Goal: Task Accomplishment & Management: Use online tool/utility

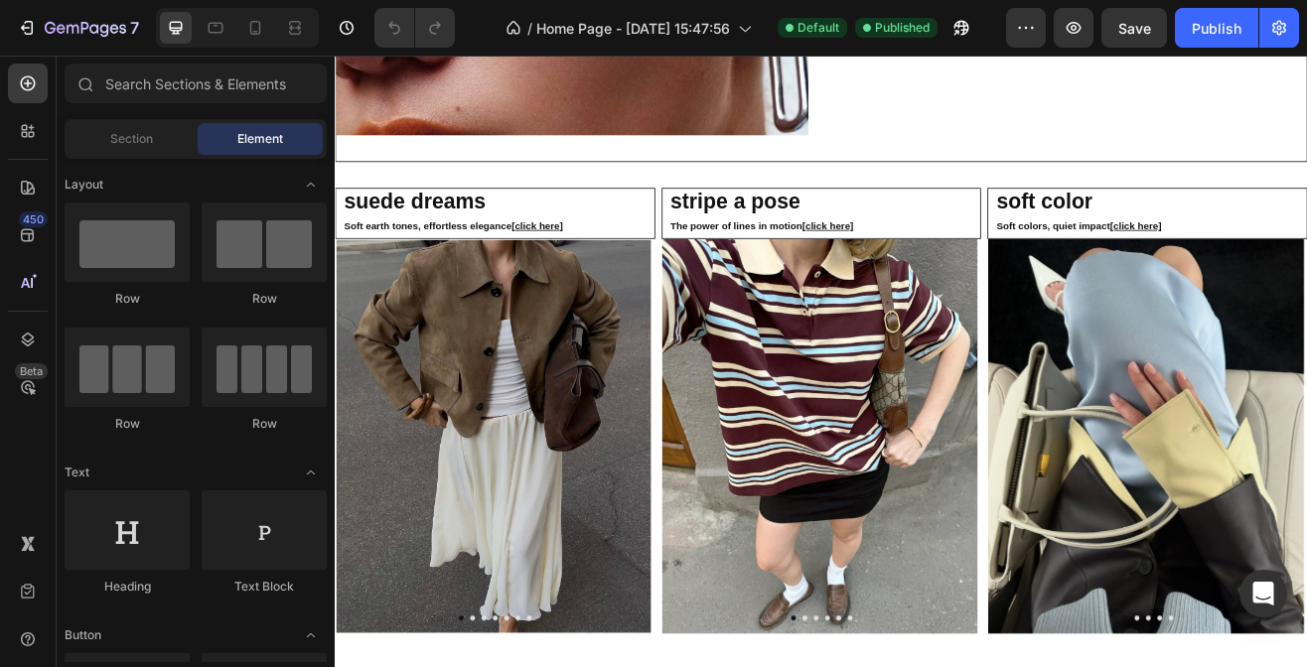
scroll to position [3121, 0]
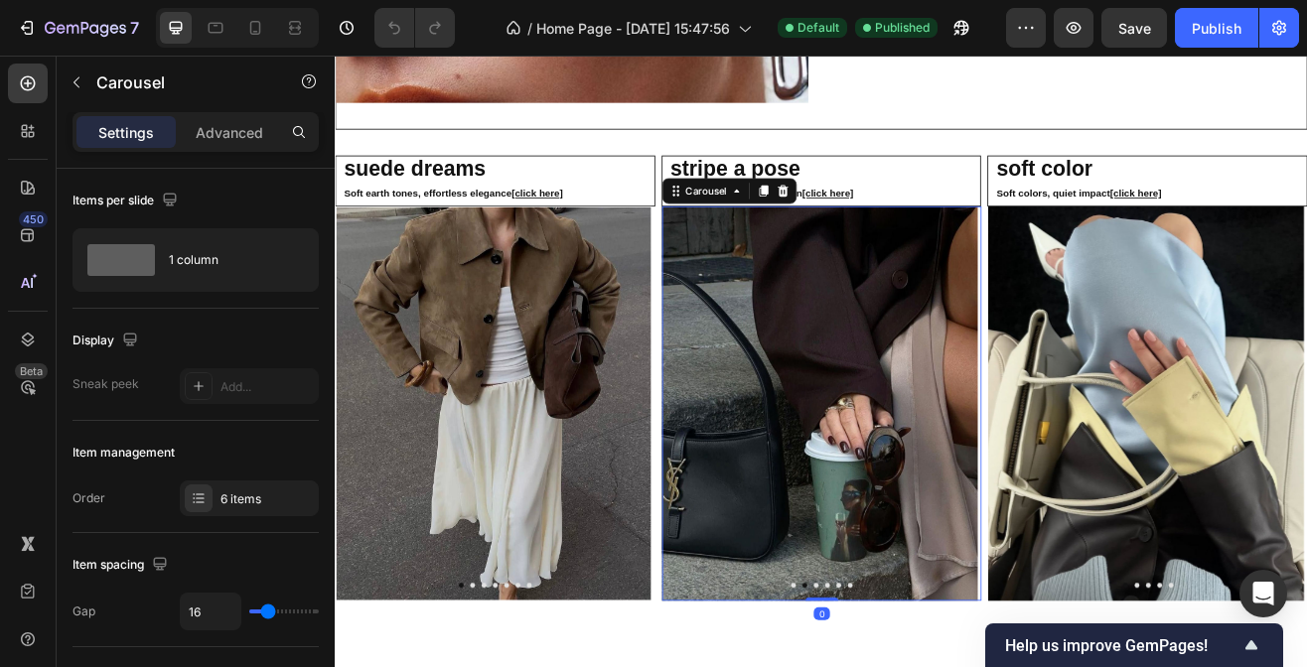
click at [1093, 474] on icon "Carousel Next Arrow" at bounding box center [1095, 484] width 24 height 24
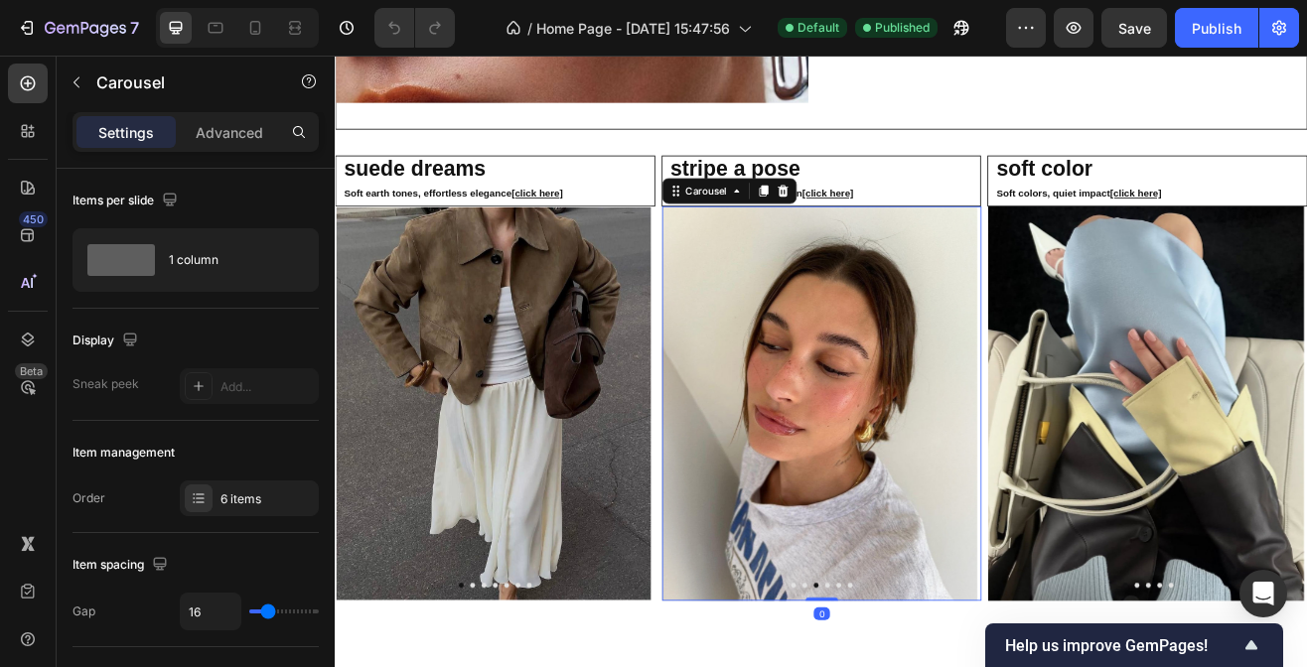
click at [1089, 472] on icon "Carousel Next Arrow" at bounding box center [1095, 484] width 24 height 24
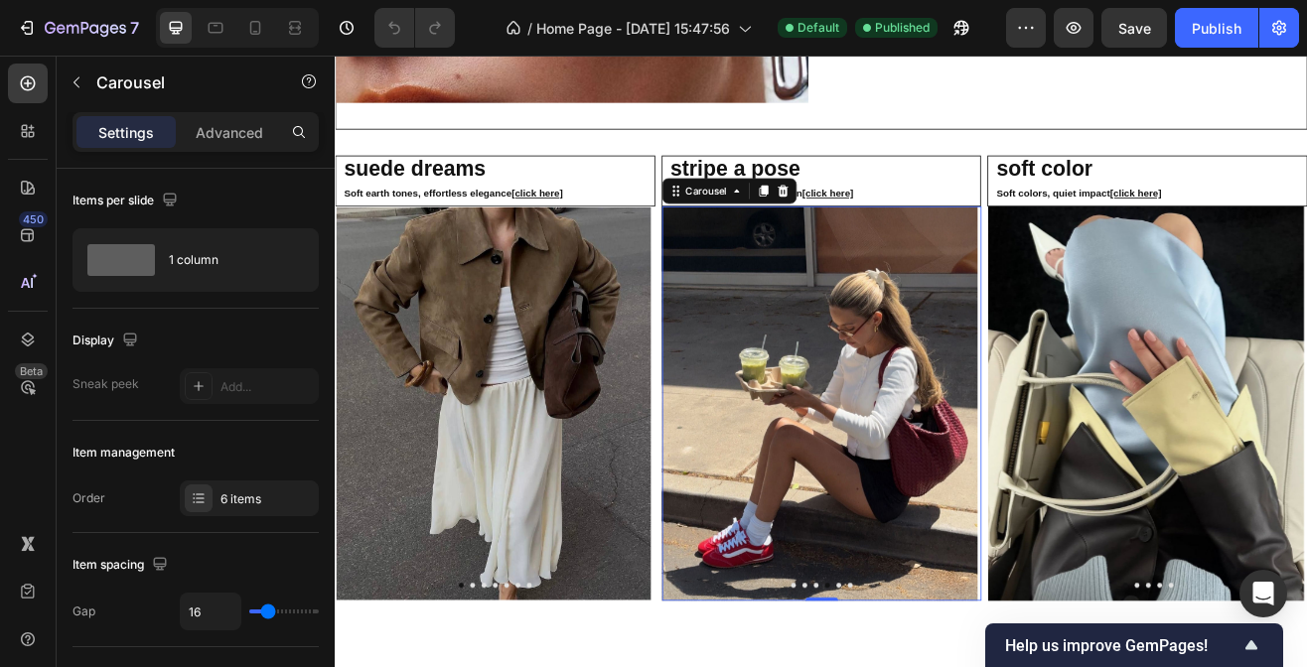
click at [1089, 472] on icon "Carousel Next Arrow" at bounding box center [1095, 484] width 24 height 24
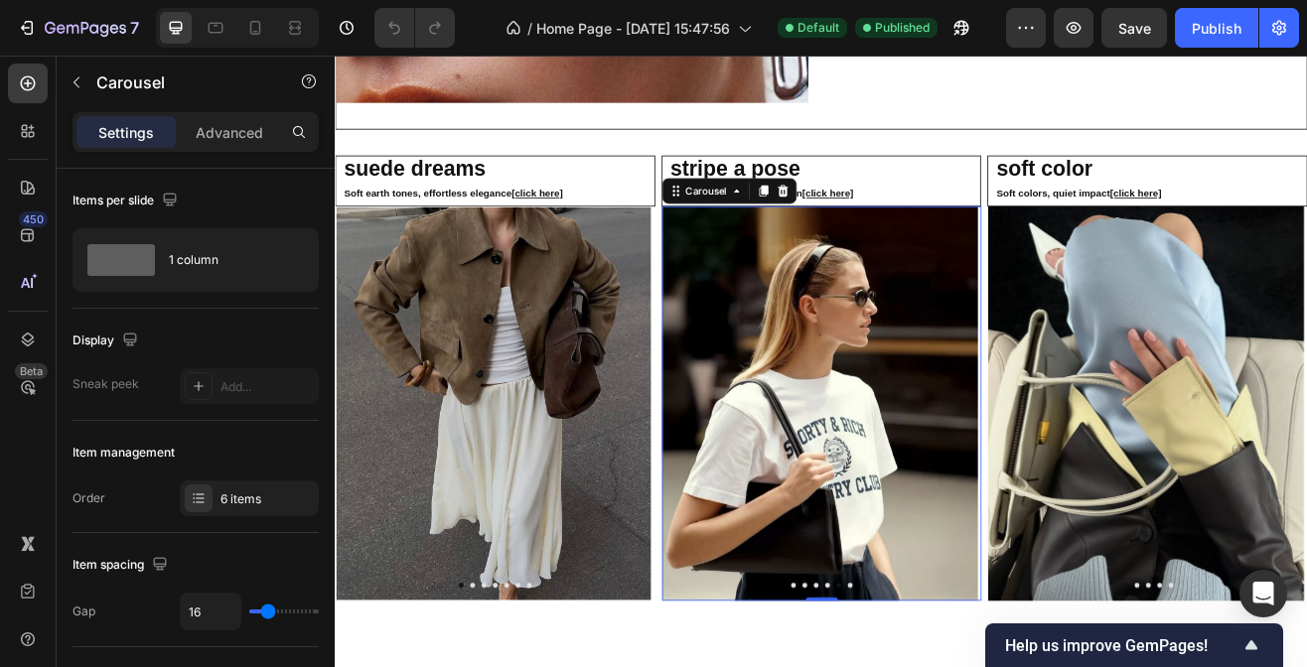
click at [1089, 472] on icon "Carousel Next Arrow" at bounding box center [1095, 484] width 24 height 24
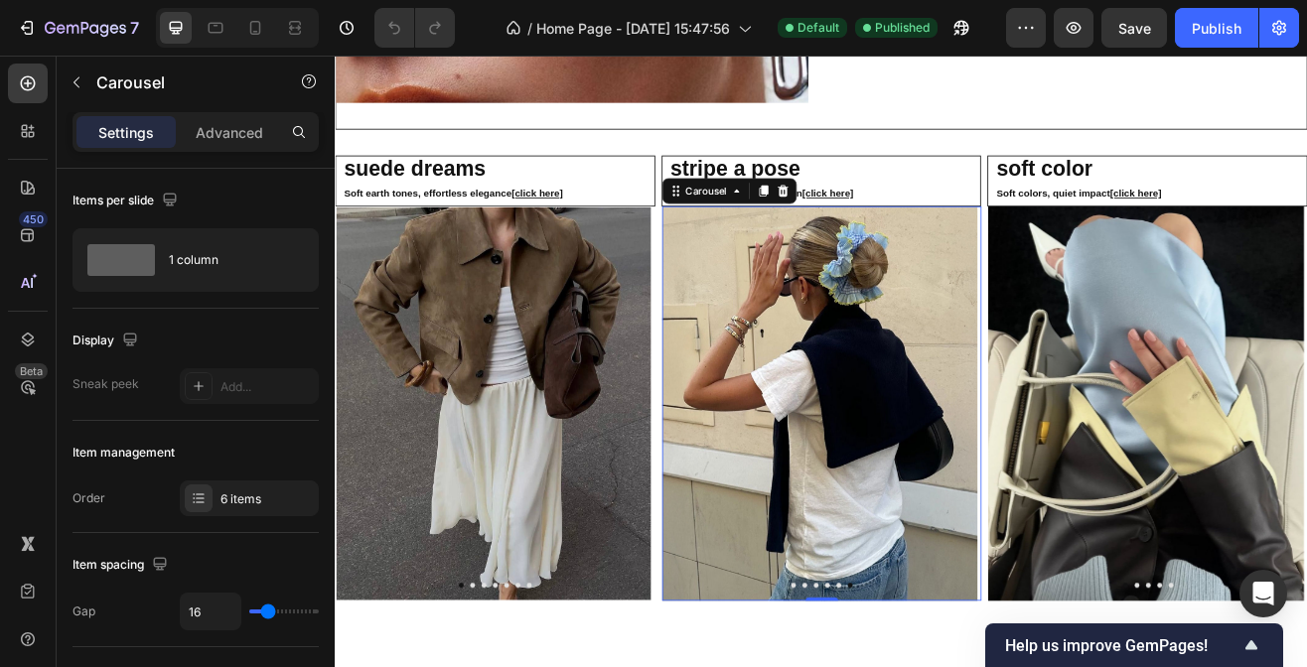
click at [1089, 472] on icon "Carousel Next Arrow" at bounding box center [1095, 484] width 24 height 24
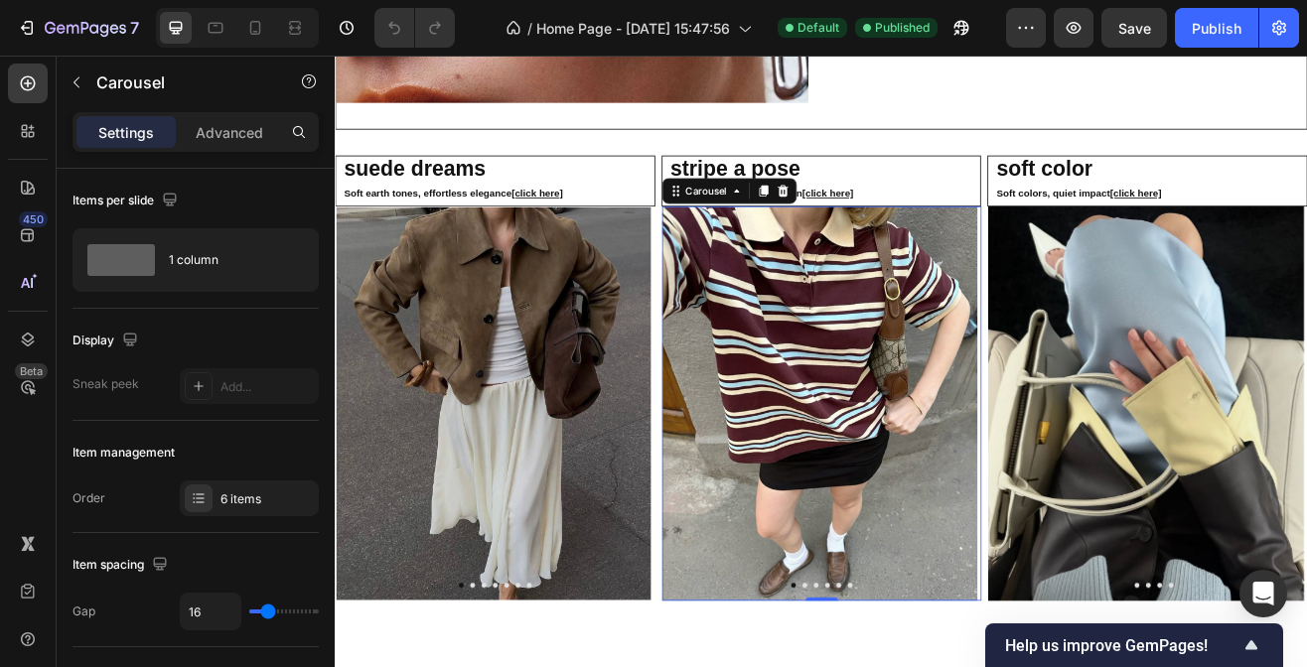
click at [905, 518] on img at bounding box center [928, 483] width 387 height 484
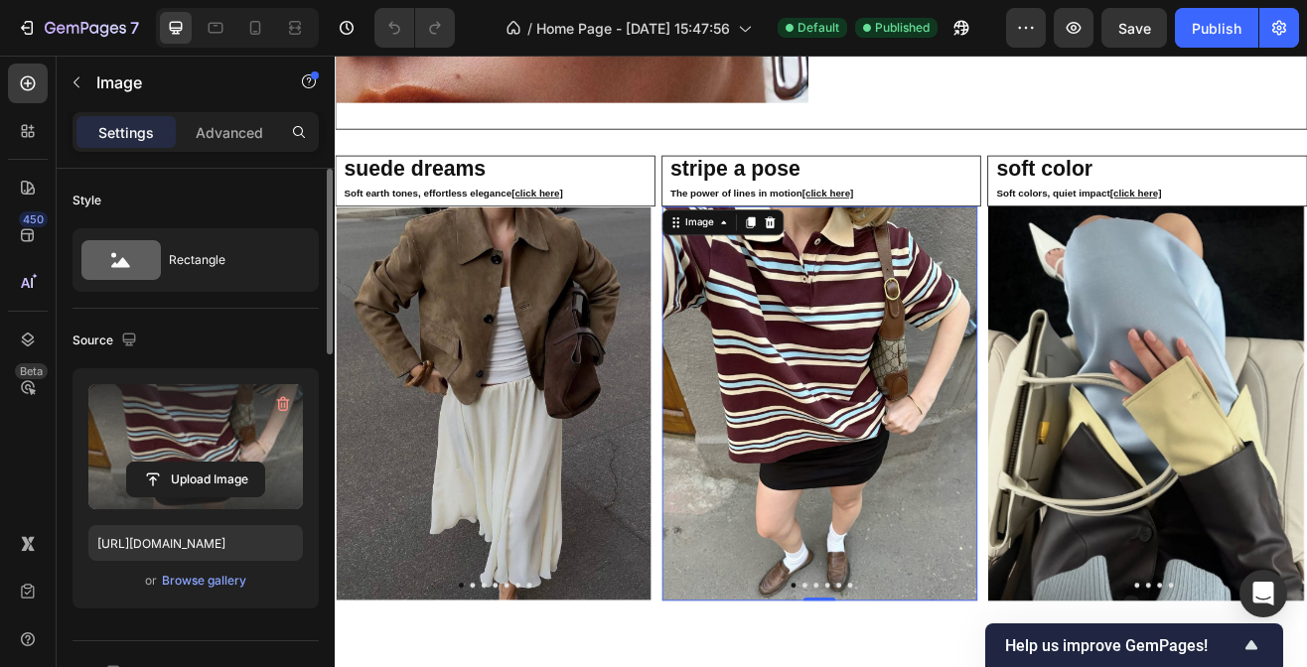
click at [242, 443] on label at bounding box center [195, 446] width 215 height 125
click at [242, 463] on input "file" at bounding box center [195, 480] width 137 height 34
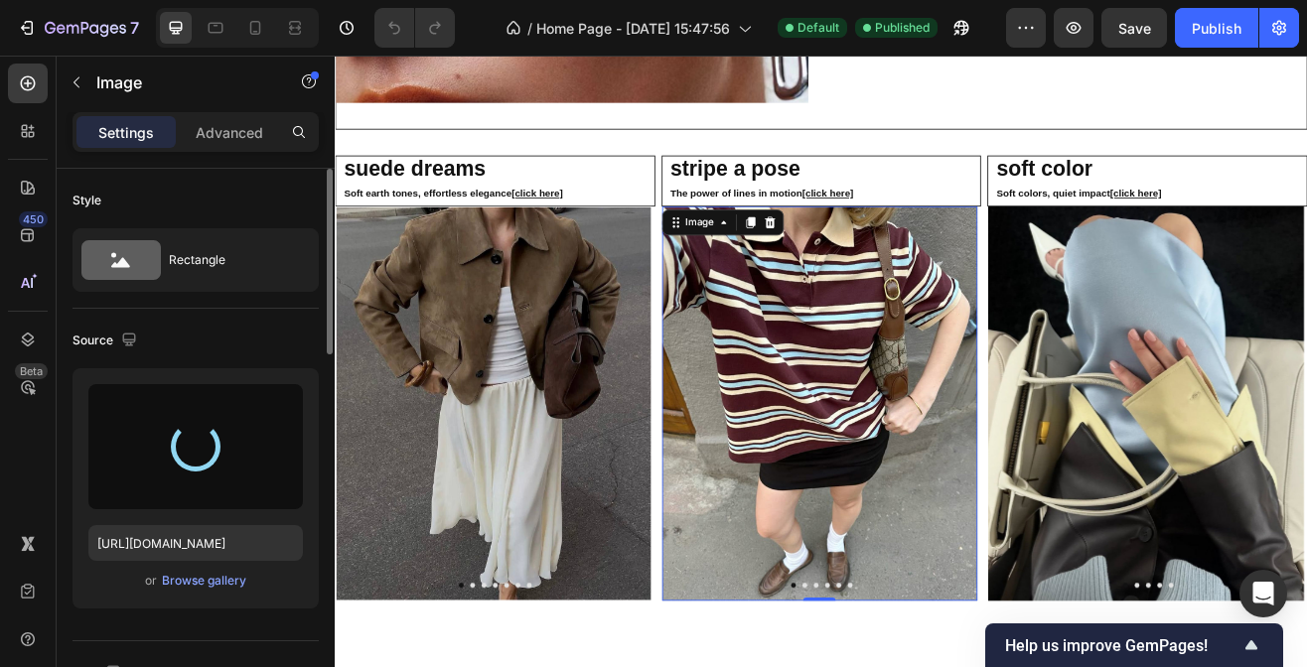
type input "[URL][DOMAIN_NAME]"
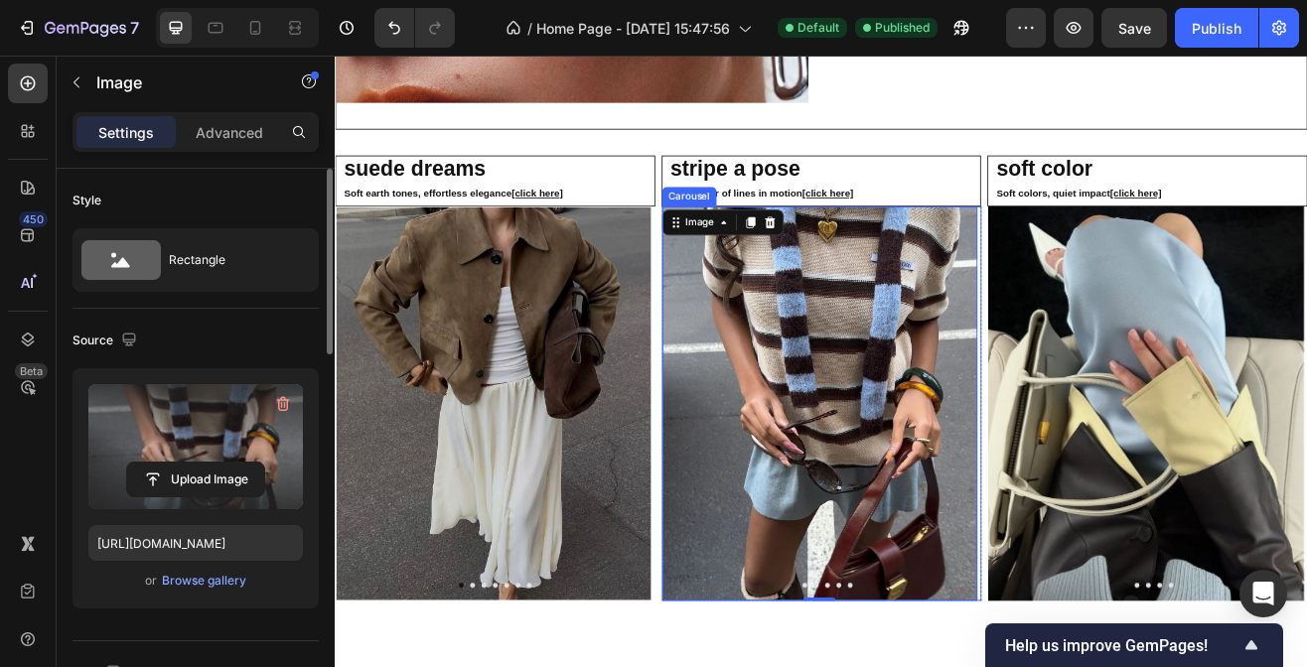
click at [1083, 475] on icon "Carousel Next Arrow" at bounding box center [1095, 484] width 24 height 24
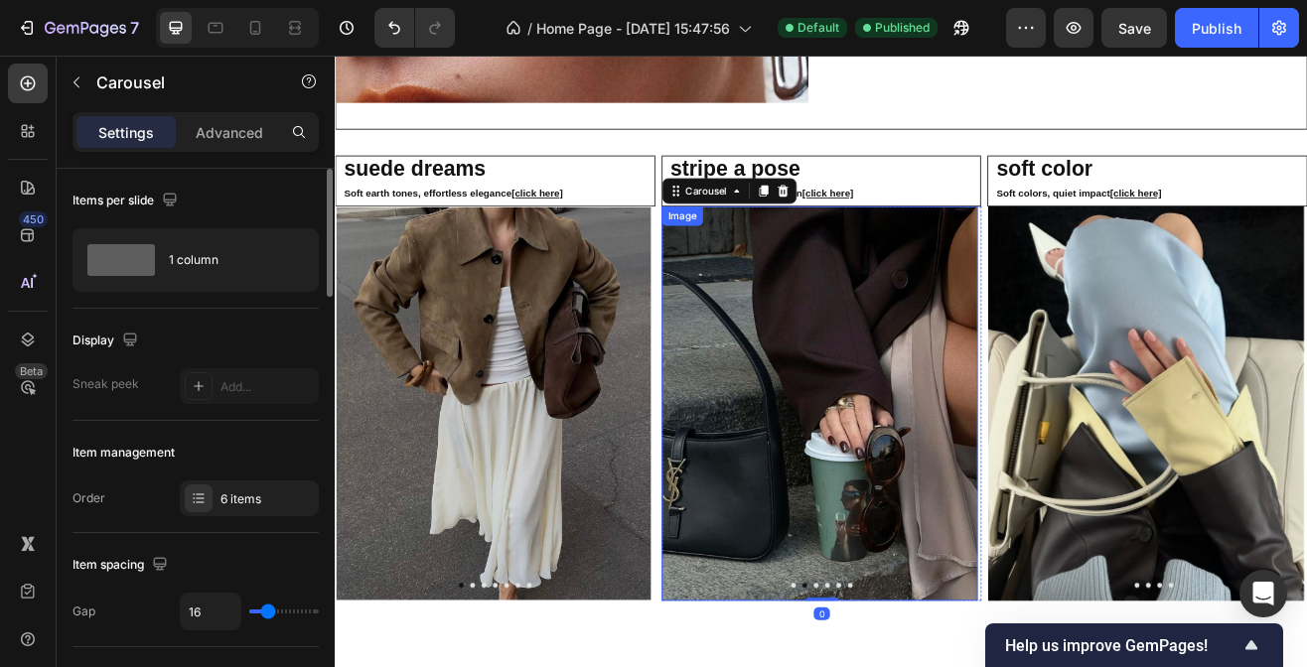
click at [951, 452] on img at bounding box center [928, 483] width 387 height 484
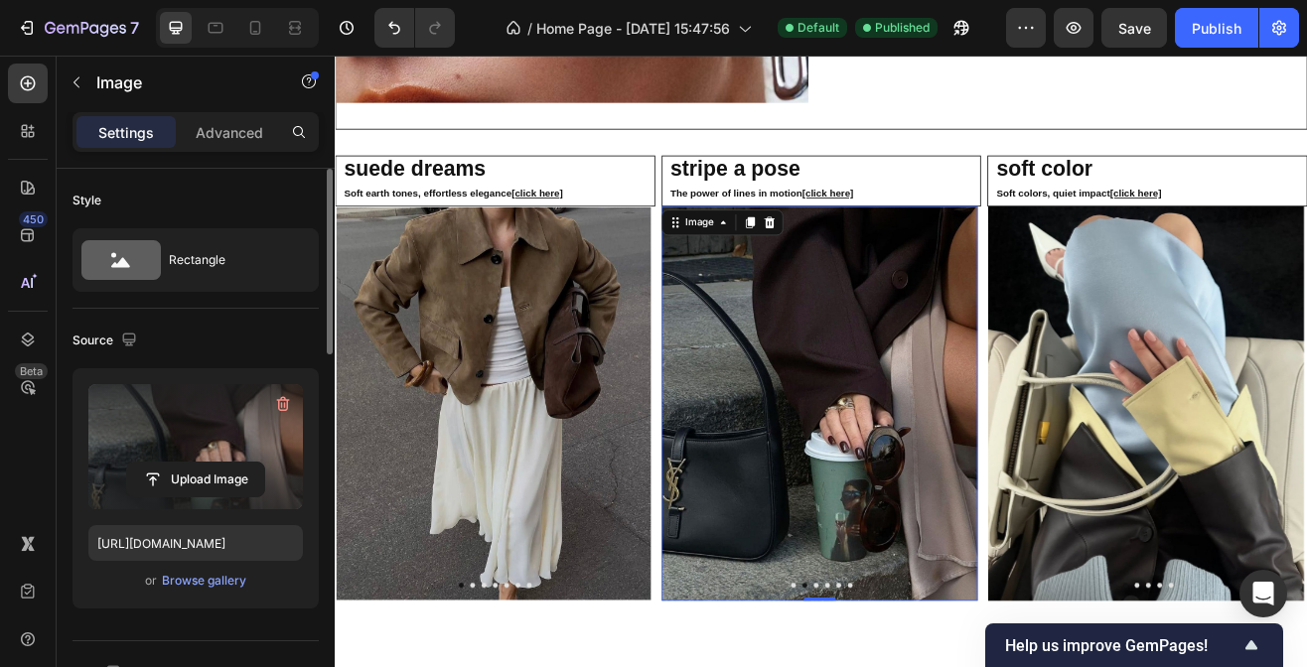
click at [230, 430] on label at bounding box center [195, 446] width 215 height 125
click at [230, 463] on input "file" at bounding box center [195, 480] width 137 height 34
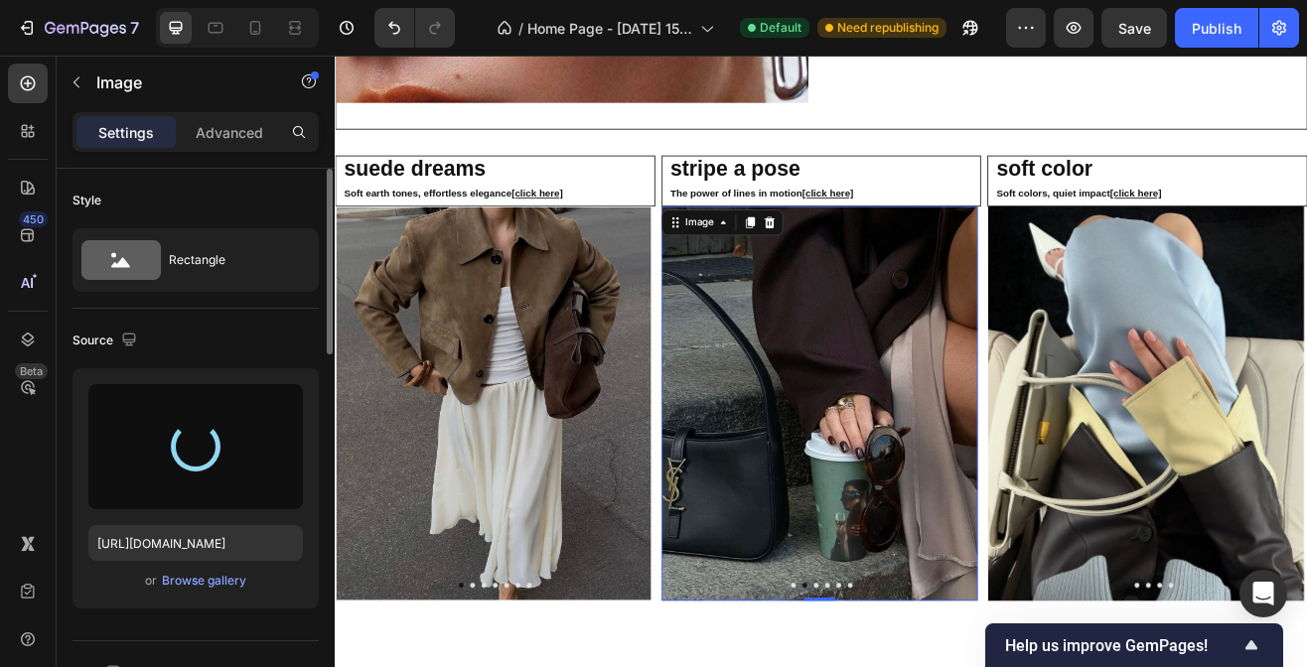
type input "[URL][DOMAIN_NAME]"
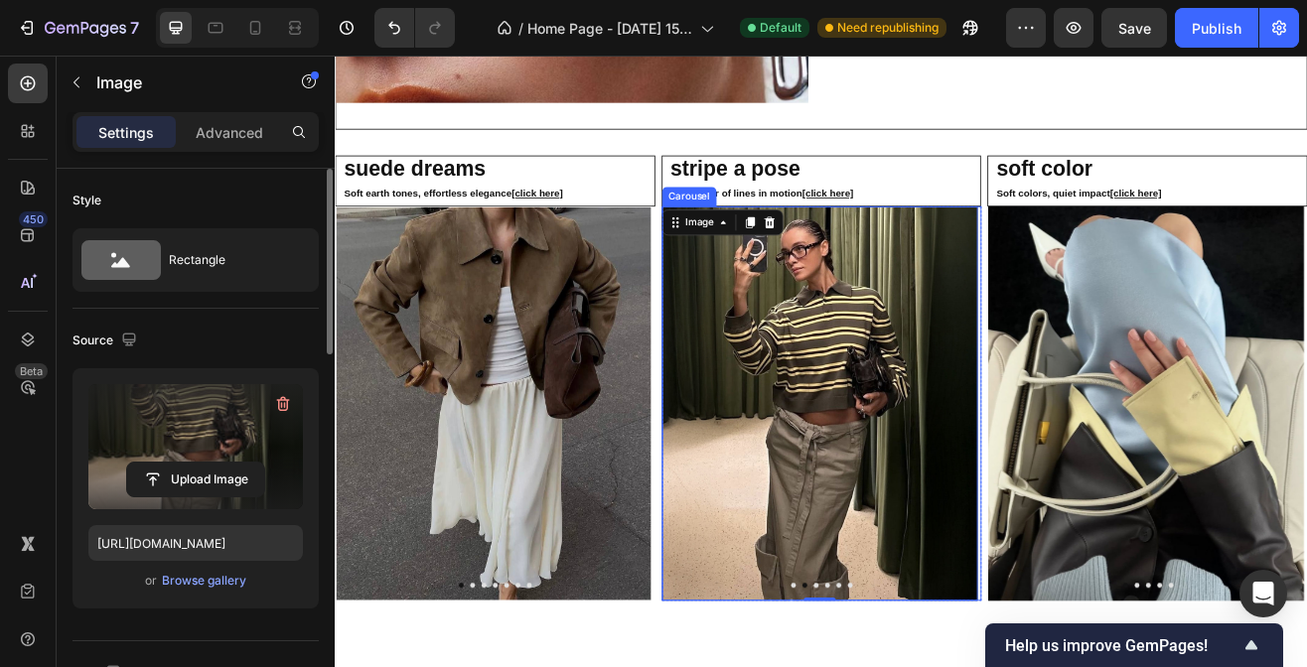
click at [1088, 478] on icon "Carousel Next Arrow" at bounding box center [1095, 484] width 24 height 24
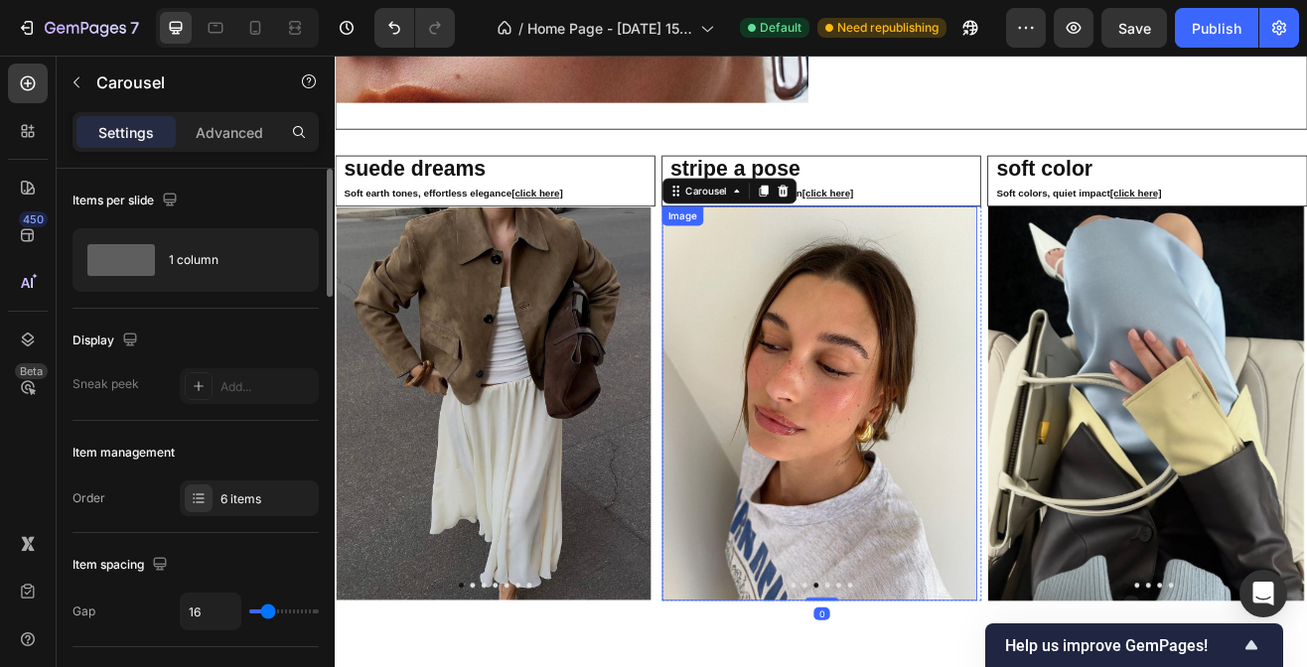
click at [956, 479] on img at bounding box center [928, 483] width 387 height 484
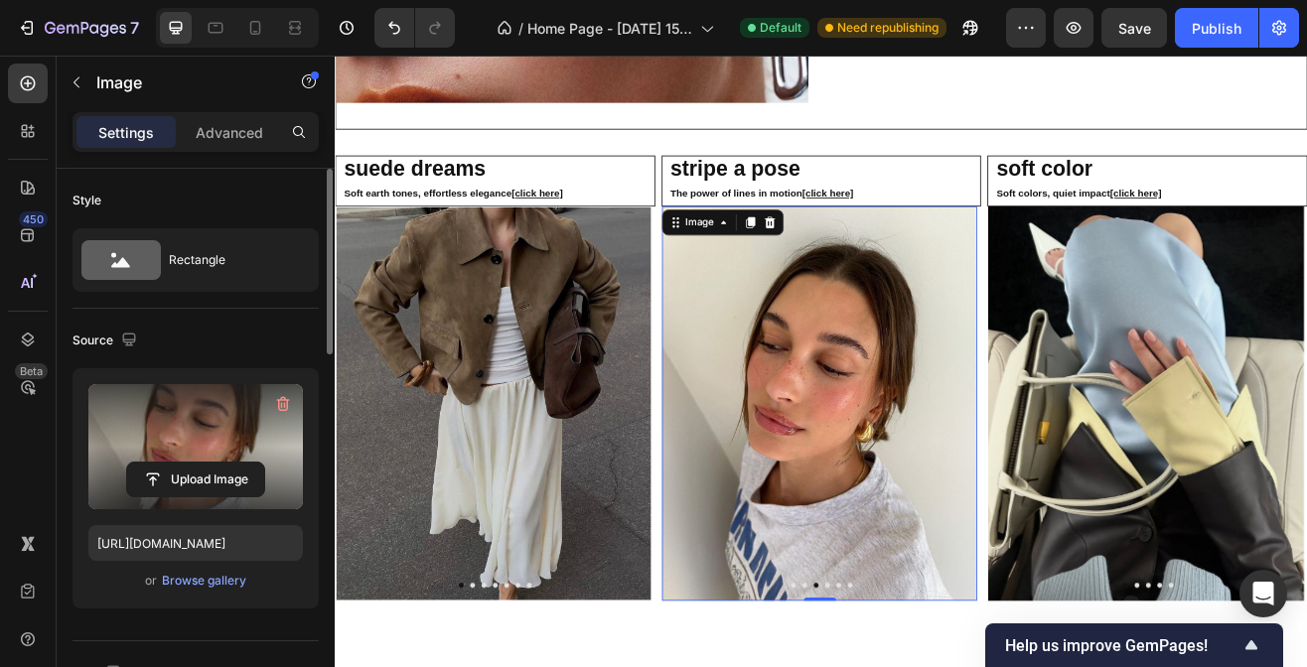
click at [199, 440] on label at bounding box center [195, 446] width 215 height 125
click at [199, 463] on input "file" at bounding box center [195, 480] width 137 height 34
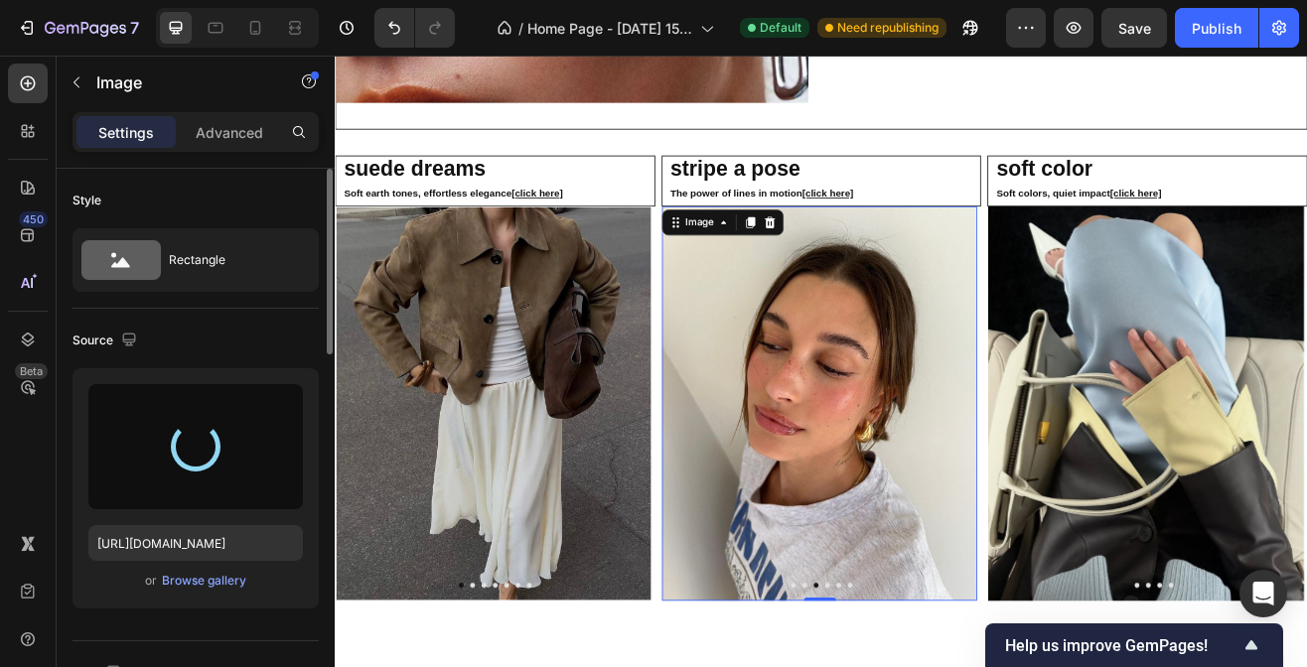
type input "[URL][DOMAIN_NAME]"
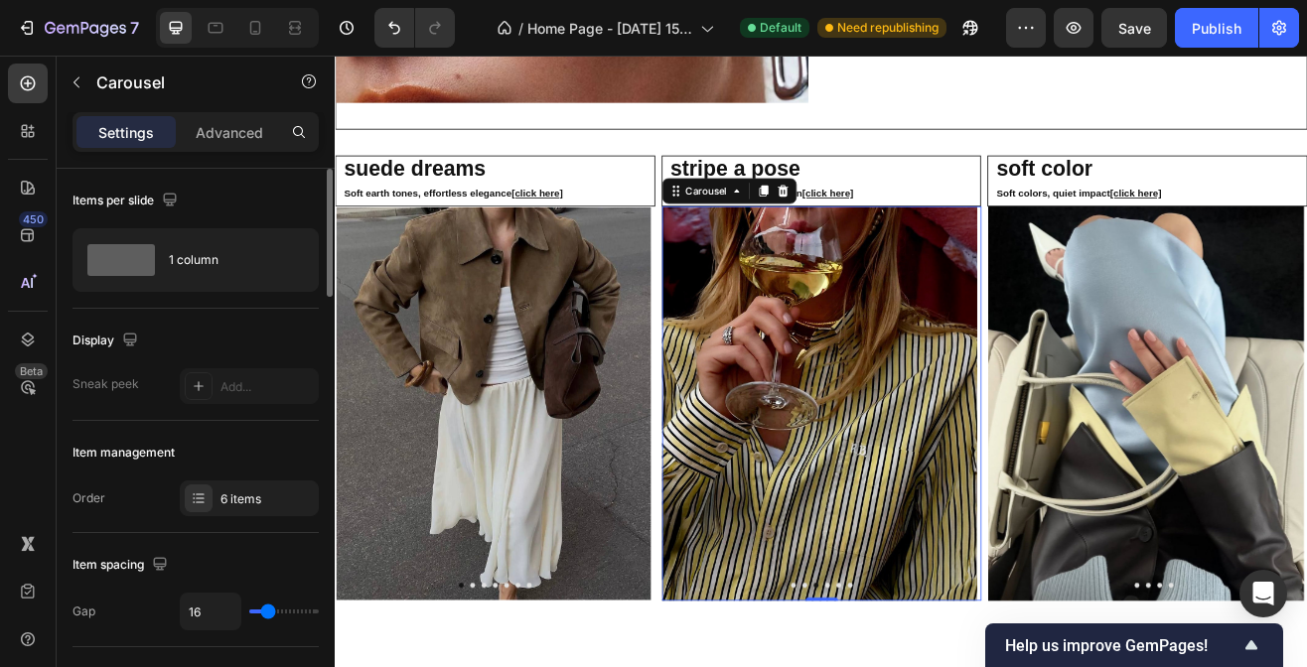
click at [1083, 477] on icon "Carousel Next Arrow" at bounding box center [1095, 484] width 24 height 24
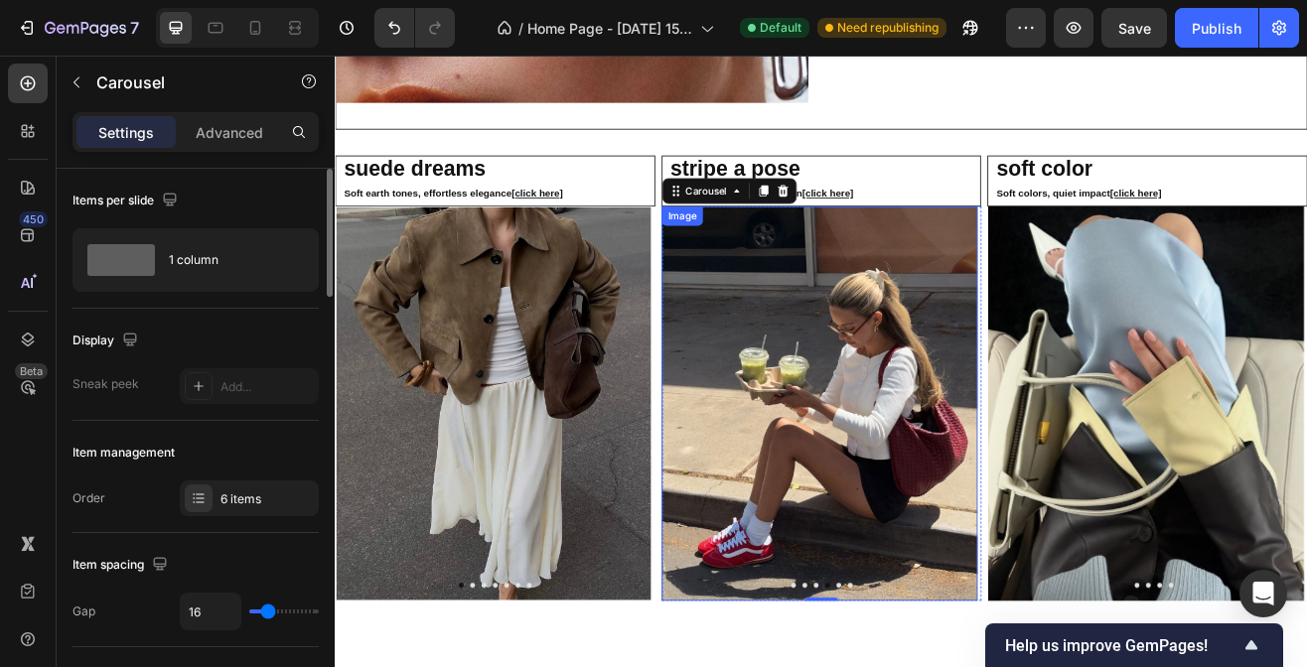
click at [958, 467] on img at bounding box center [928, 483] width 387 height 484
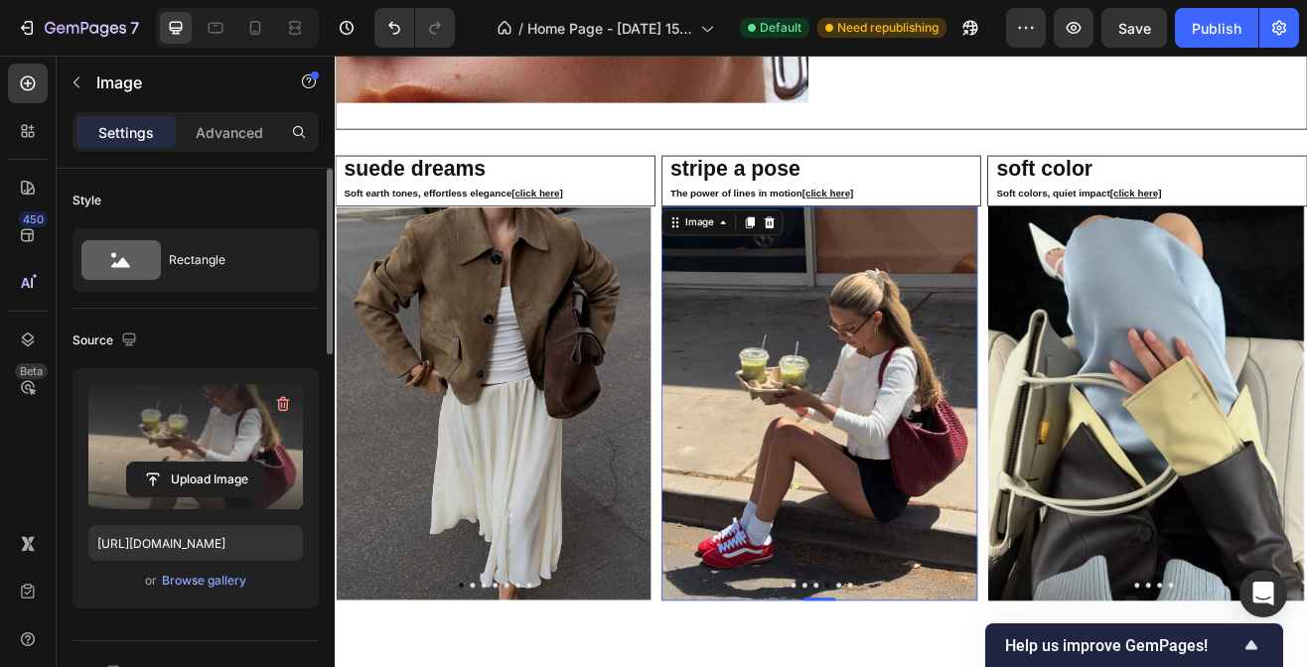
click at [229, 454] on label at bounding box center [195, 446] width 215 height 125
click at [229, 463] on input "file" at bounding box center [195, 480] width 137 height 34
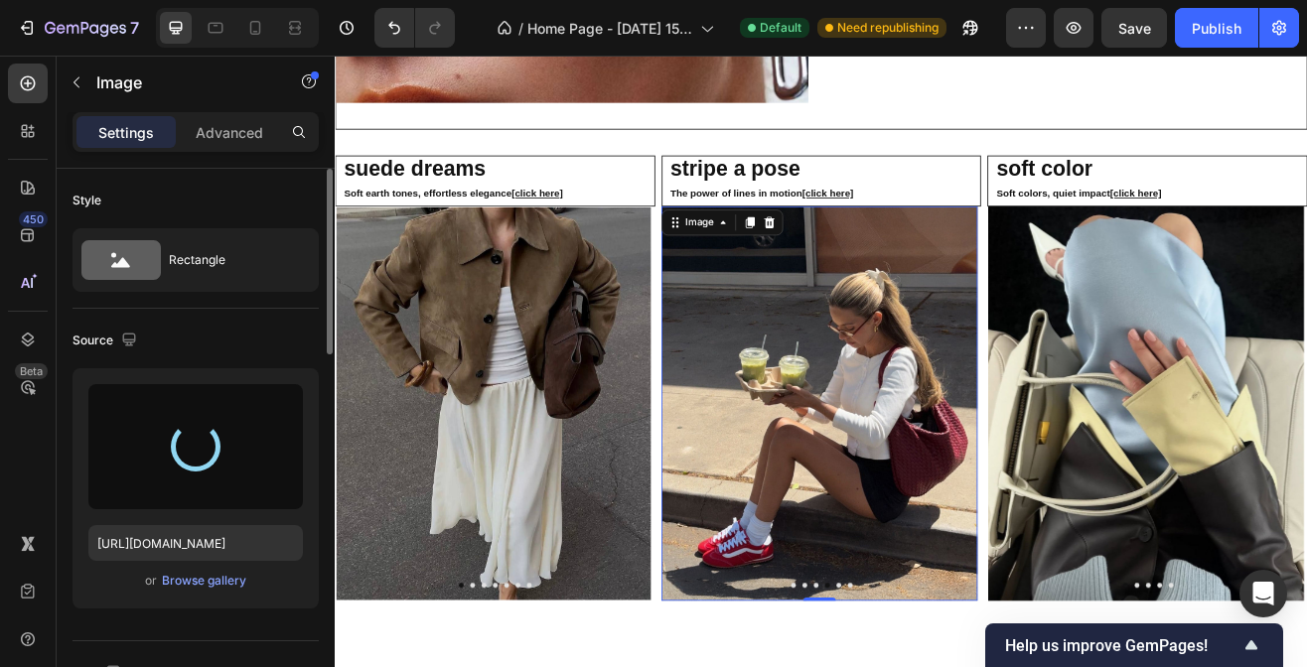
type input "[URL][DOMAIN_NAME]"
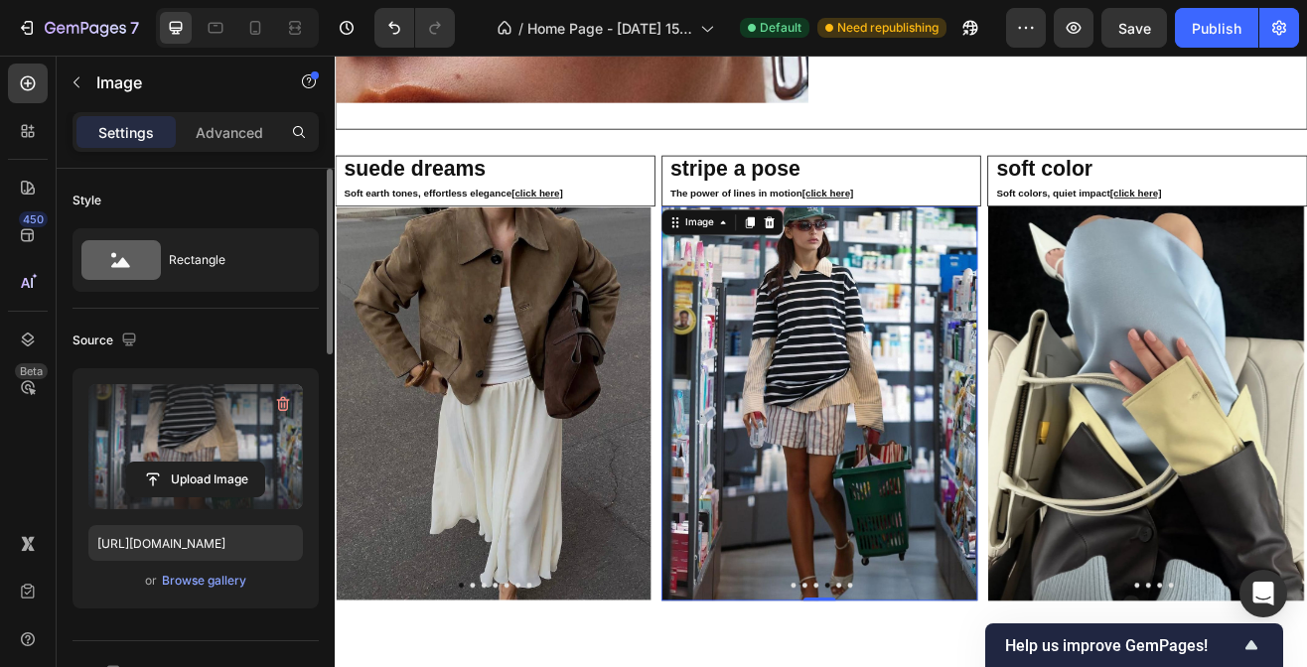
click at [1089, 479] on icon "Carousel Next Arrow" at bounding box center [1095, 484] width 24 height 24
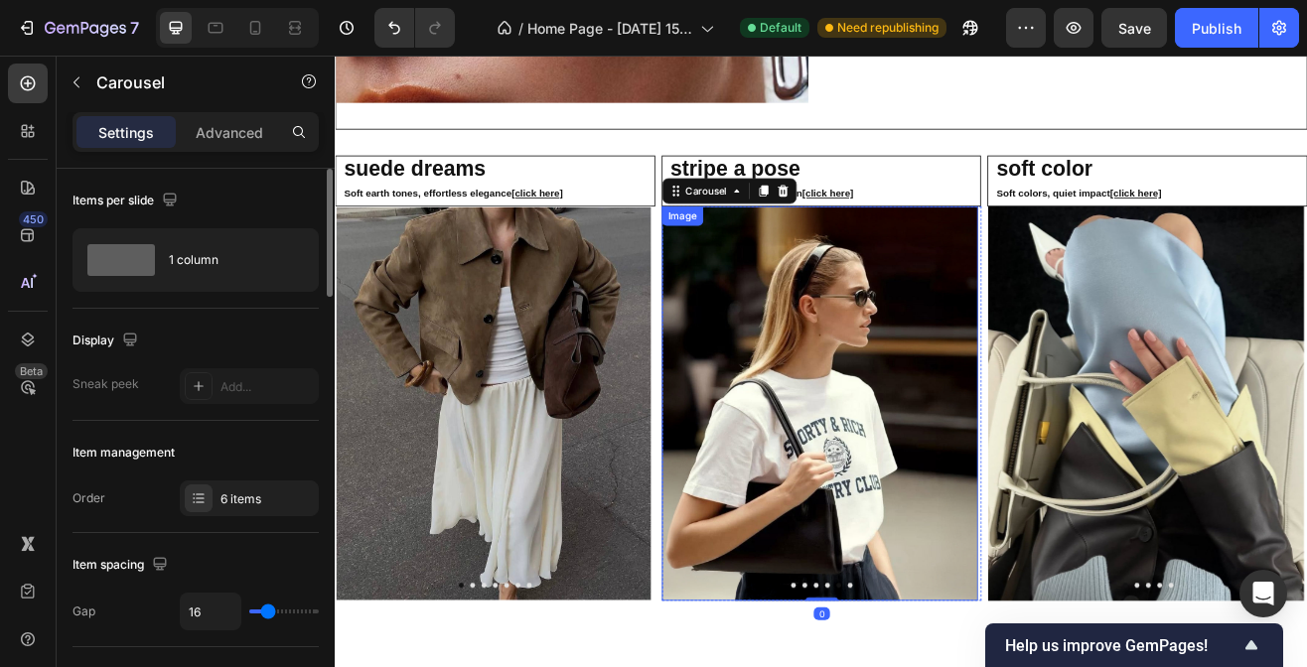
click at [938, 458] on img at bounding box center [928, 483] width 387 height 484
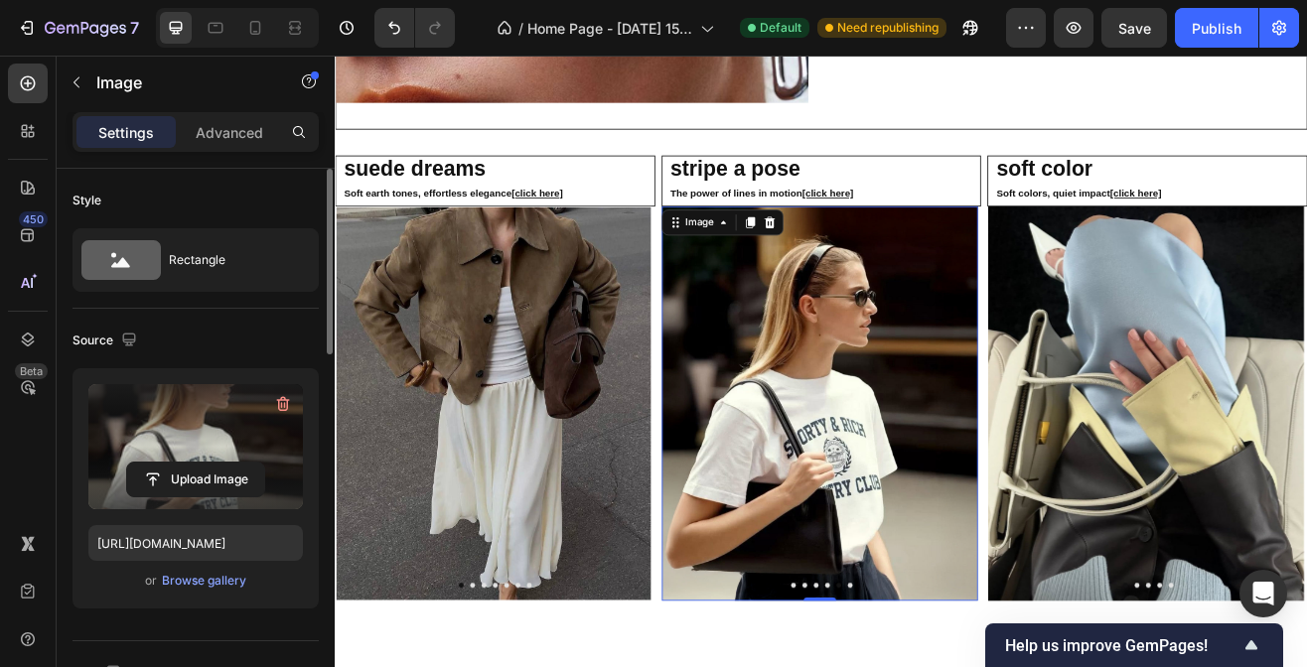
click at [222, 428] on label at bounding box center [195, 446] width 215 height 125
click at [222, 463] on input "file" at bounding box center [195, 480] width 137 height 34
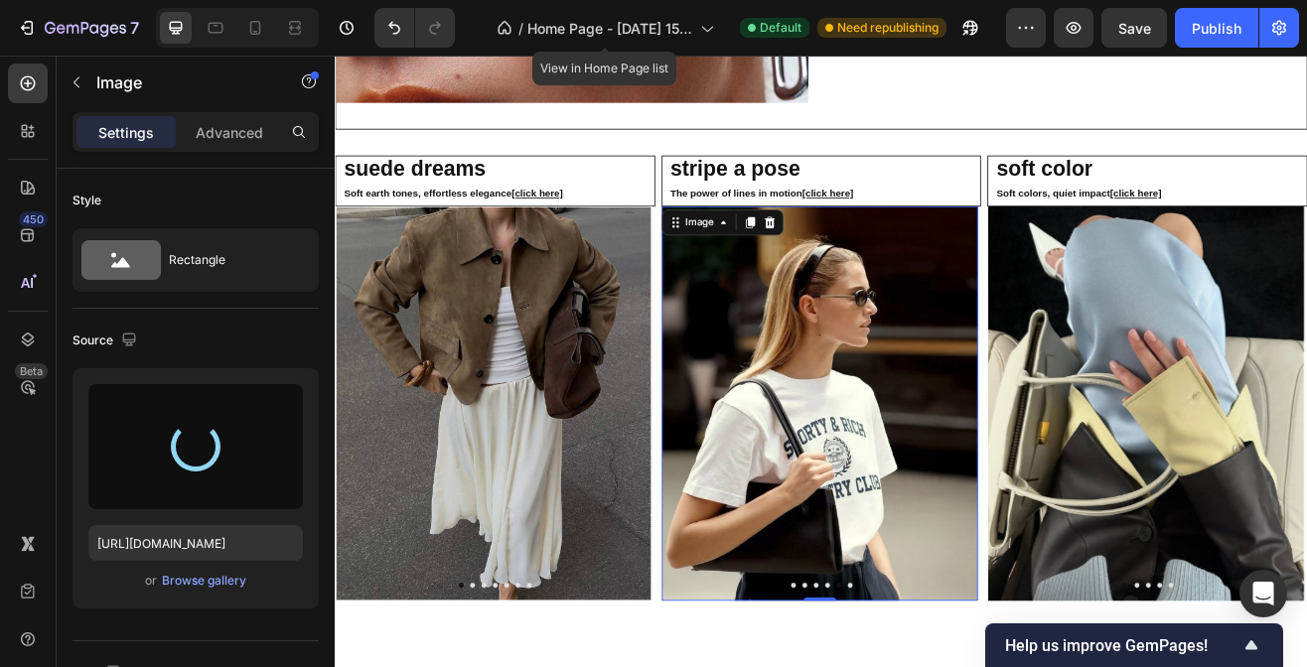
type input "[URL][DOMAIN_NAME]"
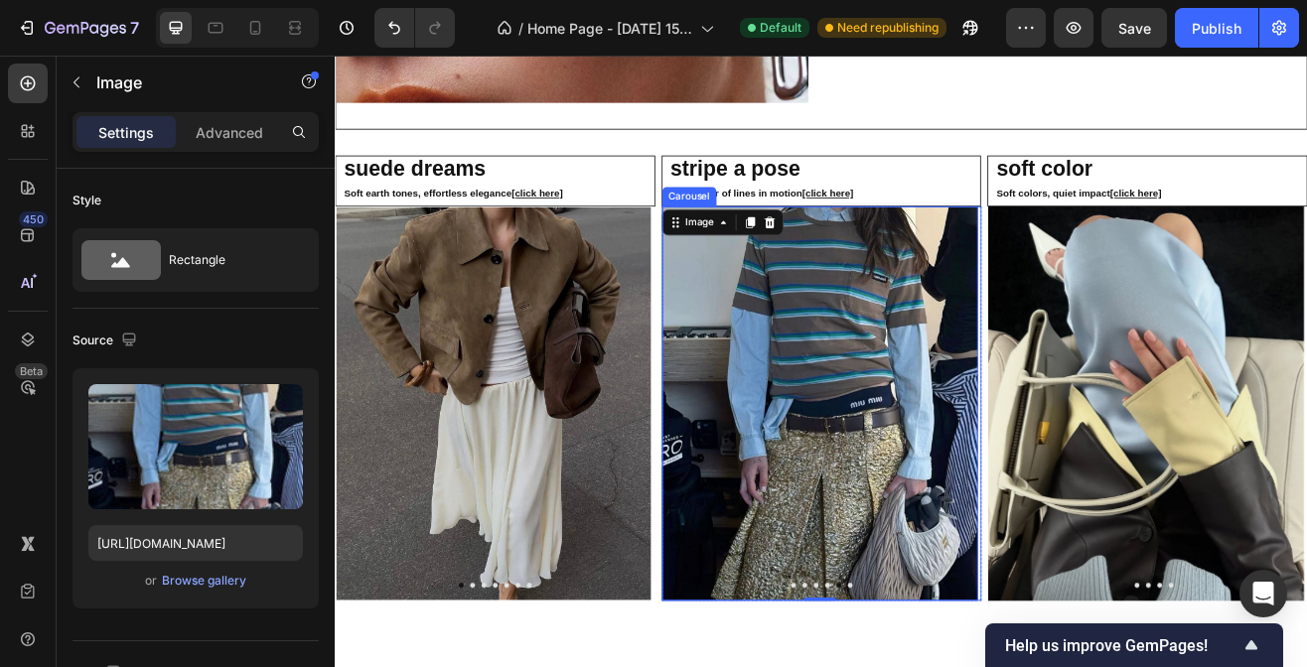
click at [1085, 472] on icon "Carousel Next Arrow" at bounding box center [1095, 484] width 24 height 24
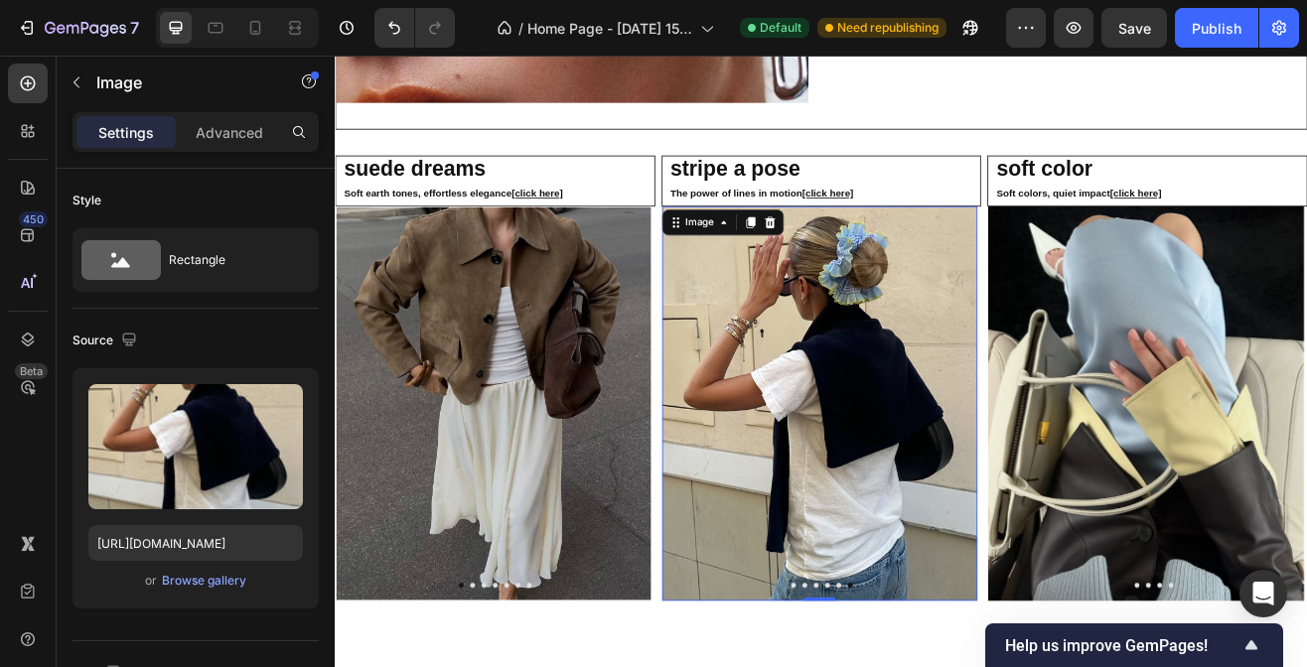
click at [755, 359] on img at bounding box center [928, 483] width 387 height 484
click at [787, 252] on div "Image" at bounding box center [781, 261] width 43 height 18
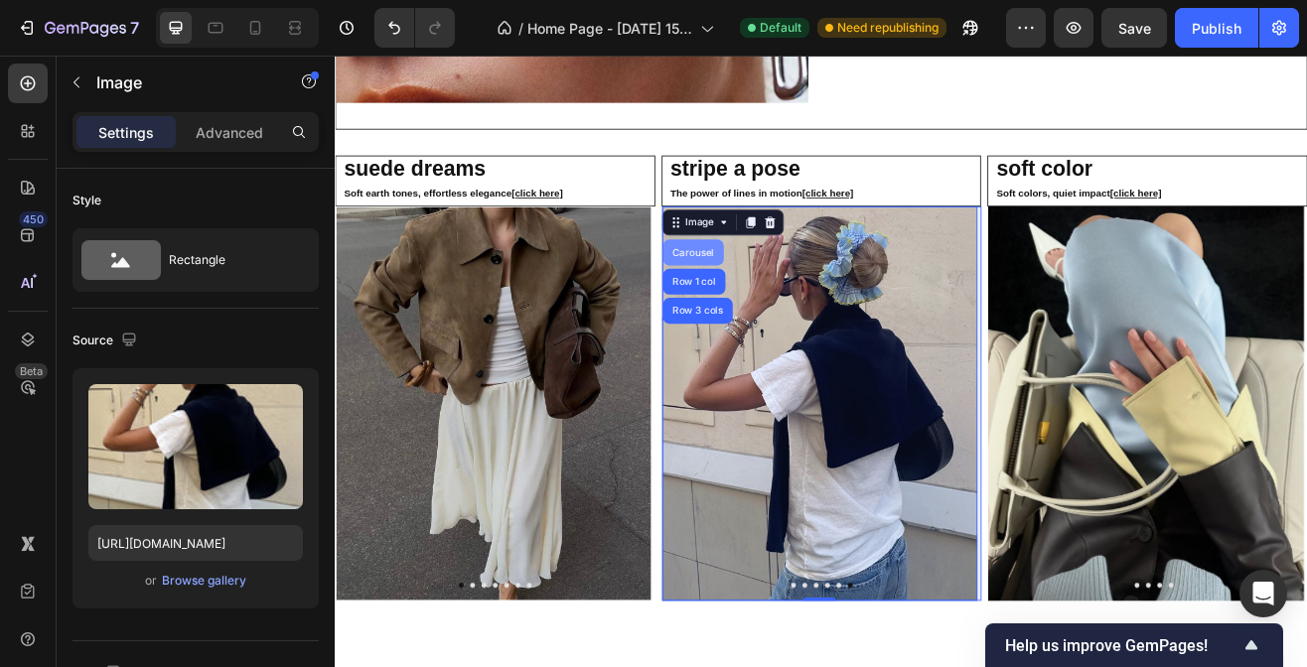
click at [771, 292] on div "Carousel" at bounding box center [773, 298] width 59 height 12
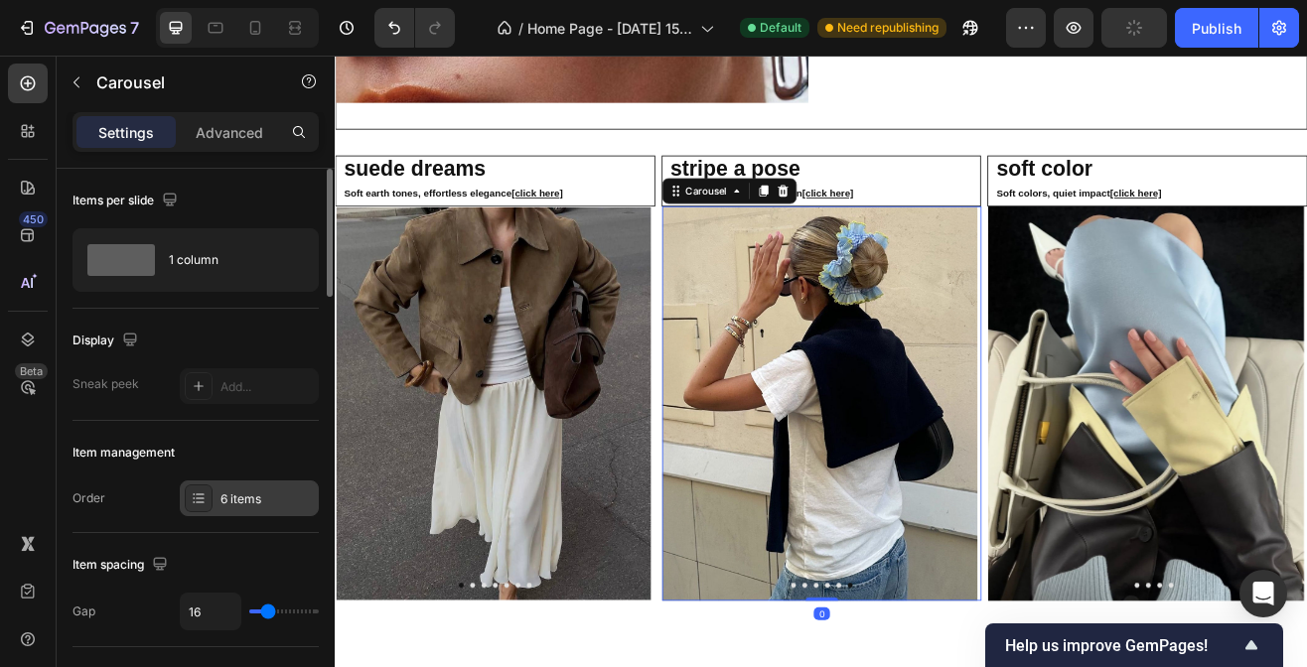
click at [258, 502] on div "6 items" at bounding box center [266, 500] width 93 height 18
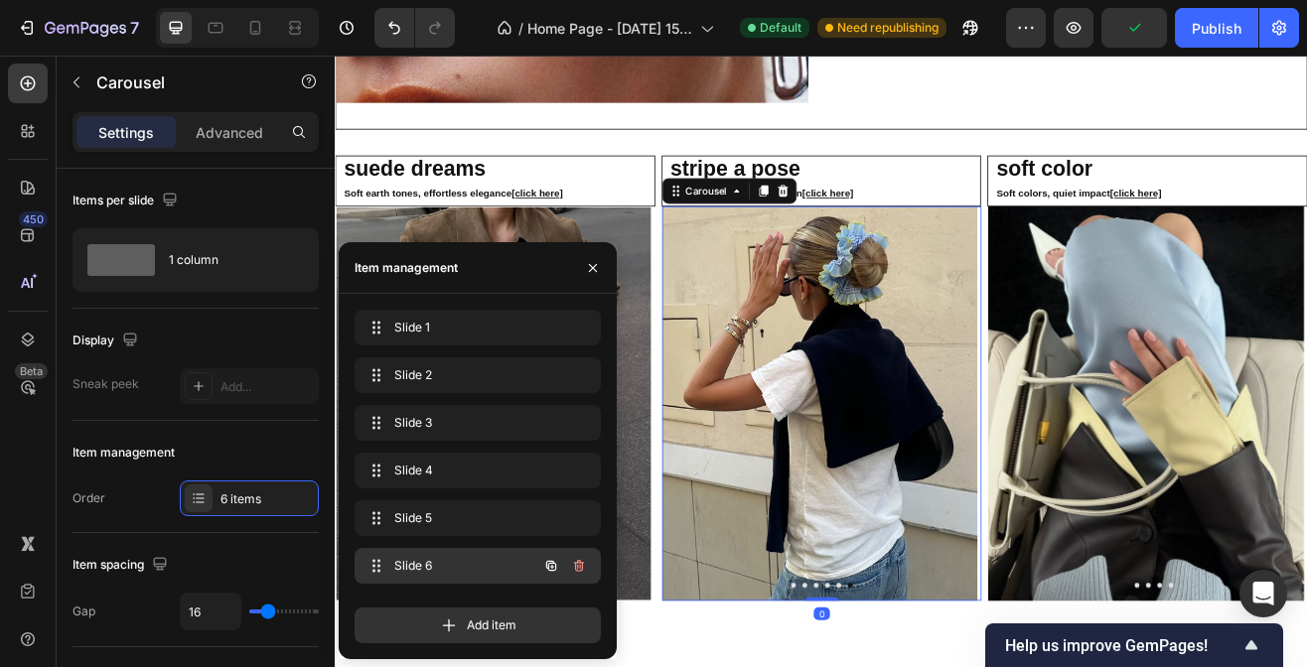
click at [412, 563] on span "Slide 6" at bounding box center [450, 566] width 112 height 18
click at [580, 568] on icon "button" at bounding box center [580, 567] width 1 height 5
click at [581, 557] on div "Delete" at bounding box center [565, 566] width 37 height 18
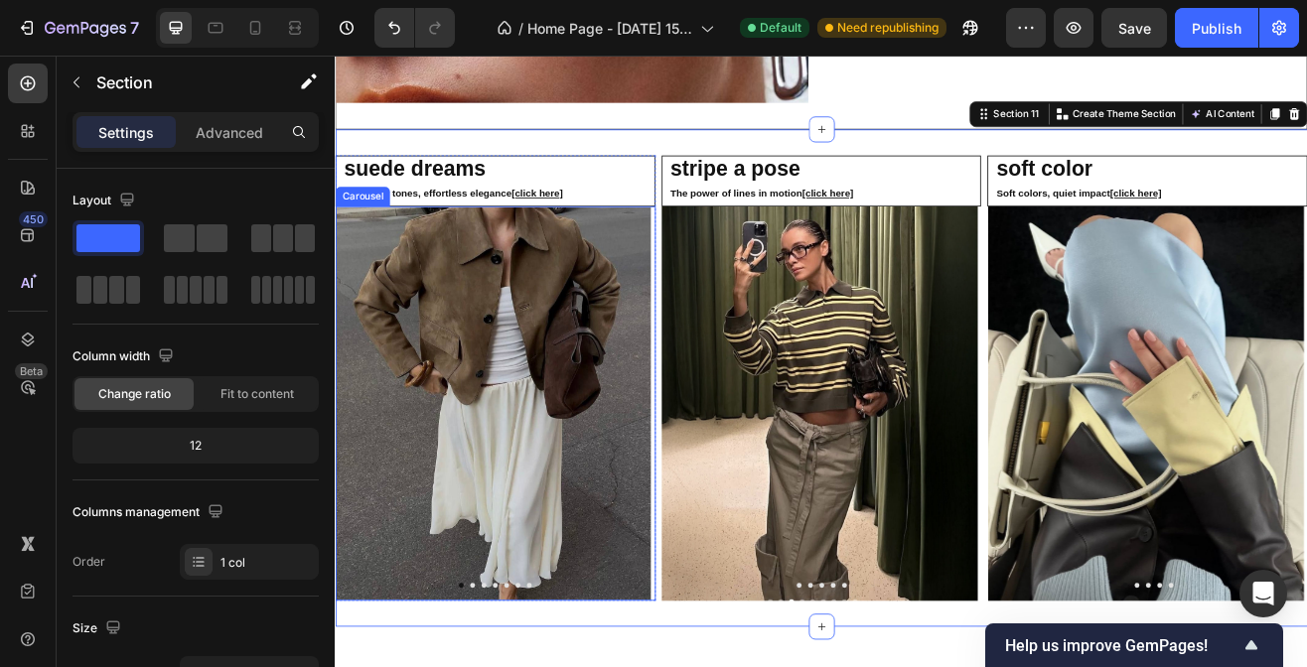
click at [683, 476] on icon "Carousel Next Arrow" at bounding box center [695, 483] width 24 height 24
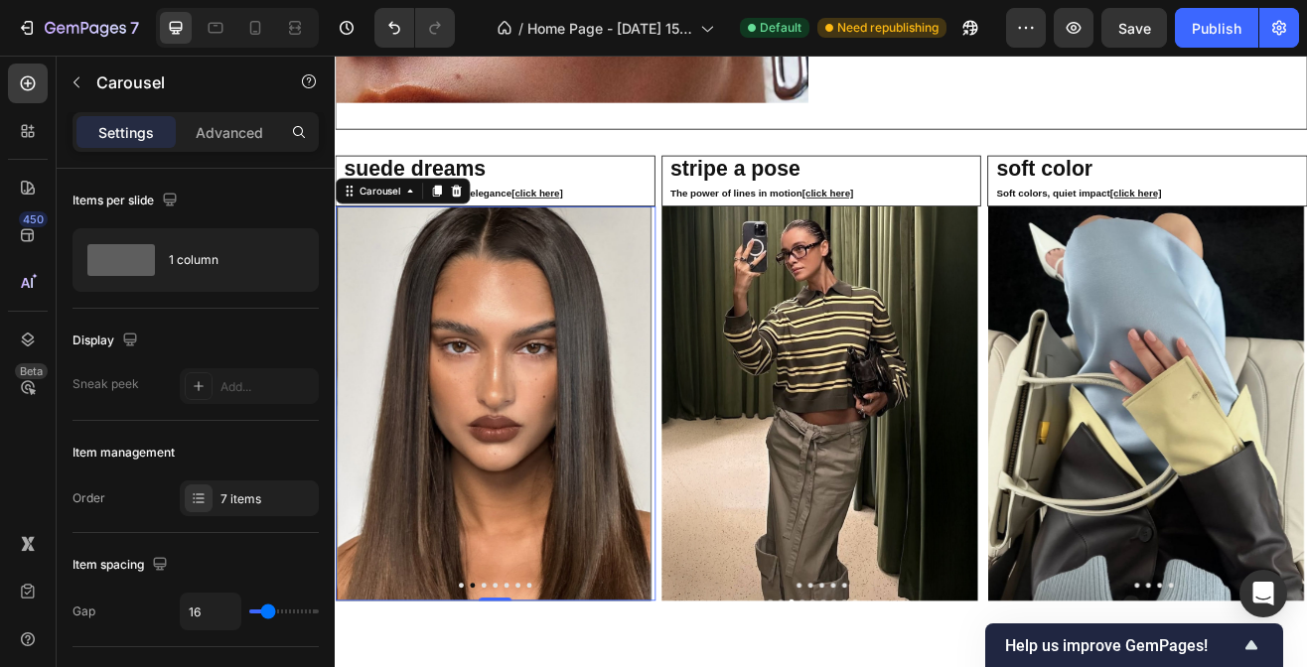
click at [683, 471] on icon "Carousel Next Arrow" at bounding box center [695, 483] width 24 height 24
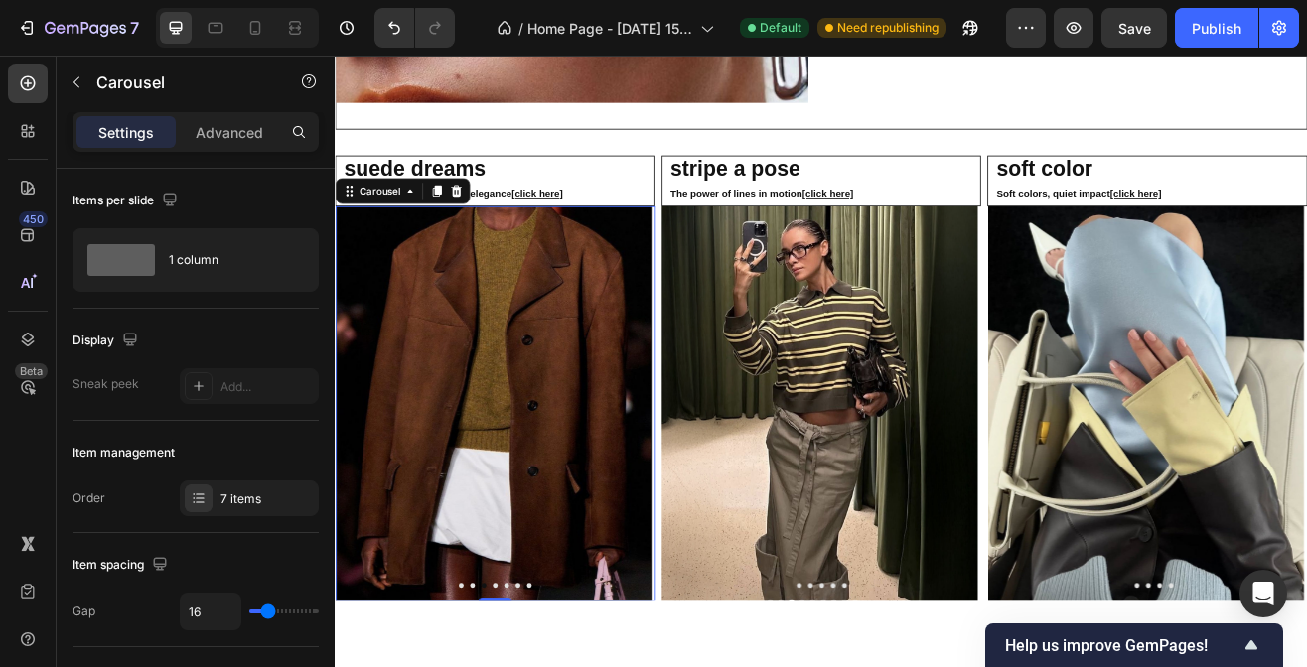
click at [683, 471] on icon "Carousel Next Arrow" at bounding box center [695, 483] width 24 height 24
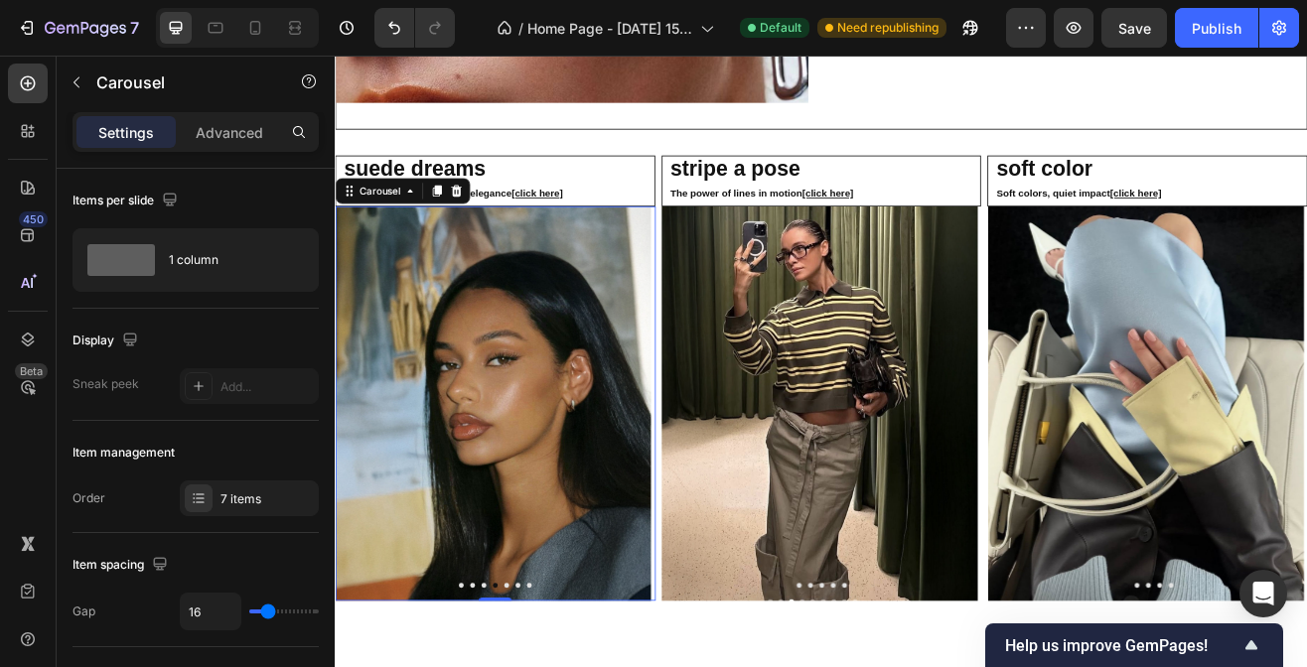
click at [683, 472] on icon "Carousel Next Arrow" at bounding box center [695, 484] width 24 height 24
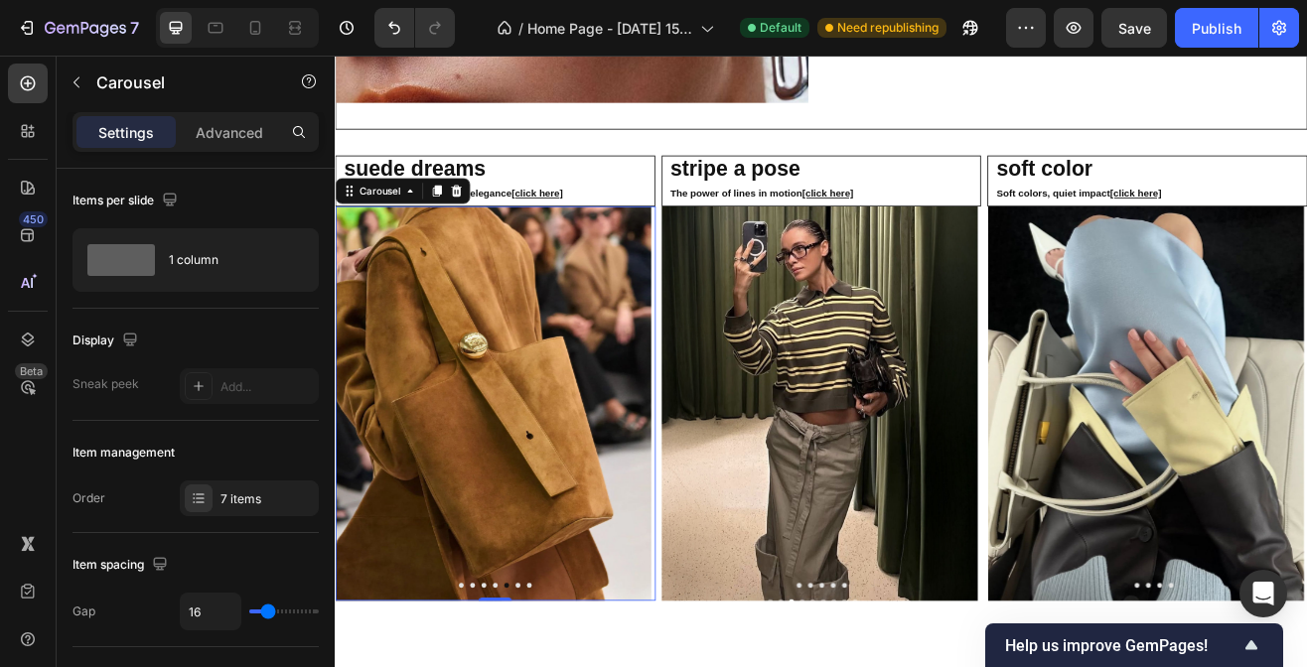
click at [683, 472] on icon "Carousel Next Arrow" at bounding box center [695, 484] width 24 height 24
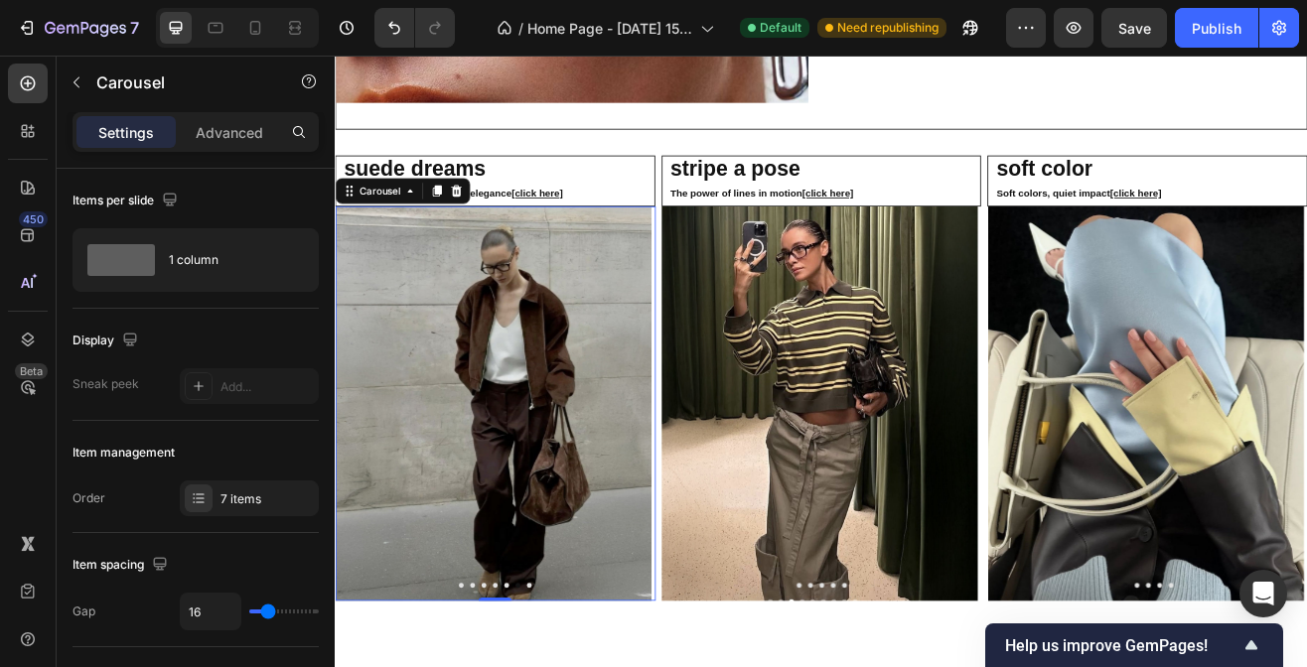
click at [683, 472] on icon "Carousel Next Arrow" at bounding box center [695, 484] width 24 height 24
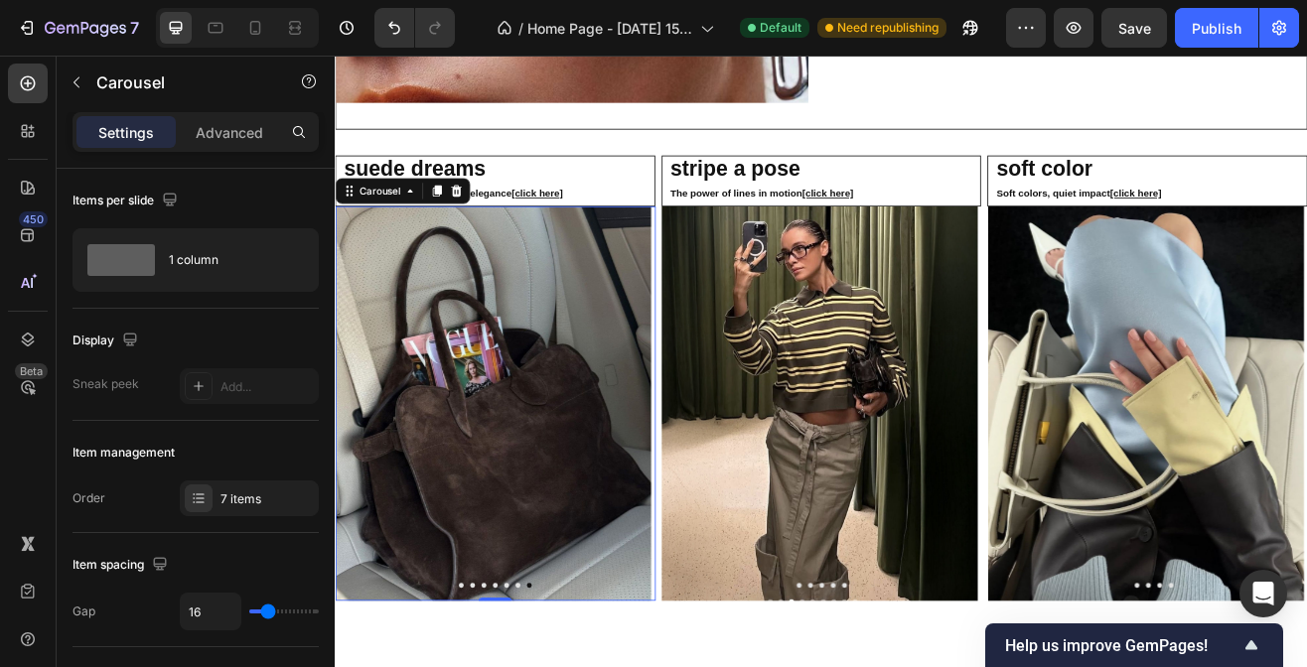
click at [683, 472] on icon "Carousel Next Arrow" at bounding box center [695, 484] width 24 height 24
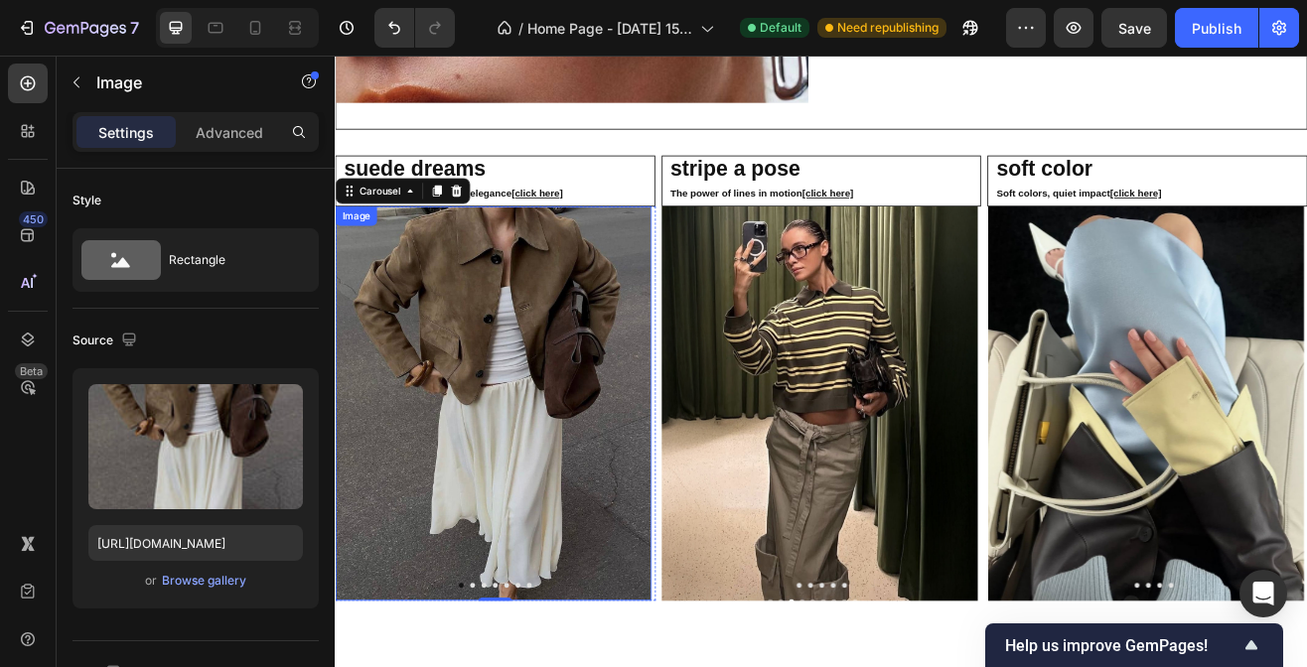
click at [619, 452] on img at bounding box center [528, 482] width 387 height 483
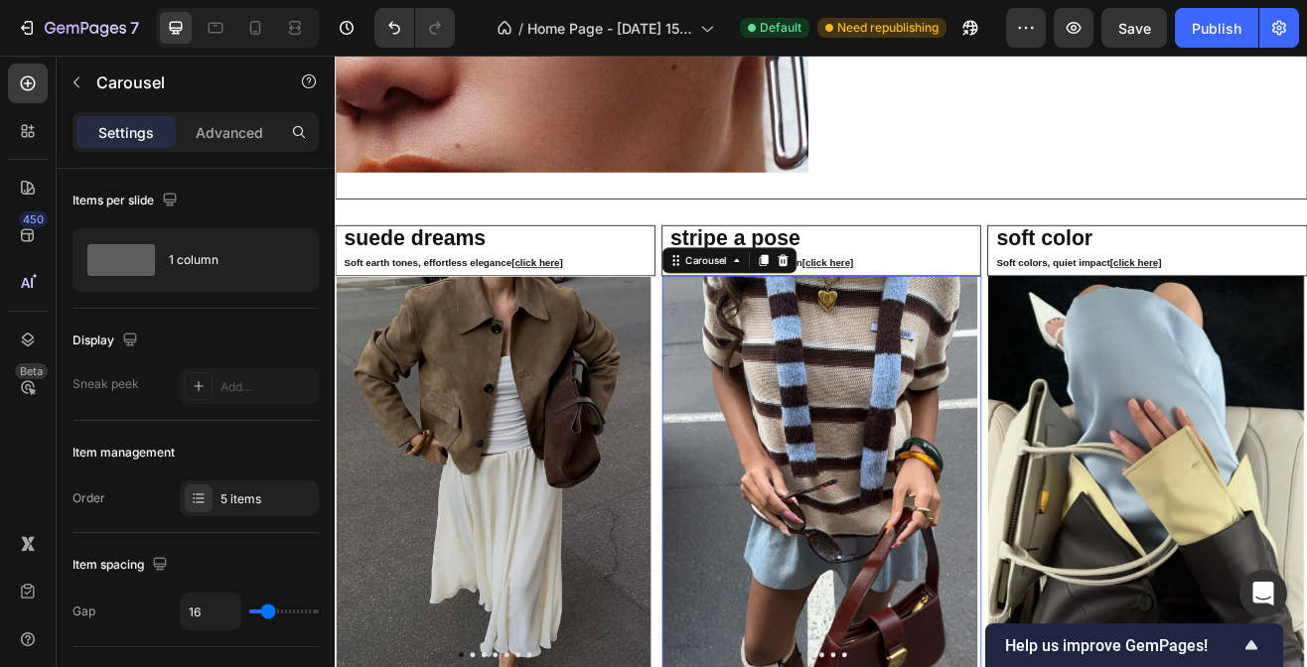
scroll to position [3087, 0]
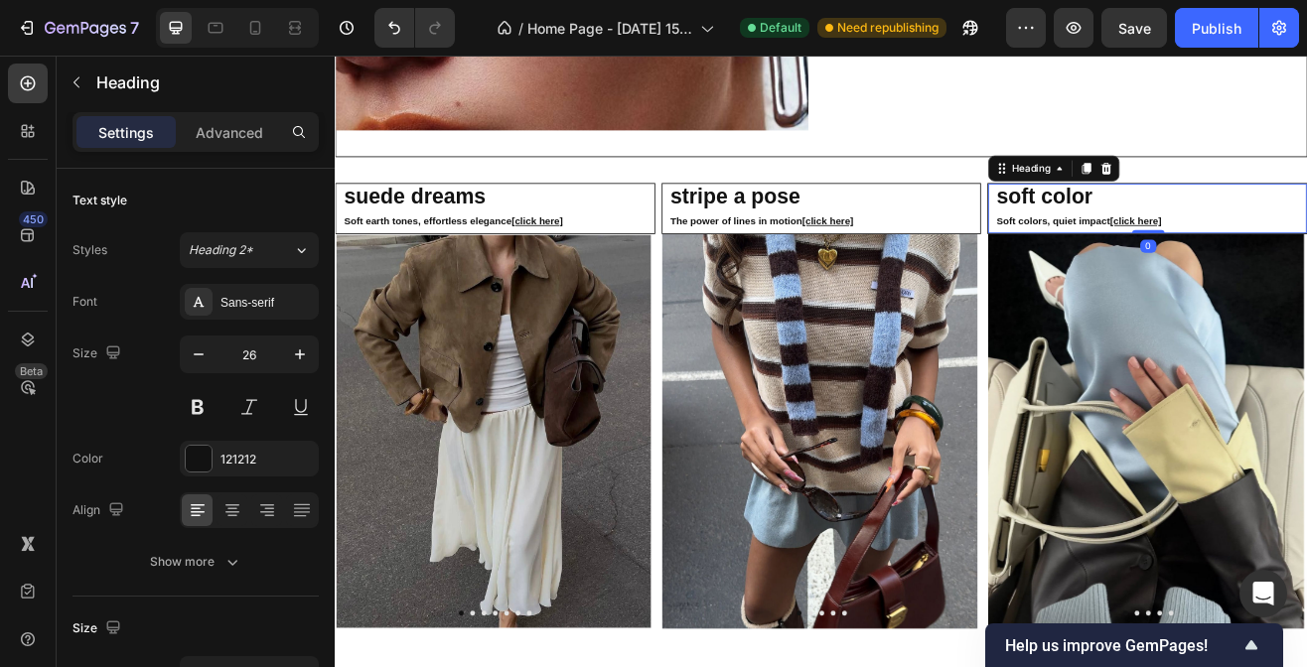
click at [1171, 217] on strong "soft color" at bounding box center [1203, 229] width 117 height 30
click at [1196, 222] on strong "soft color" at bounding box center [1203, 229] width 117 height 30
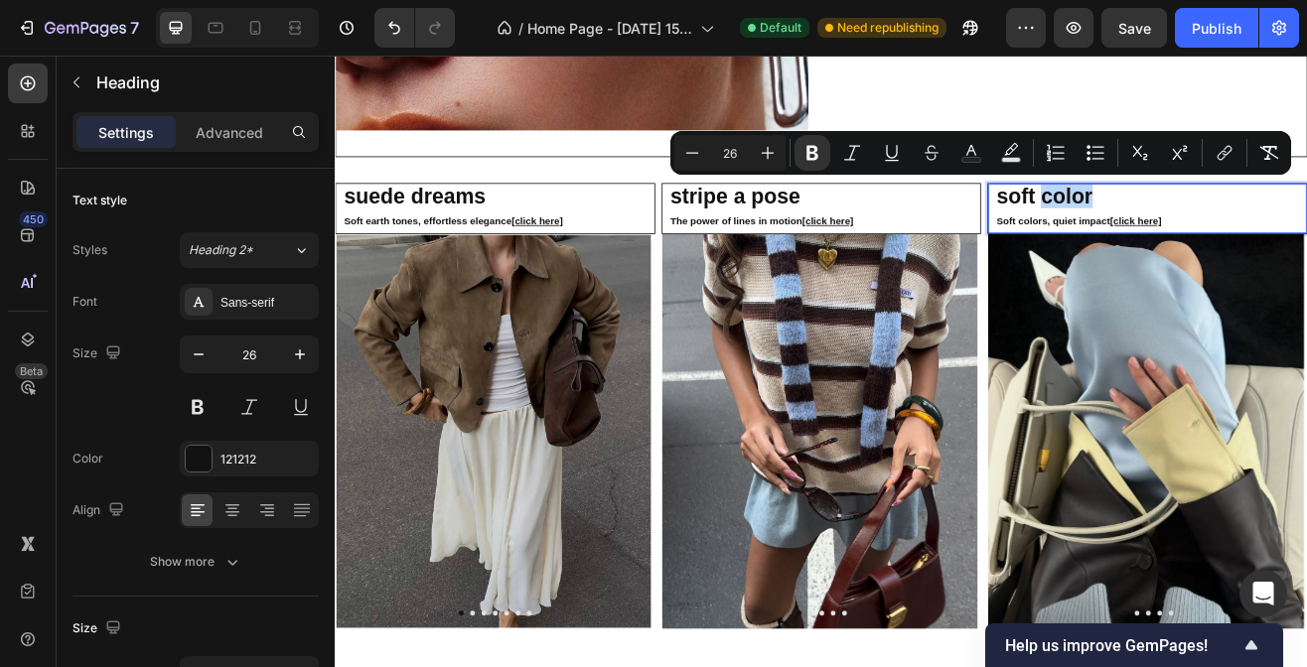
click at [1196, 222] on strong "soft color" at bounding box center [1203, 229] width 117 height 30
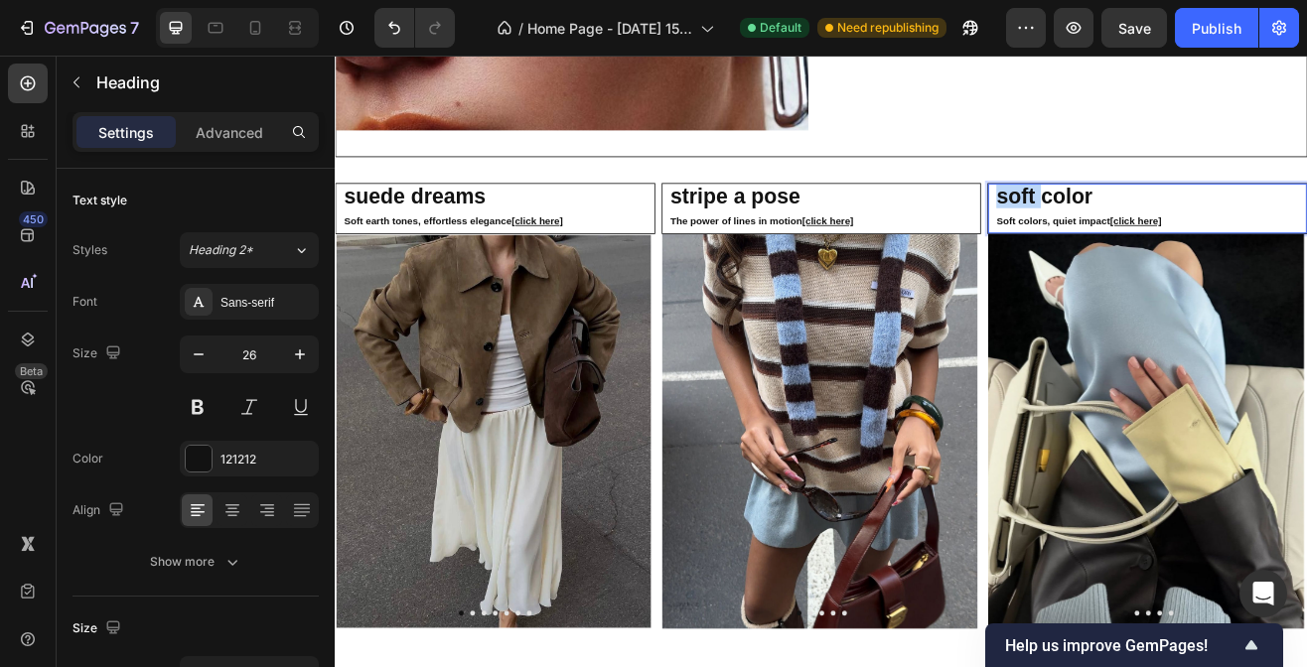
click at [1196, 222] on strong "soft color" at bounding box center [1203, 229] width 117 height 30
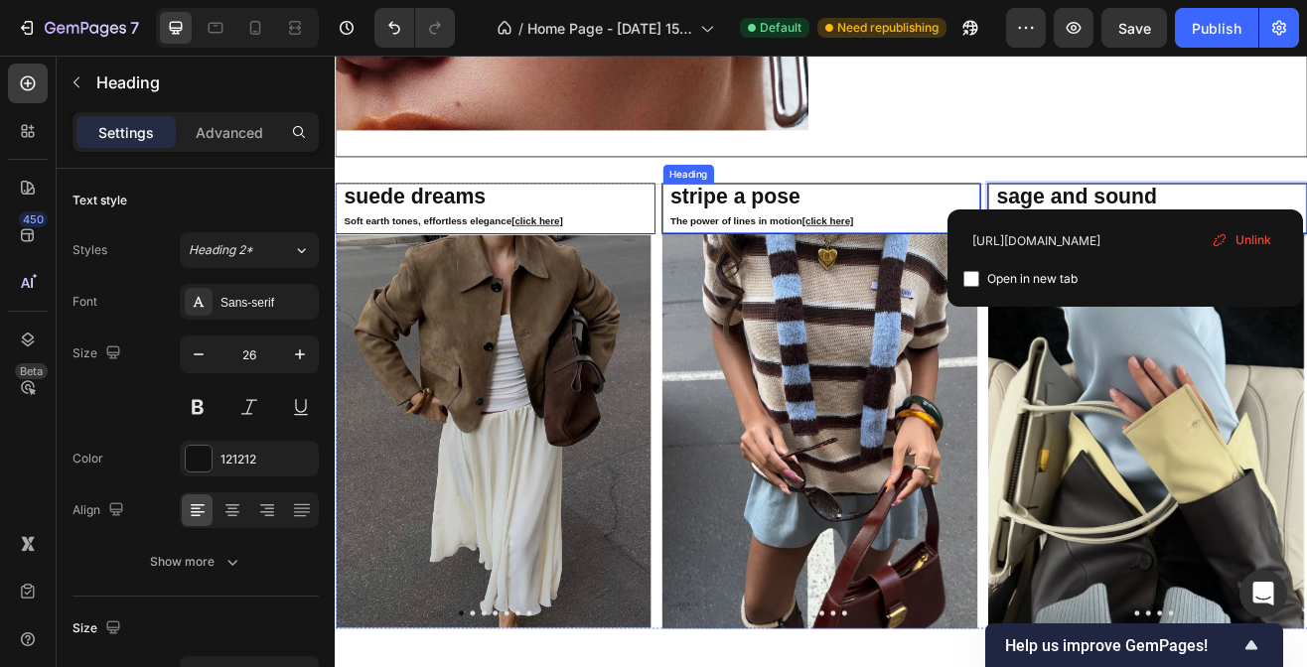
click at [978, 235] on h2 "stripe a pose The power of lines in motion [click here]" at bounding box center [935, 244] width 382 height 61
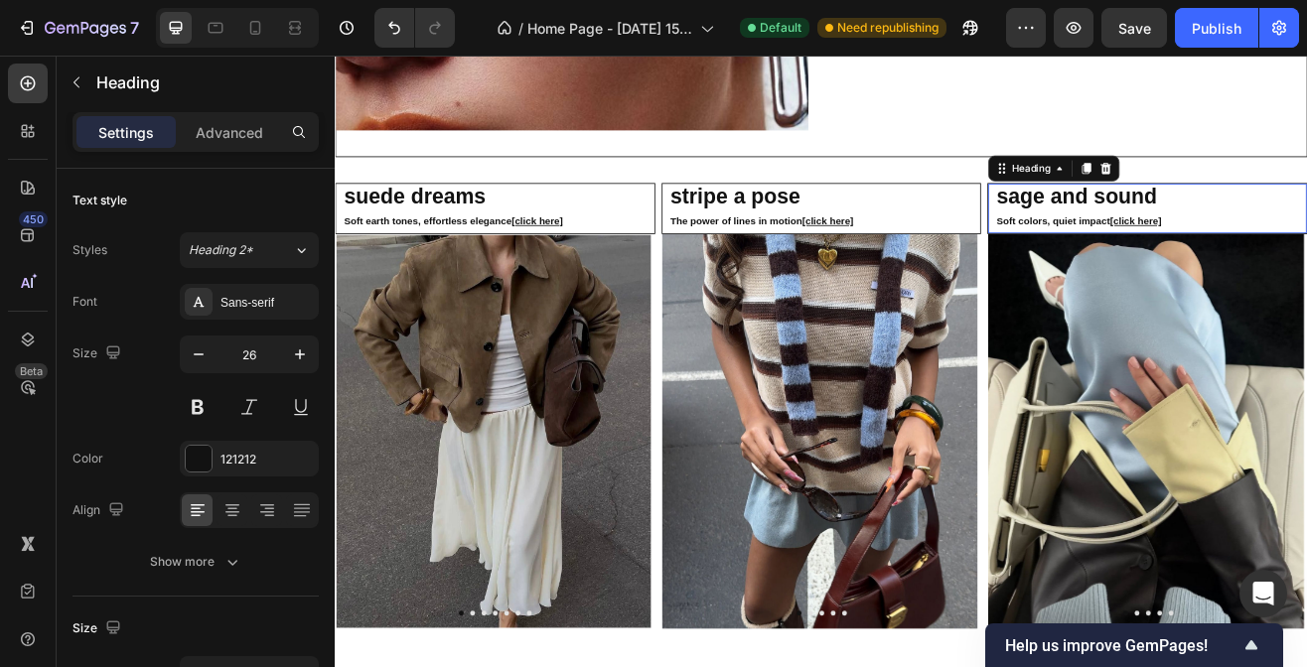
click at [1212, 252] on strong "Soft colors, quiet impact" at bounding box center [1214, 259] width 139 height 14
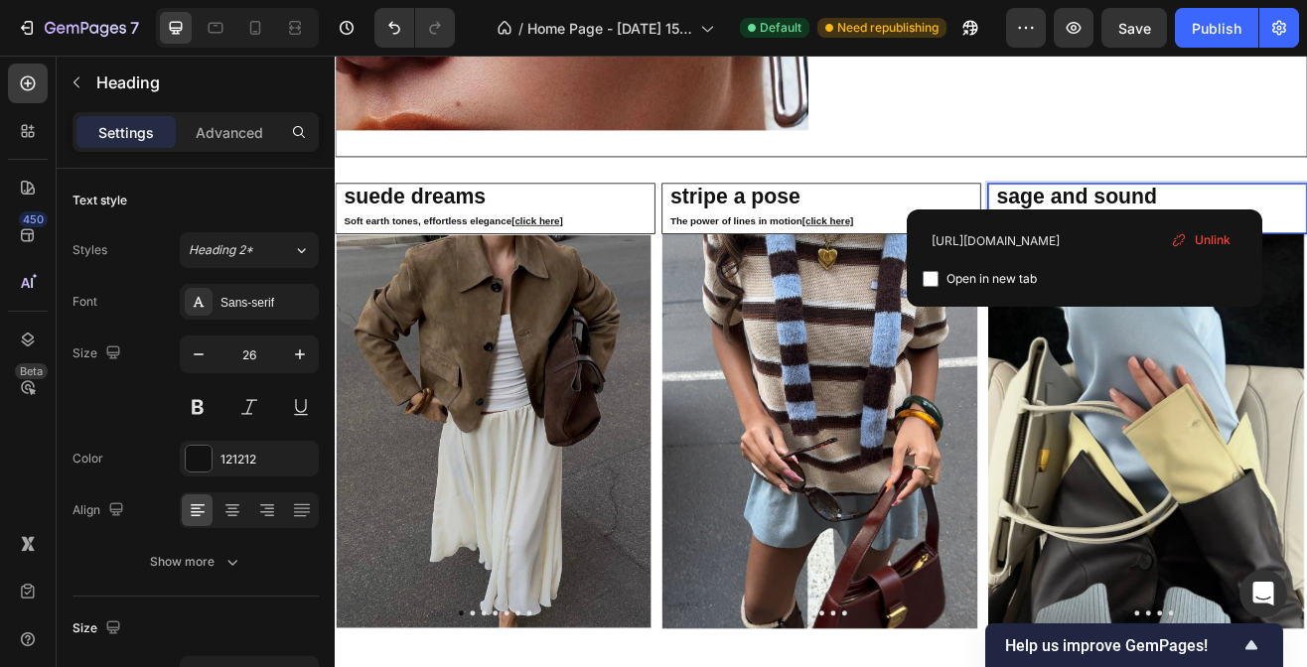
click at [1230, 421] on img at bounding box center [1327, 517] width 387 height 484
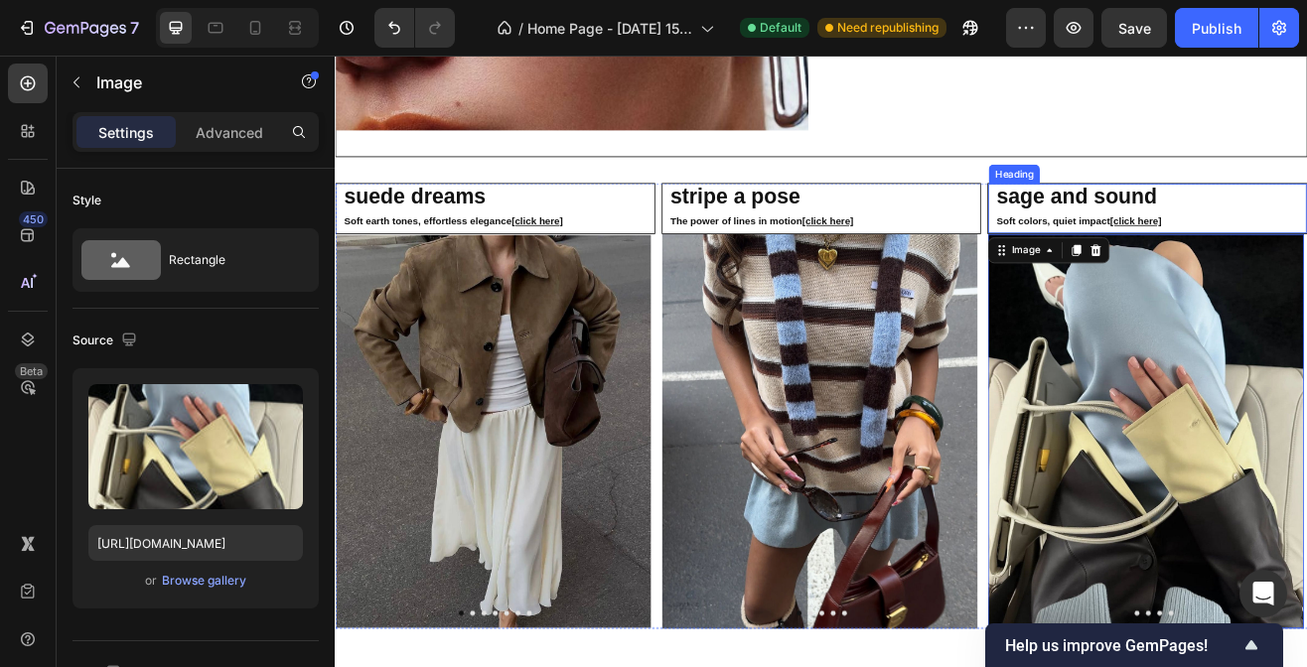
click at [1238, 252] on strong "Soft colors, quiet impact" at bounding box center [1214, 259] width 139 height 14
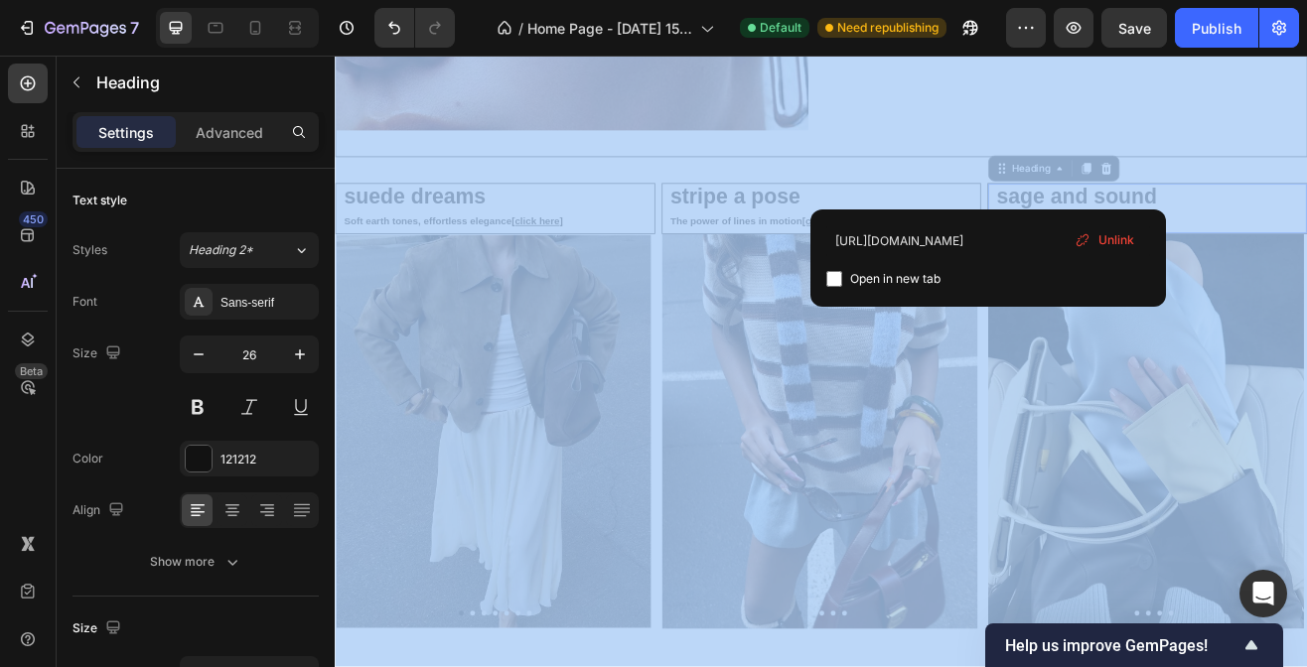
click at [1083, 214] on div "[URL][DOMAIN_NAME] Open in new tab Unlink" at bounding box center [988, 258] width 356 height 97
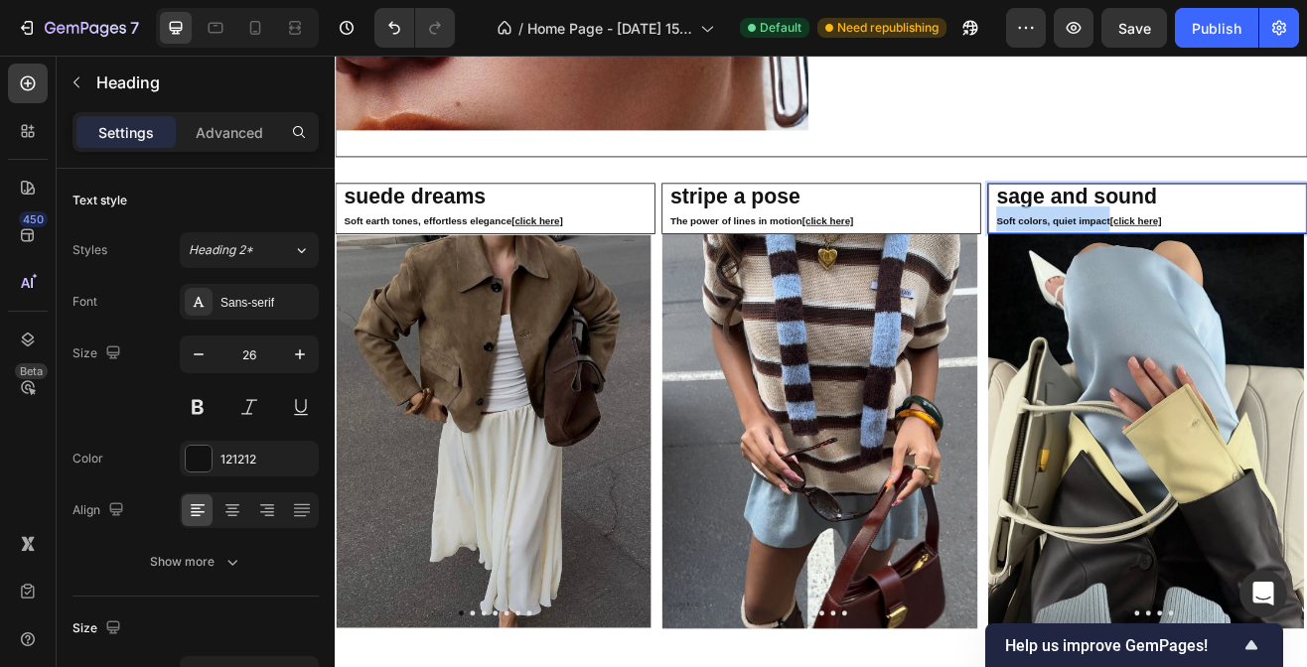
drag, startPoint x: 1273, startPoint y: 252, endPoint x: 1134, endPoint y: 247, distance: 139.1
click at [1145, 252] on strong "Soft colors, quiet impact" at bounding box center [1214, 259] width 139 height 14
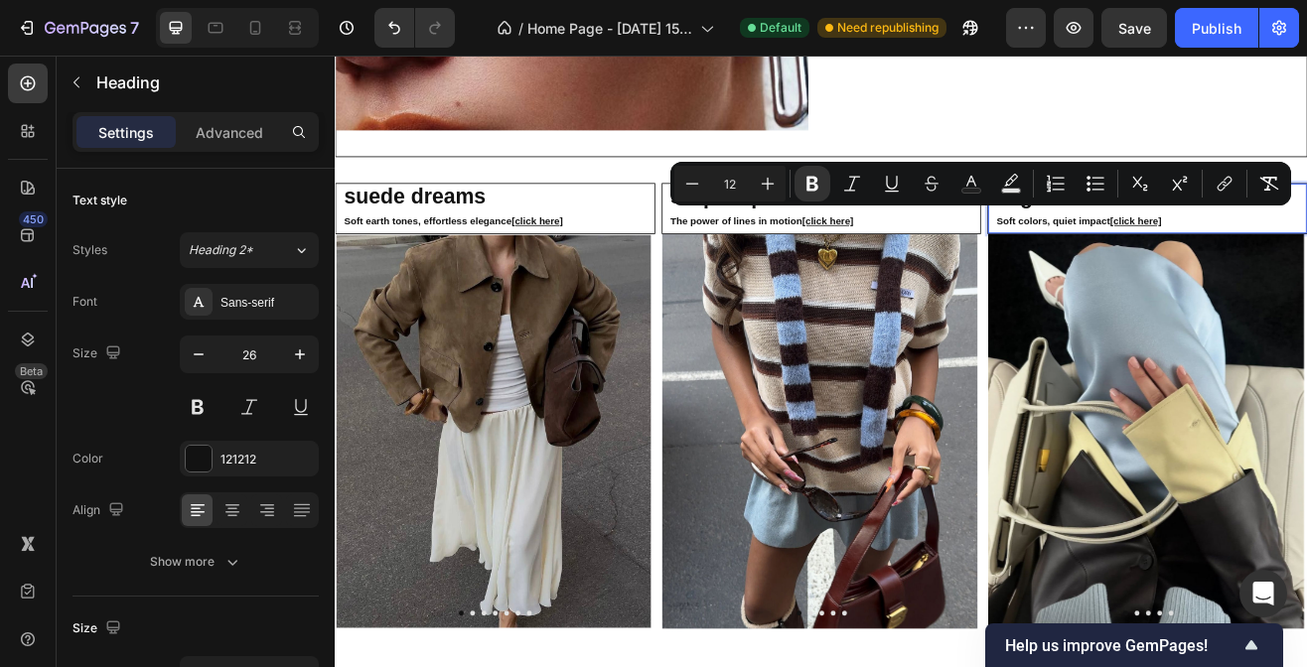
click at [1272, 254] on strong "Soft colors, quiet impact" at bounding box center [1214, 259] width 139 height 14
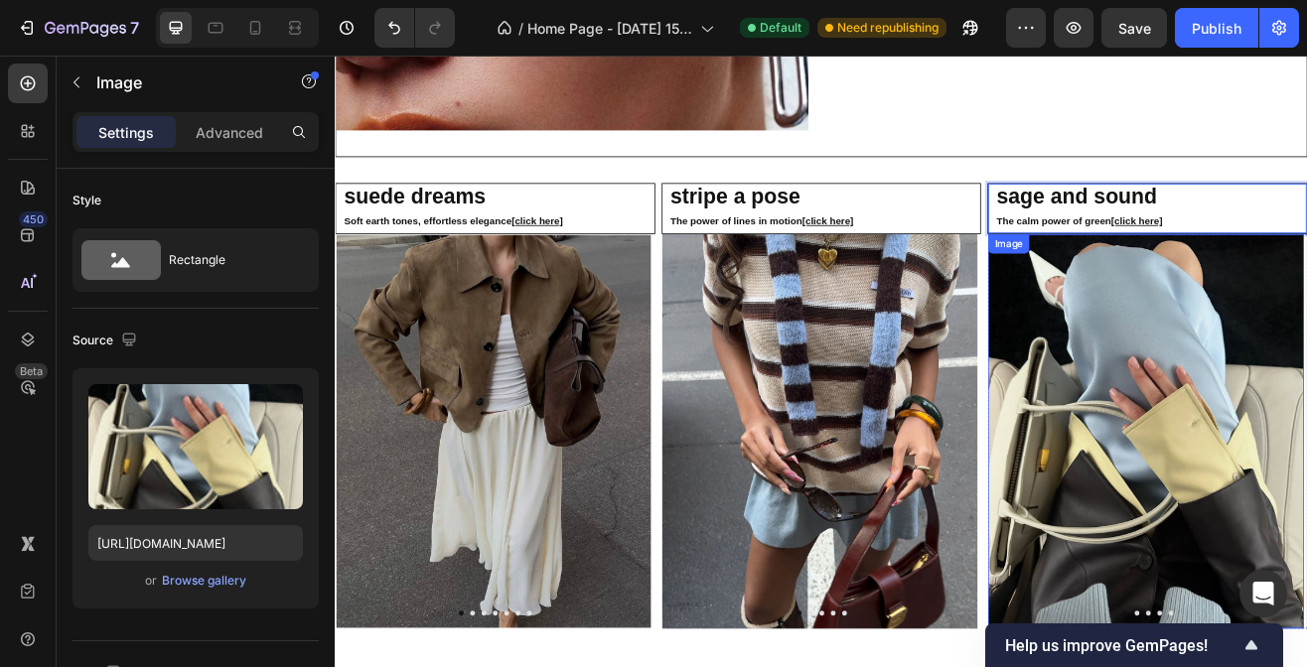
click at [1184, 329] on img at bounding box center [1327, 517] width 387 height 484
click at [1236, 384] on img at bounding box center [1327, 517] width 387 height 484
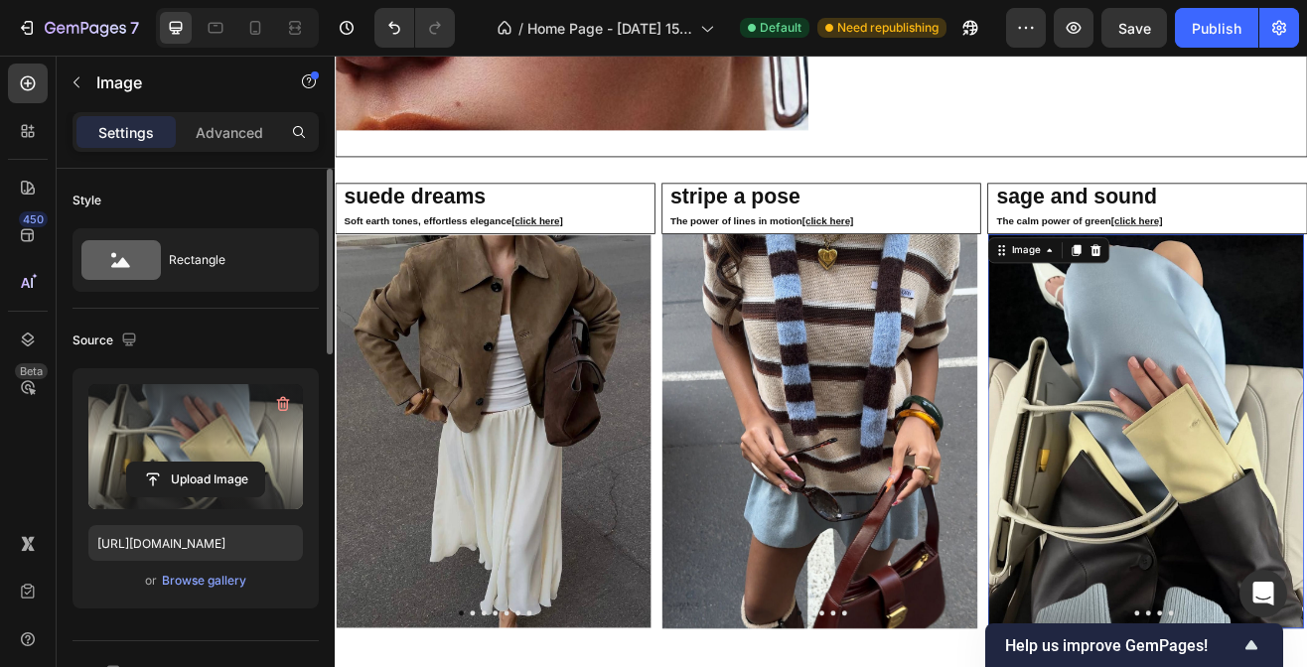
click at [217, 462] on button "Upload Image" at bounding box center [195, 480] width 139 height 36
click at [203, 488] on input "file" at bounding box center [195, 480] width 137 height 34
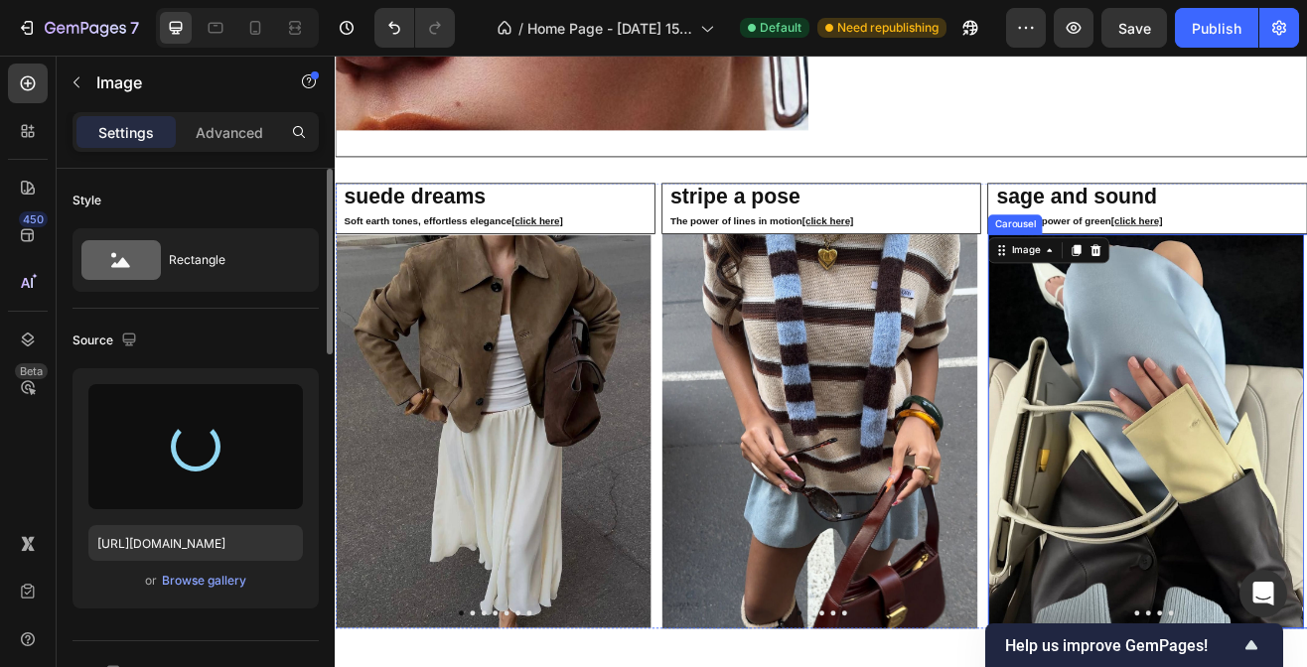
type input "[URL][DOMAIN_NAME]"
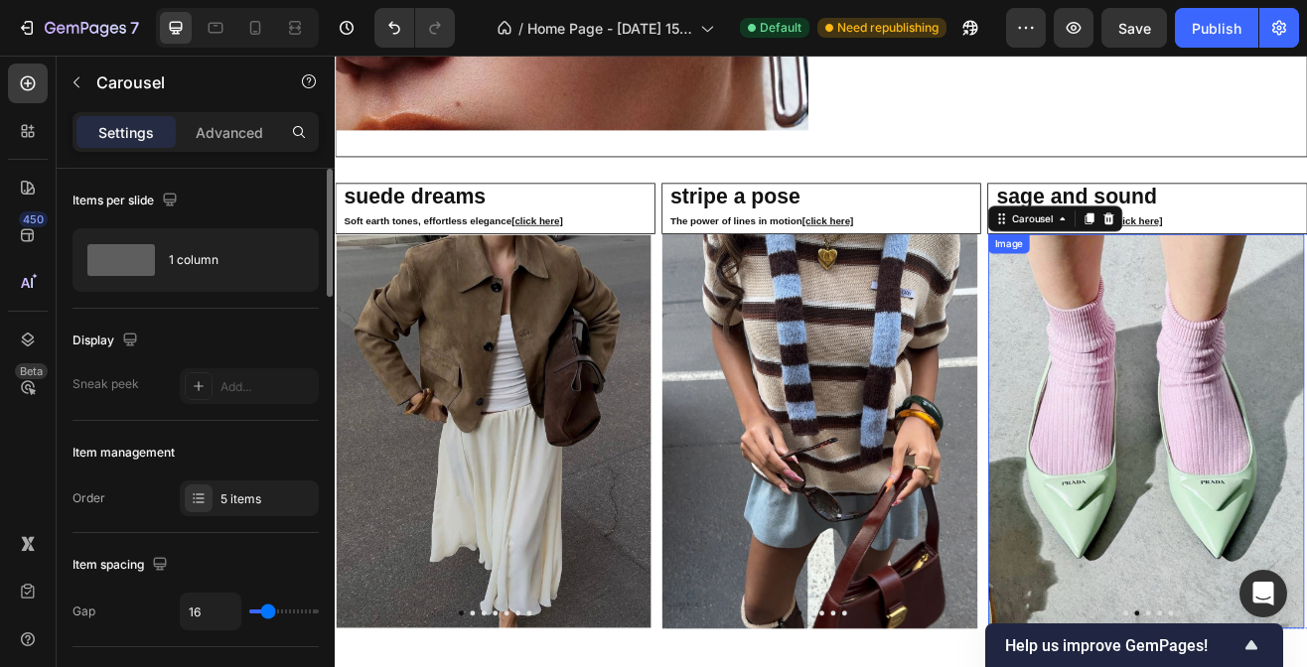
click at [1303, 495] on img at bounding box center [1327, 517] width 387 height 484
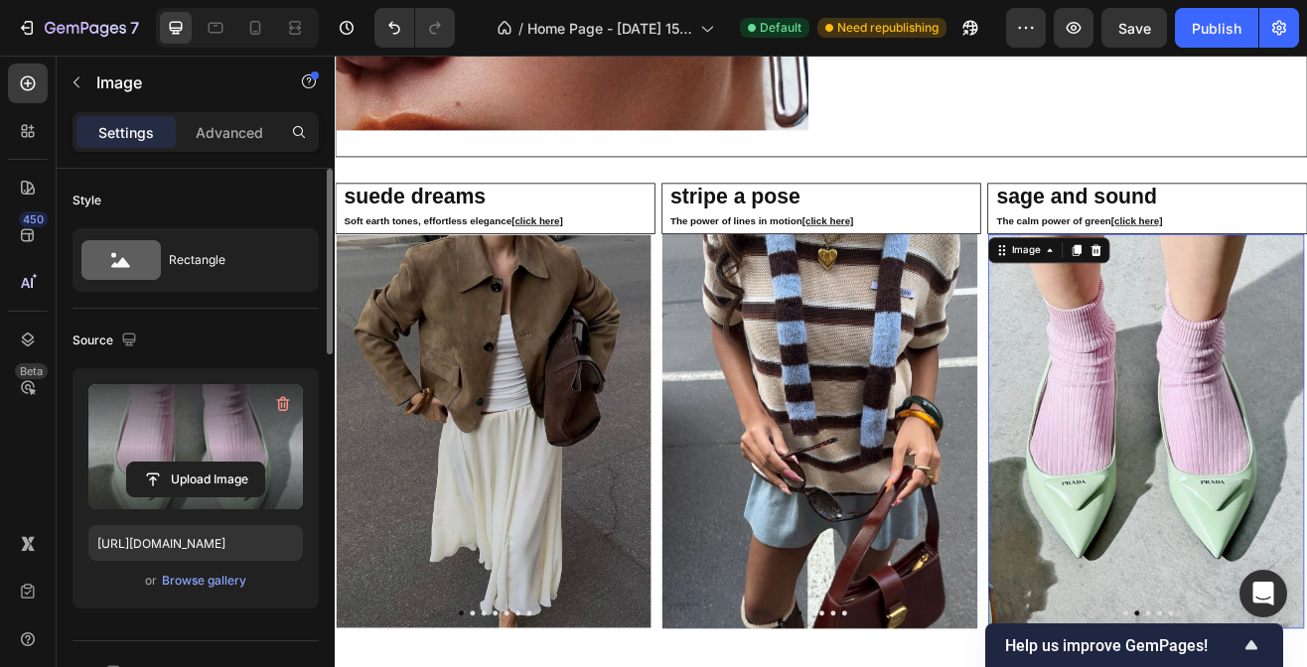
click at [226, 455] on label at bounding box center [195, 446] width 215 height 125
click at [226, 463] on input "file" at bounding box center [195, 480] width 137 height 34
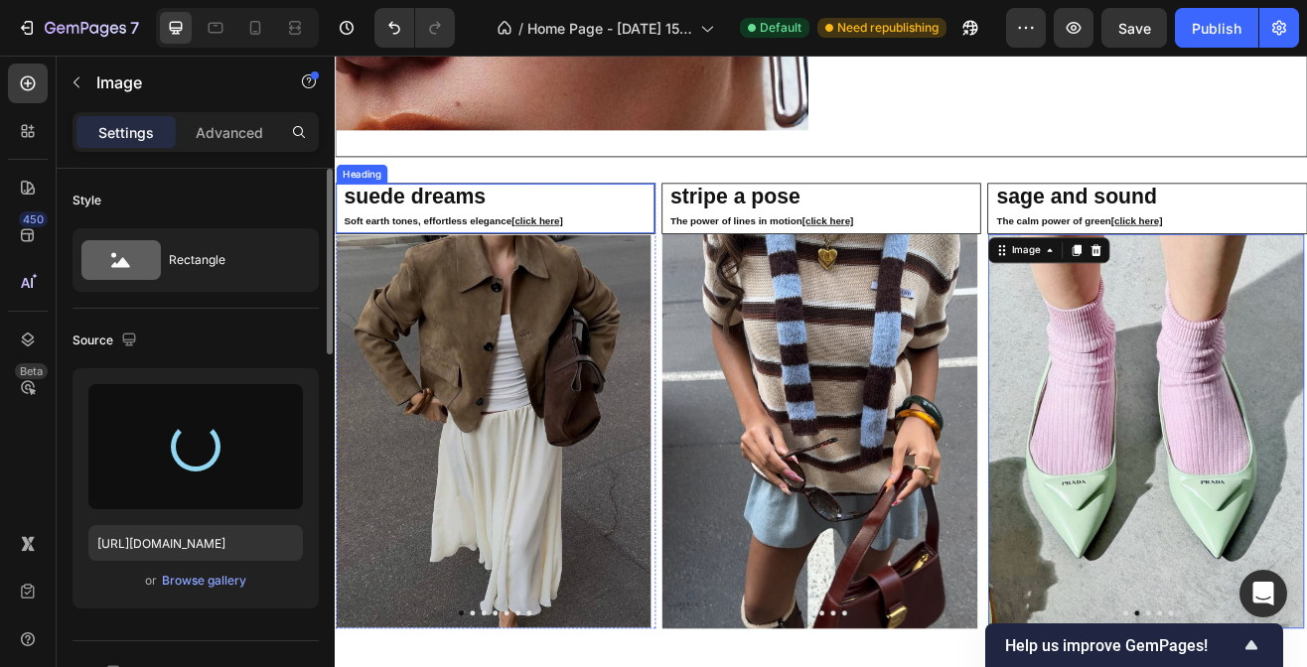
type input "[URL][DOMAIN_NAME]"
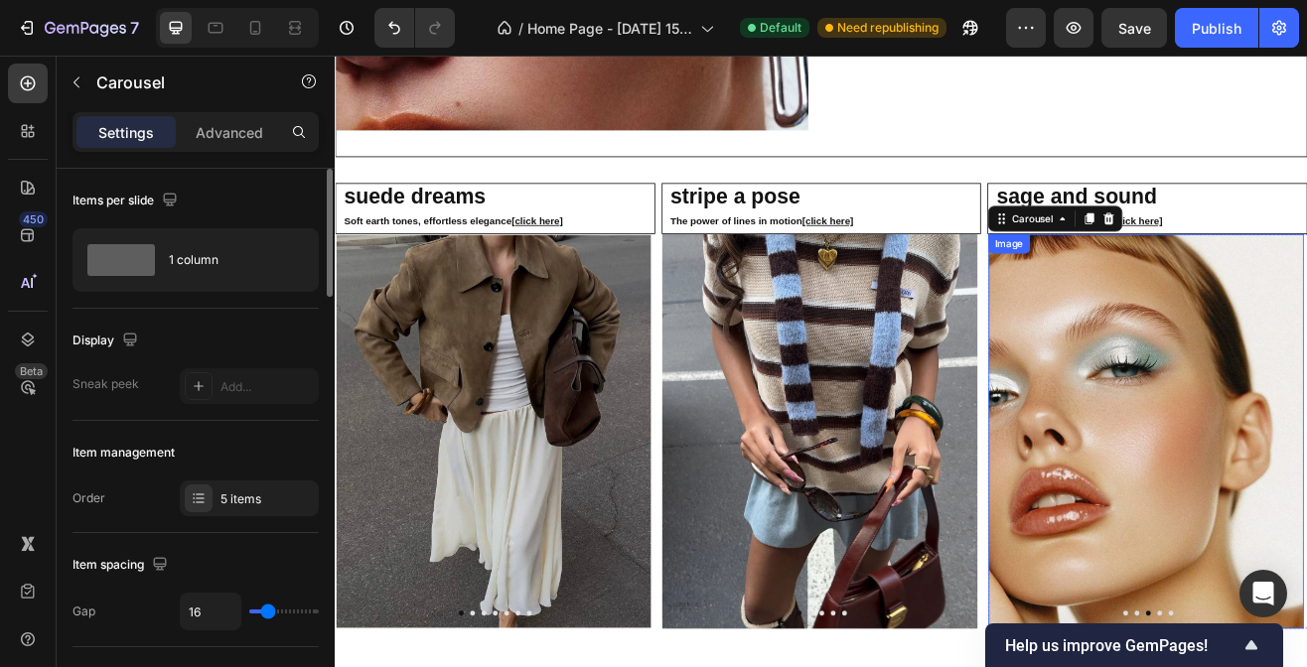
click at [1306, 506] on img at bounding box center [1327, 517] width 387 height 484
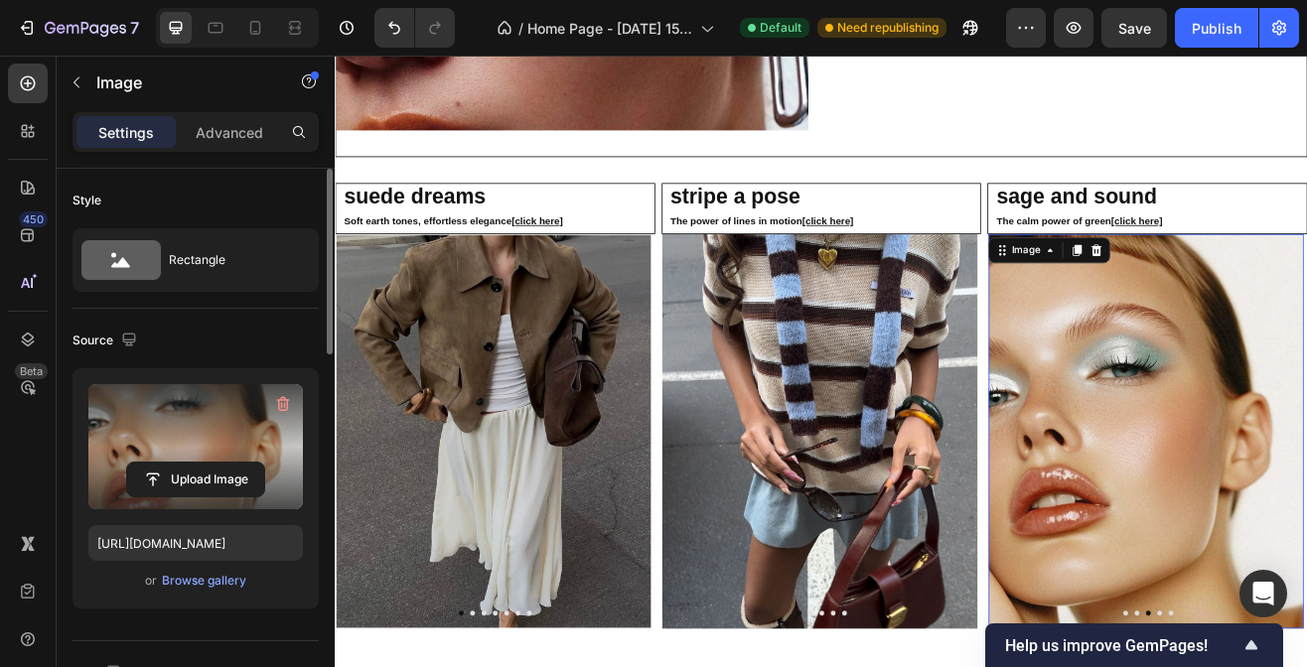
click at [256, 440] on label at bounding box center [195, 446] width 215 height 125
click at [256, 463] on input "file" at bounding box center [195, 480] width 137 height 34
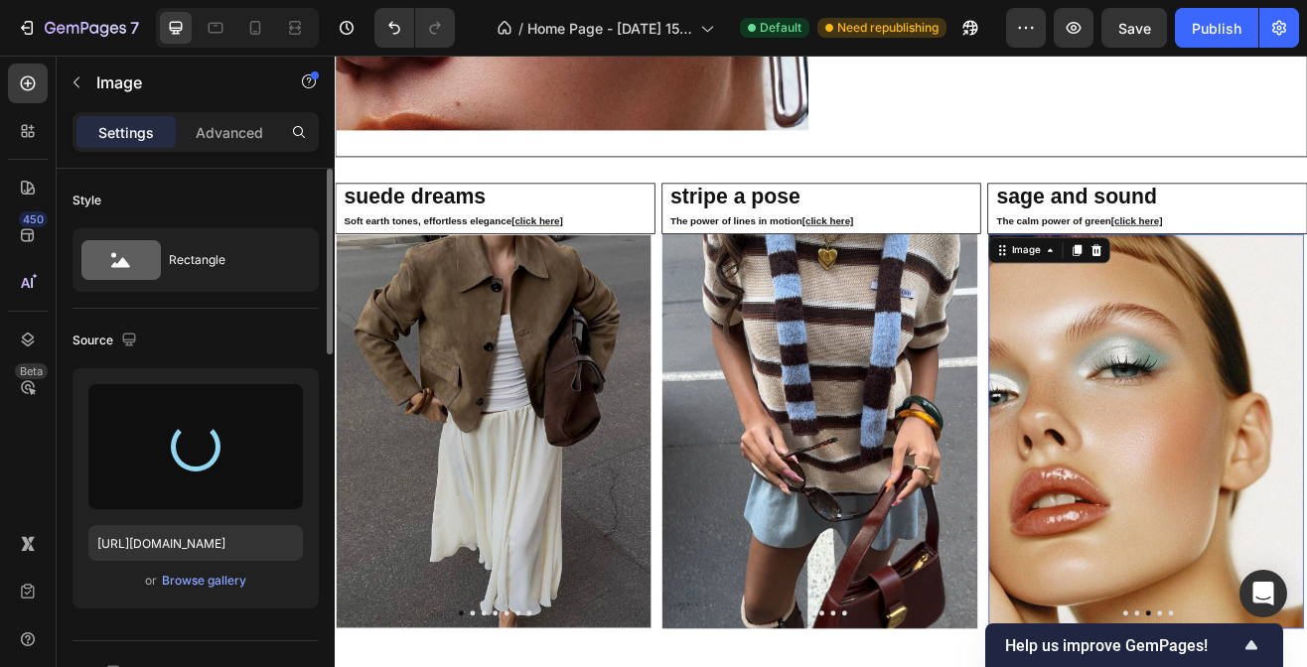
type input "[URL][DOMAIN_NAME]"
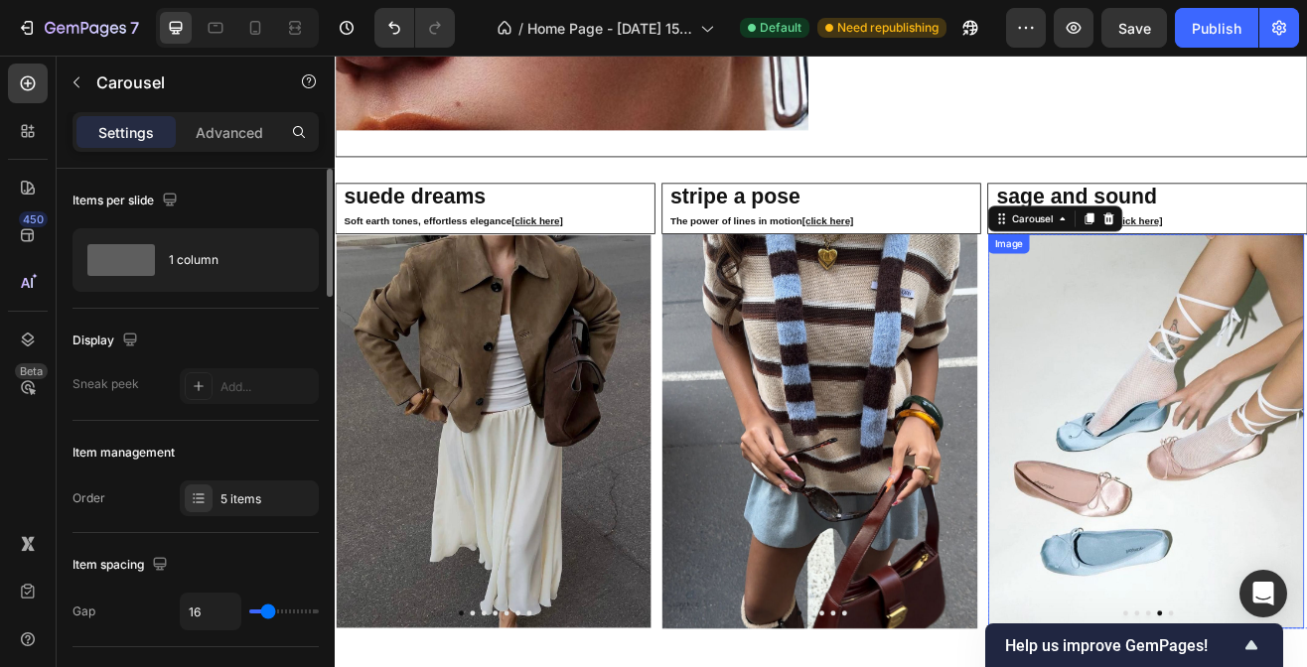
click at [1306, 495] on img at bounding box center [1327, 517] width 387 height 484
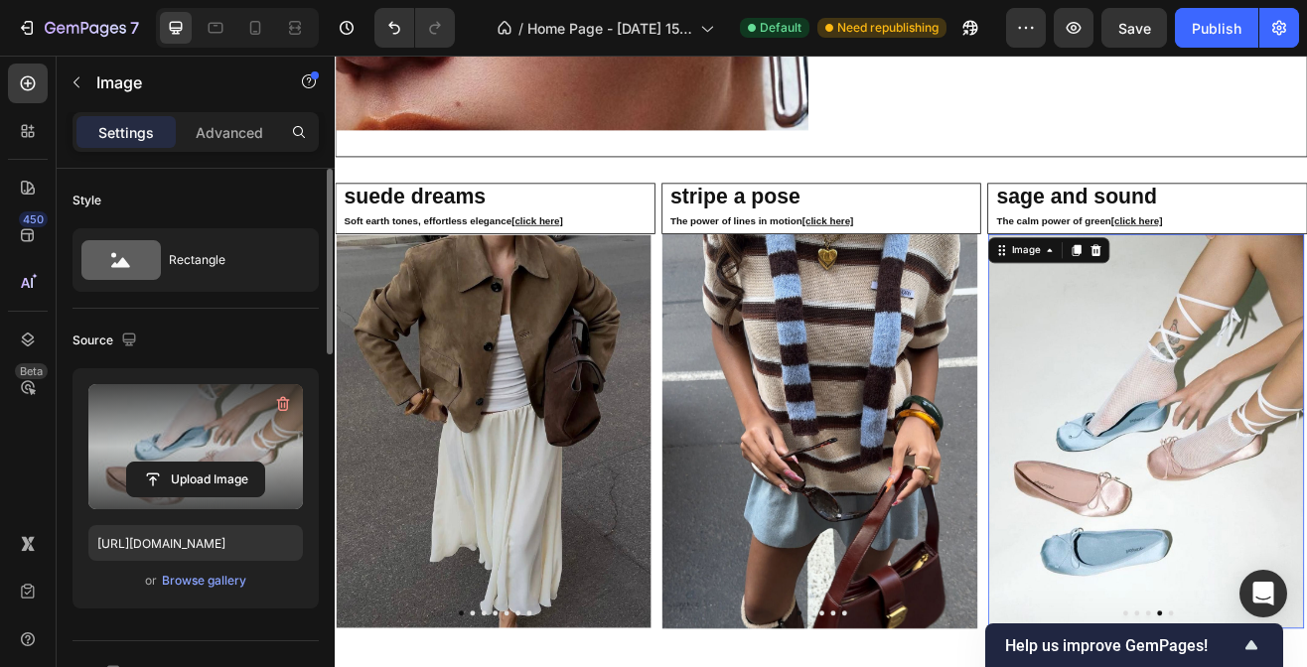
click at [210, 451] on label at bounding box center [195, 446] width 215 height 125
click at [210, 463] on input "file" at bounding box center [195, 480] width 137 height 34
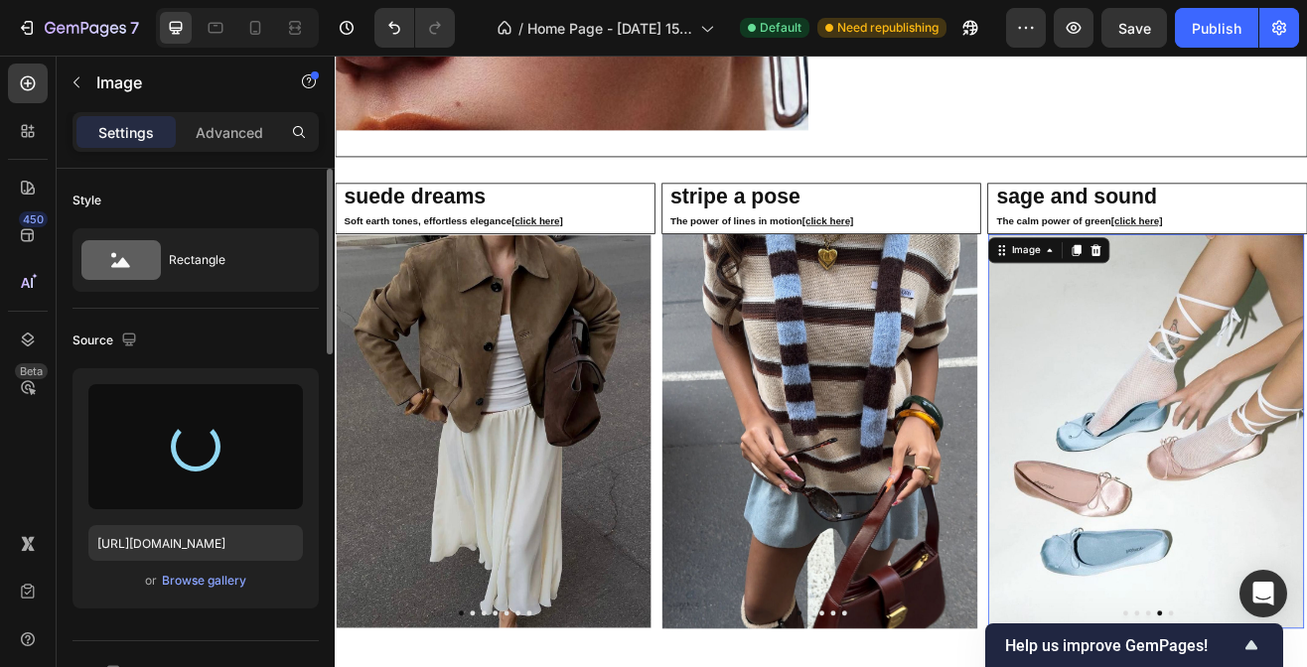
type input "[URL][DOMAIN_NAME]"
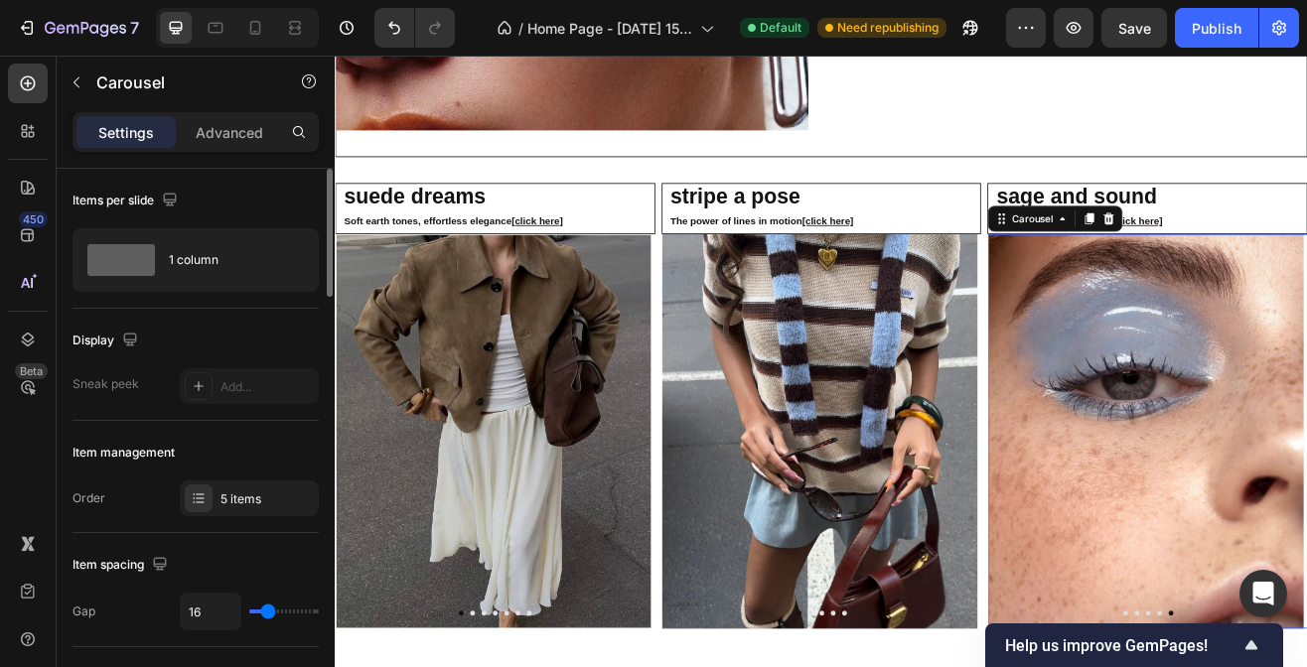
click at [1306, 485] on img at bounding box center [1327, 517] width 387 height 484
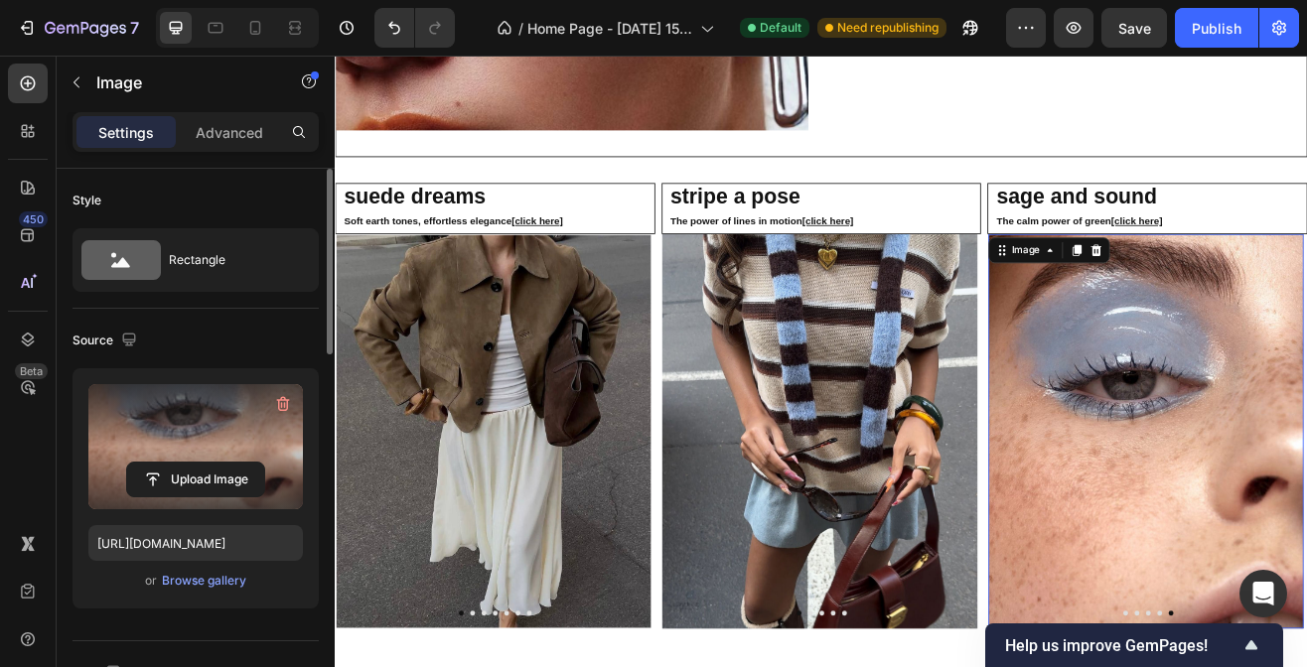
click at [227, 436] on label at bounding box center [195, 446] width 215 height 125
click at [227, 463] on input "file" at bounding box center [195, 480] width 137 height 34
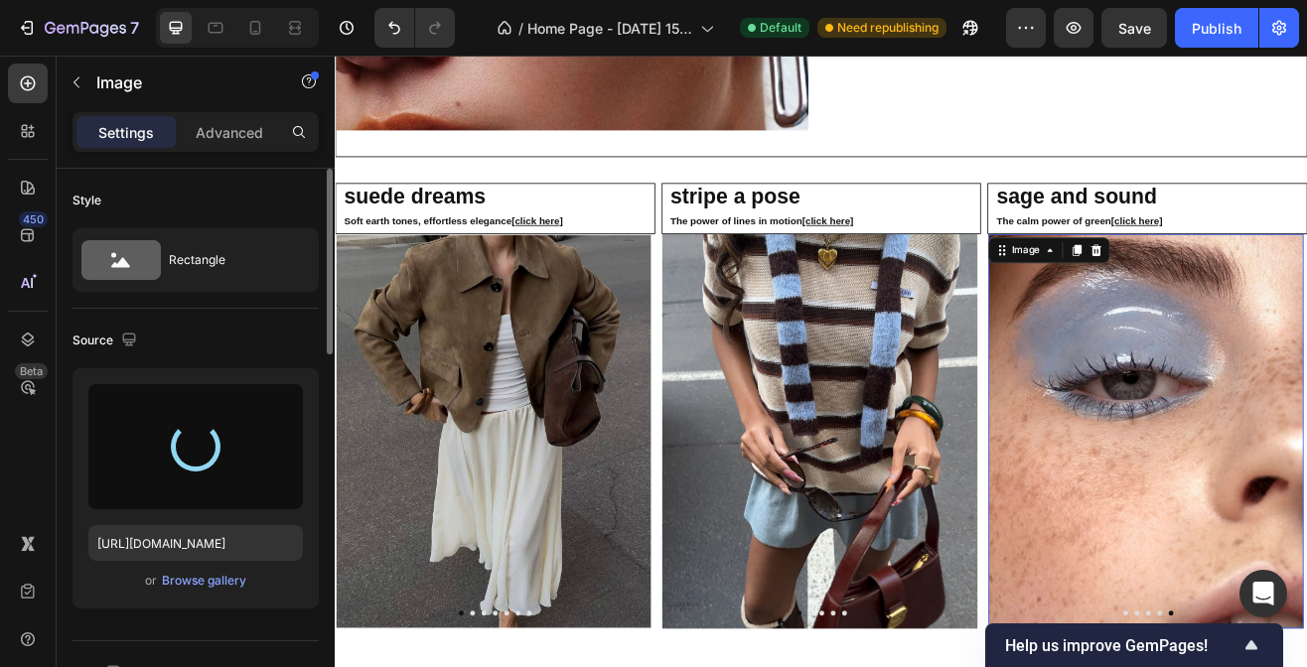
type input "[URL][DOMAIN_NAME]"
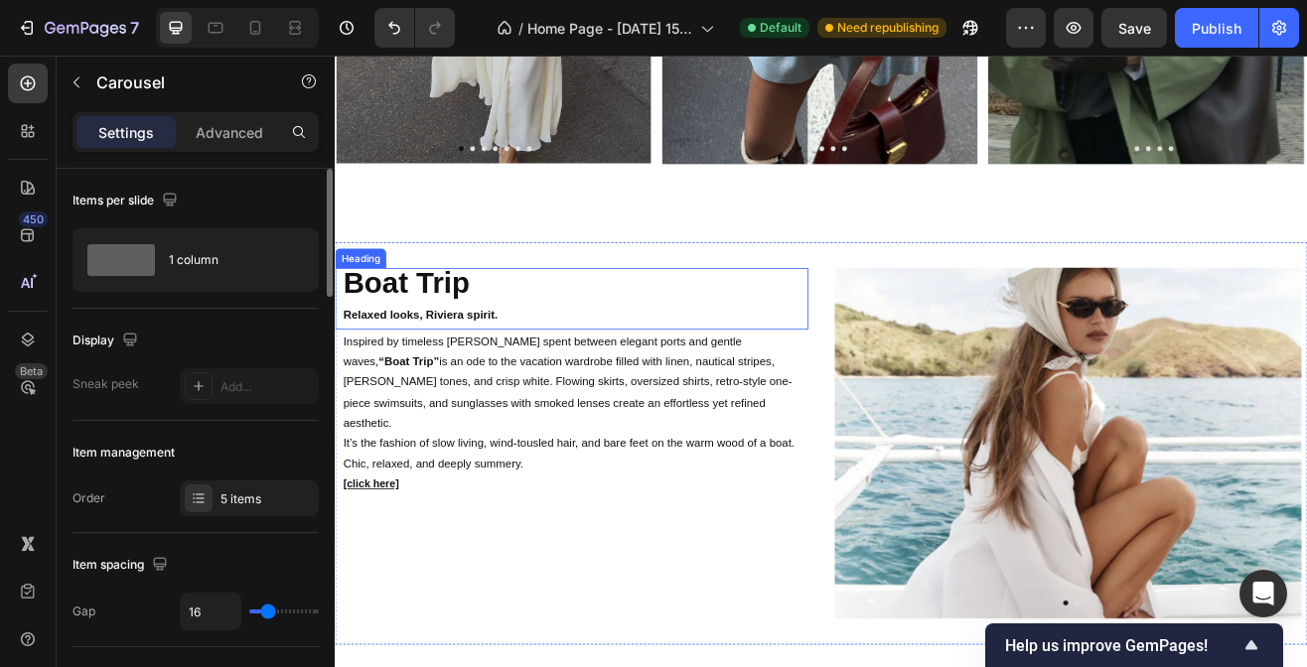
scroll to position [3649, 0]
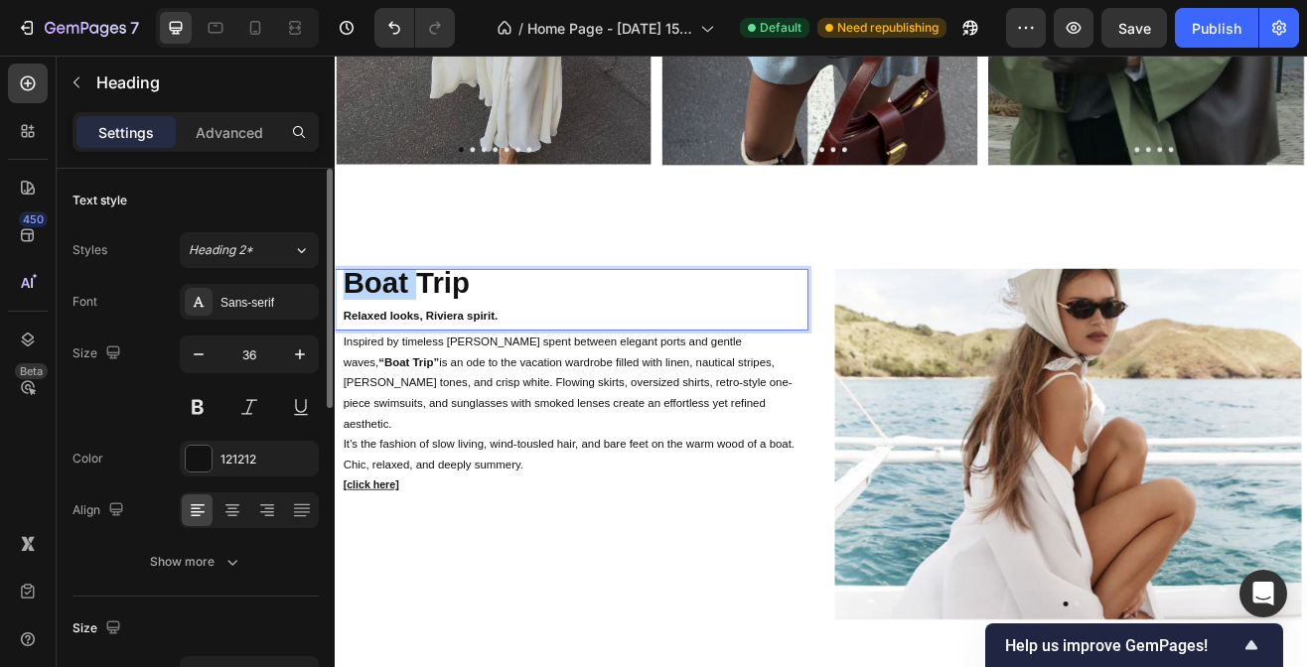
click at [445, 335] on strong "Boat Trip" at bounding box center [422, 335] width 155 height 41
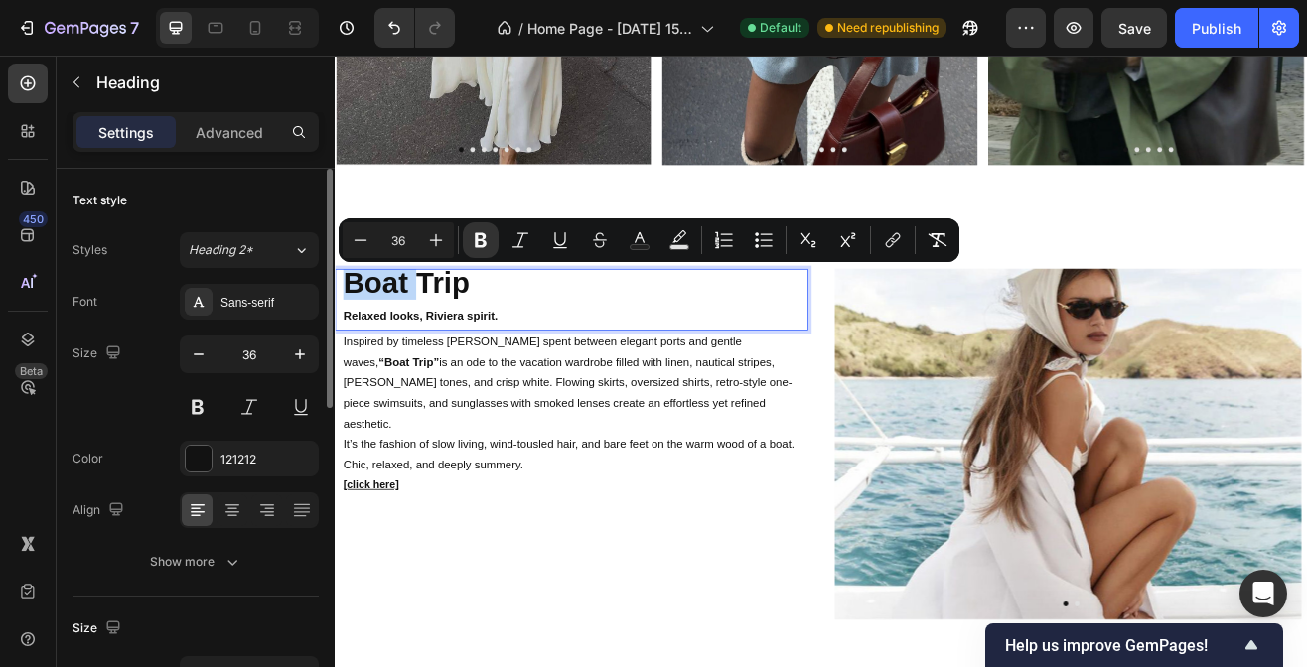
click at [445, 335] on strong "Boat Trip" at bounding box center [422, 335] width 155 height 41
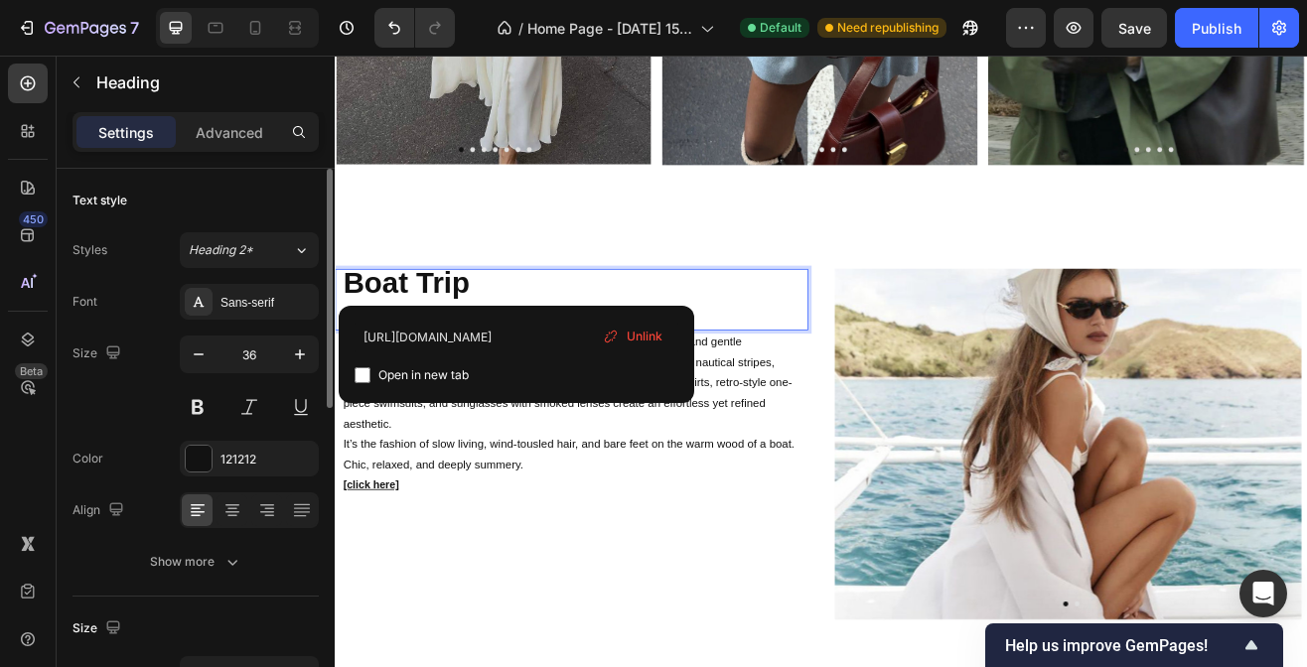
click at [492, 339] on strong "Boat Trip" at bounding box center [422, 335] width 155 height 41
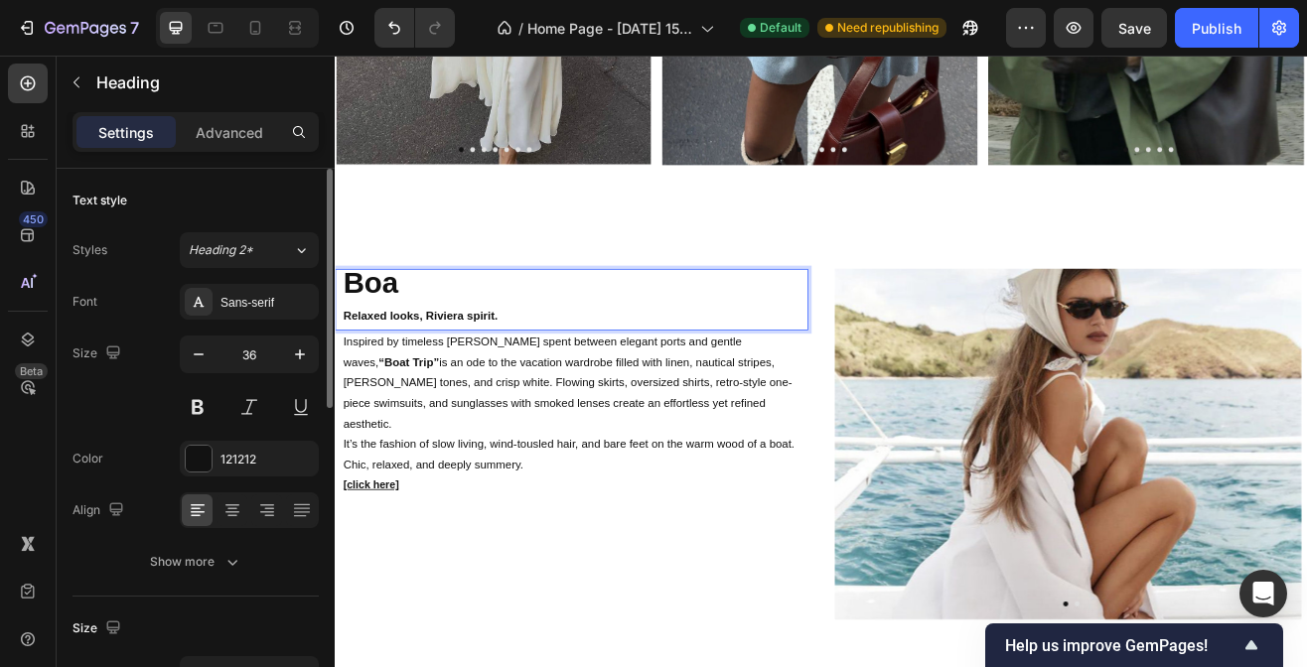
click at [492, 339] on p "Boa Relaxed looks, Riviera spirit." at bounding box center [629, 356] width 568 height 72
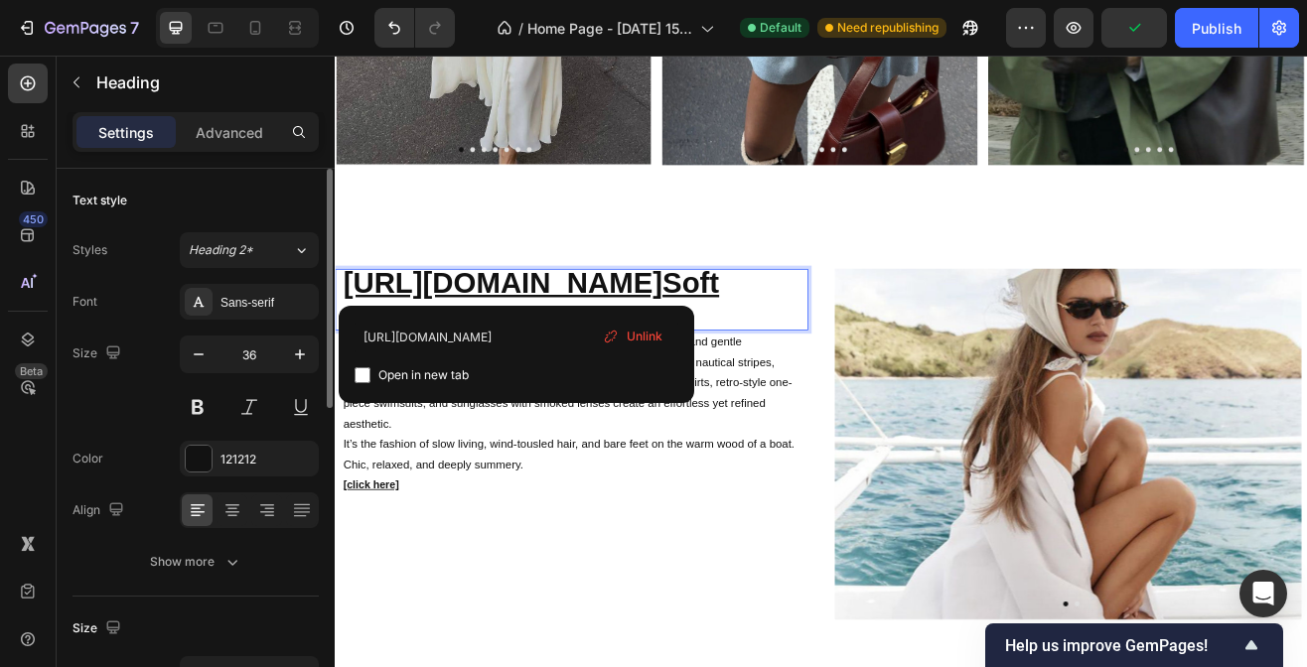
click at [417, 328] on p "[URL][DOMAIN_NAME] Soft Relaxed looks, Riviera spirit." at bounding box center [629, 356] width 568 height 72
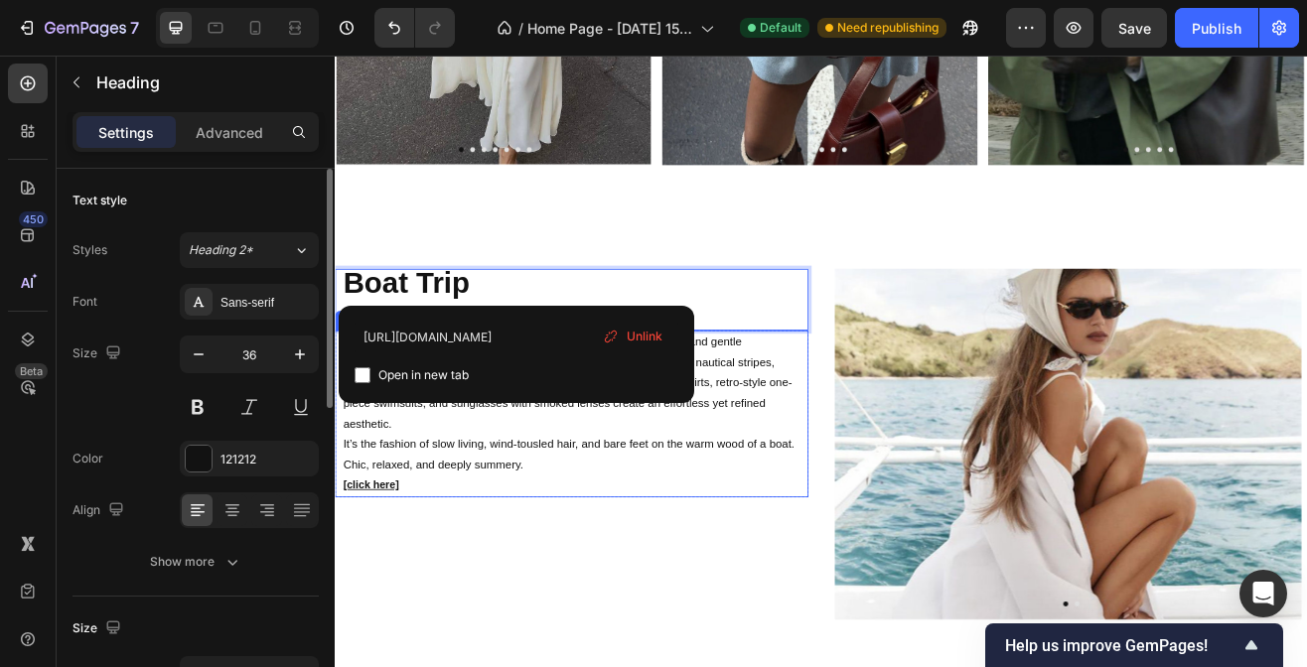
click at [538, 530] on p "Inspired by timeless [PERSON_NAME] spent between elegant ports and gentle waves…" at bounding box center [629, 482] width 568 height 175
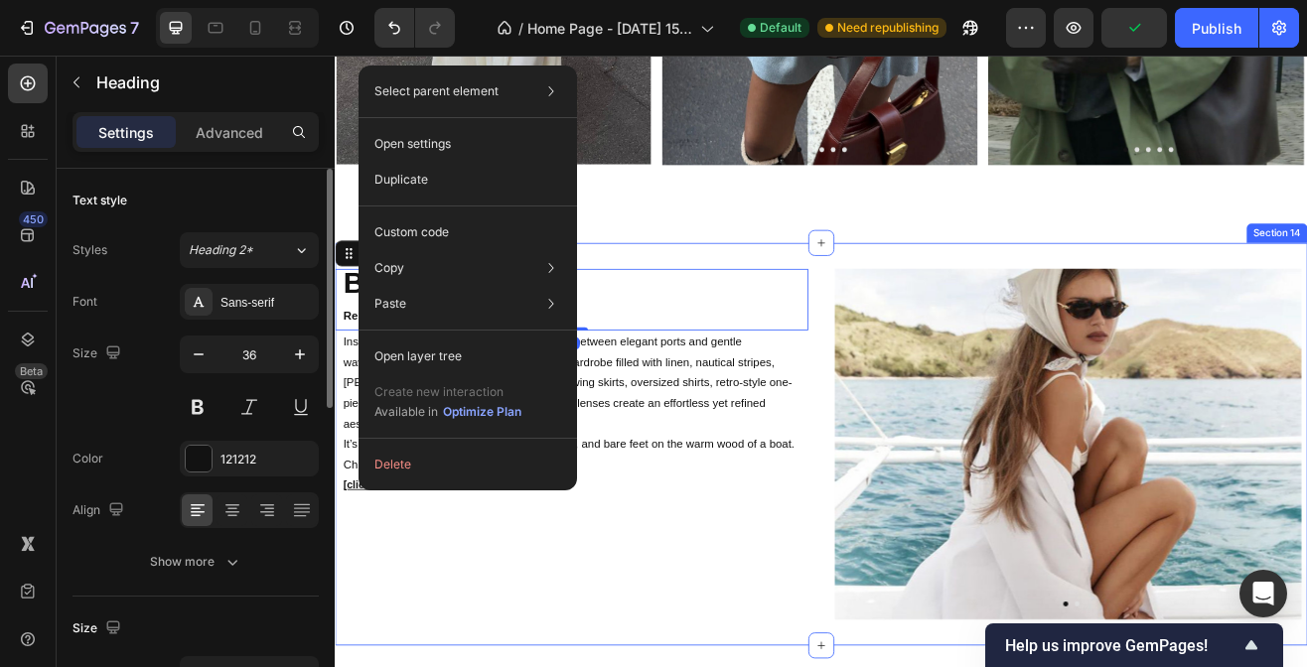
click at [552, 666] on div "⁠⁠⁠⁠⁠⁠⁠ Boat Trip Relaxed looks, Riviera spirit. Heading 0 Inspired by timeless…" at bounding box center [625, 532] width 580 height 429
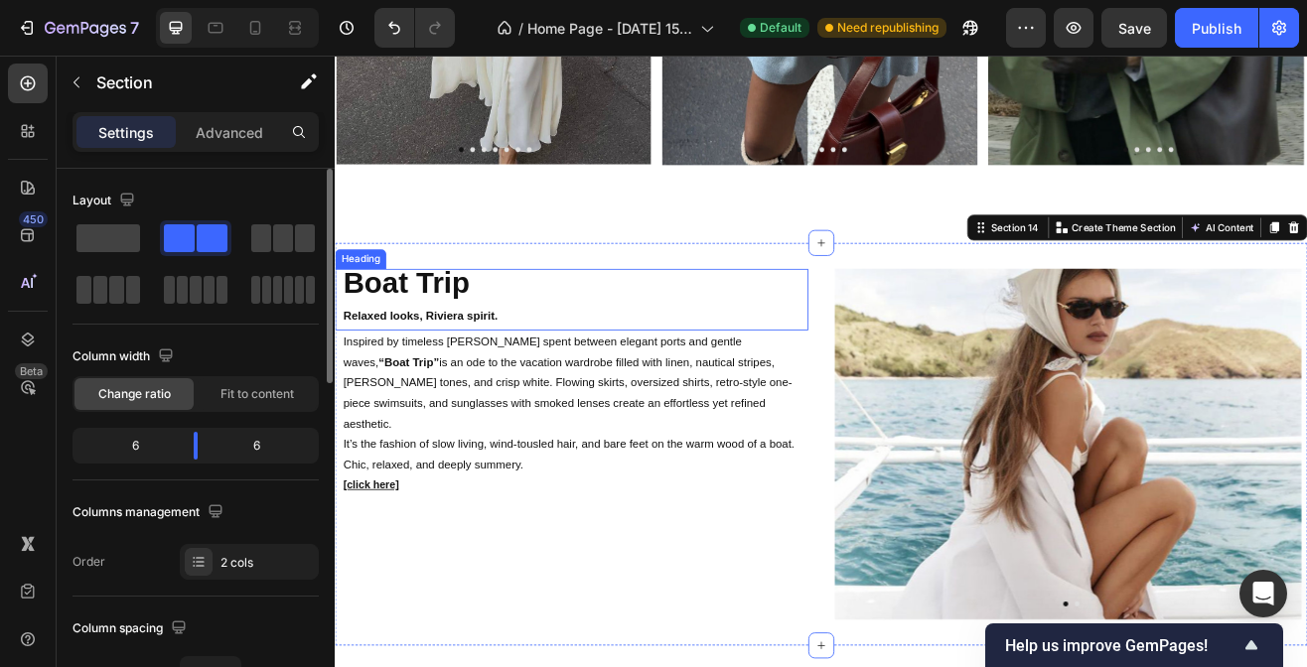
click at [483, 342] on strong "Boat Trip" at bounding box center [422, 335] width 155 height 41
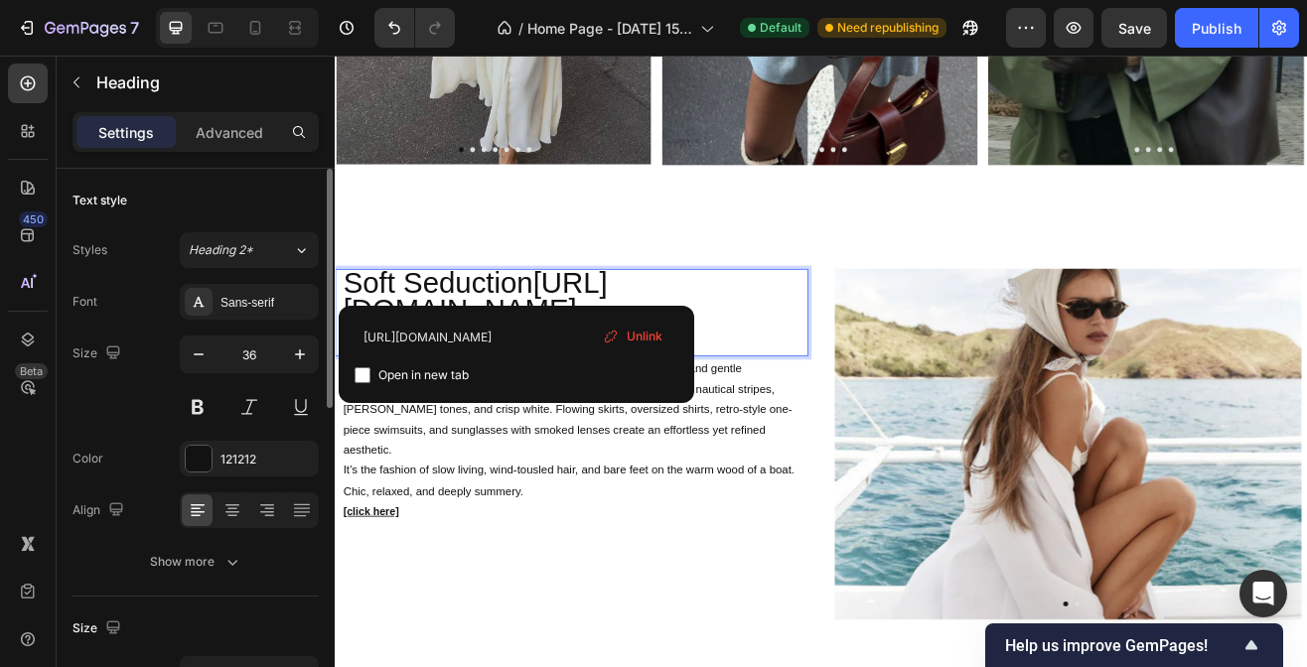
click at [524, 338] on p "Soft Seduction [URL][DOMAIN_NAME] Relaxed looks, Riviera spirit." at bounding box center [629, 371] width 568 height 103
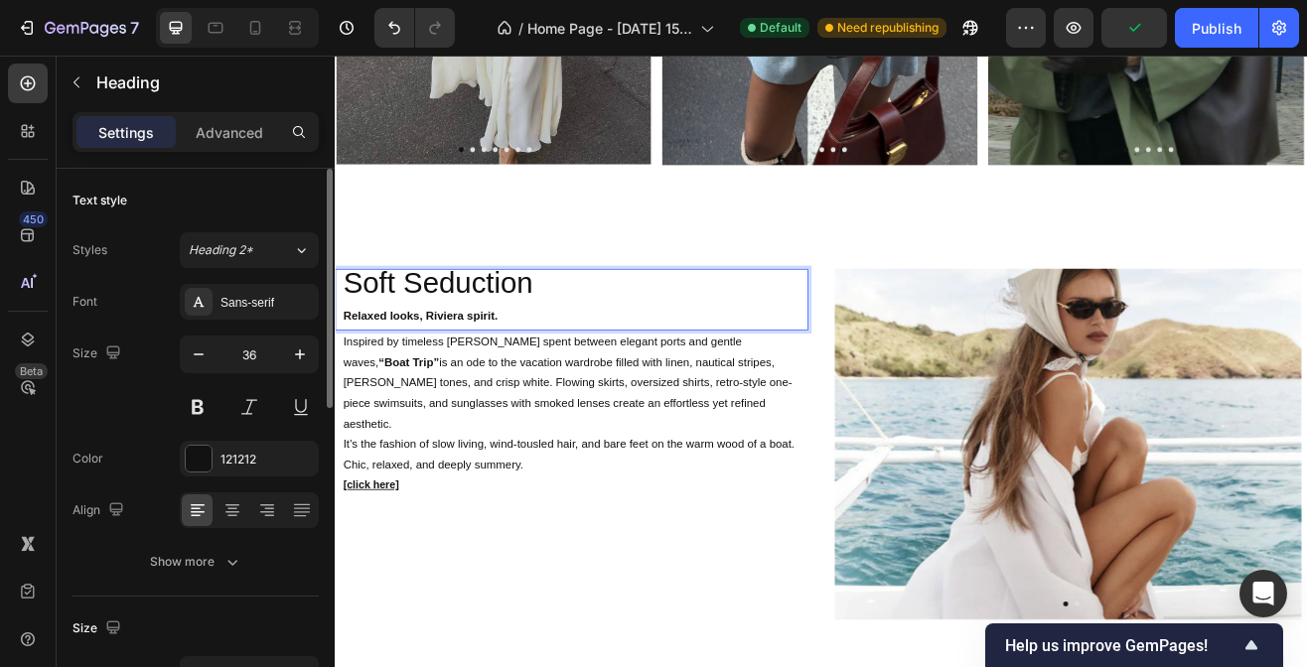
click at [550, 330] on p "Soft Seduction Relaxed looks, Riviera spirit." at bounding box center [629, 356] width 568 height 72
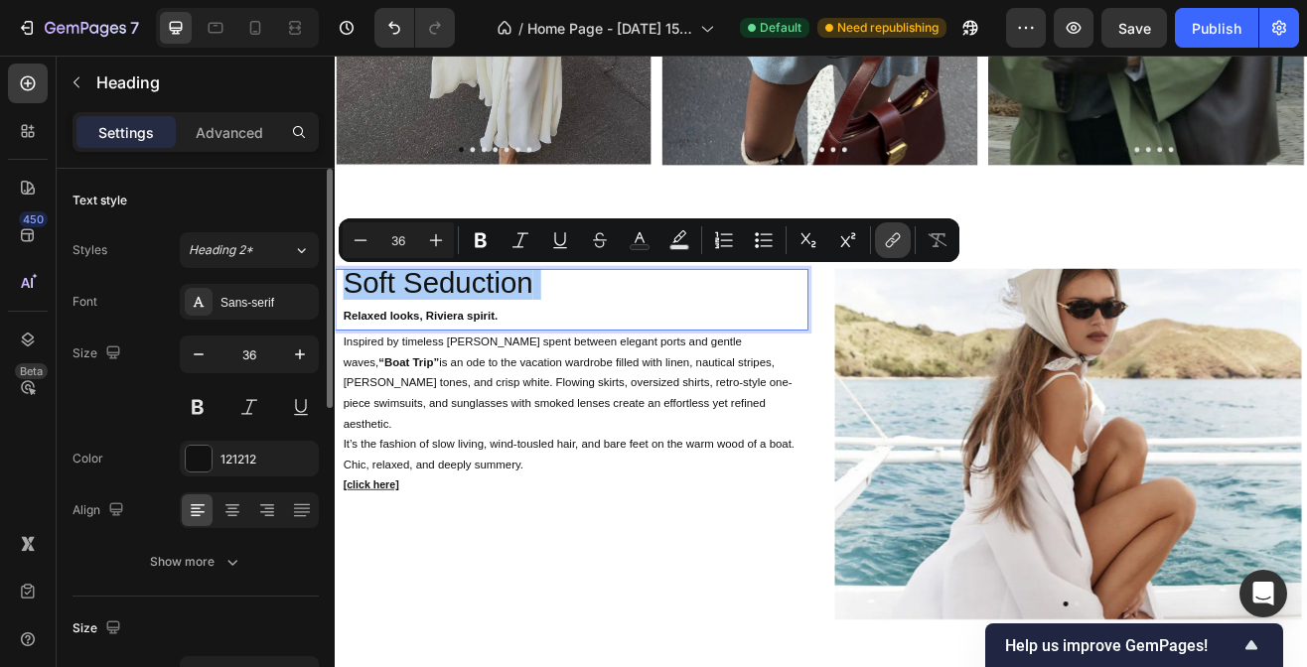
click at [894, 238] on icon "Editor contextual toolbar" at bounding box center [893, 240] width 20 height 20
click at [727, 345] on p "Soft Seduction Relaxed looks, Riviera spirit." at bounding box center [629, 356] width 568 height 72
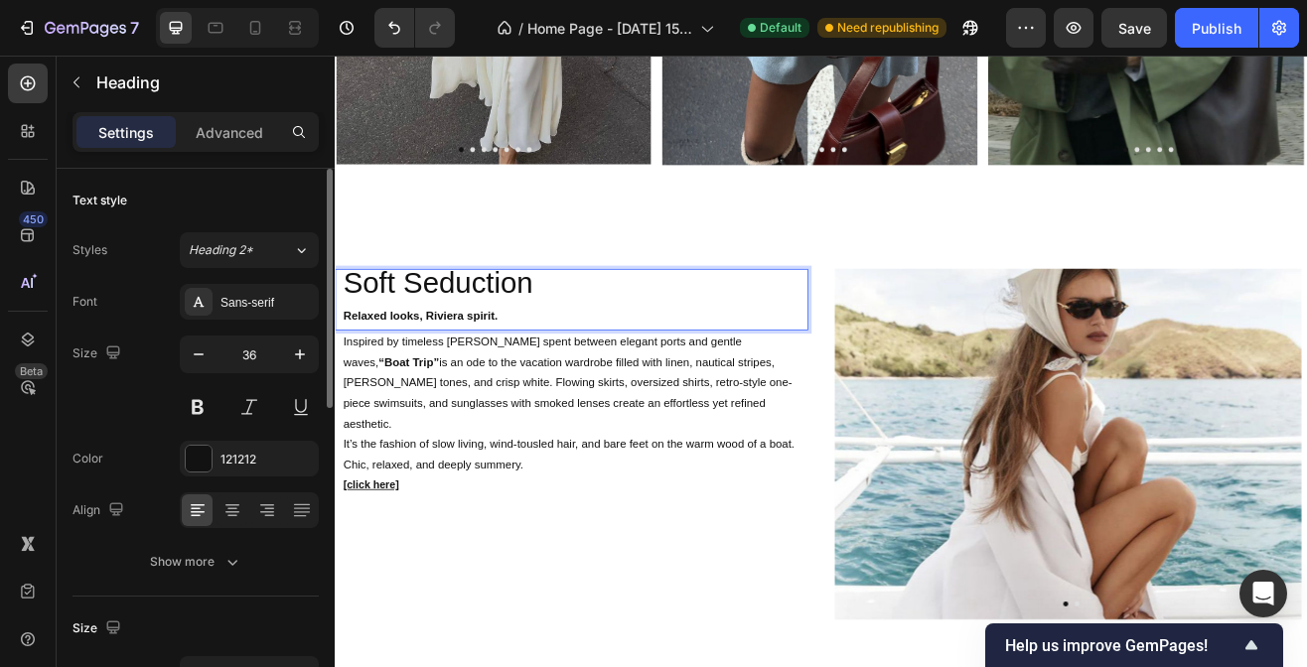
click at [483, 323] on p "Soft Seduction Relaxed looks, Riviera spirit." at bounding box center [629, 356] width 568 height 72
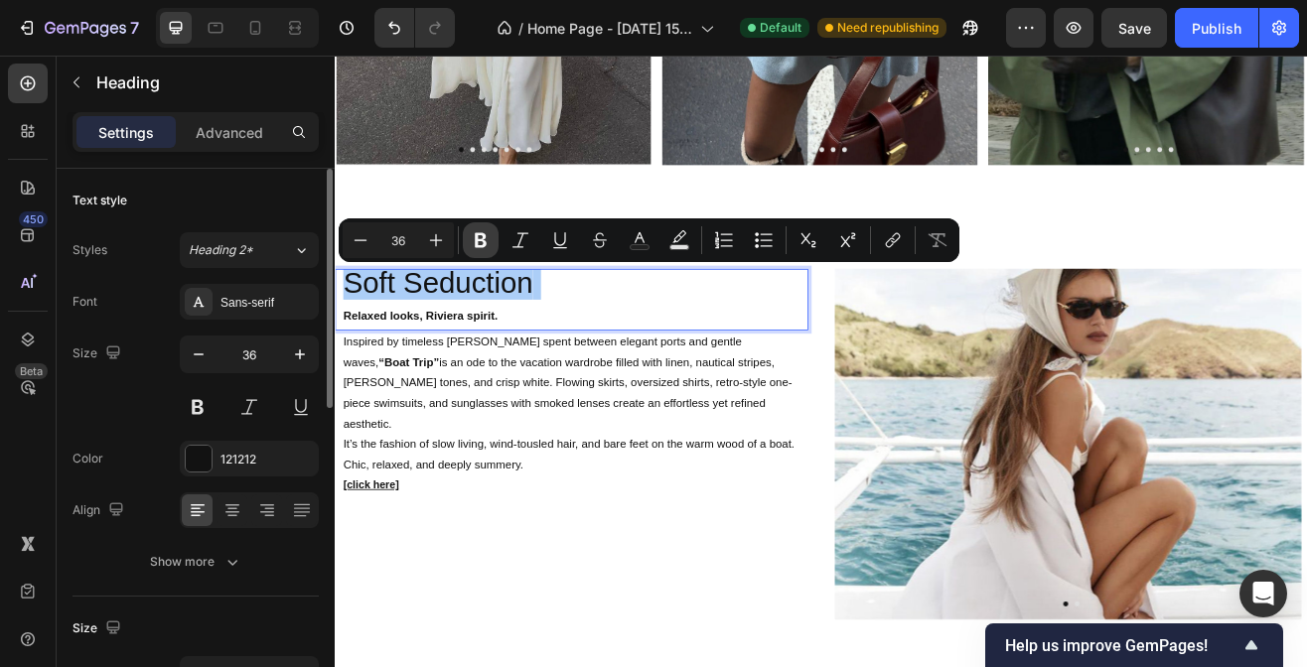
click at [489, 245] on icon "Editor contextual toolbar" at bounding box center [481, 240] width 20 height 20
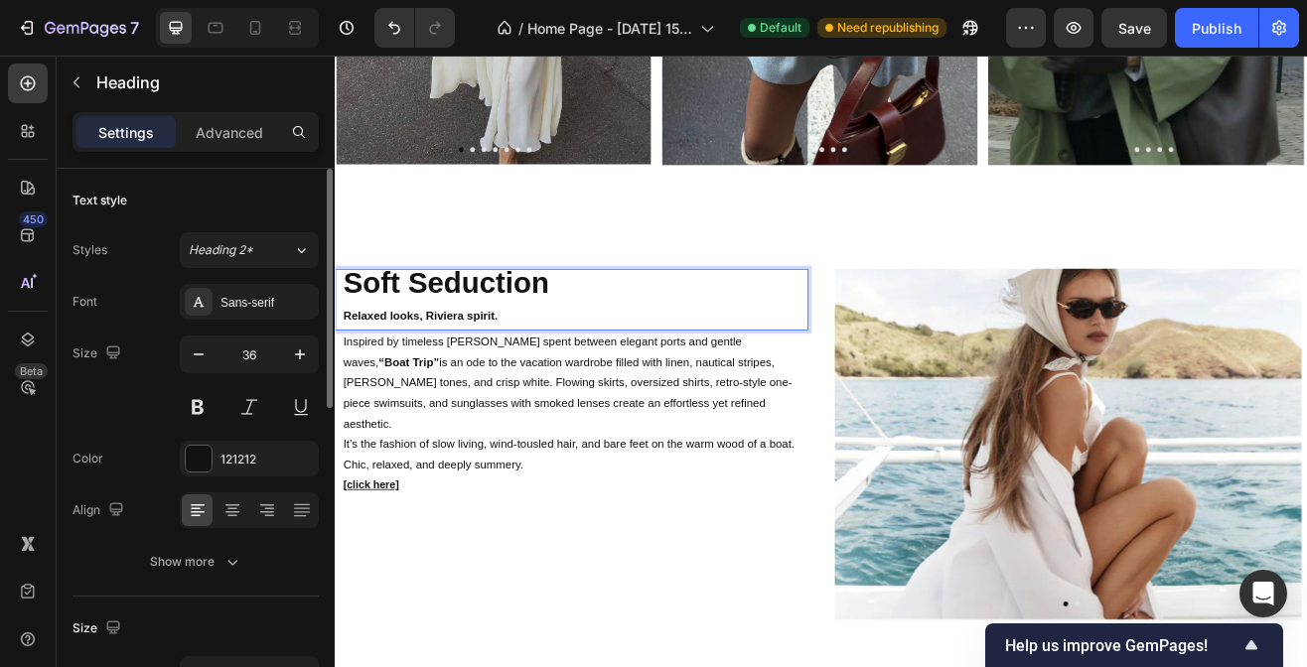
click at [512, 376] on strong "Relaxed looks, Riviera spirit." at bounding box center [440, 375] width 190 height 16
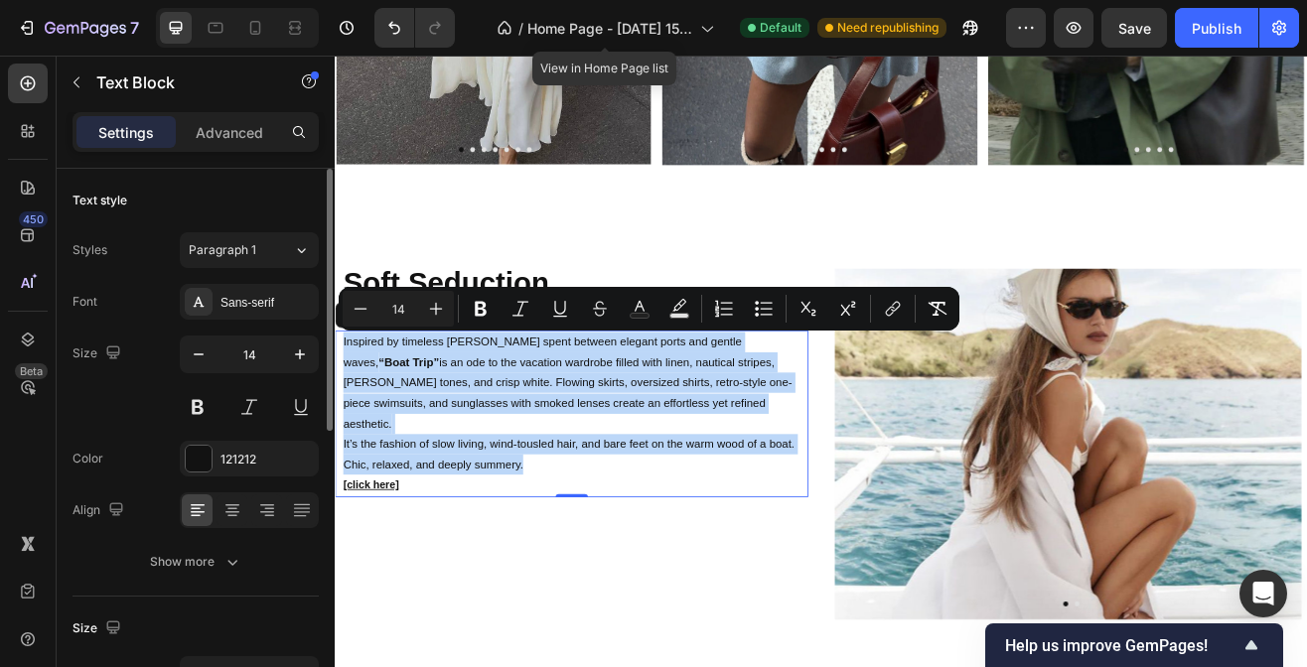
drag, startPoint x: 573, startPoint y: 531, endPoint x: 340, endPoint y: 411, distance: 262.5
click at [340, 411] on div "Inspired by timeless [PERSON_NAME] spent between elegant ports and gentle waves…" at bounding box center [625, 495] width 580 height 205
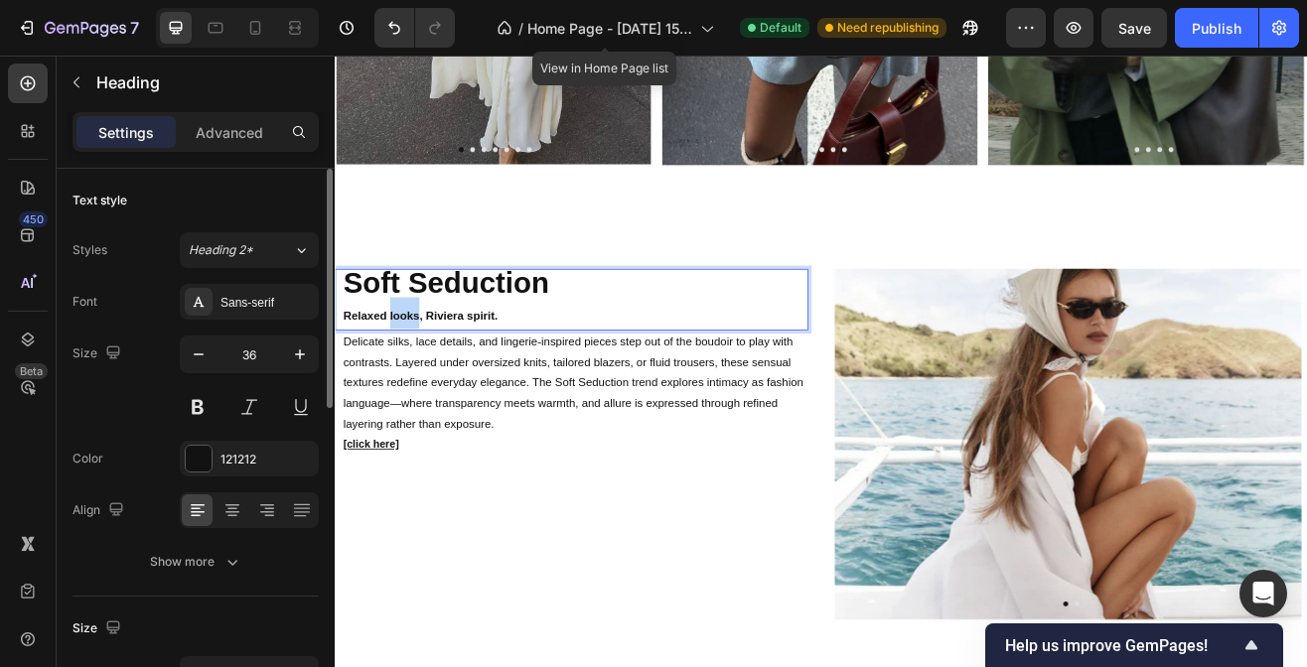
click at [432, 370] on strong "Relaxed looks, Riviera spirit." at bounding box center [440, 375] width 190 height 16
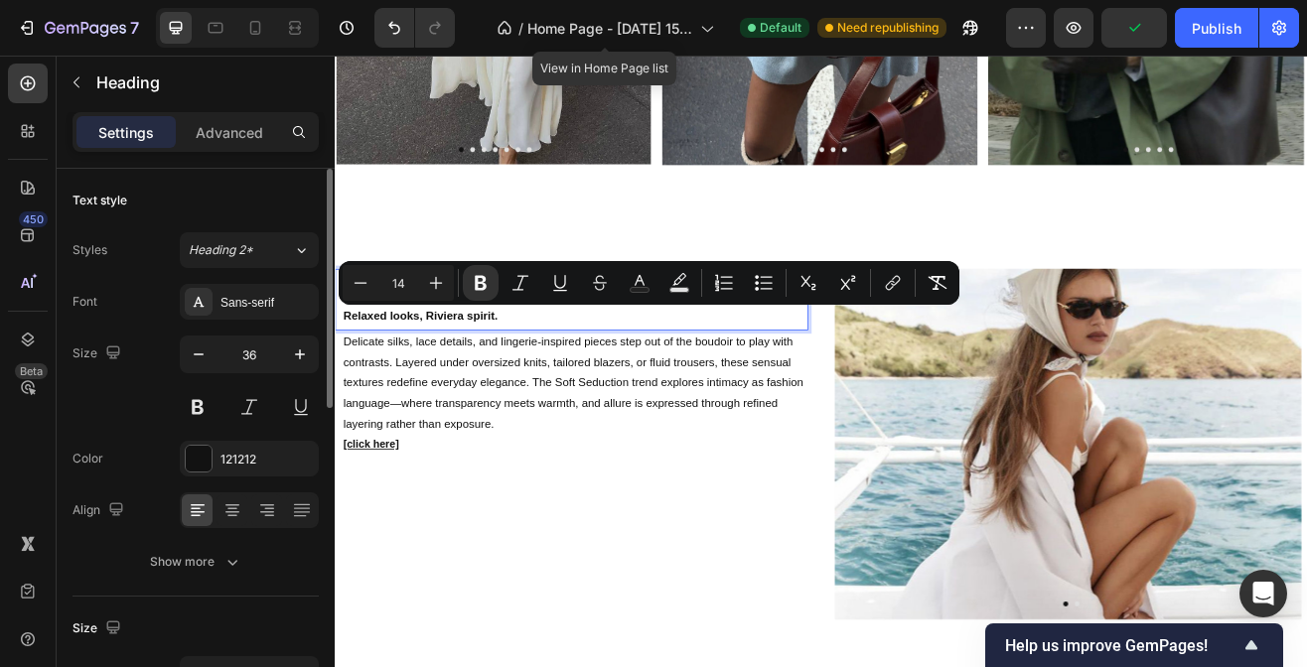
click at [500, 373] on strong "Relaxed looks, Riviera spirit." at bounding box center [440, 375] width 190 height 16
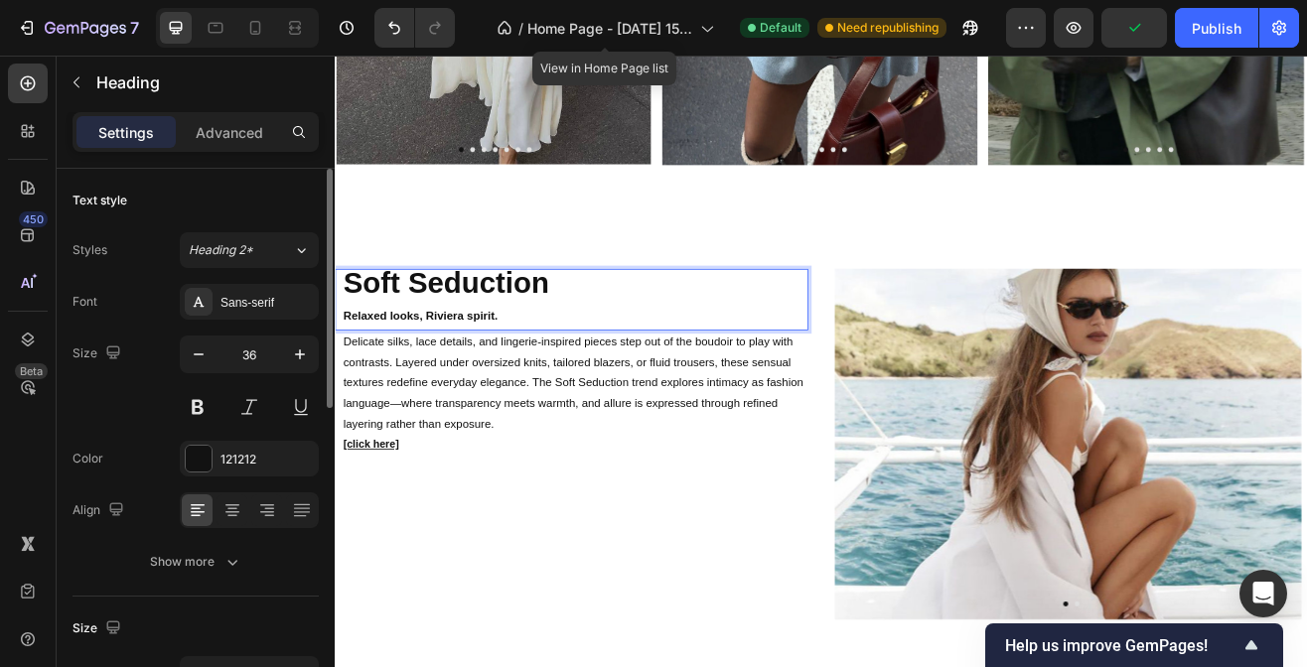
click at [548, 381] on p "Soft Seduction Relaxed looks, Riviera spirit." at bounding box center [629, 356] width 568 height 72
click at [415, 375] on strong "Relaxed loLingerie meets layering" at bounding box center [457, 375] width 224 height 16
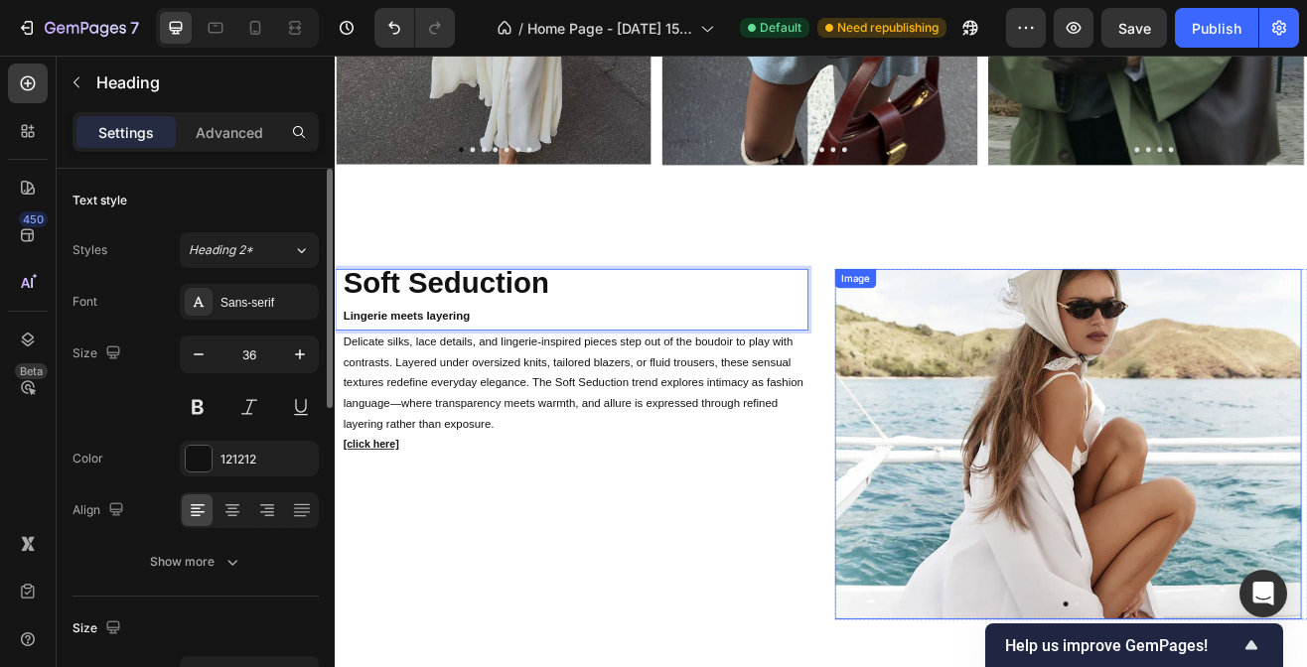
click at [1204, 556] on img at bounding box center [1232, 532] width 572 height 429
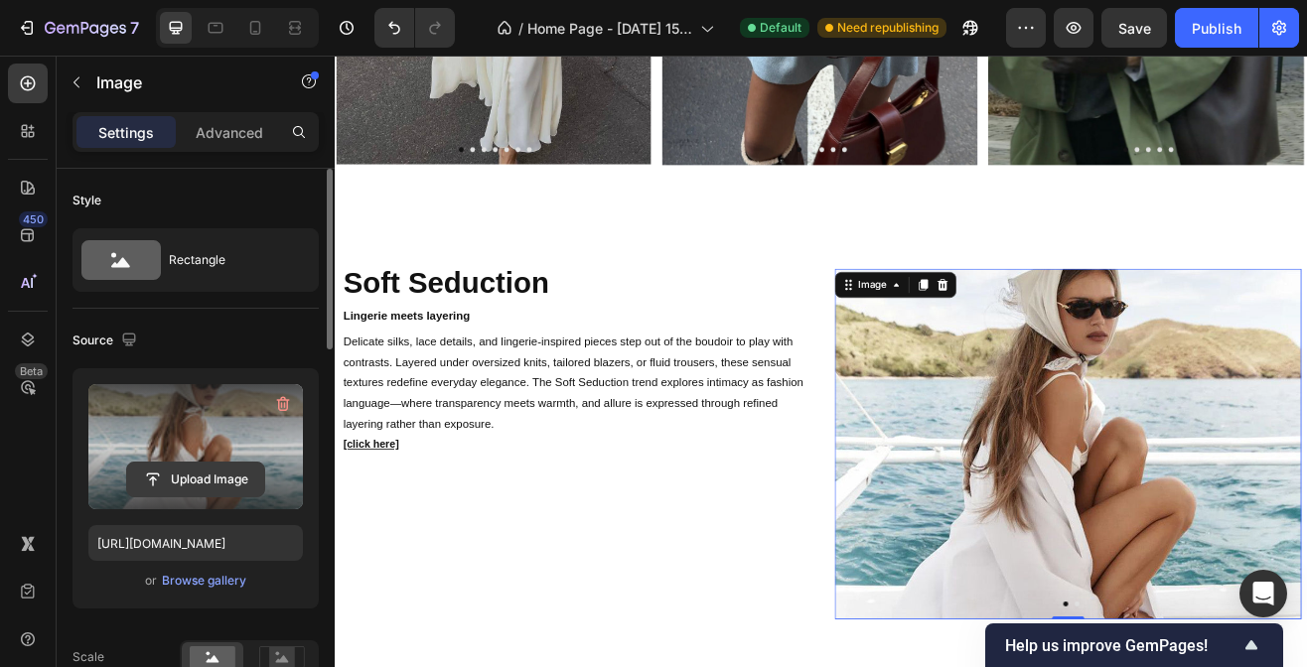
click at [211, 473] on input "file" at bounding box center [195, 480] width 137 height 34
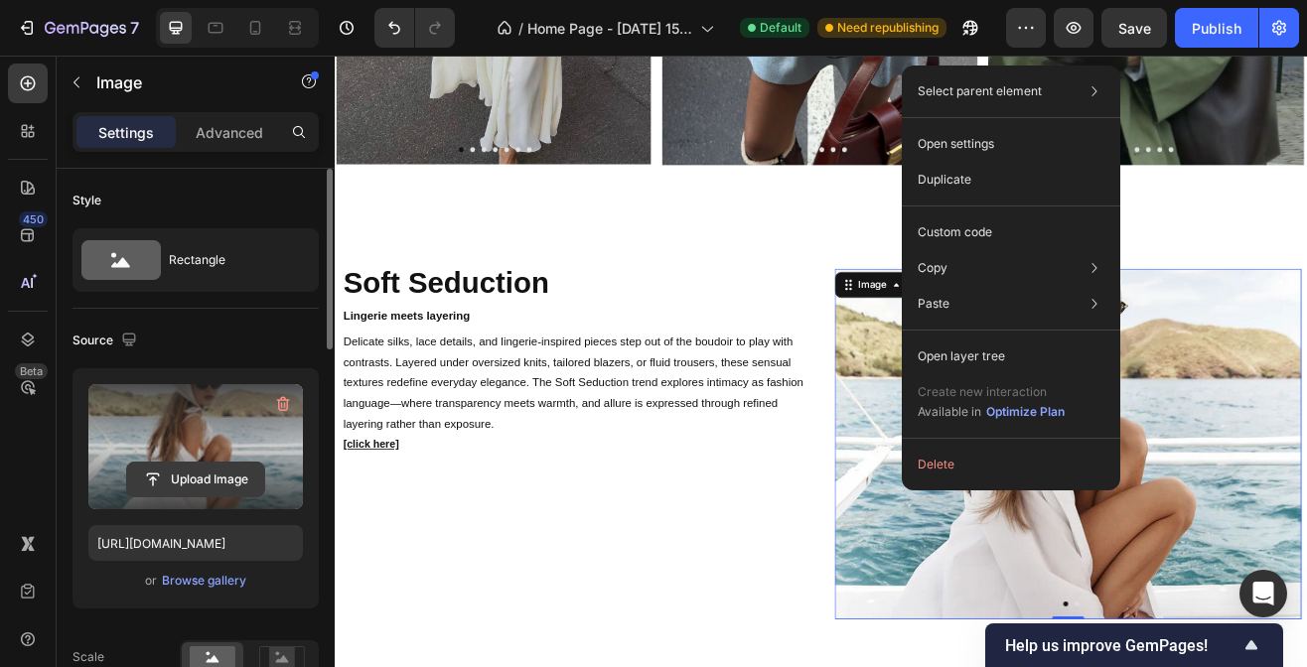
click at [241, 475] on input "file" at bounding box center [195, 480] width 137 height 34
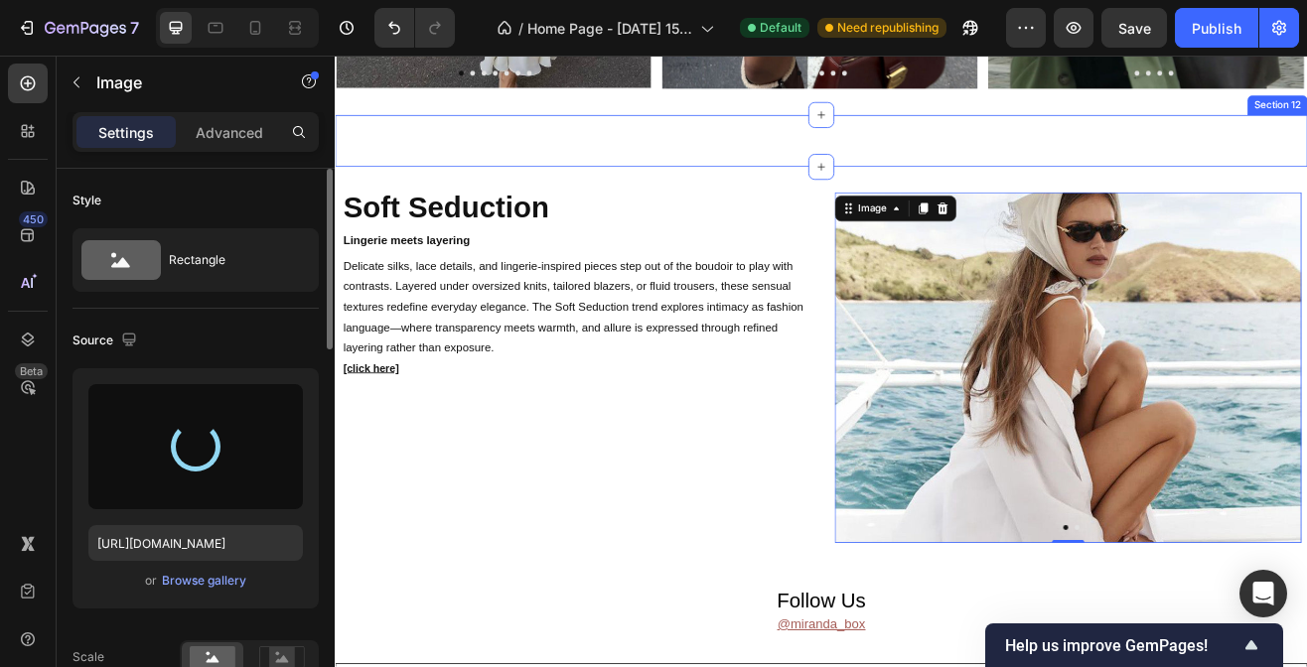
scroll to position [3744, 0]
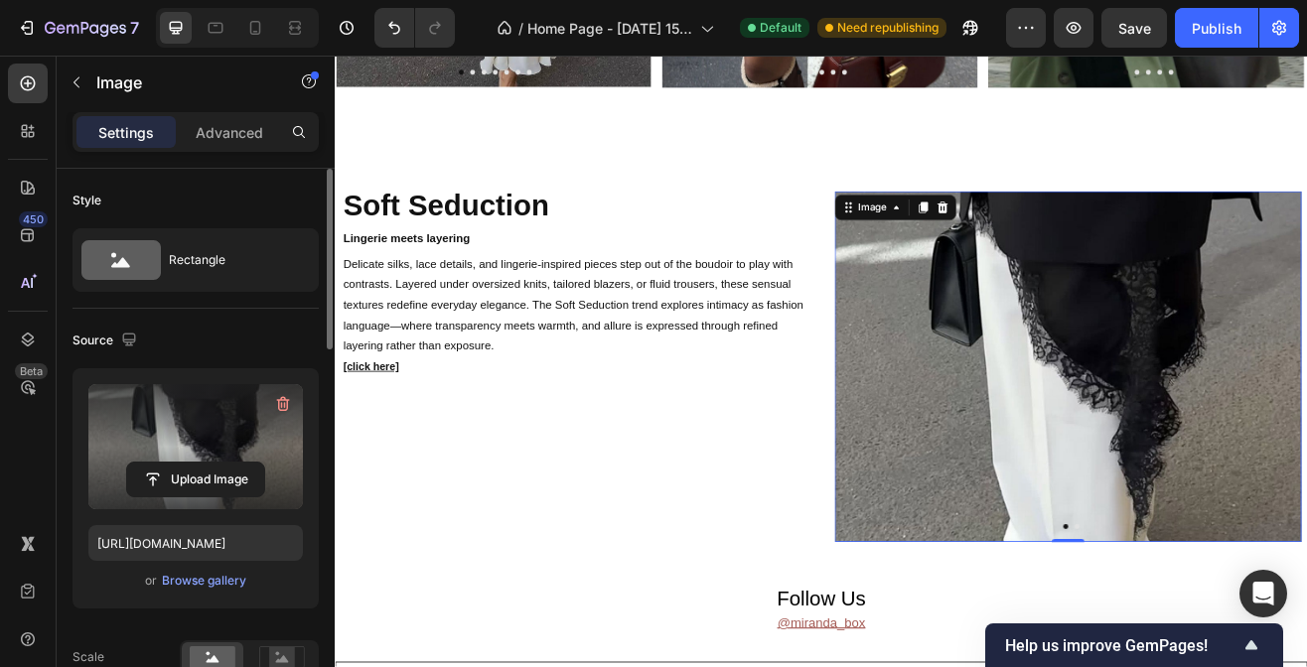
click at [162, 445] on label at bounding box center [195, 446] width 215 height 125
click at [162, 463] on input "file" at bounding box center [195, 480] width 137 height 34
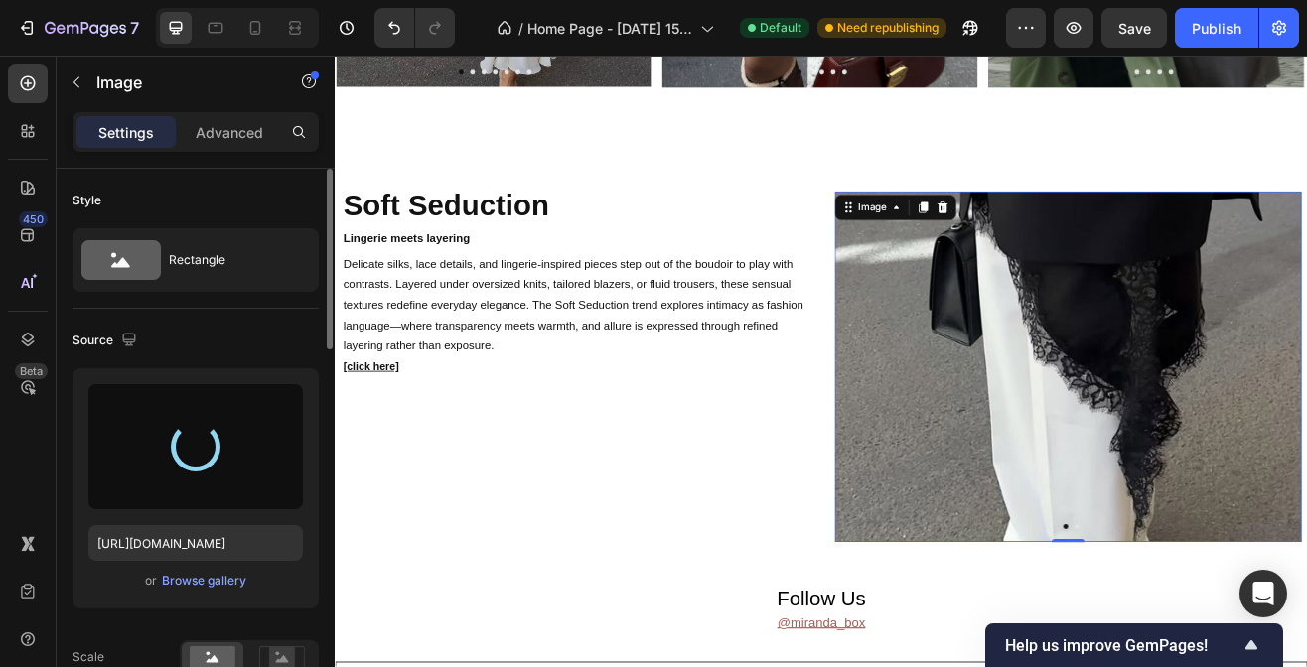
type input "[URL][DOMAIN_NAME]"
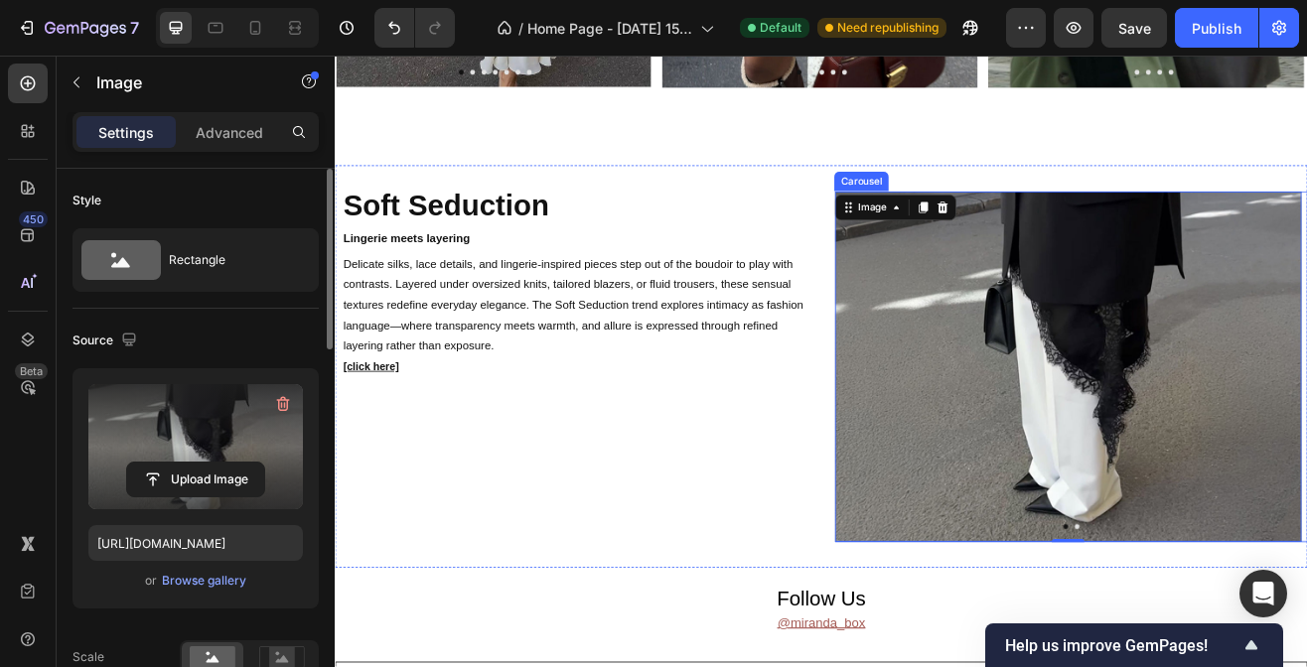
click at [1240, 631] on button "Dot" at bounding box center [1243, 634] width 6 height 6
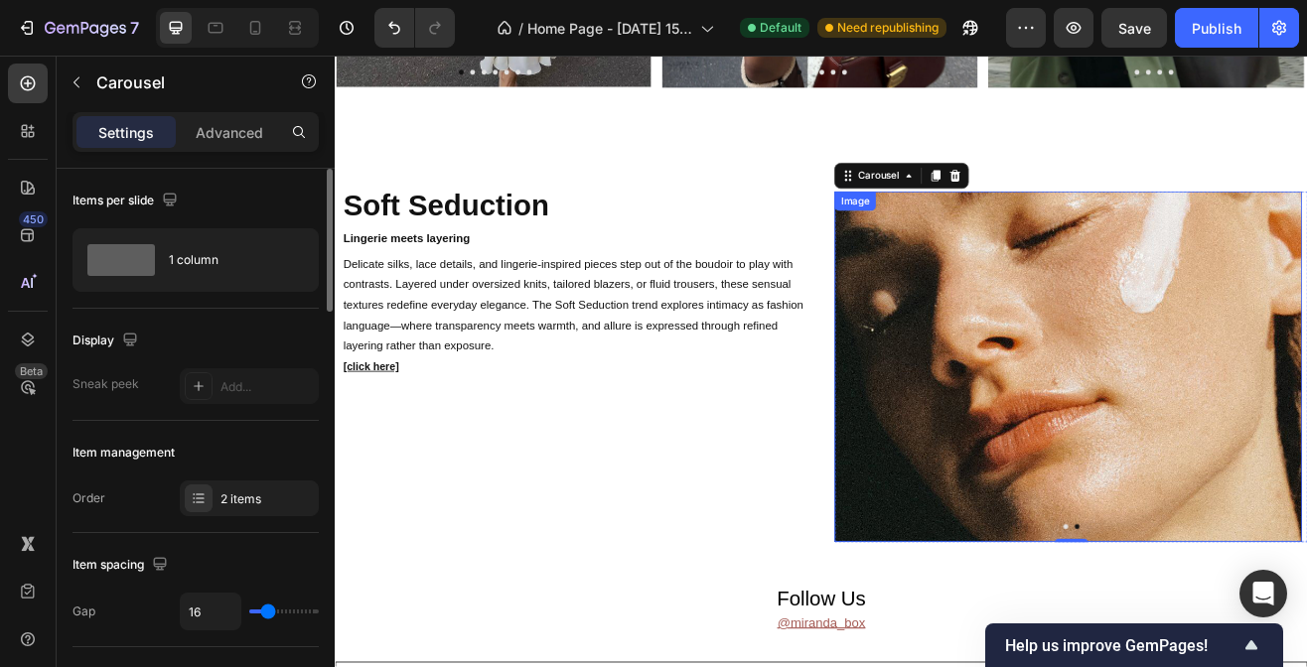
click at [1079, 432] on img at bounding box center [1232, 436] width 572 height 429
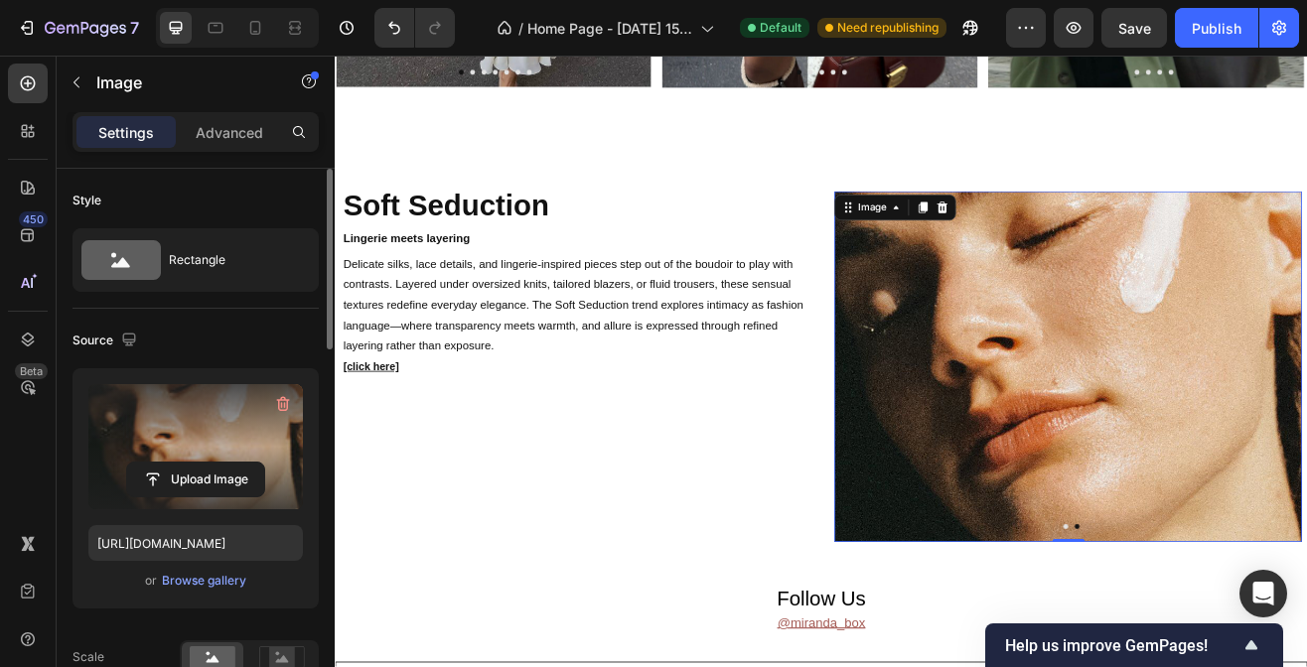
click at [200, 452] on label at bounding box center [195, 446] width 215 height 125
click at [200, 463] on input "file" at bounding box center [195, 480] width 137 height 34
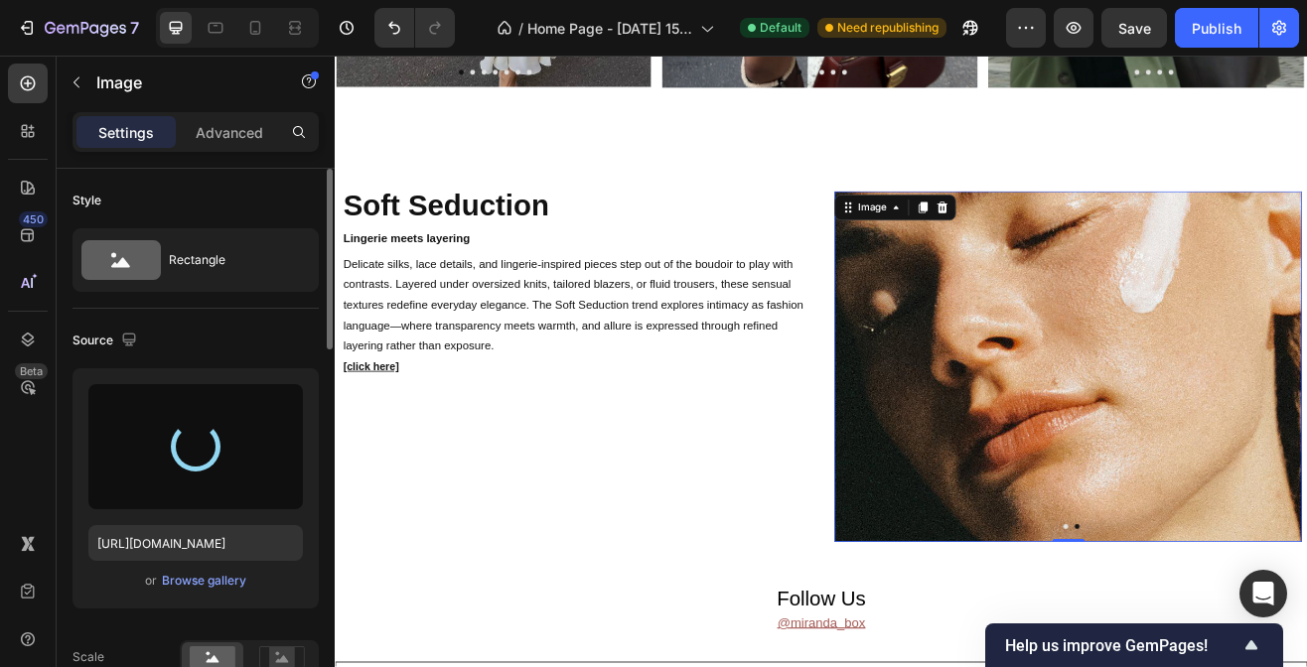
type input "[URL][DOMAIN_NAME]"
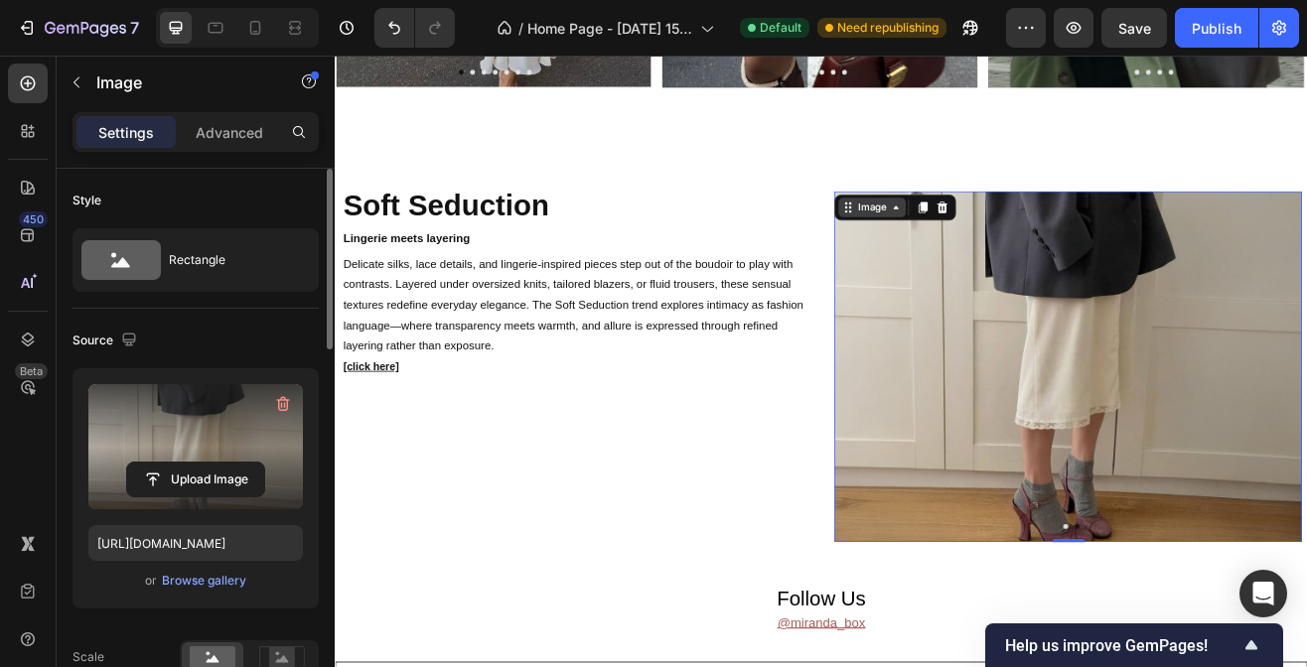
click at [997, 243] on div "Image" at bounding box center [992, 242] width 43 height 18
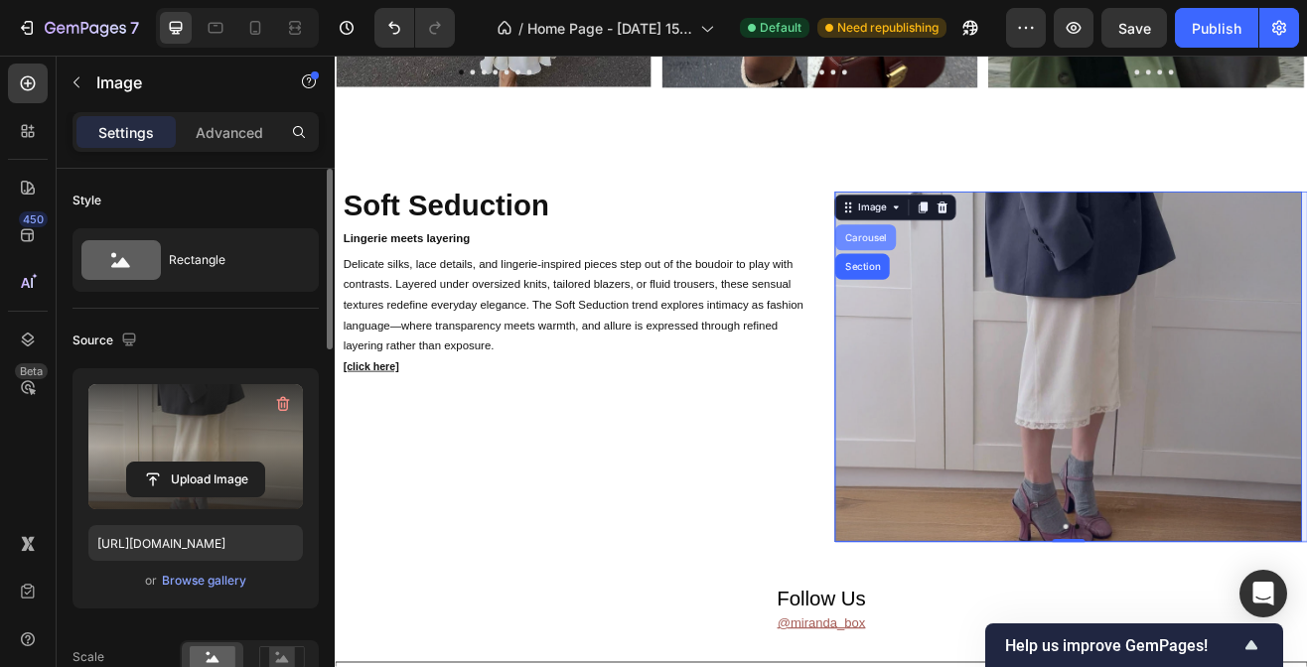
click at [987, 273] on div "Carousel" at bounding box center [984, 279] width 59 height 12
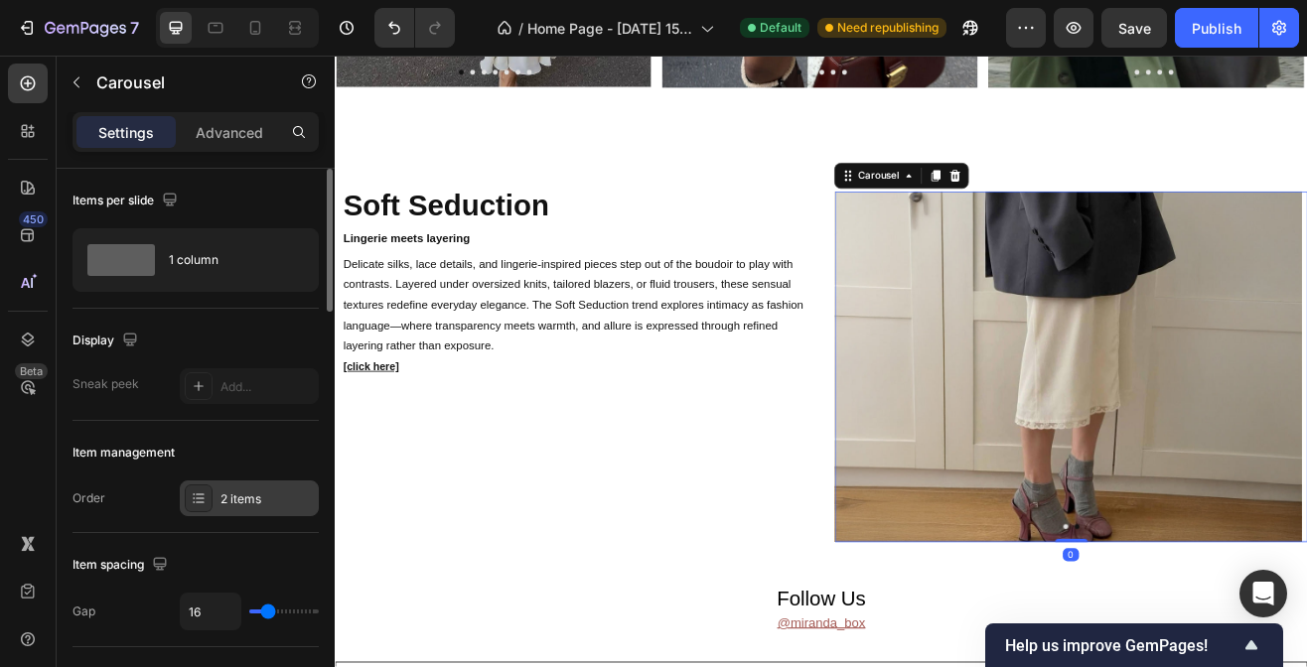
click at [272, 503] on div "2 items" at bounding box center [266, 500] width 93 height 18
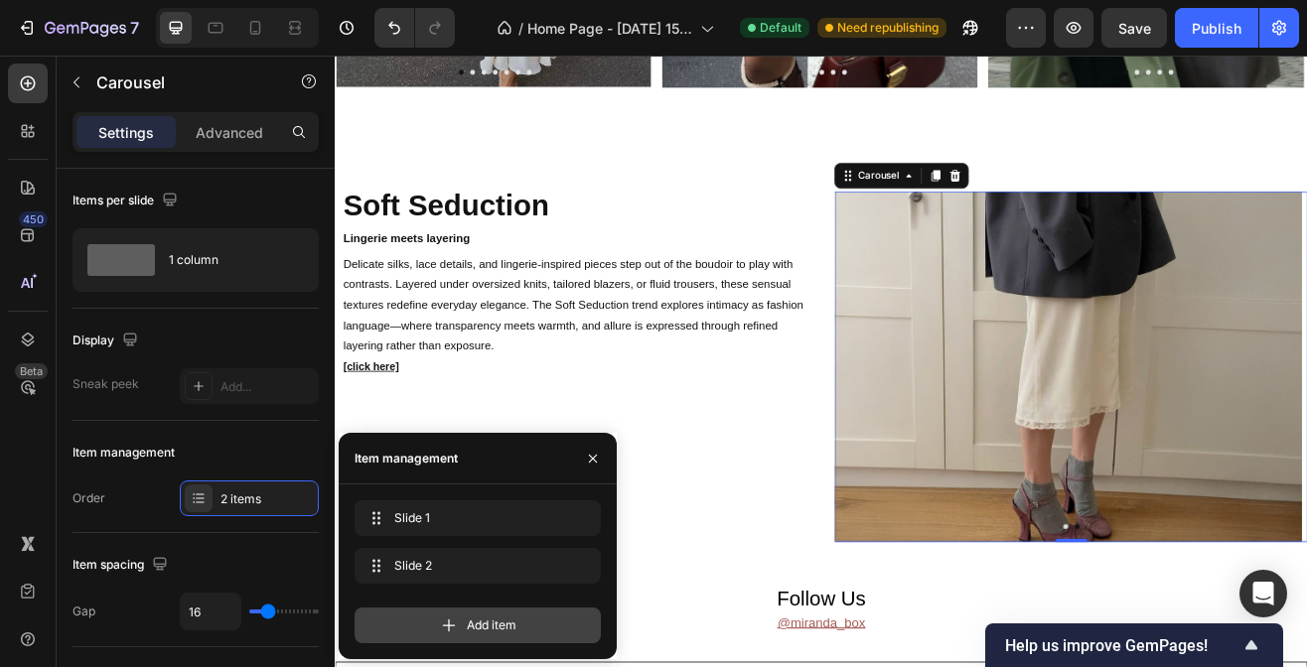
click at [451, 626] on icon at bounding box center [449, 626] width 13 height 13
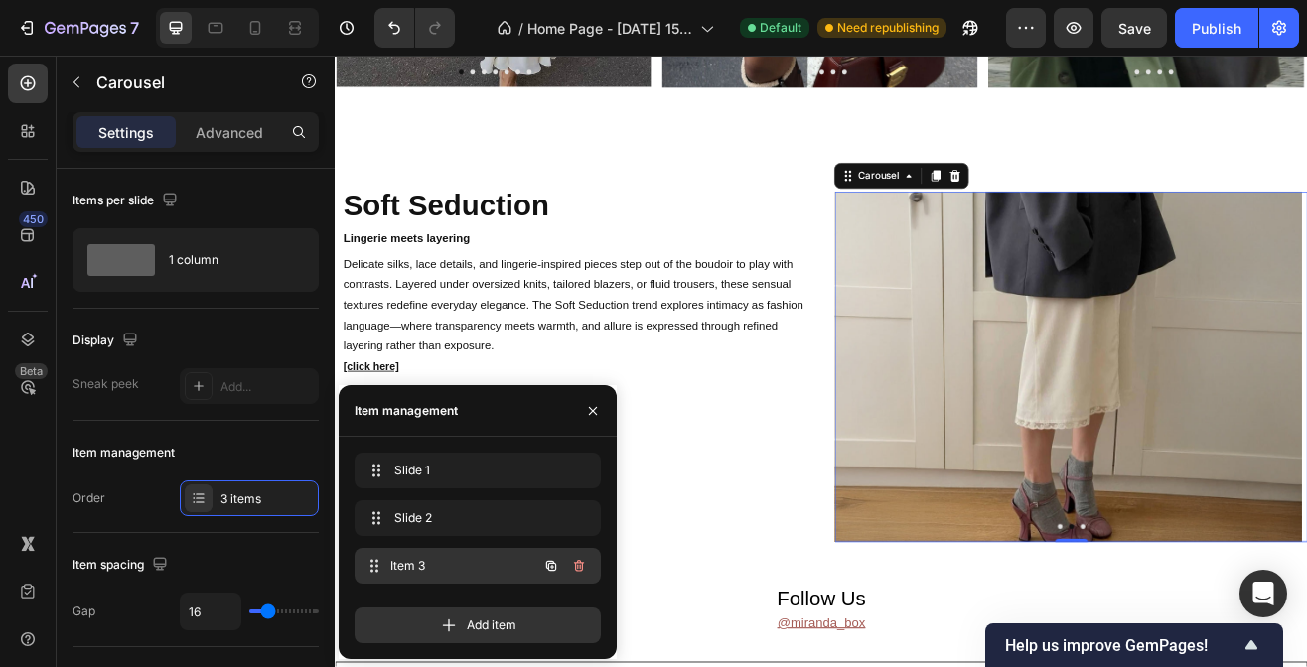
click at [473, 559] on span "Item 3" at bounding box center [463, 566] width 147 height 18
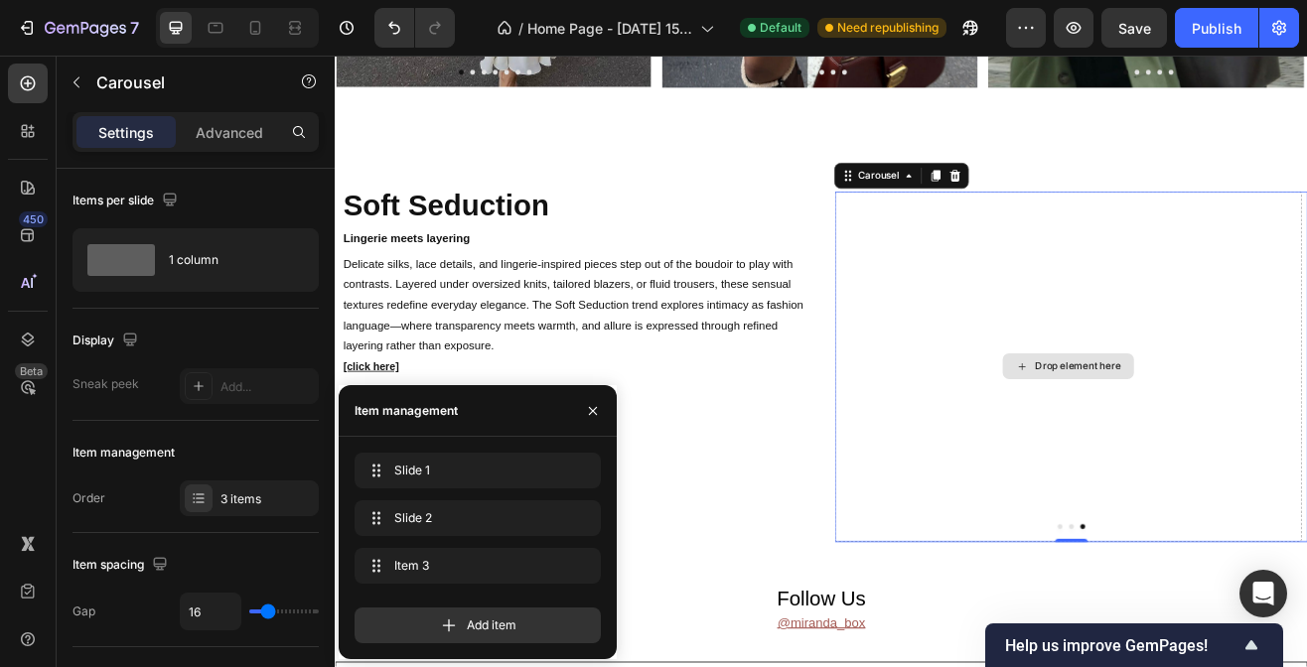
click at [1172, 465] on div "Drop element here" at bounding box center [1232, 436] width 572 height 429
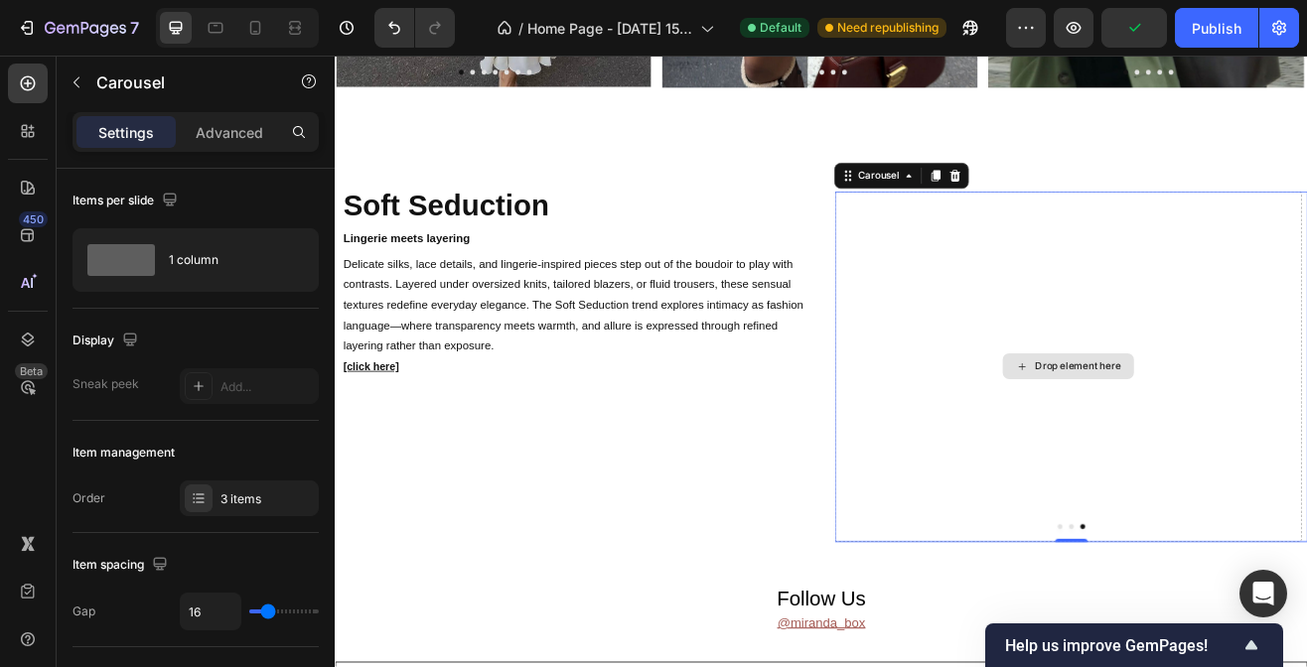
click at [1181, 437] on div "Drop element here" at bounding box center [1232, 437] width 161 height 32
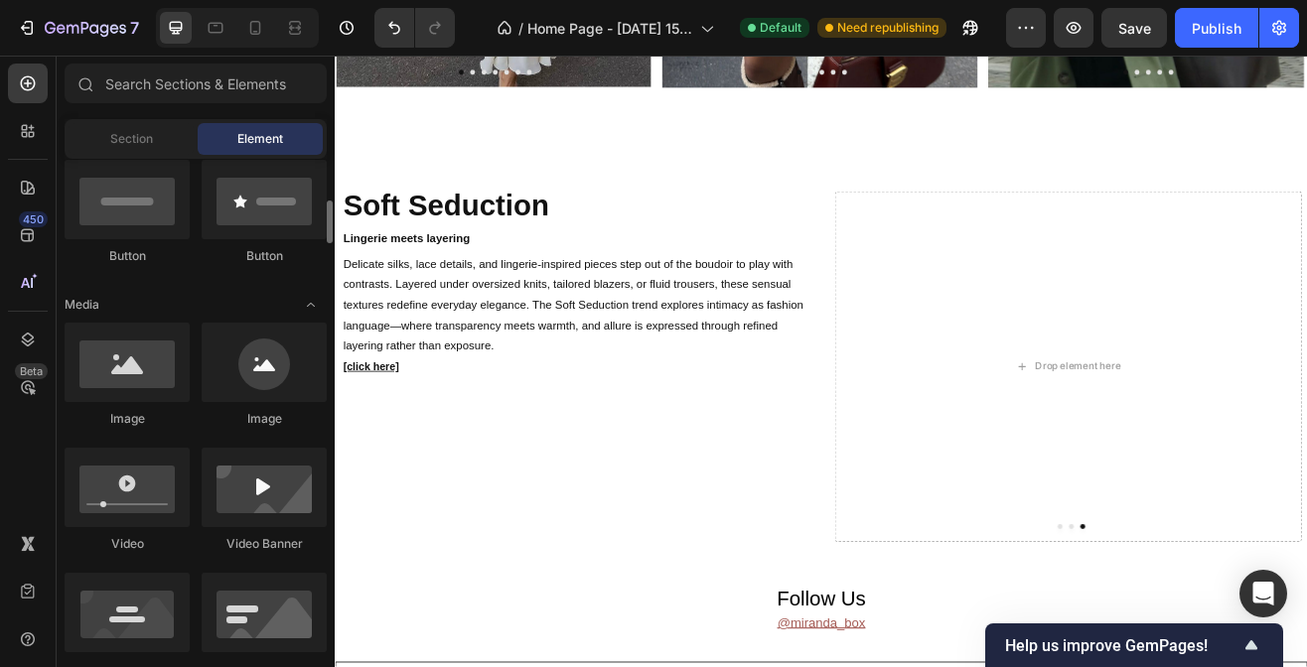
scroll to position [495, 0]
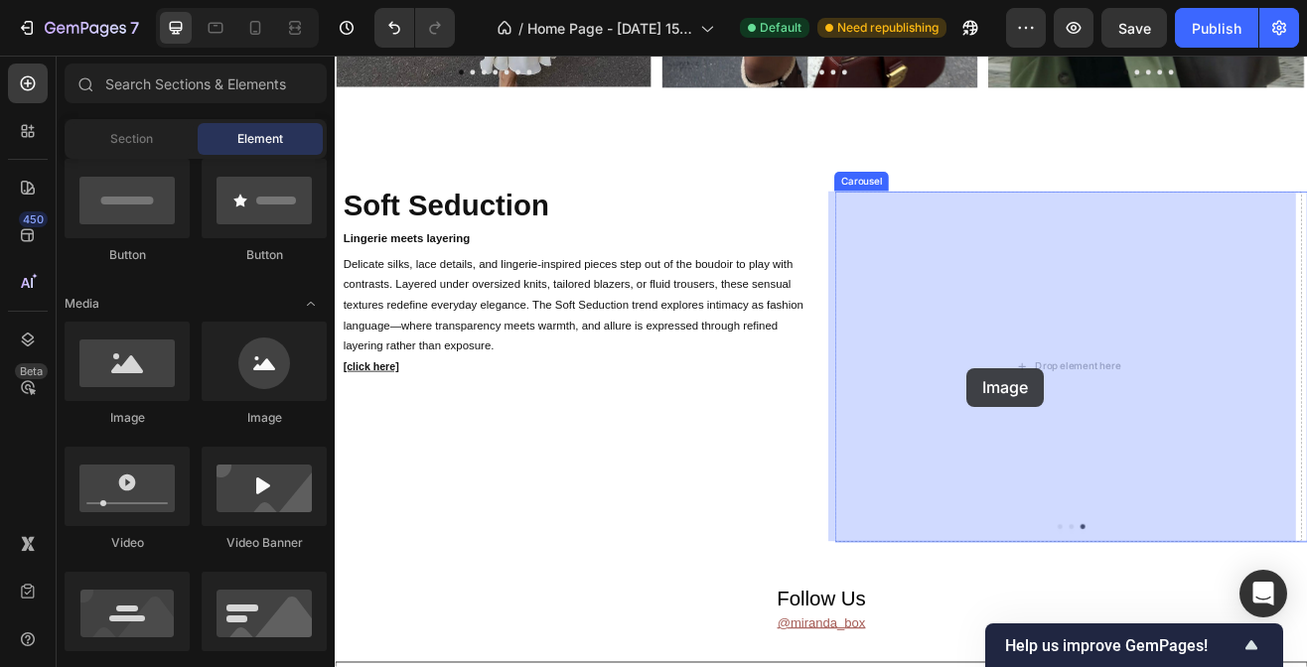
drag, startPoint x: 480, startPoint y: 412, endPoint x: 1197, endPoint y: 428, distance: 717.2
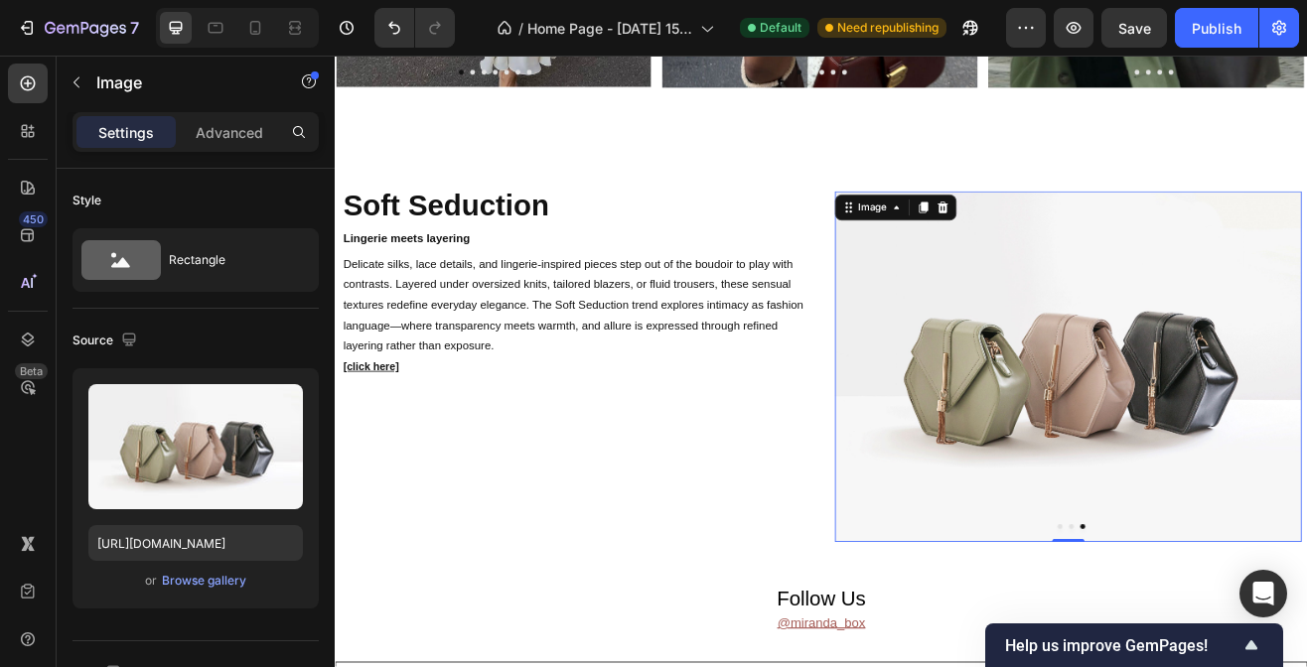
click at [1130, 437] on img at bounding box center [1232, 436] width 572 height 429
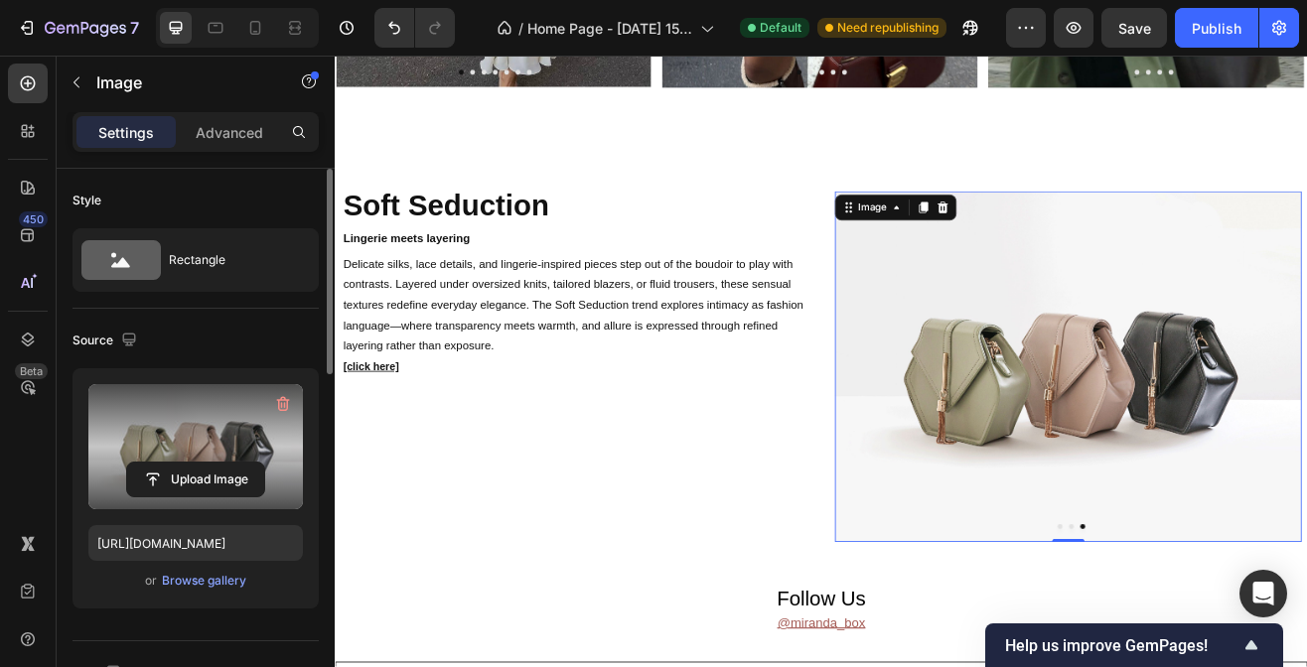
click at [204, 440] on label at bounding box center [195, 446] width 215 height 125
click at [204, 463] on input "file" at bounding box center [195, 480] width 137 height 34
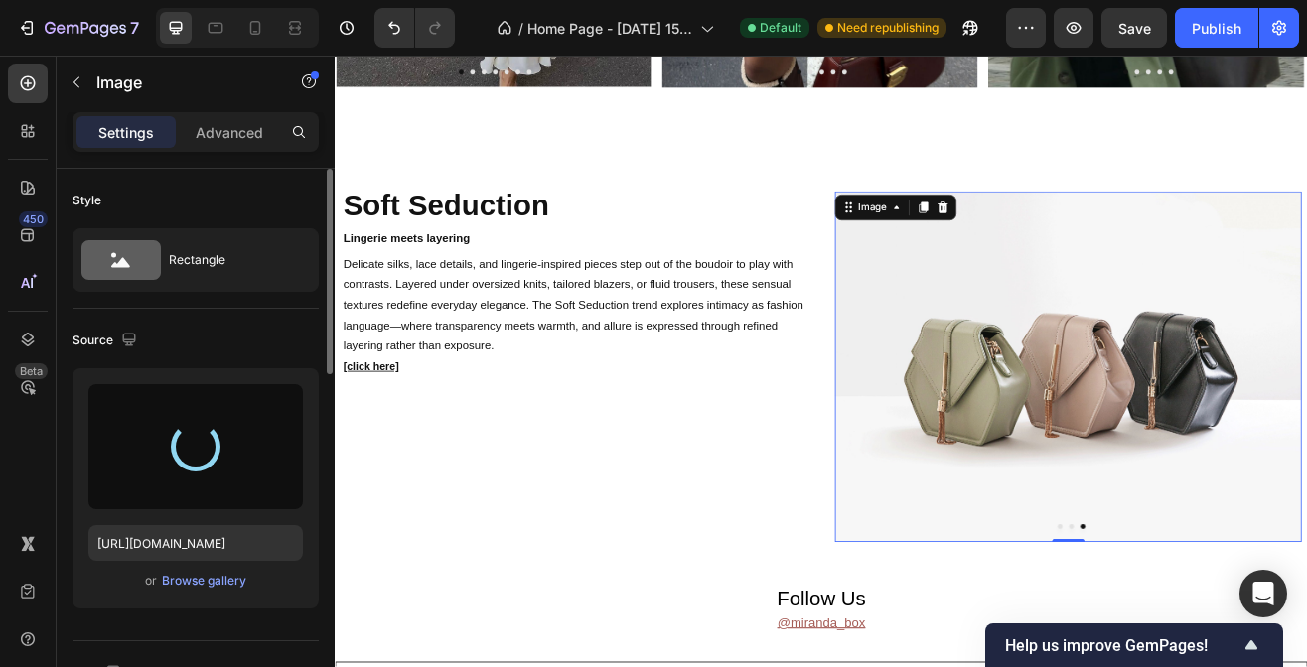
type input "[URL][DOMAIN_NAME]"
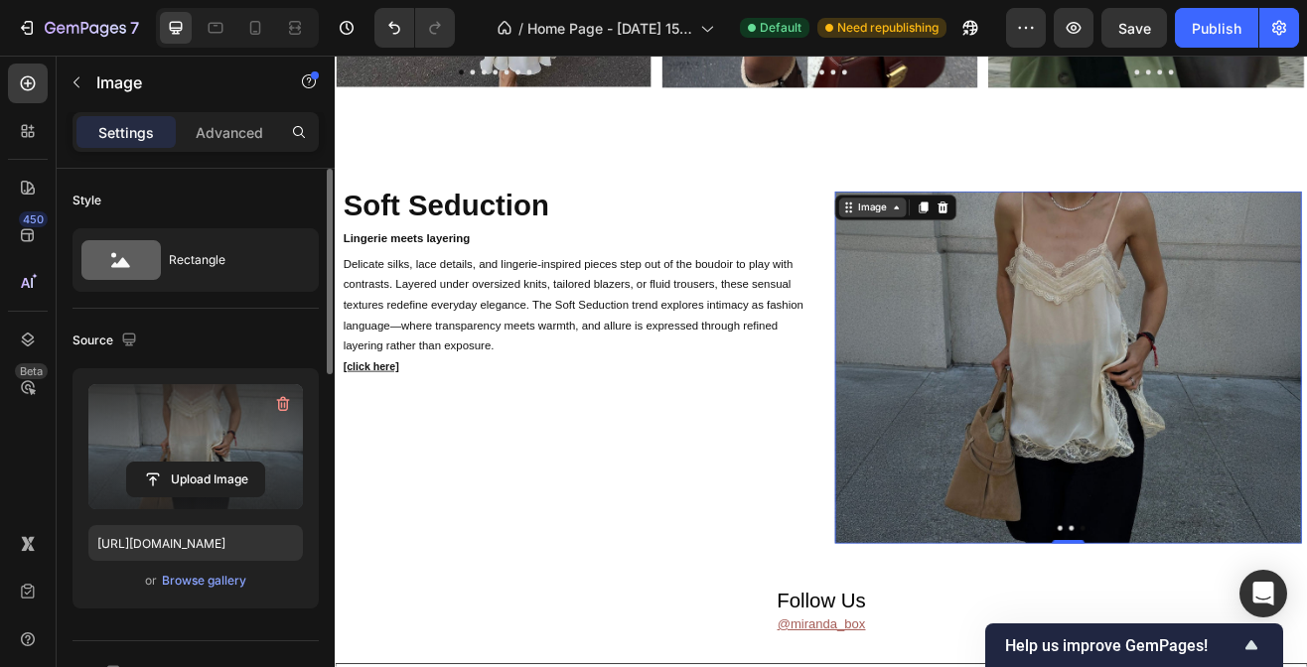
click at [1014, 243] on icon at bounding box center [1022, 242] width 16 height 16
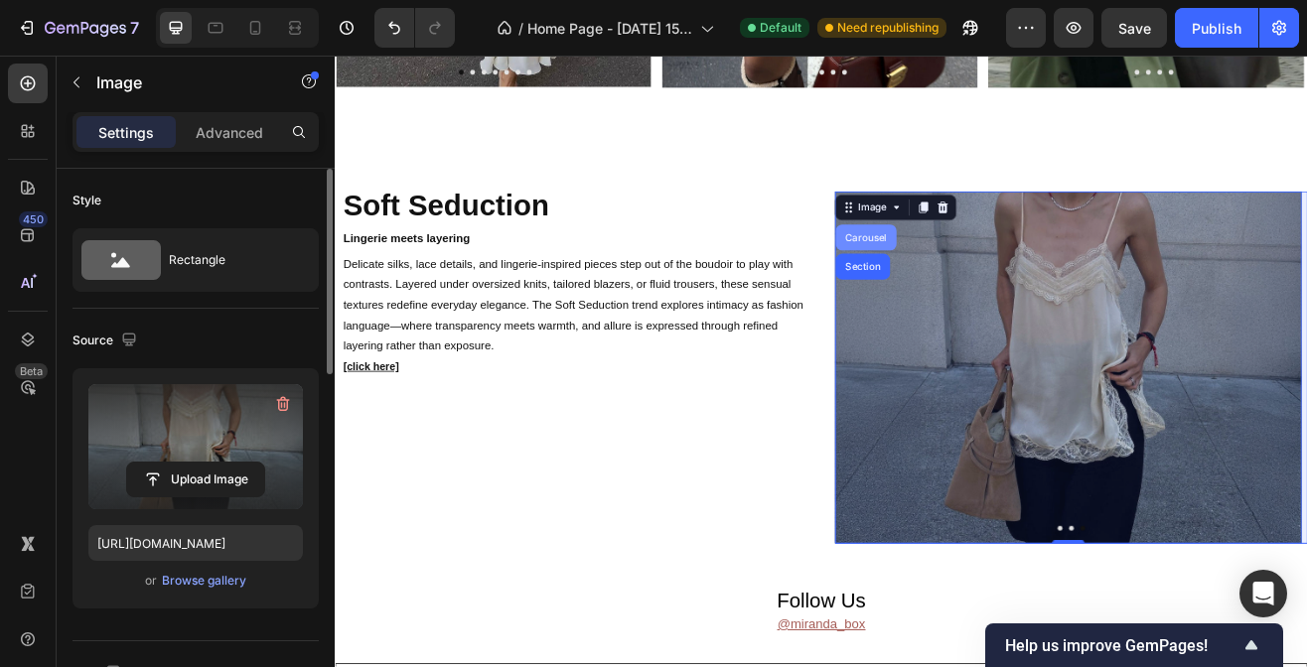
click at [997, 273] on div "Carousel" at bounding box center [984, 279] width 59 height 12
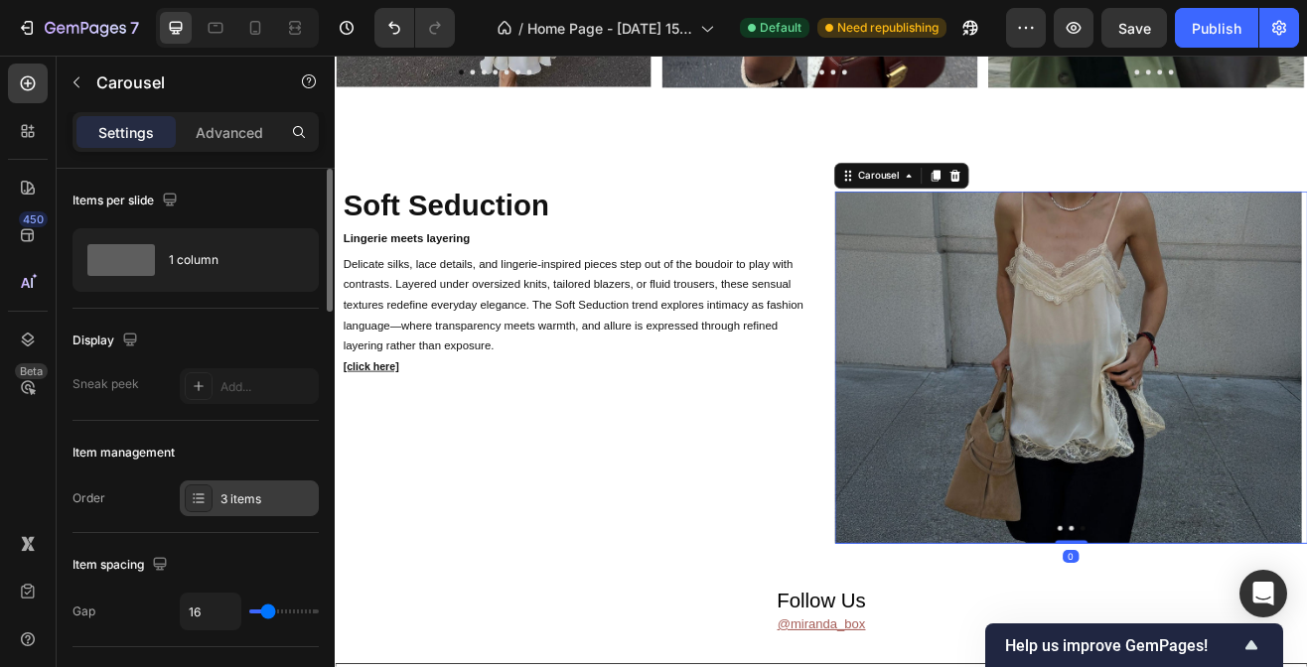
click at [244, 510] on div "3 items" at bounding box center [249, 499] width 139 height 36
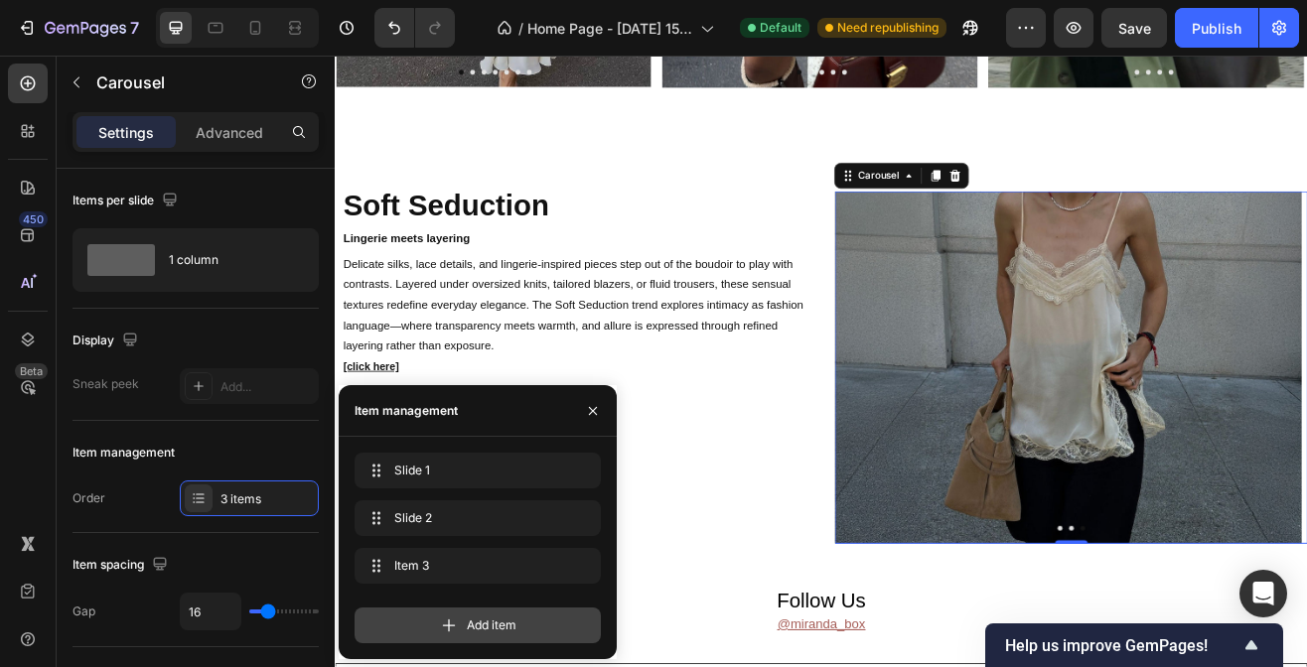
click at [422, 627] on div "Add item" at bounding box center [478, 626] width 246 height 36
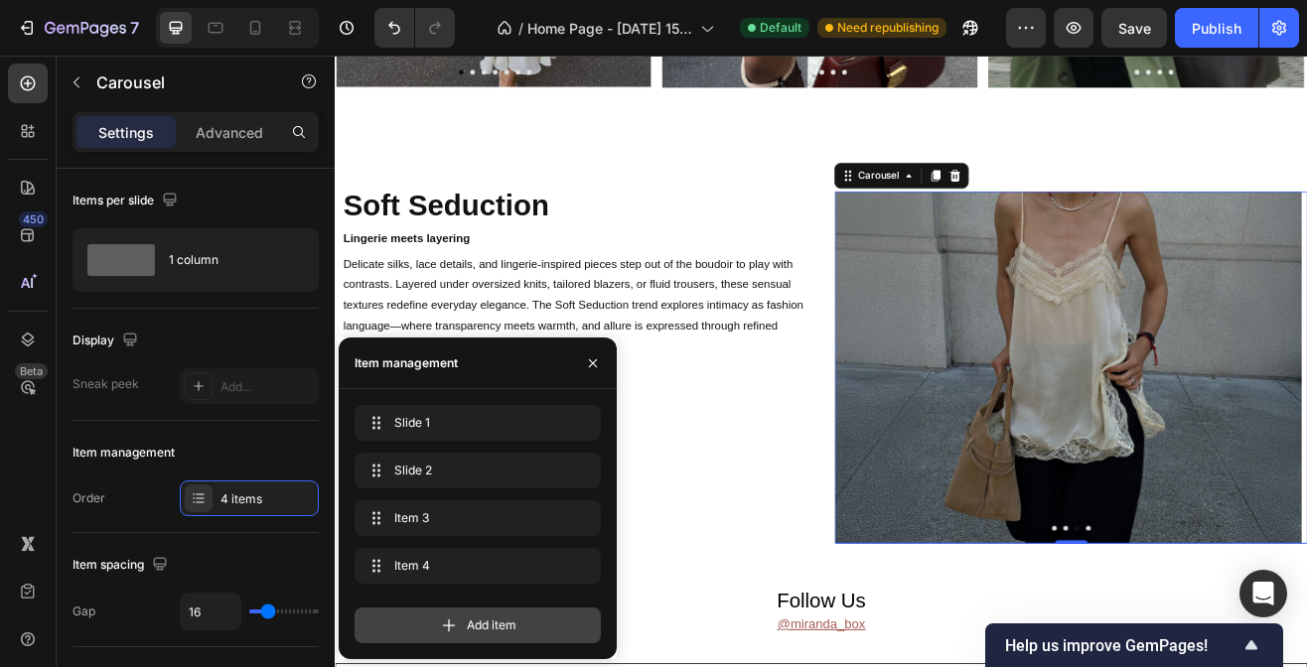
click at [425, 621] on div "Add item" at bounding box center [478, 626] width 246 height 36
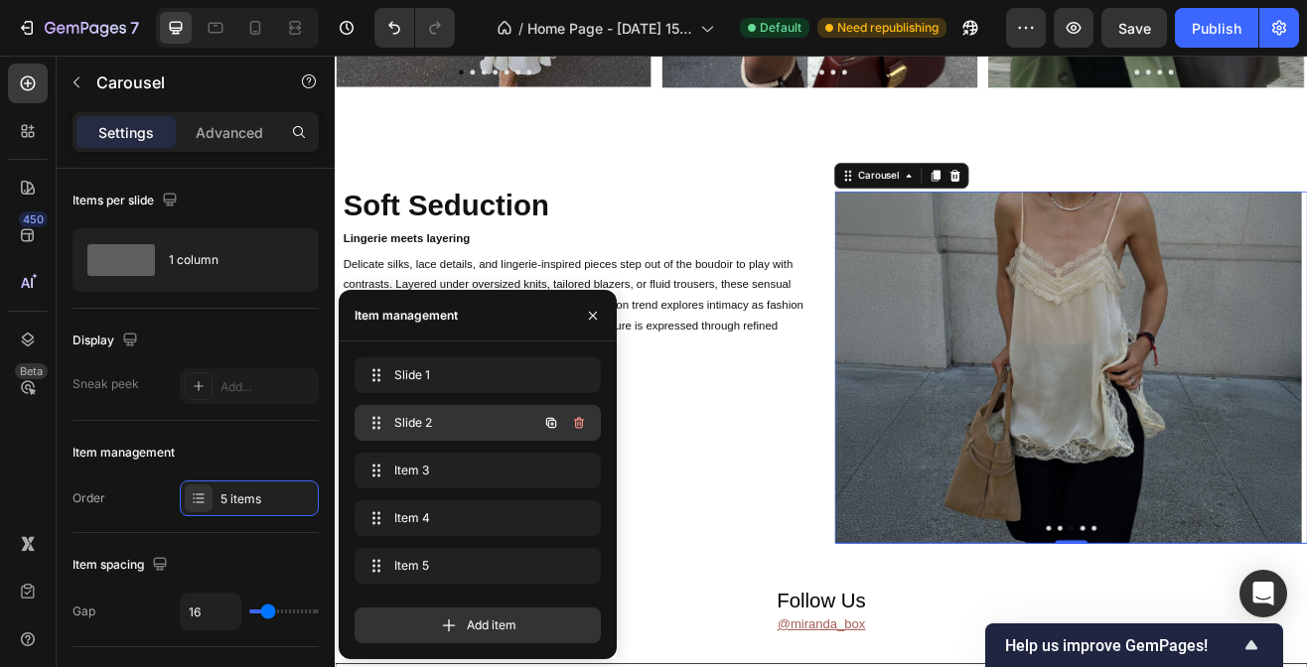
click at [457, 416] on span "Slide 2" at bounding box center [450, 423] width 112 height 18
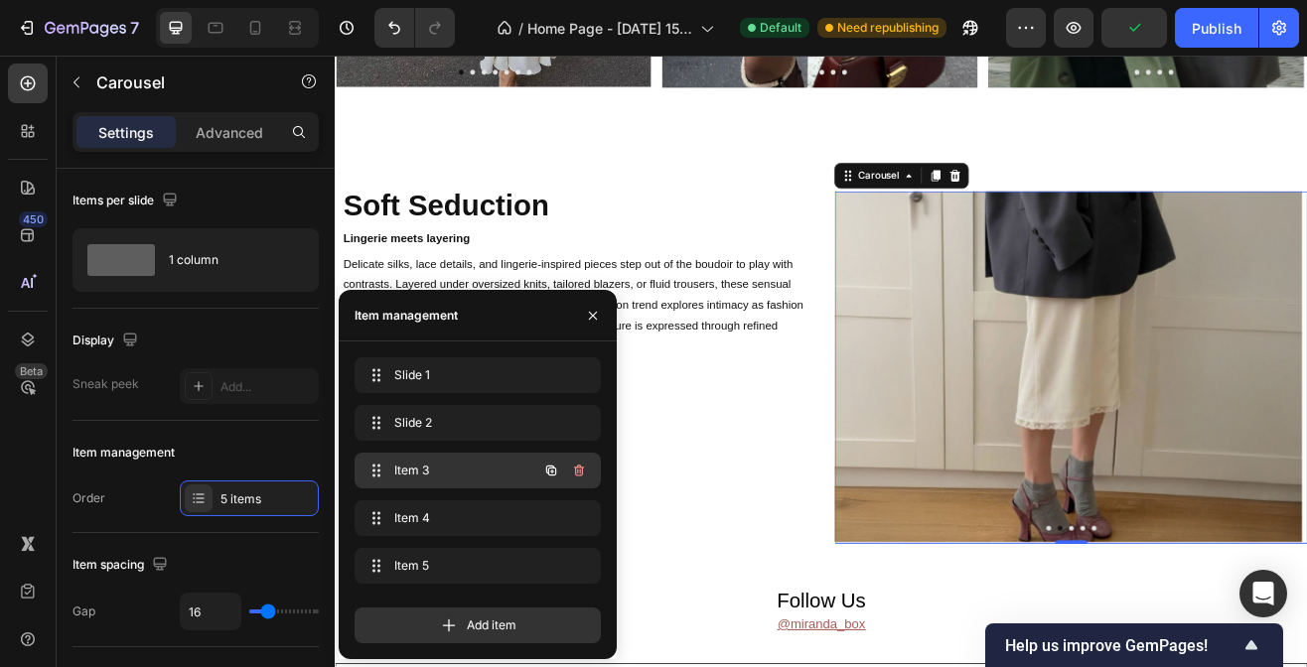
click at [437, 460] on div "Item 3 Item 3" at bounding box center [450, 471] width 175 height 28
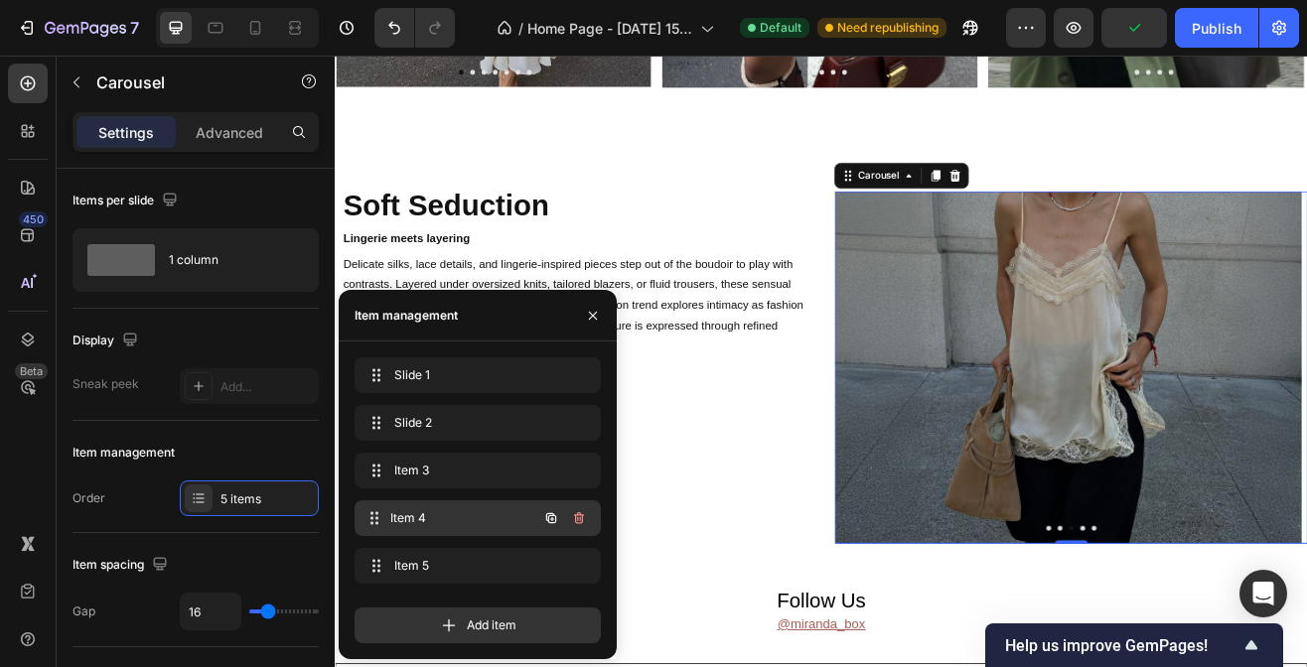
click at [437, 508] on div "Item 4 Item 4" at bounding box center [450, 519] width 175 height 28
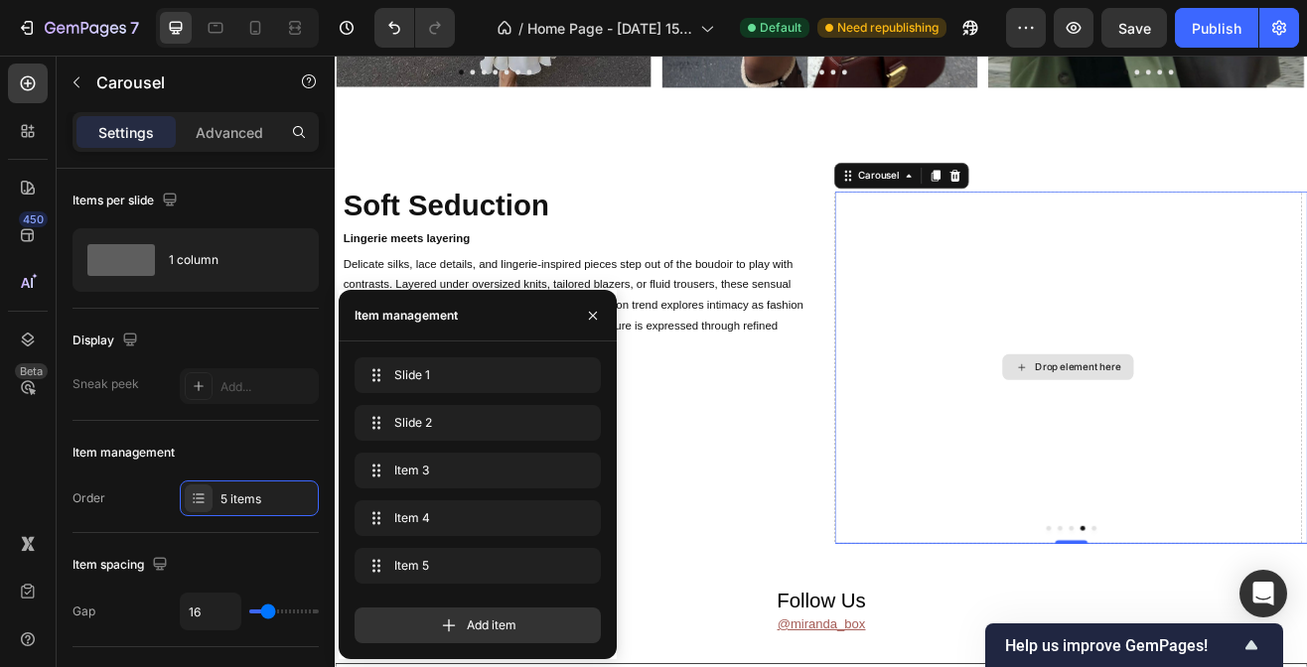
click at [1208, 432] on div "Drop element here" at bounding box center [1244, 438] width 105 height 16
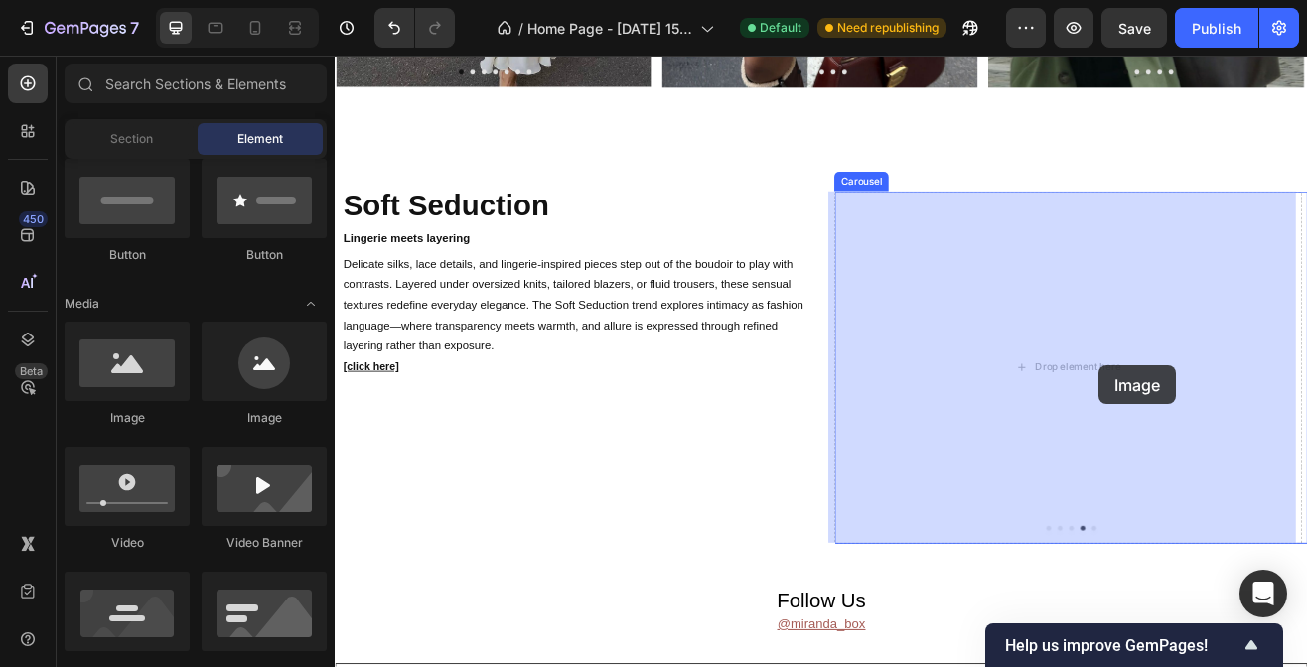
drag, startPoint x: 483, startPoint y: 409, endPoint x: 1271, endPoint y: 436, distance: 789.0
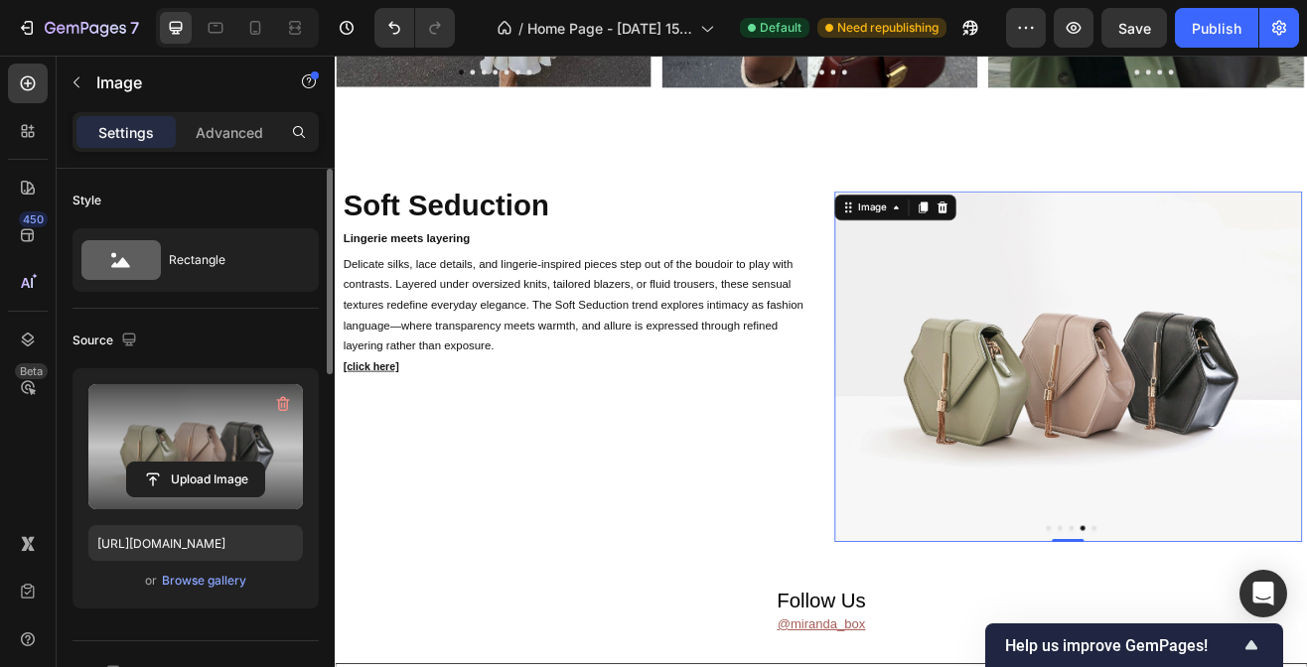
click at [218, 440] on label at bounding box center [195, 446] width 215 height 125
click at [218, 463] on input "file" at bounding box center [195, 480] width 137 height 34
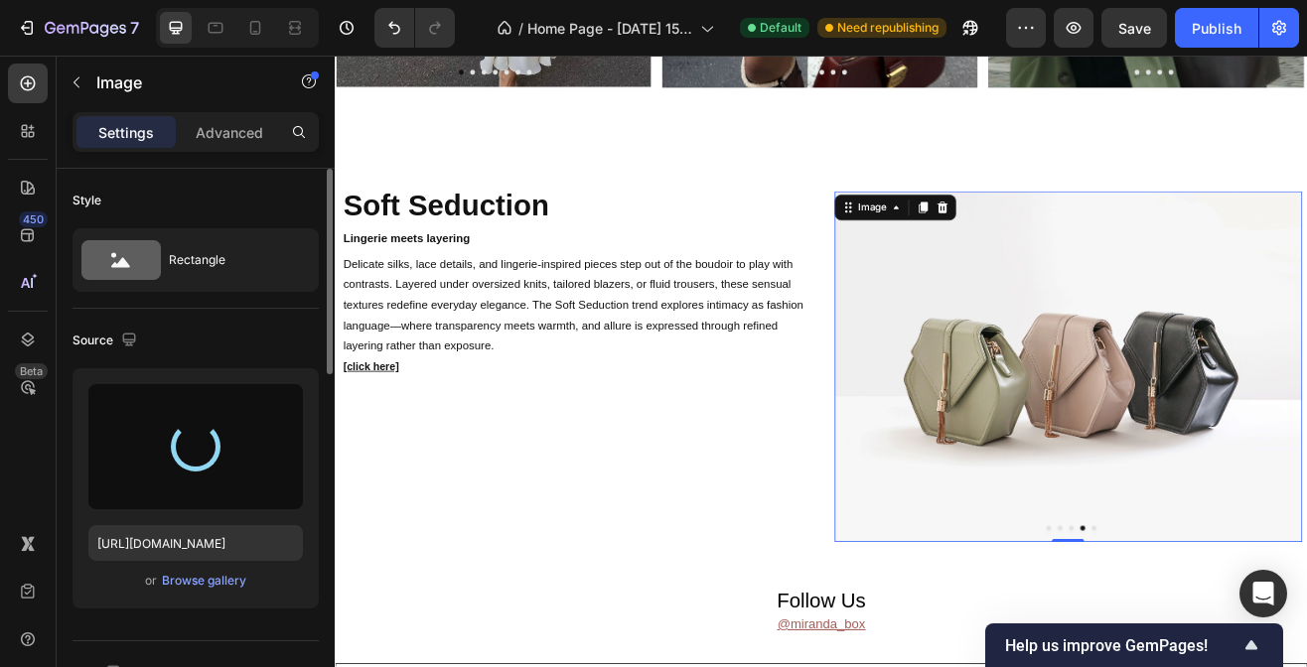
type input "[URL][DOMAIN_NAME]"
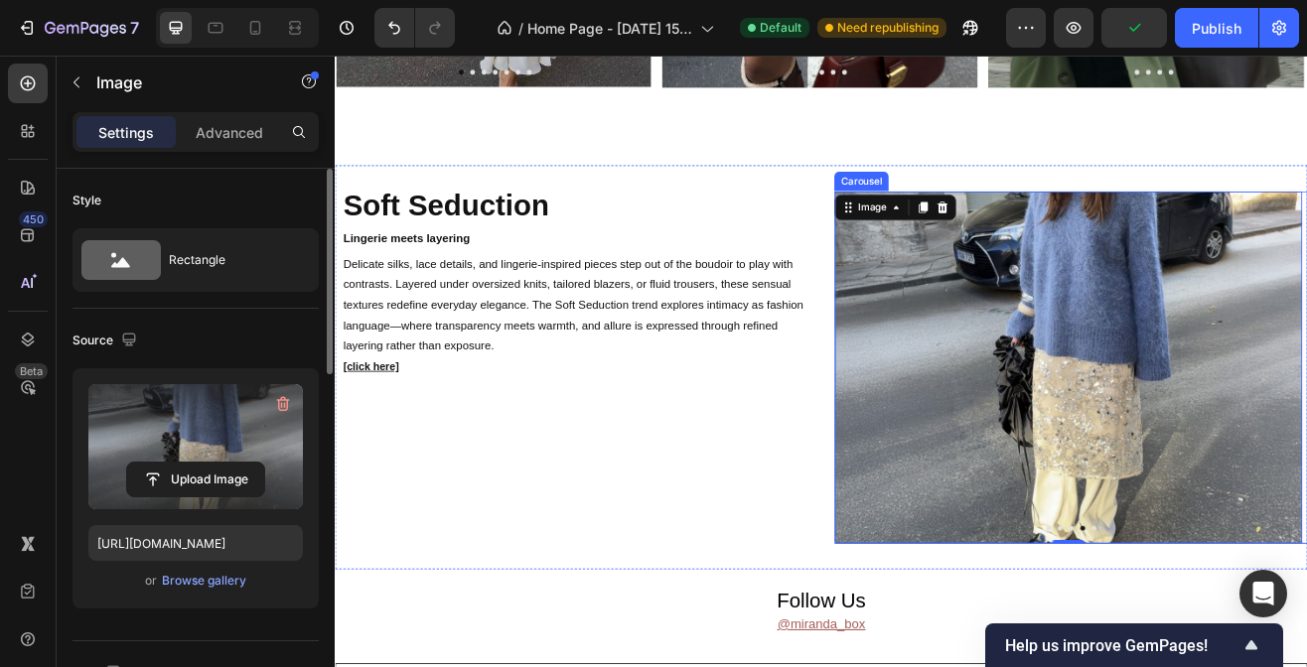
click at [1248, 635] on div at bounding box center [1236, 636] width 580 height 6
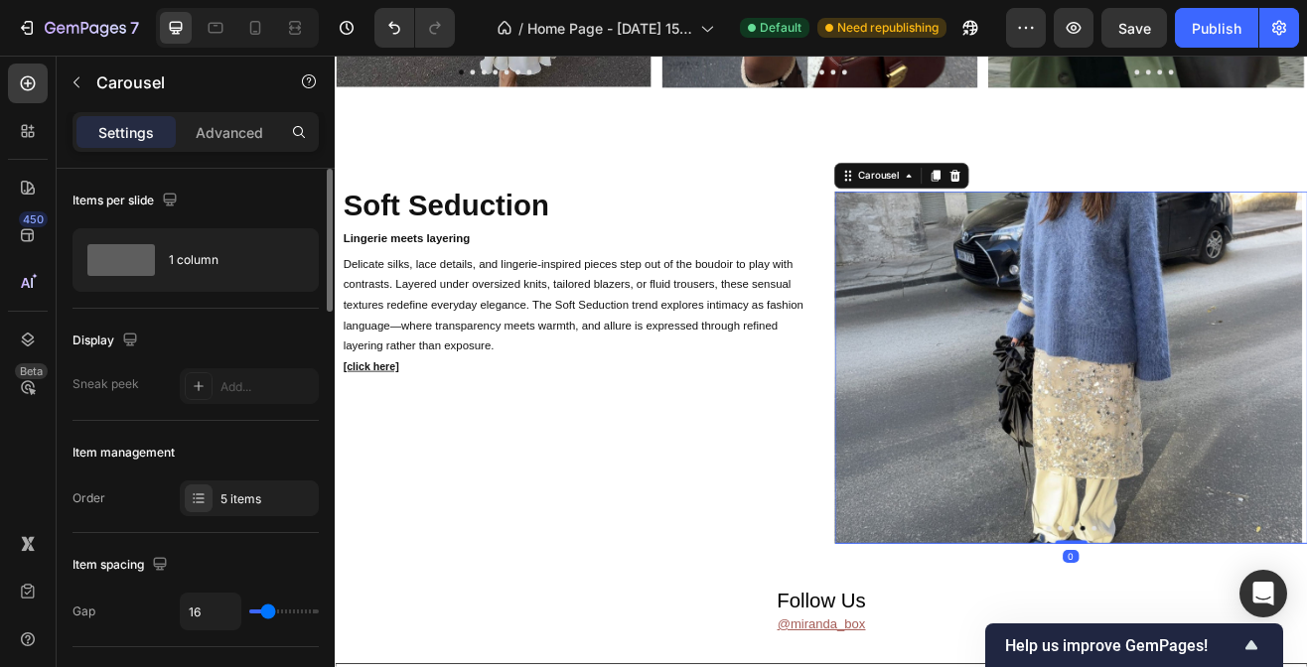
click at [1255, 633] on div at bounding box center [1236, 636] width 580 height 6
click at [1249, 633] on div at bounding box center [1236, 636] width 580 height 6
click at [1256, 635] on div at bounding box center [1236, 636] width 580 height 6
click at [1261, 633] on button "Dot" at bounding box center [1264, 636] width 6 height 6
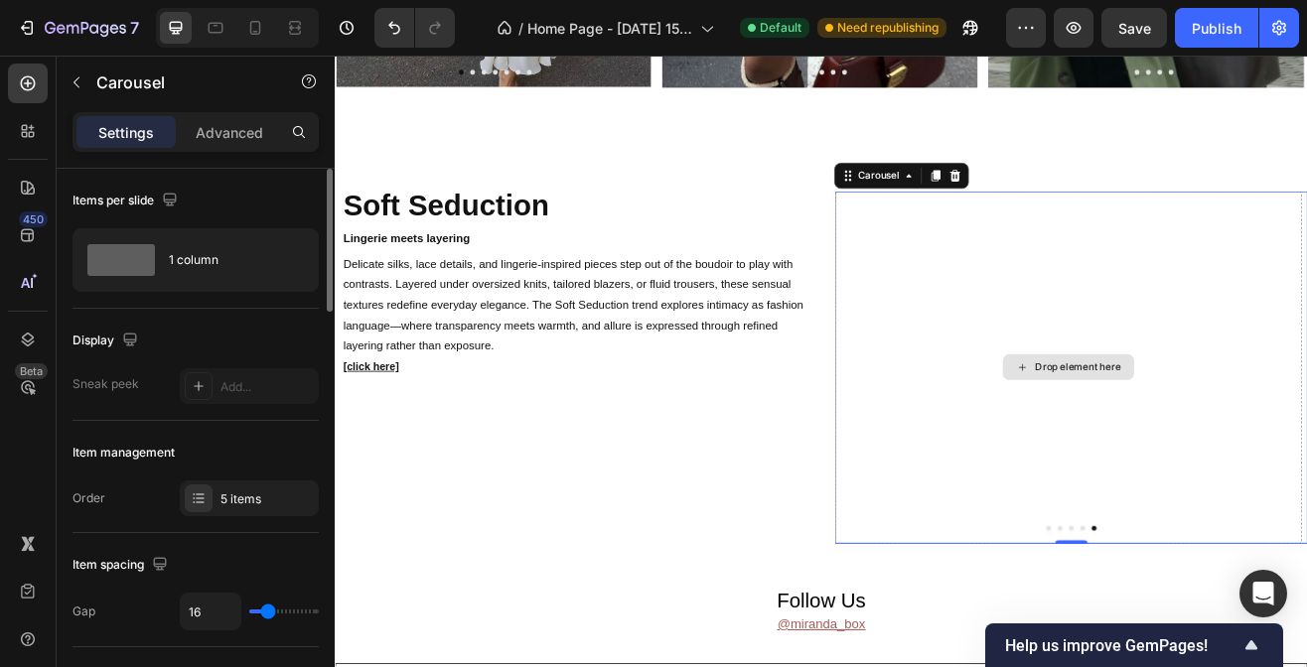
click at [1225, 472] on div "Drop element here" at bounding box center [1232, 437] width 572 height 431
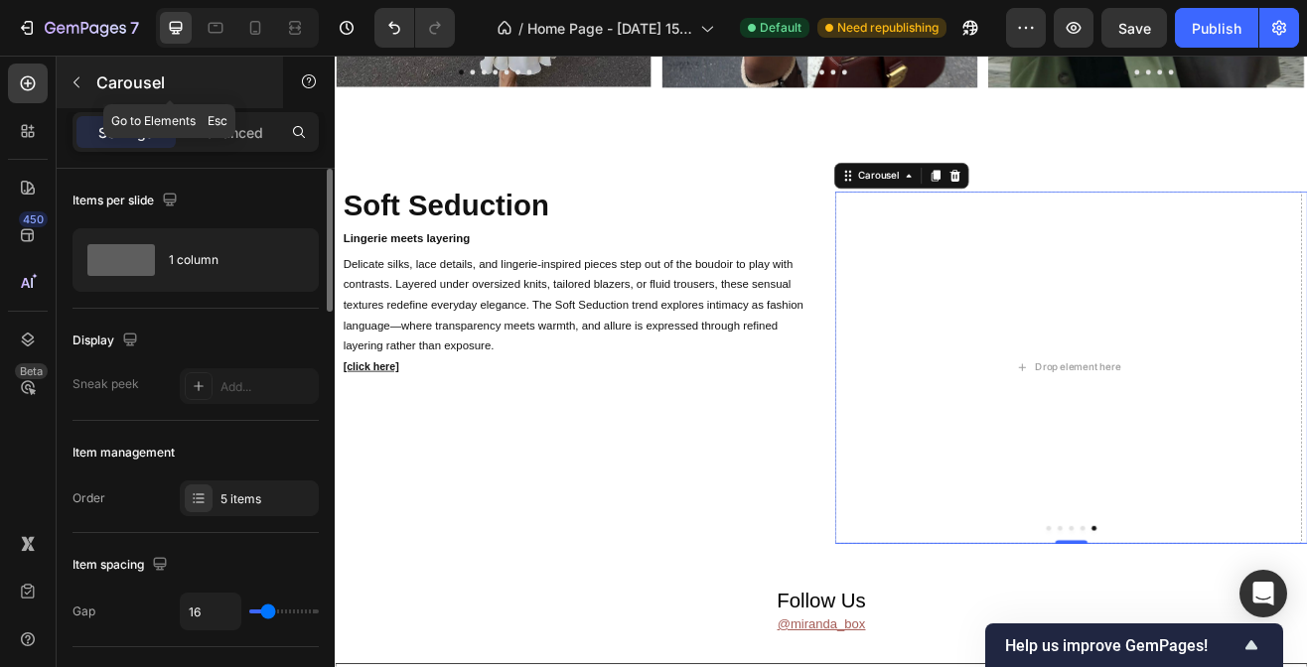
click at [89, 85] on button "button" at bounding box center [77, 83] width 32 height 32
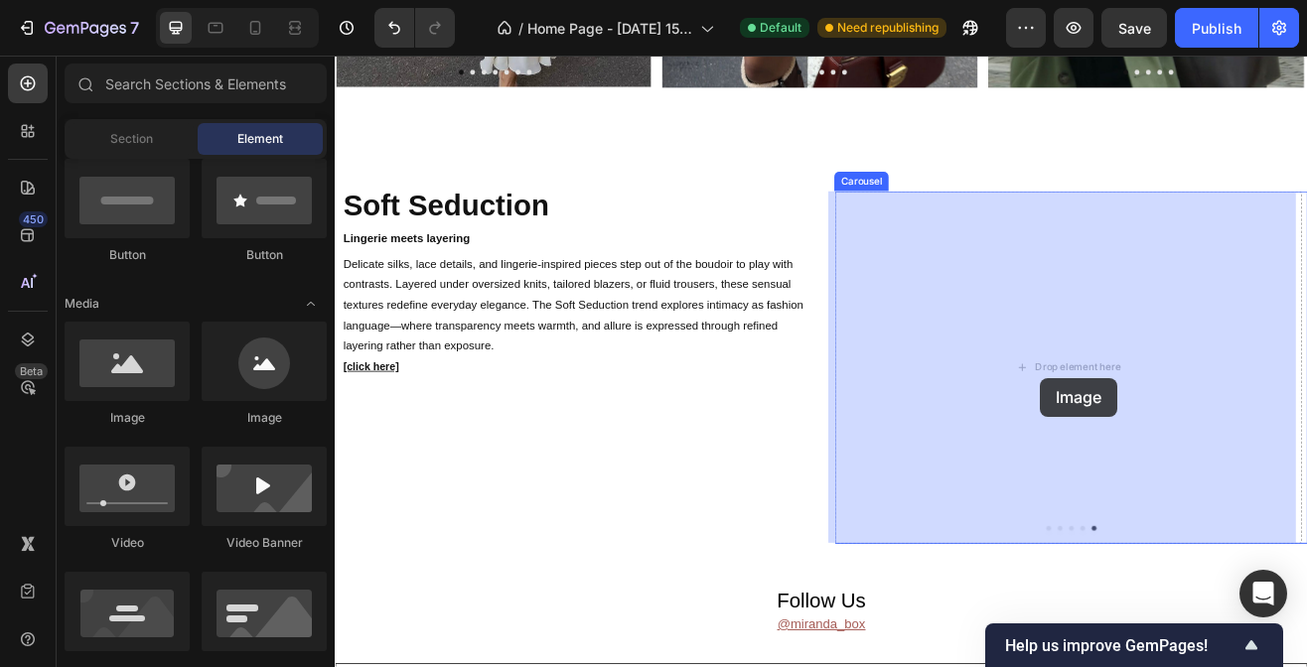
drag, startPoint x: 474, startPoint y: 444, endPoint x: 1214, endPoint y: 442, distance: 739.9
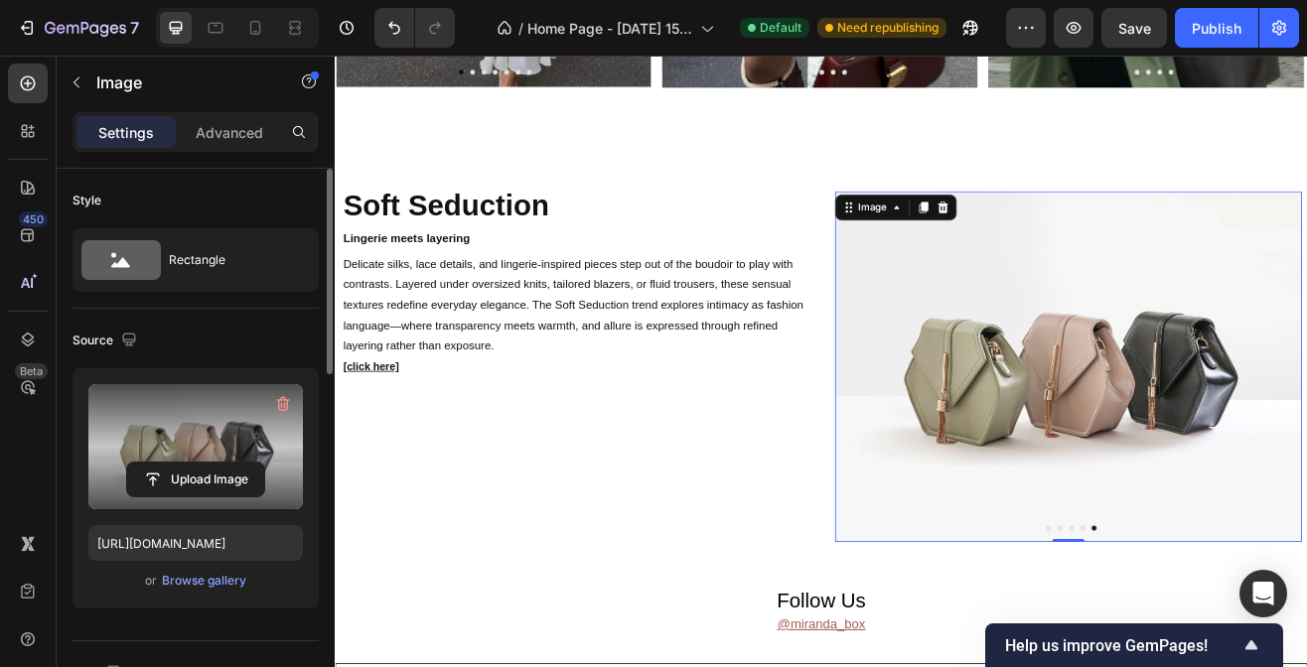
click at [215, 436] on label at bounding box center [195, 446] width 215 height 125
click at [215, 463] on input "file" at bounding box center [195, 480] width 137 height 34
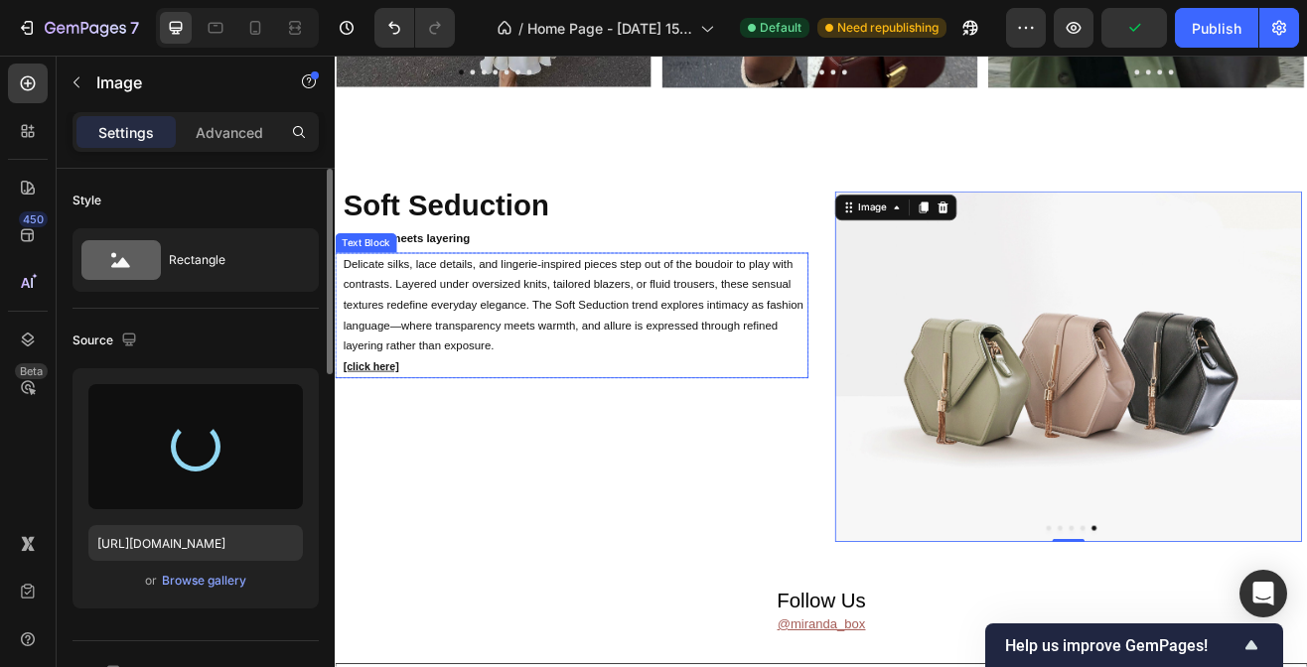
type input "[URL][DOMAIN_NAME]"
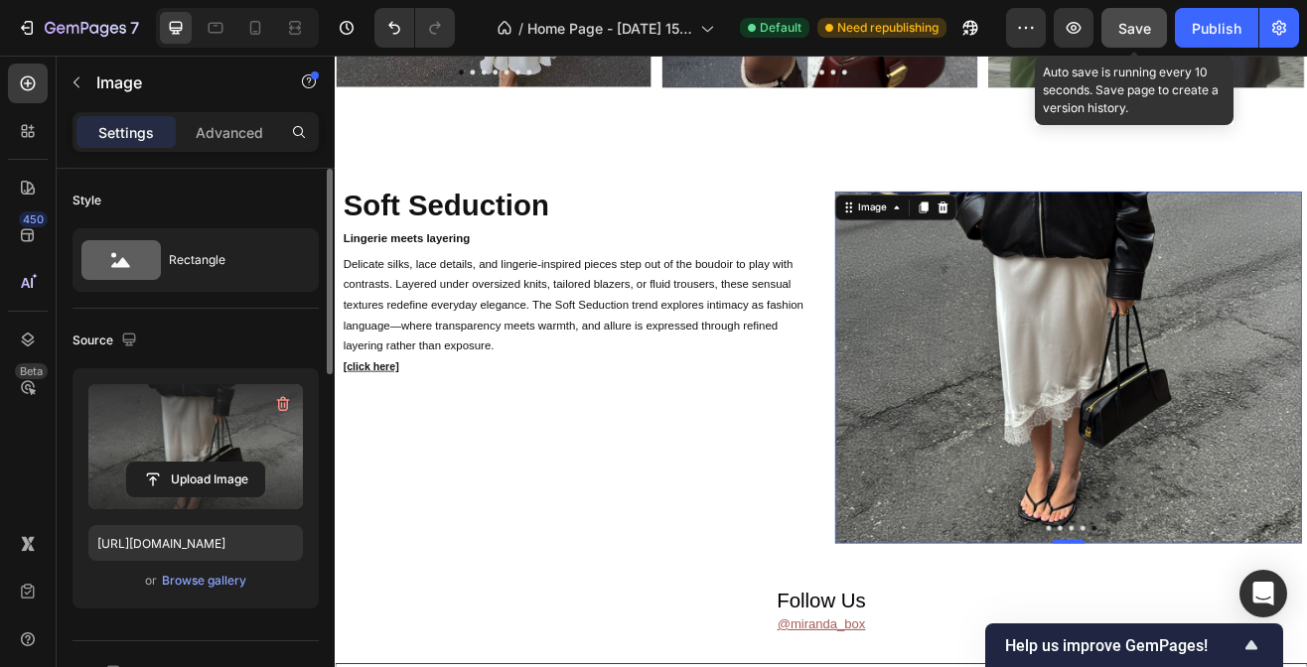
click at [1145, 32] on span "Save" at bounding box center [1134, 28] width 33 height 17
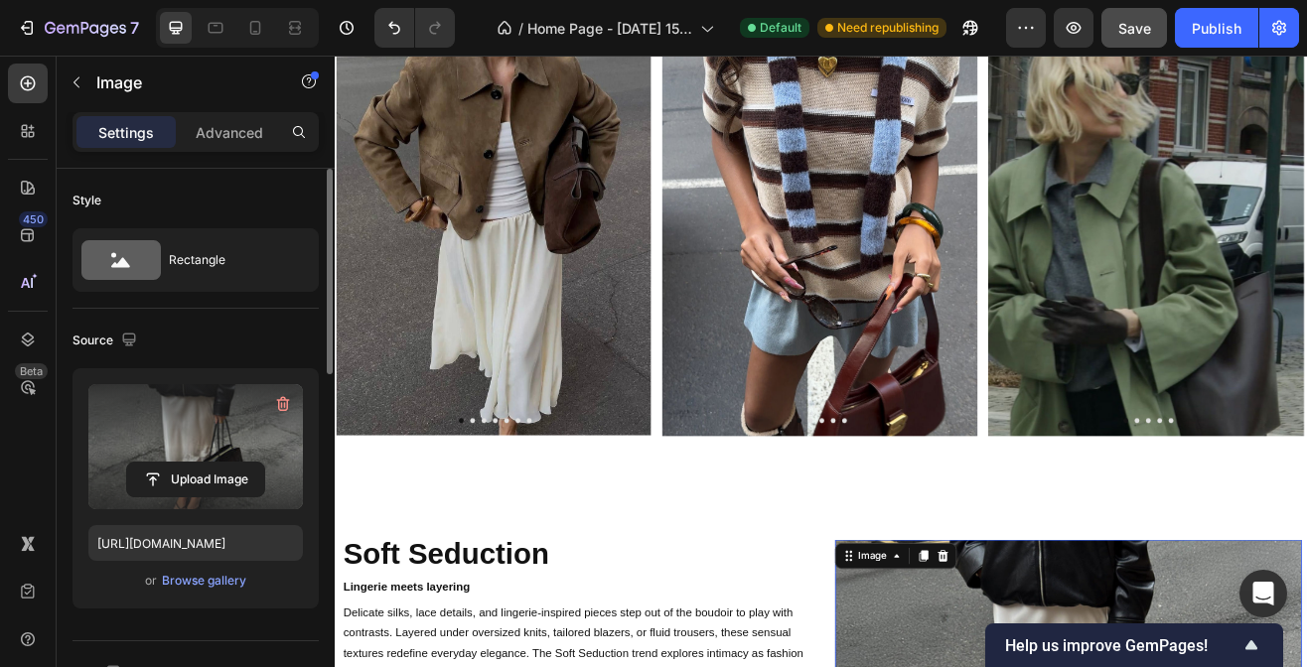
scroll to position [3316, 0]
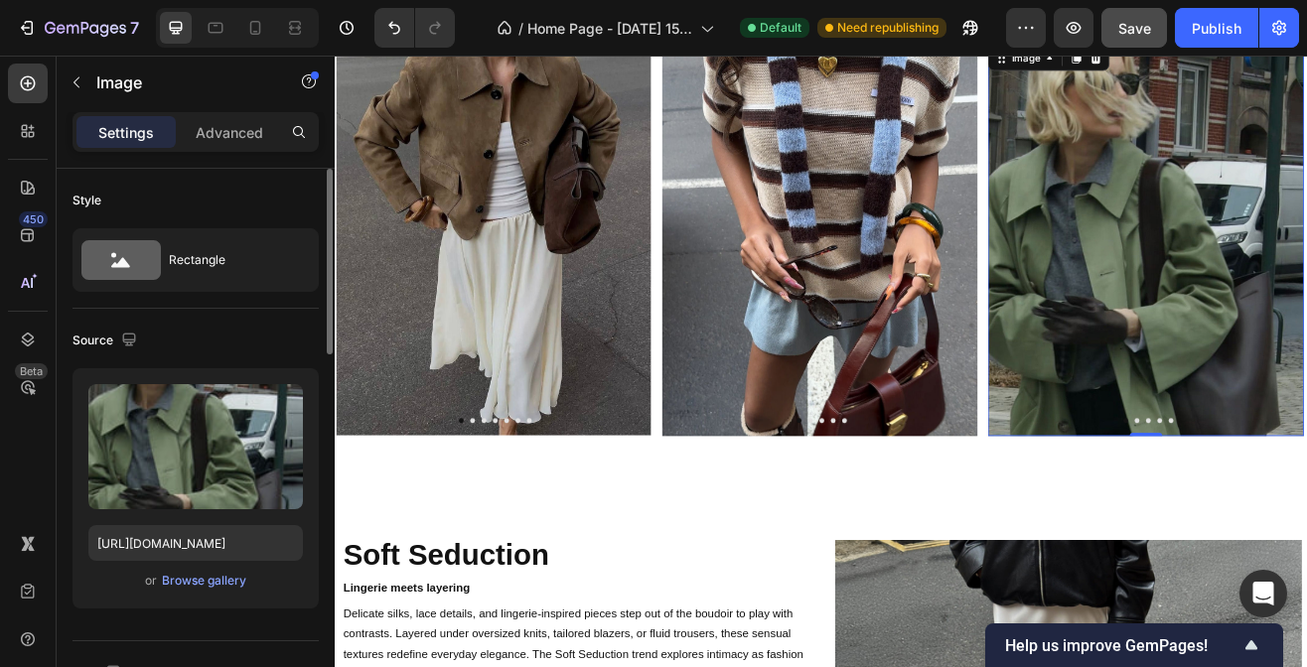
click at [1215, 300] on img at bounding box center [1327, 282] width 387 height 484
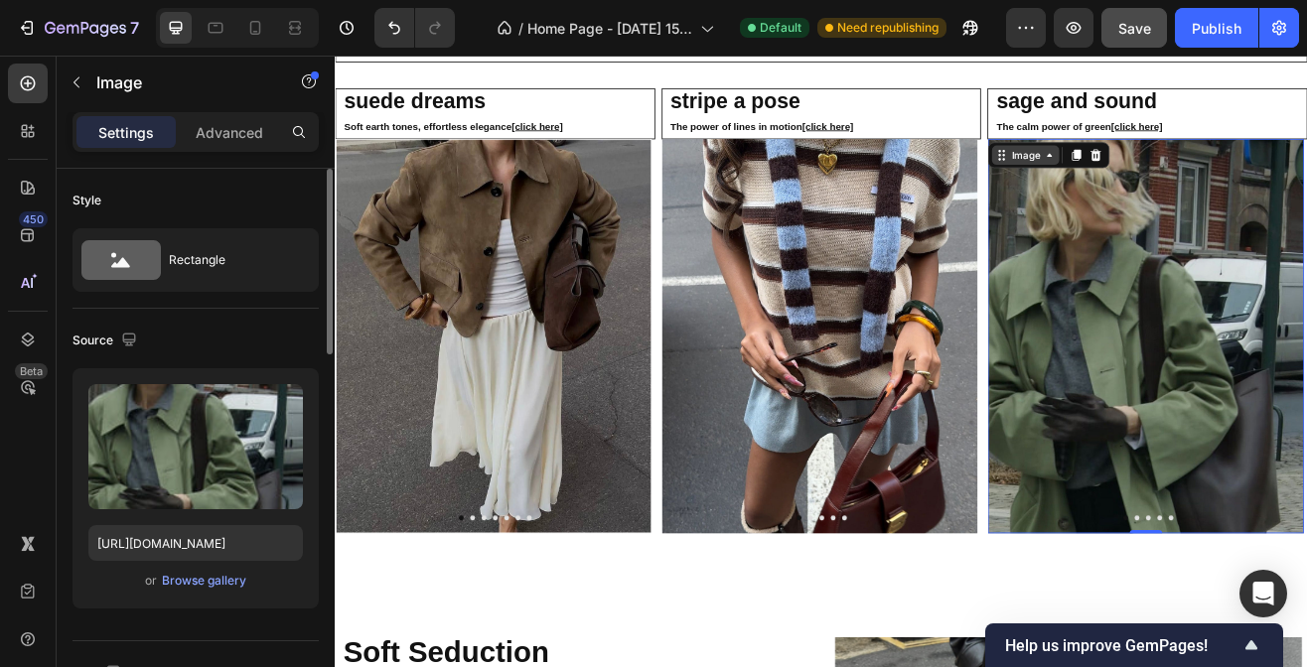
click at [1185, 181] on div "Image" at bounding box center [1180, 179] width 43 height 18
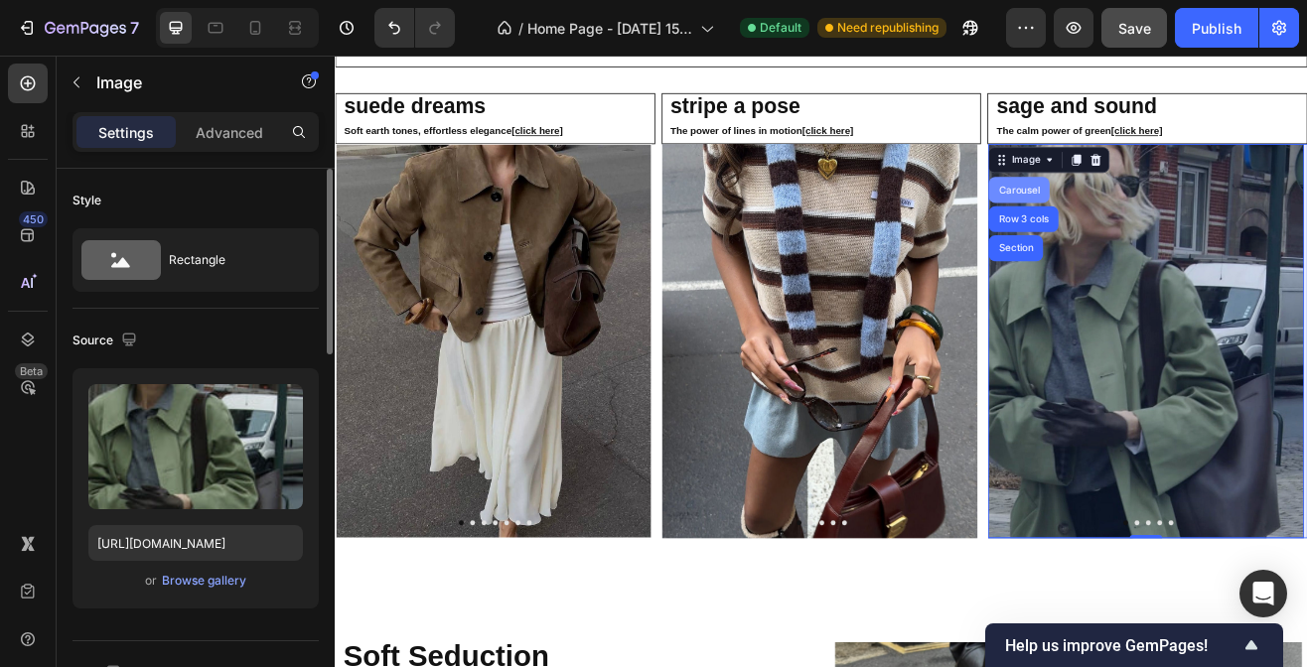
click at [1184, 216] on div "Carousel" at bounding box center [1172, 222] width 59 height 12
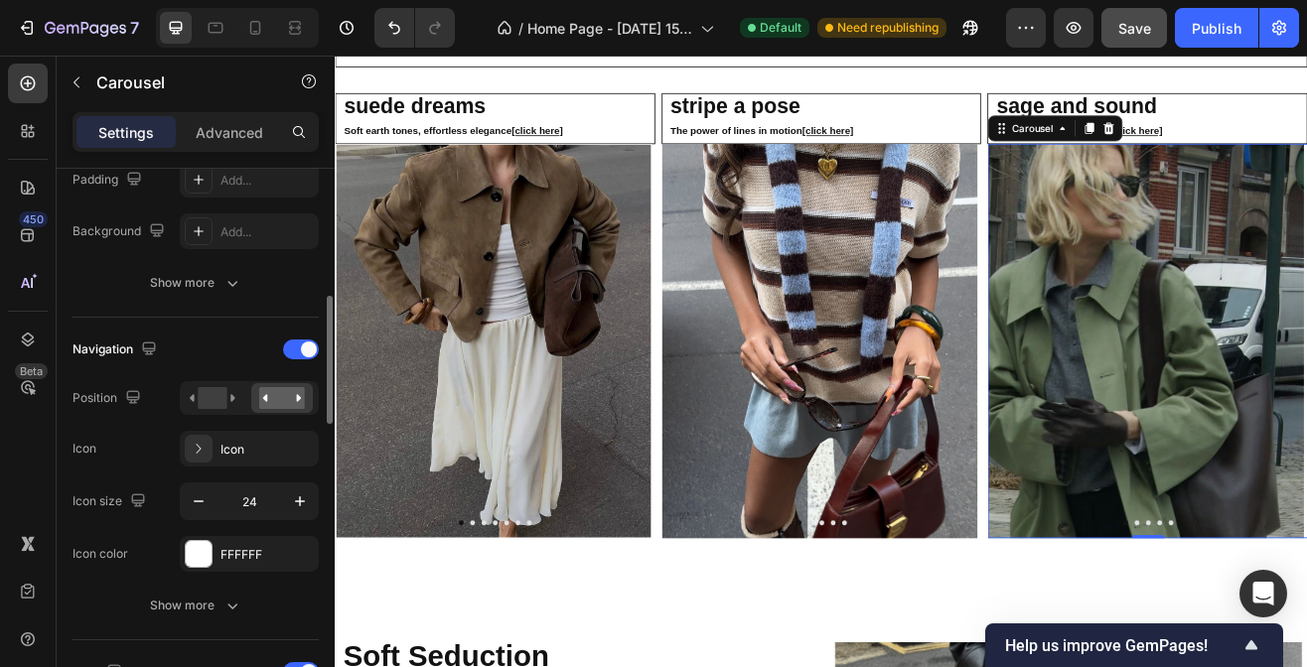
scroll to position [546, 0]
click at [232, 610] on icon "button" at bounding box center [232, 605] width 20 height 20
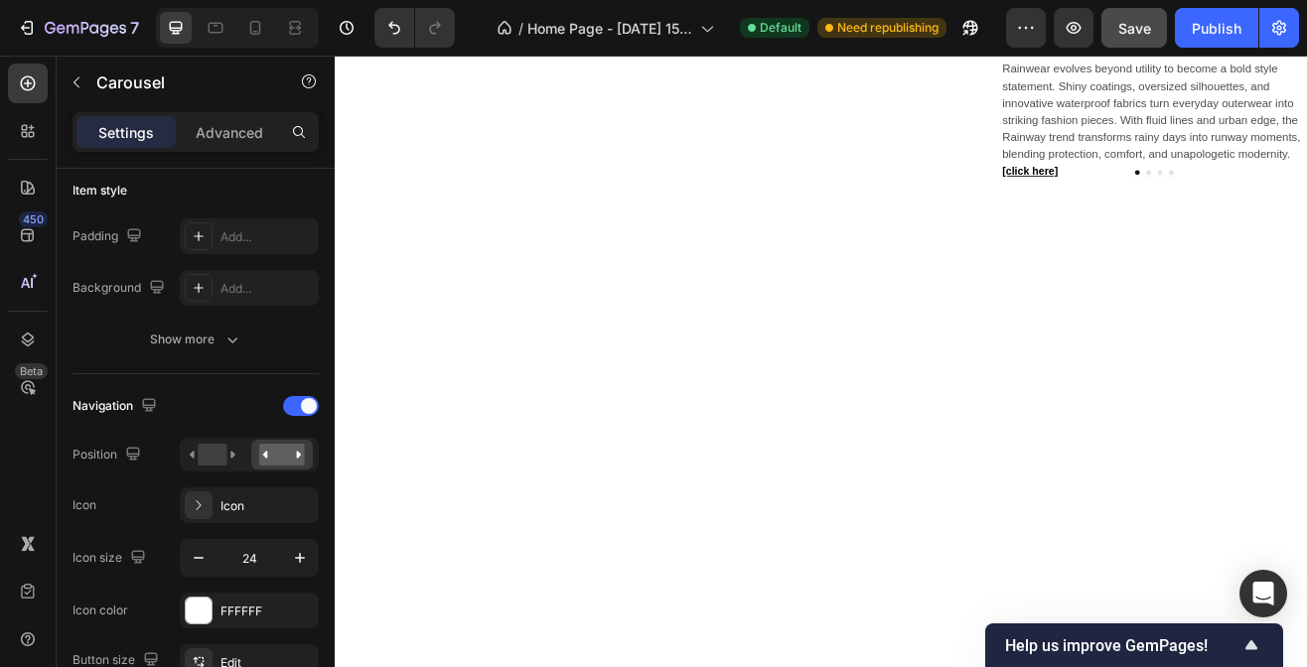
scroll to position [1179, 0]
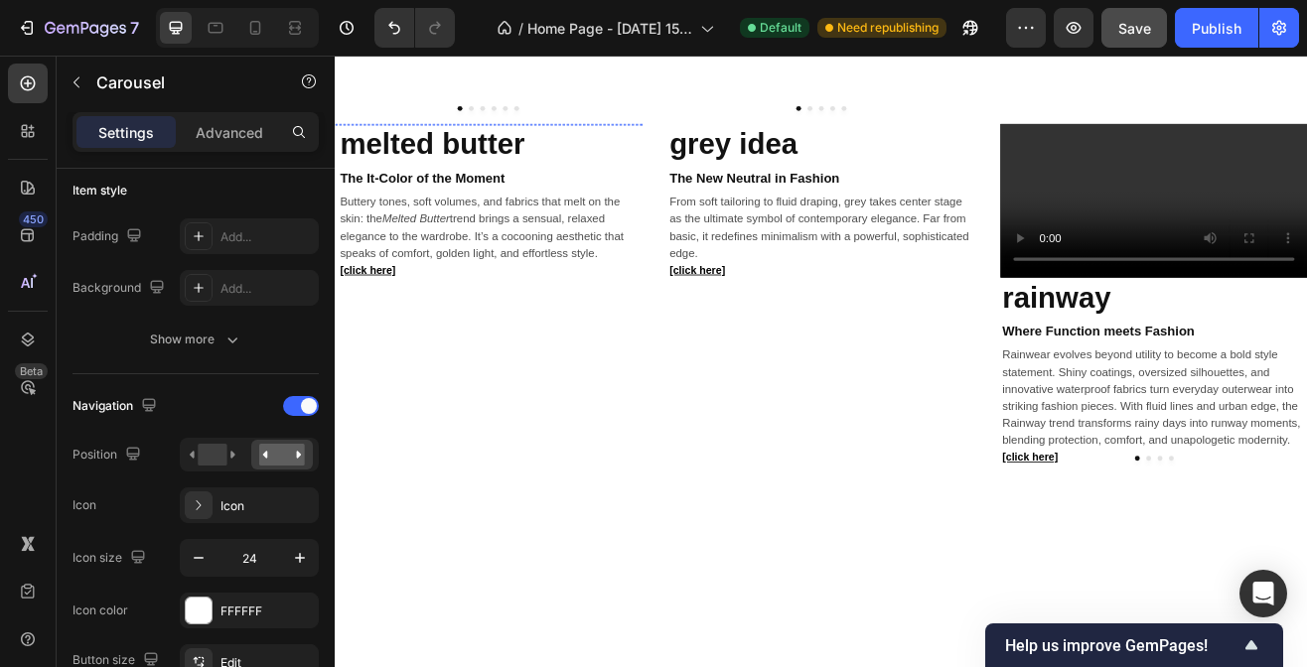
click at [563, 140] on img at bounding box center [520, 140] width 371 height 0
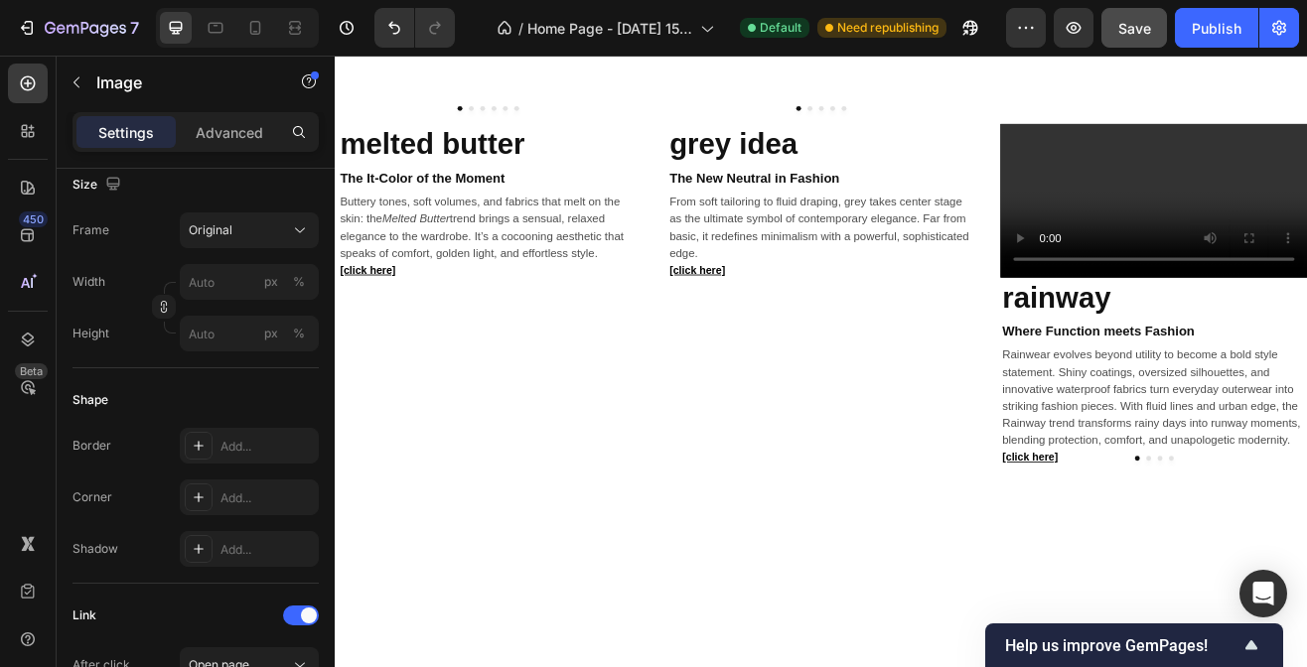
scroll to position [0, 0]
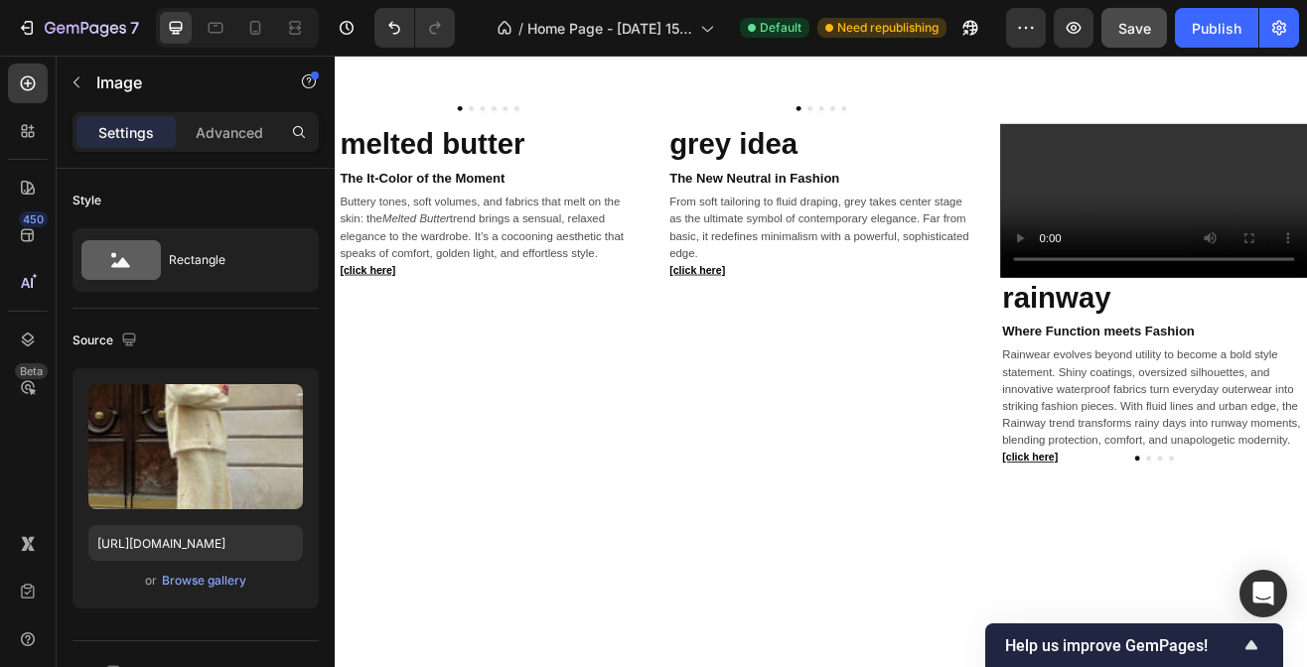
click at [395, 161] on div "Image" at bounding box center [381, 160] width 43 height 18
click at [378, 199] on div "Carousel" at bounding box center [373, 197] width 59 height 12
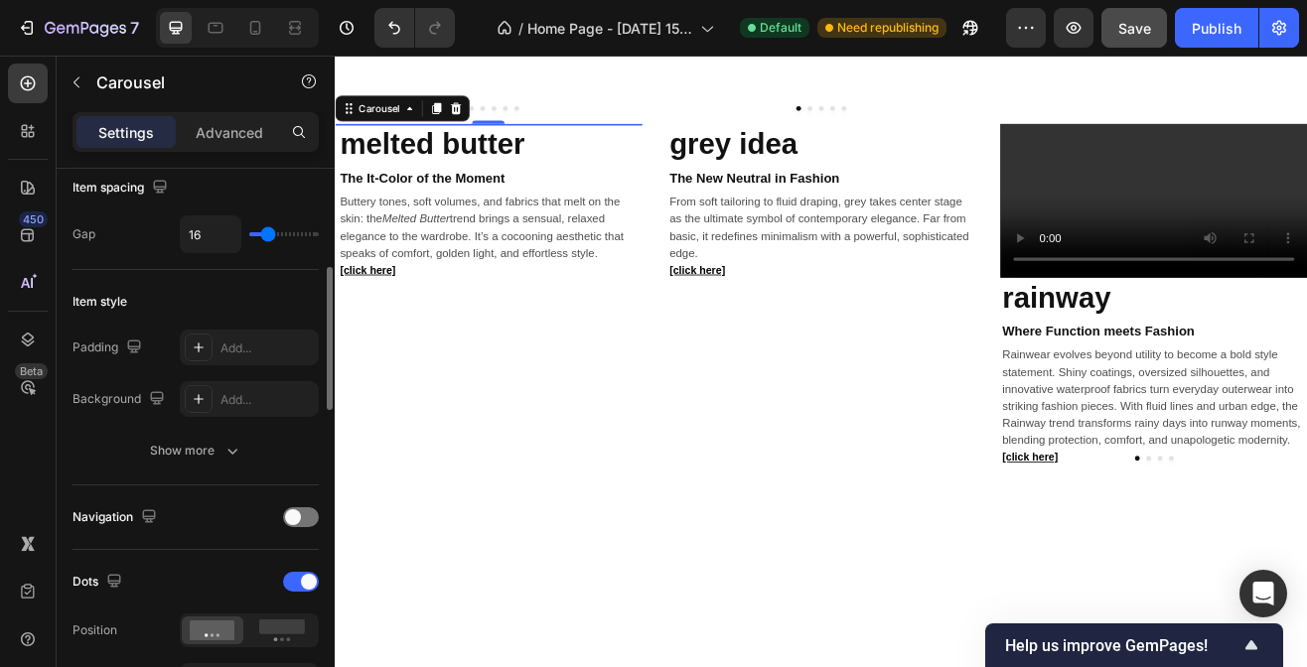
scroll to position [378, 0]
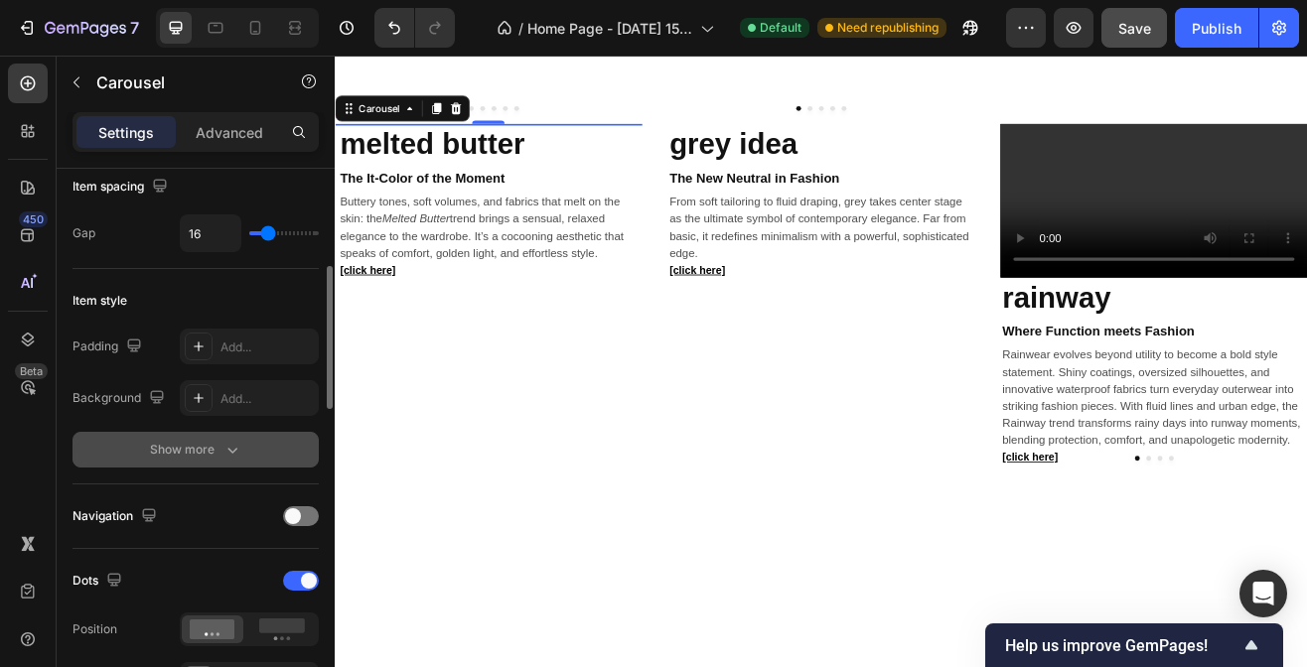
click at [222, 449] on icon "button" at bounding box center [232, 450] width 20 height 20
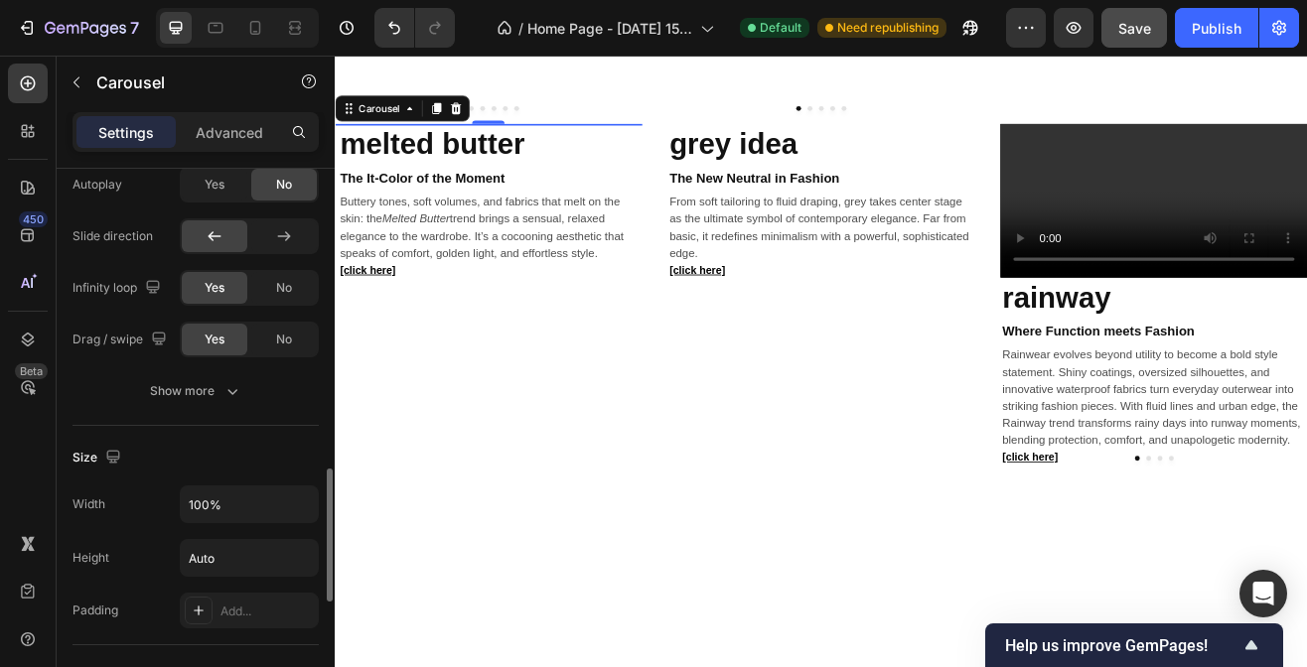
scroll to position [1298, 0]
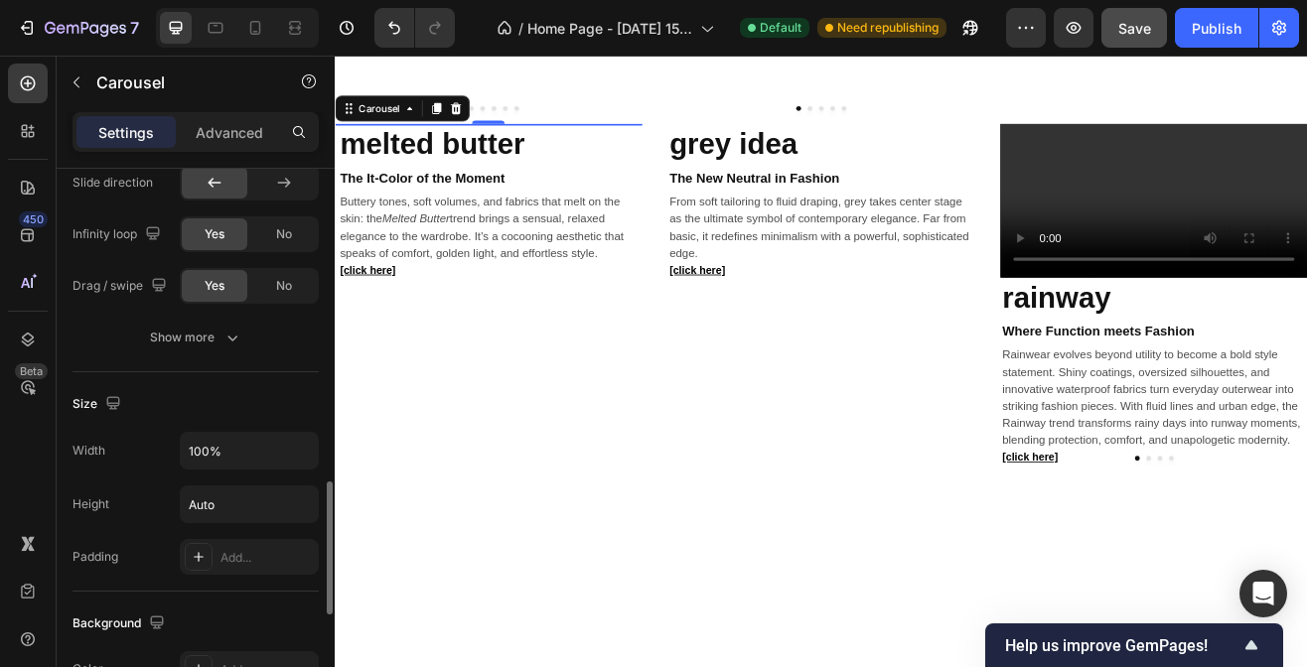
click at [194, 353] on div "Slide effect Autoplay Yes No Slide direction Infinity loop Yes No Drag / swipe …" at bounding box center [196, 213] width 246 height 319
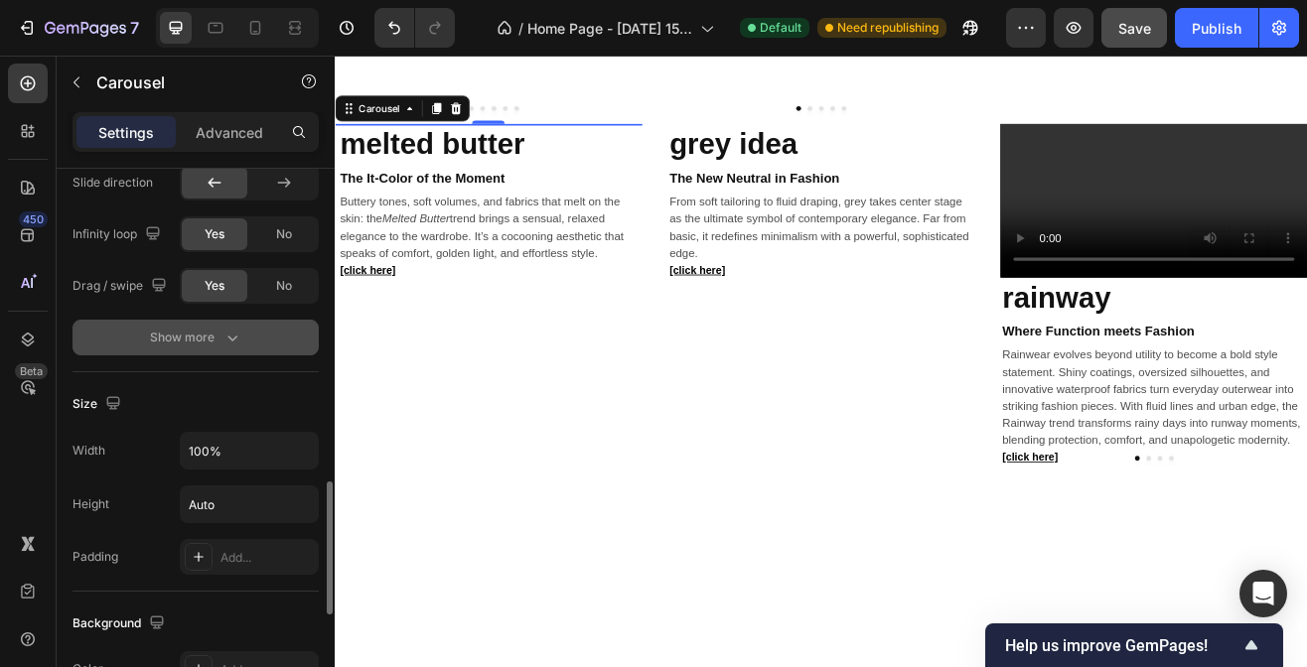
click at [207, 338] on div "Show more" at bounding box center [196, 338] width 92 height 20
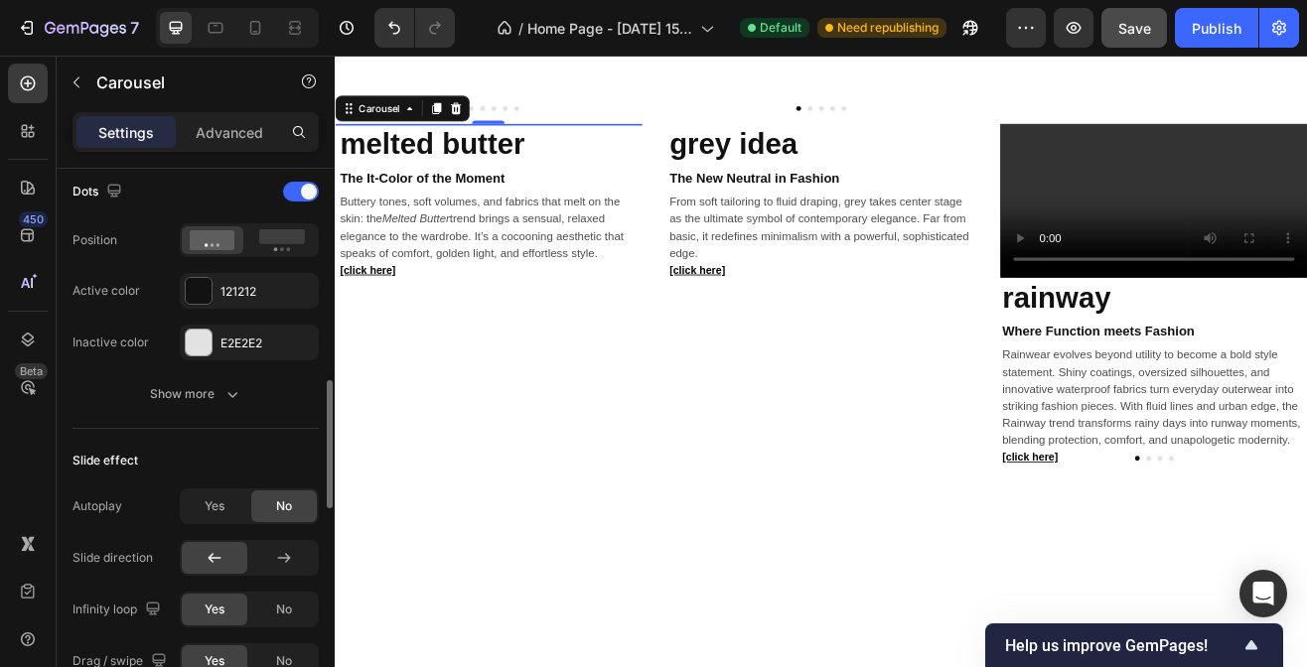
scroll to position [922, 0]
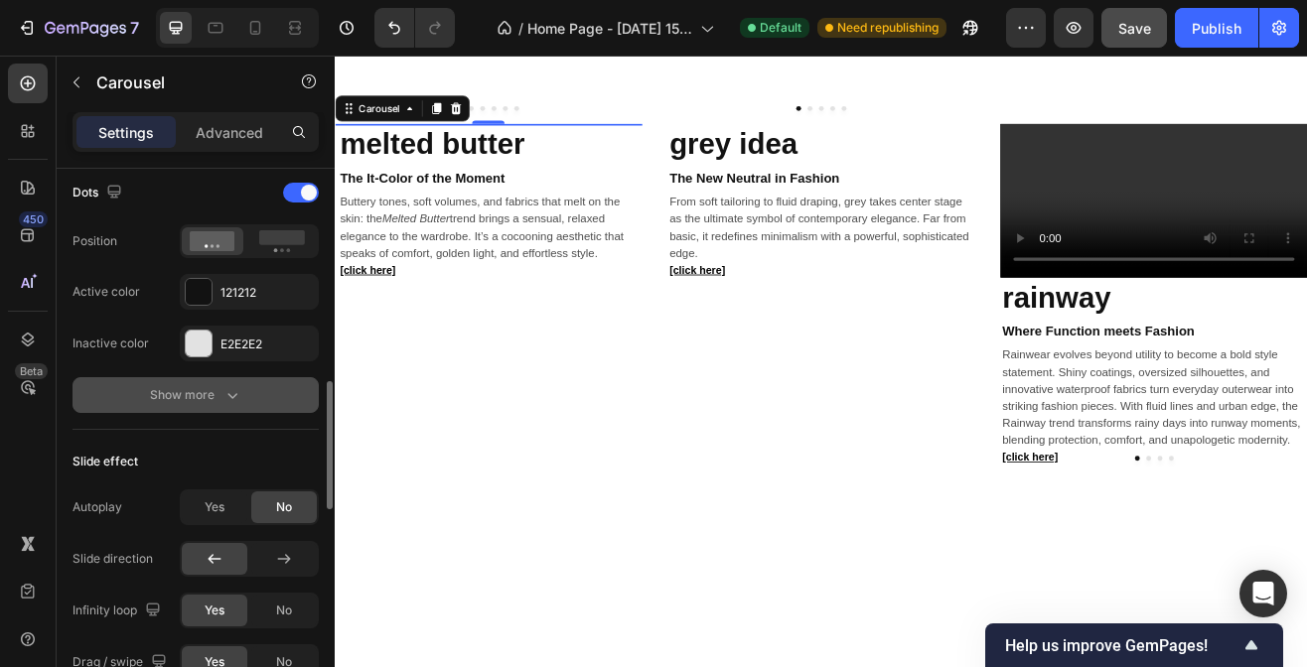
click at [162, 403] on button "Show more" at bounding box center [196, 395] width 246 height 36
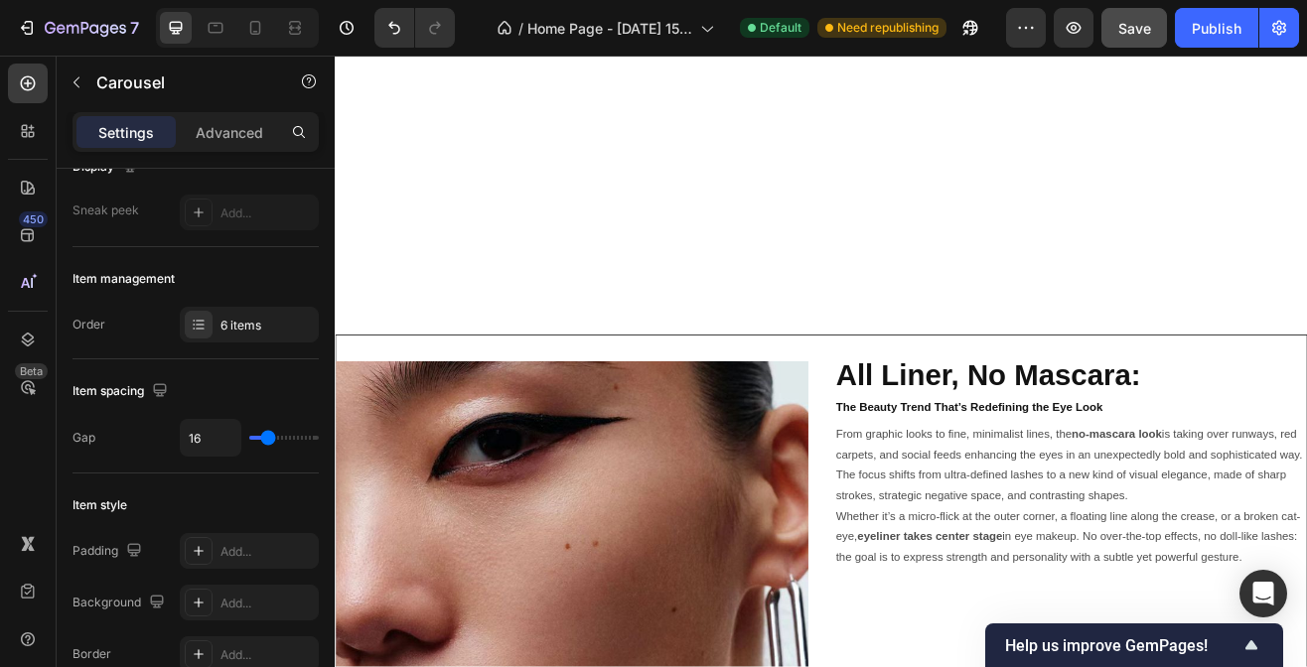
scroll to position [3023, 0]
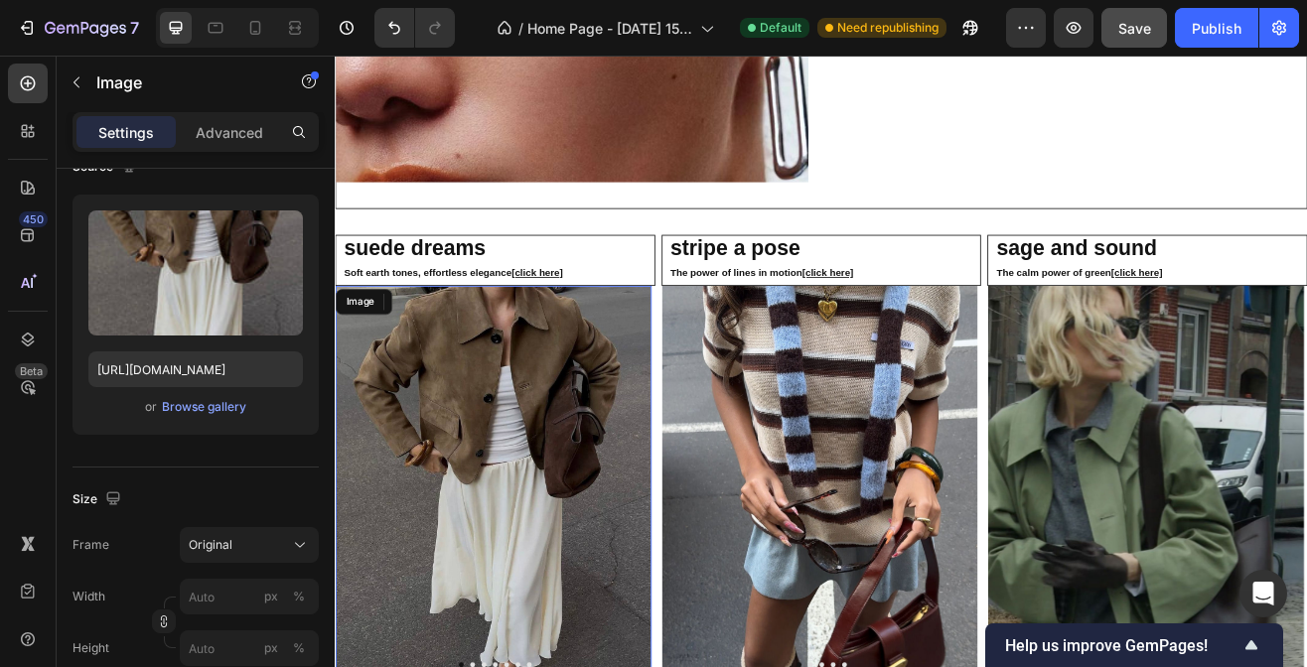
click at [573, 576] on img at bounding box center [528, 580] width 387 height 483
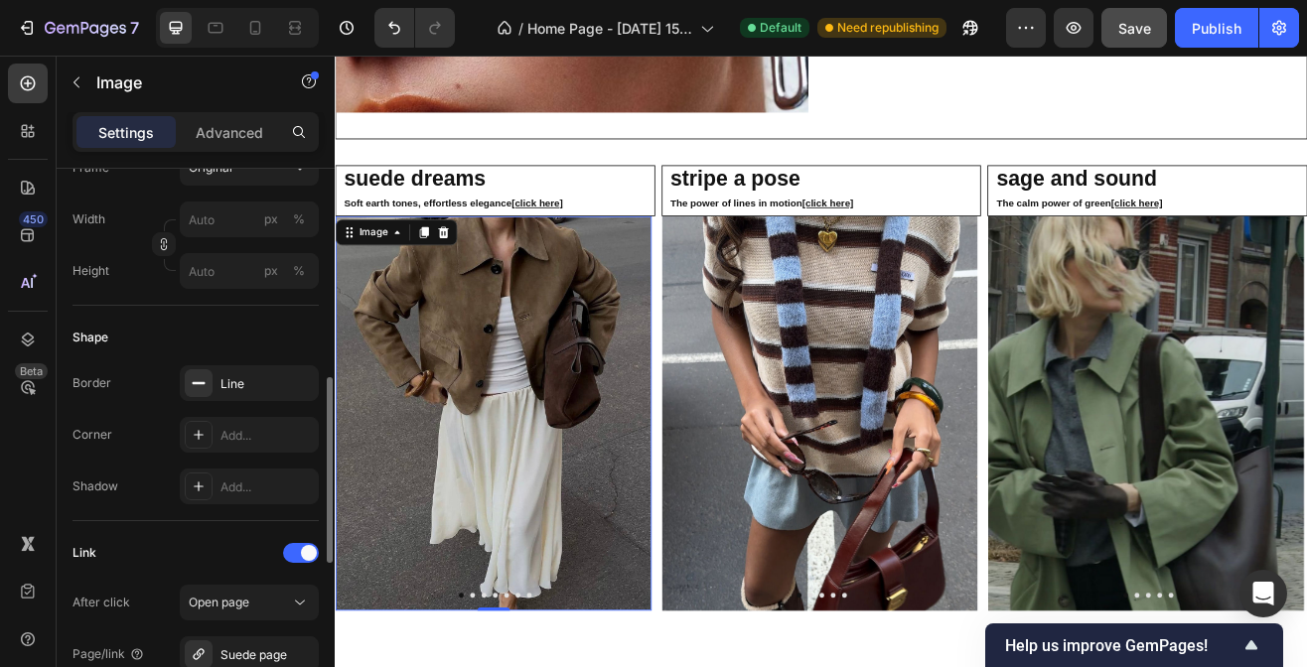
scroll to position [721, 0]
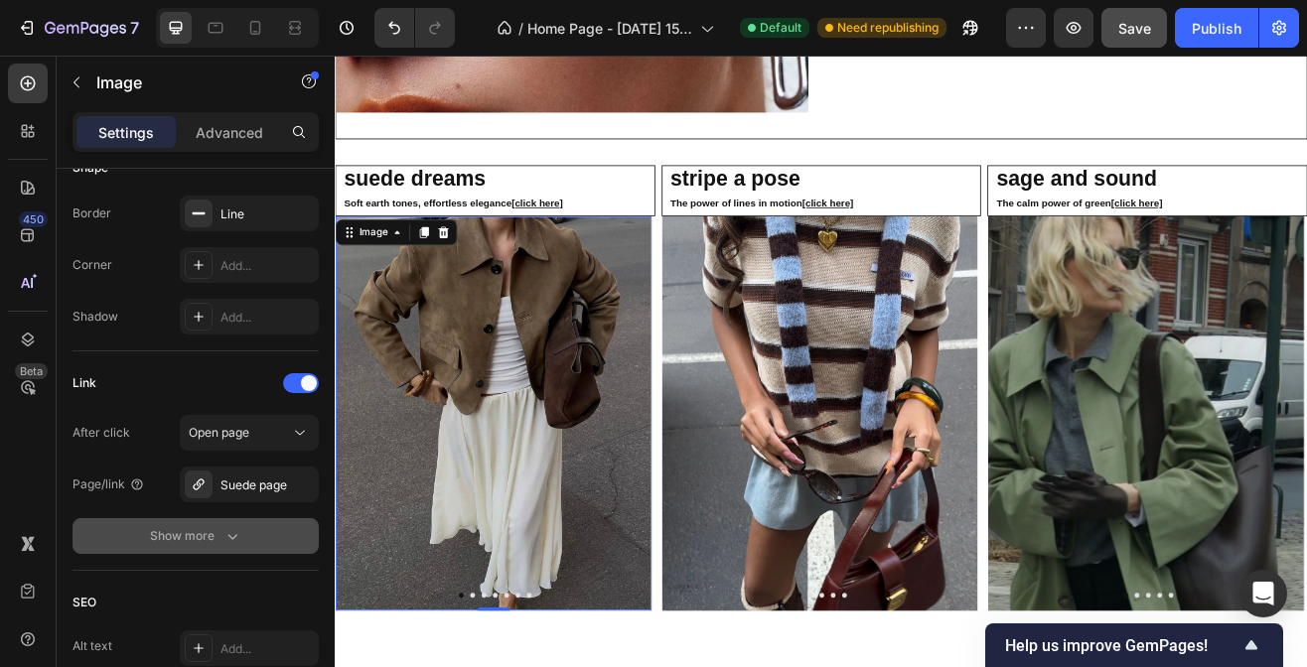
click at [219, 532] on div "Show more" at bounding box center [196, 536] width 92 height 20
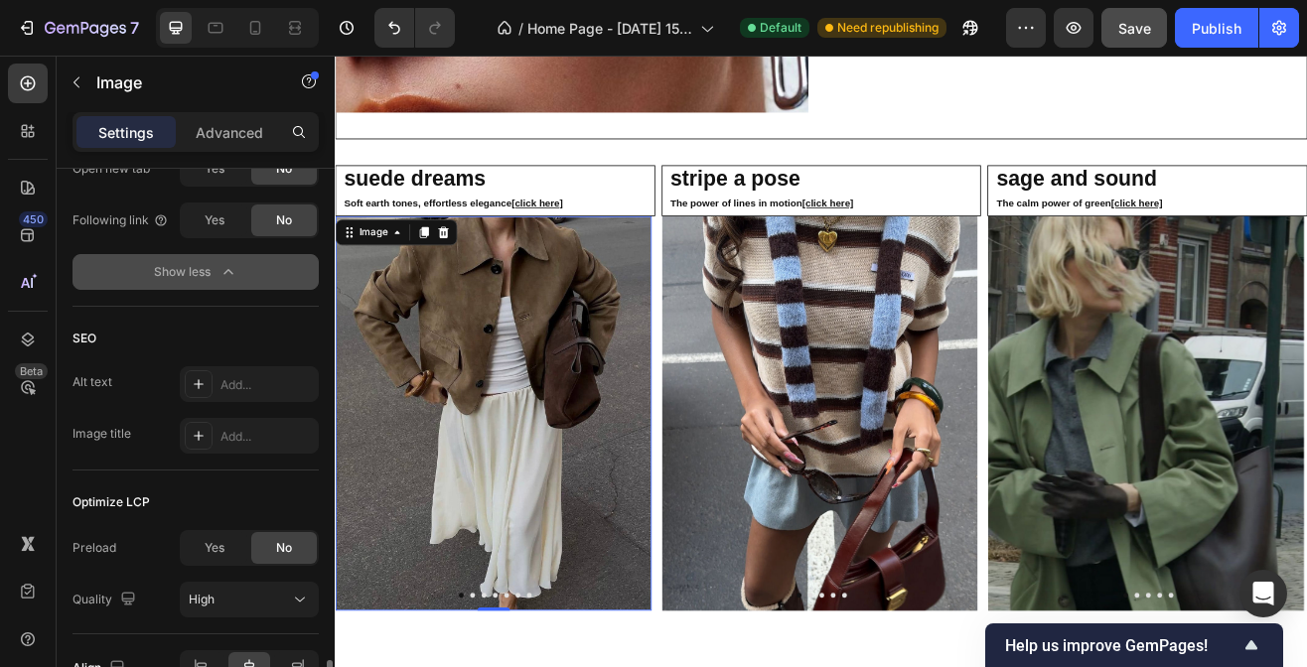
scroll to position [1201, 0]
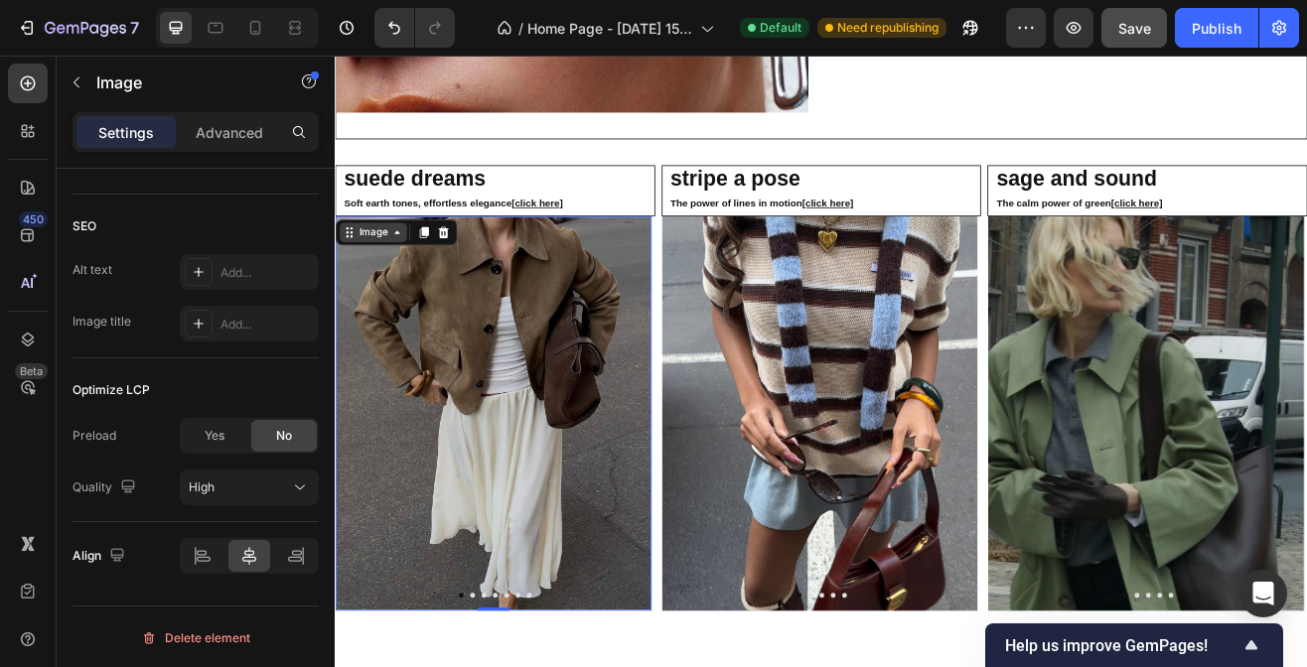
click at [397, 274] on div "Image" at bounding box center [381, 273] width 43 height 18
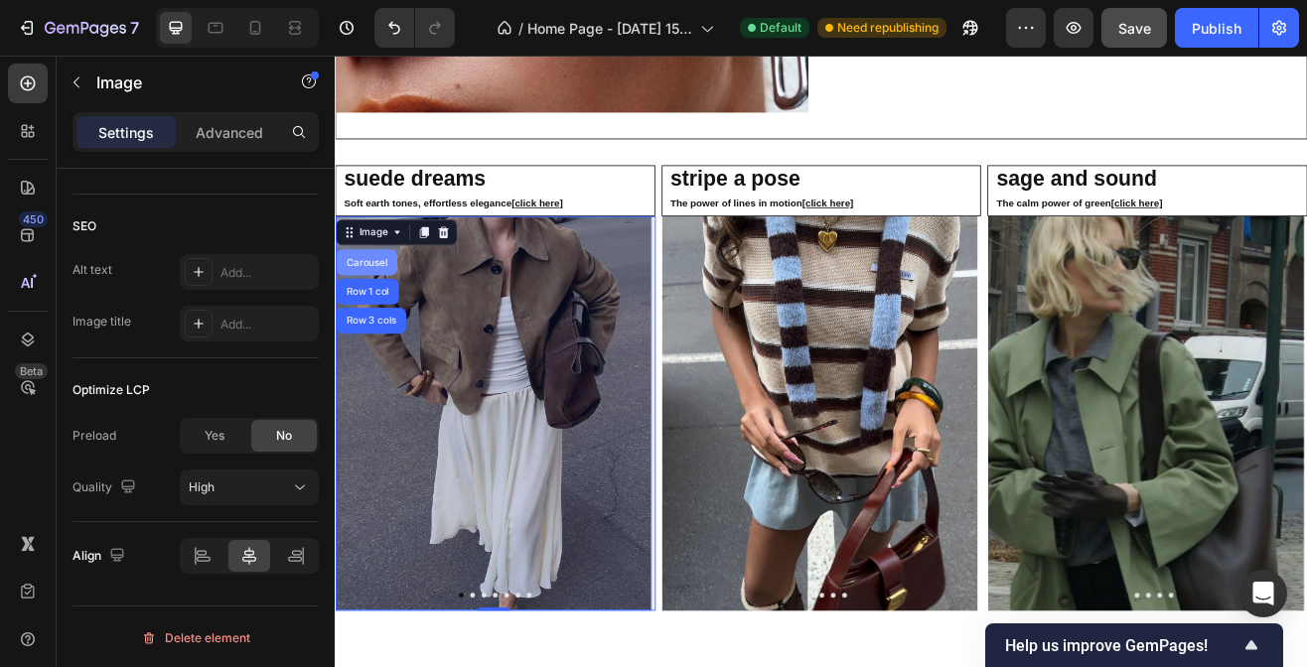
click at [386, 304] on div "Carousel" at bounding box center [373, 310] width 59 height 12
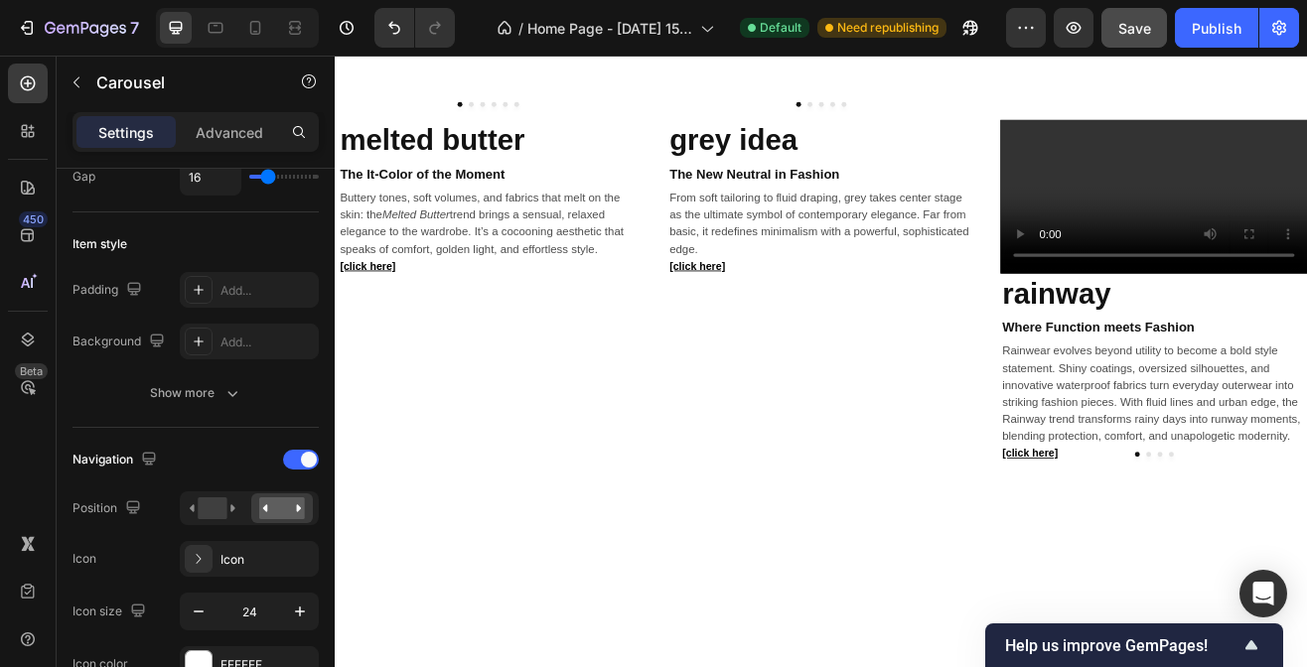
scroll to position [1108, 0]
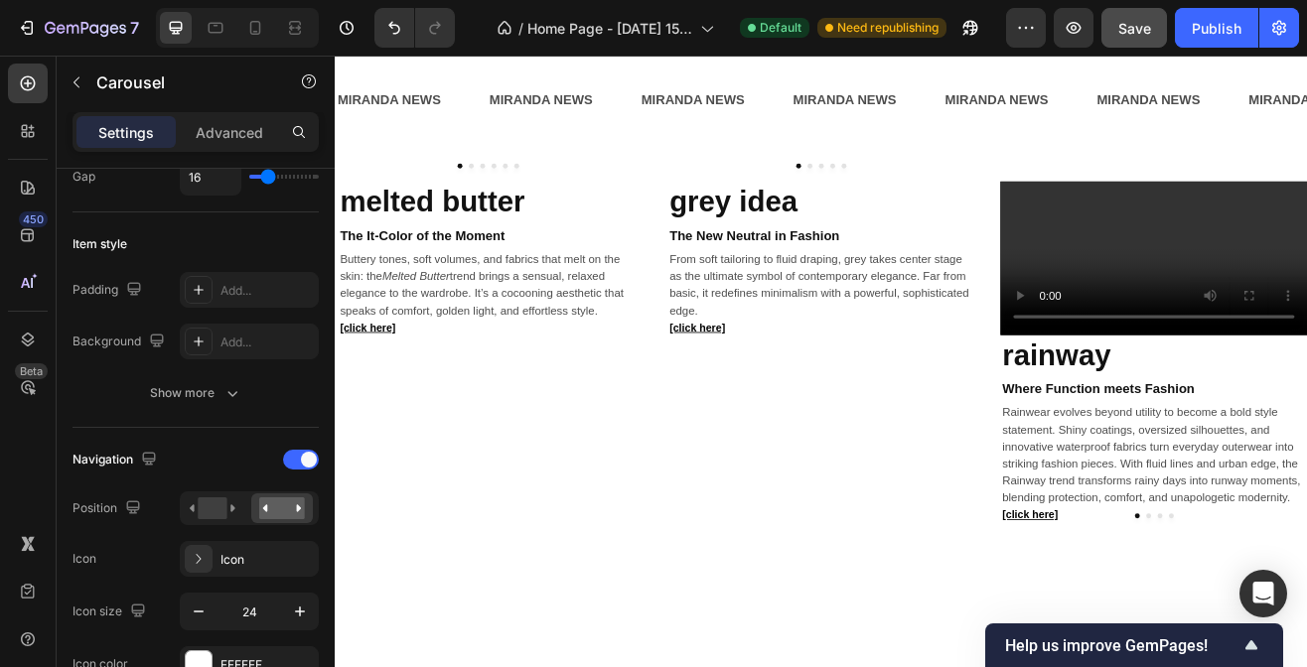
click at [499, 211] on img at bounding box center [520, 211] width 371 height 0
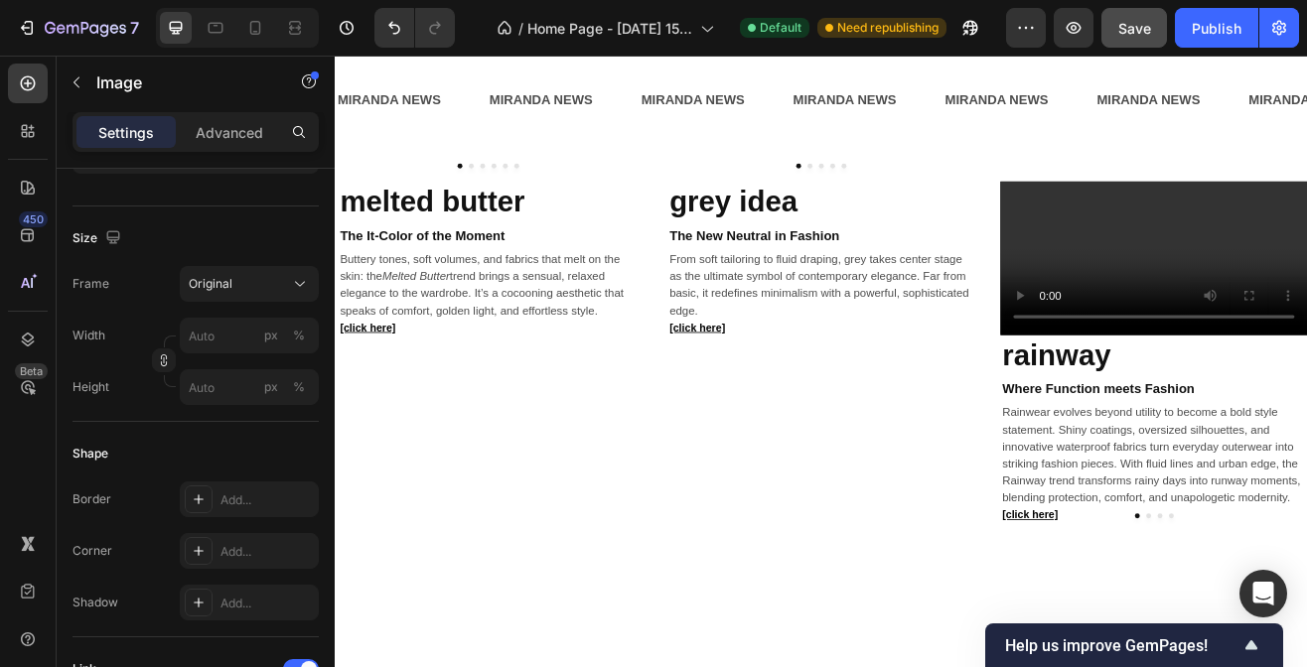
scroll to position [0, 0]
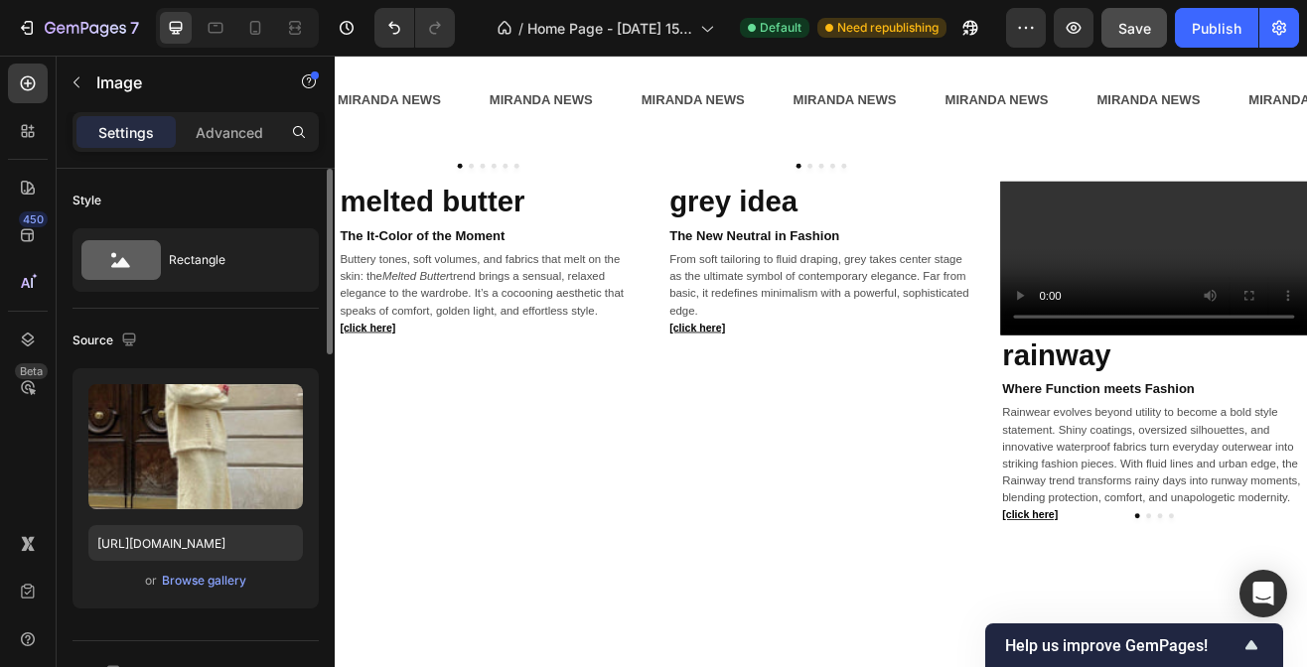
click at [397, 232] on div "Image" at bounding box center [381, 230] width 43 height 18
click at [395, 257] on div "Carousel" at bounding box center [373, 267] width 74 height 32
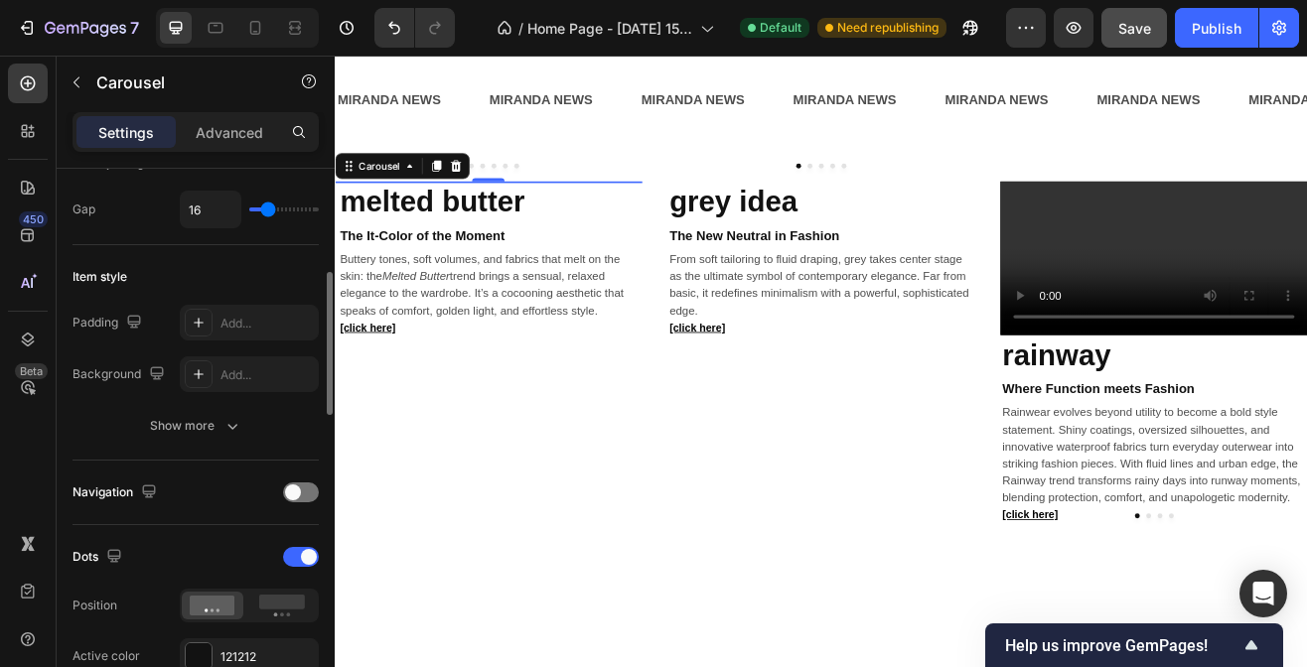
scroll to position [403, 0]
click at [302, 484] on div at bounding box center [301, 492] width 36 height 20
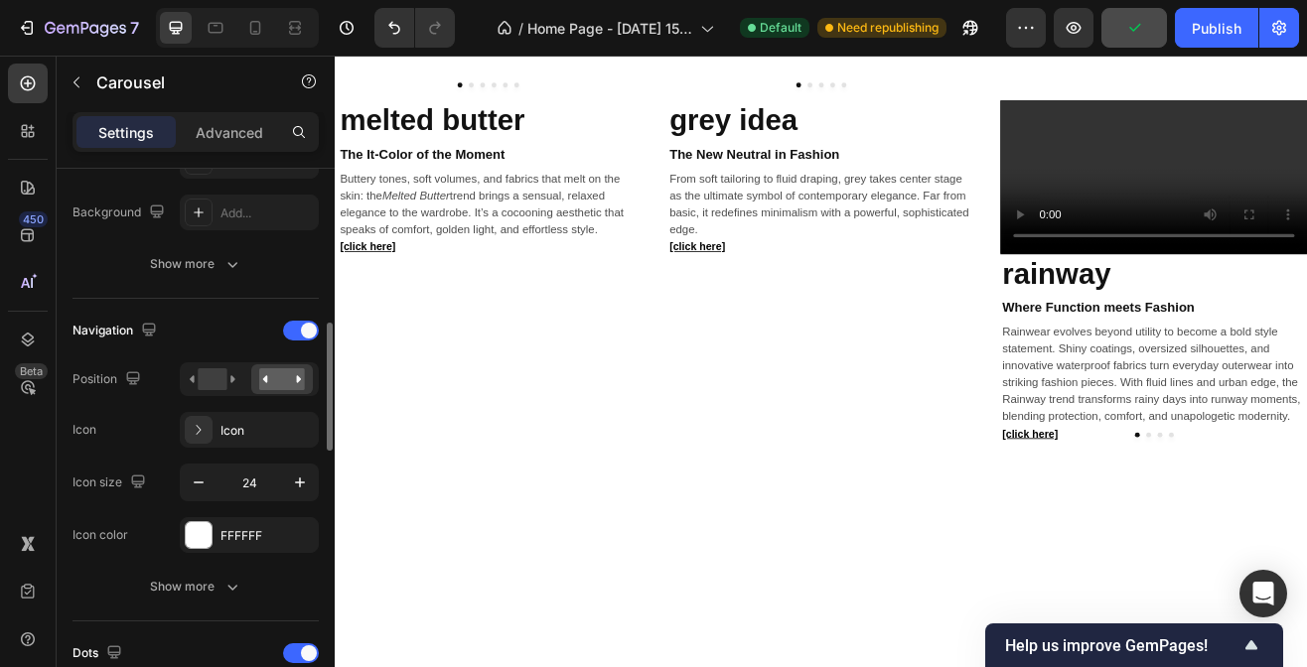
scroll to position [584, 0]
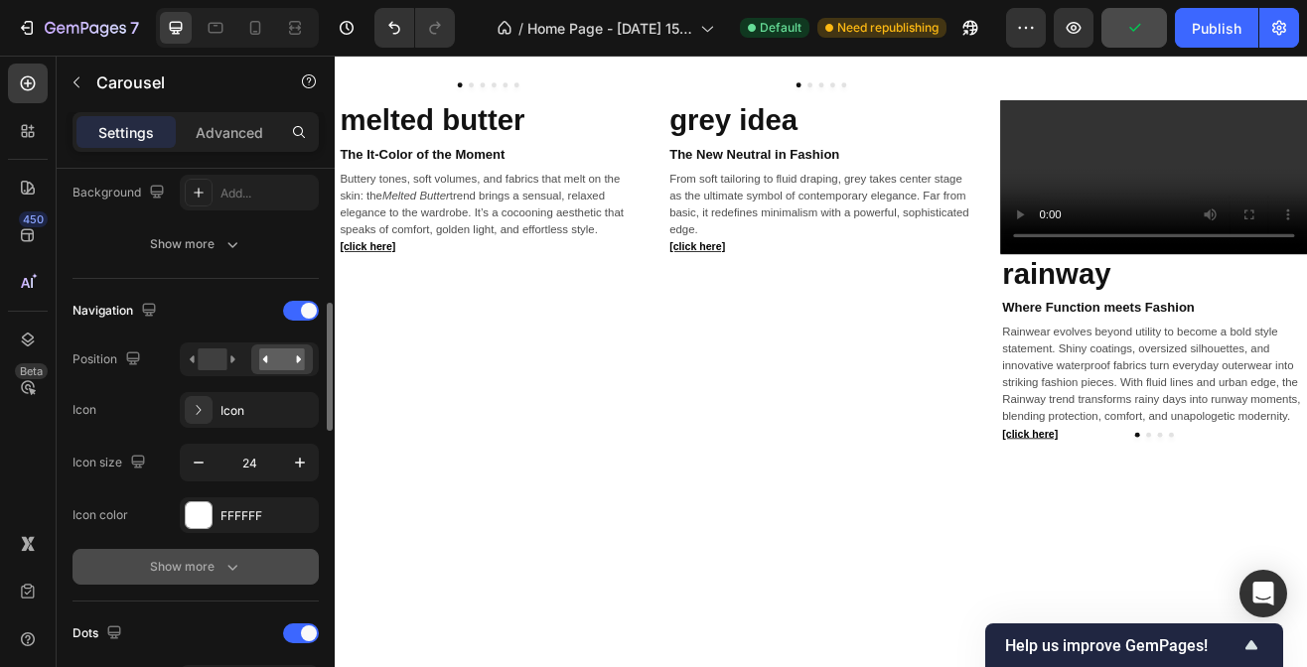
click at [169, 570] on div "Show more" at bounding box center [196, 567] width 92 height 20
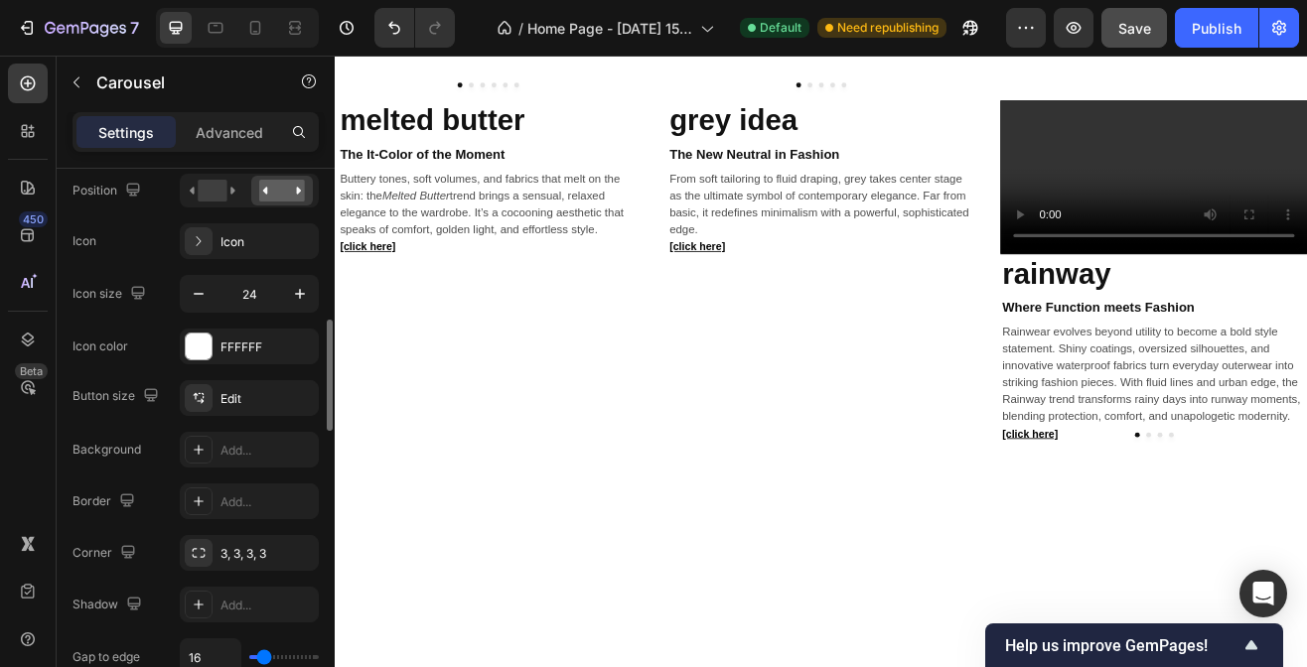
scroll to position [754, 0]
click at [202, 493] on icon at bounding box center [199, 501] width 16 height 16
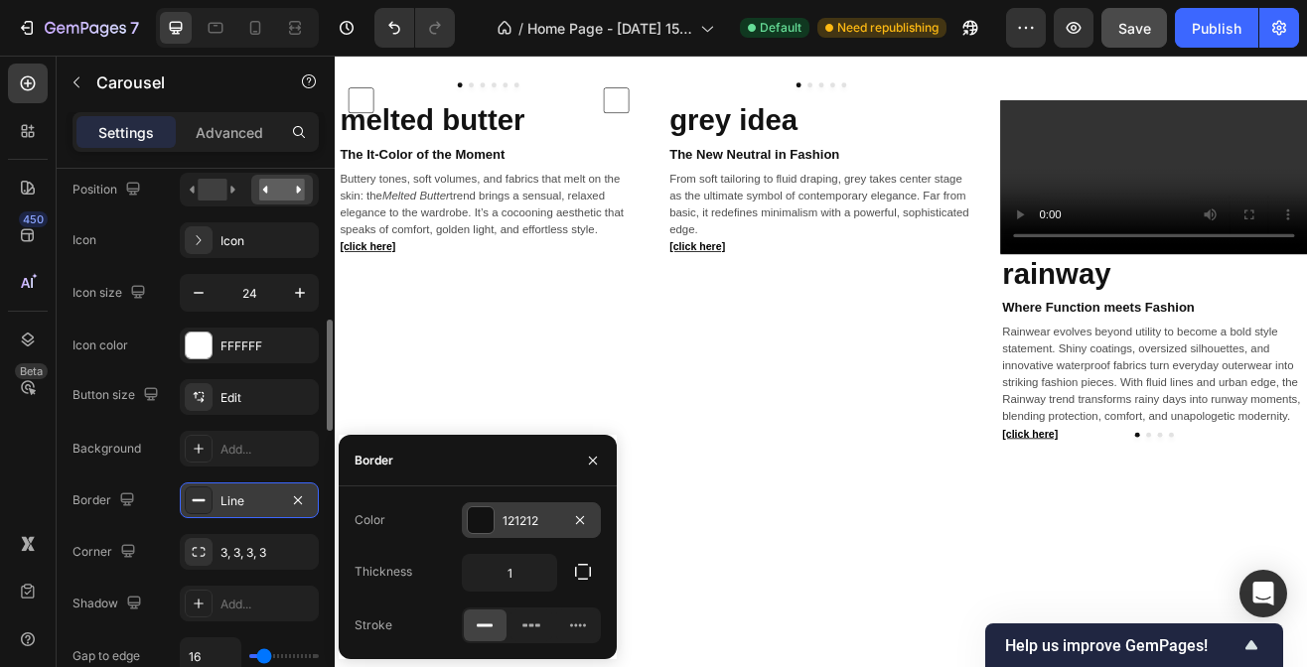
click at [482, 524] on div at bounding box center [481, 521] width 26 height 26
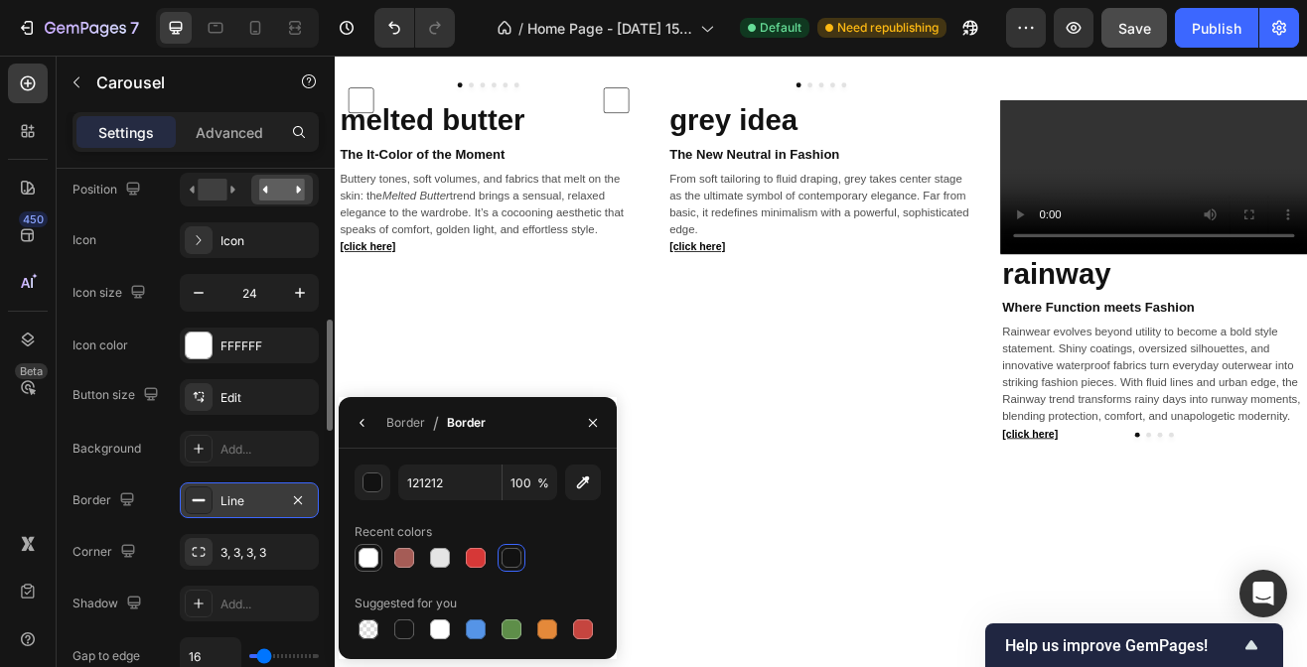
click at [364, 554] on div at bounding box center [369, 558] width 20 height 20
type input "FFFFFF"
click at [243, 497] on div "Line" at bounding box center [249, 502] width 58 height 18
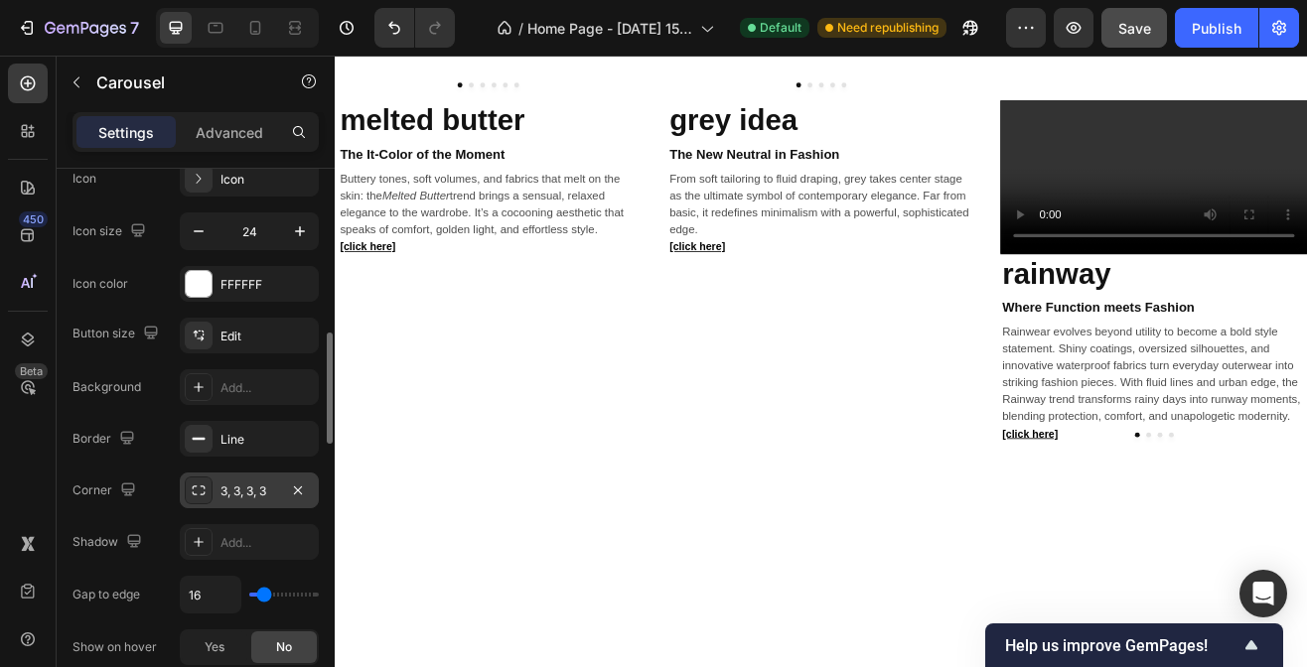
scroll to position [816, 0]
click at [246, 482] on div "3, 3, 3, 3" at bounding box center [249, 491] width 58 height 18
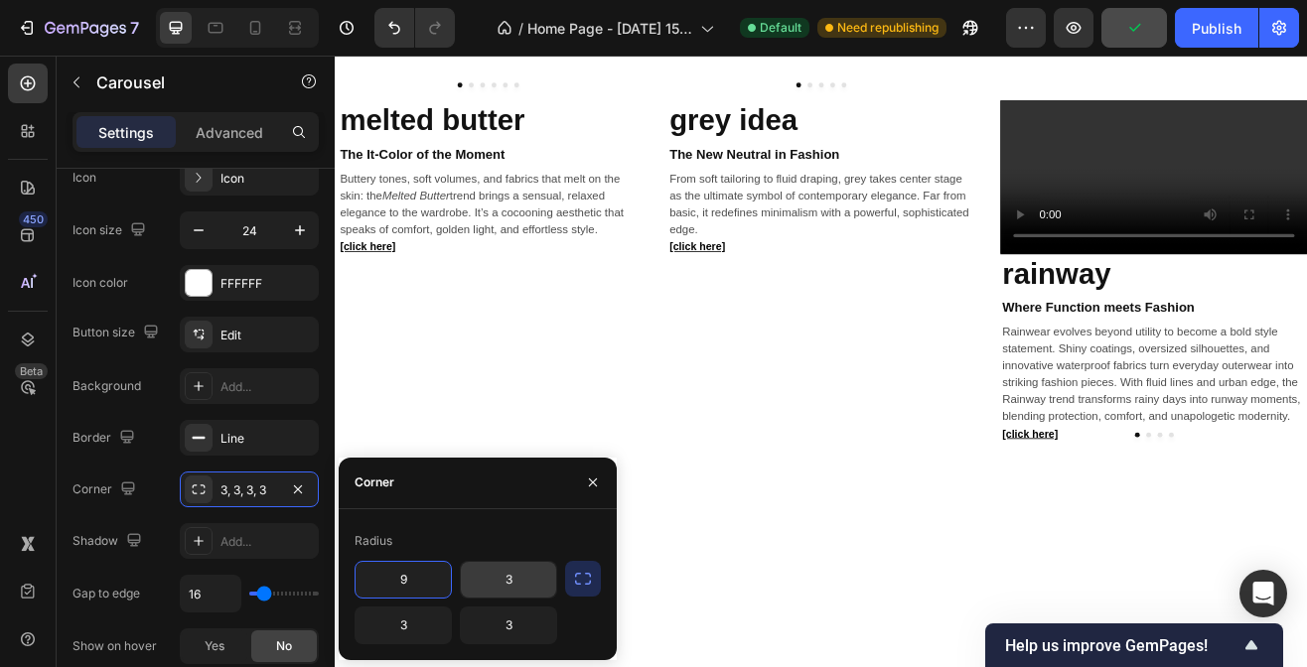
type input "9"
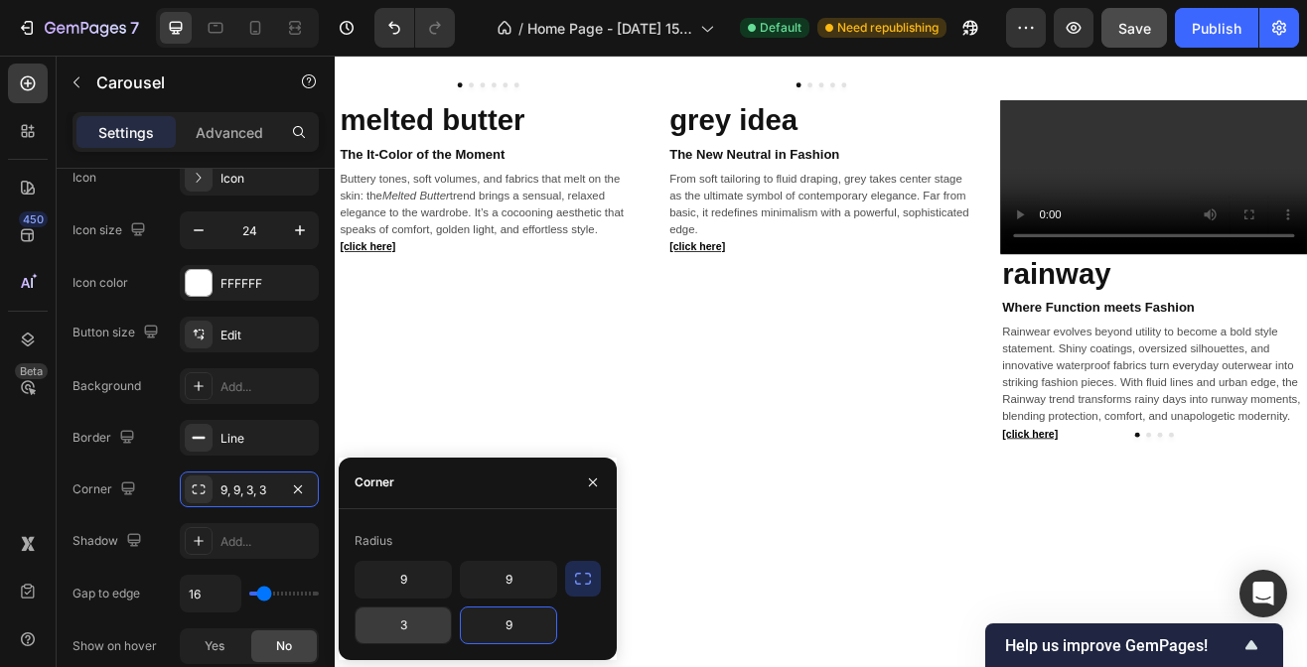
type input "9"
click at [482, 525] on div "Radius" at bounding box center [478, 541] width 246 height 32
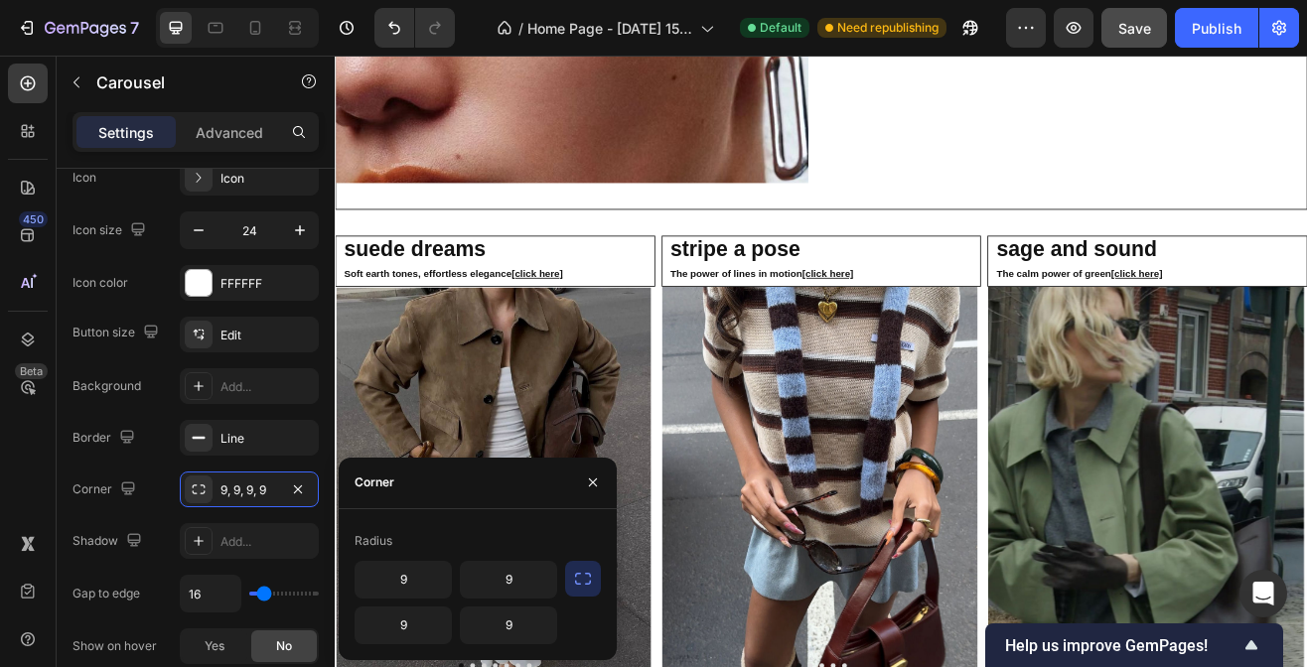
scroll to position [3023, 0]
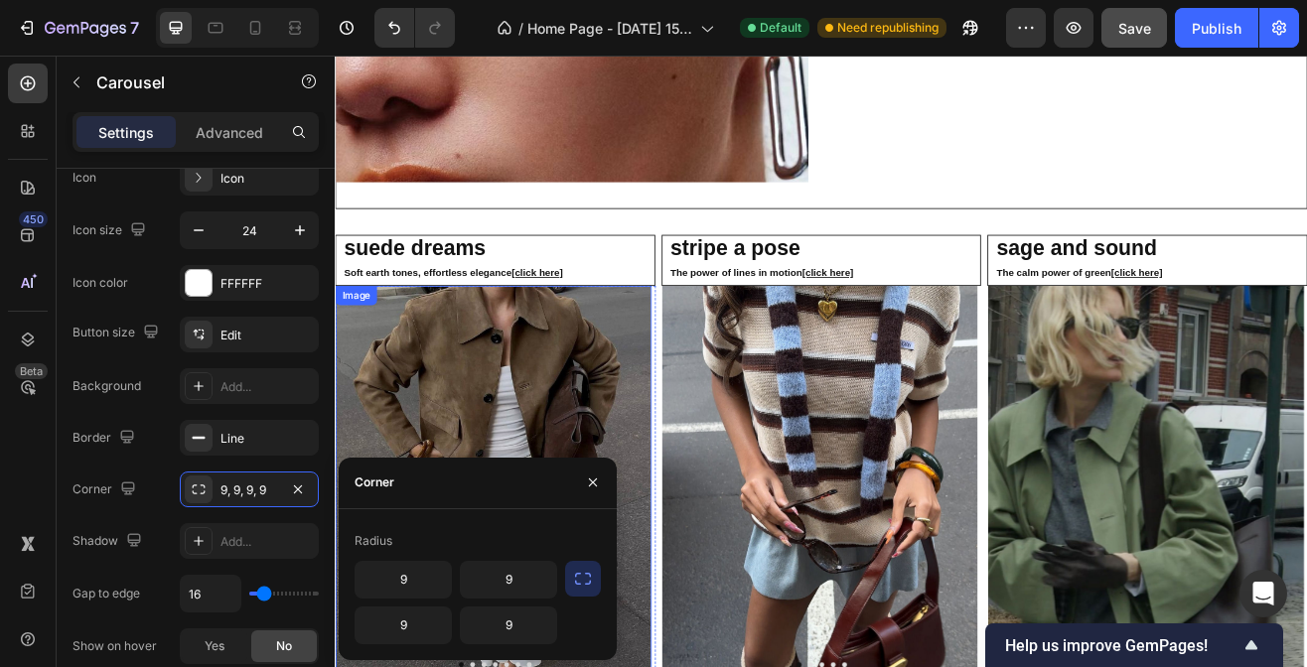
click at [546, 436] on img at bounding box center [528, 580] width 387 height 483
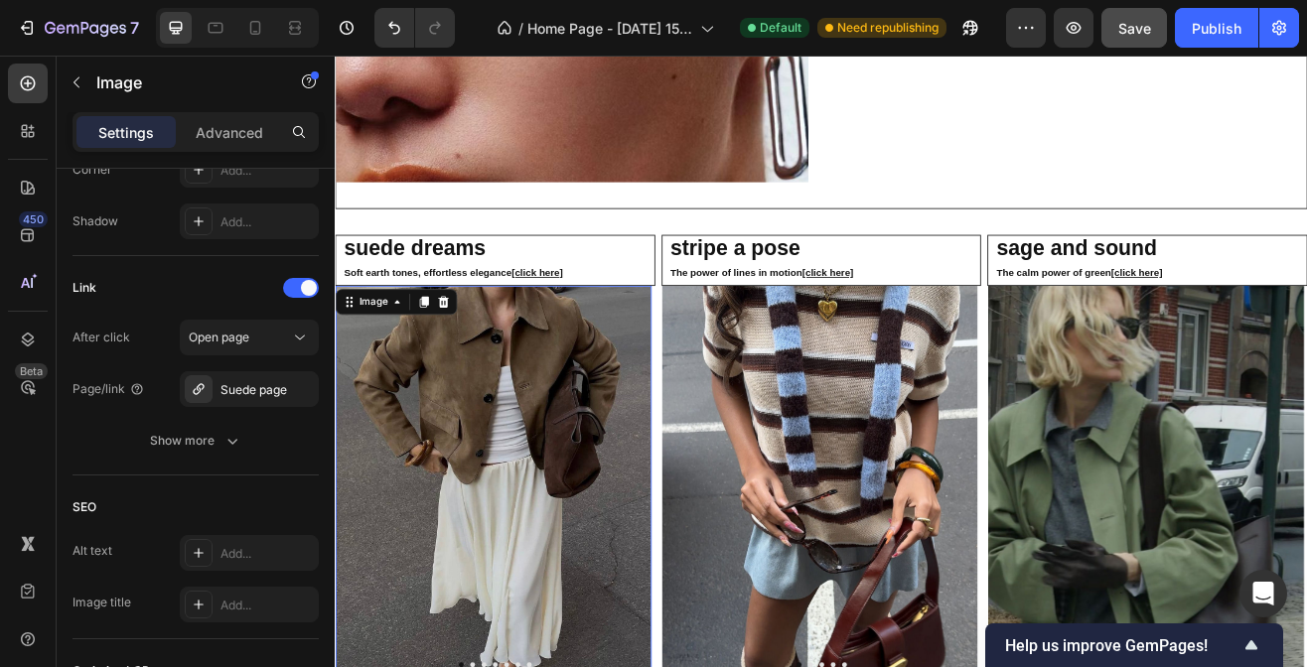
scroll to position [0, 0]
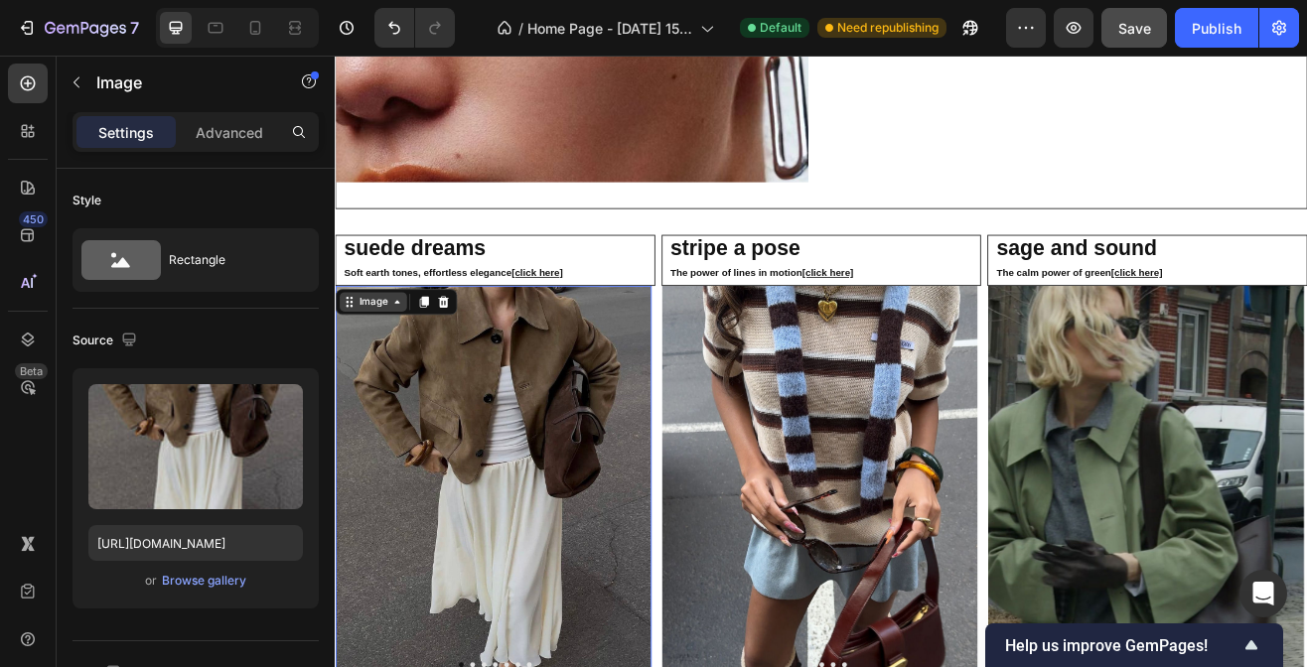
click at [399, 355] on div "Image" at bounding box center [381, 359] width 43 height 18
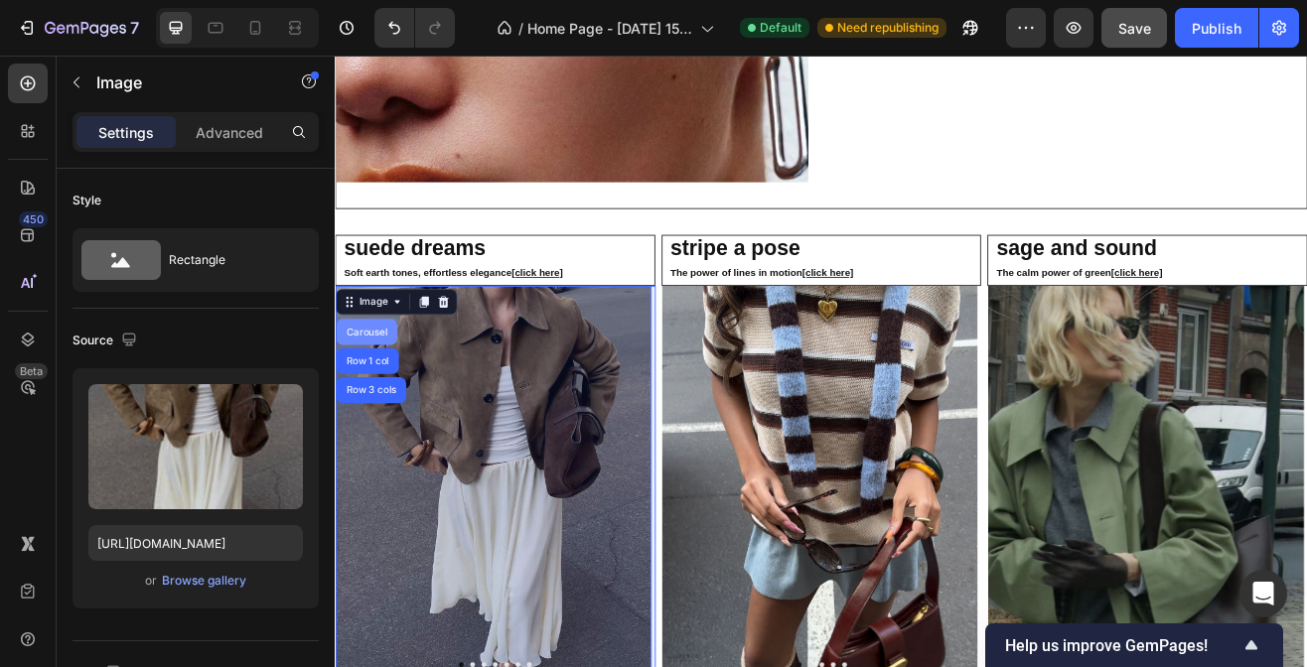
click at [383, 389] on div "Carousel" at bounding box center [373, 395] width 59 height 12
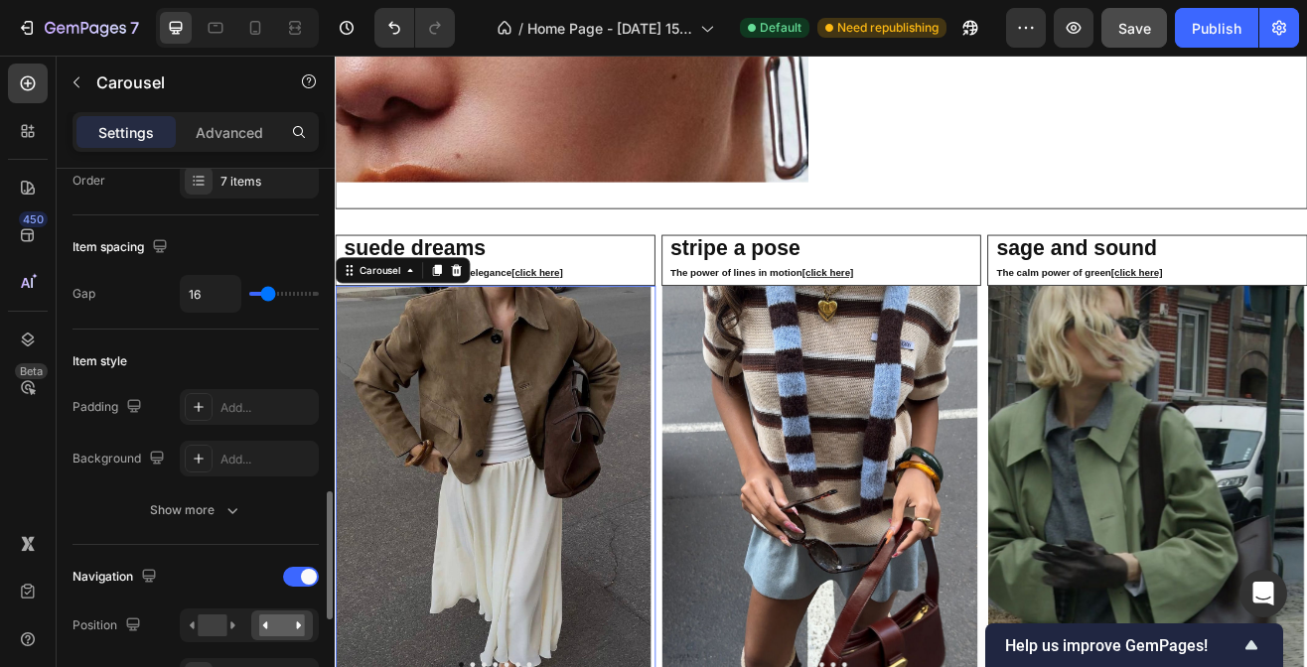
scroll to position [522, 0]
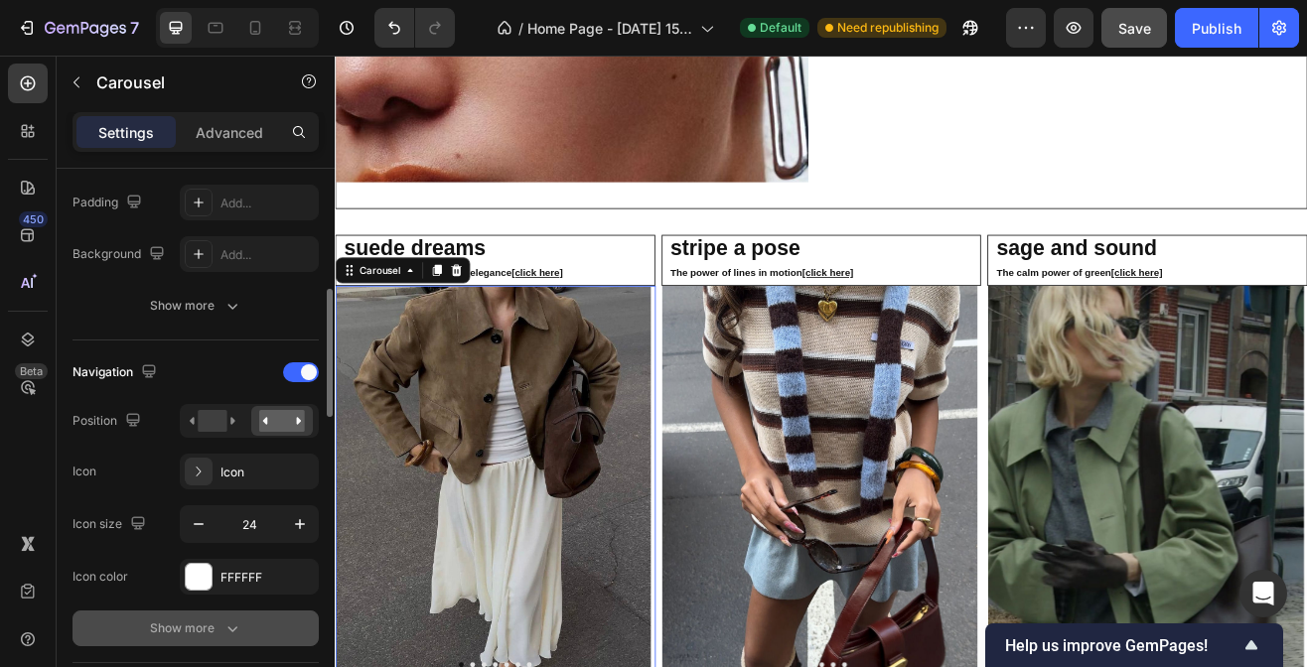
click at [230, 626] on icon "button" at bounding box center [232, 629] width 20 height 20
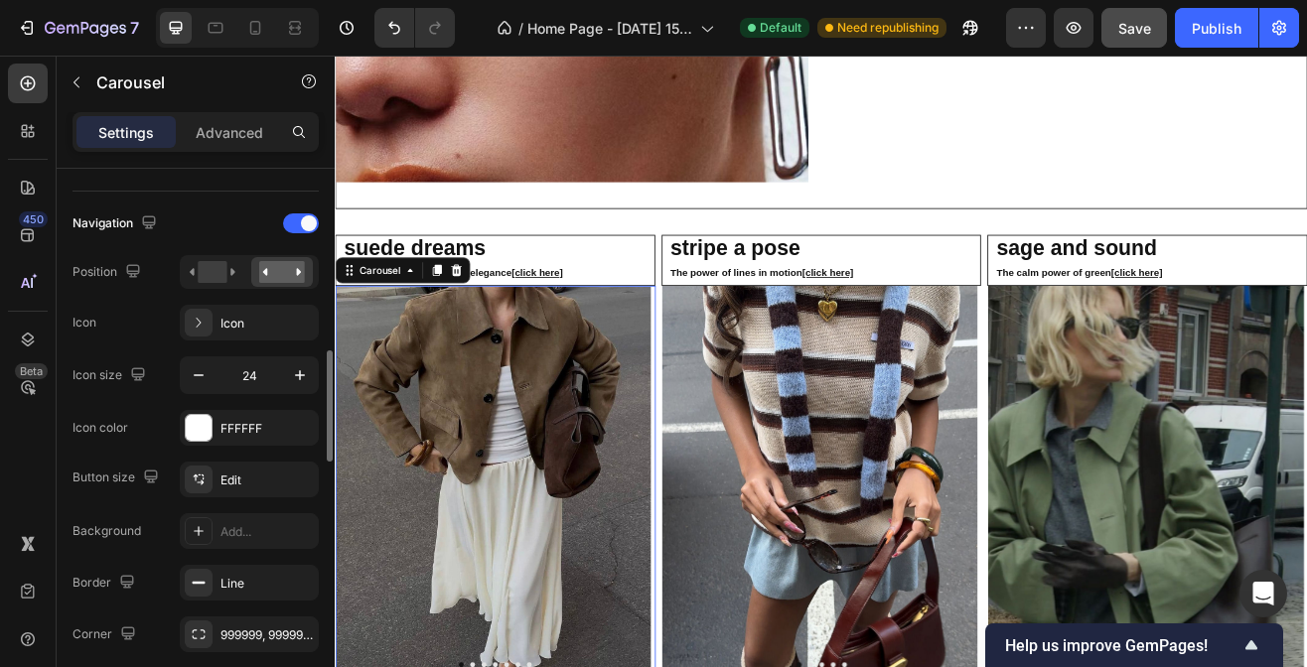
scroll to position [711, 0]
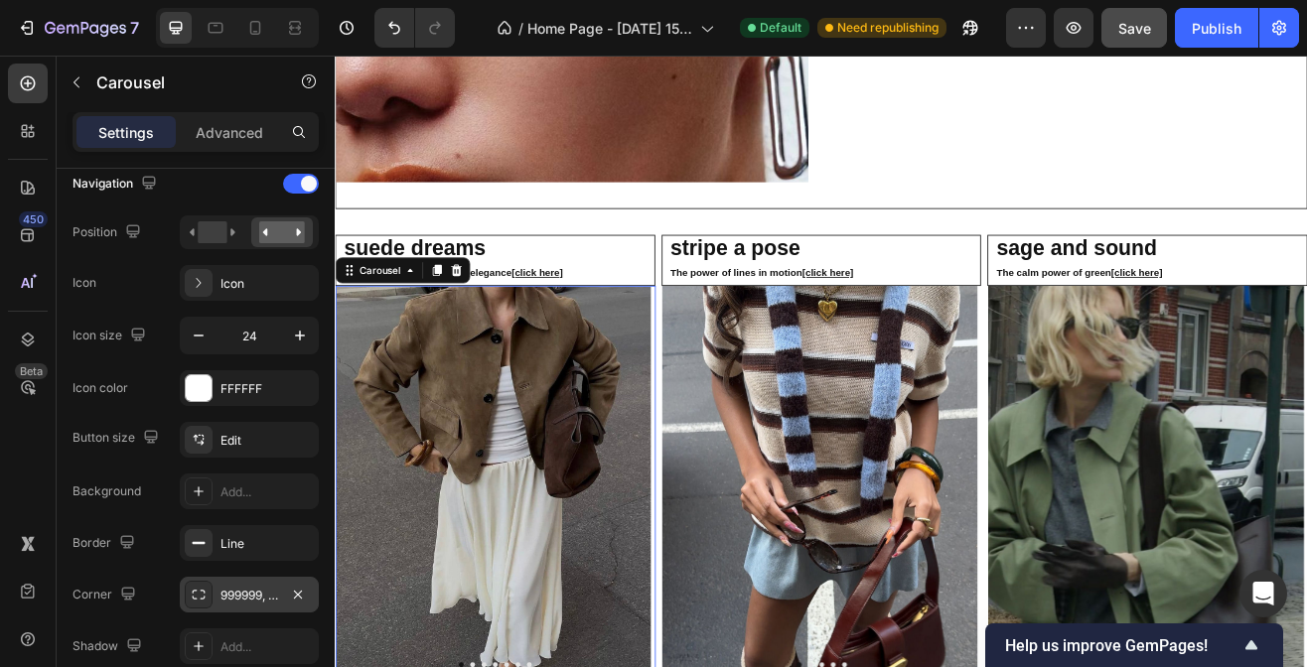
click at [246, 587] on div "999999, 999999, 999999, 999999" at bounding box center [249, 596] width 58 height 18
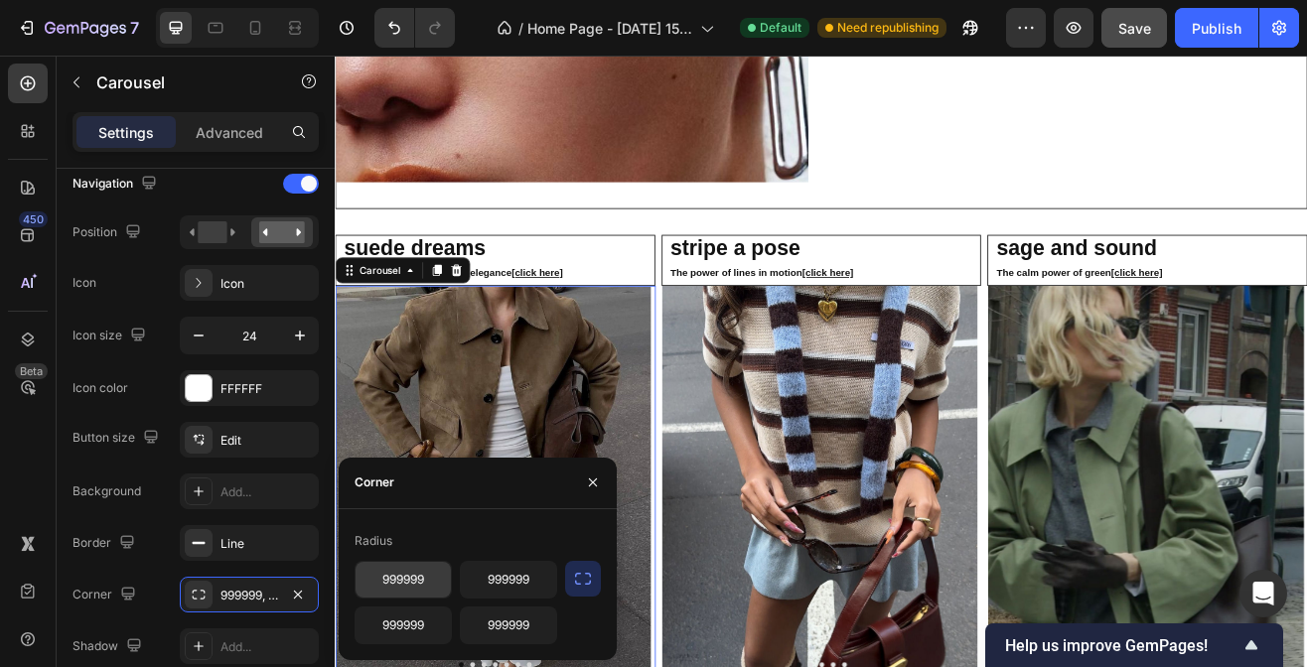
click at [388, 566] on input "999999" at bounding box center [403, 580] width 95 height 36
click at [531, 465] on img at bounding box center [528, 580] width 387 height 483
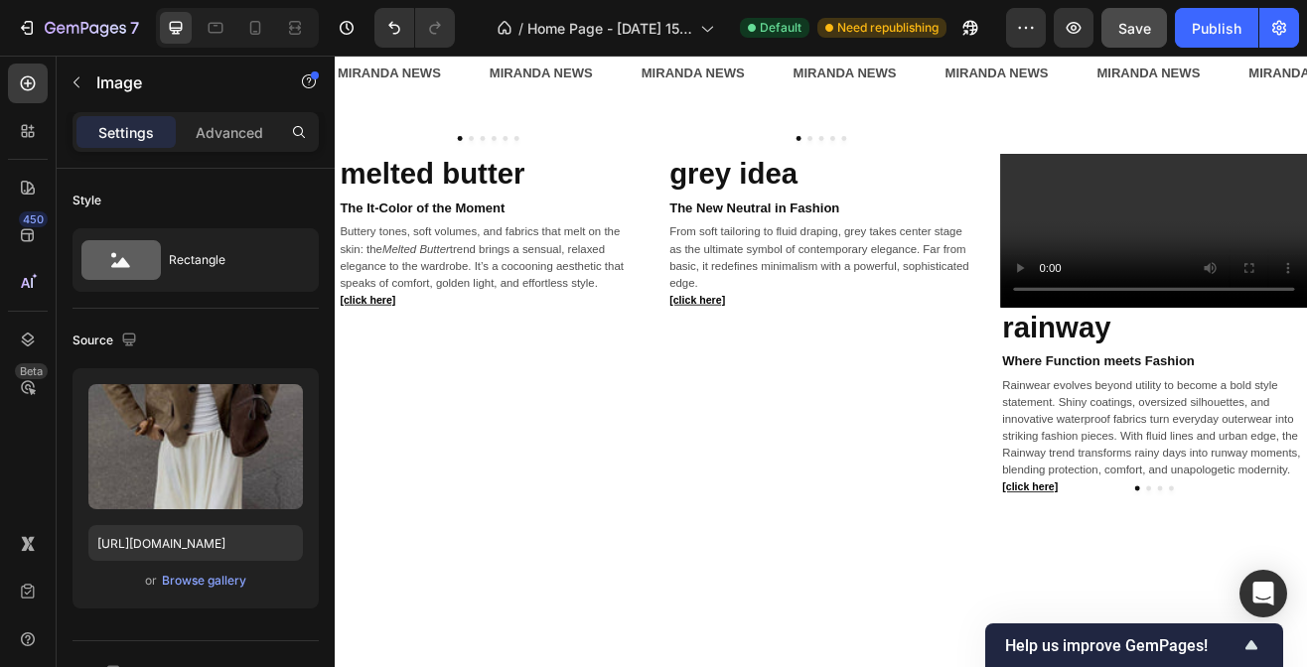
scroll to position [1140, 0]
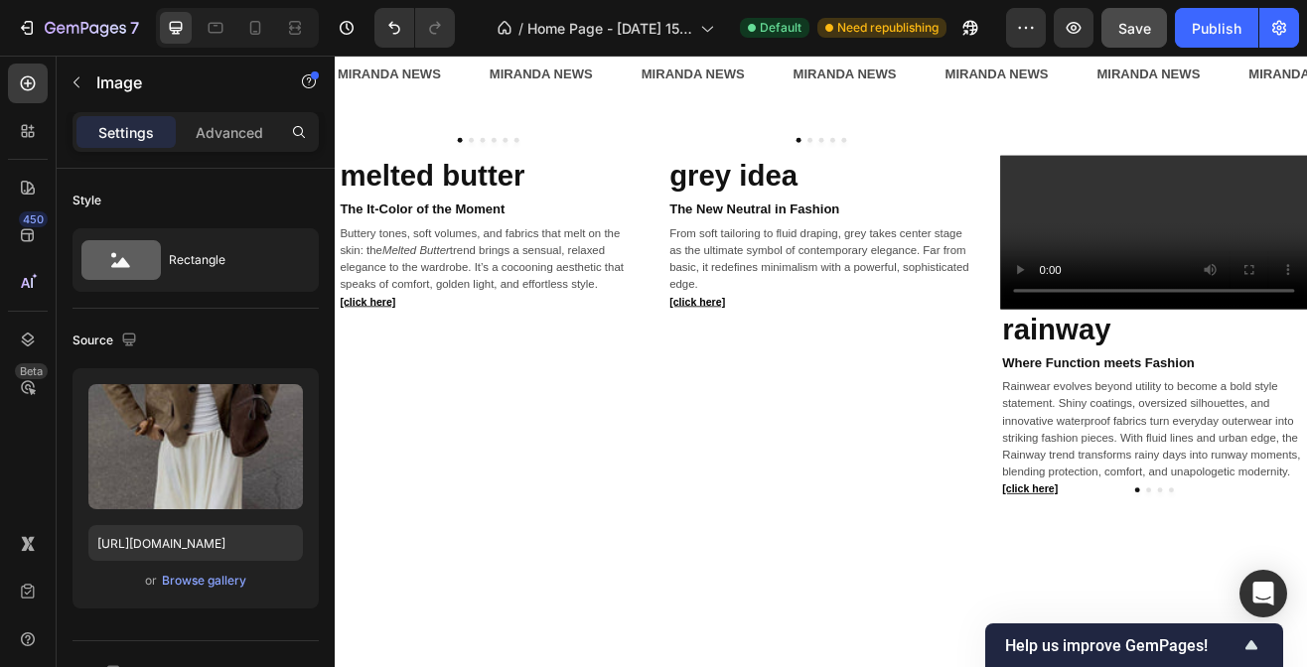
click at [572, 179] on img at bounding box center [520, 179] width 371 height 0
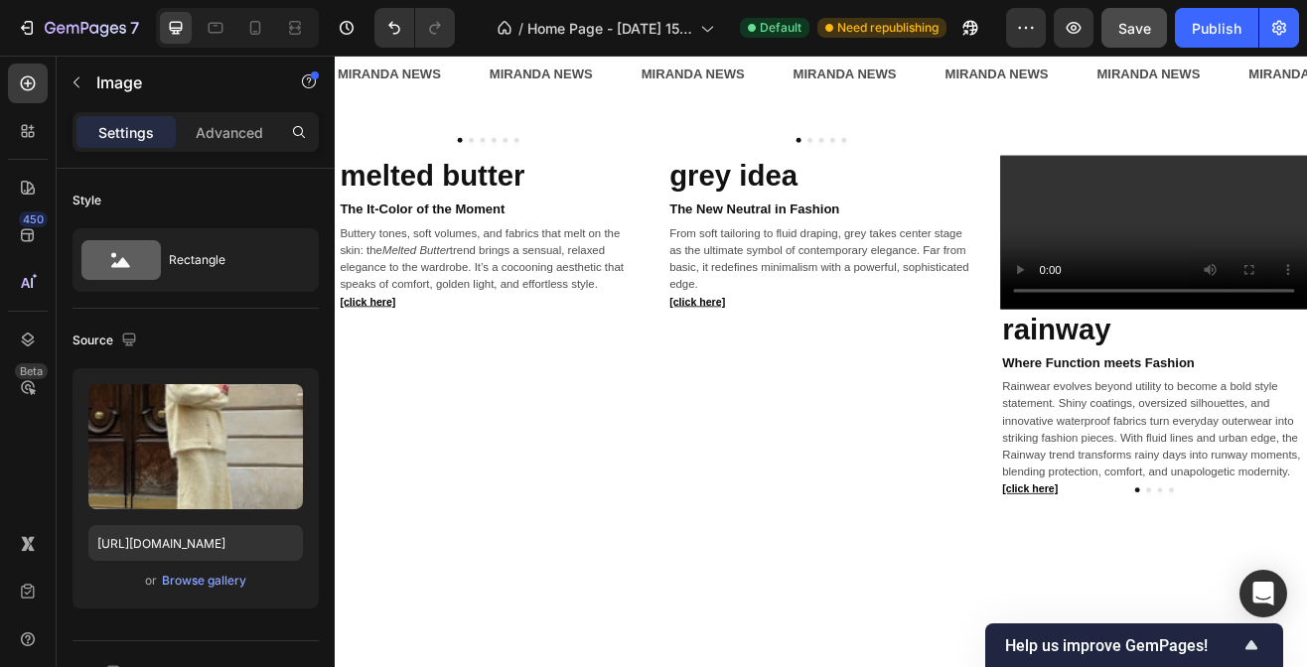
click at [393, 200] on div "Image" at bounding box center [381, 199] width 43 height 18
click at [390, 229] on div "Carousel" at bounding box center [373, 235] width 59 height 12
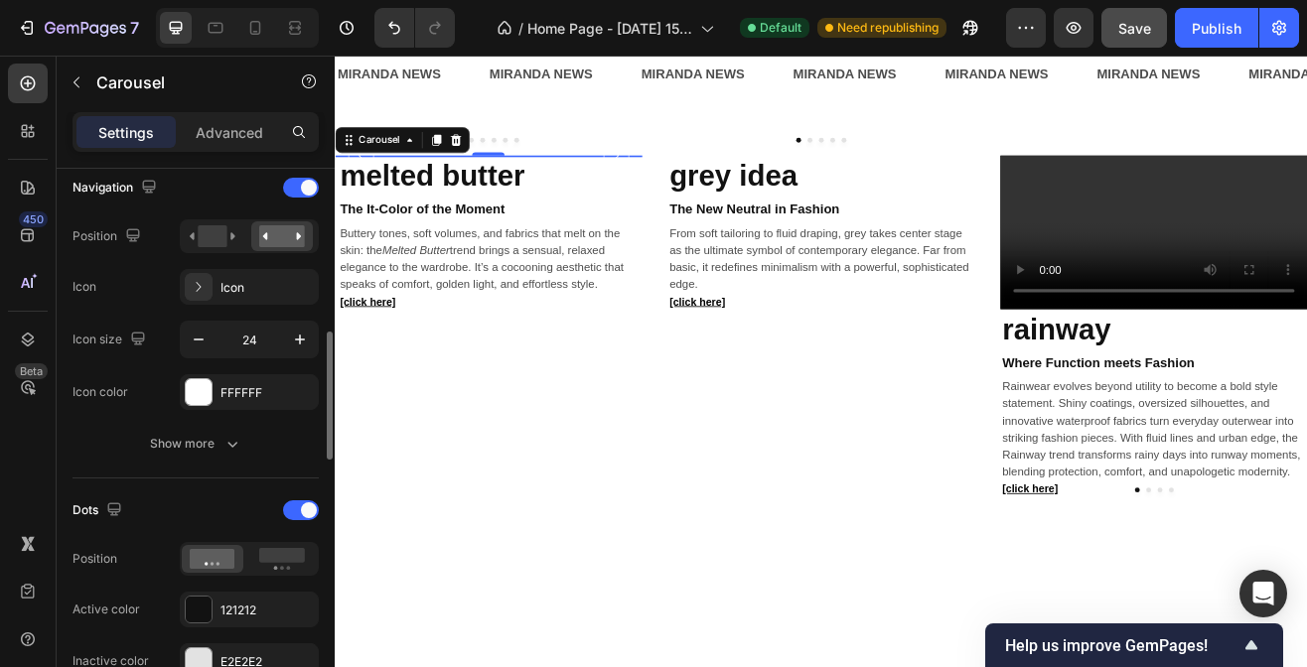
scroll to position [708, 0]
click at [219, 450] on button "Show more" at bounding box center [196, 443] width 246 height 36
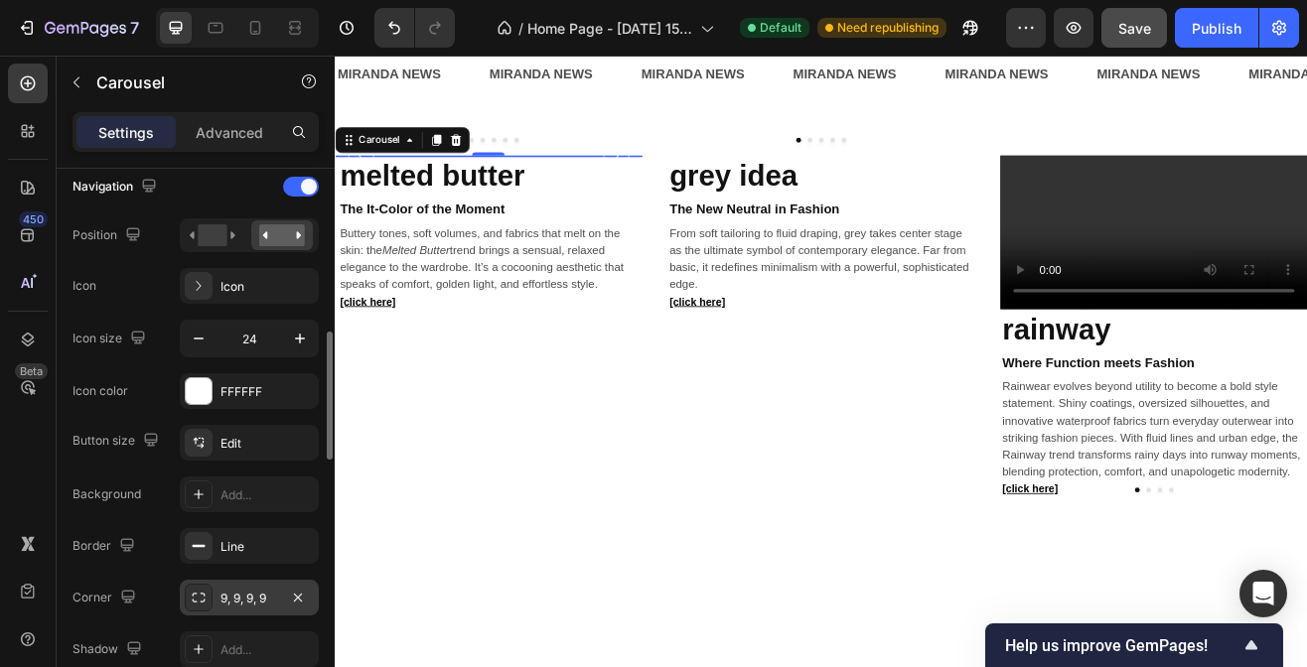
click at [249, 604] on div "9, 9, 9, 9" at bounding box center [249, 599] width 58 height 18
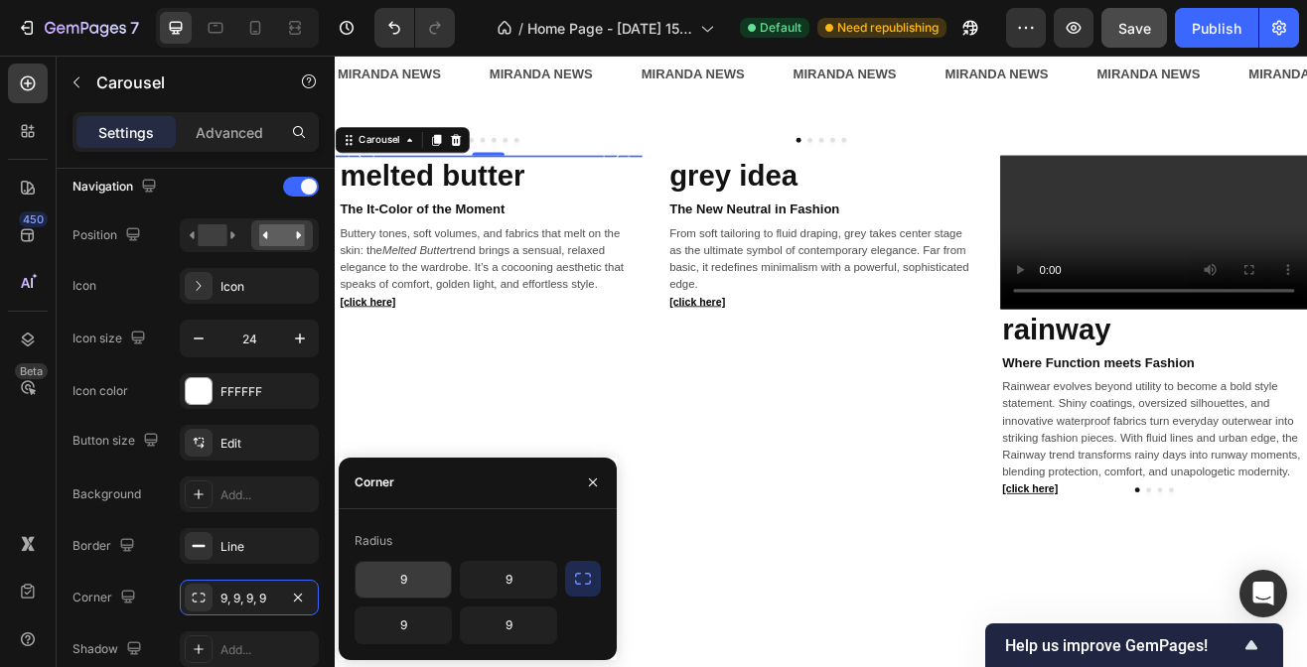
click at [419, 590] on input "9" at bounding box center [403, 580] width 95 height 36
paste input "99999"
type input "999999"
click at [525, 579] on input "9" at bounding box center [508, 580] width 95 height 36
paste input "99999"
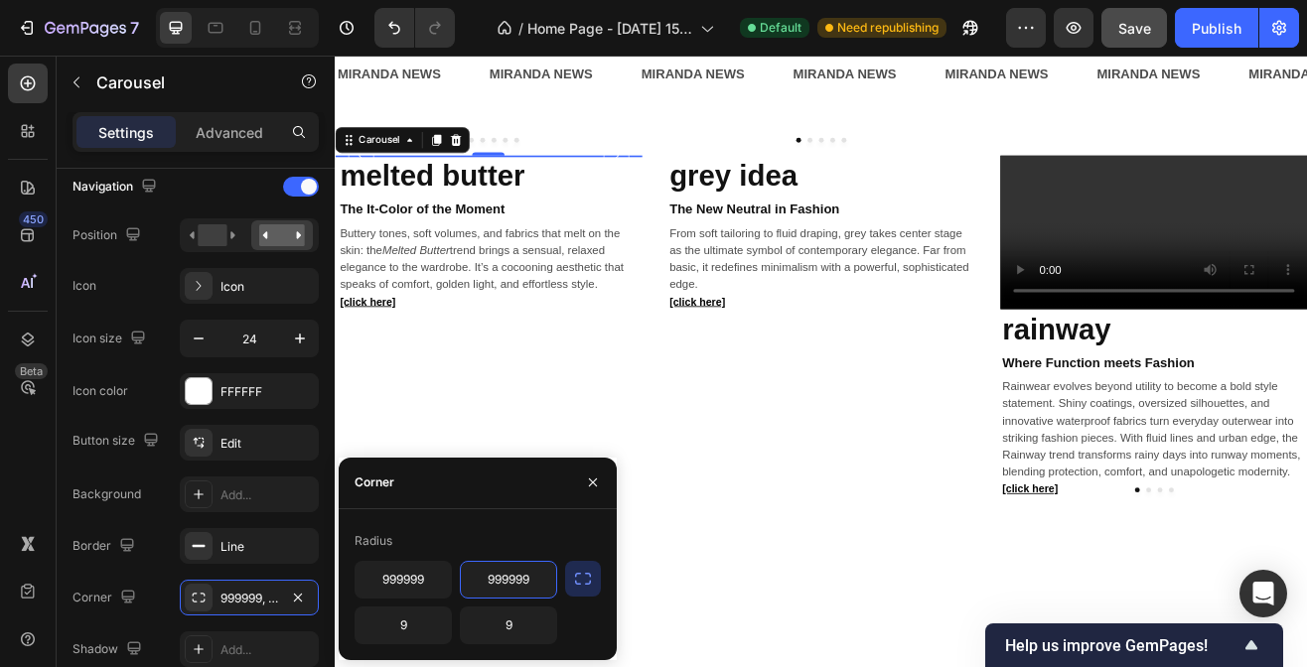
type input "999999"
click at [493, 647] on div "Radius 999999 999999 9 9" at bounding box center [478, 584] width 278 height 151
click at [505, 631] on input "9" at bounding box center [508, 626] width 95 height 36
paste input "99999"
type input "999999"
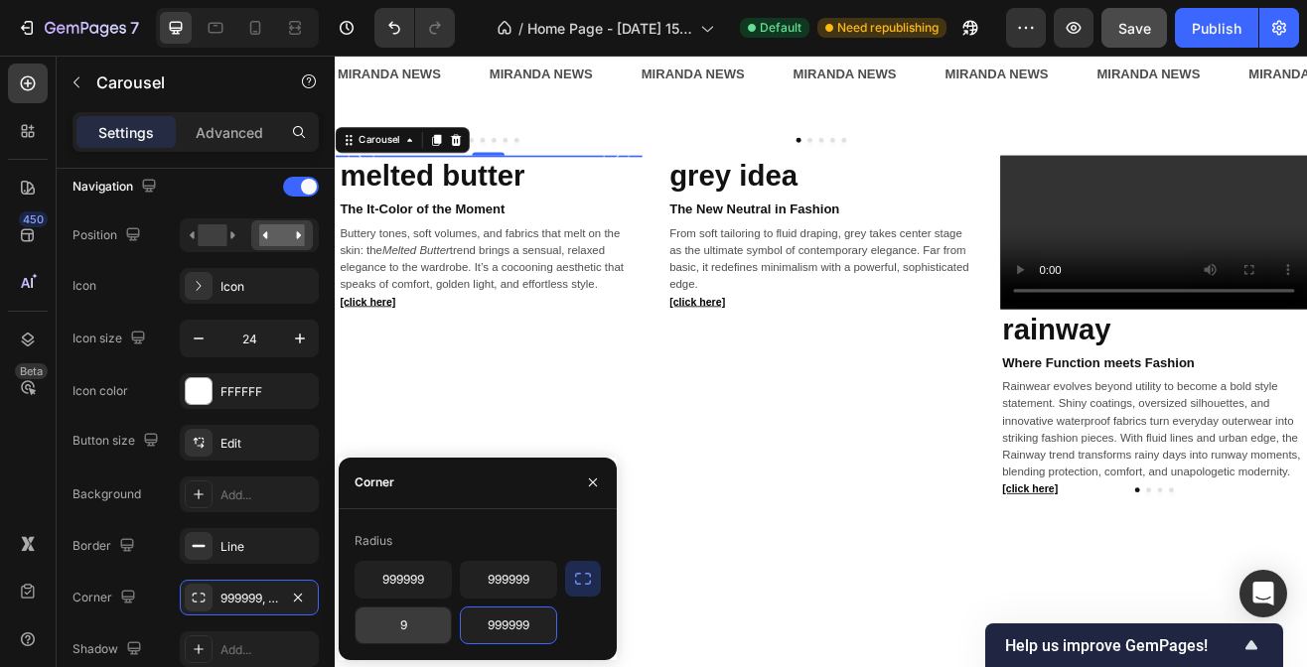
click at [428, 623] on input "9" at bounding box center [403, 626] width 95 height 36
paste input "99999"
type input "999999"
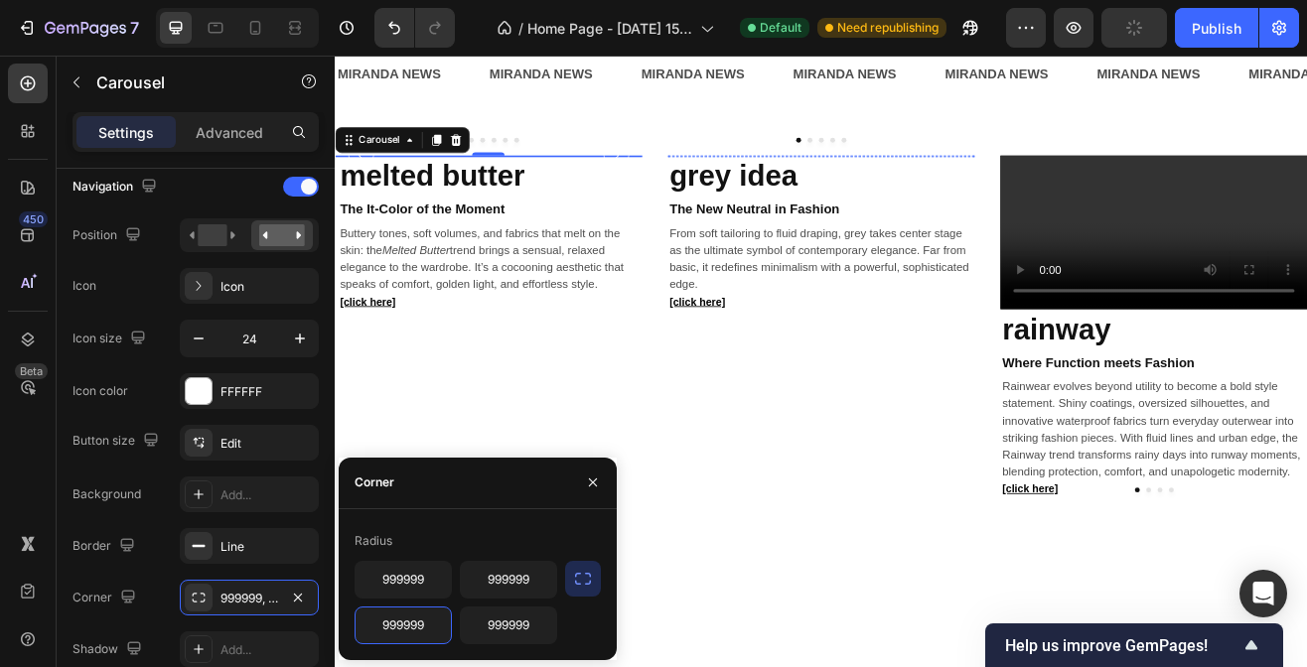
click at [818, 179] on img at bounding box center [928, 179] width 371 height 0
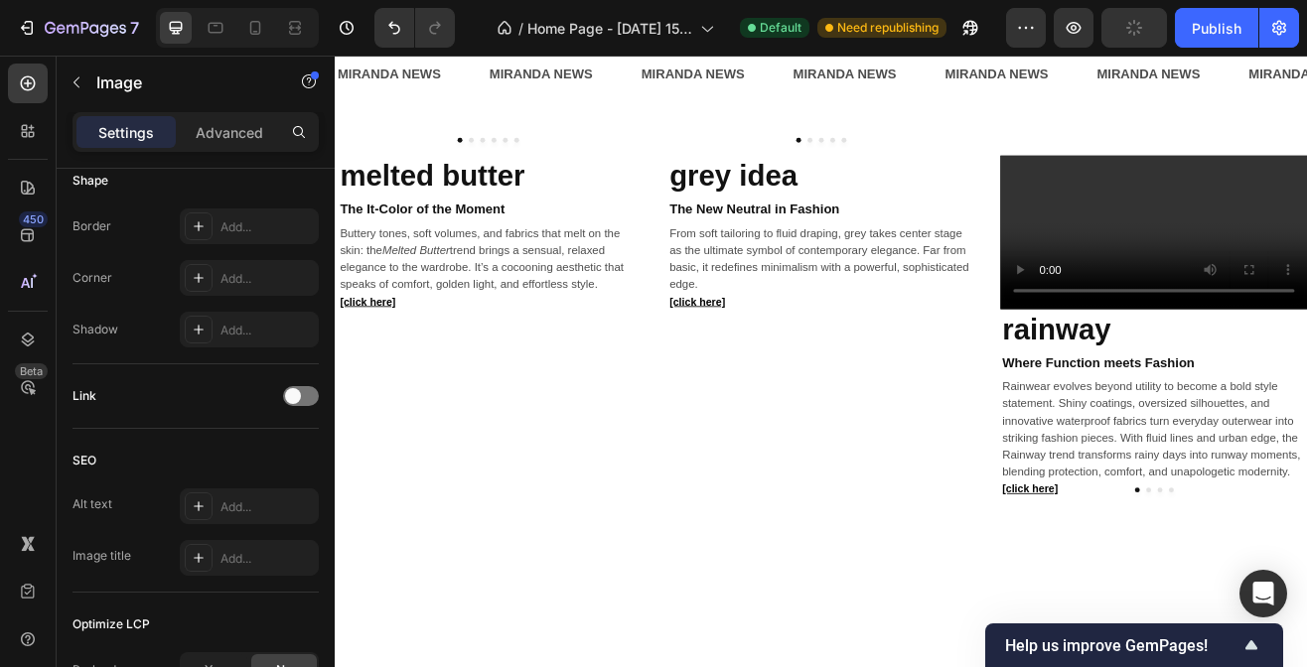
scroll to position [0, 0]
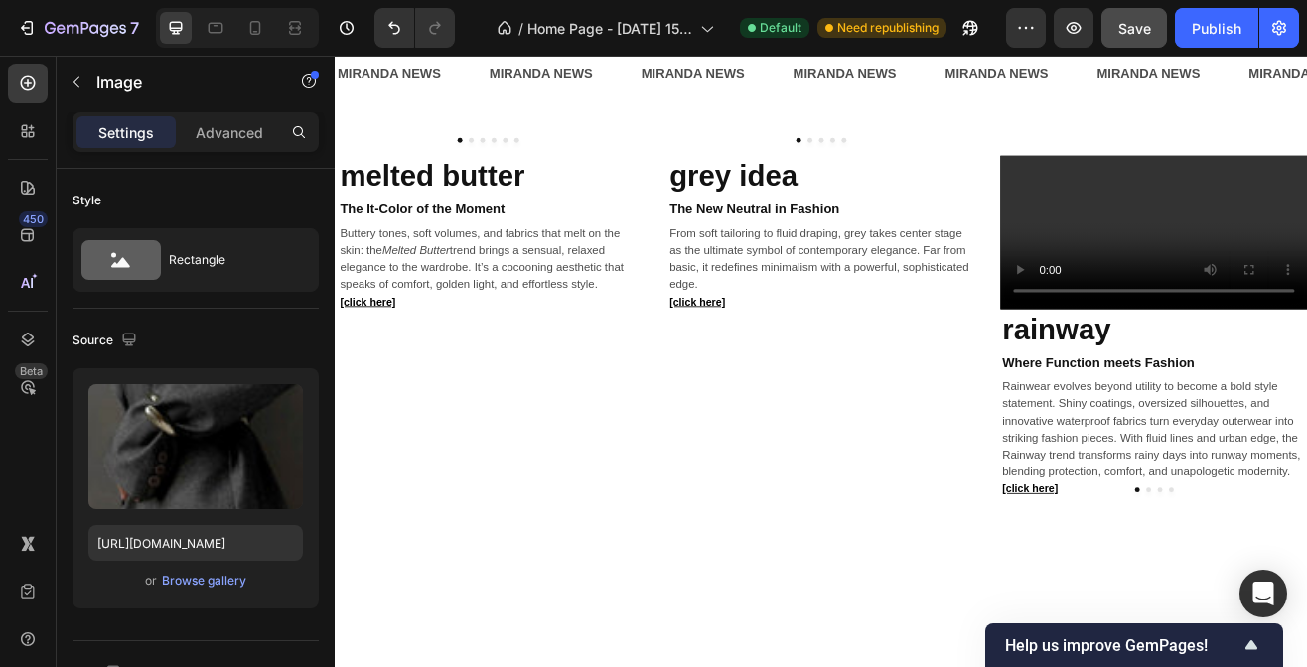
click at [785, 208] on div "Image" at bounding box center [789, 199] width 82 height 24
click at [782, 242] on div "Carousel" at bounding box center [781, 235] width 74 height 32
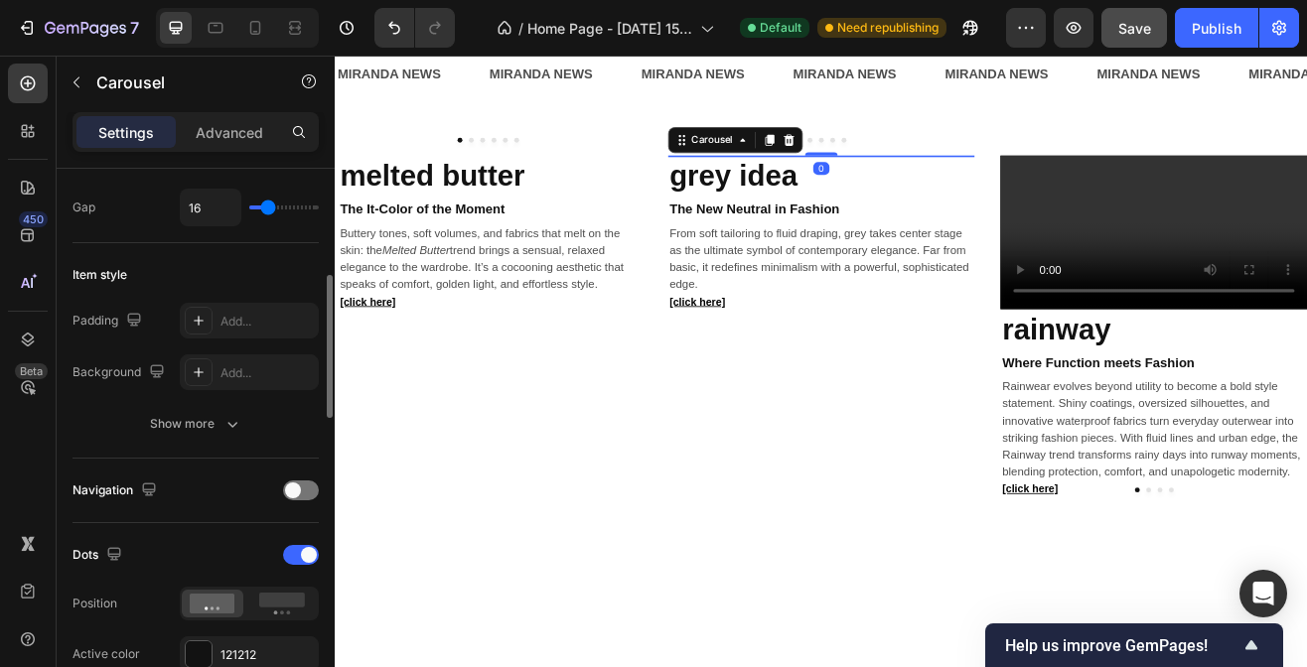
scroll to position [407, 0]
click at [306, 487] on div at bounding box center [301, 488] width 36 height 20
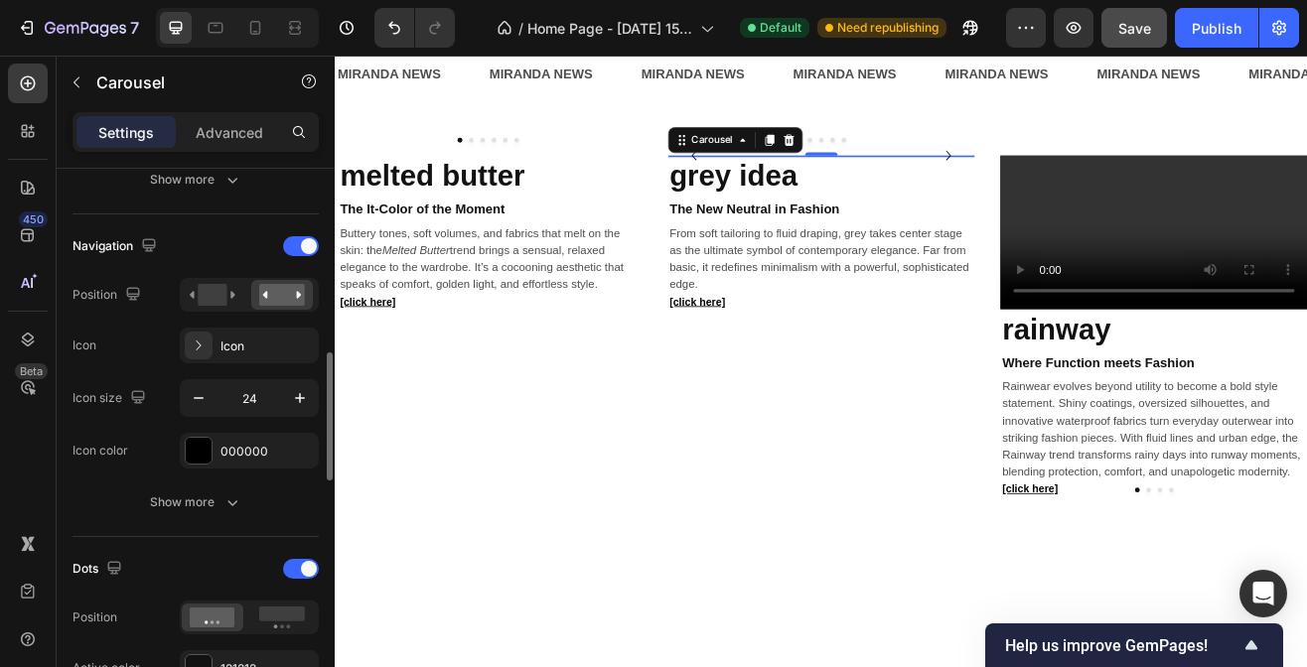
scroll to position [676, 0]
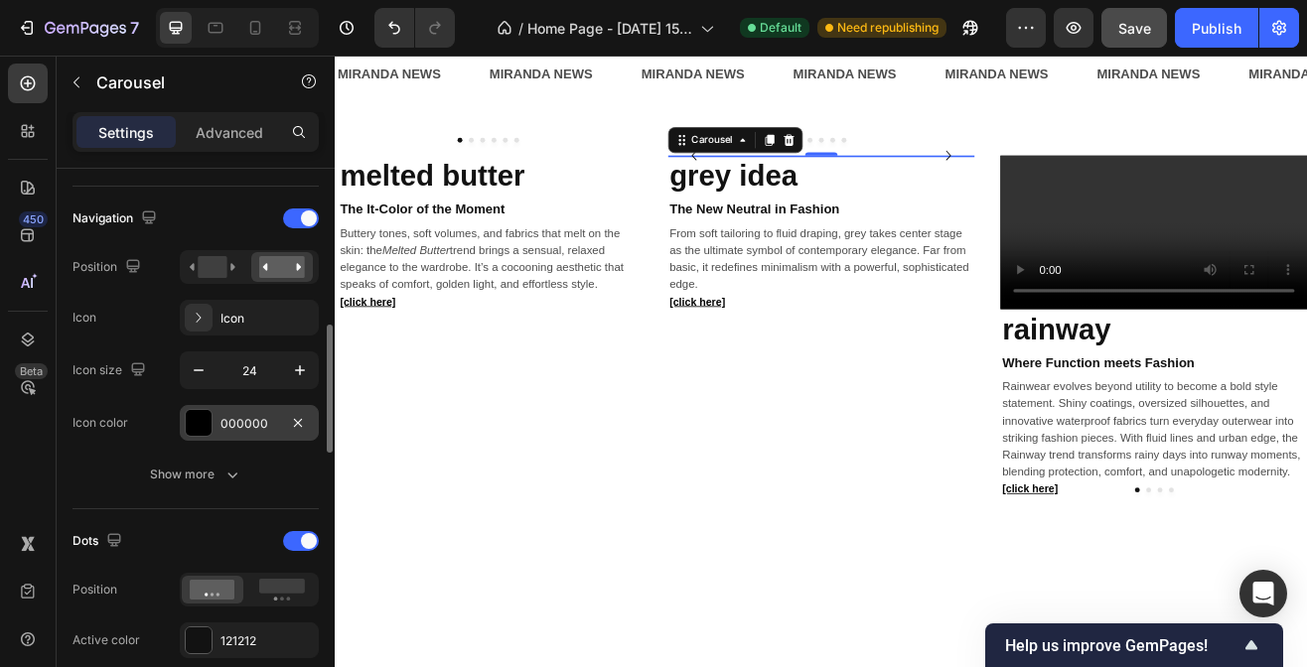
click at [237, 408] on div "000000" at bounding box center [249, 423] width 139 height 36
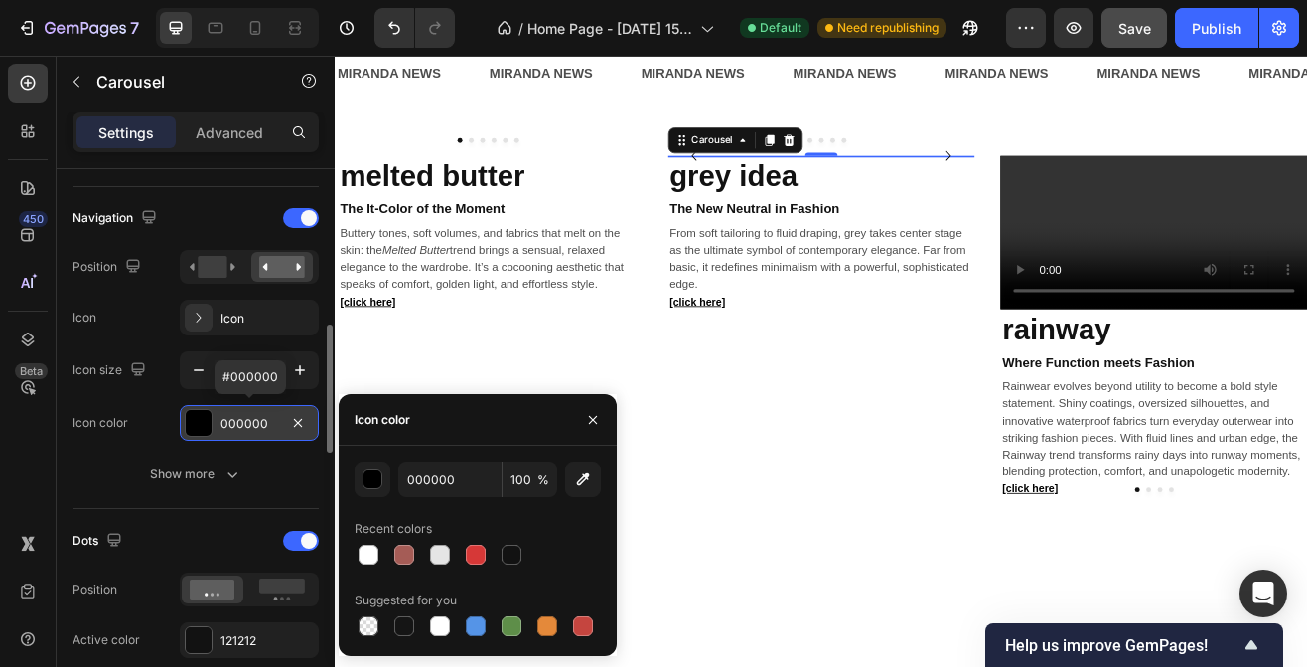
click at [238, 416] on div "000000" at bounding box center [249, 424] width 58 height 18
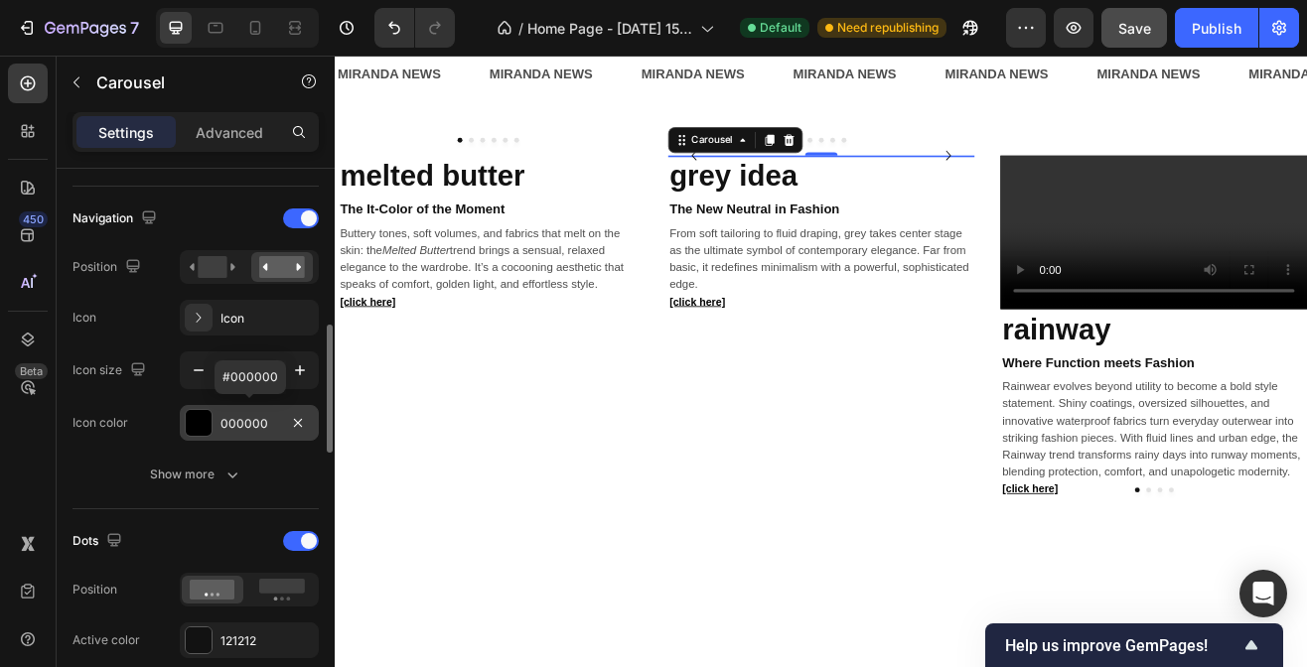
click at [238, 416] on div "000000" at bounding box center [249, 424] width 58 height 18
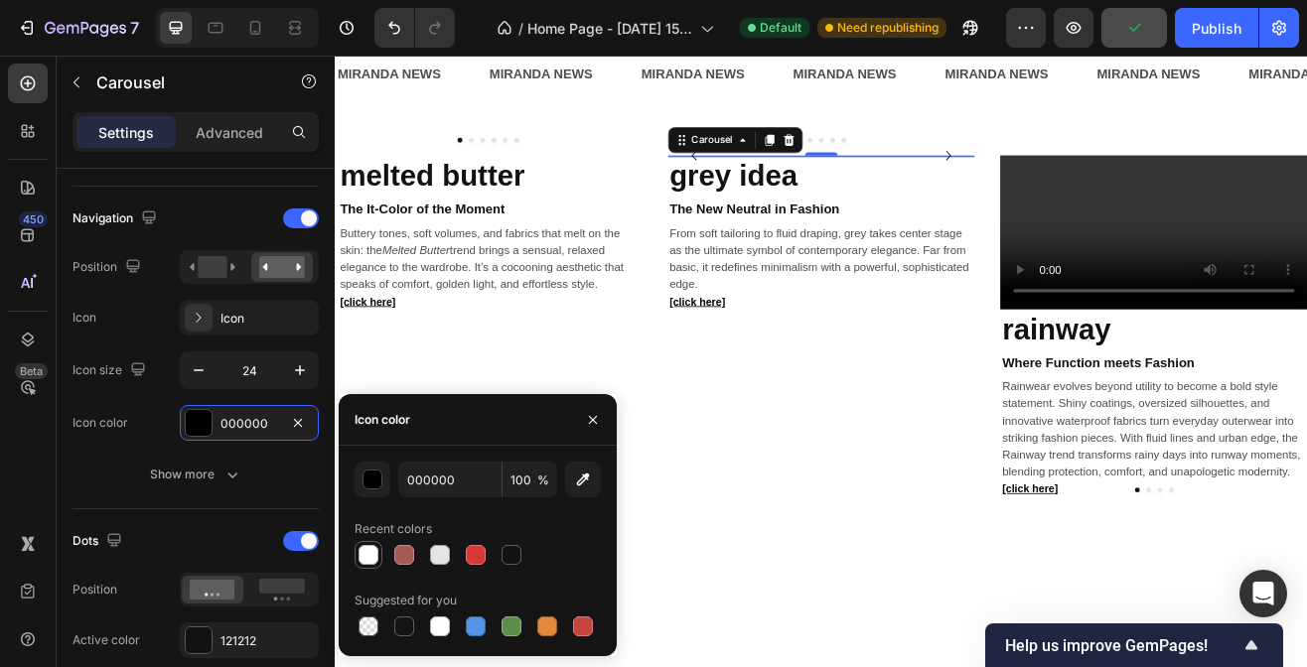
click at [369, 556] on div at bounding box center [369, 555] width 20 height 20
type input "FFFFFF"
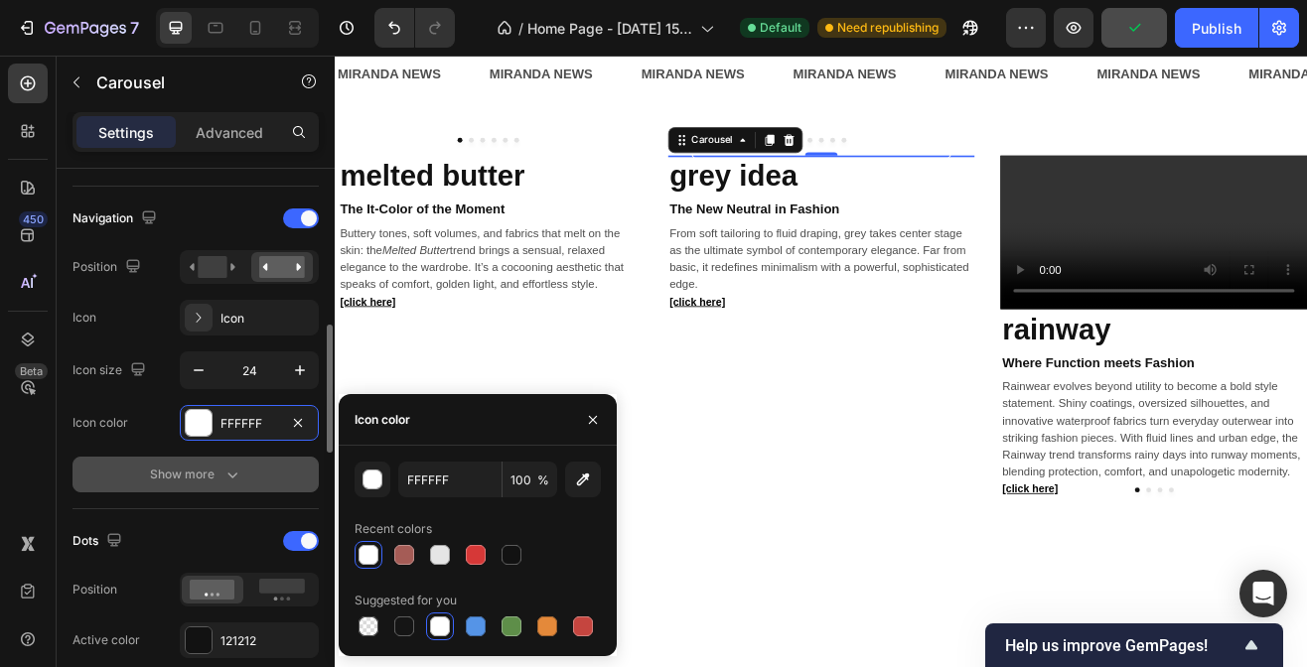
click at [246, 463] on button "Show more" at bounding box center [196, 475] width 246 height 36
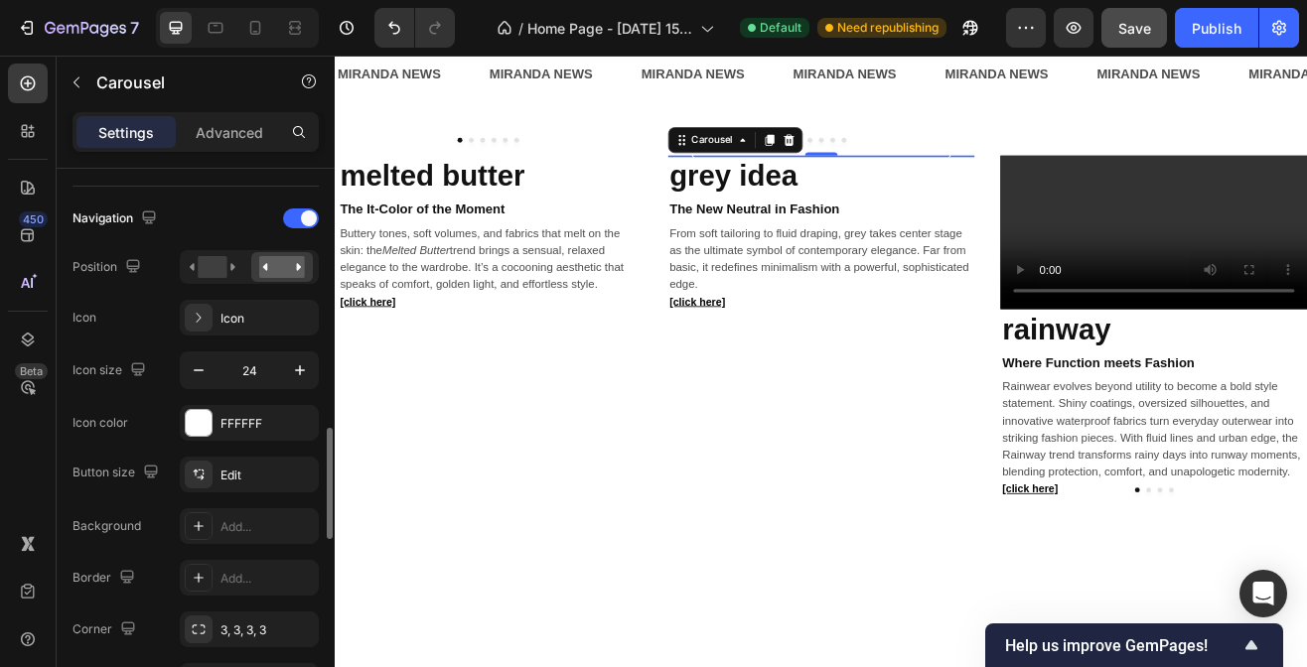
scroll to position [800, 0]
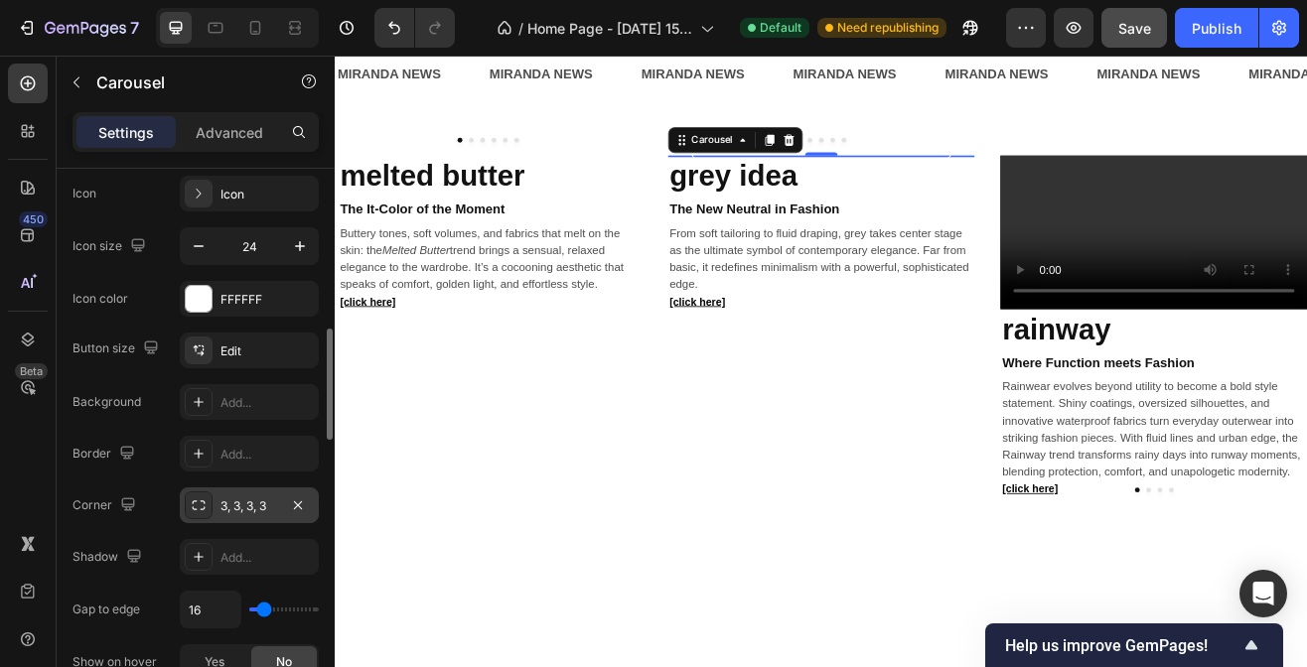
click at [230, 504] on div "3, 3, 3, 3" at bounding box center [249, 507] width 58 height 18
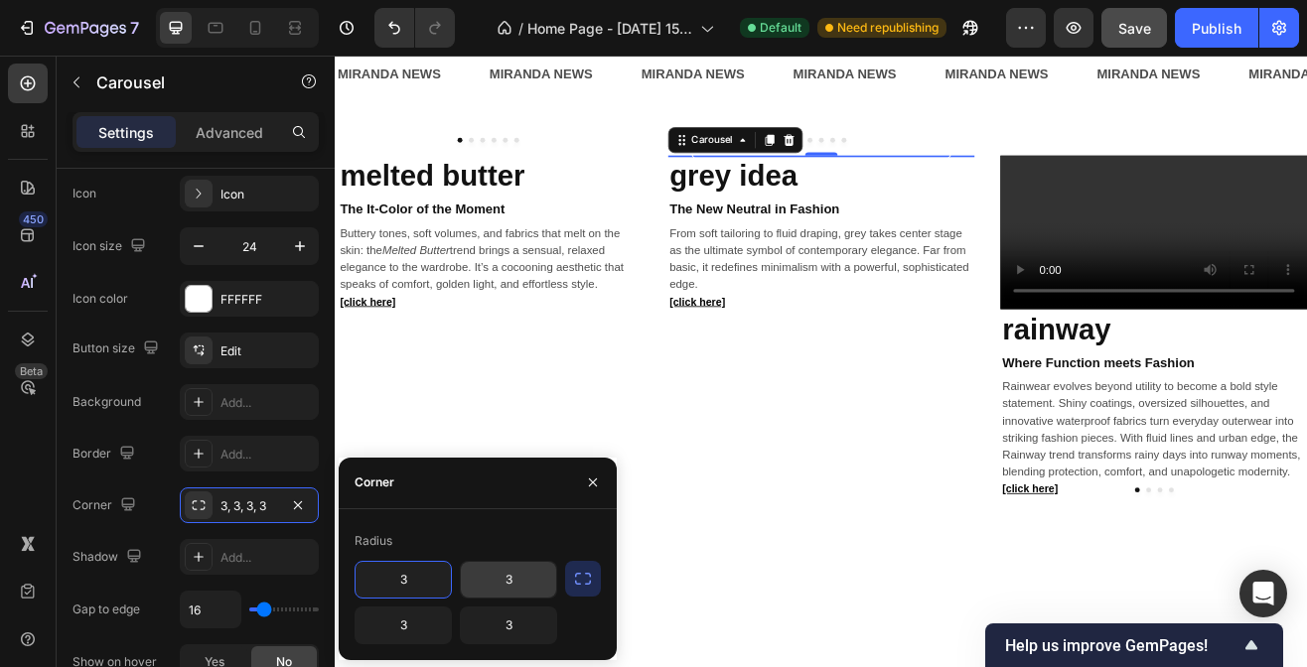
paste input "999999"
type input "999999"
click at [532, 583] on input "3" at bounding box center [508, 580] width 95 height 36
paste input "999999"
type input "999999"
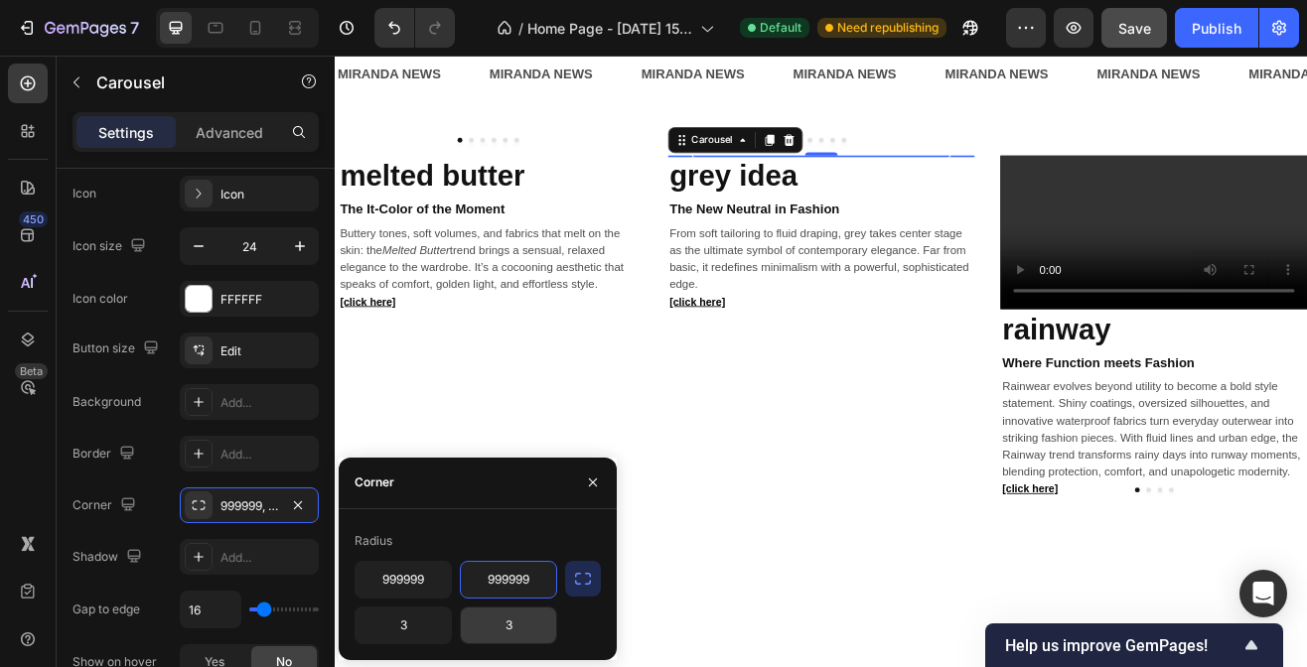
click at [518, 629] on input "3" at bounding box center [508, 626] width 95 height 36
paste input "999999"
type input "999999"
click at [425, 630] on input "3" at bounding box center [403, 626] width 95 height 36
paste input "999999"
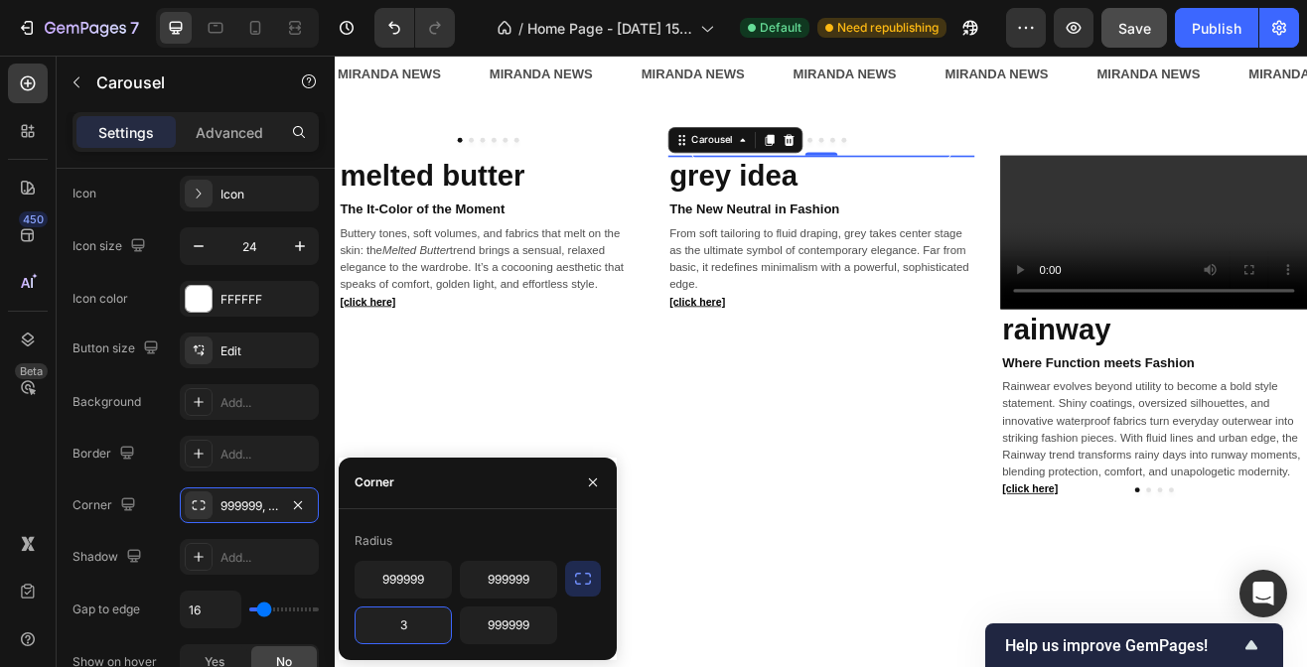
type input "999999"
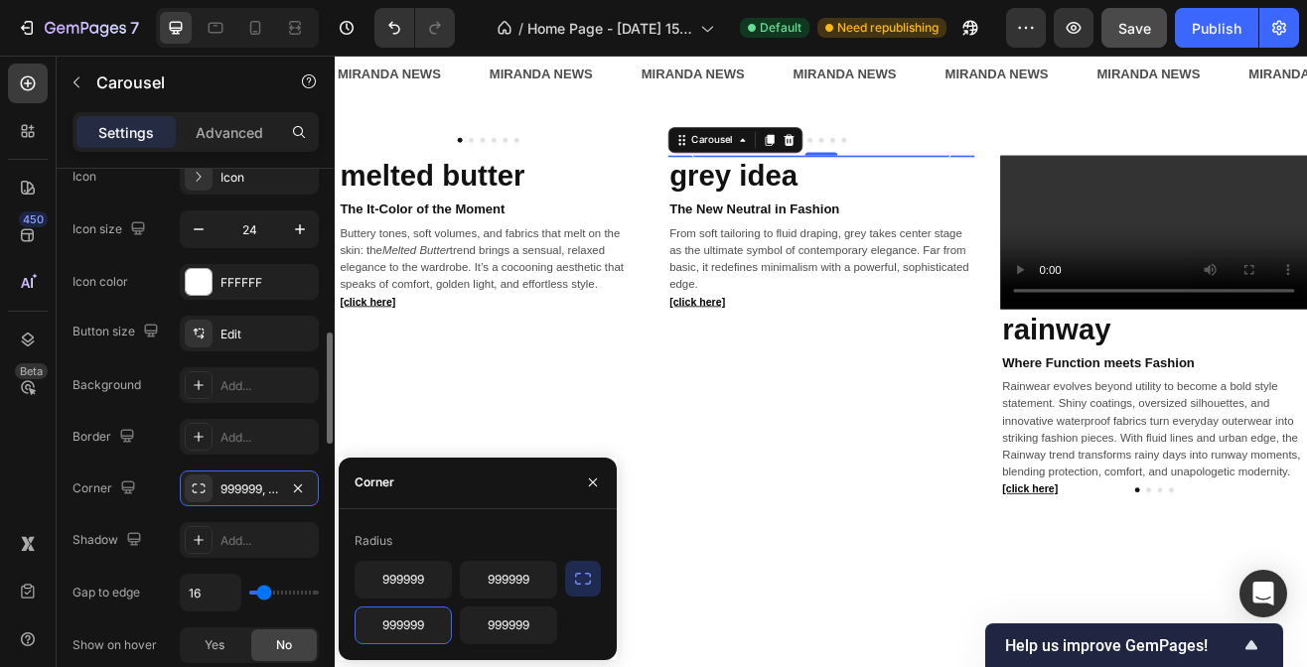
scroll to position [767, 0]
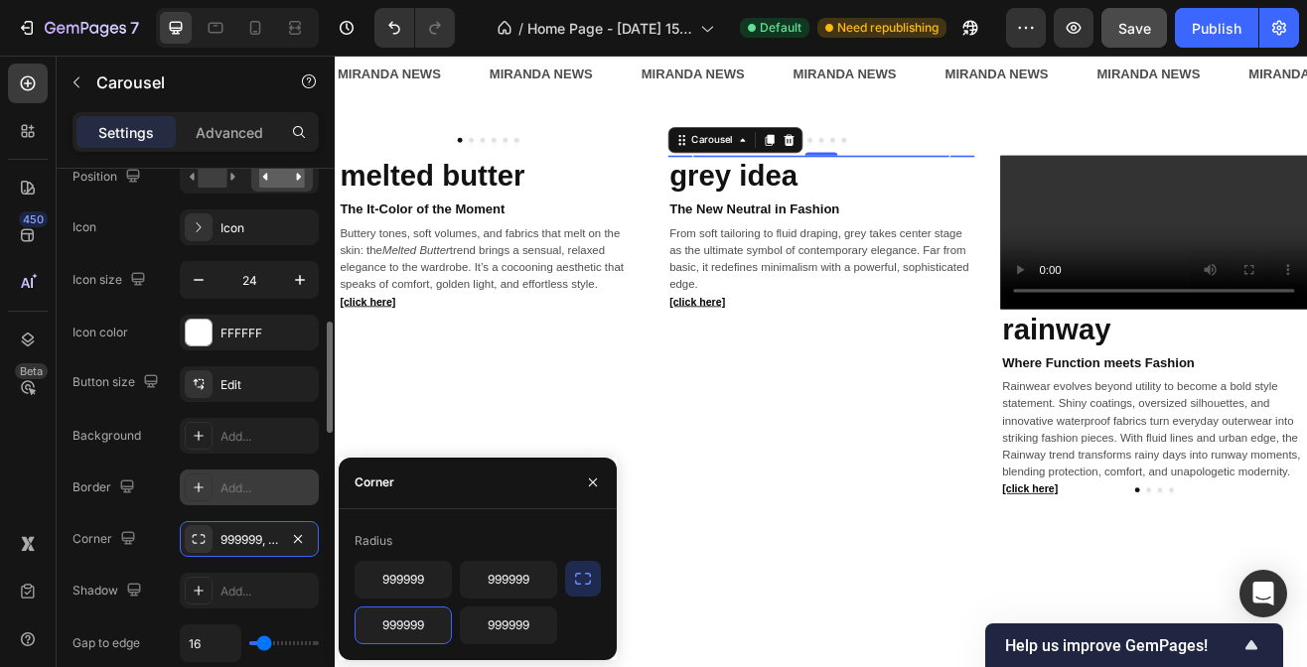
click at [262, 470] on div "Add..." at bounding box center [249, 488] width 139 height 36
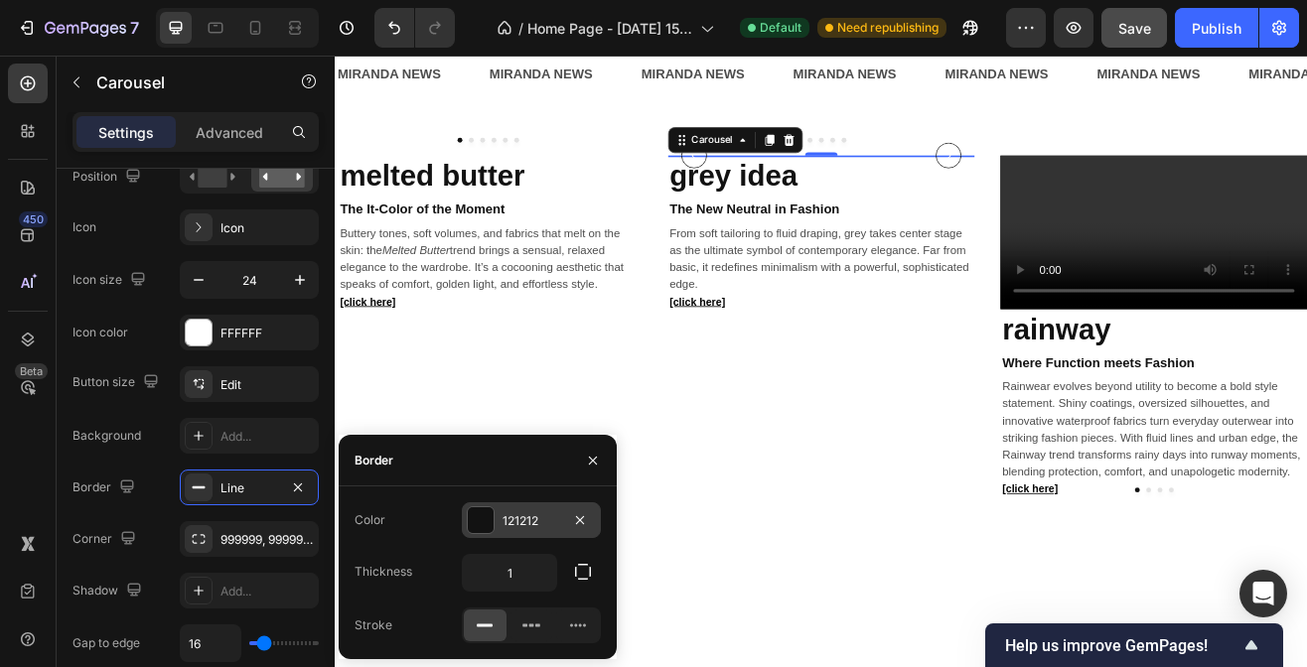
click at [479, 508] on div at bounding box center [481, 521] width 26 height 26
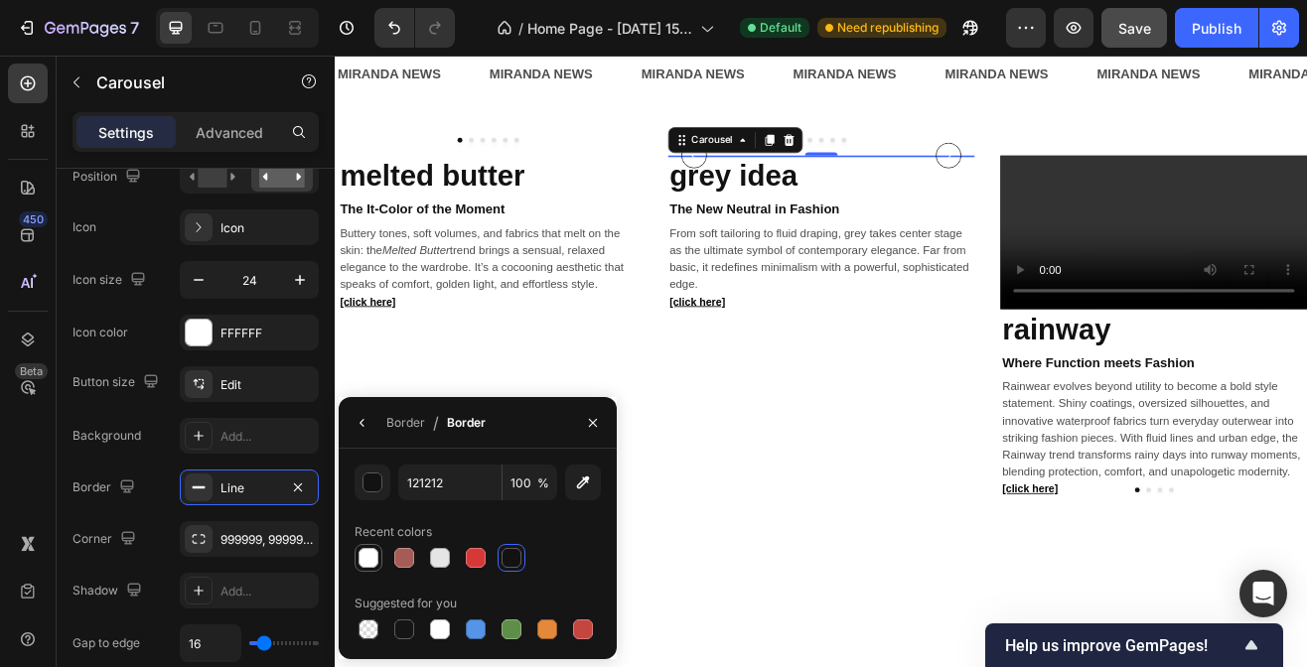
click at [365, 555] on div at bounding box center [369, 558] width 20 height 20
type input "FFFFFF"
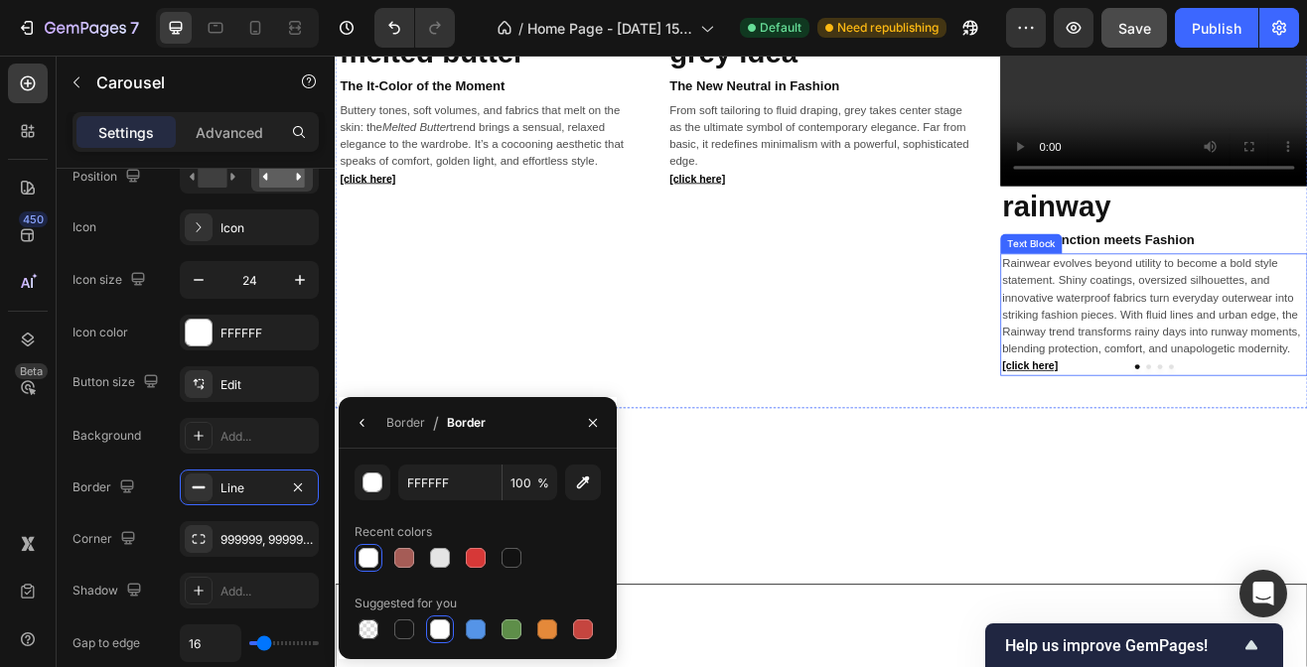
scroll to position [1425, 0]
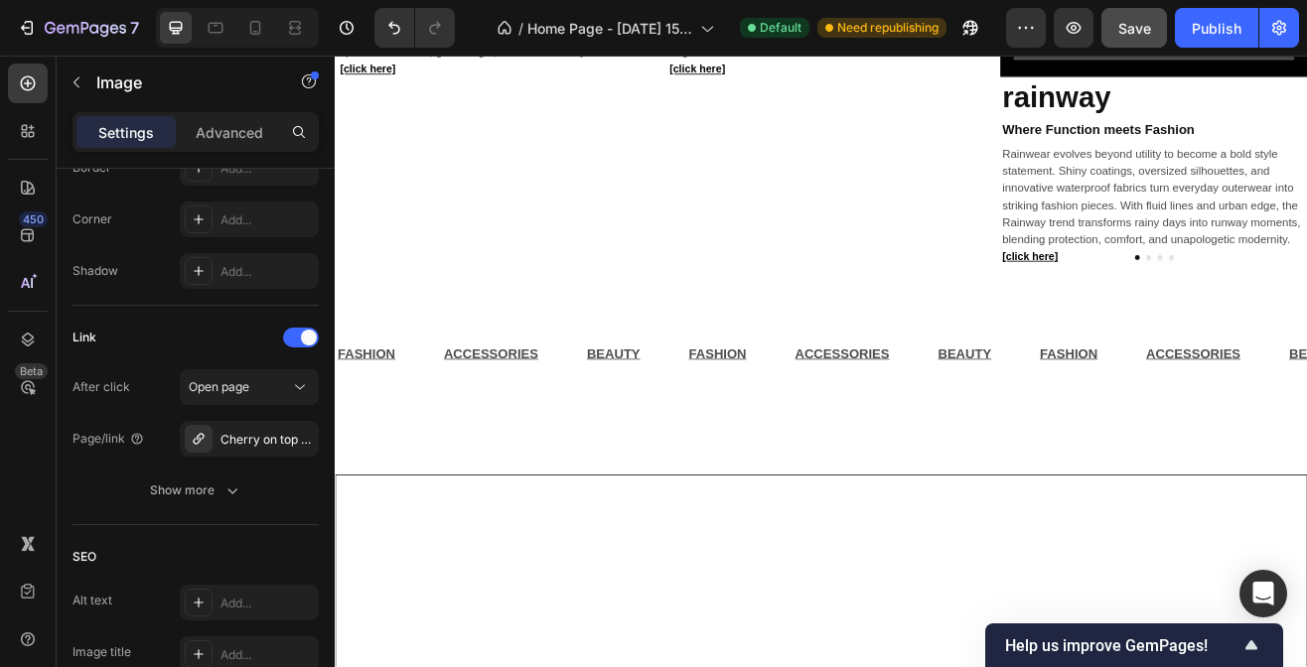
scroll to position [0, 0]
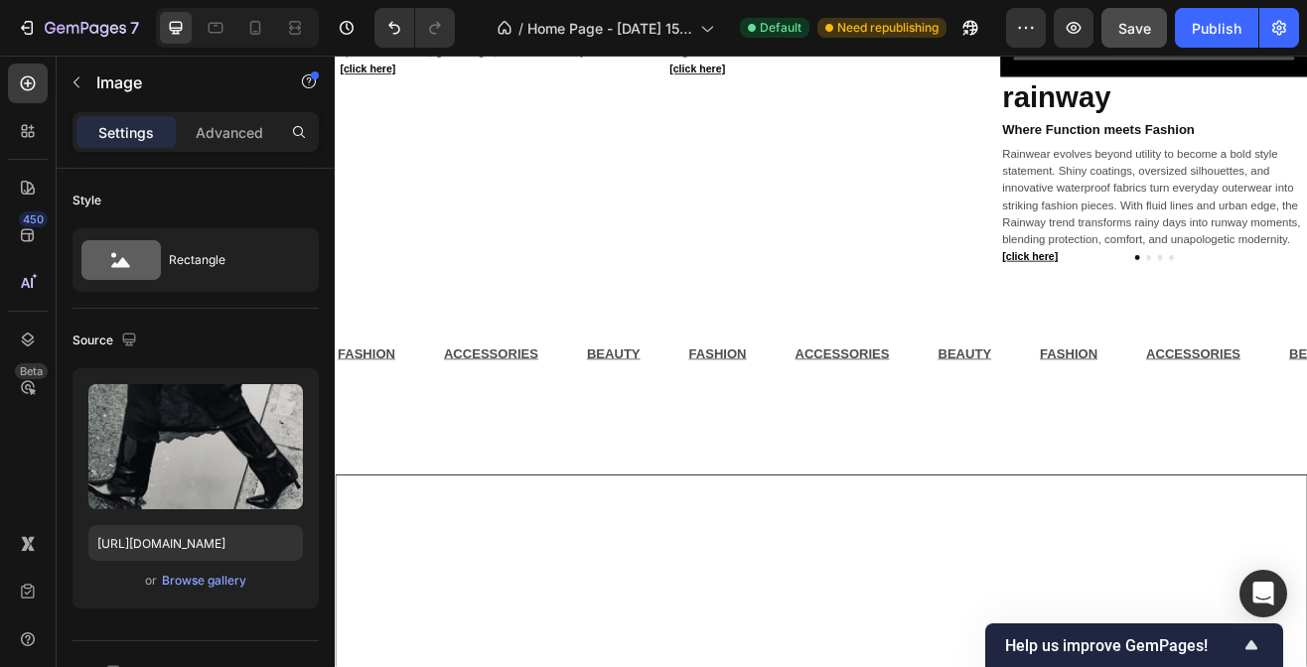
click at [1175, 352] on div "Image" at bounding box center [1196, 343] width 43 height 18
click at [1172, 385] on div "Carousel" at bounding box center [1188, 379] width 59 height 12
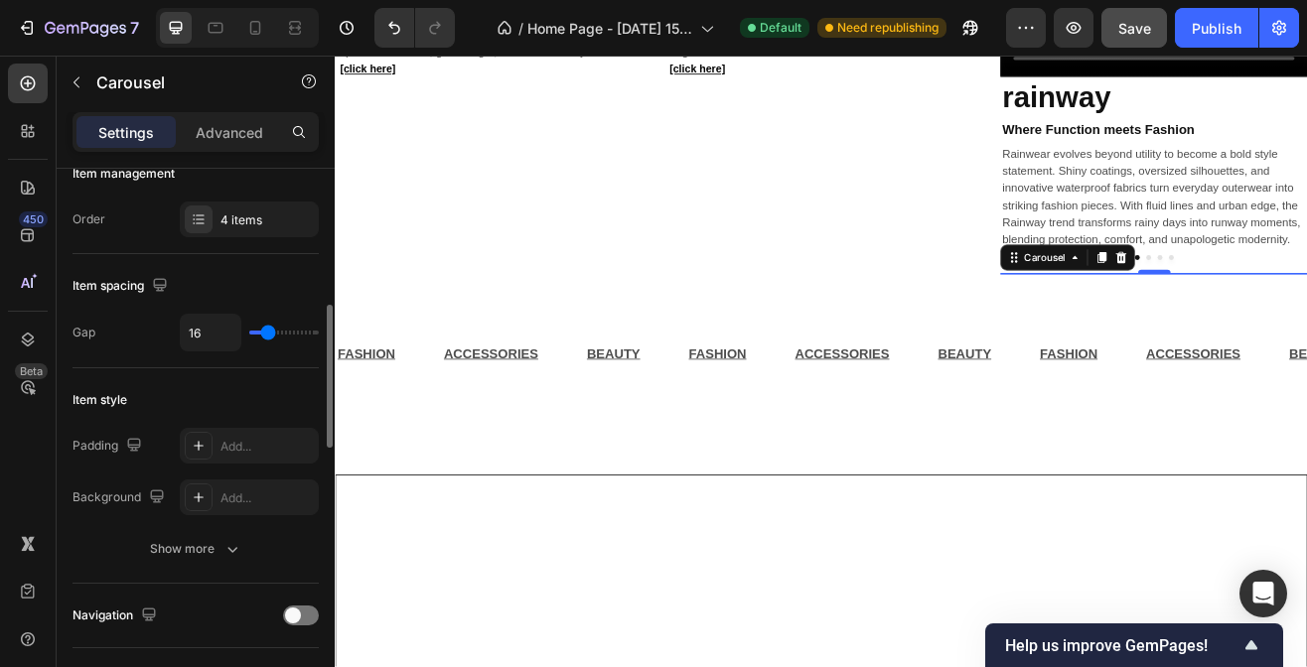
scroll to position [422, 0]
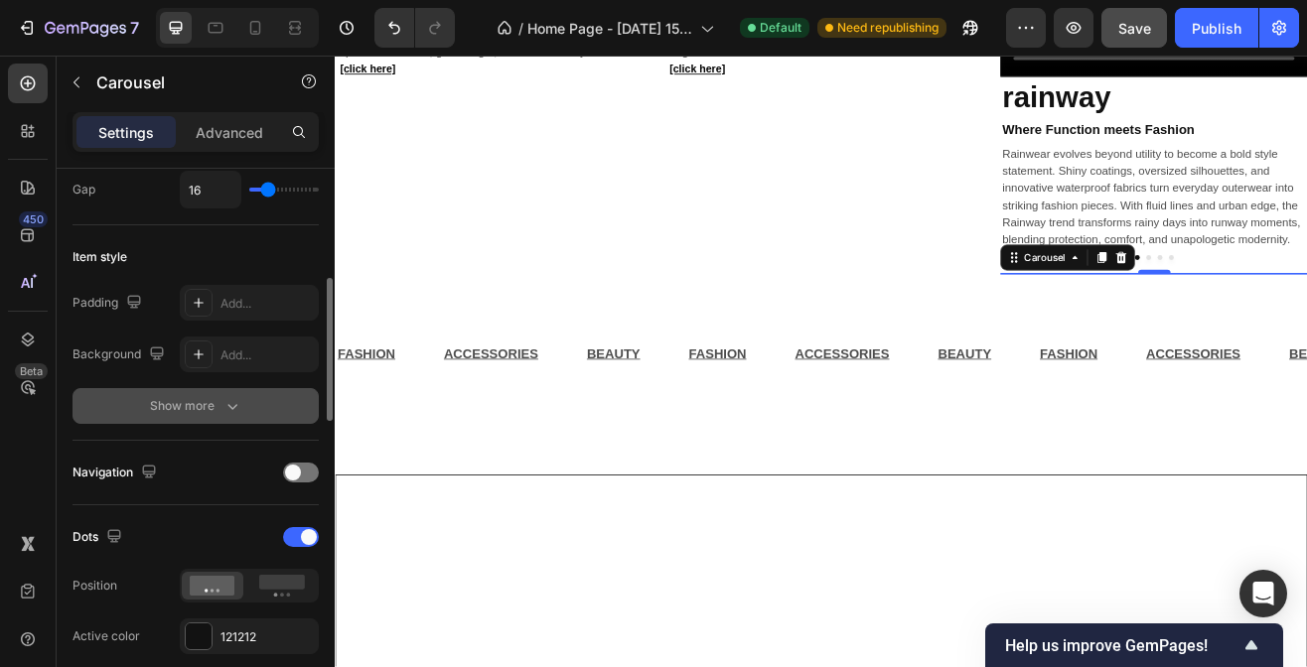
click at [262, 407] on button "Show more" at bounding box center [196, 406] width 246 height 36
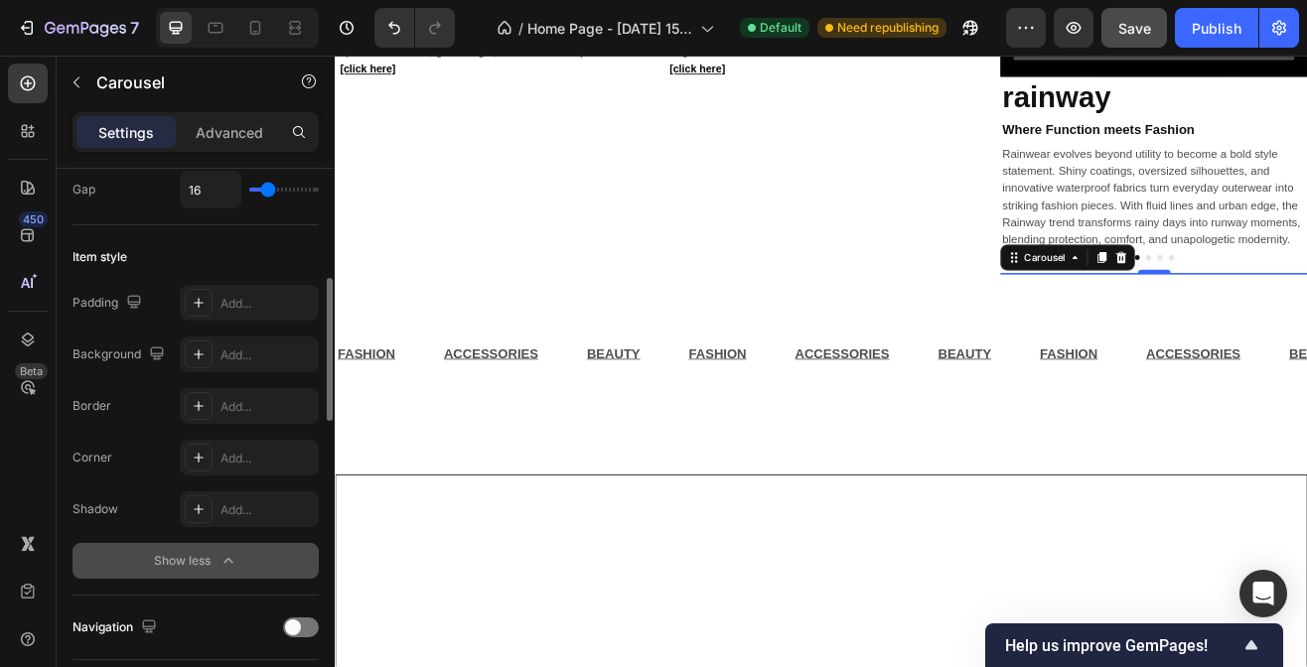
click at [262, 407] on div "Add..." at bounding box center [266, 407] width 93 height 18
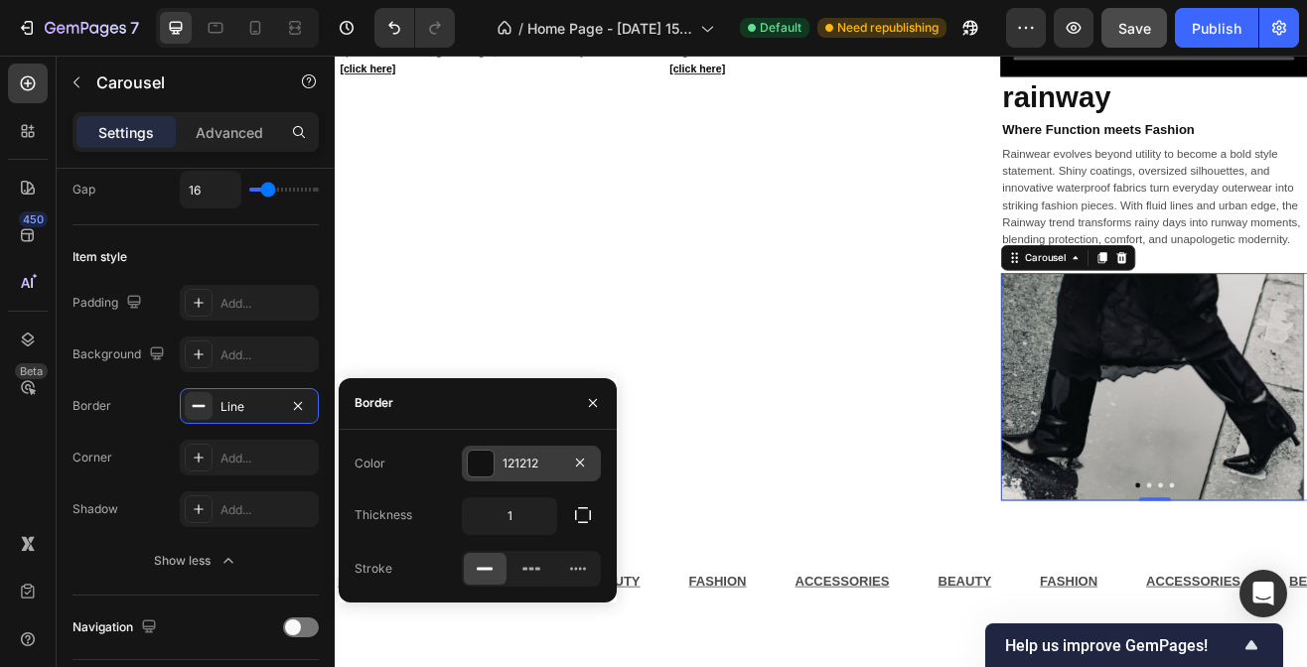
click at [475, 457] on div at bounding box center [481, 464] width 26 height 26
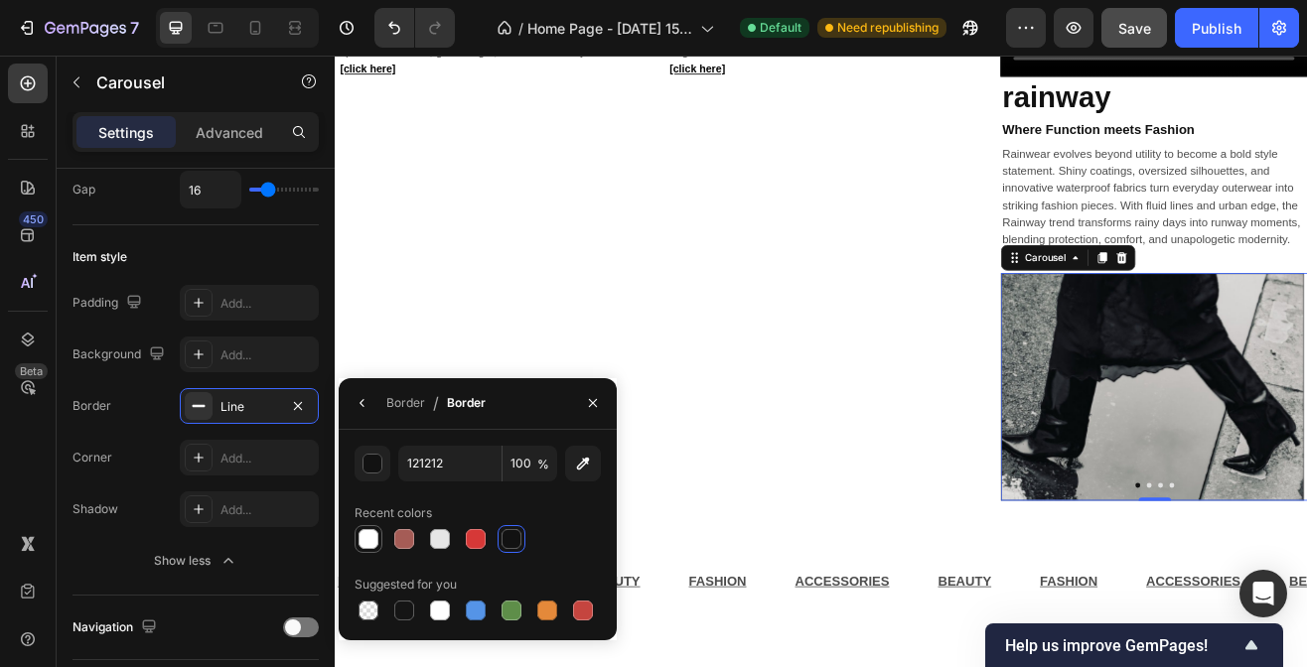
click at [370, 531] on div at bounding box center [369, 539] width 20 height 20
type input "FFFFFF"
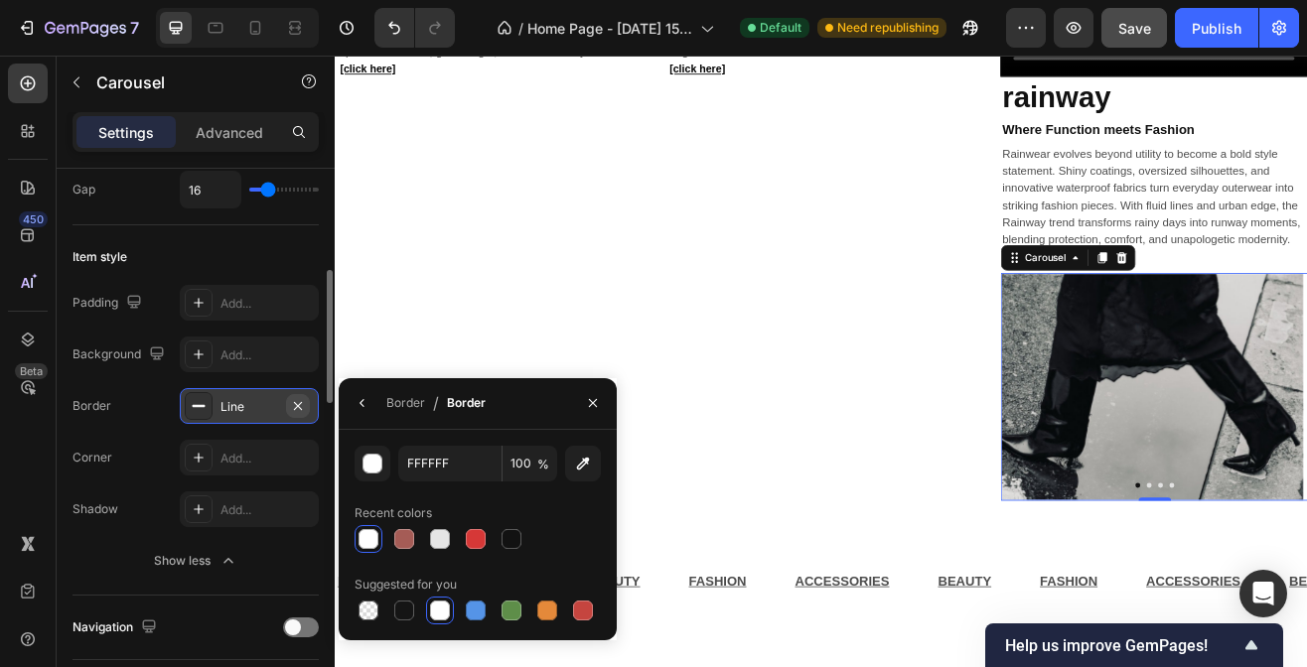
click at [304, 405] on icon "button" at bounding box center [298, 406] width 16 height 16
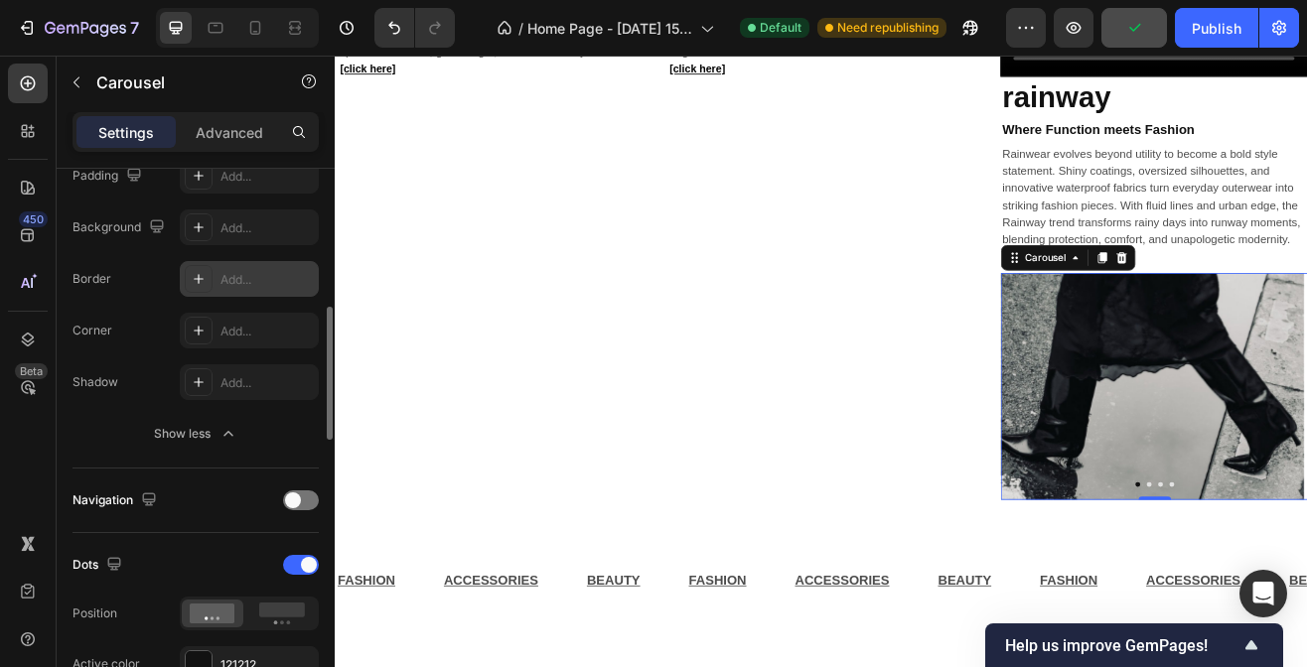
scroll to position [554, 0]
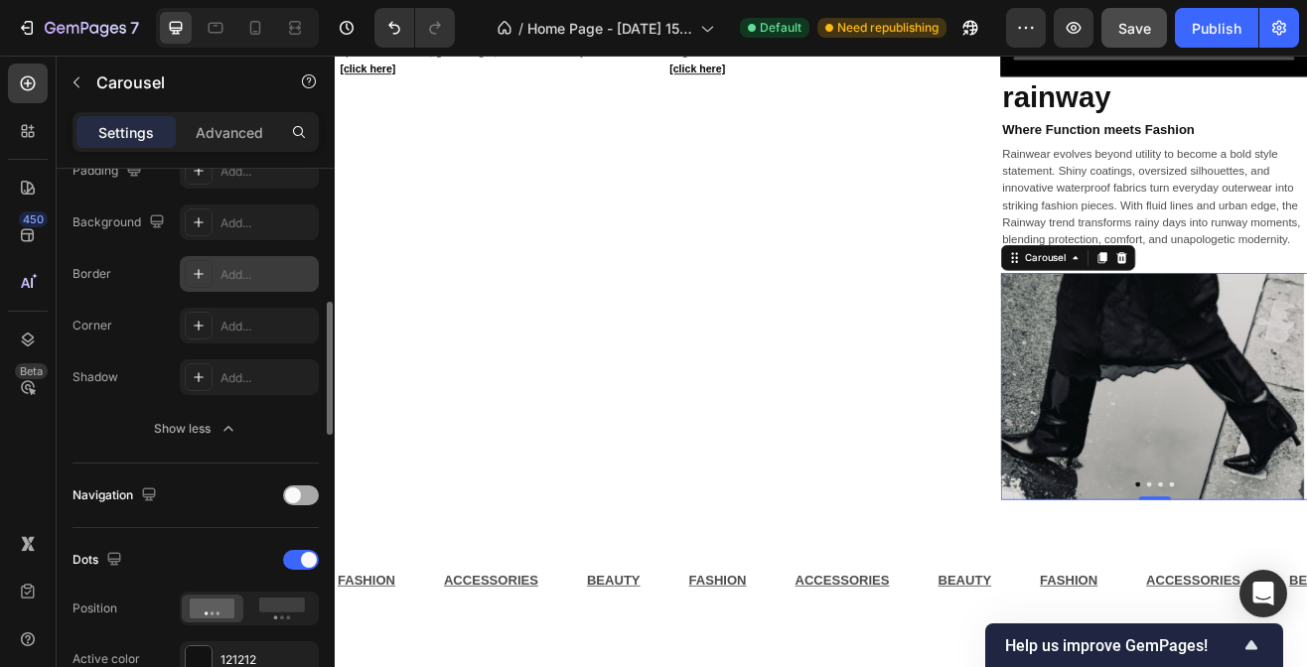
click at [310, 494] on div at bounding box center [301, 496] width 36 height 20
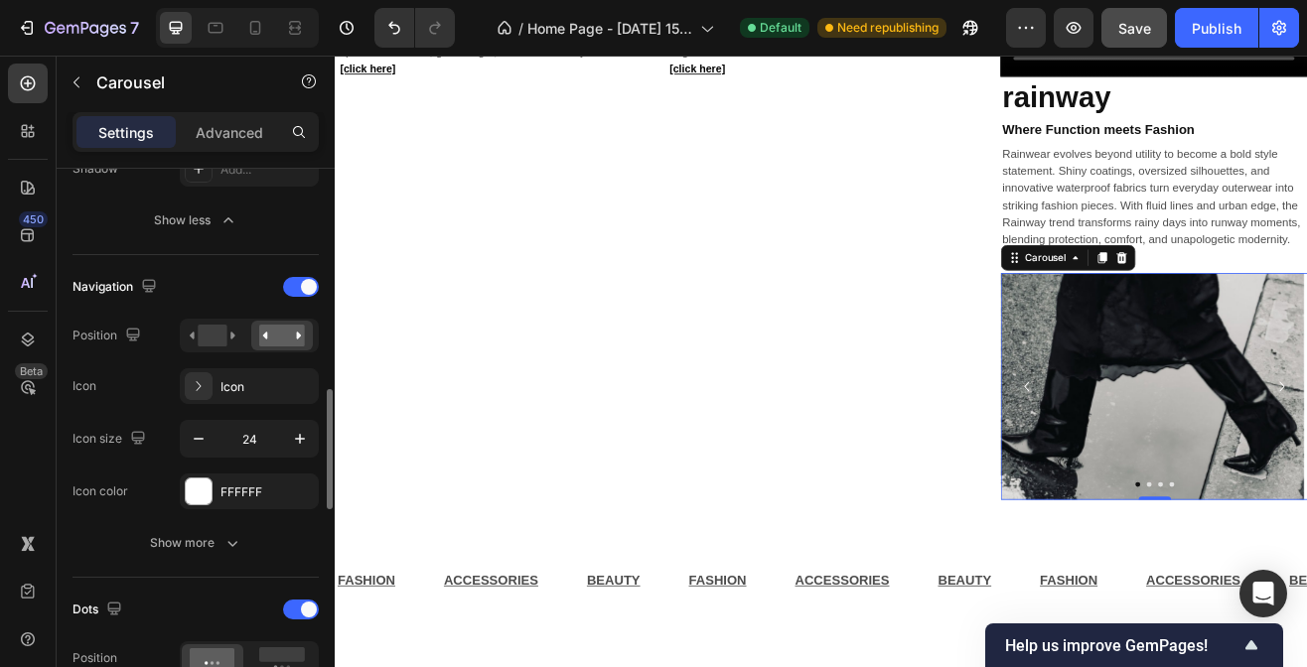
scroll to position [808, 0]
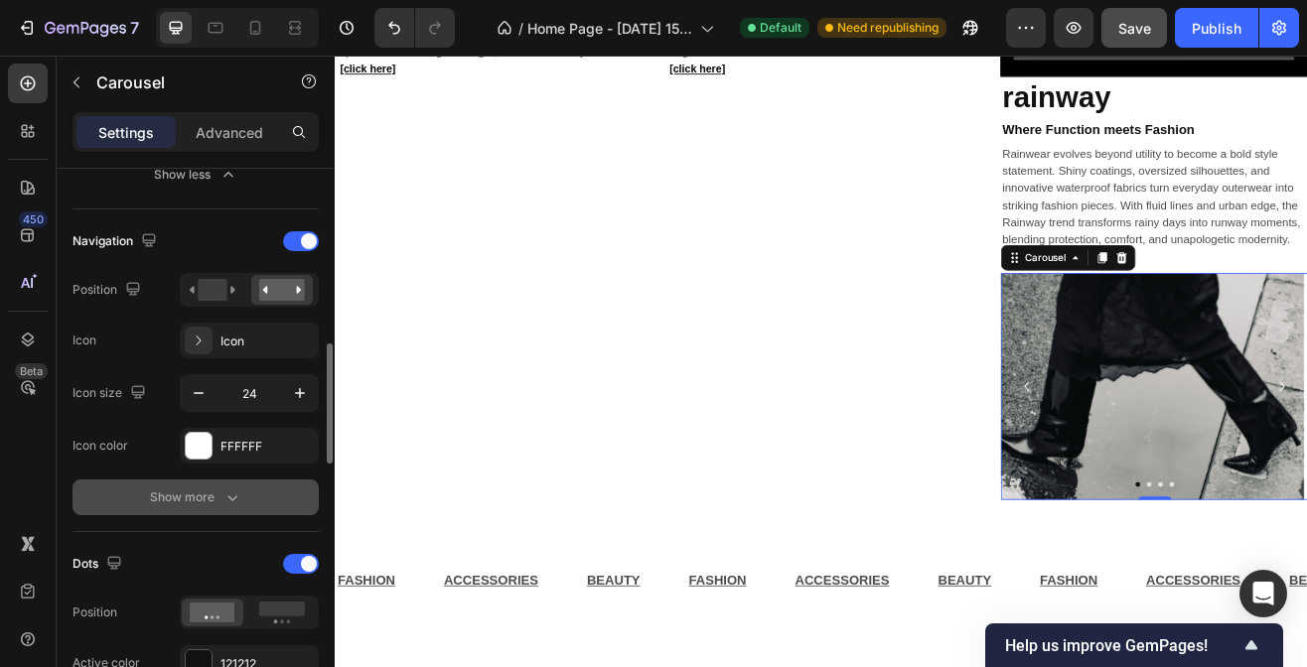
click at [218, 488] on div "Show more" at bounding box center [196, 498] width 92 height 20
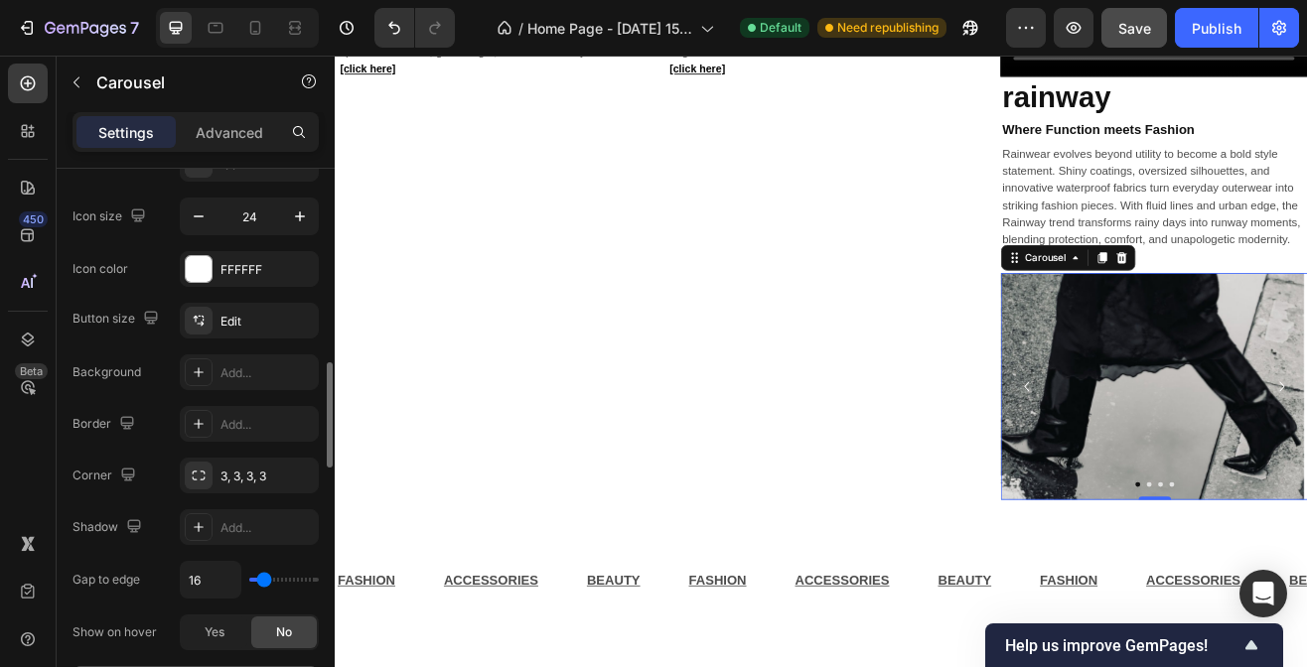
scroll to position [991, 0]
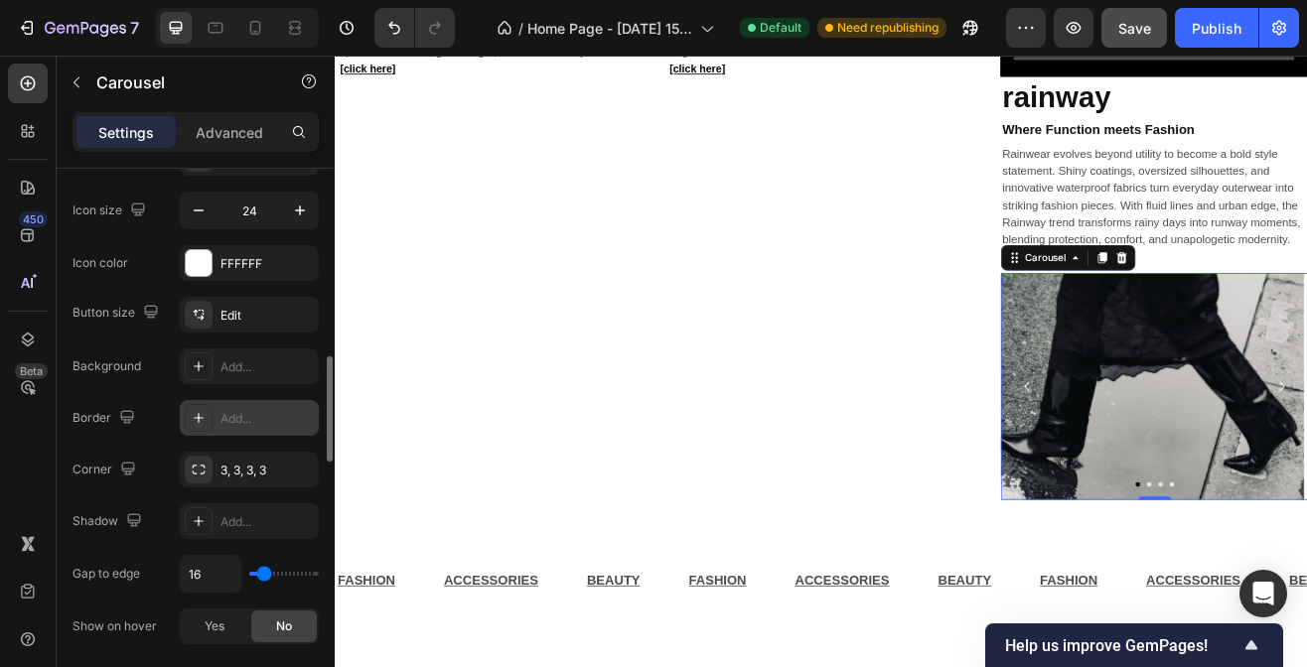
click at [265, 411] on div "Add..." at bounding box center [266, 419] width 93 height 18
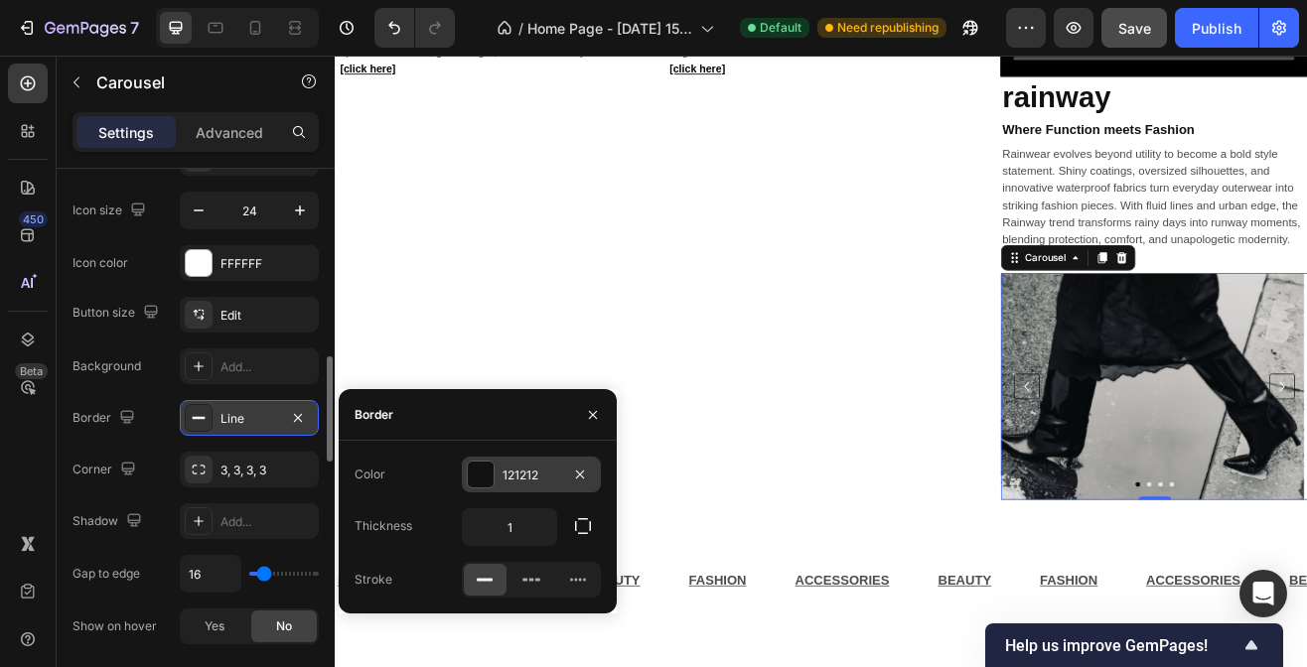
click at [490, 472] on div at bounding box center [481, 475] width 26 height 26
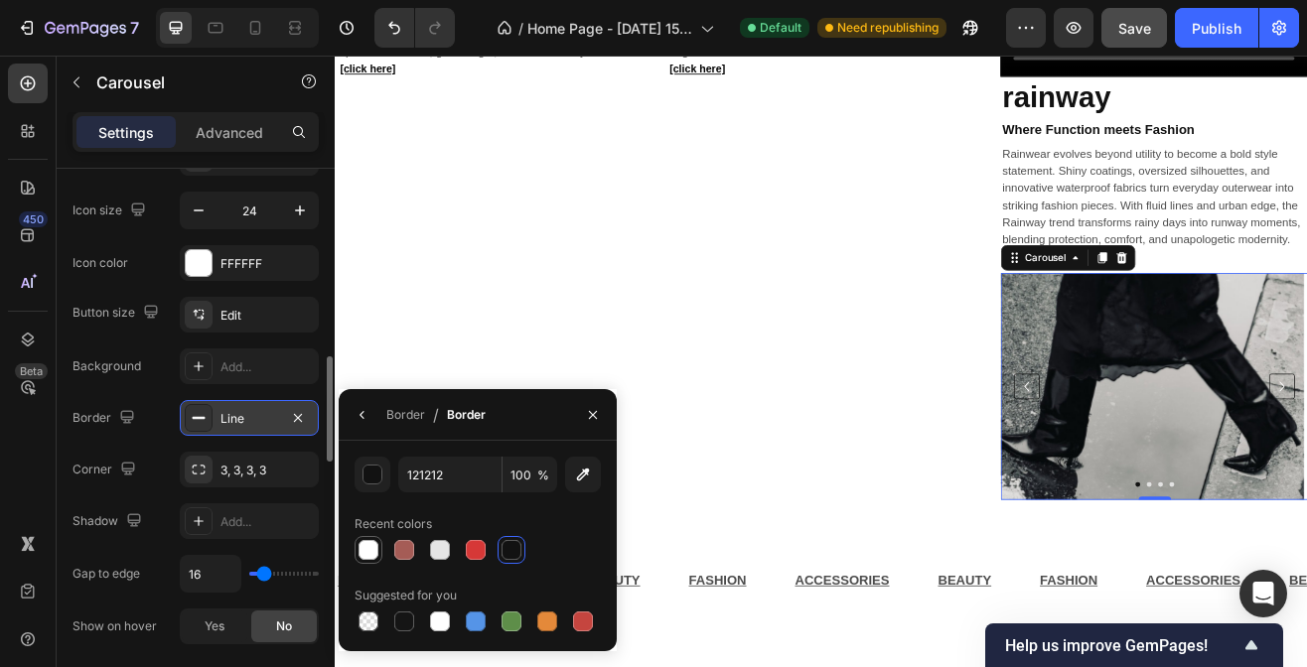
click at [371, 548] on div at bounding box center [369, 550] width 20 height 20
type input "FFFFFF"
click at [267, 476] on div "3, 3, 3, 3" at bounding box center [249, 471] width 58 height 18
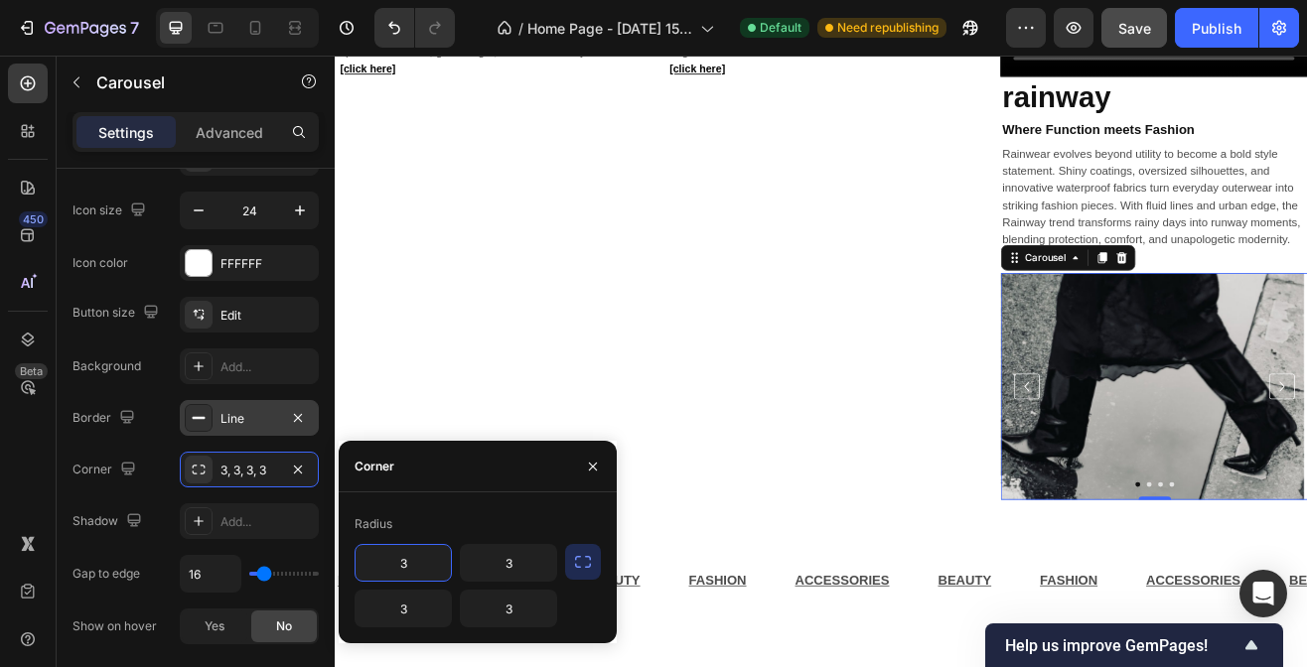
click at [413, 566] on input "3" at bounding box center [403, 563] width 95 height 36
paste input "999999"
type input "999999"
click at [501, 563] on input "3" at bounding box center [508, 563] width 95 height 36
paste input "999999"
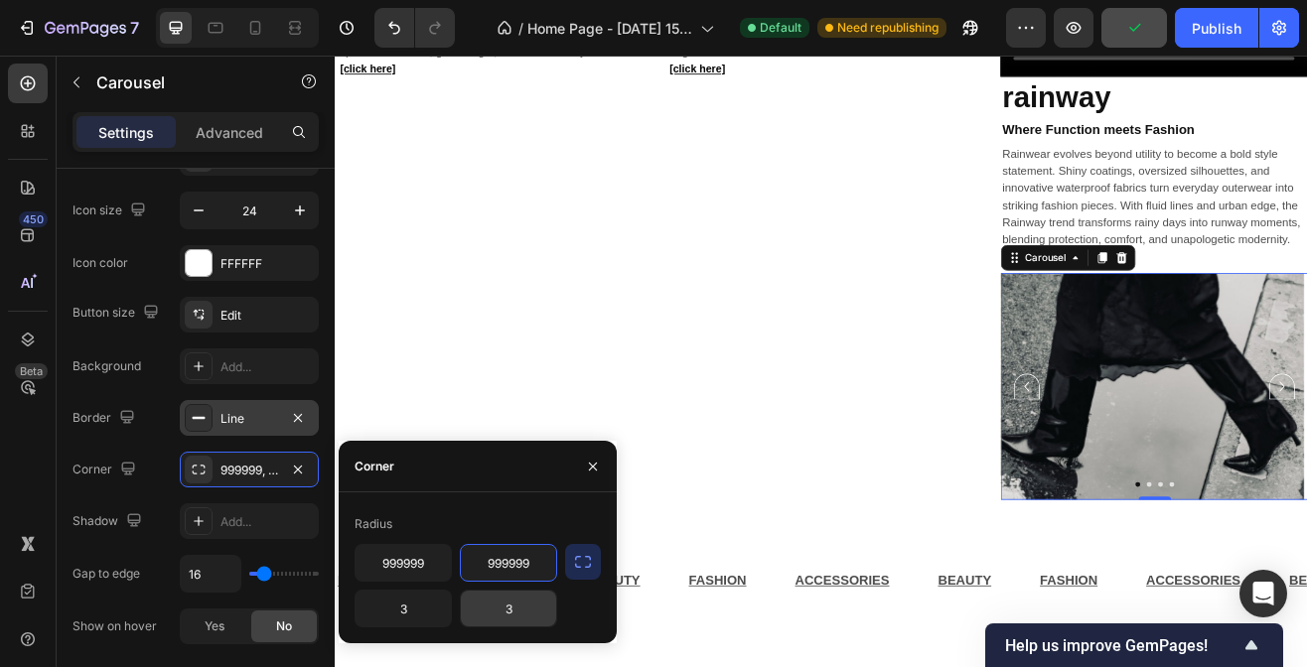
type input "999999"
click at [522, 613] on input "3" at bounding box center [508, 609] width 95 height 36
paste input "999999"
type input "999999"
click at [410, 603] on input "3" at bounding box center [403, 609] width 95 height 36
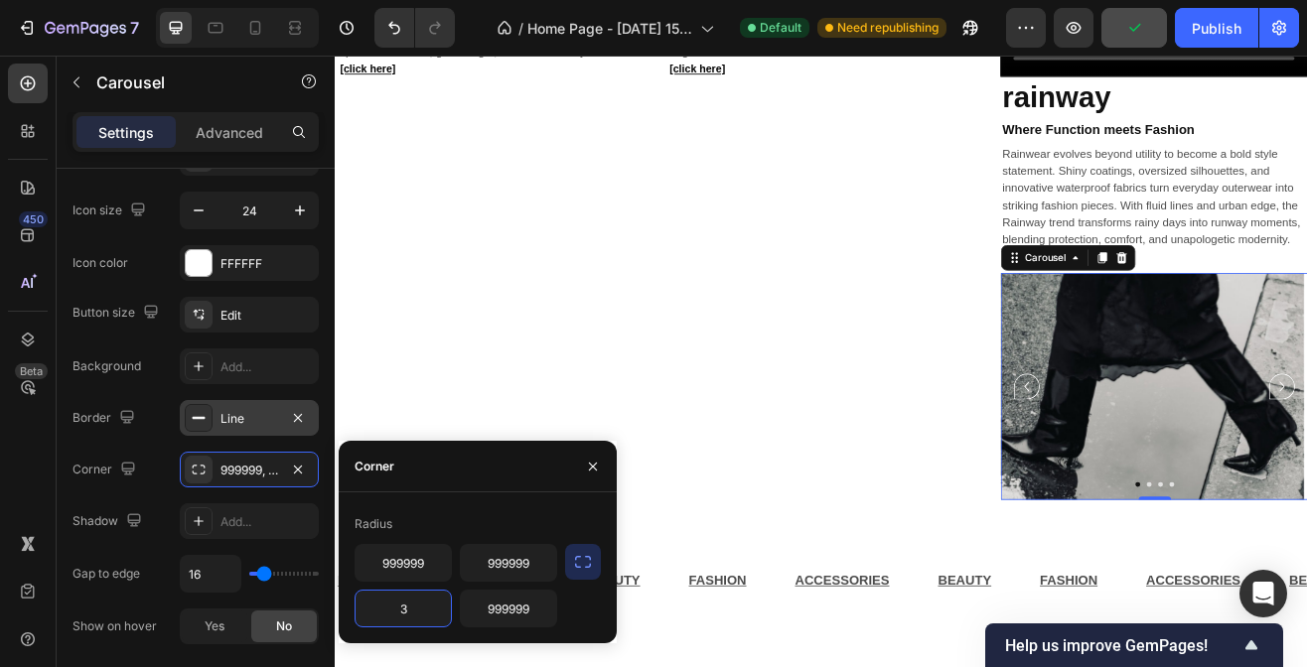
paste input "999999"
type input "999999"
click at [594, 467] on icon "button" at bounding box center [593, 467] width 16 height 16
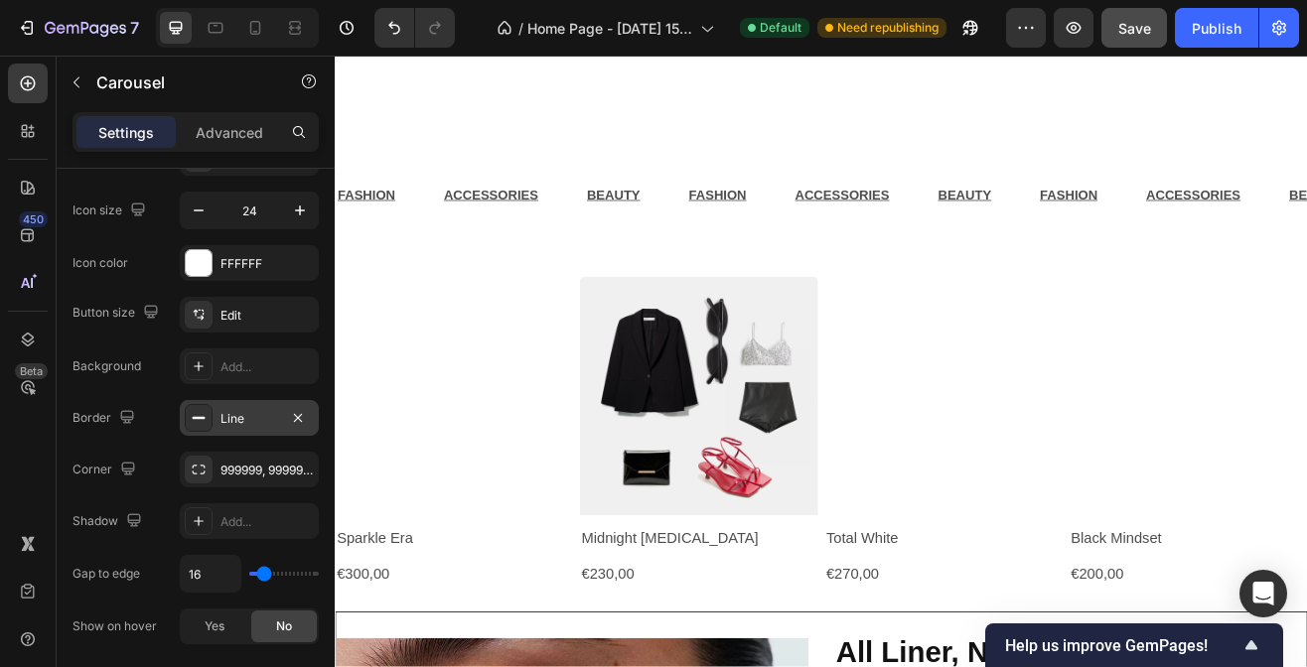
scroll to position [2212, 0]
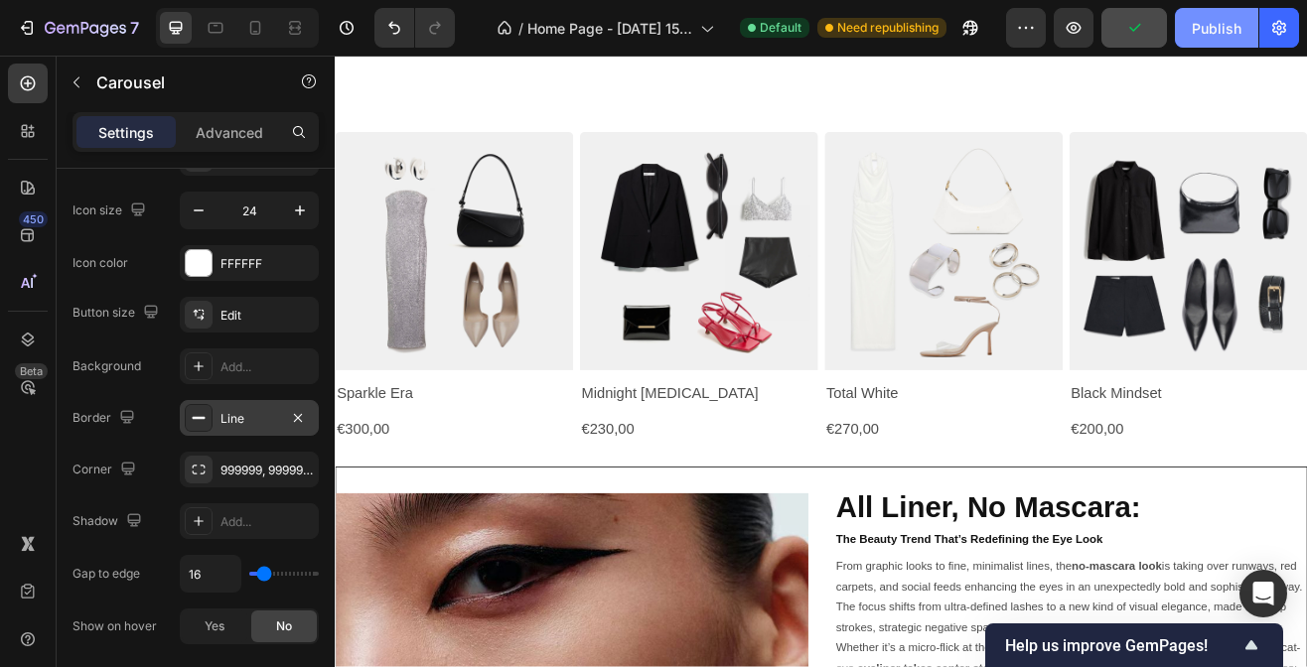
click at [1213, 27] on div "Publish" at bounding box center [1217, 28] width 50 height 21
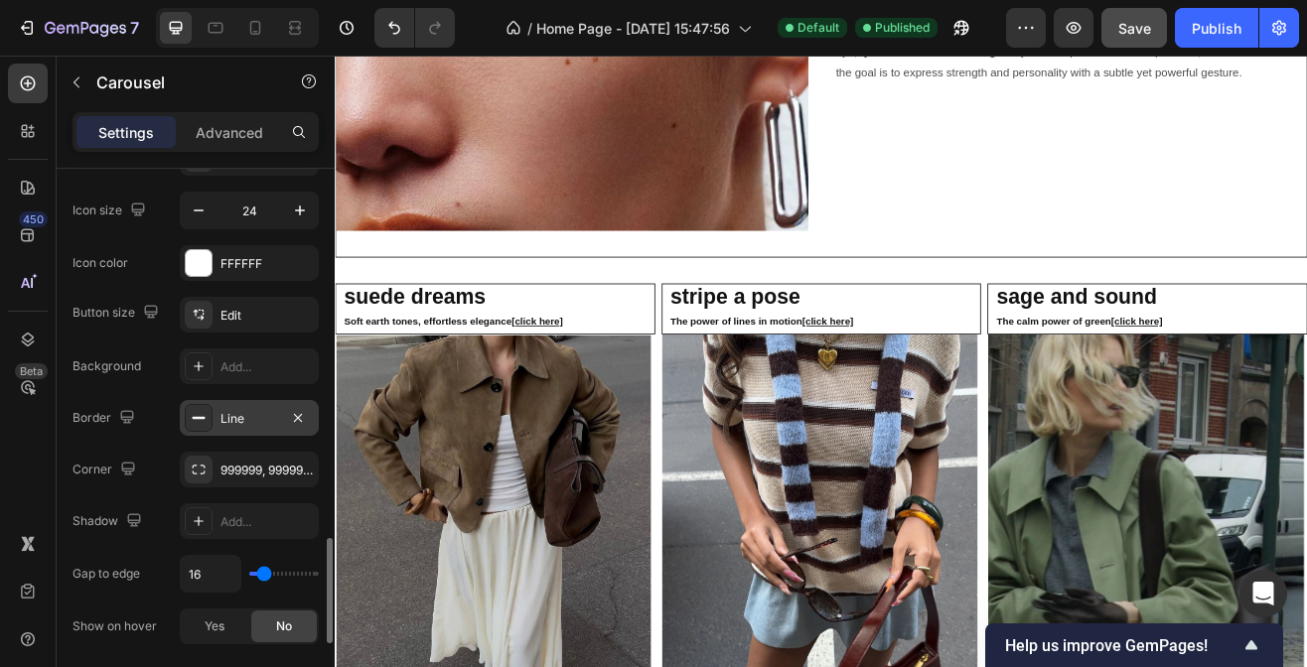
scroll to position [1144, 0]
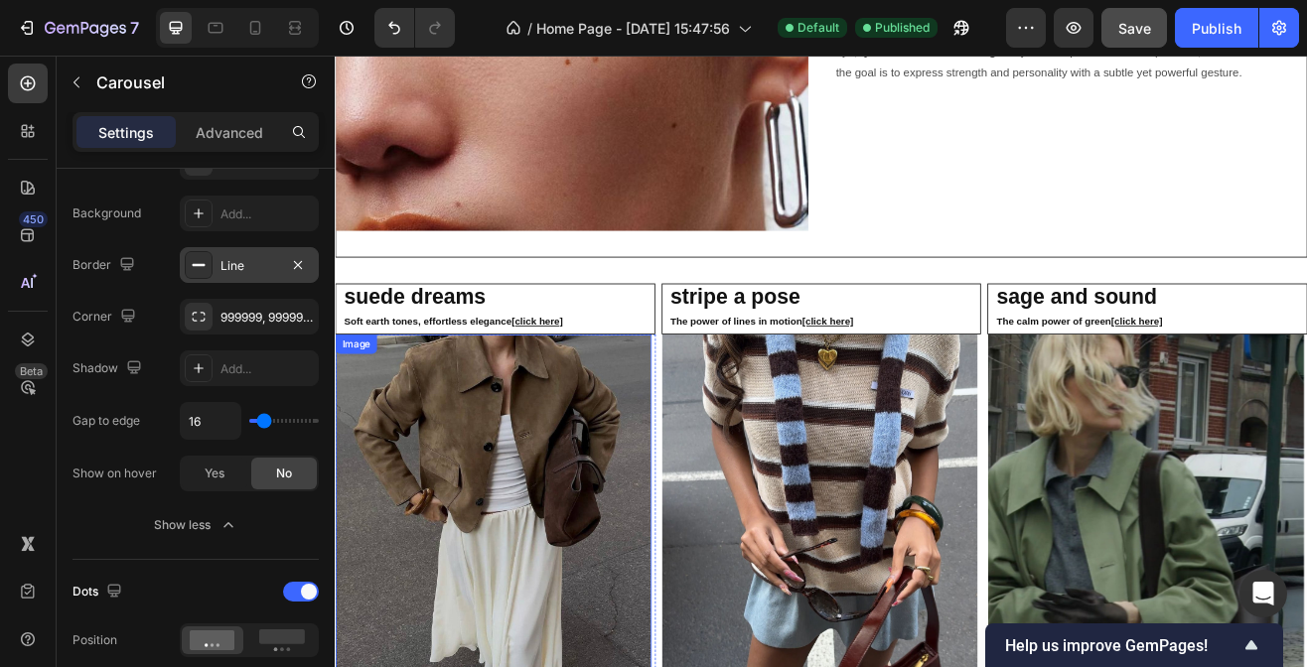
click at [393, 587] on img at bounding box center [528, 639] width 387 height 483
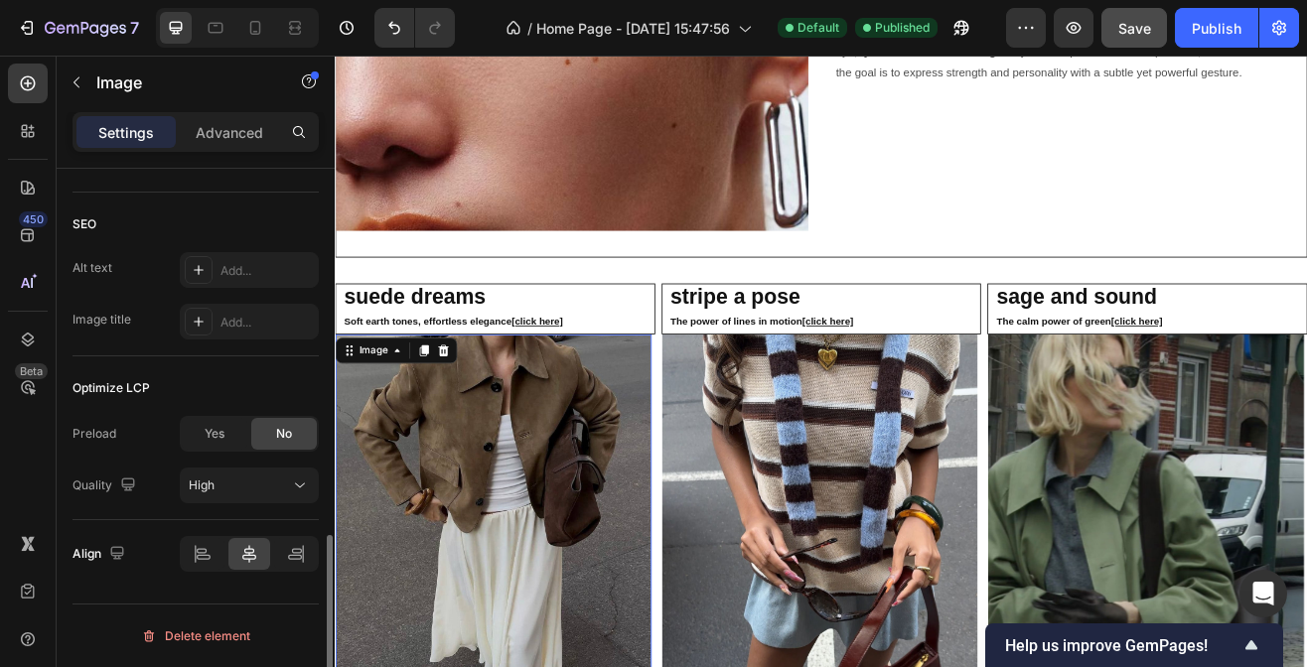
scroll to position [0, 0]
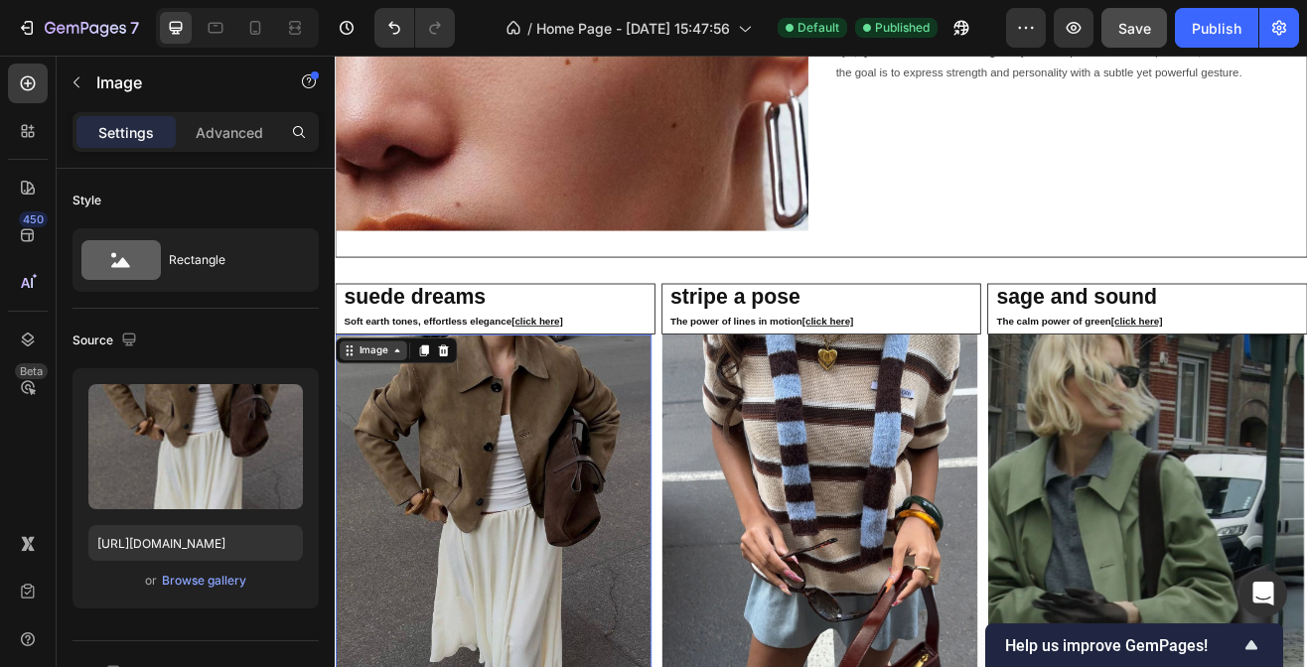
click at [398, 415] on div "Image" at bounding box center [381, 418] width 43 height 18
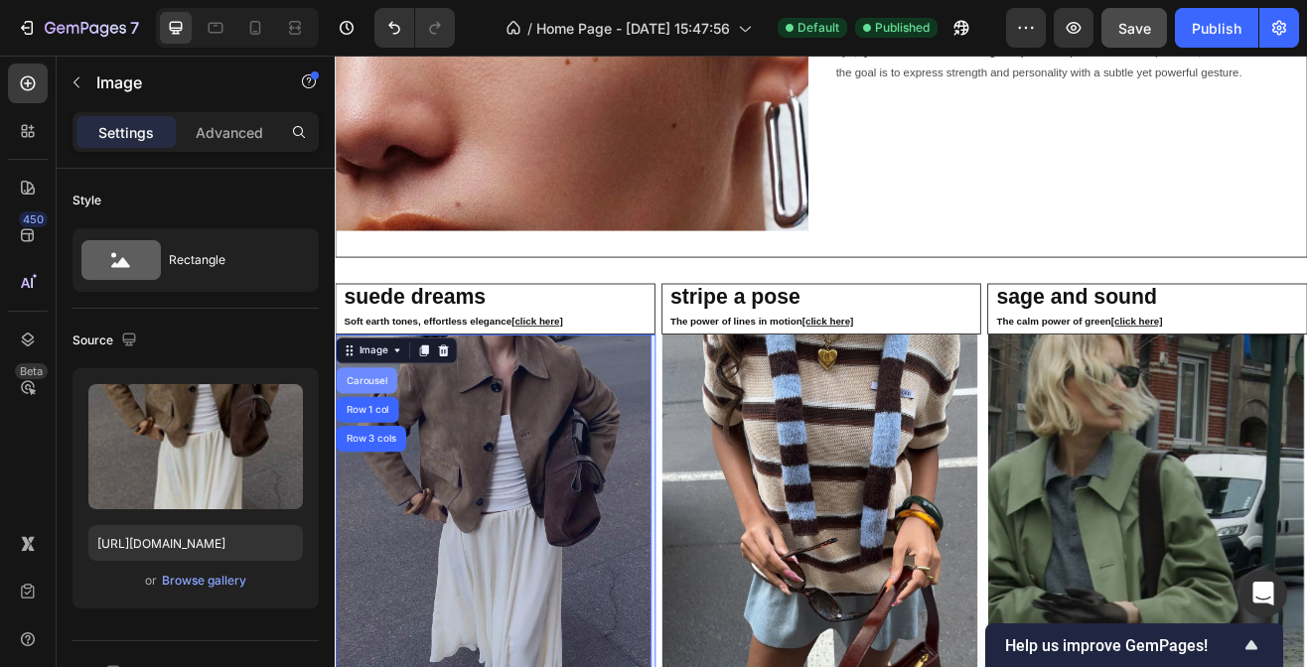
click at [386, 454] on div "Carousel" at bounding box center [373, 455] width 74 height 32
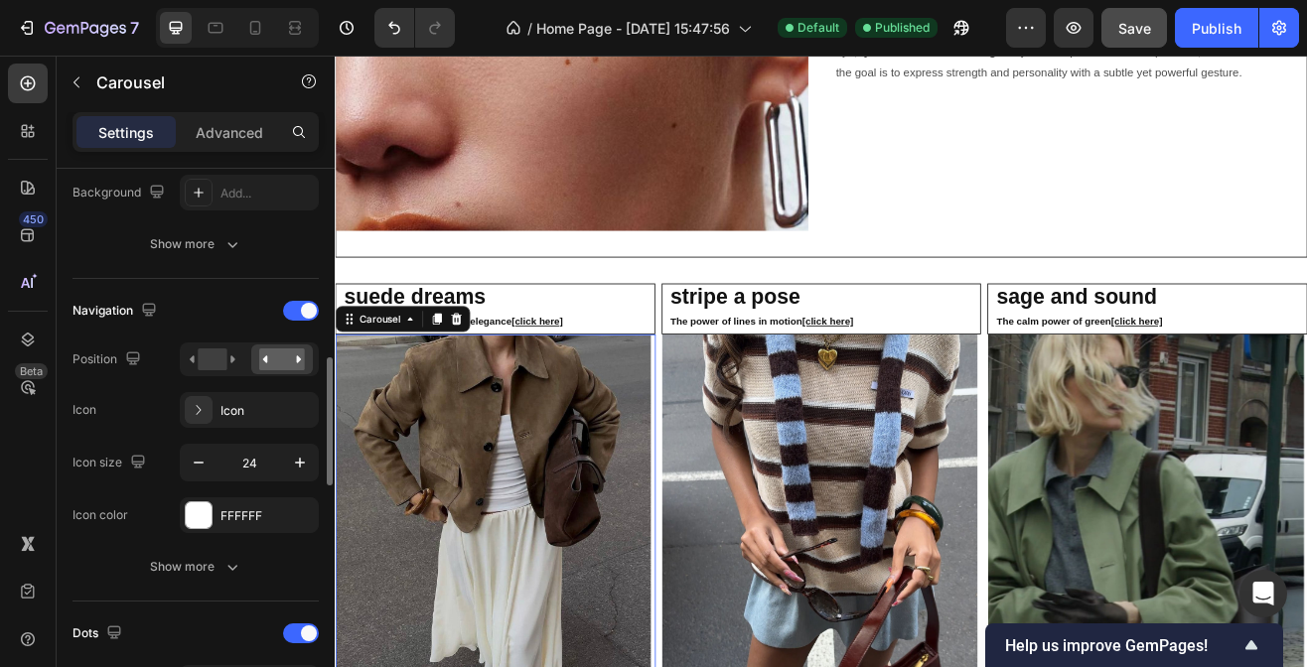
scroll to position [628, 0]
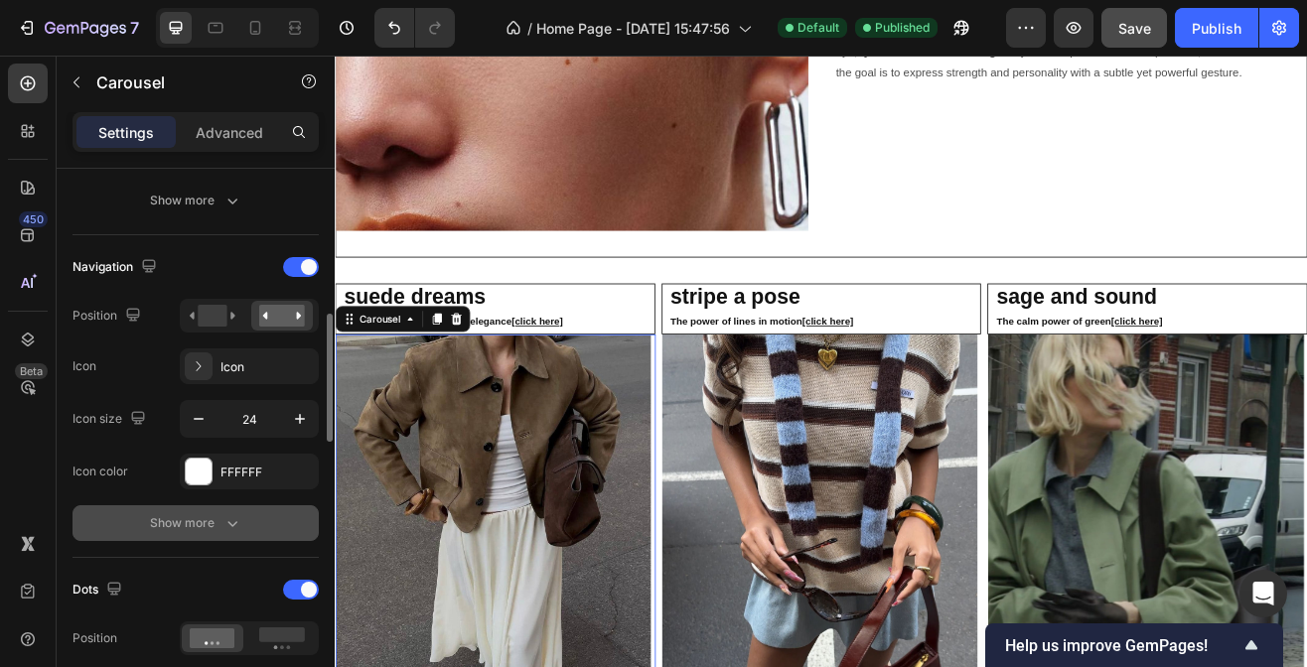
click at [179, 517] on div "Show more" at bounding box center [196, 523] width 92 height 20
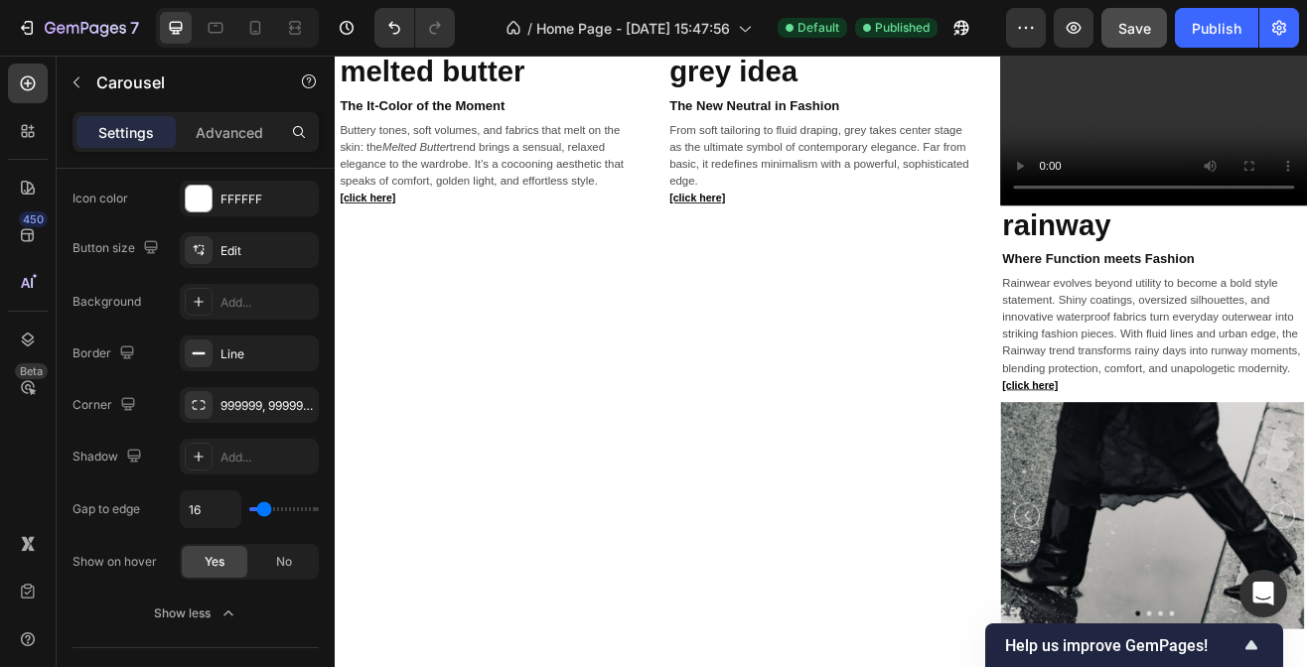
scroll to position [1218, 0]
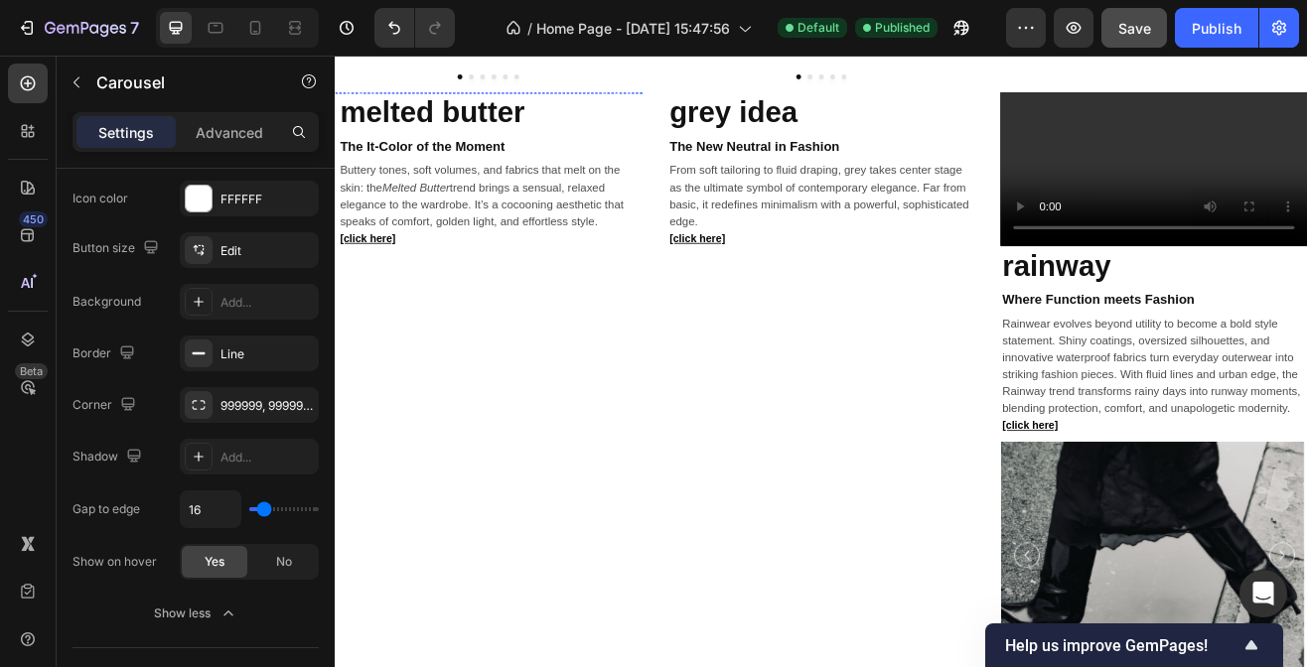
click at [452, 101] on img at bounding box center [520, 101] width 371 height 0
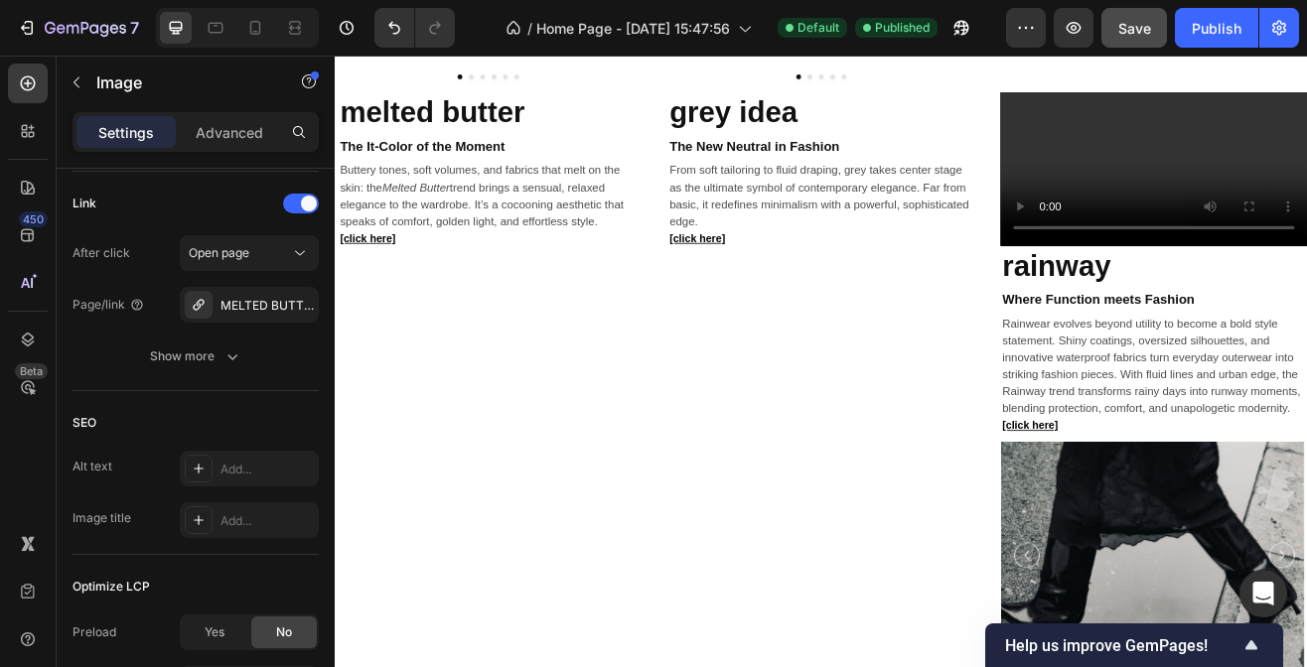
scroll to position [0, 0]
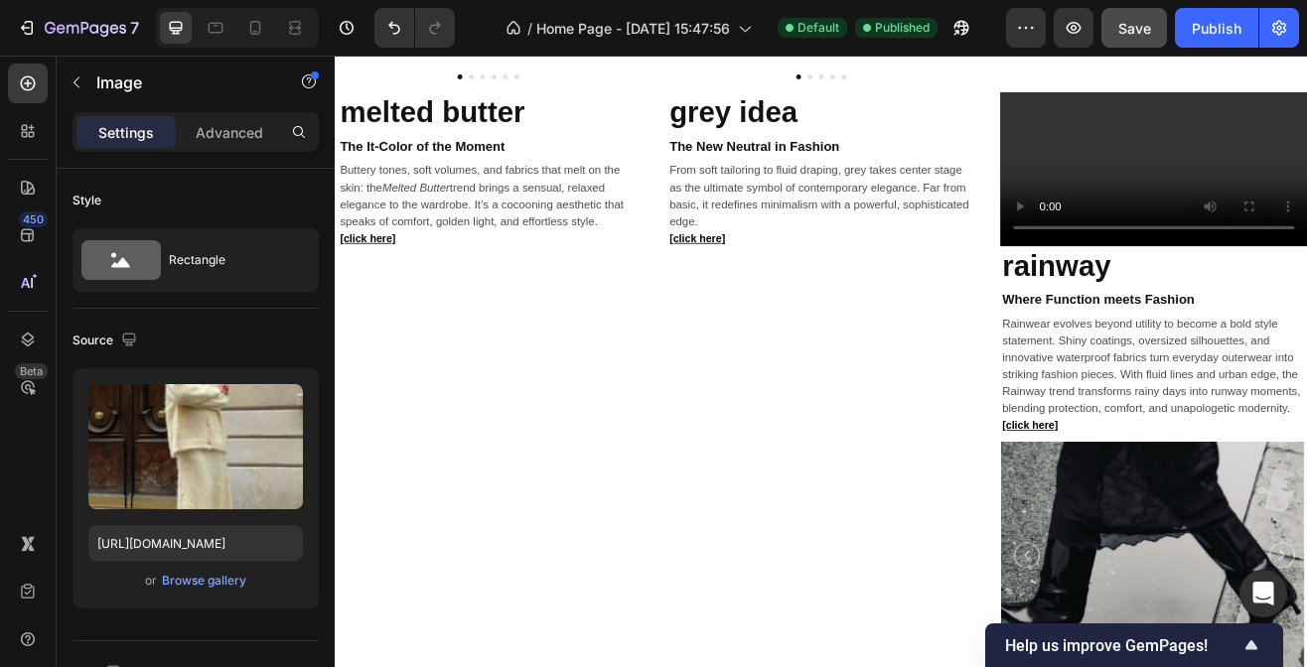
click at [406, 120] on icon at bounding box center [410, 121] width 16 height 16
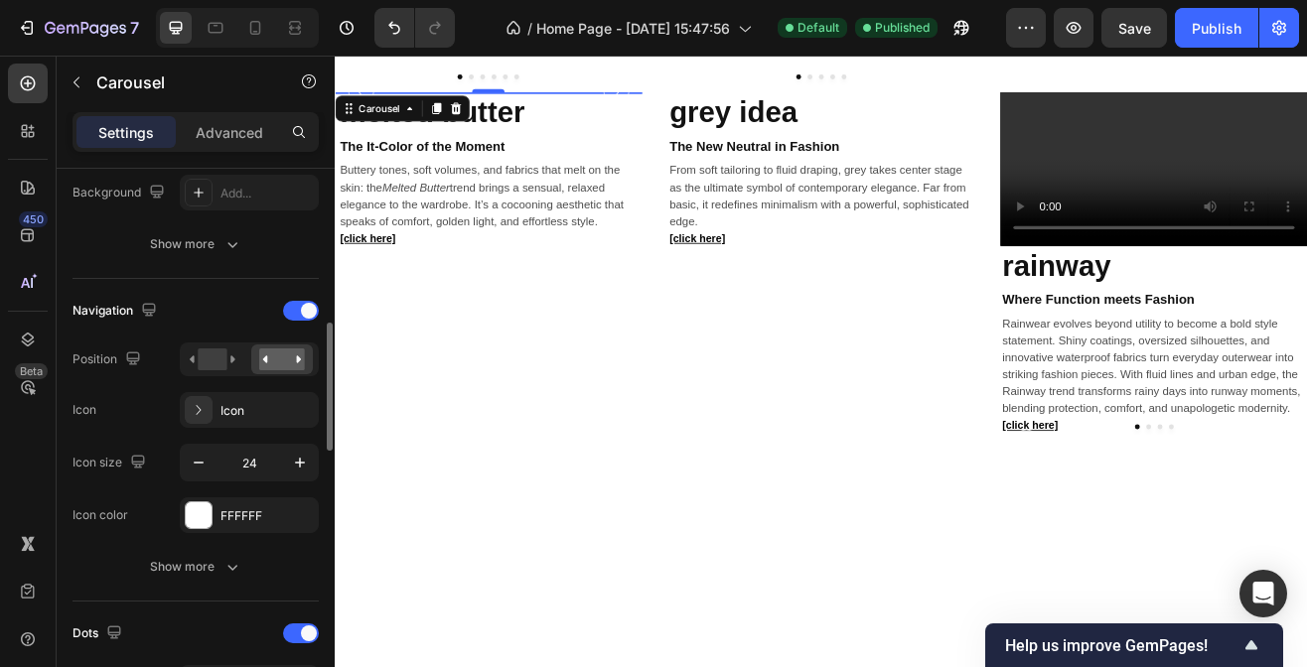
scroll to position [659, 0]
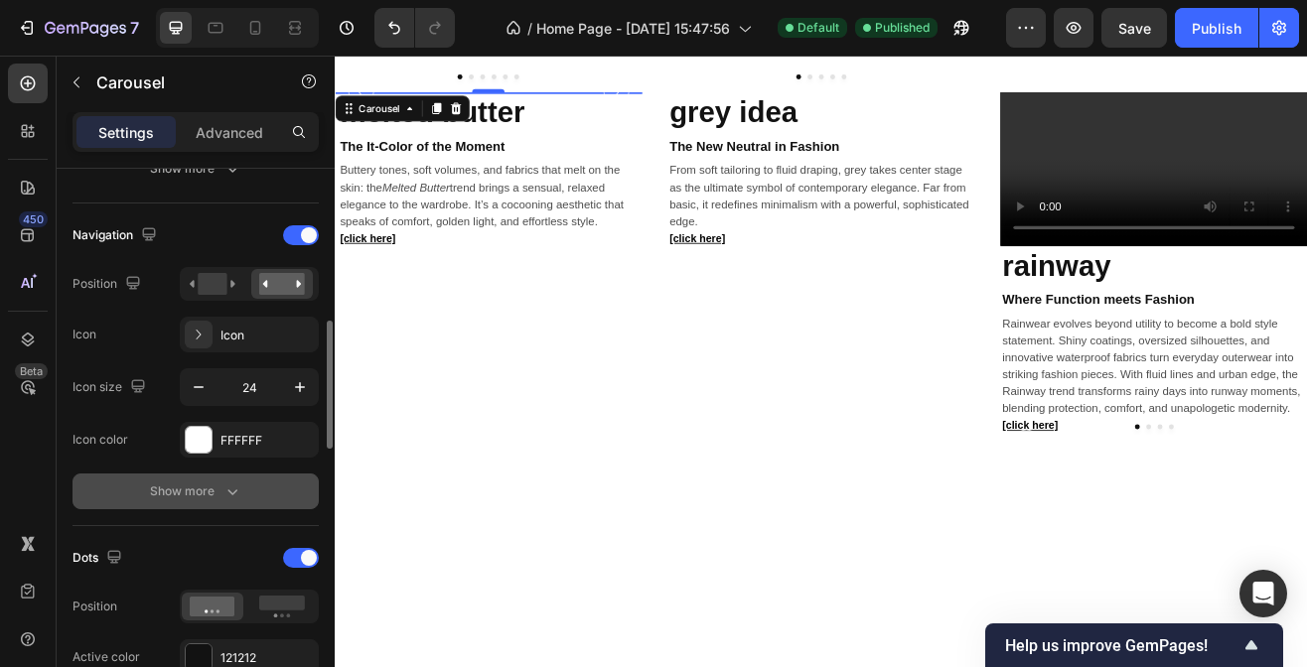
click at [161, 506] on button "Show more" at bounding box center [196, 492] width 246 height 36
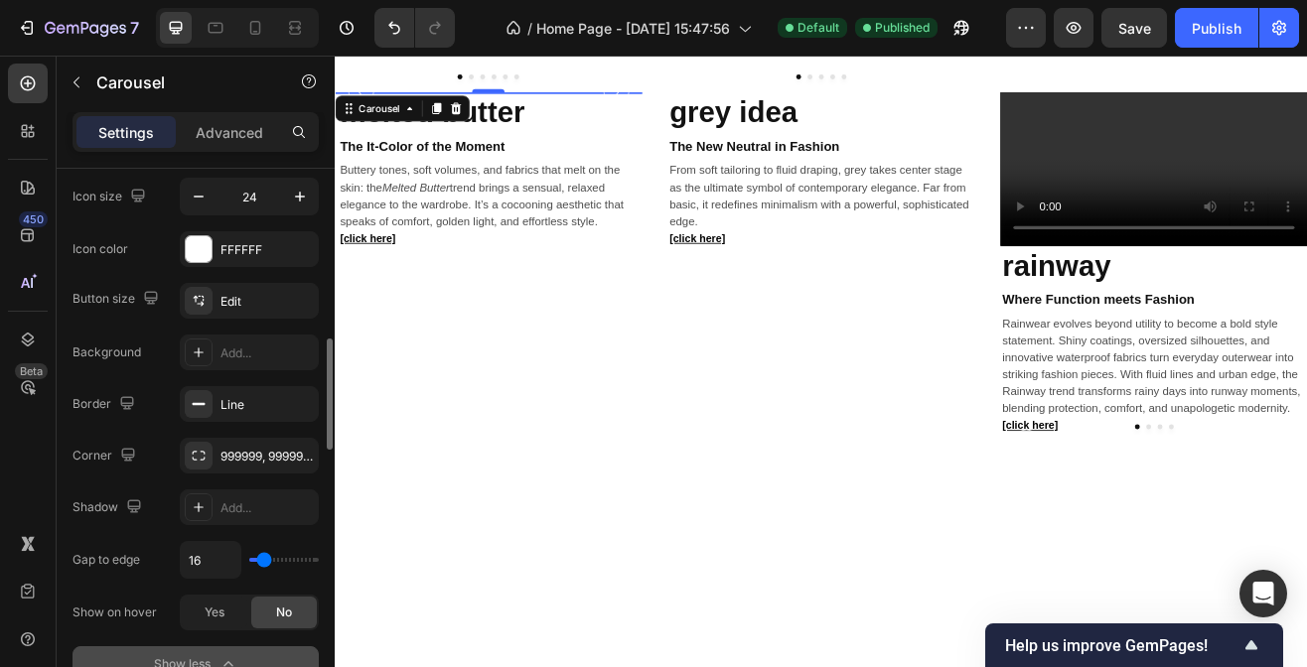
scroll to position [891, 0]
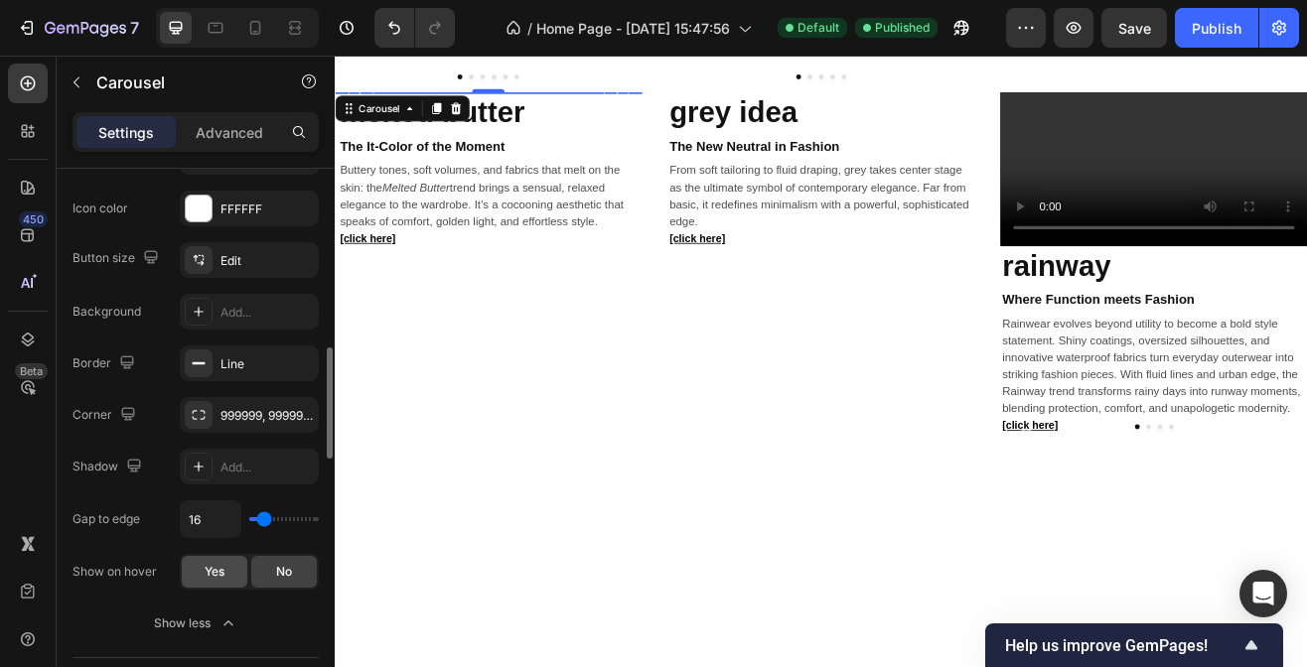
click at [202, 559] on div "Yes" at bounding box center [215, 572] width 66 height 32
click at [849, 101] on img at bounding box center [928, 101] width 371 height 0
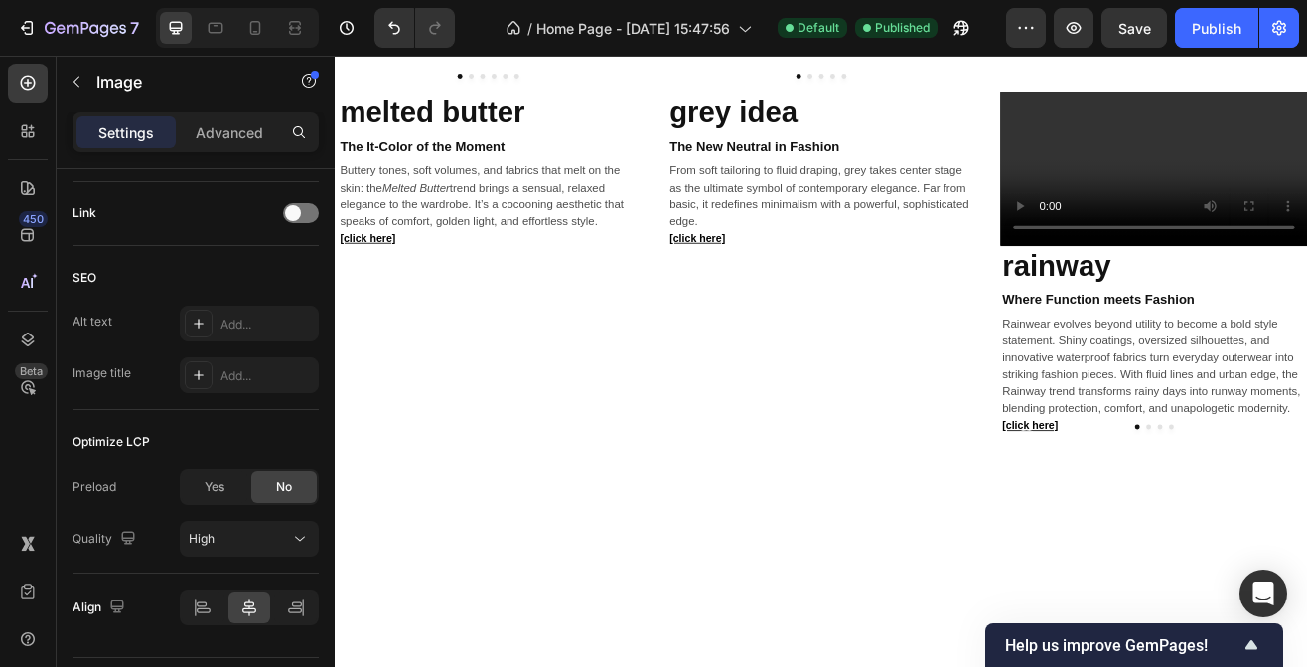
scroll to position [0, 0]
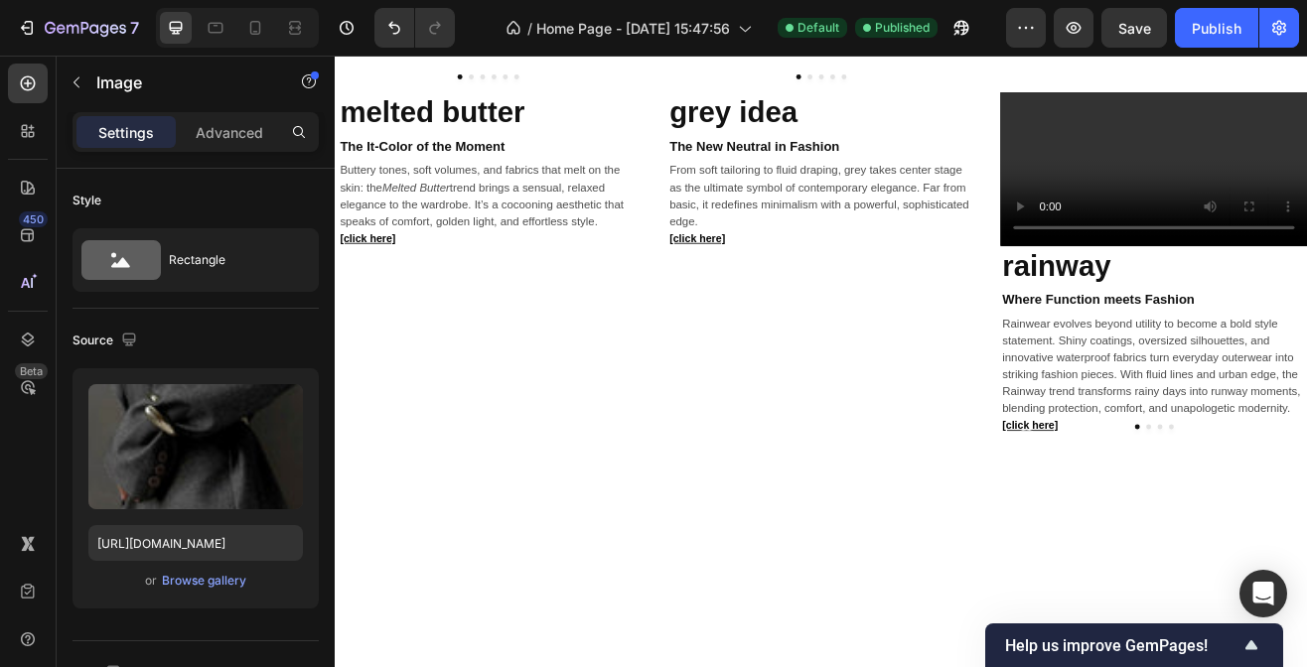
click at [774, 117] on div "Image" at bounding box center [789, 121] width 43 height 18
click at [782, 153] on div "Carousel" at bounding box center [781, 158] width 59 height 12
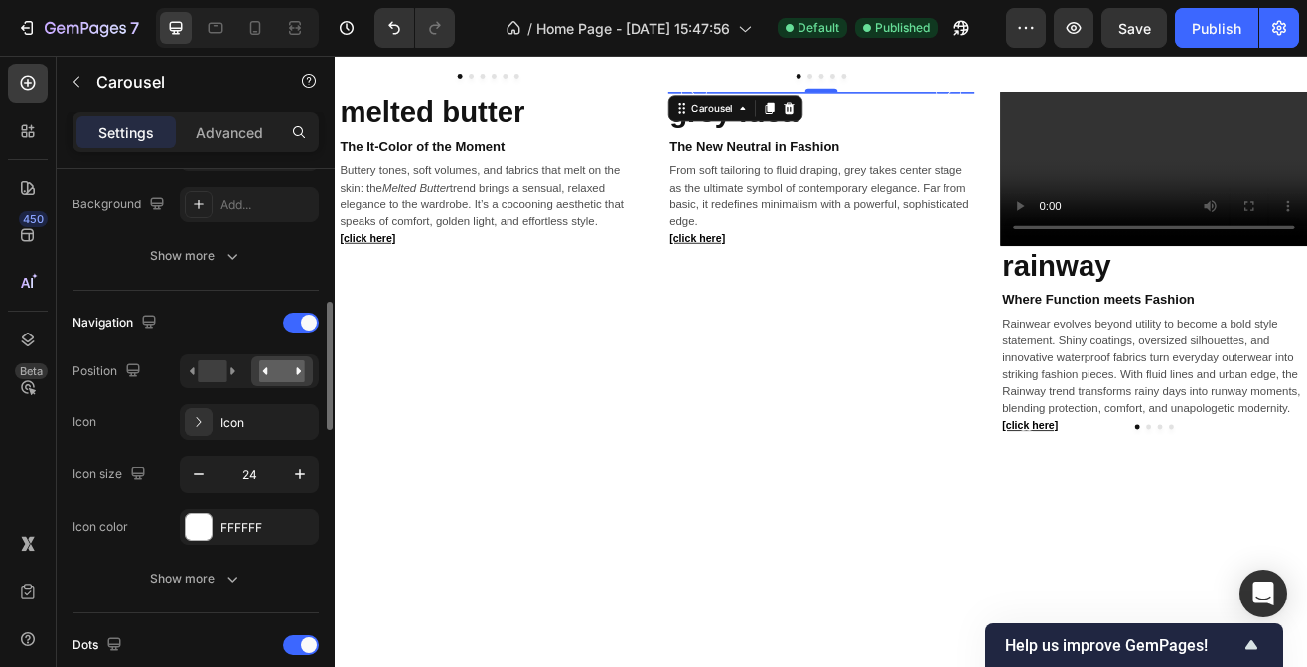
scroll to position [573, 0]
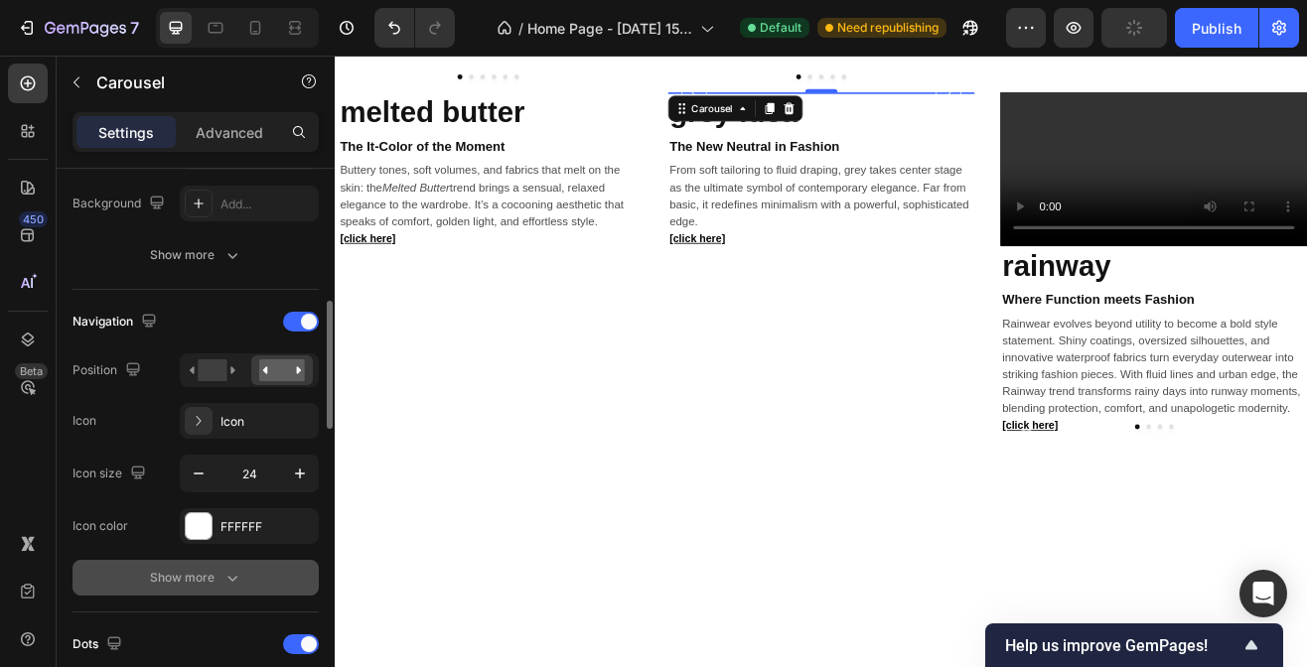
click at [127, 583] on button "Show more" at bounding box center [196, 578] width 246 height 36
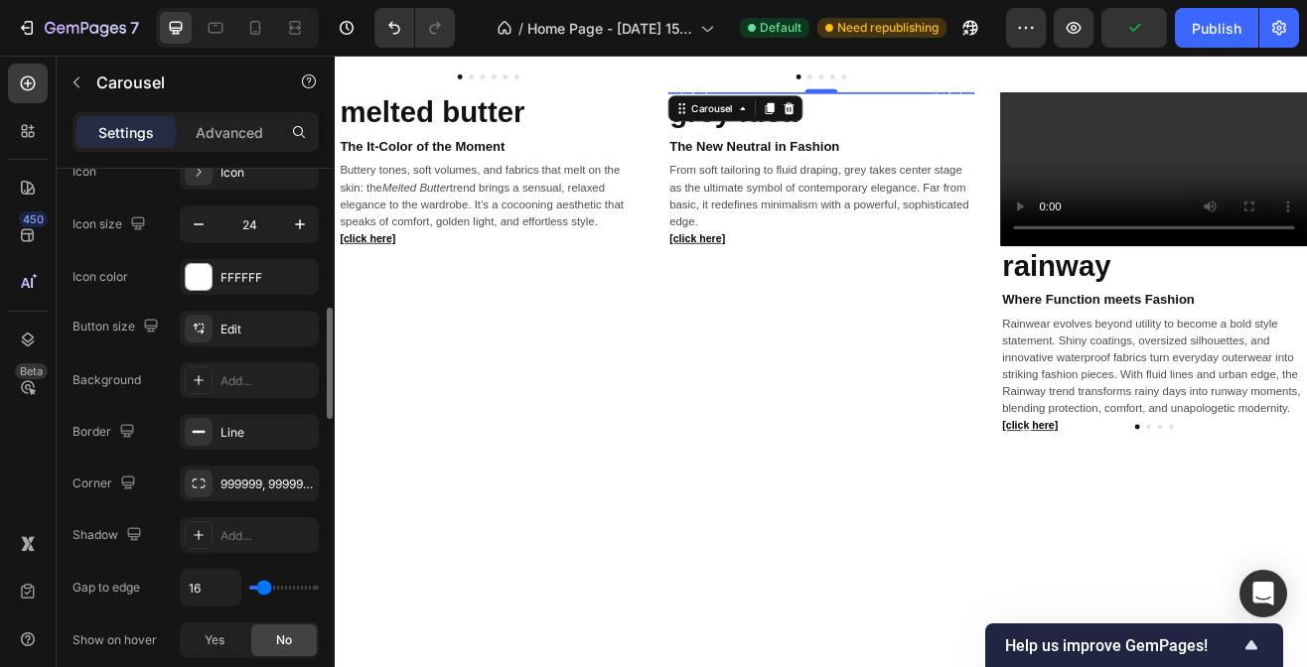
scroll to position [823, 0]
click at [205, 635] on span "Yes" at bounding box center [215, 640] width 20 height 18
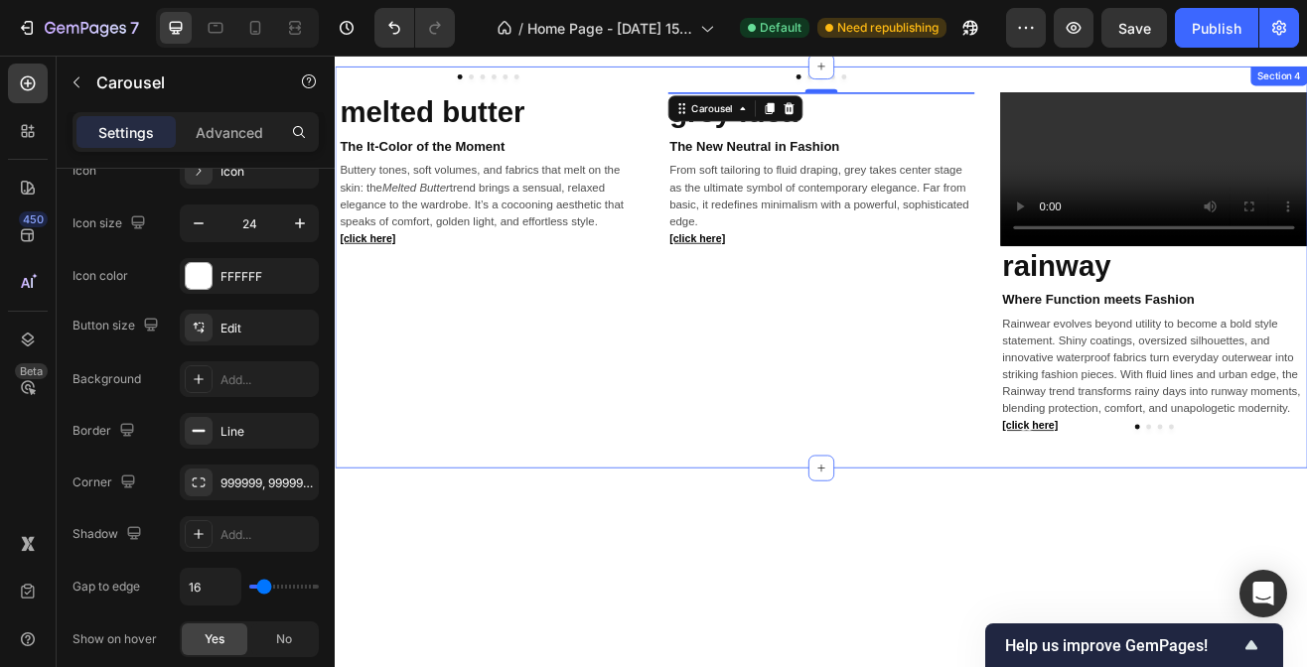
scroll to position [1351, 0]
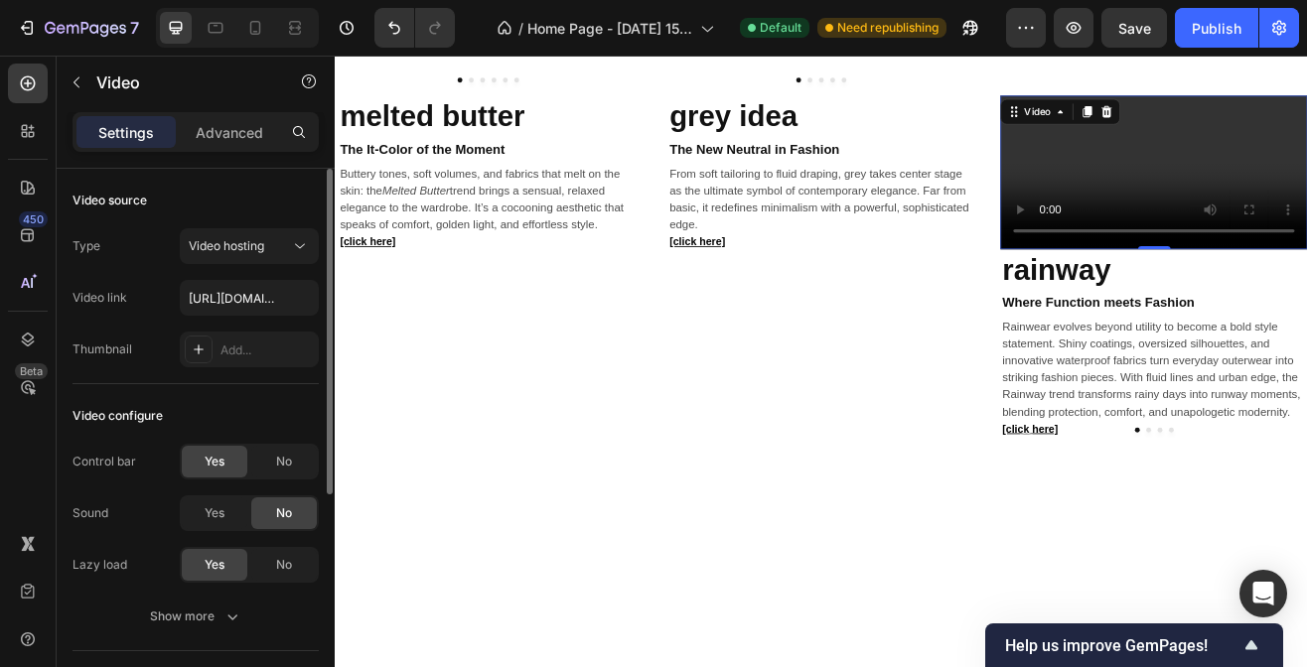
scroll to position [7, 0]
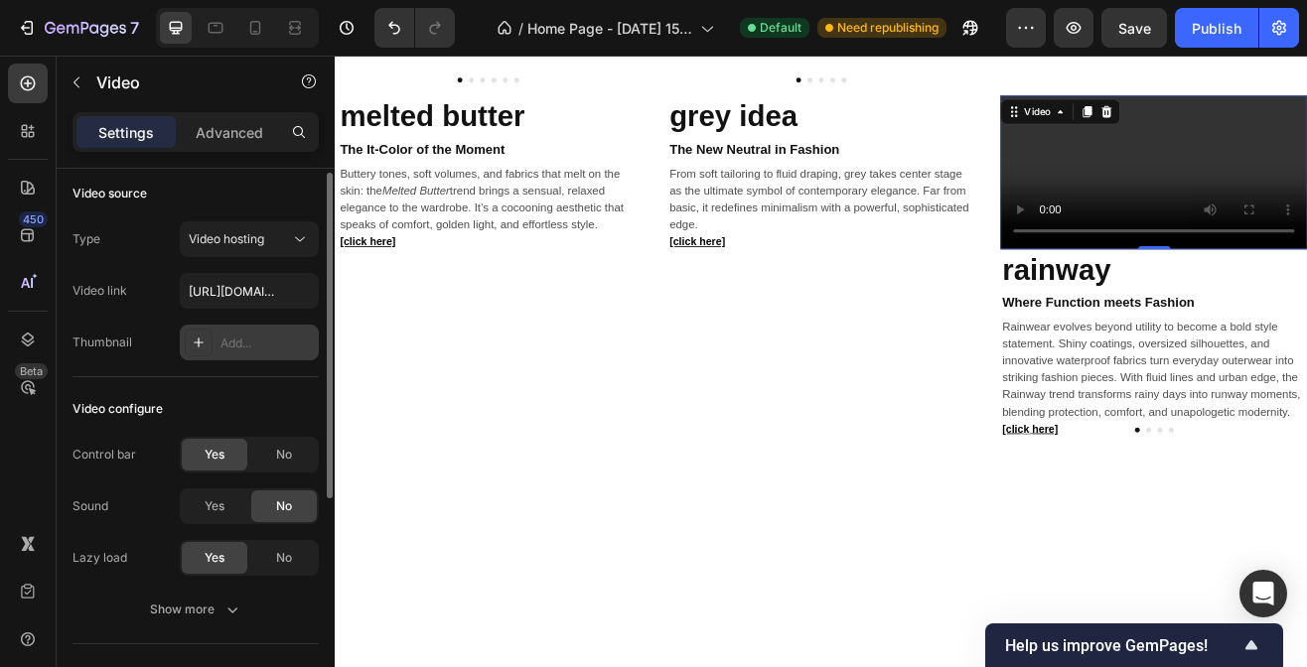
click at [201, 336] on icon at bounding box center [199, 343] width 16 height 16
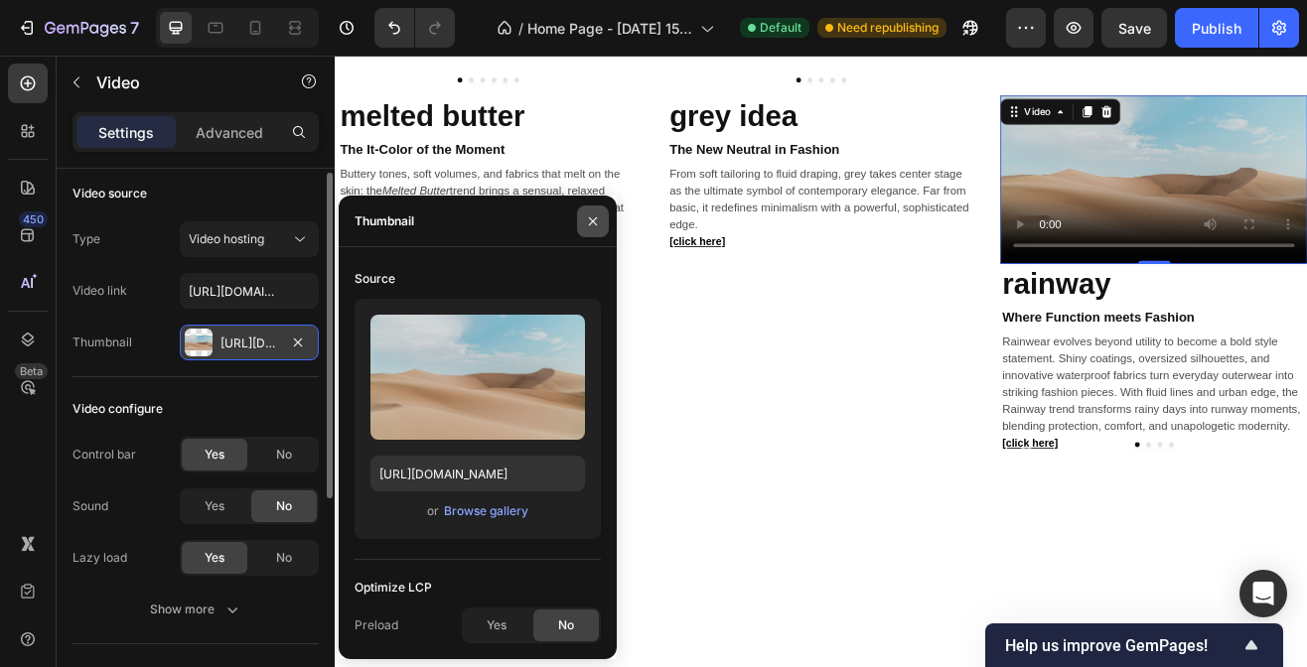
click at [596, 225] on icon "button" at bounding box center [593, 222] width 16 height 16
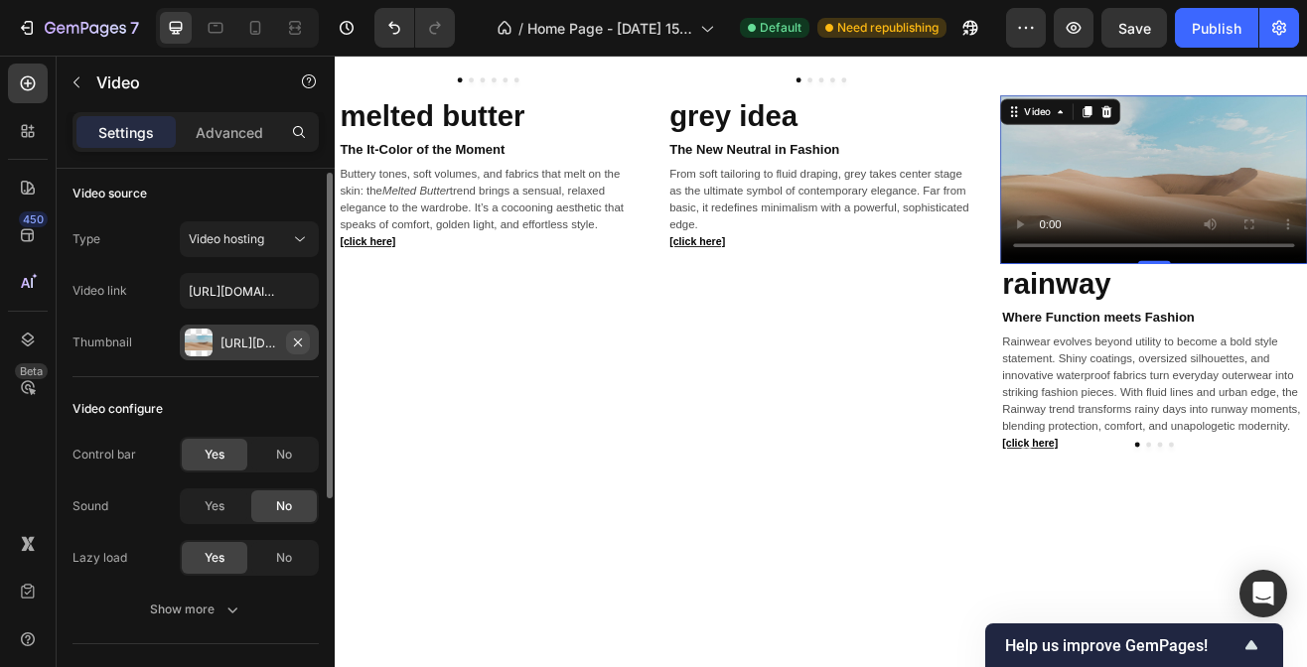
click at [298, 341] on icon "button" at bounding box center [298, 342] width 8 height 8
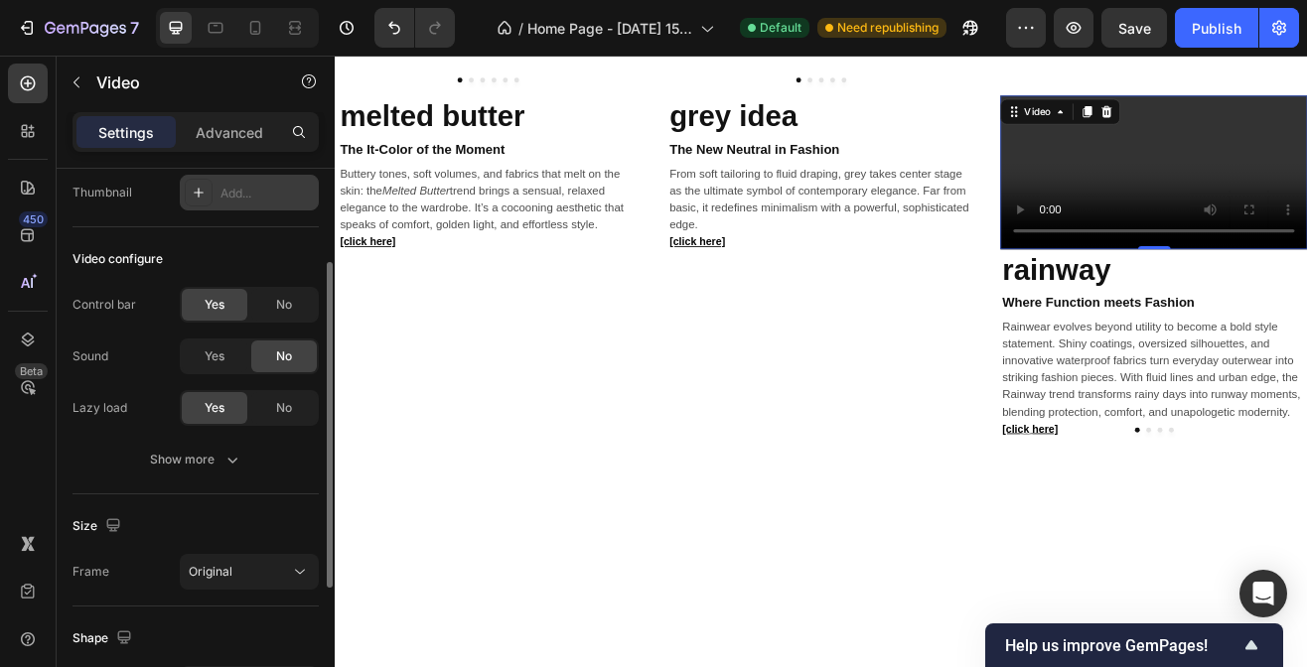
scroll to position [158, 0]
click at [191, 466] on div "Show more" at bounding box center [196, 459] width 92 height 20
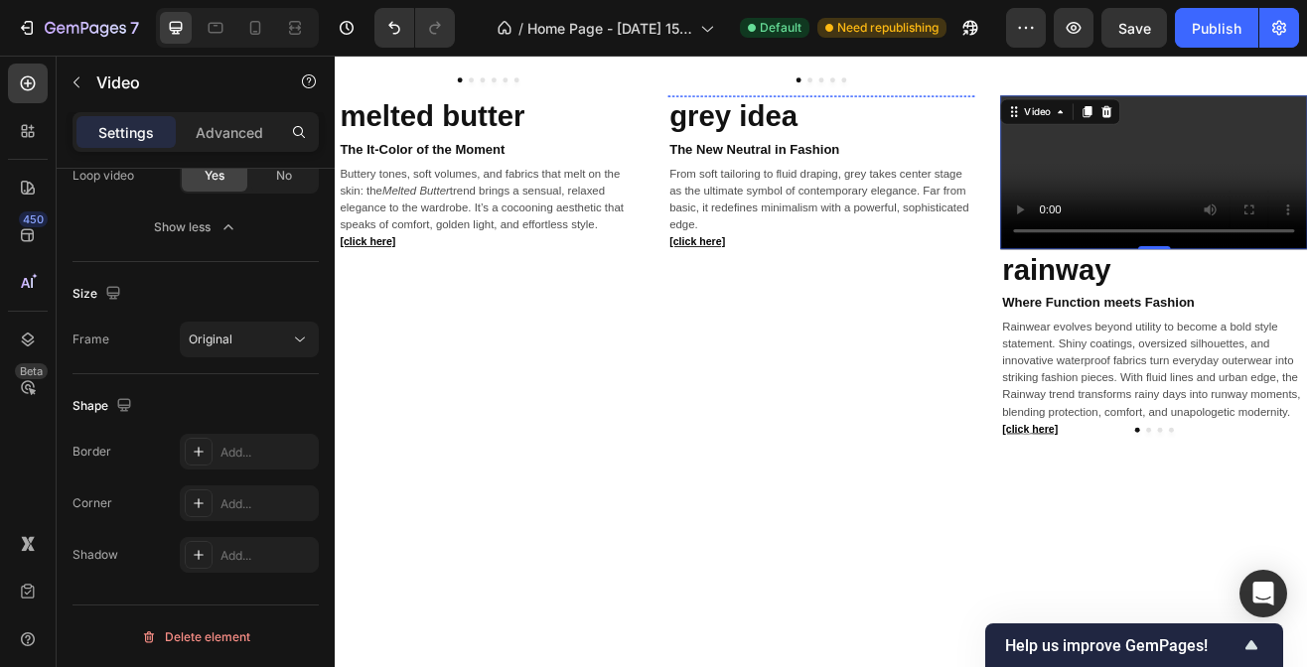
scroll to position [1381, 0]
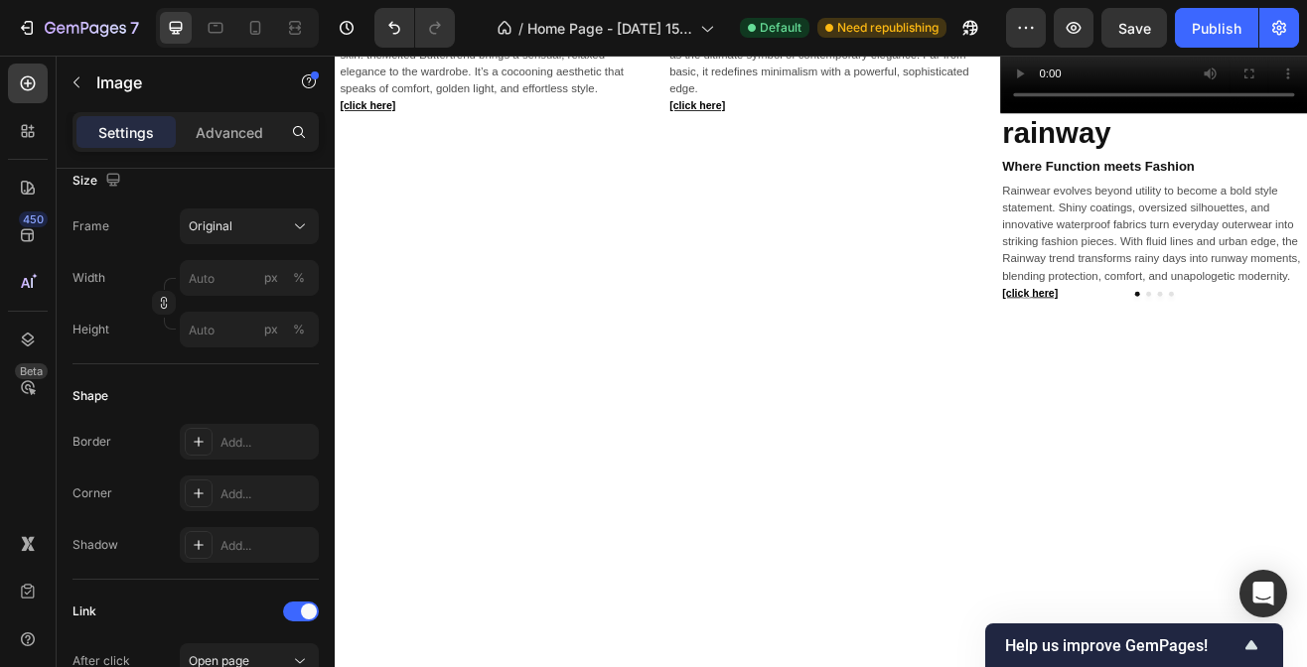
scroll to position [0, 0]
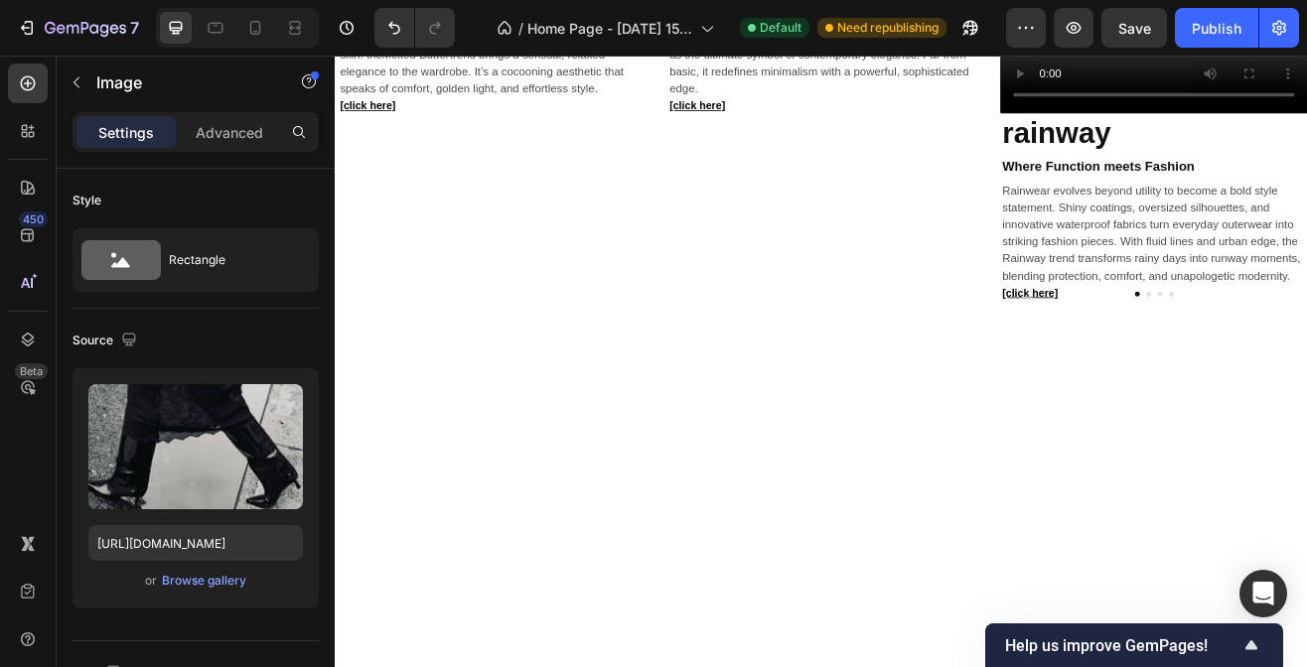
click at [1218, 395] on icon at bounding box center [1226, 387] width 16 height 16
click at [1195, 430] on div "Carousel" at bounding box center [1188, 424] width 59 height 12
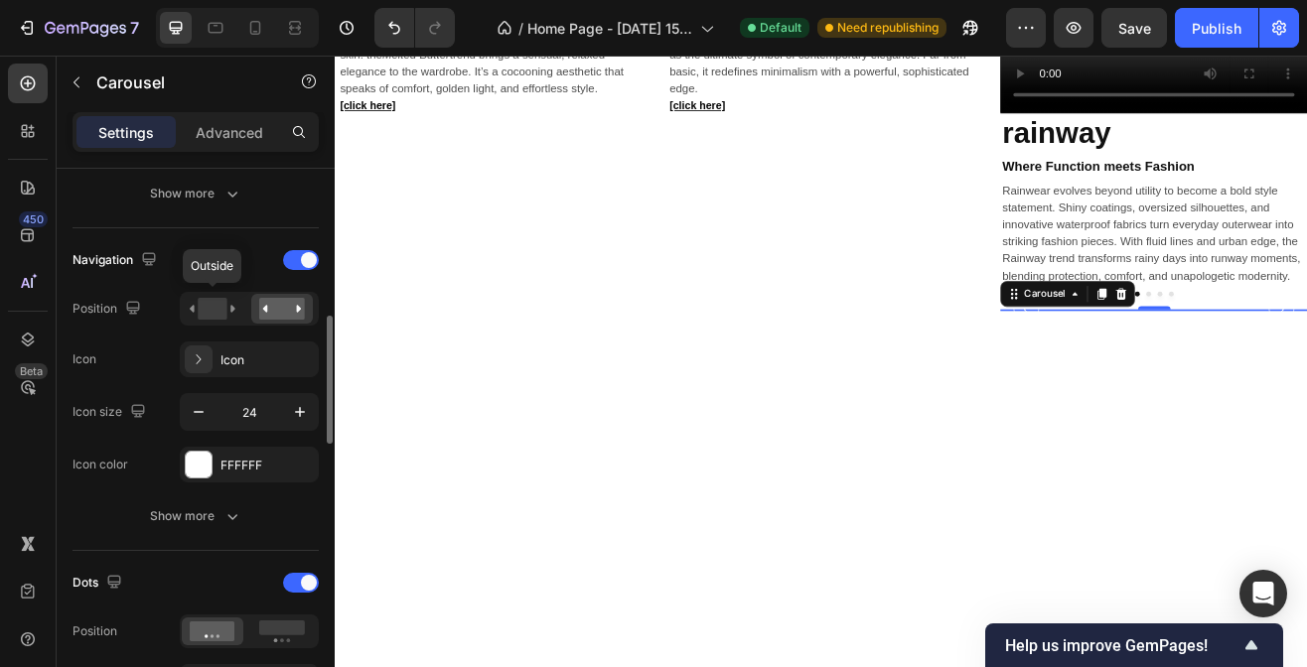
scroll to position [636, 0]
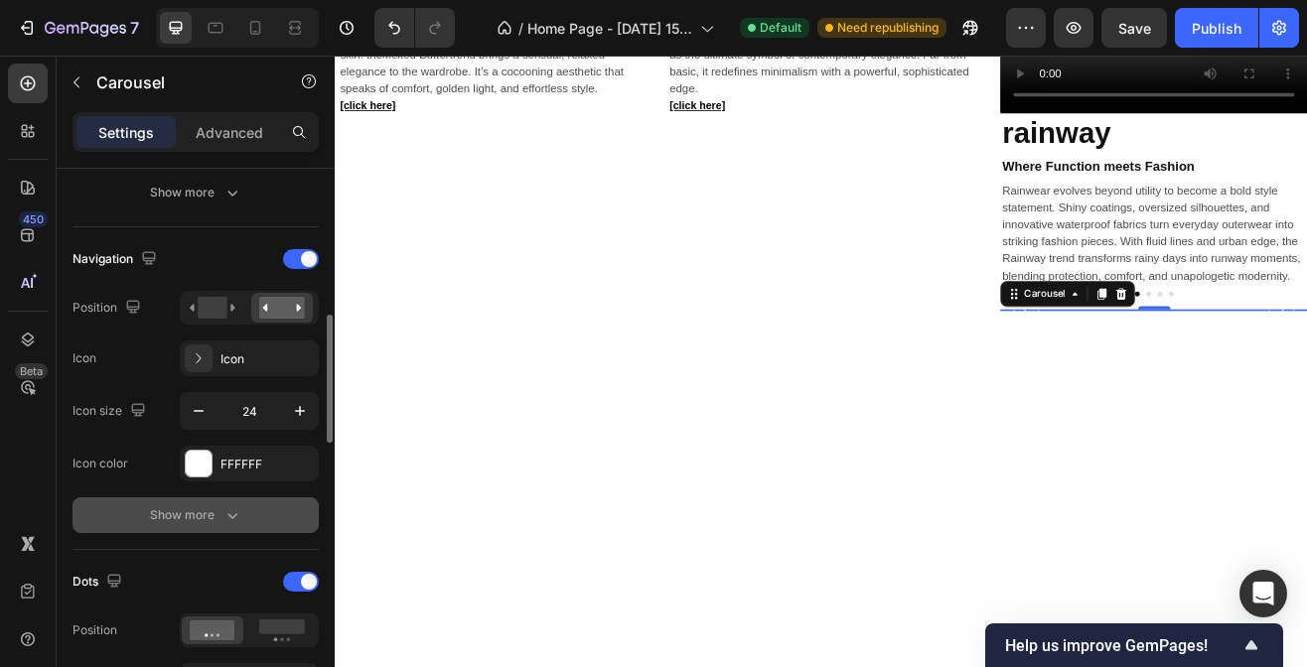
click at [134, 498] on button "Show more" at bounding box center [196, 516] width 246 height 36
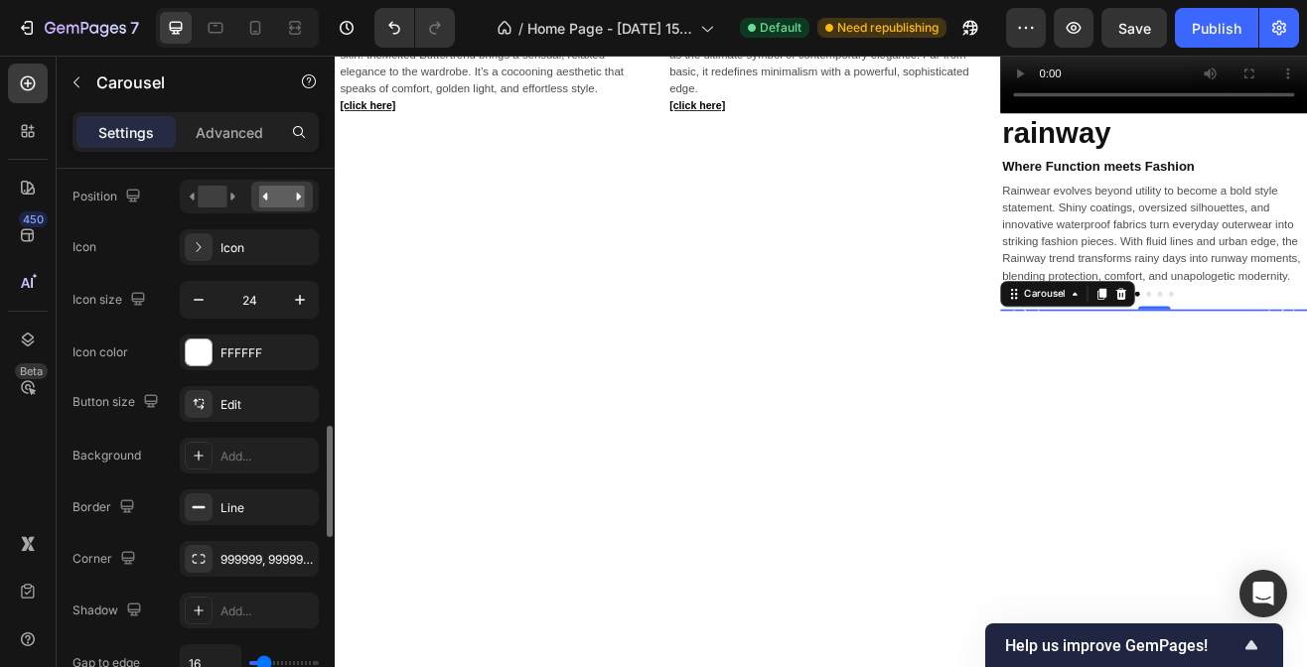
scroll to position [844, 0]
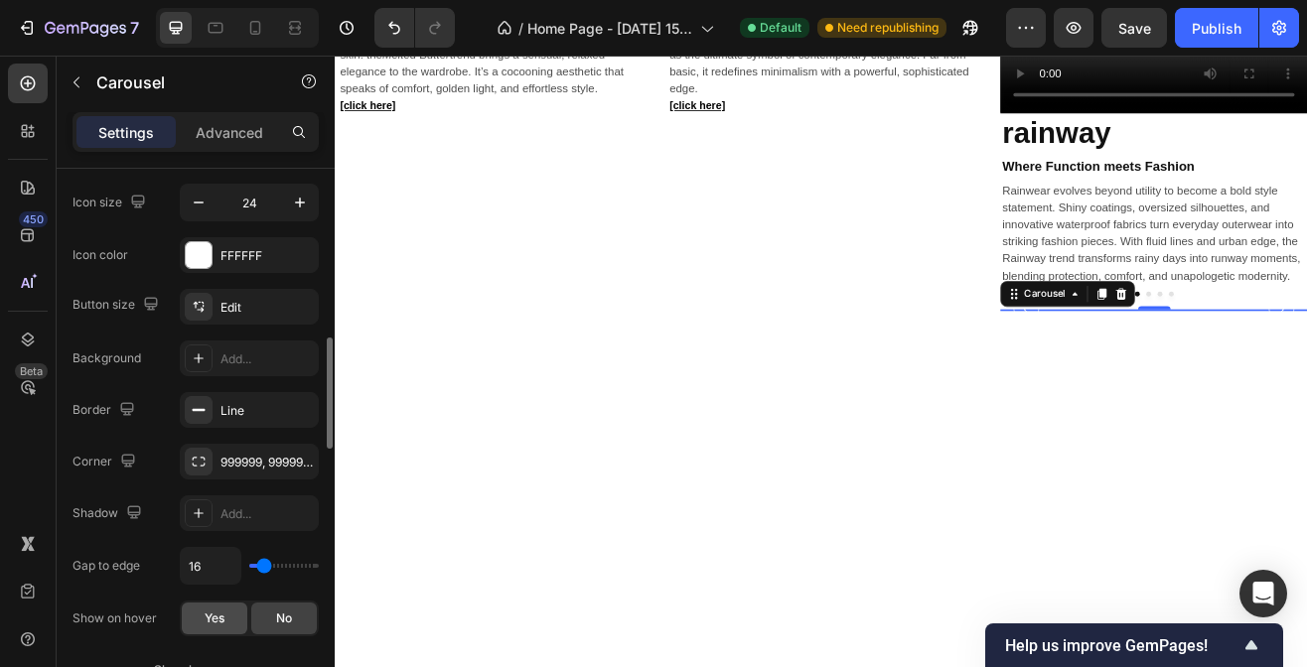
click at [198, 604] on div "Yes" at bounding box center [215, 619] width 66 height 32
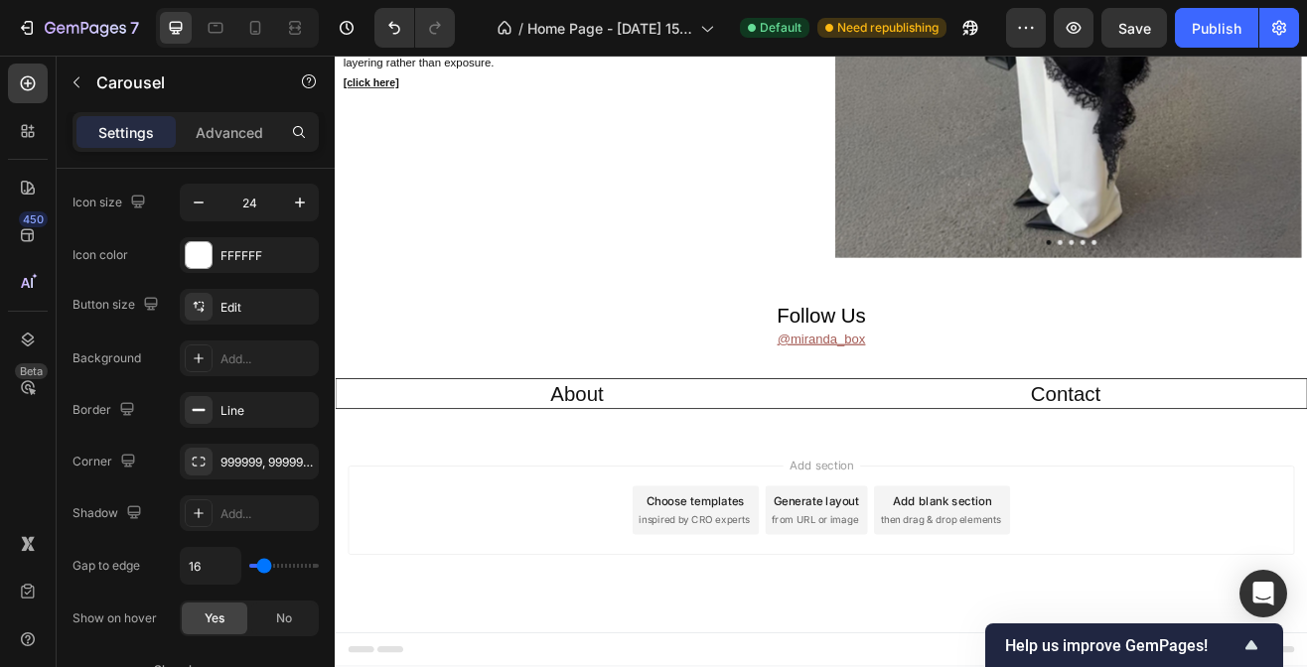
scroll to position [3426, 0]
click at [1036, 304] on img at bounding box center [1232, 89] width 572 height 429
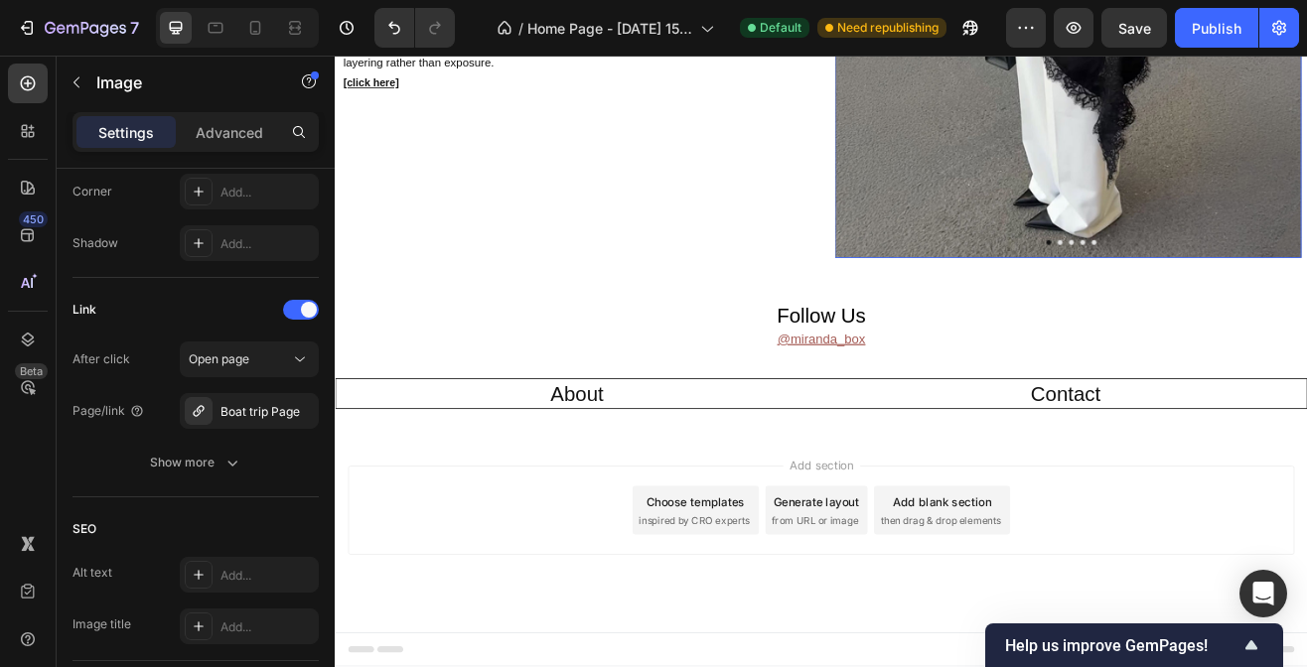
scroll to position [0, 0]
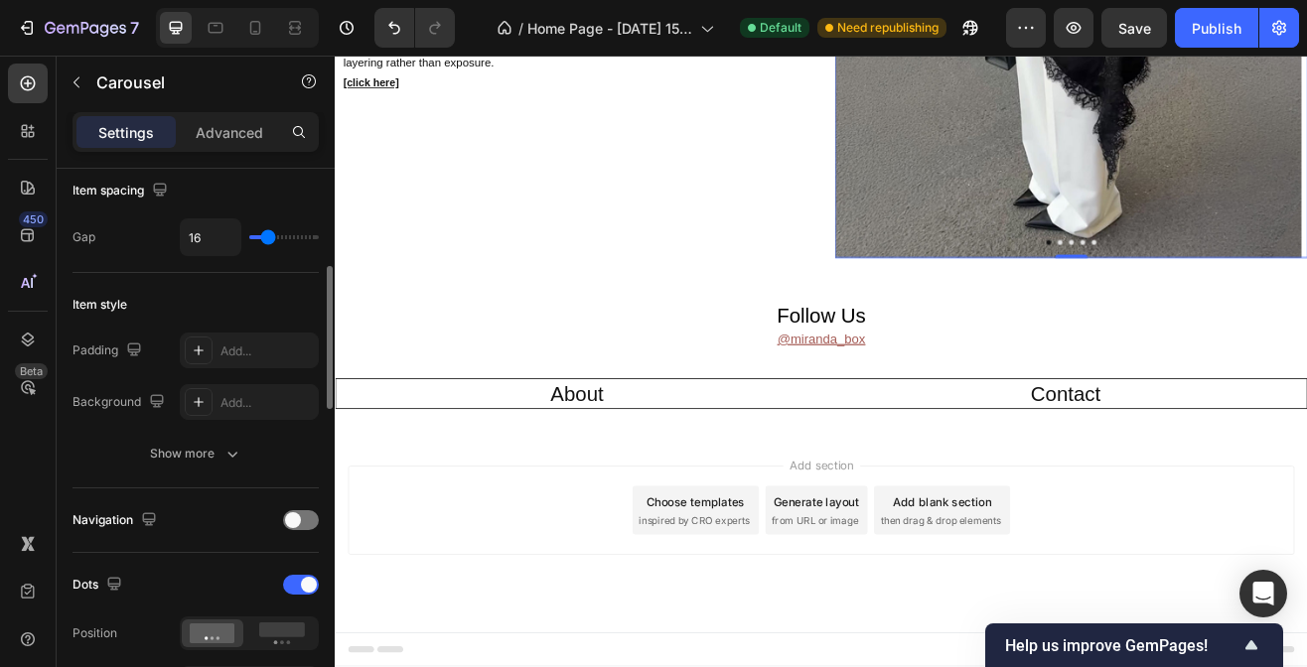
scroll to position [375, 0]
click at [286, 515] on span at bounding box center [293, 519] width 16 height 16
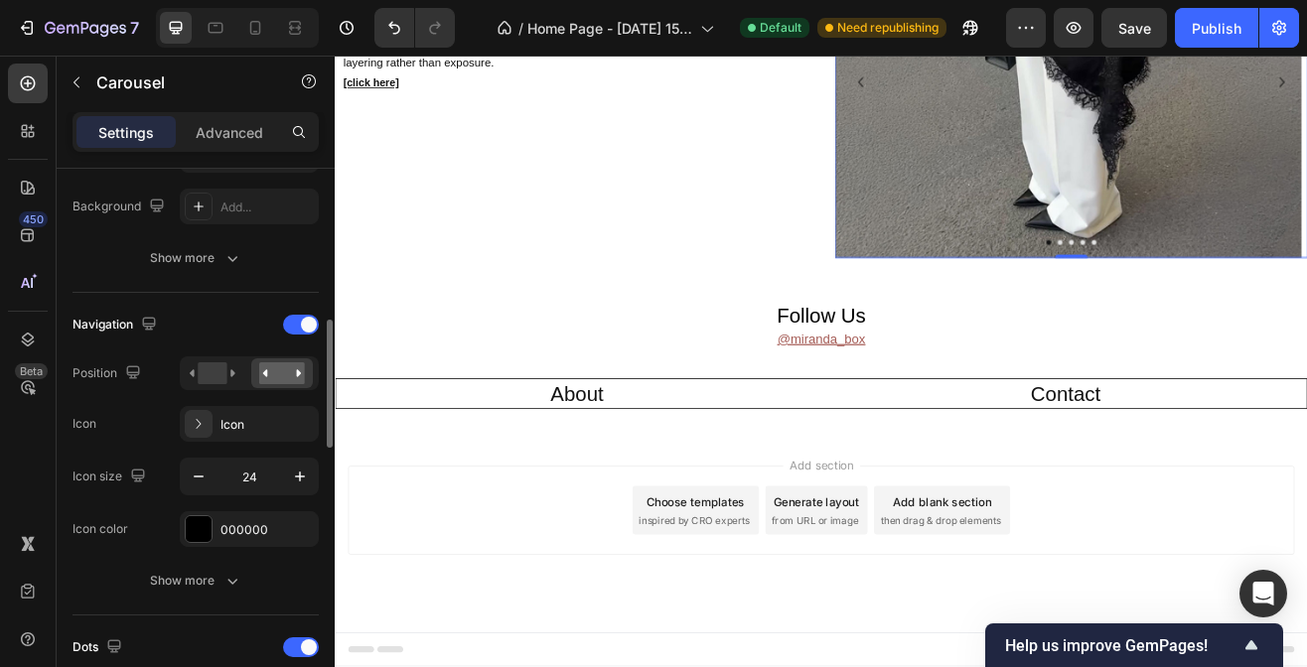
scroll to position [613, 0]
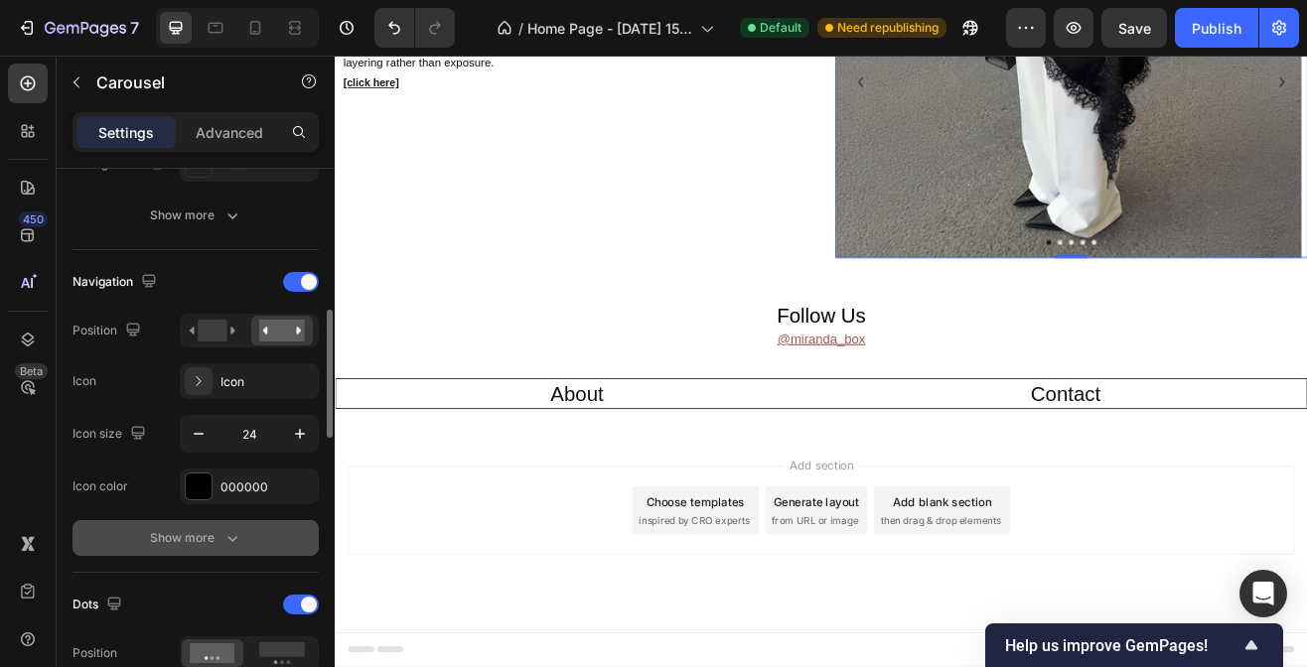
click at [208, 544] on div "Show more" at bounding box center [196, 538] width 92 height 20
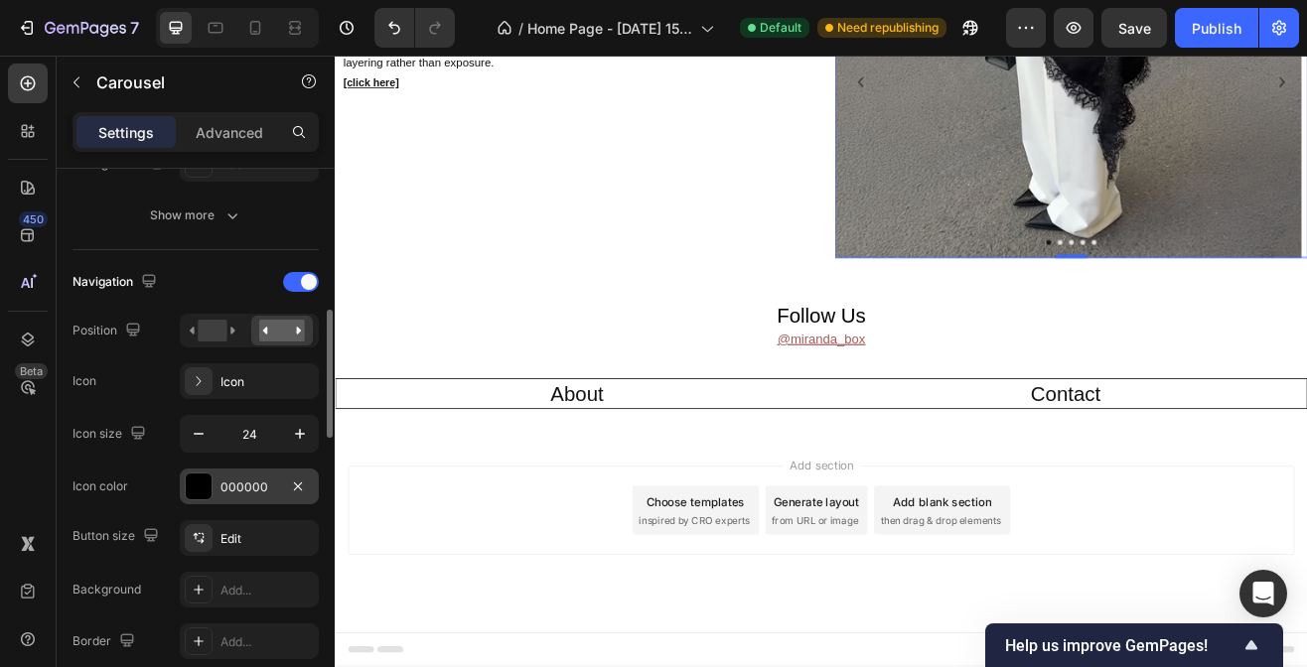
click at [250, 474] on div "000000" at bounding box center [249, 487] width 139 height 36
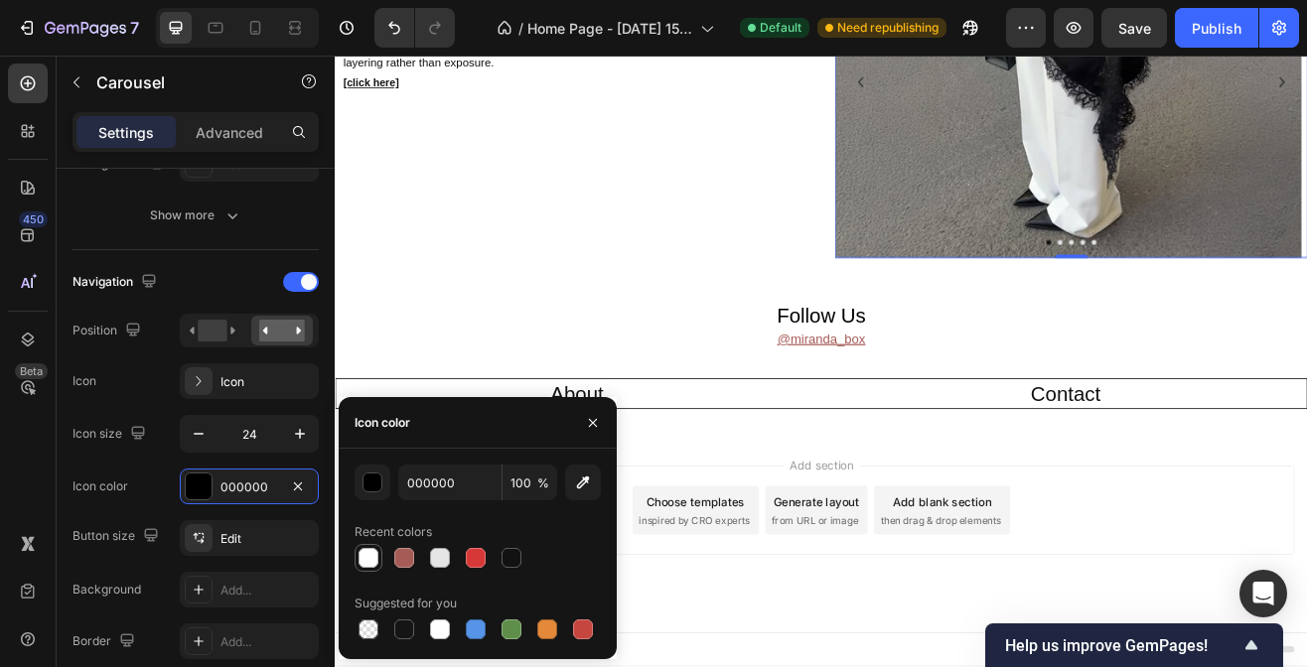
click at [374, 550] on div at bounding box center [369, 558] width 20 height 20
type input "FFFFFF"
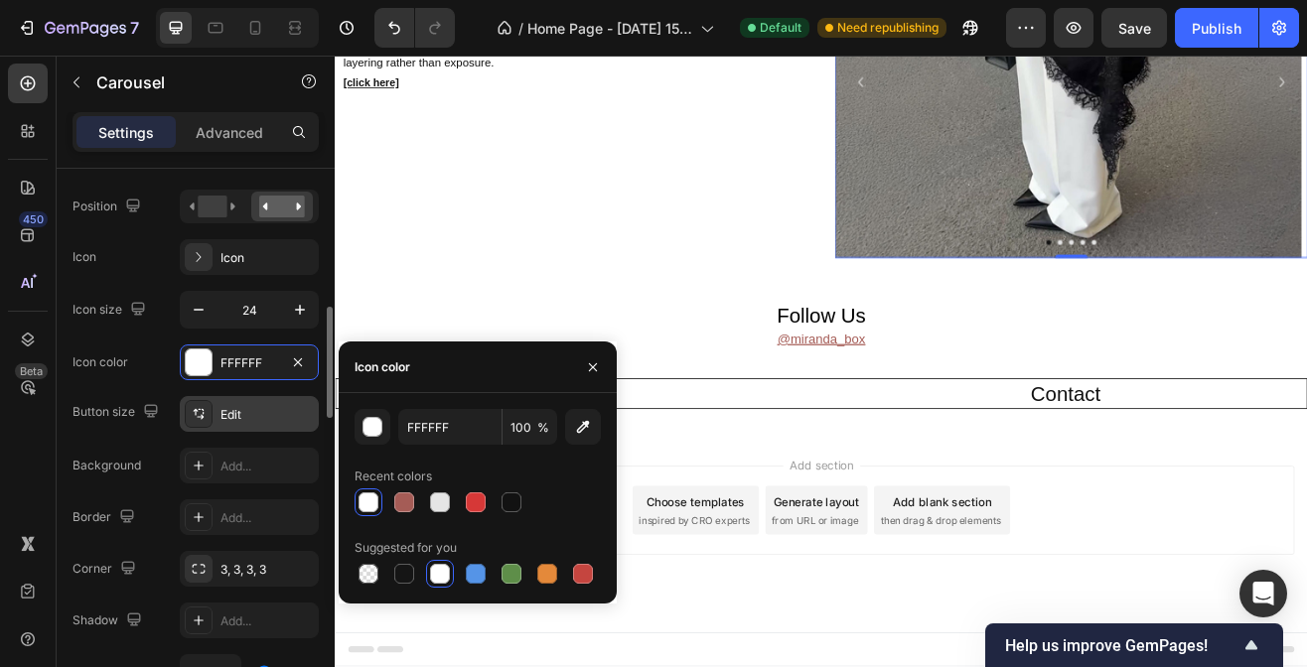
scroll to position [738, 0]
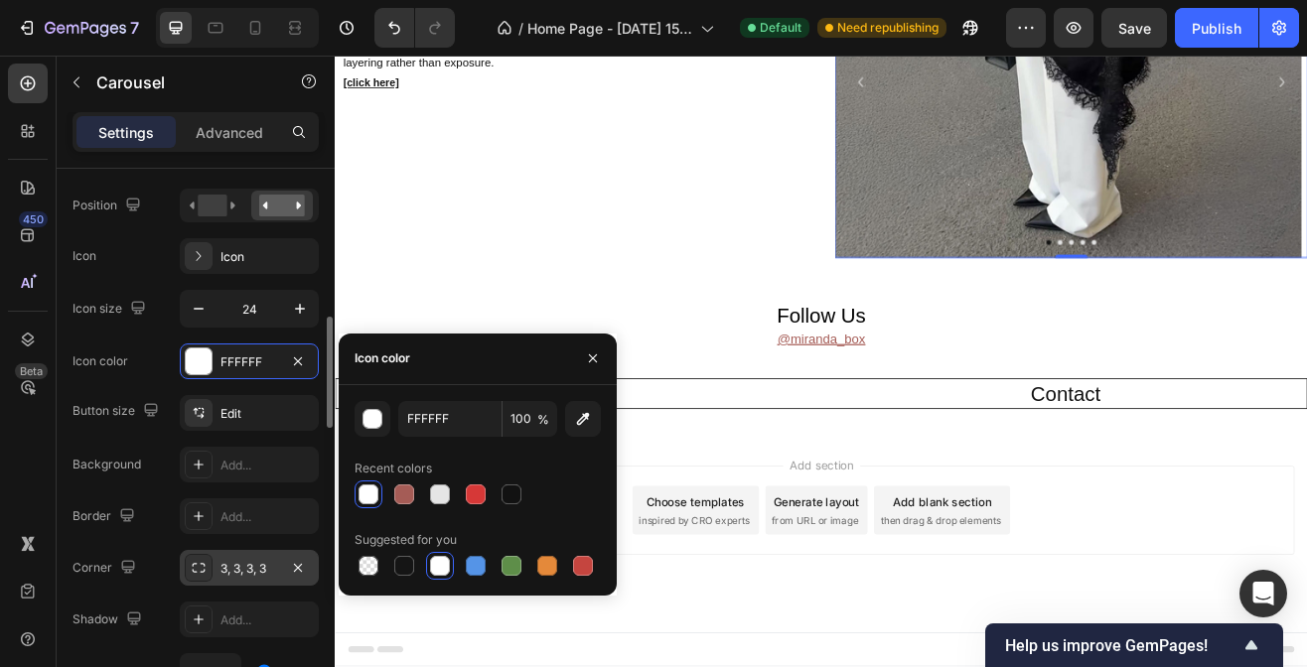
click at [239, 561] on div "3, 3, 3, 3" at bounding box center [249, 569] width 58 height 18
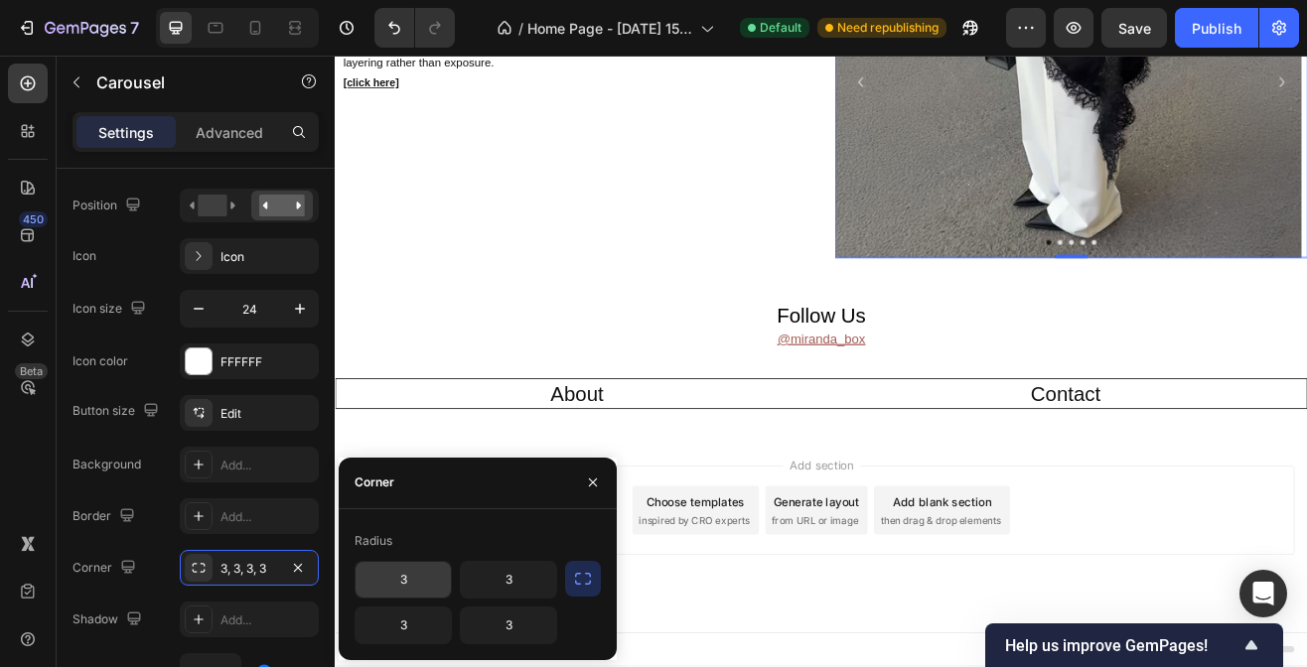
click at [381, 581] on input "3" at bounding box center [403, 580] width 95 height 36
paste input "999999"
type input "999999"
click at [543, 583] on input "3" at bounding box center [508, 580] width 95 height 36
paste input "999999"
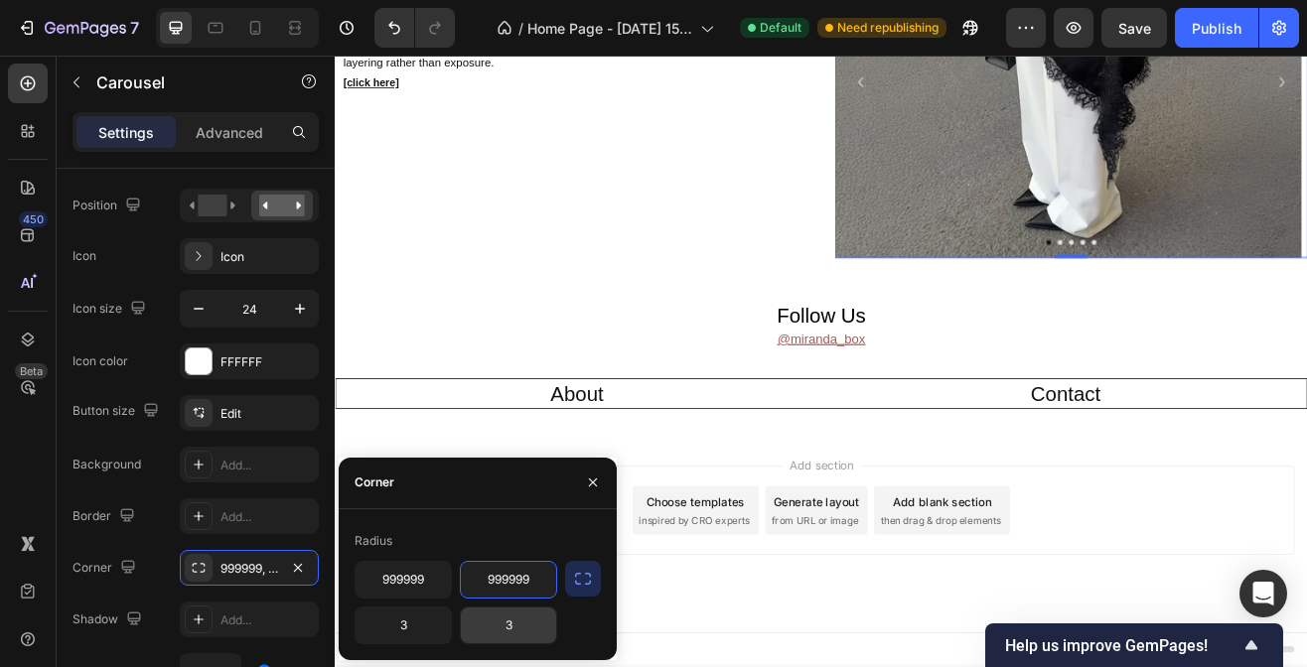
type input "999999"
click at [515, 631] on input "3" at bounding box center [508, 626] width 95 height 36
paste input "999999"
type input "999999"
click at [403, 619] on input "3" at bounding box center [403, 626] width 95 height 36
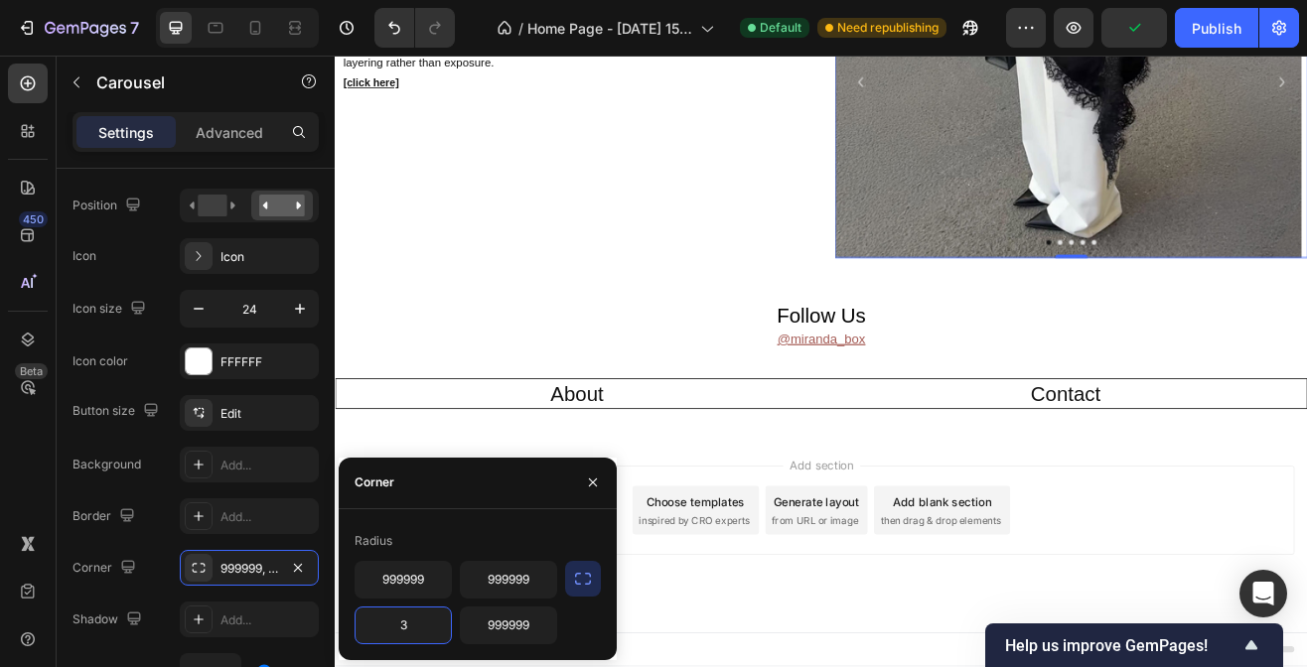
paste input "999999"
type input "999999"
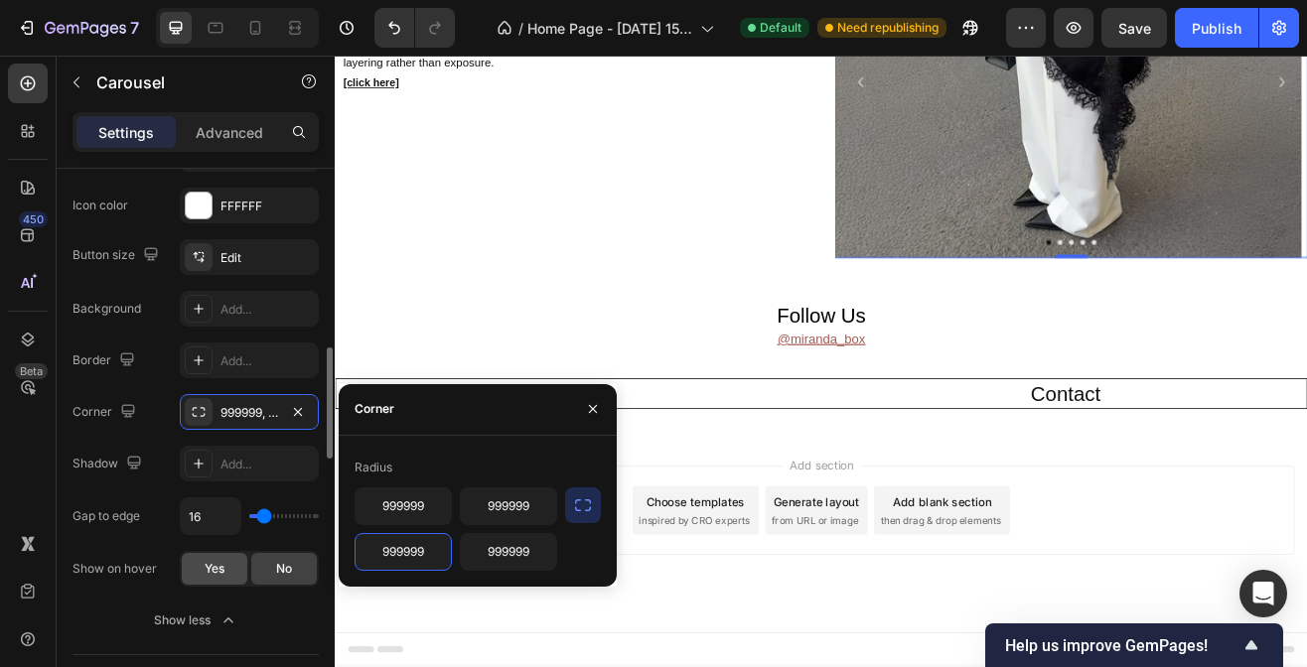
click at [208, 579] on div "Yes" at bounding box center [215, 569] width 66 height 32
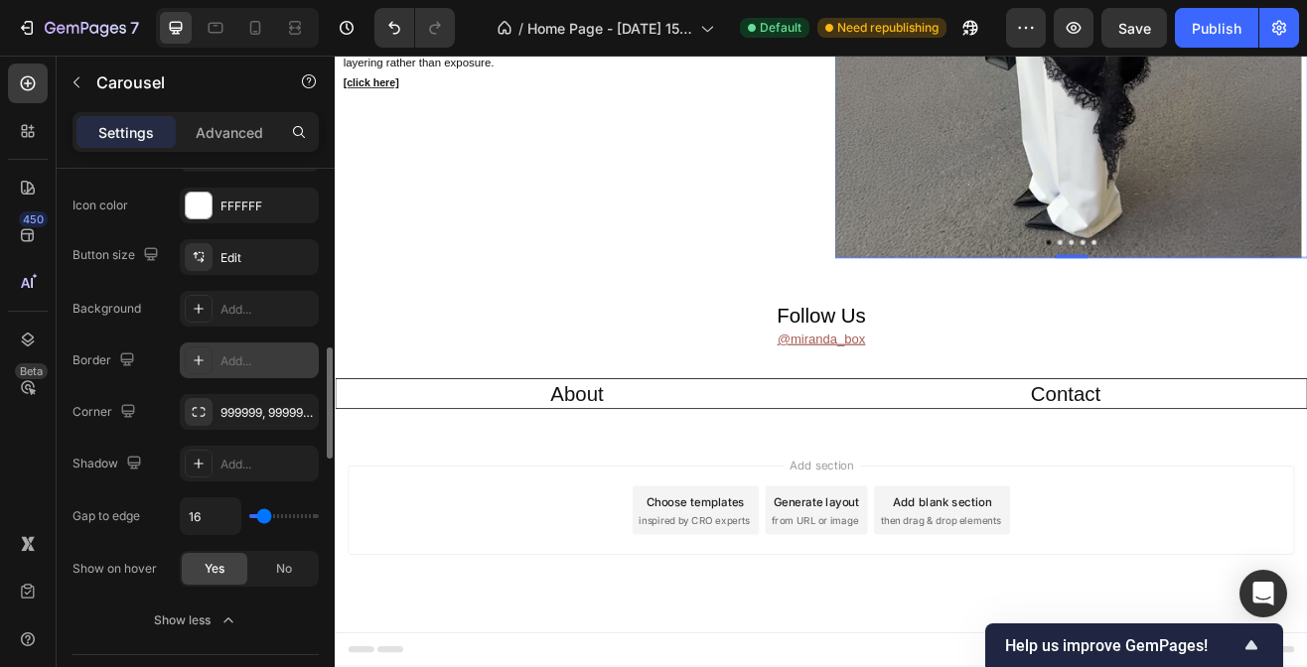
click at [251, 357] on div "Add..." at bounding box center [266, 362] width 93 height 18
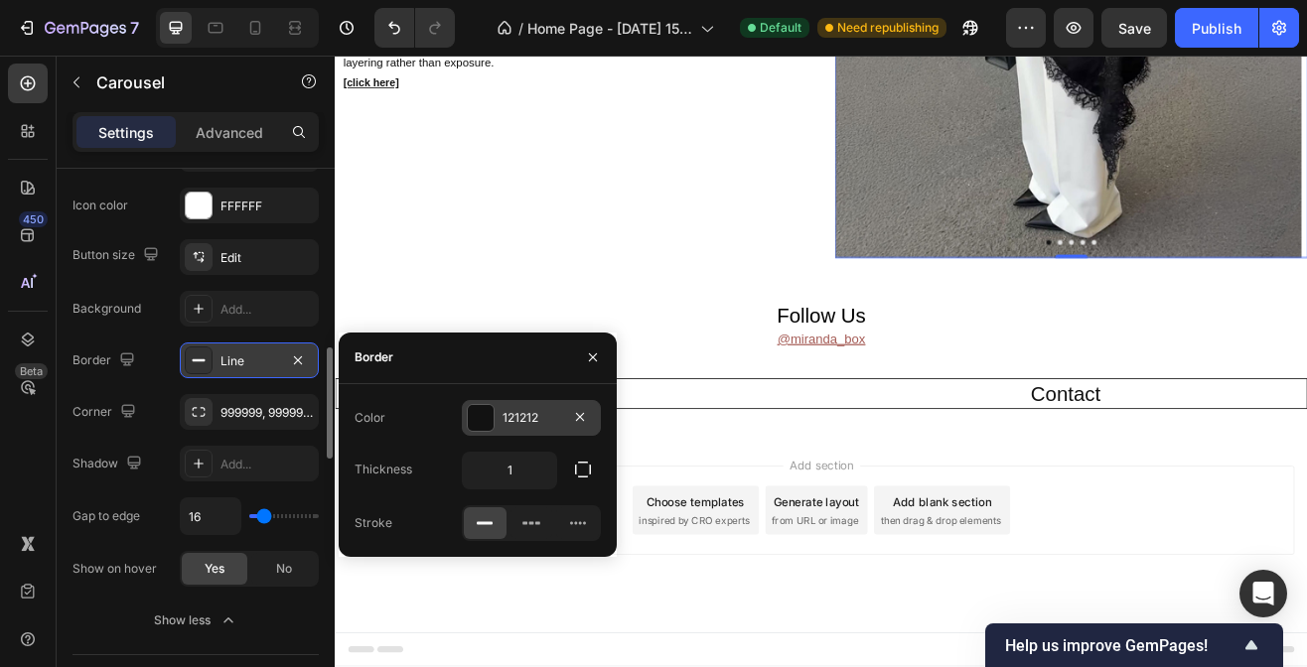
click at [513, 425] on div "121212" at bounding box center [532, 418] width 58 height 18
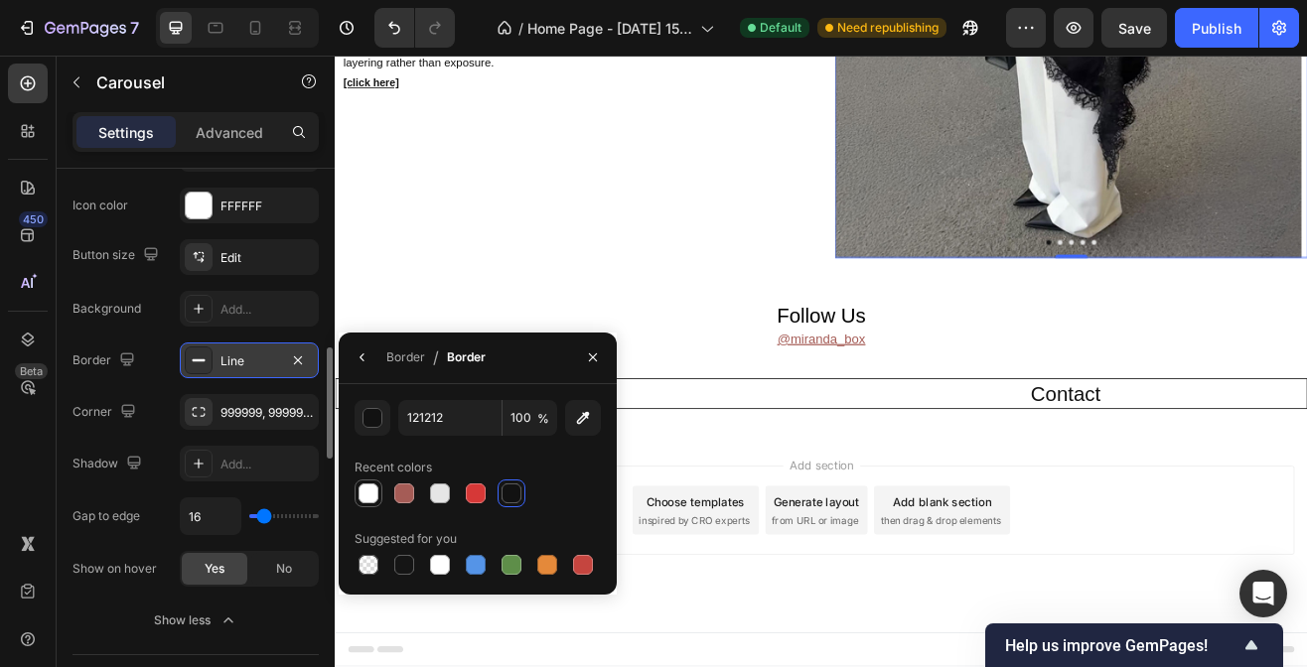
click at [372, 491] on div at bounding box center [369, 494] width 20 height 20
type input "FFFFFF"
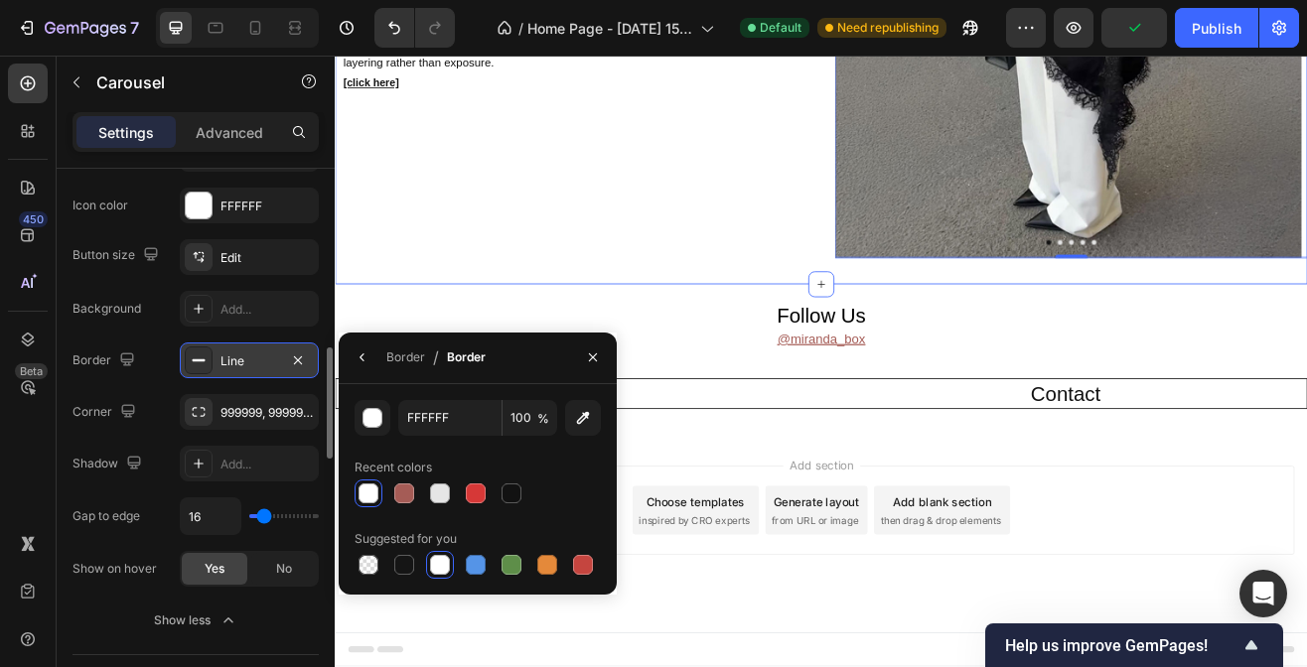
click at [806, 304] on div "Soft Seduction Lingerie meets layering Heading Delicate silks, lace details, an…" at bounding box center [625, 89] width 580 height 429
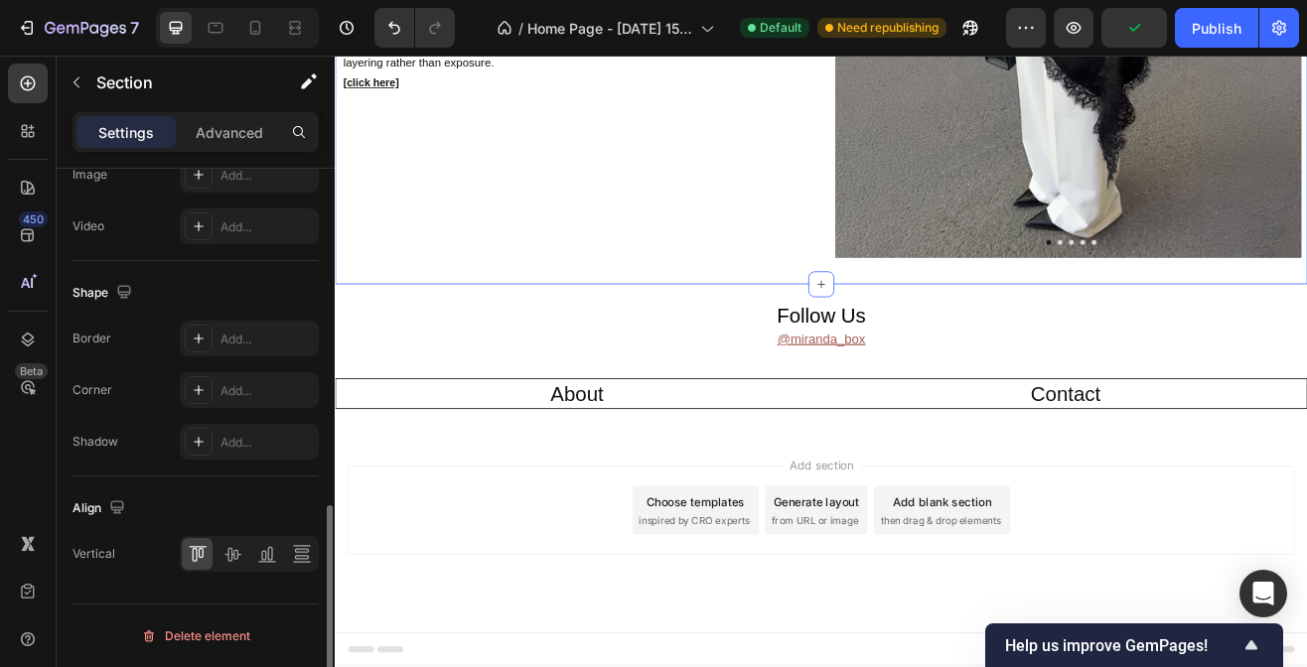
scroll to position [0, 0]
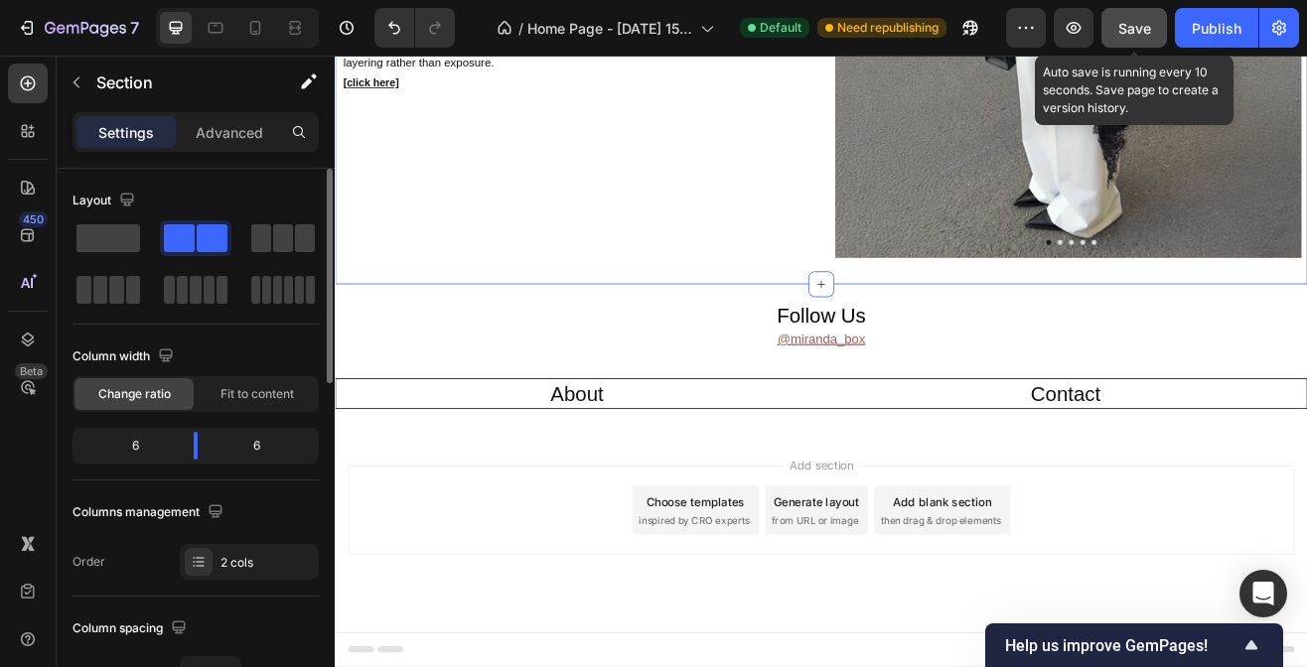
click at [1136, 26] on span "Save" at bounding box center [1134, 28] width 33 height 17
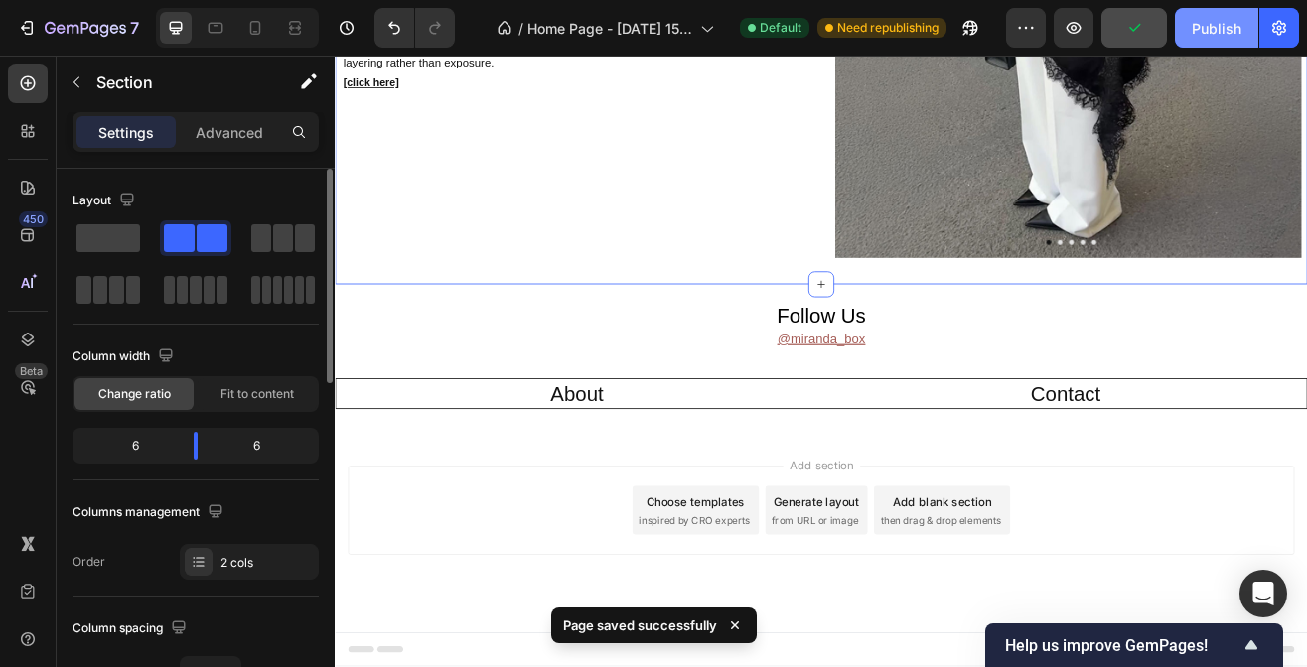
click at [1220, 25] on div "Publish" at bounding box center [1217, 28] width 50 height 21
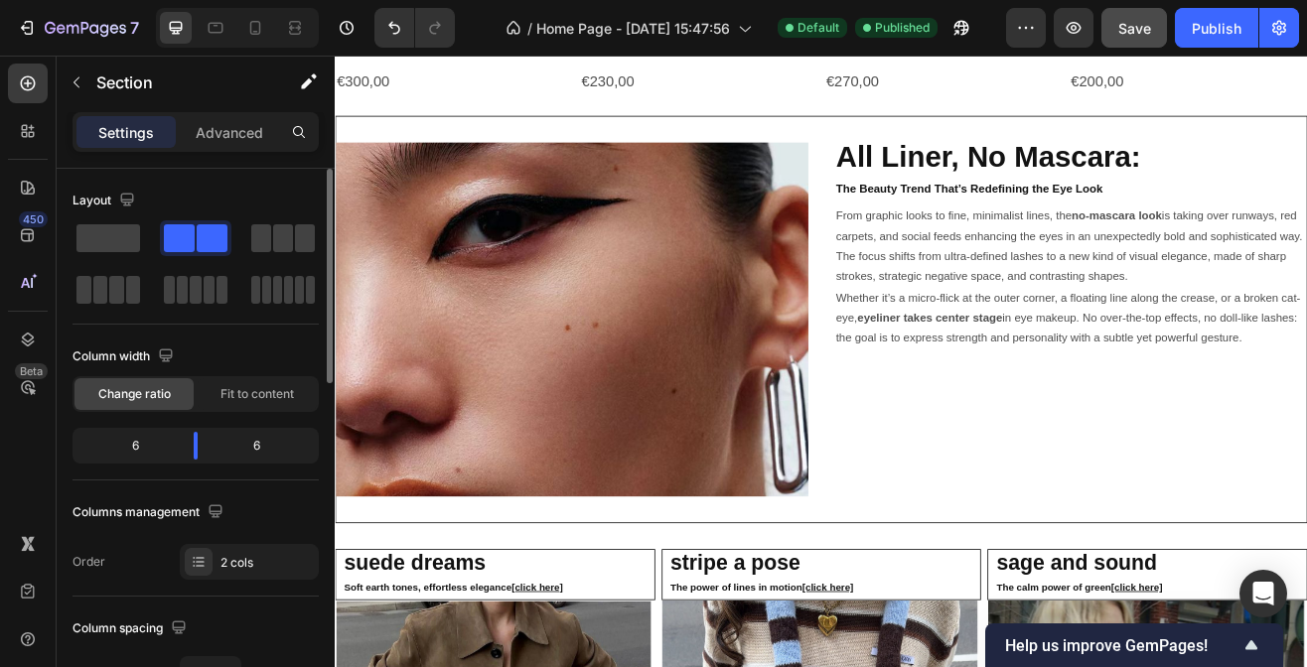
scroll to position [2638, 0]
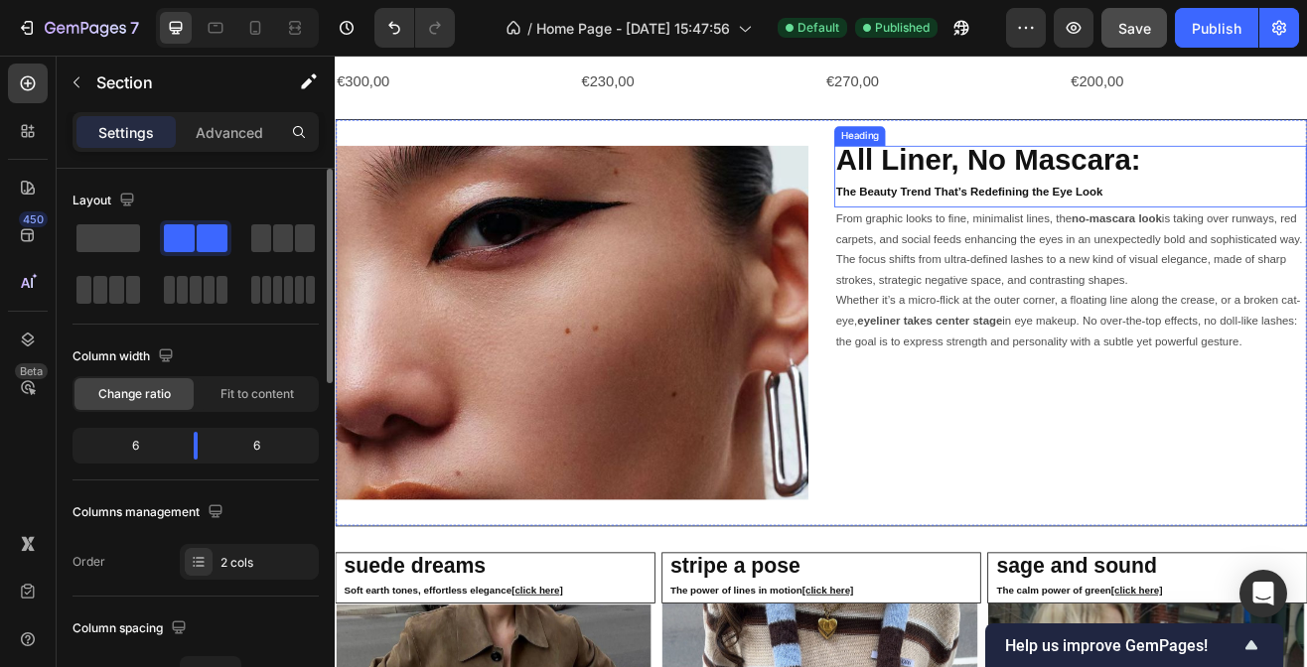
click at [1128, 183] on strong "All Liner, No Mascara:" at bounding box center [1134, 184] width 373 height 41
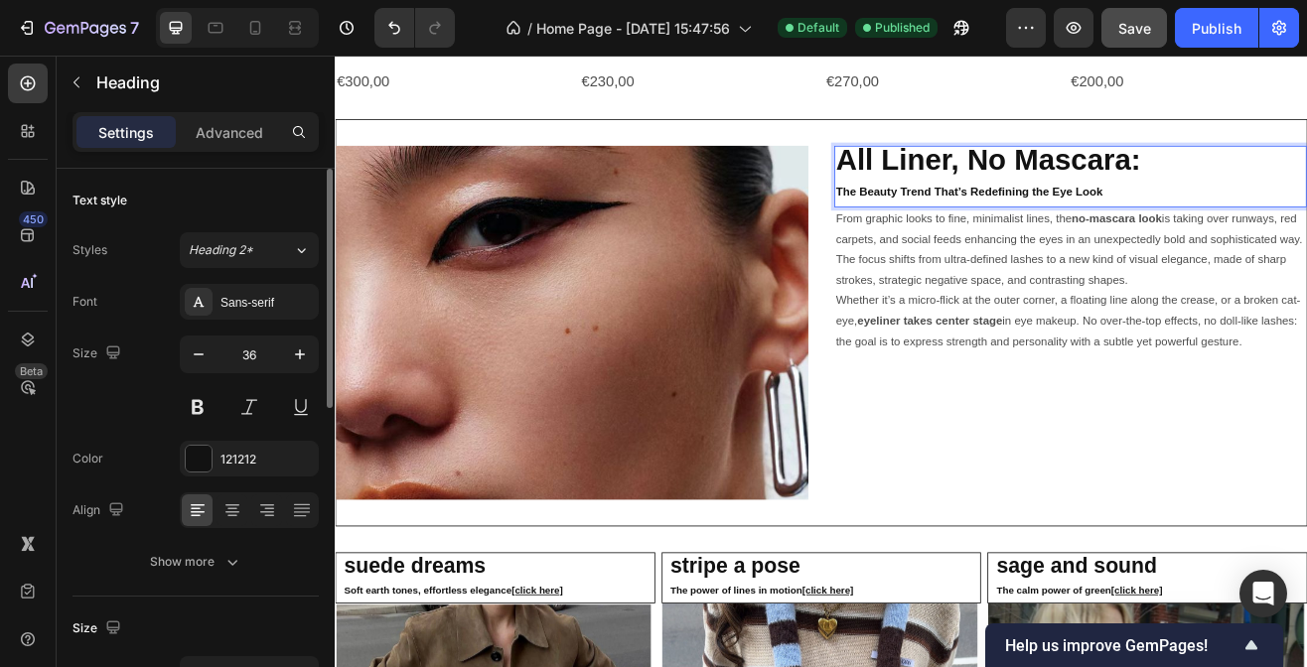
click at [1128, 183] on strong "All Liner, No Mascara:" at bounding box center [1134, 184] width 373 height 41
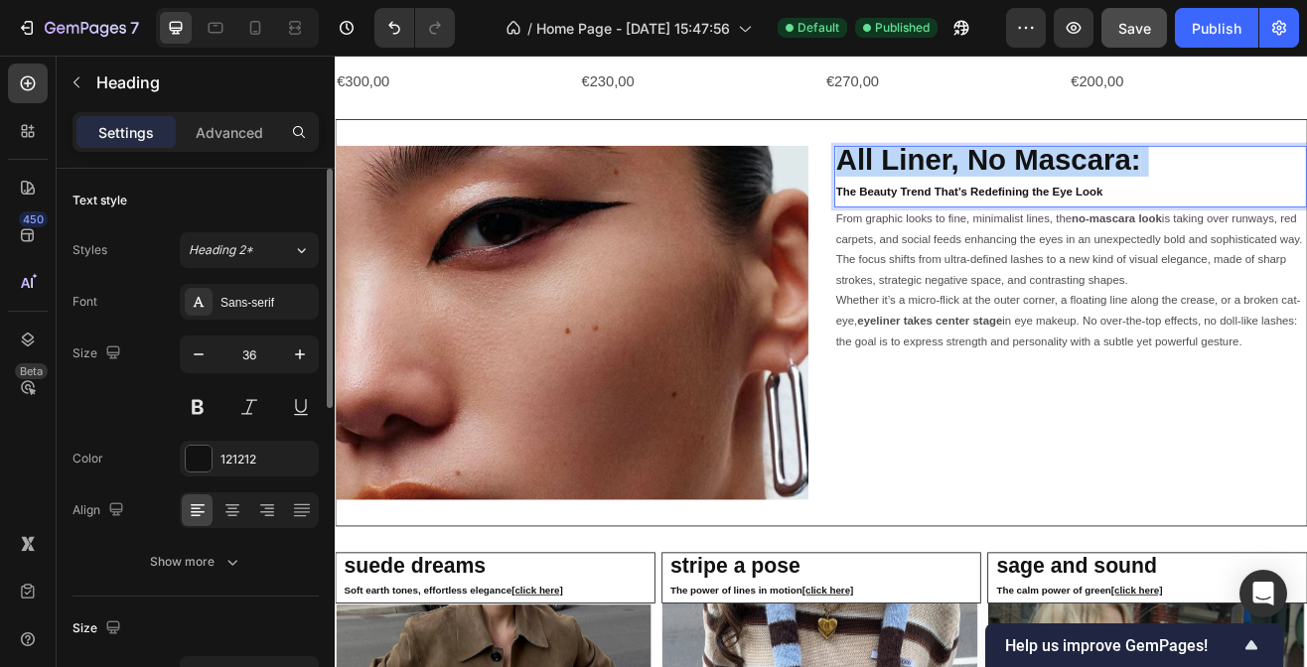
click at [1128, 183] on strong "All Liner, No Mascara:" at bounding box center [1134, 184] width 373 height 41
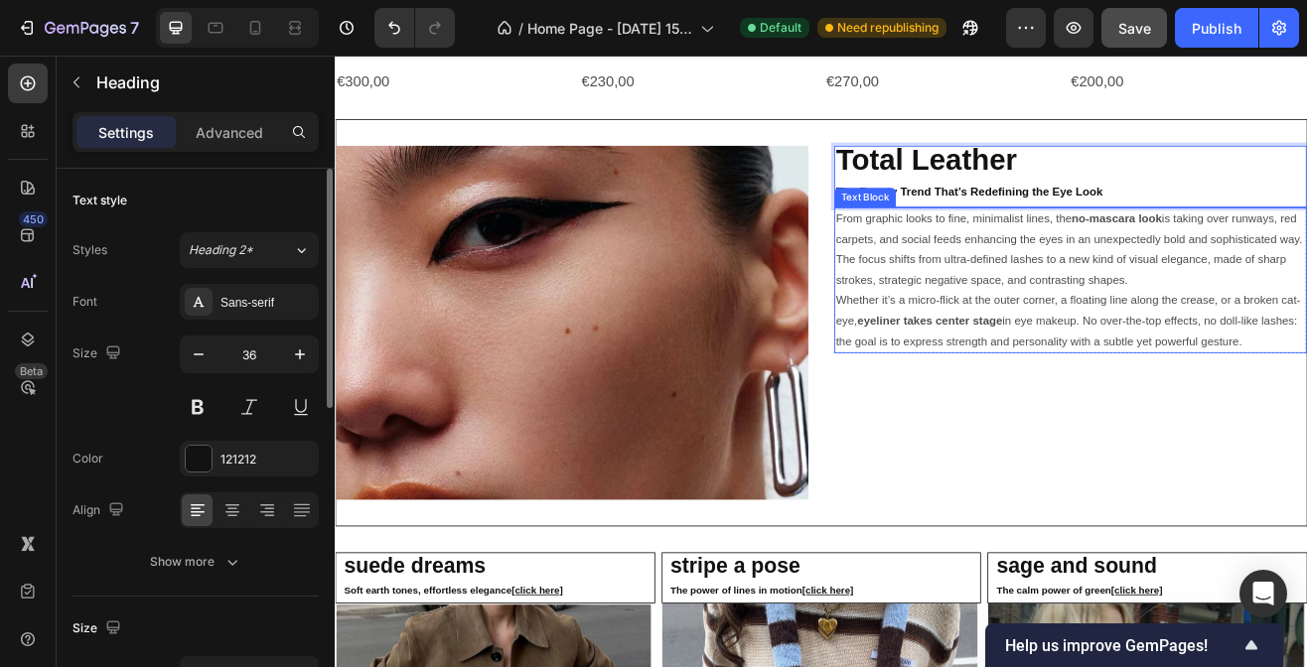
click at [987, 278] on p "From graphic looks to fine, minimalist lines, the no-mascara look is taking ove…" at bounding box center [1235, 294] width 575 height 100
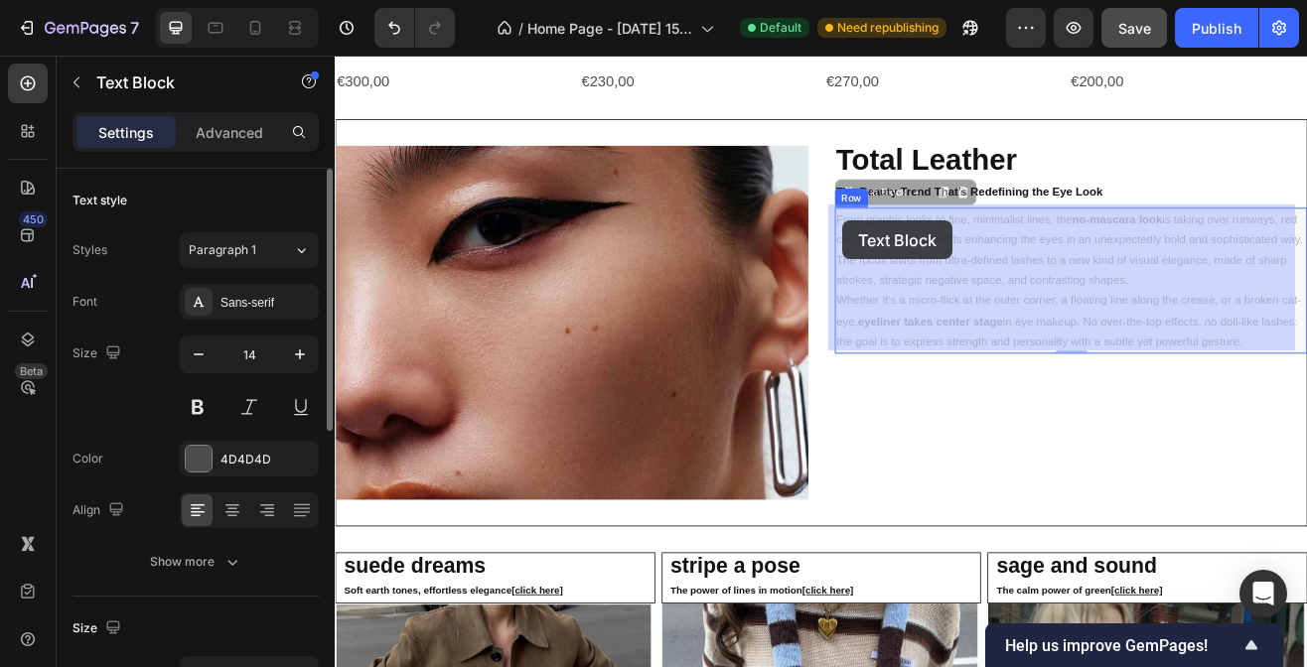
drag, startPoint x: 943, startPoint y: 250, endPoint x: 953, endPoint y: 255, distance: 12.0
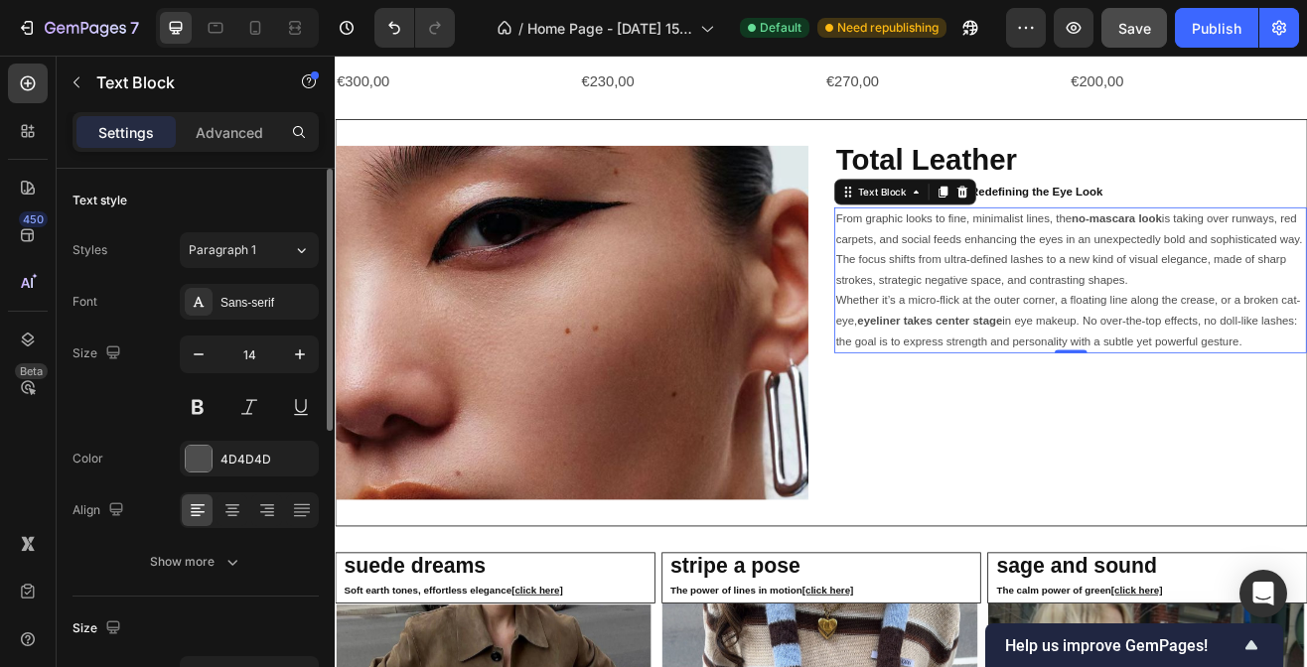
click at [952, 255] on p "From graphic looks to fine, minimalist lines, the no-mascara look is taking ove…" at bounding box center [1235, 294] width 575 height 100
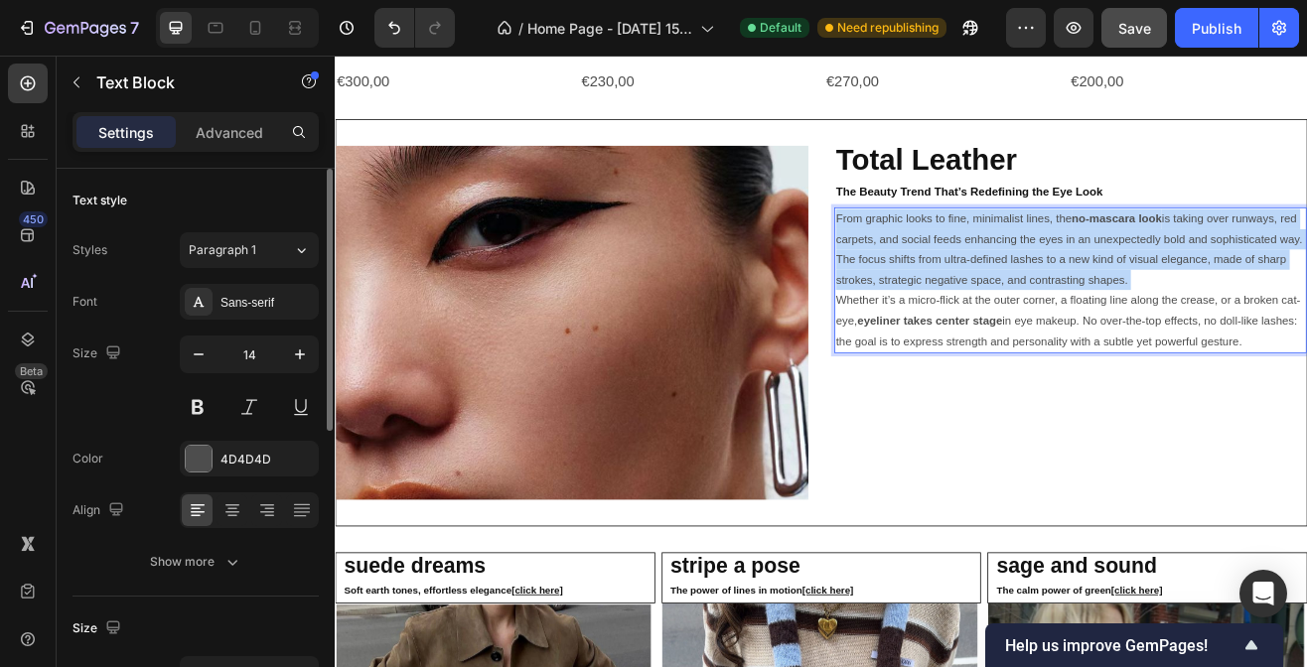
click at [952, 255] on p "From graphic looks to fine, minimalist lines, the no-mascara look is taking ove…" at bounding box center [1235, 294] width 575 height 100
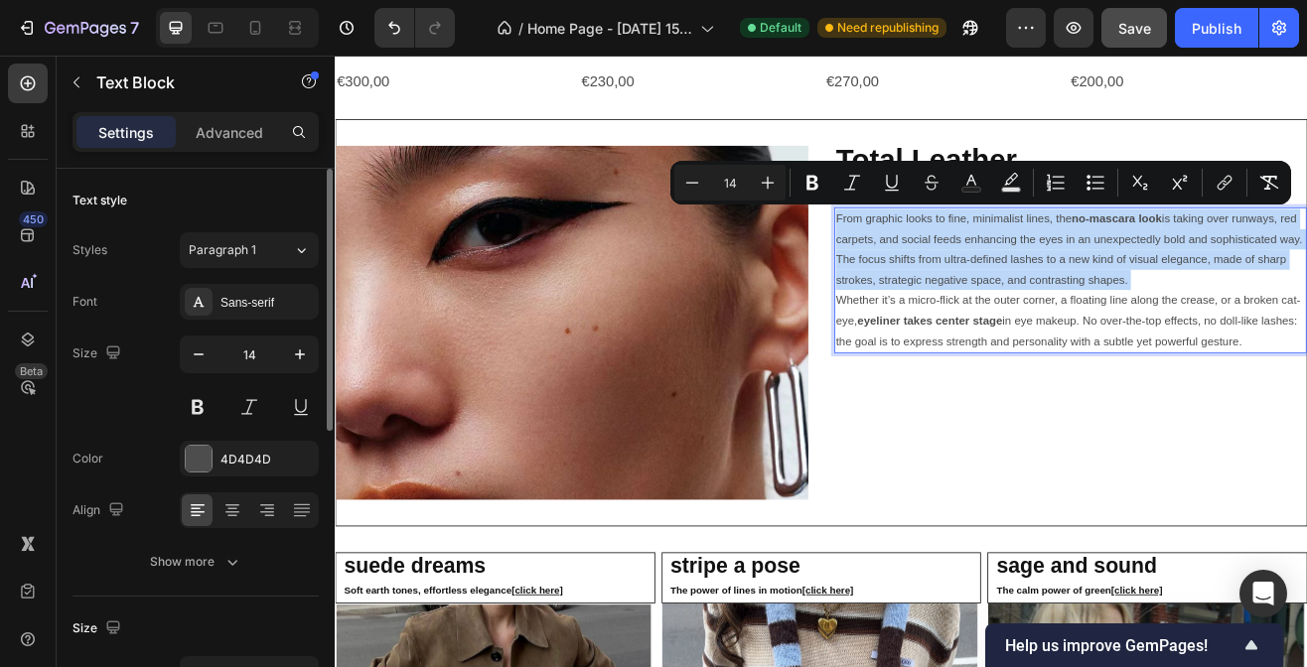
click at [952, 255] on p "From graphic looks to fine, minimalist lines, the no-mascara look is taking ove…" at bounding box center [1235, 294] width 575 height 100
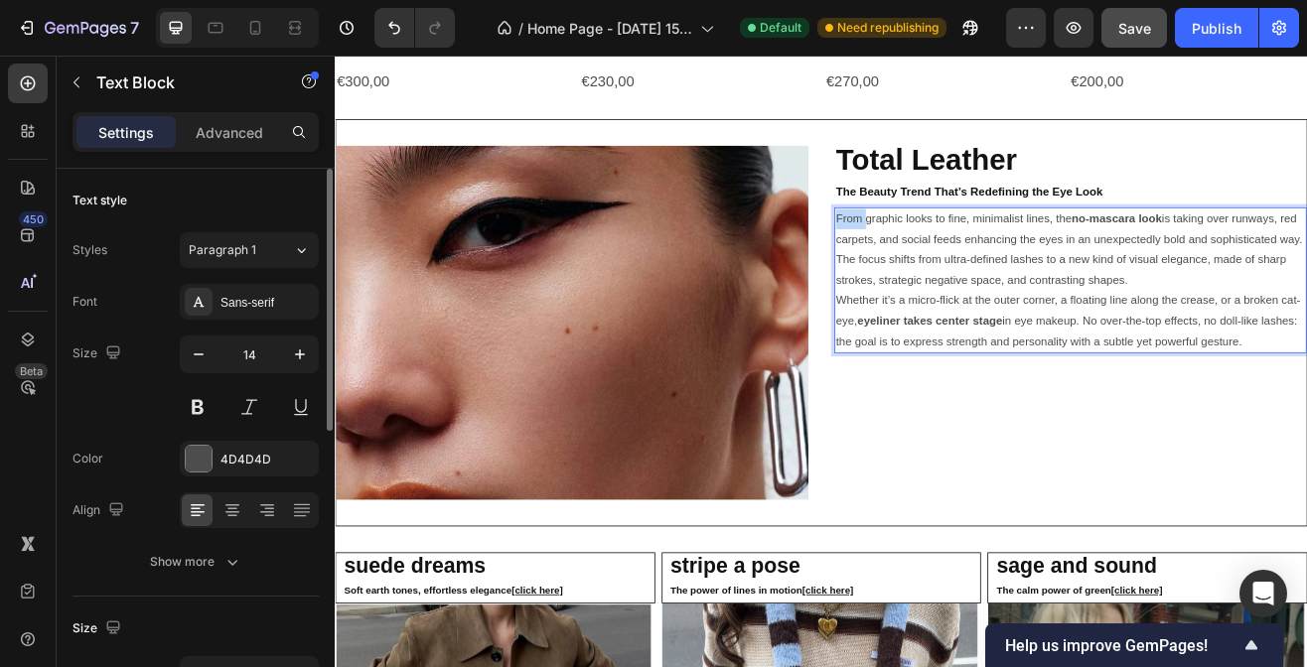
click at [952, 255] on p "From graphic looks to fine, minimalist lines, the no-mascara look is taking ove…" at bounding box center [1235, 294] width 575 height 100
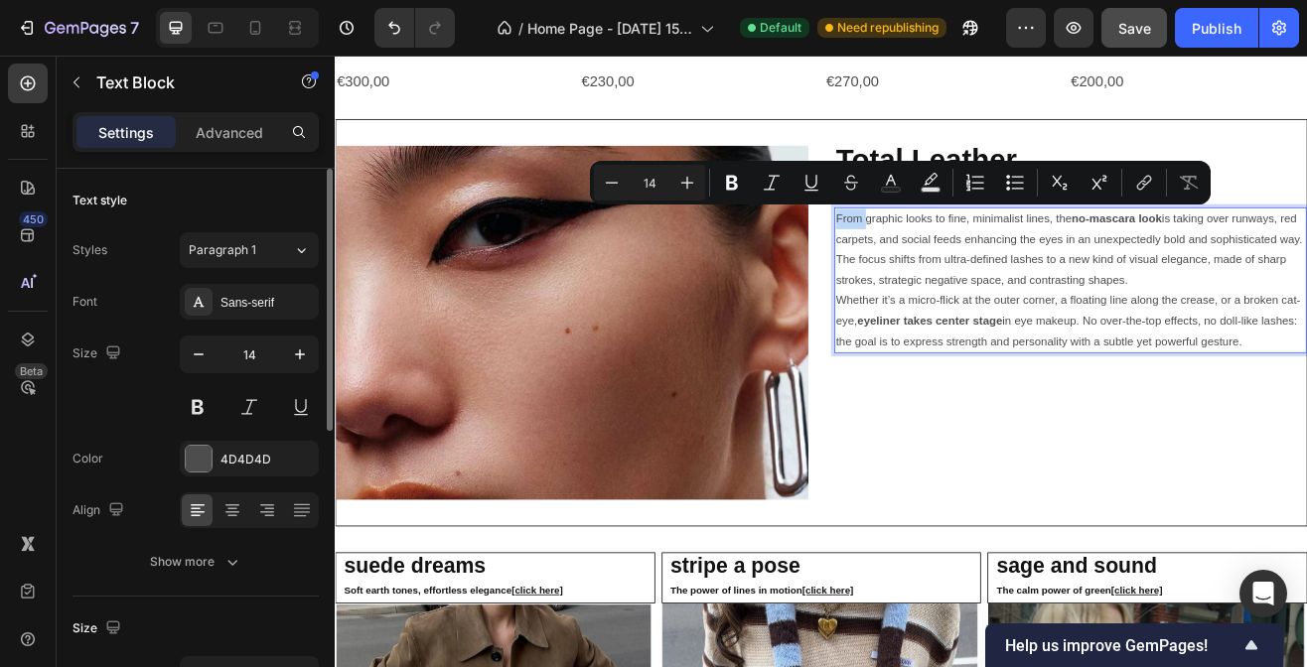
click at [952, 255] on p "From graphic looks to fine, minimalist lines, the no-mascara look is taking ove…" at bounding box center [1235, 294] width 575 height 100
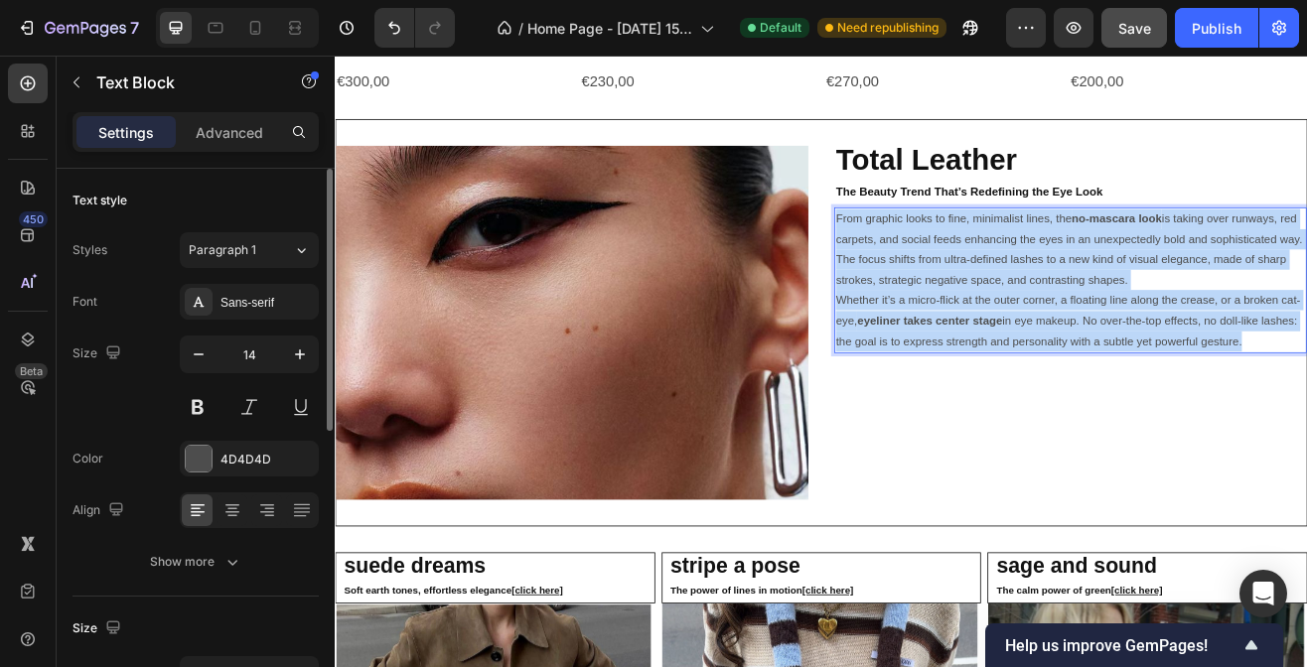
drag, startPoint x: 943, startPoint y: 251, endPoint x: 1479, endPoint y: 397, distance: 555.8
click at [1306, 397] on div "From graphic looks to fine, minimalist lines, the no-mascara look is taking ove…" at bounding box center [1235, 331] width 579 height 179
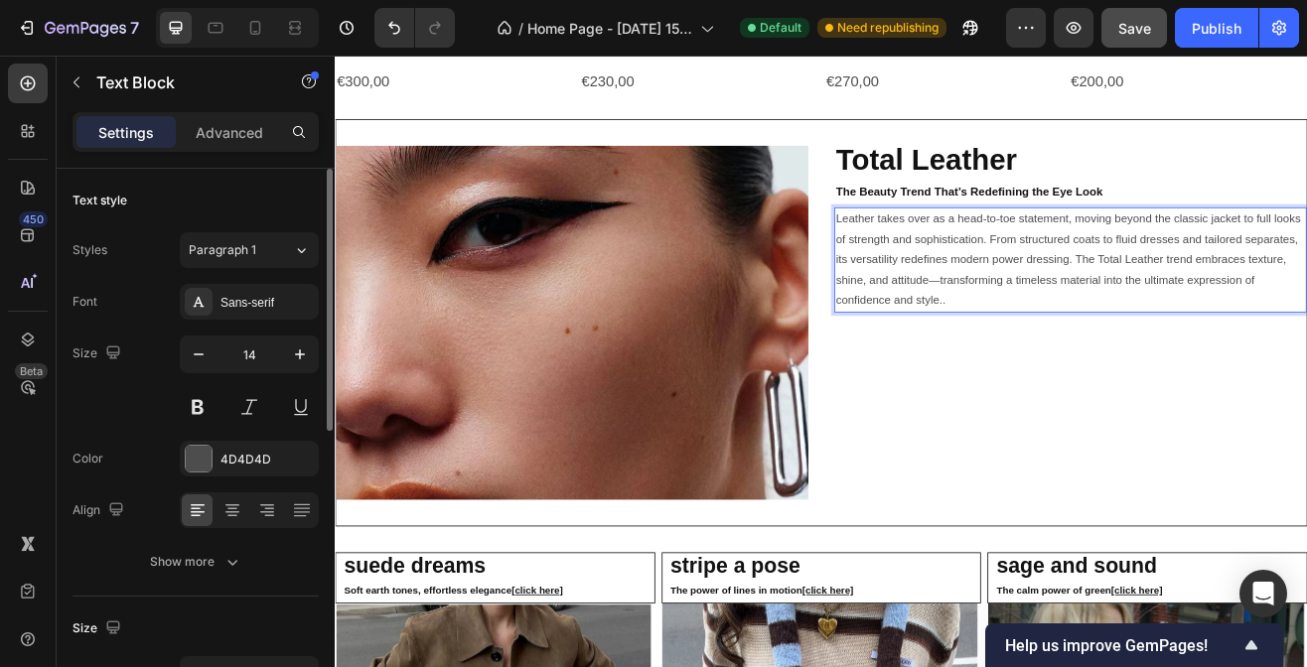
click at [1180, 329] on p "Leather takes over as a head-to-toe statement, moving beyond the classic jacket…" at bounding box center [1235, 306] width 575 height 125
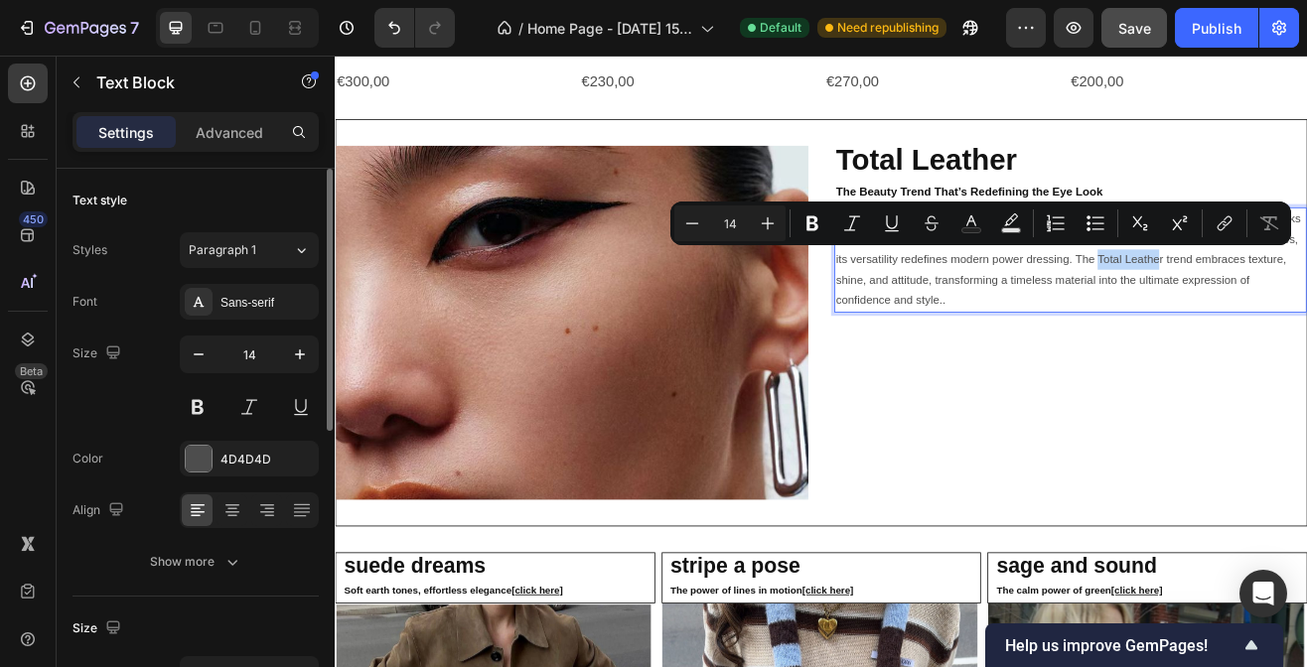
drag, startPoint x: 1331, startPoint y: 298, endPoint x: 1405, endPoint y: 299, distance: 74.5
click at [1306, 299] on p "Leather takes over as a head-to-toe statement, moving beyond the classic jacket…" at bounding box center [1235, 306] width 575 height 125
drag, startPoint x: 1410, startPoint y: 307, endPoint x: 1333, endPoint y: 302, distance: 77.6
click at [1306, 302] on p "Leather takes over as a head-to-toe statement, moving beyond the classic jacket…" at bounding box center [1235, 306] width 575 height 125
click at [810, 221] on icon "Editor contextual toolbar" at bounding box center [812, 224] width 20 height 20
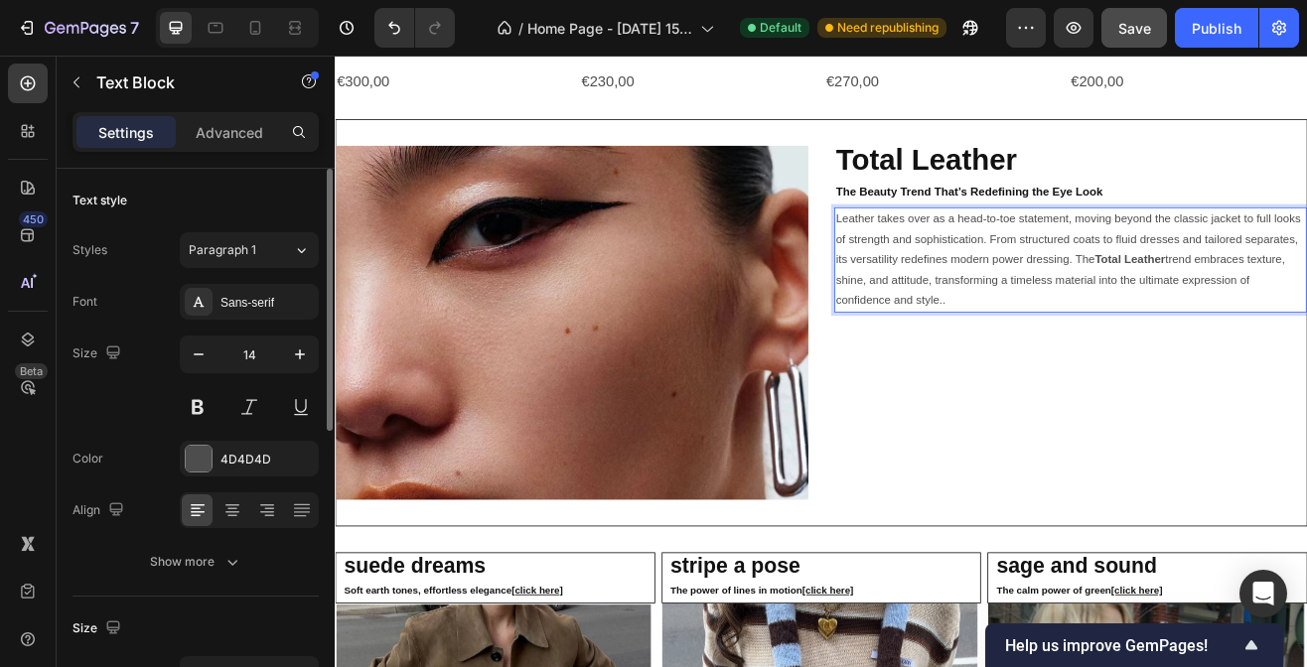
click at [1185, 334] on p "Leather takes over as a head-to-toe statement, moving beyond the classic jacket…" at bounding box center [1235, 306] width 575 height 125
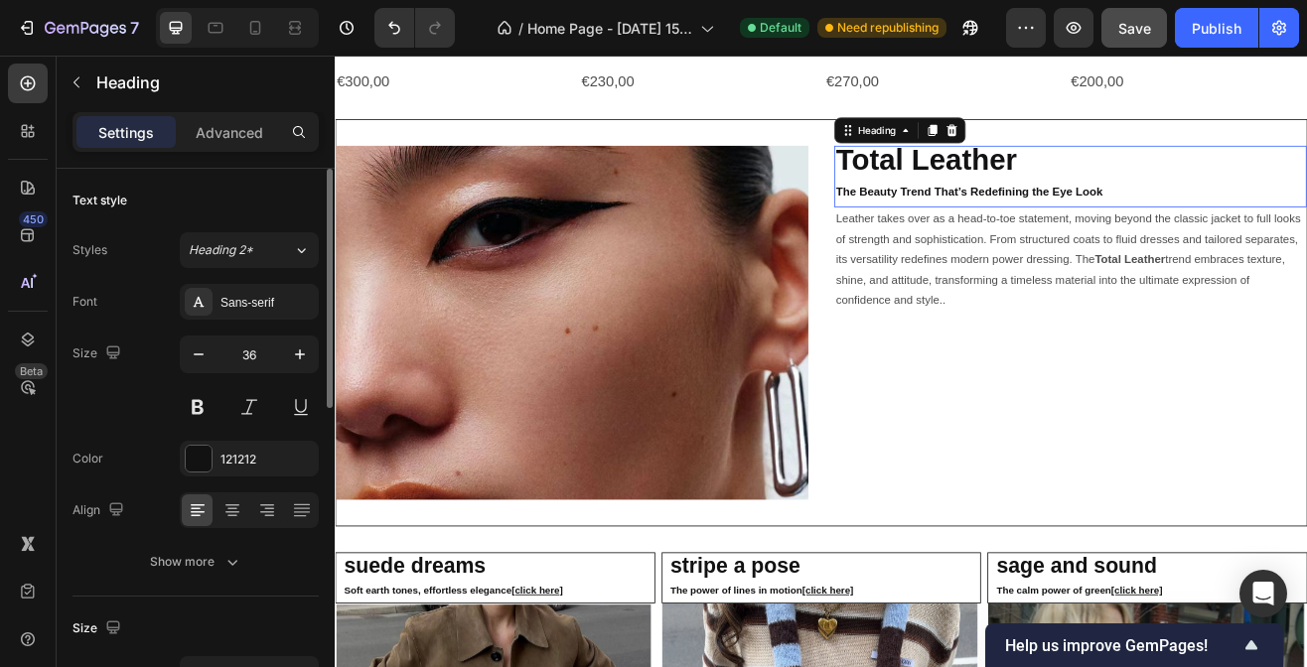
click at [1178, 216] on strong "The Beauty Trend That’s Redefining the Eye Look" at bounding box center [1111, 224] width 327 height 16
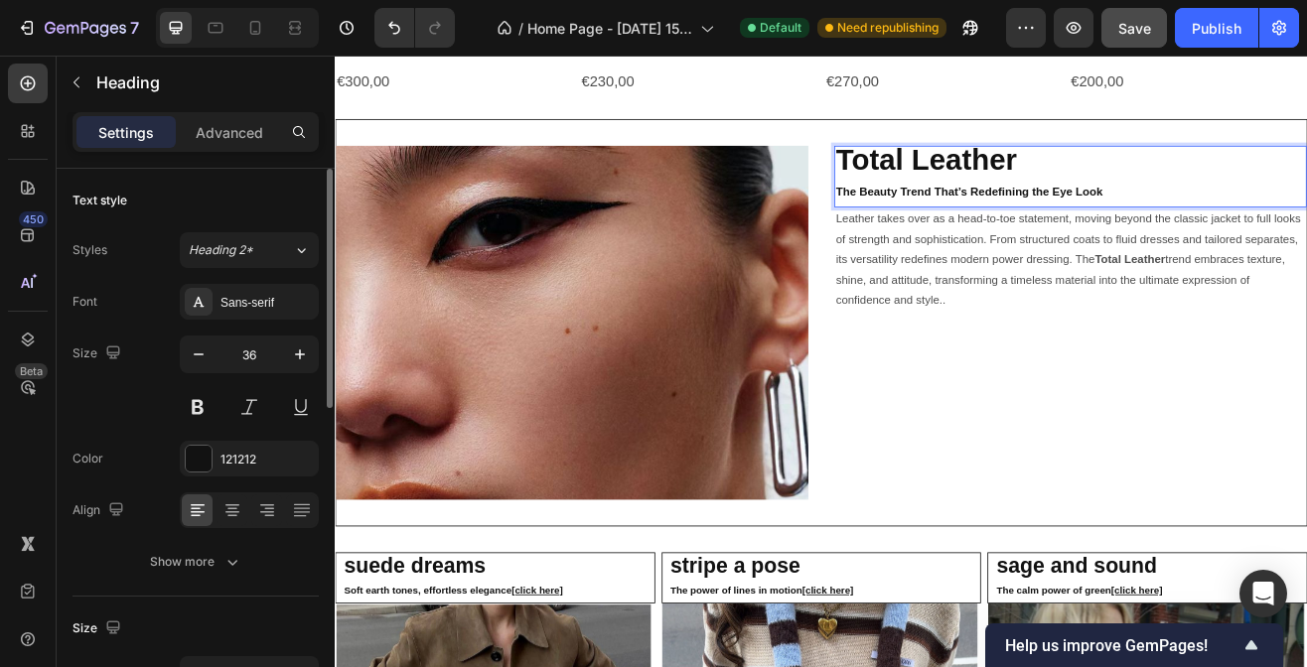
click at [1256, 218] on strong "The Beauty Trend That’s Redefining the Eye Look" at bounding box center [1111, 224] width 327 height 16
click at [997, 219] on strong "The BeaBold by nature" at bounding box center [1023, 224] width 151 height 16
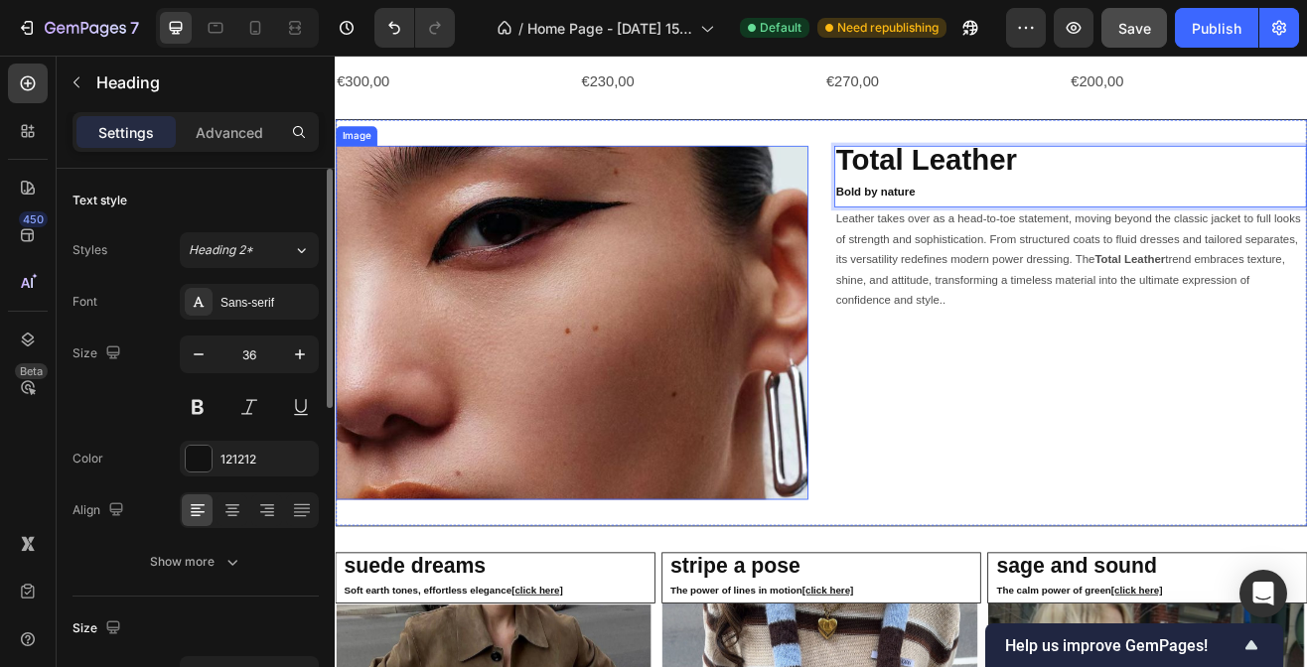
click at [689, 308] on img at bounding box center [625, 384] width 579 height 434
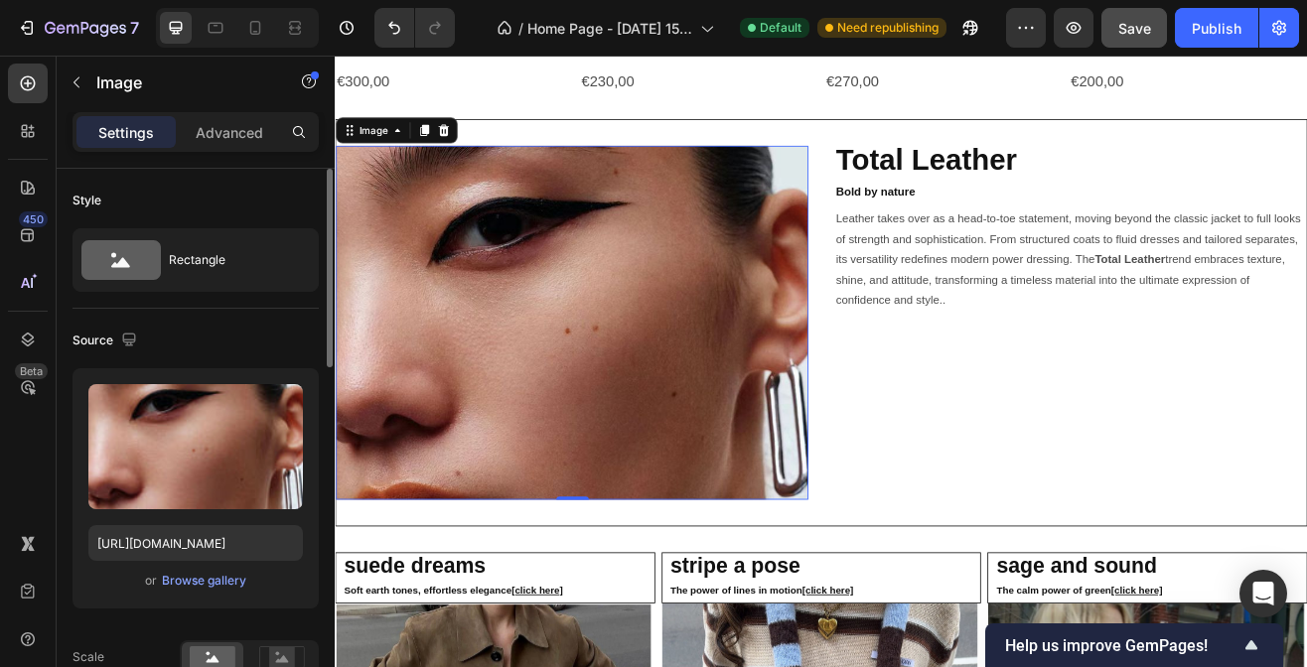
click at [583, 312] on img at bounding box center [625, 384] width 579 height 434
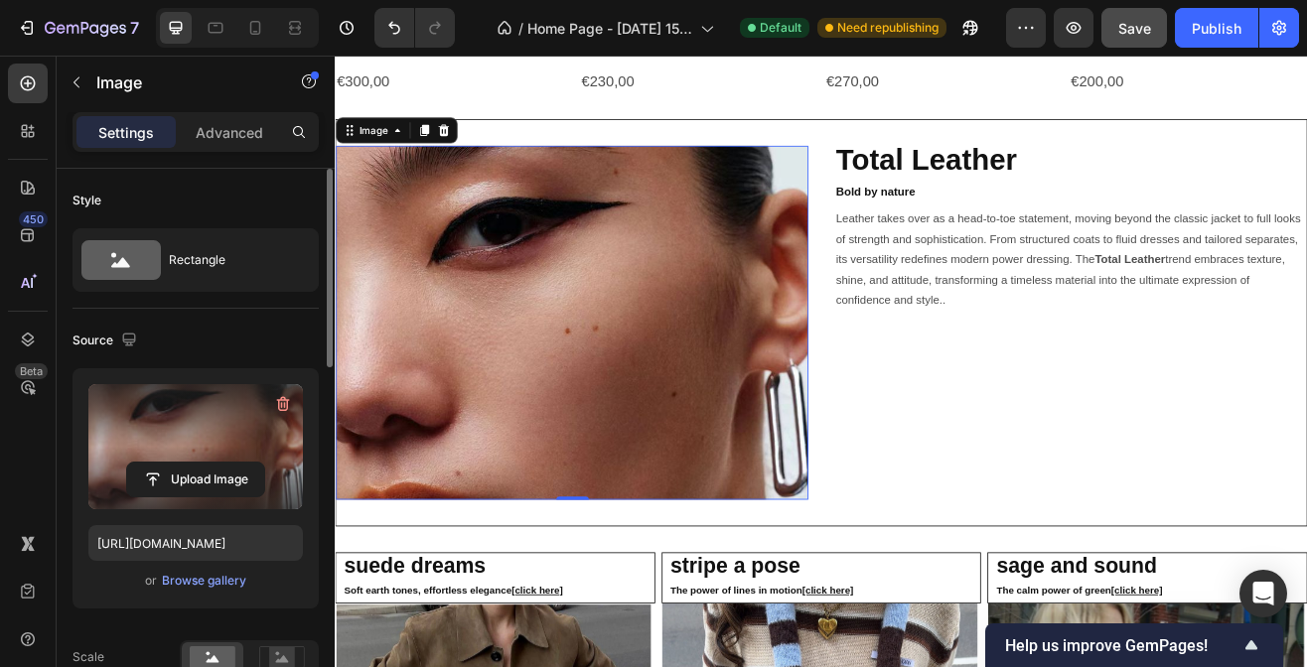
click at [243, 444] on label at bounding box center [195, 446] width 215 height 125
click at [243, 463] on input "file" at bounding box center [195, 480] width 137 height 34
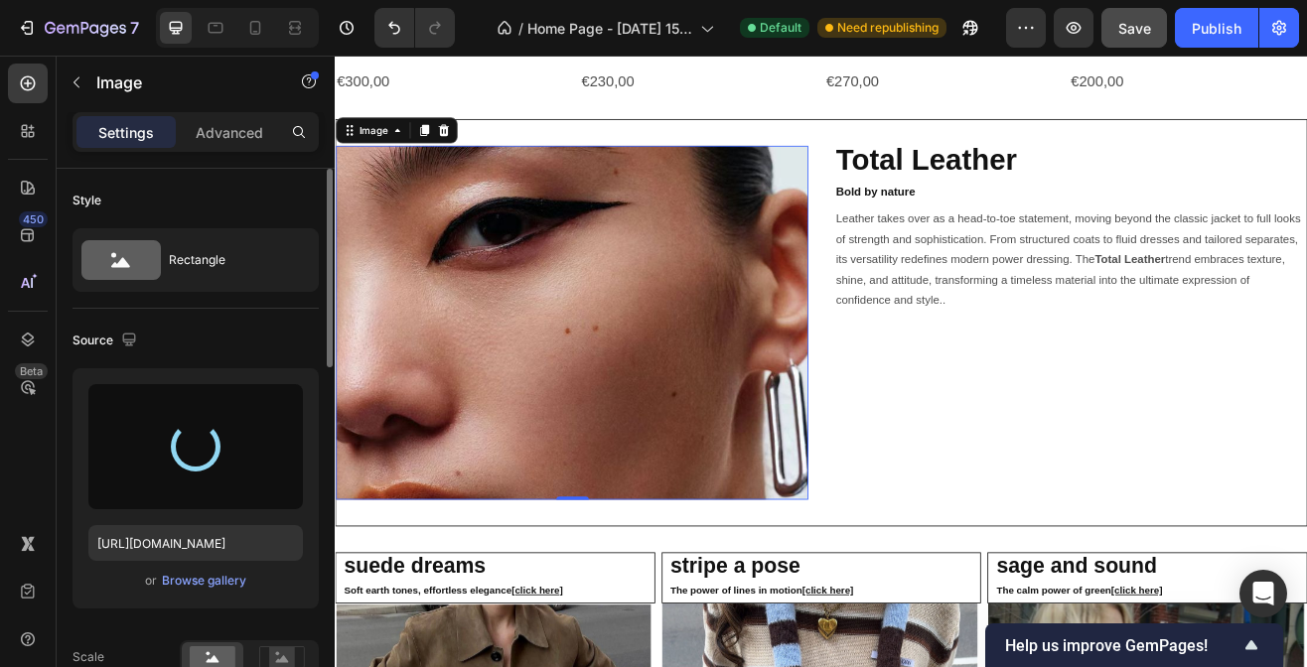
type input "https://cdn.shopify.com/s/files/1/0943/2763/6232/files/gempages_559624555027497…"
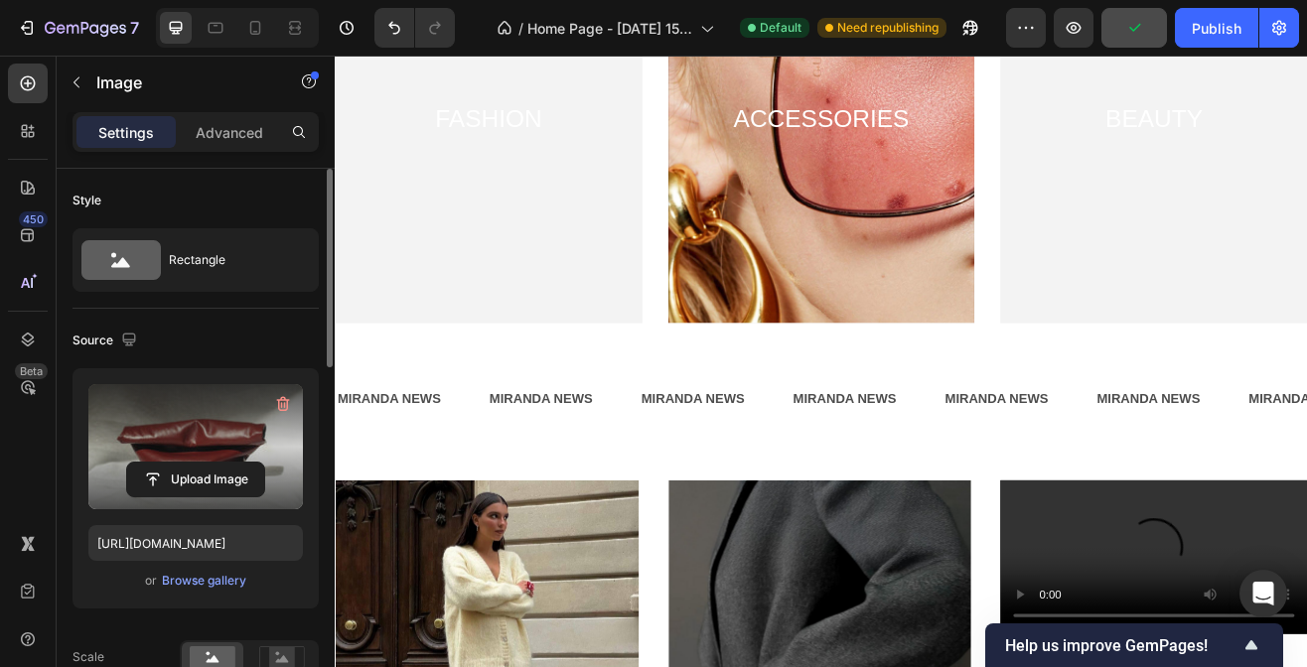
scroll to position [733, 0]
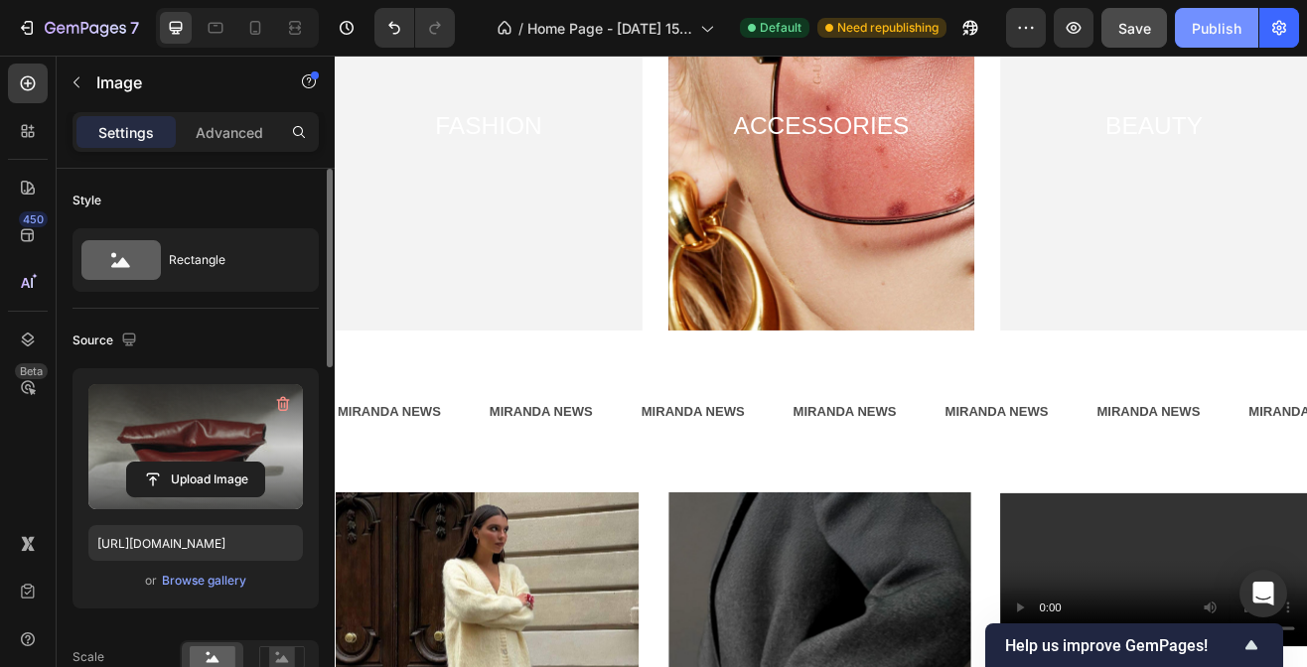
click at [1192, 18] on div "Publish" at bounding box center [1217, 28] width 50 height 21
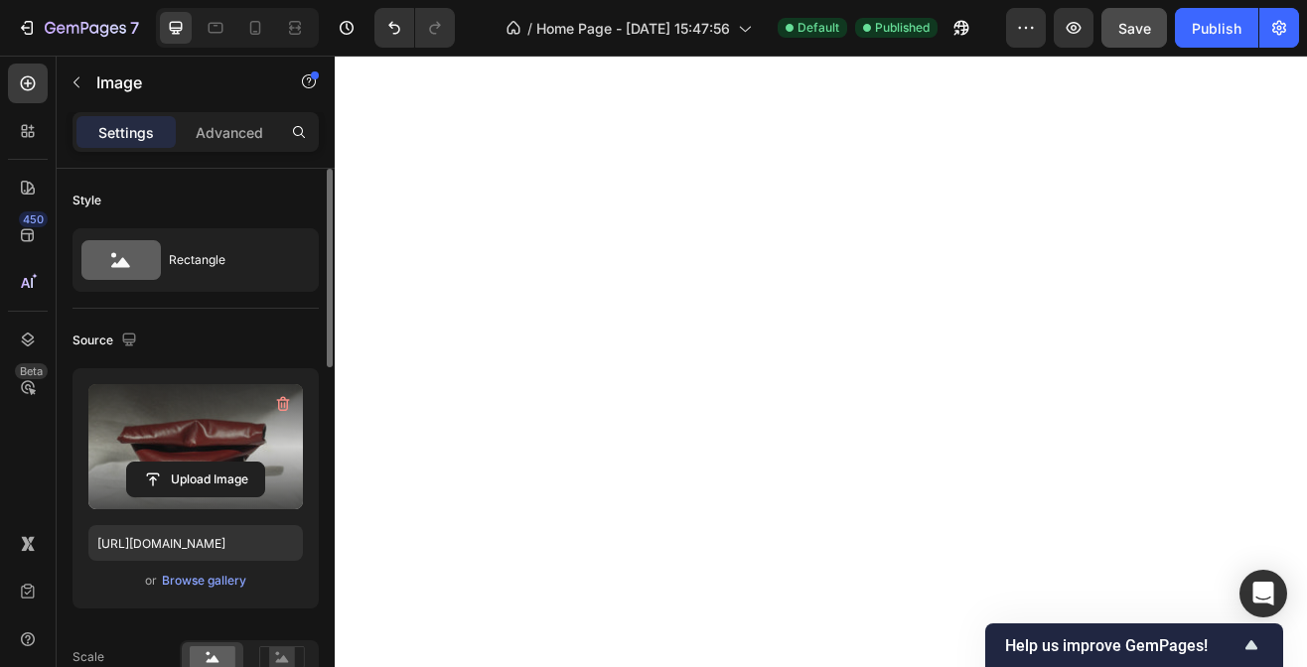
scroll to position [1752, 0]
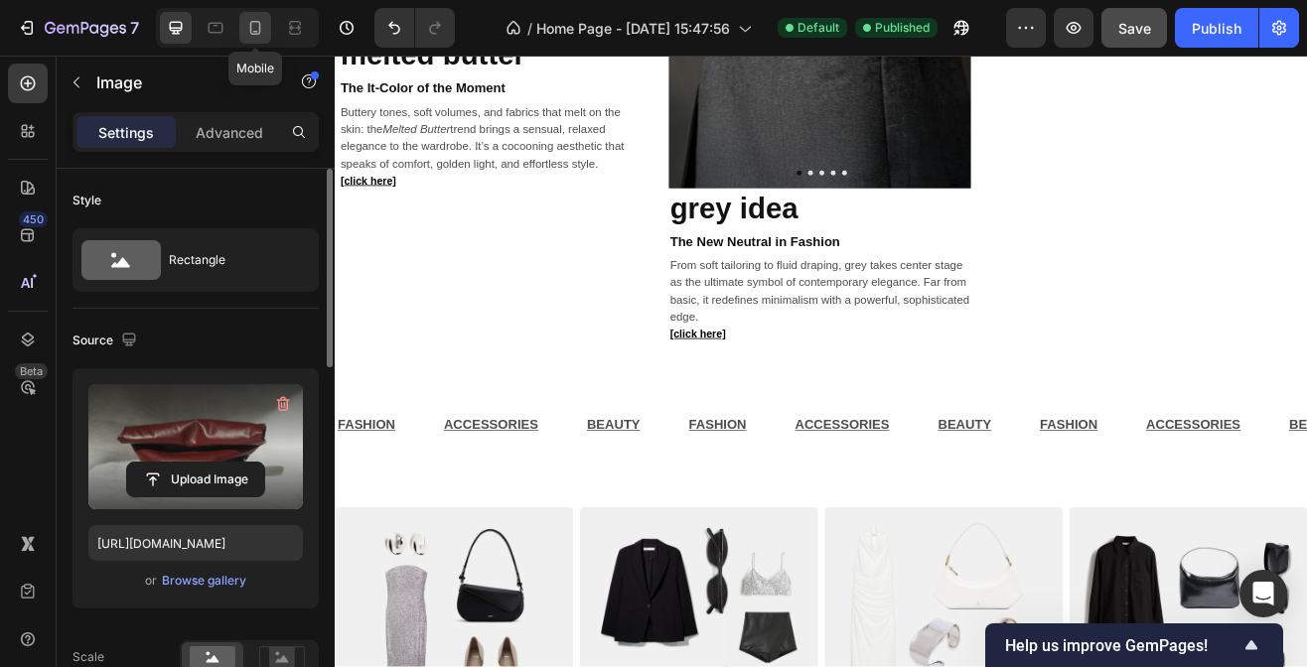
click at [262, 36] on icon at bounding box center [255, 28] width 20 height 20
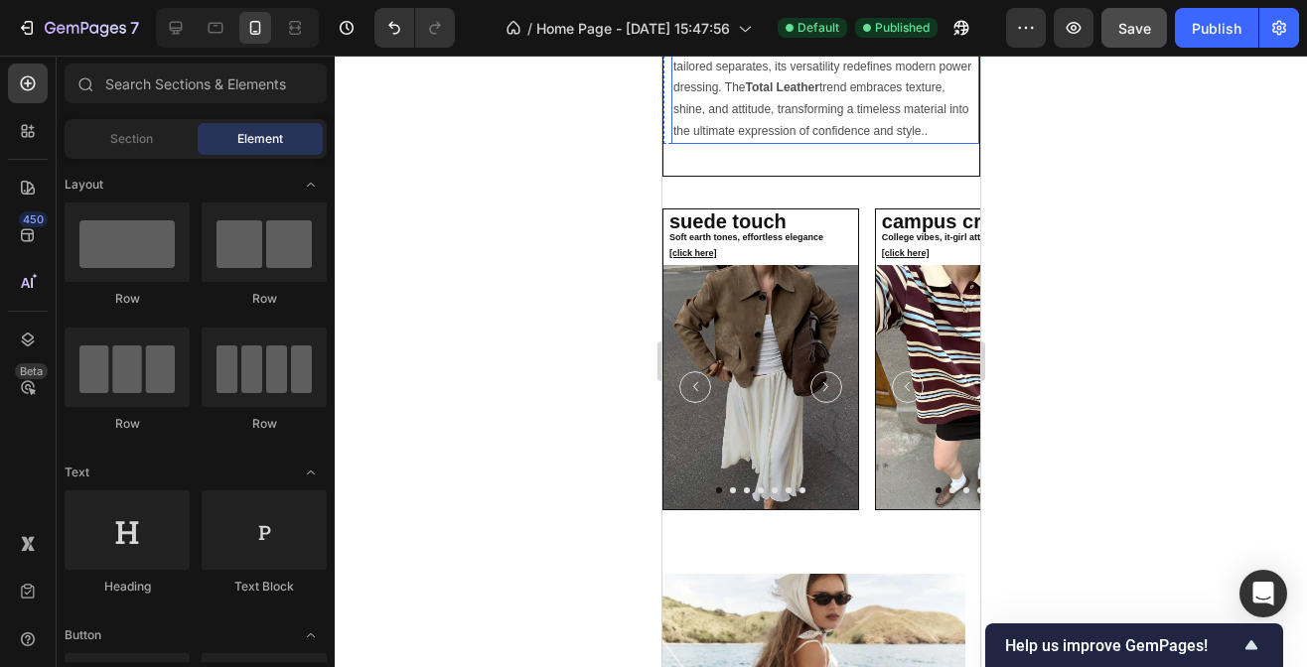
scroll to position [3876, 0]
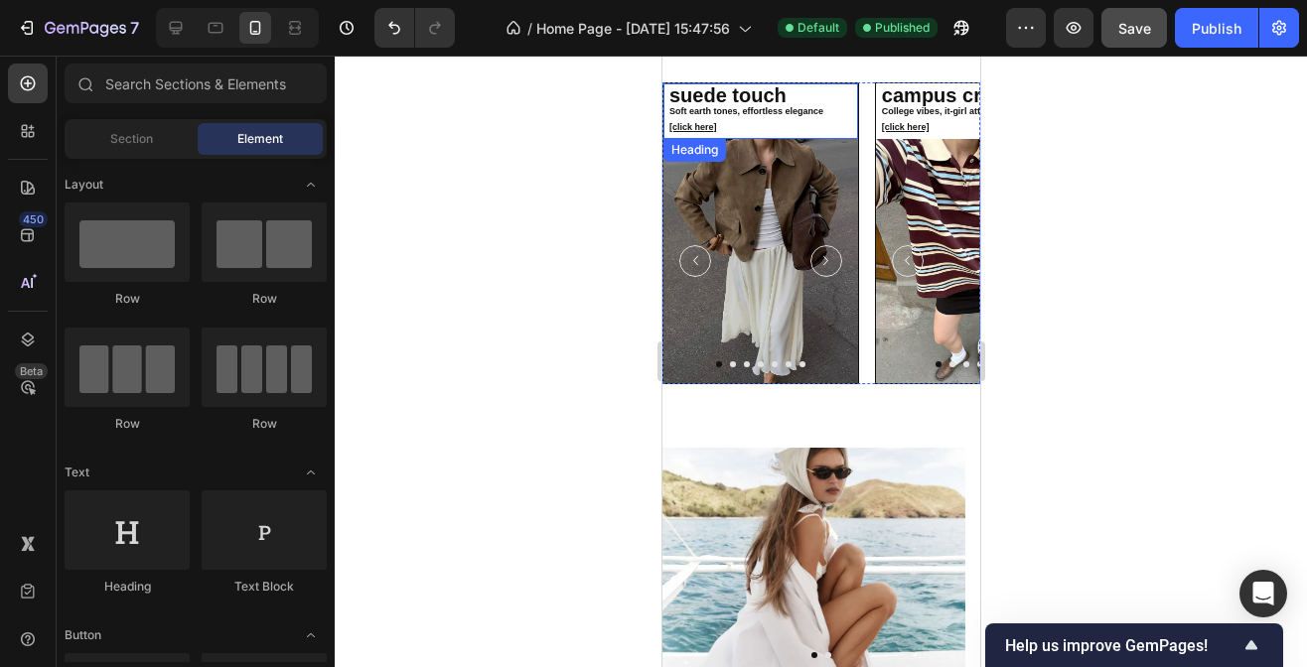
click at [754, 102] on link "suede touch" at bounding box center [726, 95] width 117 height 22
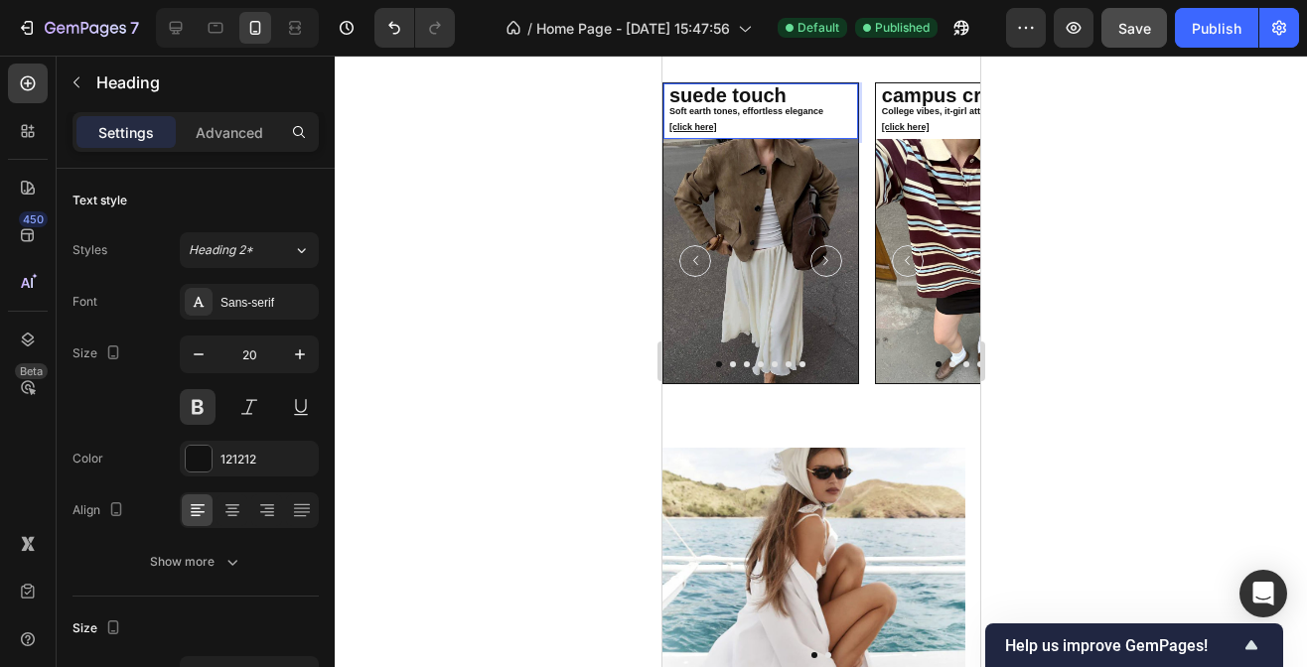
click at [726, 103] on link "suede touch" at bounding box center [726, 95] width 117 height 22
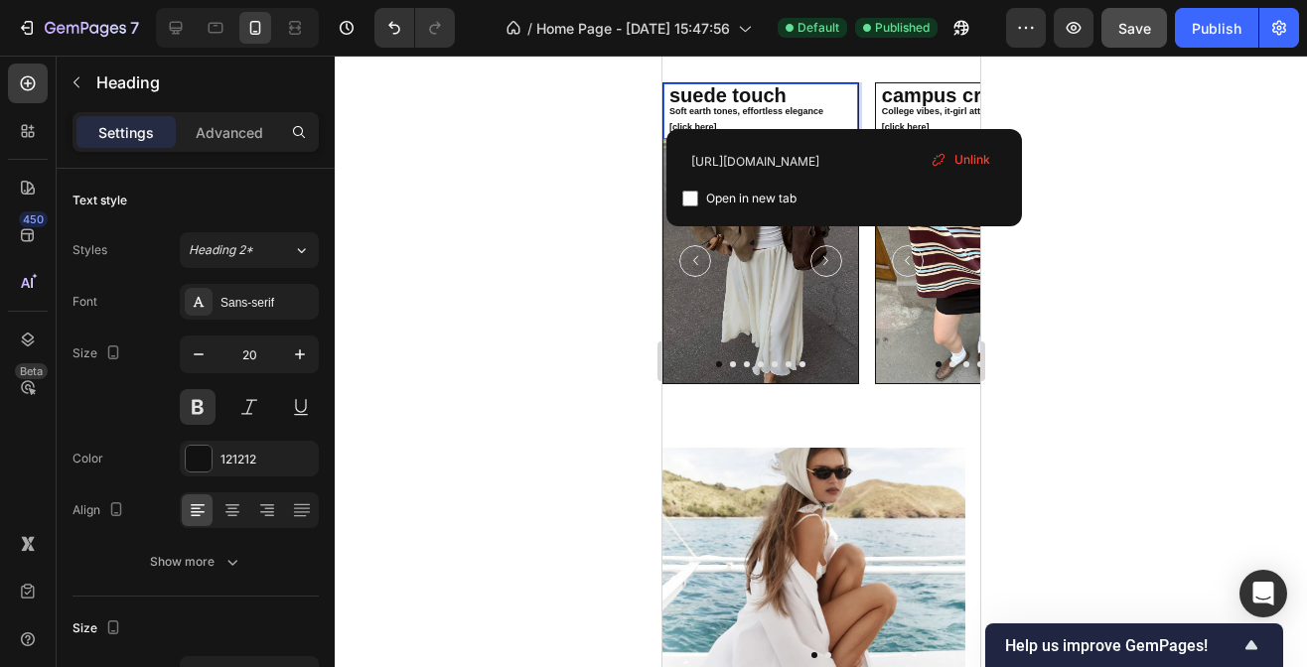
click at [746, 106] on link "suede touch" at bounding box center [726, 95] width 117 height 22
click at [947, 251] on img at bounding box center [972, 260] width 195 height 243
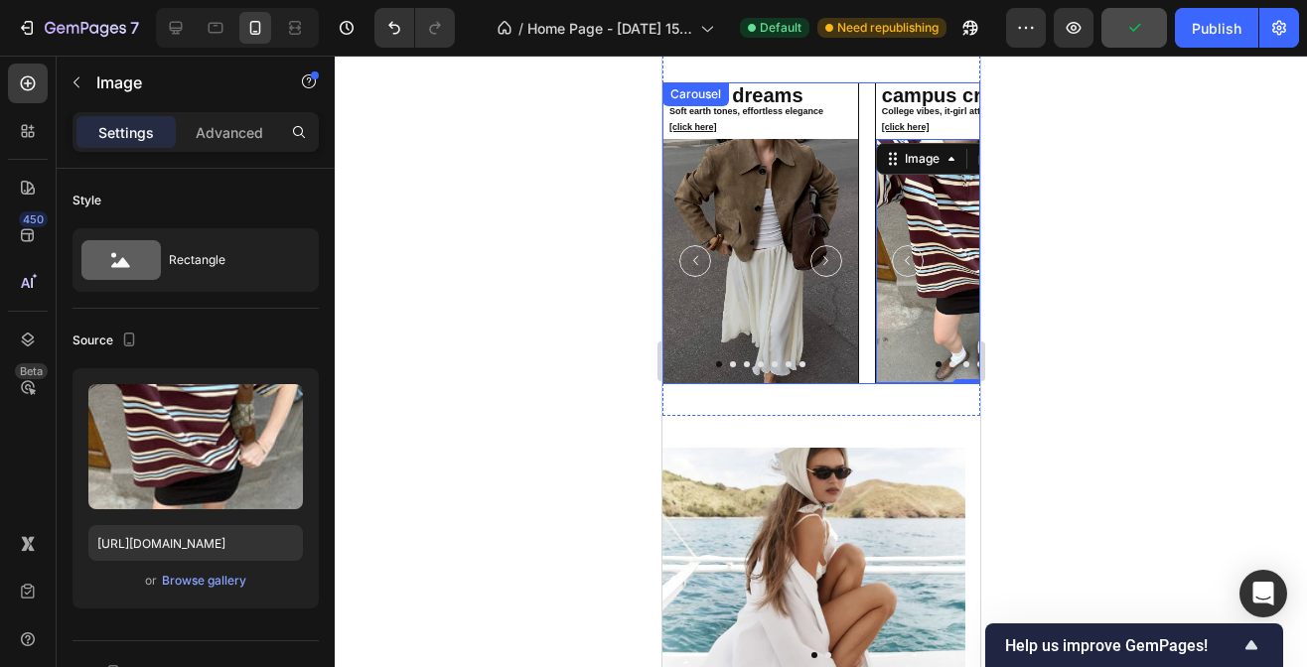
click at [871, 121] on div "⁠⁠⁠⁠⁠⁠⁠ suede dreams Soft earth tones, effortless elegance [click here] Heading…" at bounding box center [820, 232] width 318 height 301
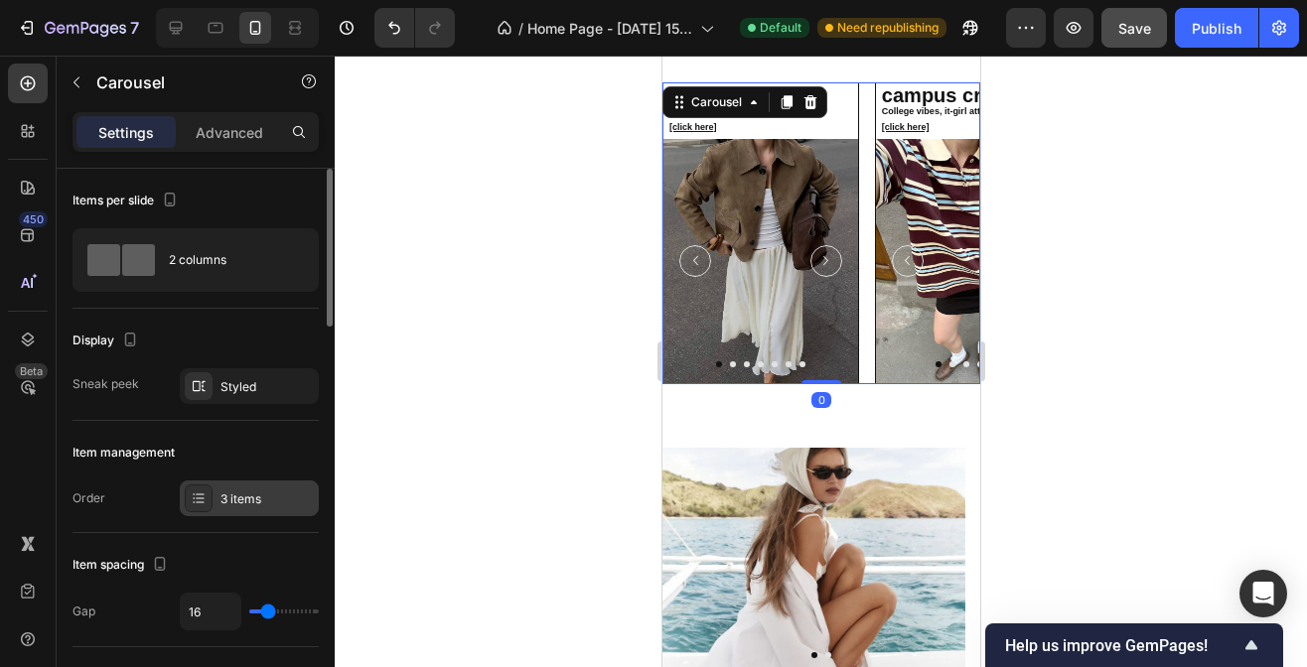
click at [238, 491] on div "3 items" at bounding box center [266, 500] width 93 height 18
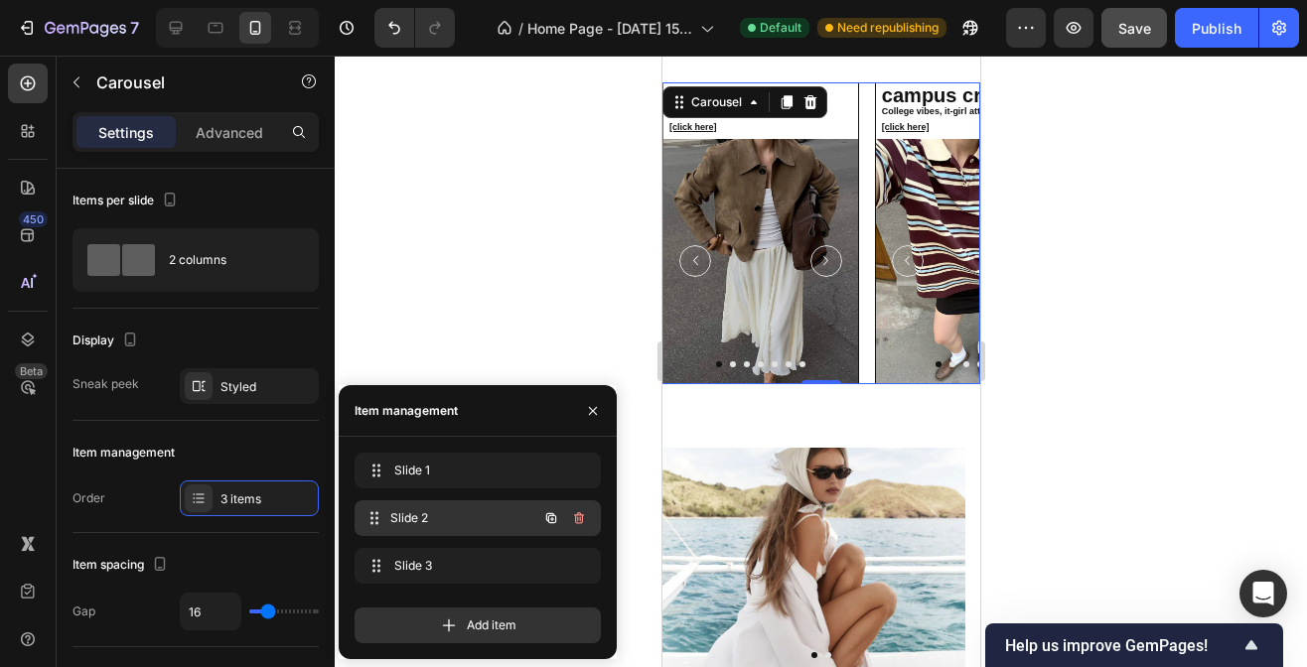
click at [390, 505] on div "Slide 2 Slide 2" at bounding box center [450, 519] width 175 height 28
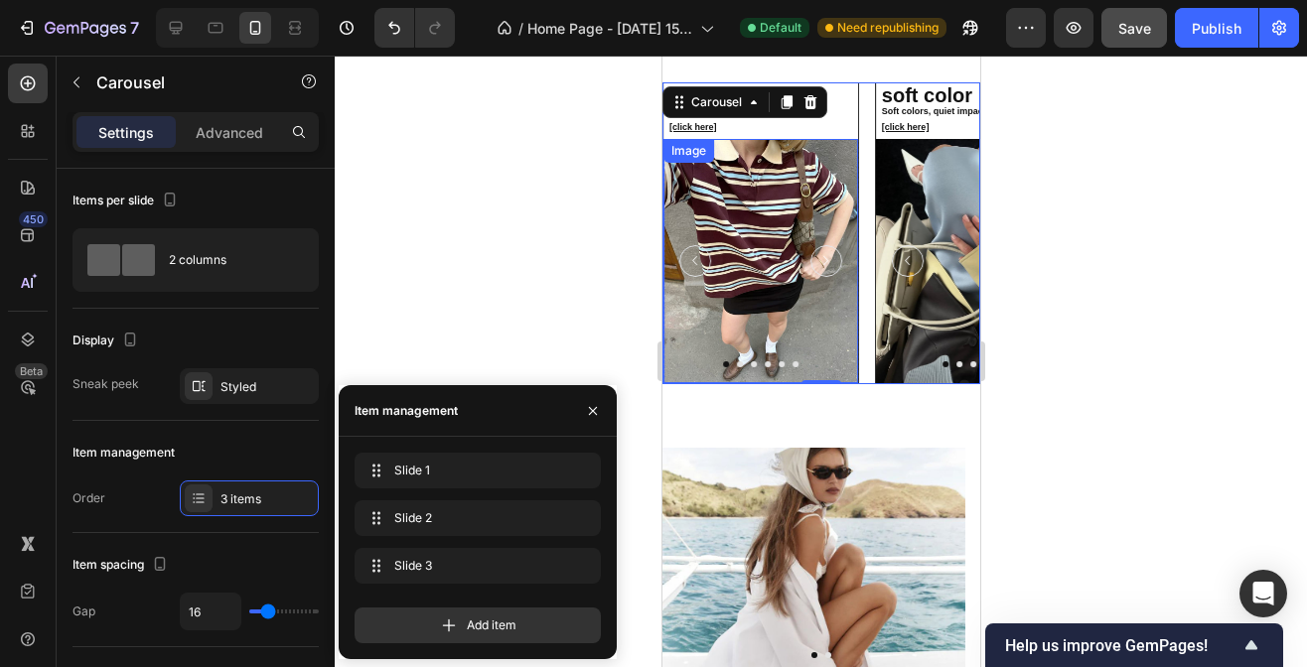
click at [747, 247] on img at bounding box center [759, 260] width 195 height 243
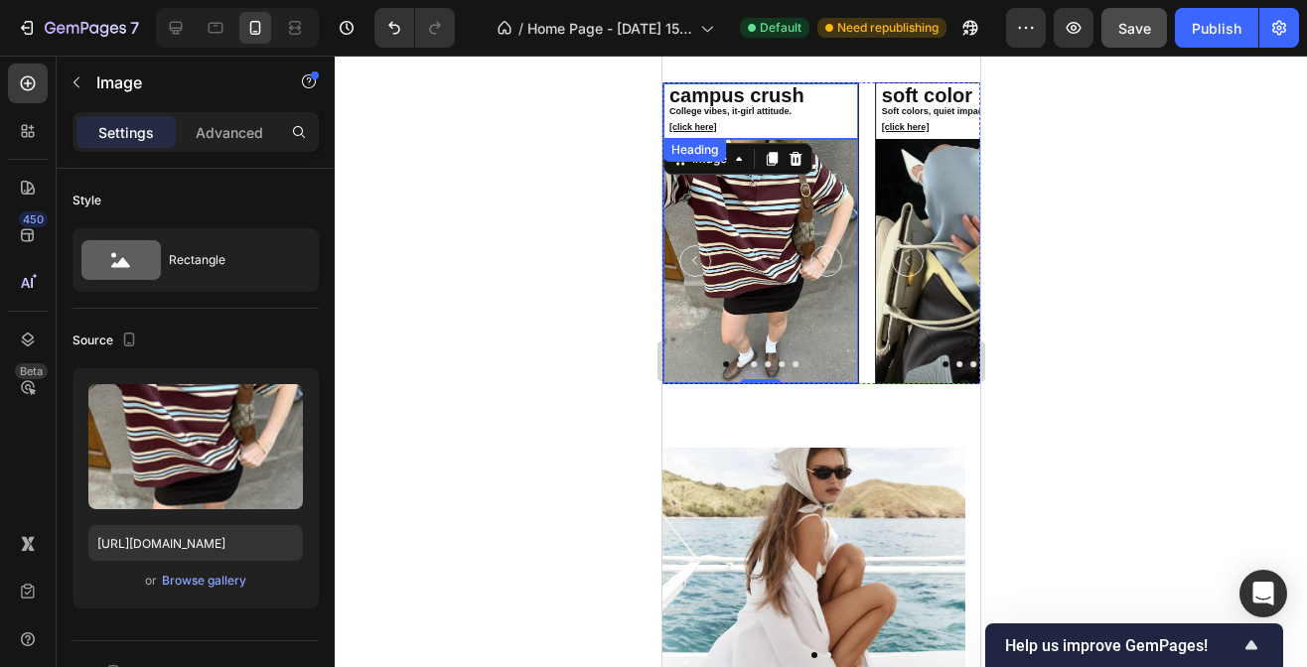
click at [724, 112] on h2 "campus crush College vibes, it-girl attitude. [click here]" at bounding box center [761, 111] width 191 height 48
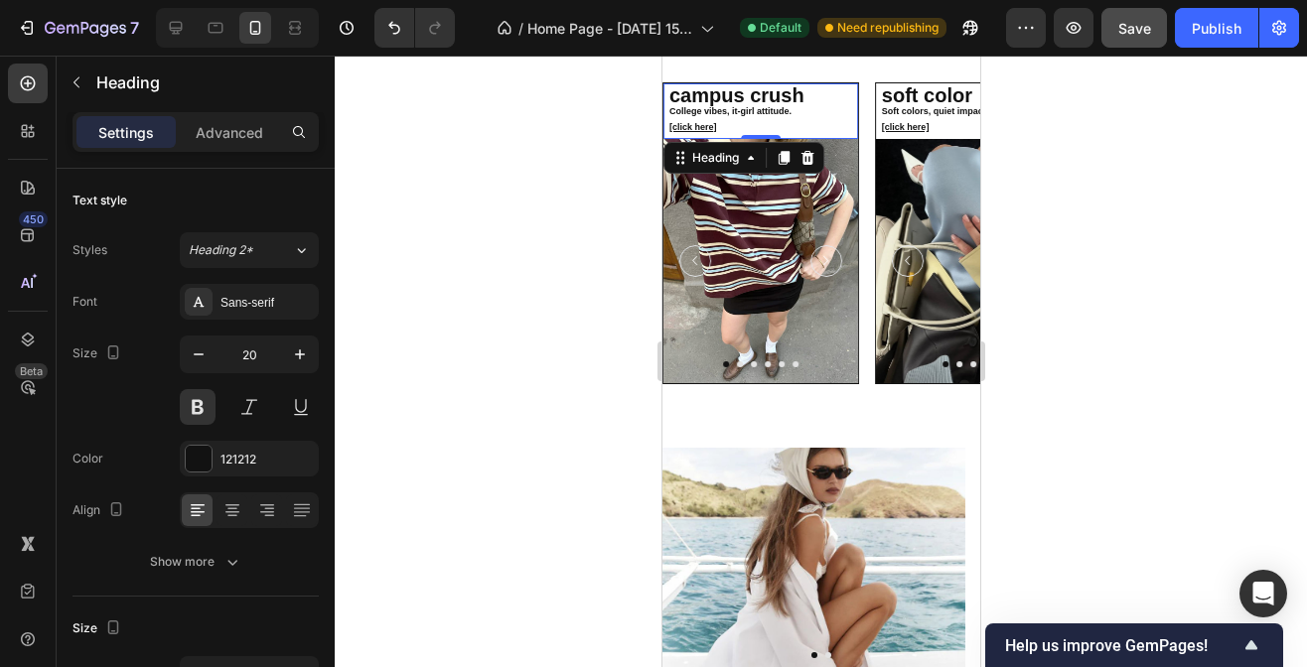
click at [724, 112] on h2 "campus crush College vibes, it-girl attitude. [click here]" at bounding box center [761, 111] width 191 height 48
click at [724, 112] on p "campus crush ⁠⁠⁠⁠⁠⁠⁠ College vibes, it-girl attitude. [click here]" at bounding box center [761, 111] width 187 height 44
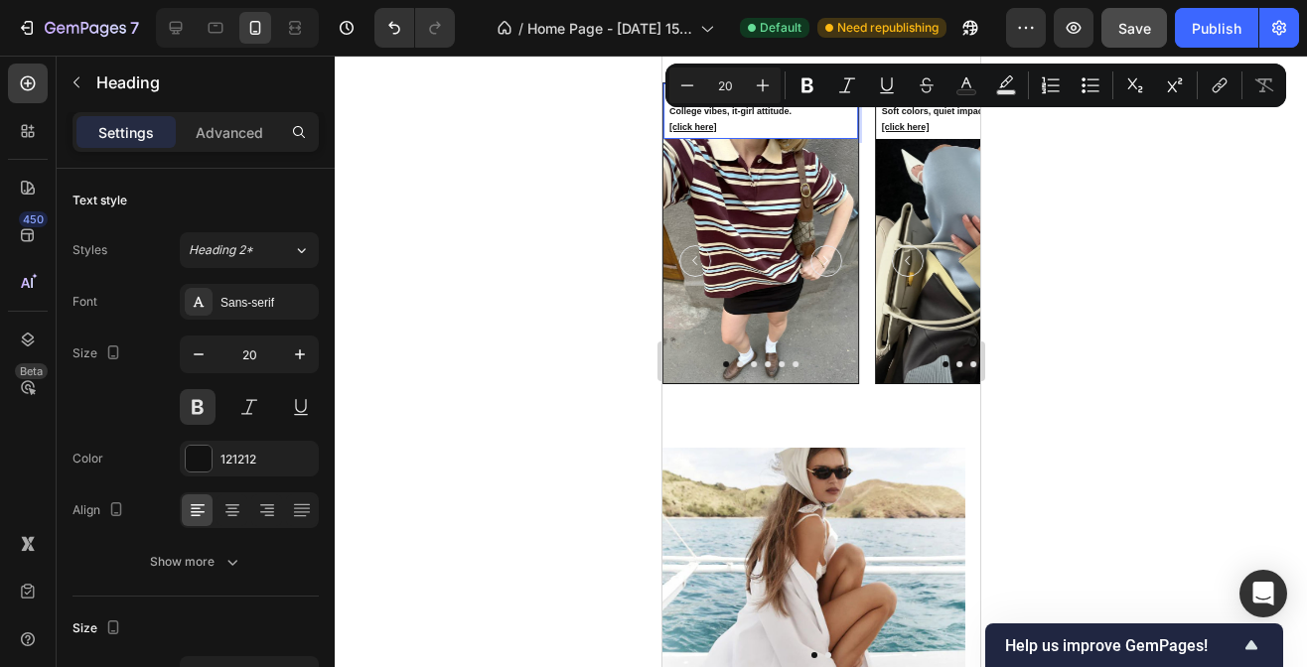
click at [801, 106] on link "campus crush" at bounding box center [735, 95] width 135 height 22
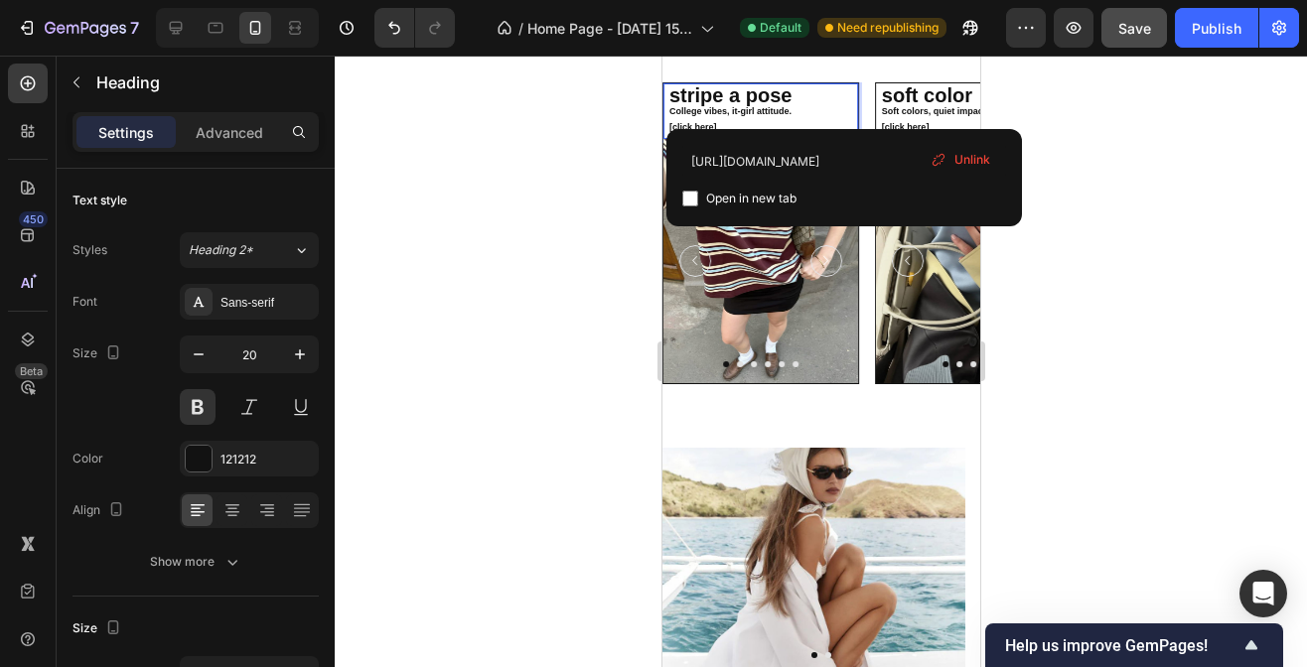
click at [786, 124] on p "⁠⁠⁠⁠⁠⁠⁠stripe a pose College vibes, it-girl attitude. [click here]" at bounding box center [761, 111] width 187 height 44
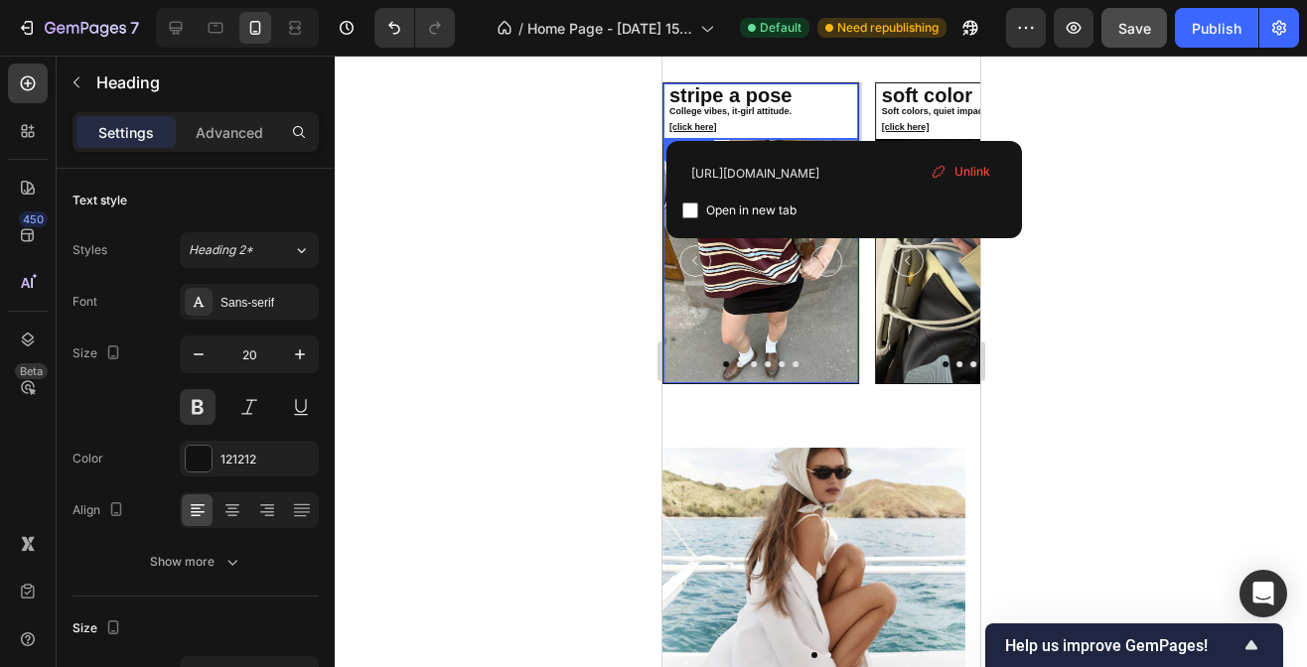
click at [772, 289] on img at bounding box center [759, 260] width 195 height 243
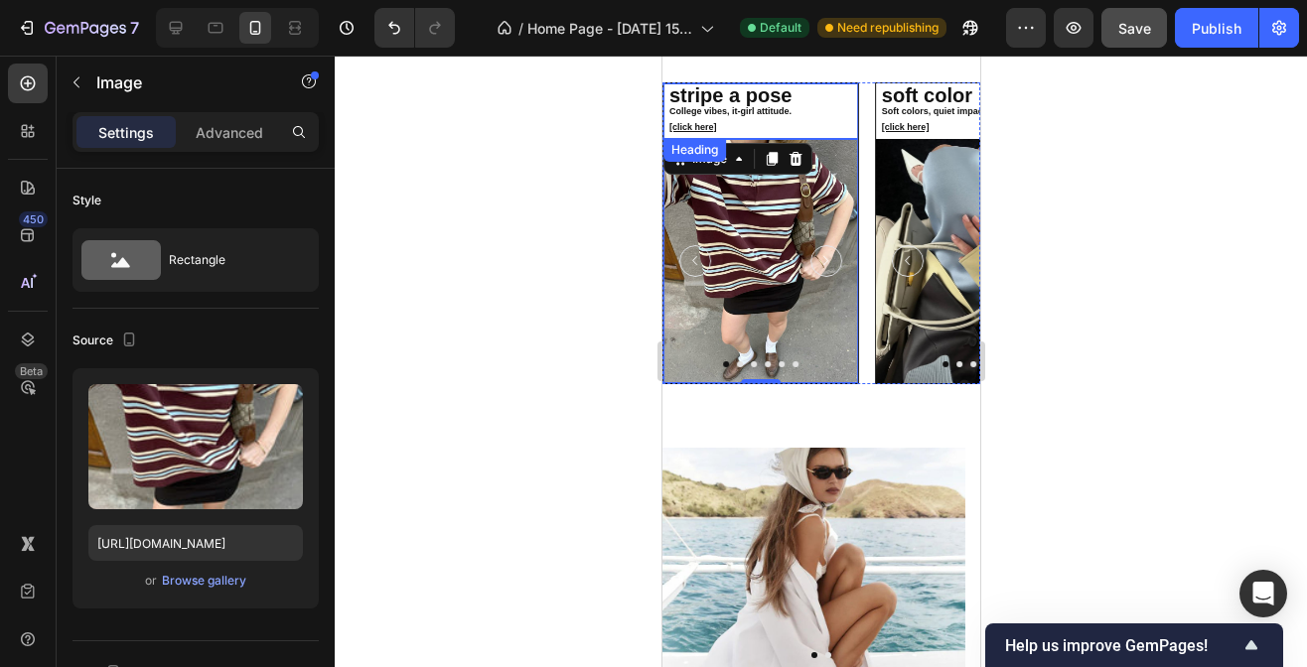
click at [774, 116] on span "College vibes, it-girl attitude." at bounding box center [729, 111] width 122 height 10
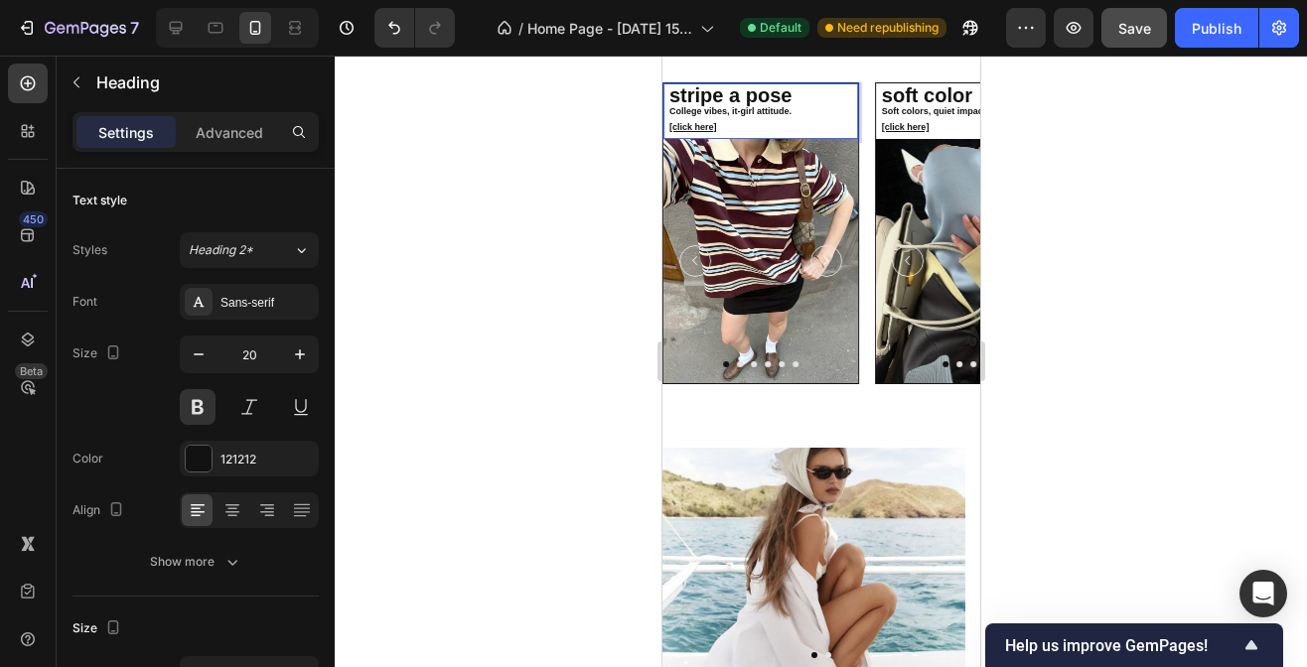
click at [788, 116] on span "College vibes, it-girl attitude." at bounding box center [729, 111] width 122 height 10
click at [684, 123] on link "[click here]" at bounding box center [692, 123] width 48 height 22
click at [757, 321] on img at bounding box center [759, 260] width 195 height 243
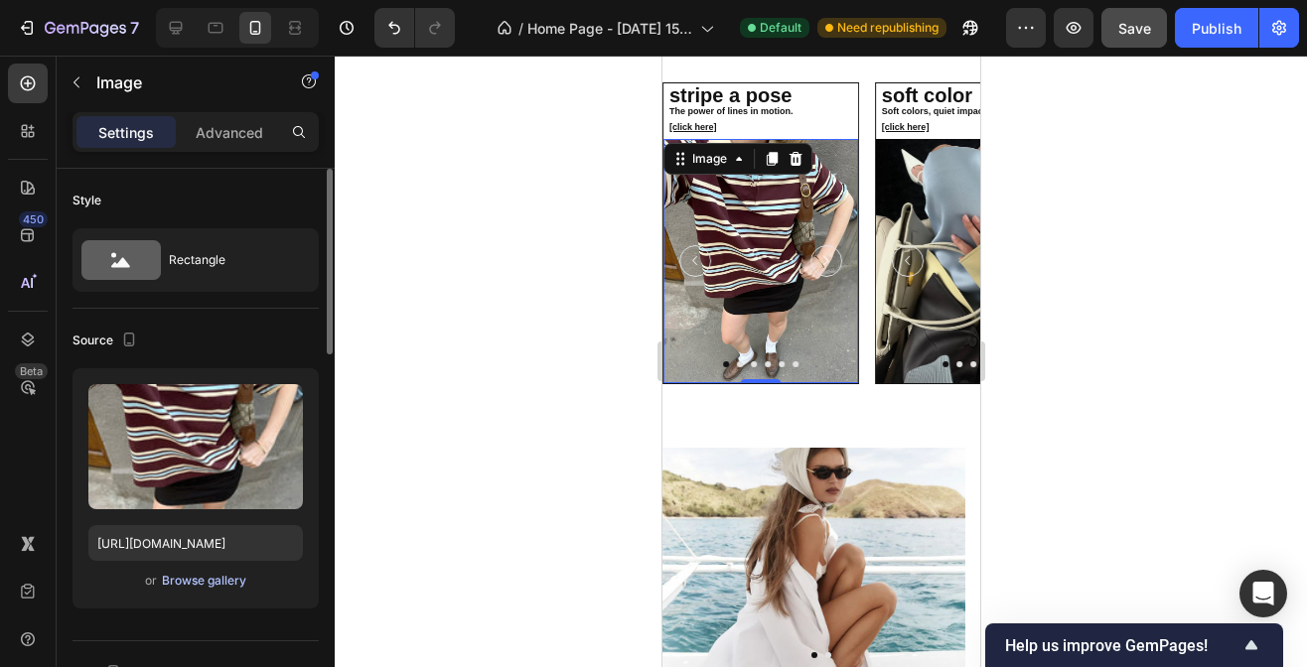
click at [191, 581] on div "Browse gallery" at bounding box center [204, 581] width 84 height 18
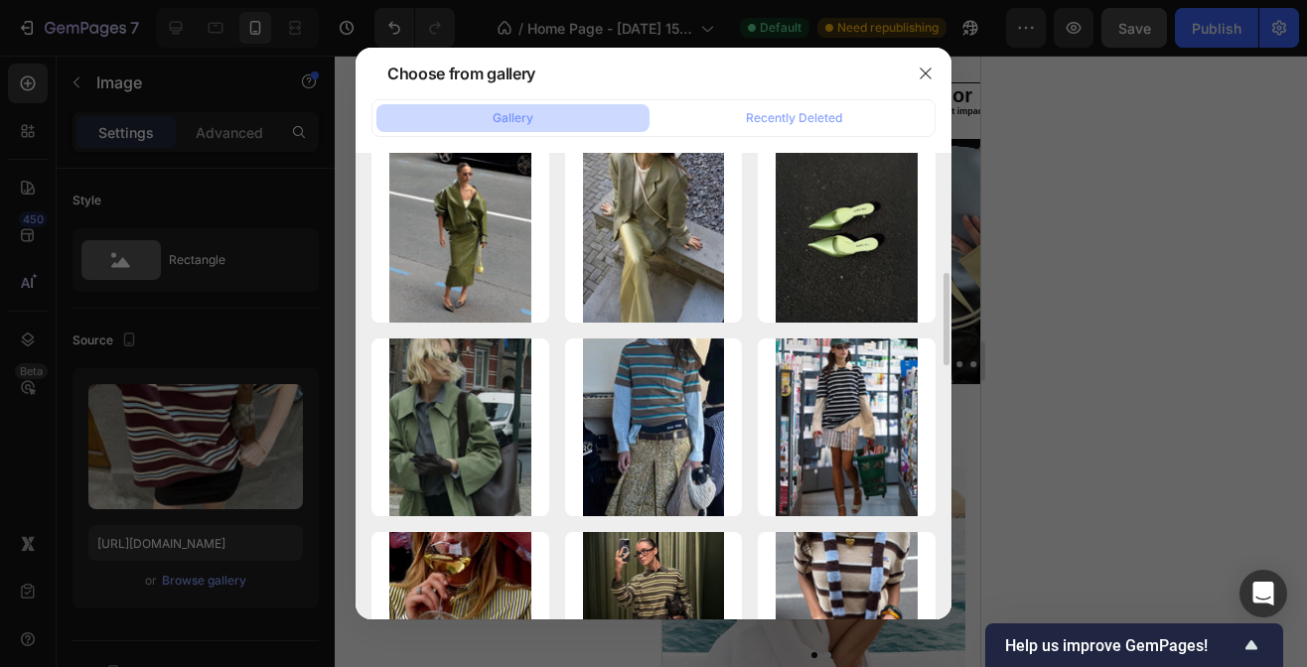
scroll to position [914, 0]
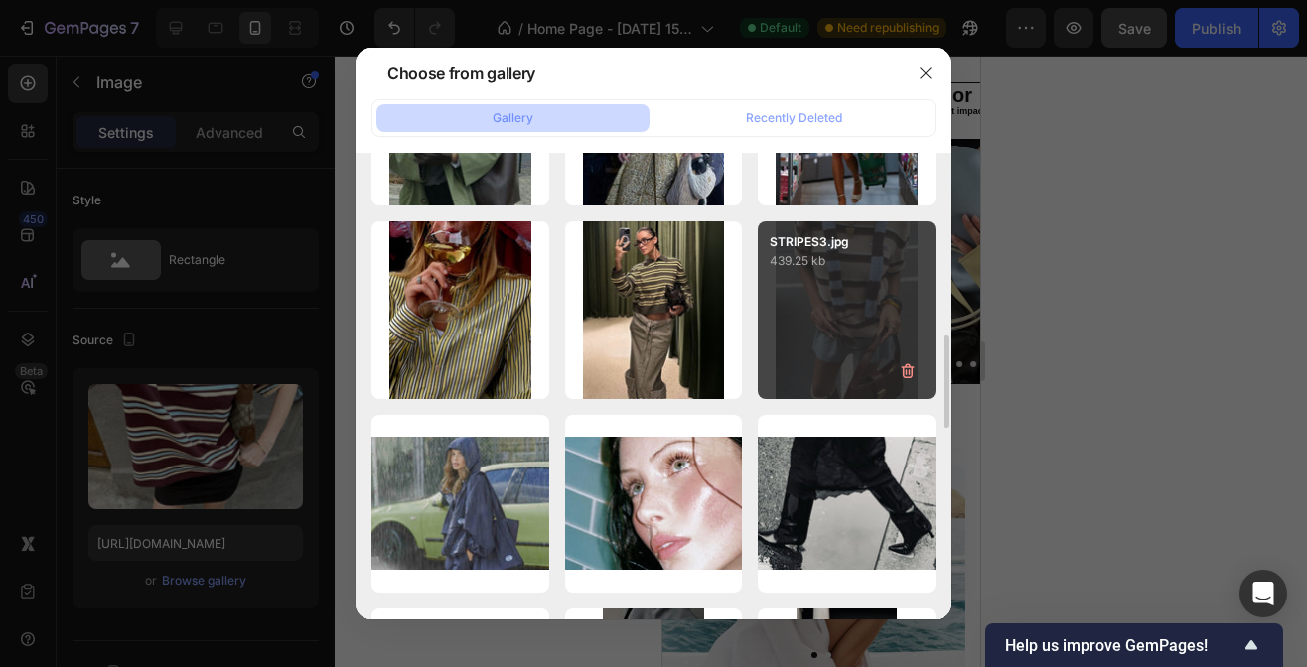
click at [841, 289] on div "STRIPES3.jpg 439.25 kb" at bounding box center [847, 310] width 178 height 178
type input "[URL][DOMAIN_NAME]"
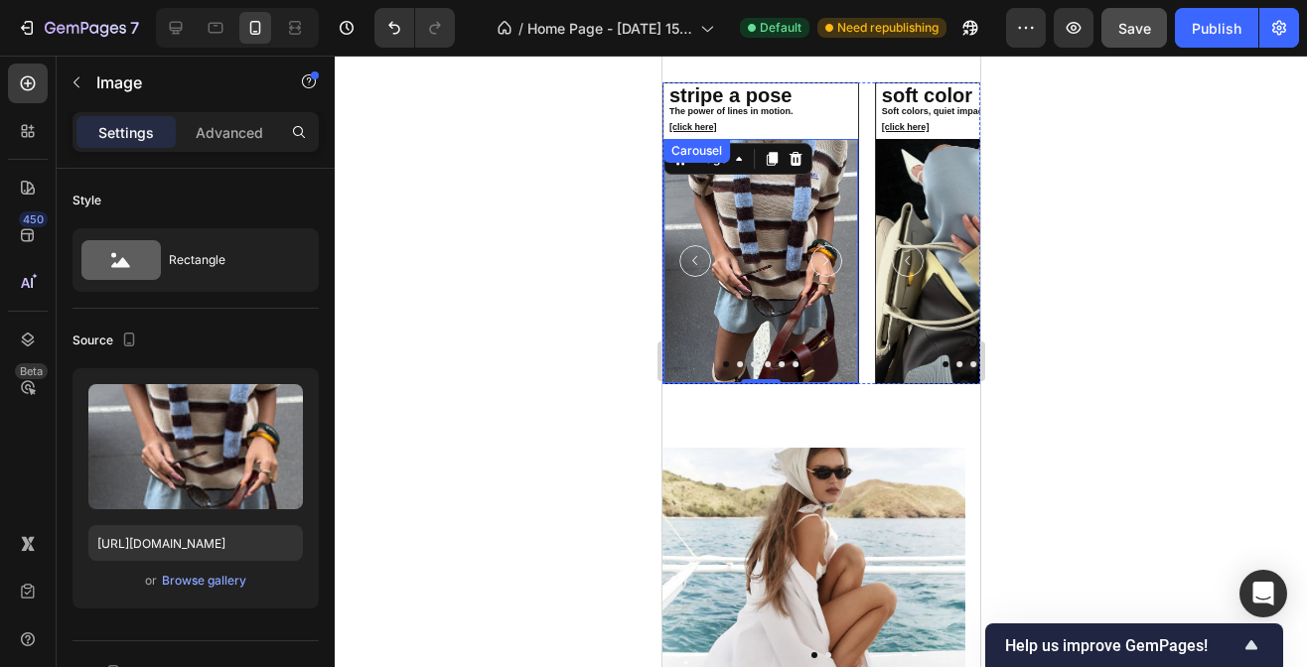
click at [823, 270] on icon "Carousel Next Arrow" at bounding box center [824, 260] width 19 height 19
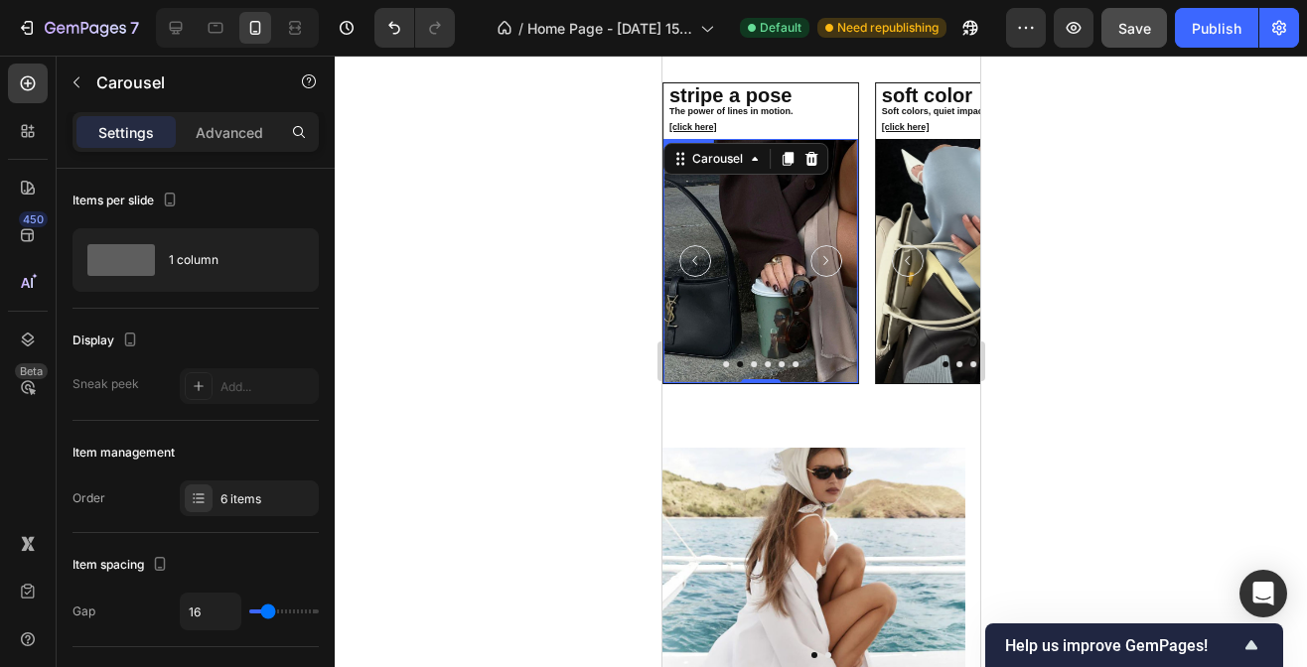
click at [768, 299] on img at bounding box center [759, 260] width 195 height 243
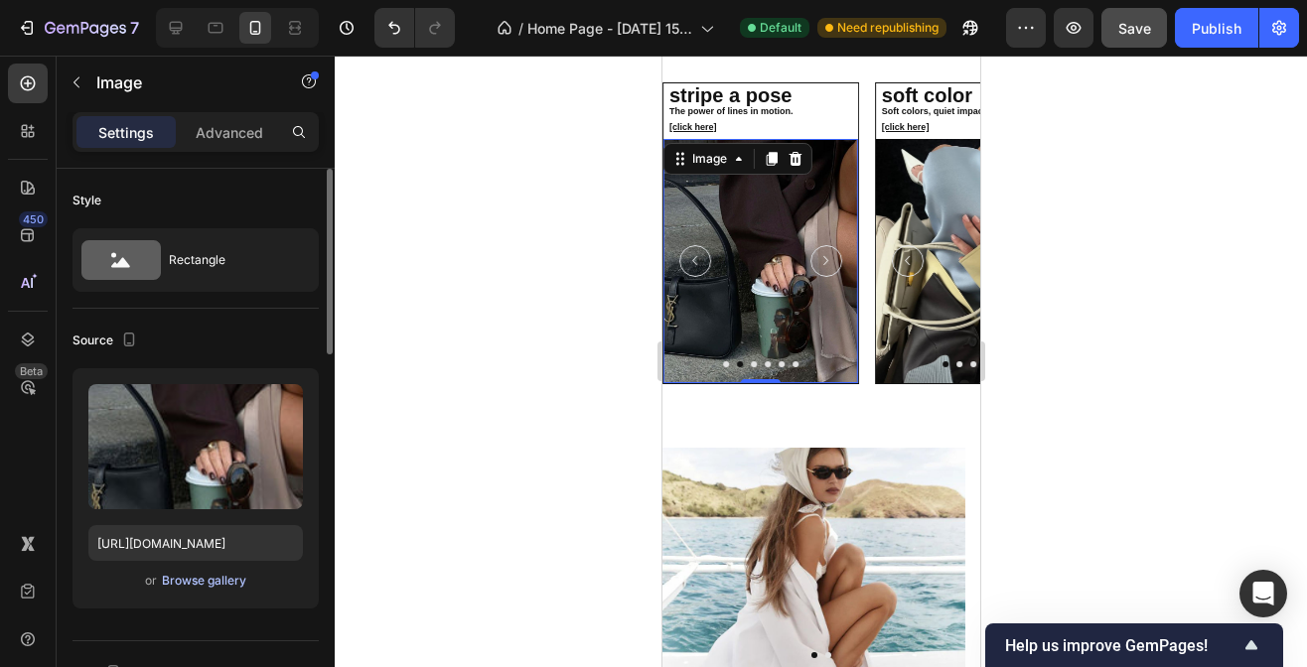
click at [235, 580] on div "Browse gallery" at bounding box center [204, 581] width 84 height 18
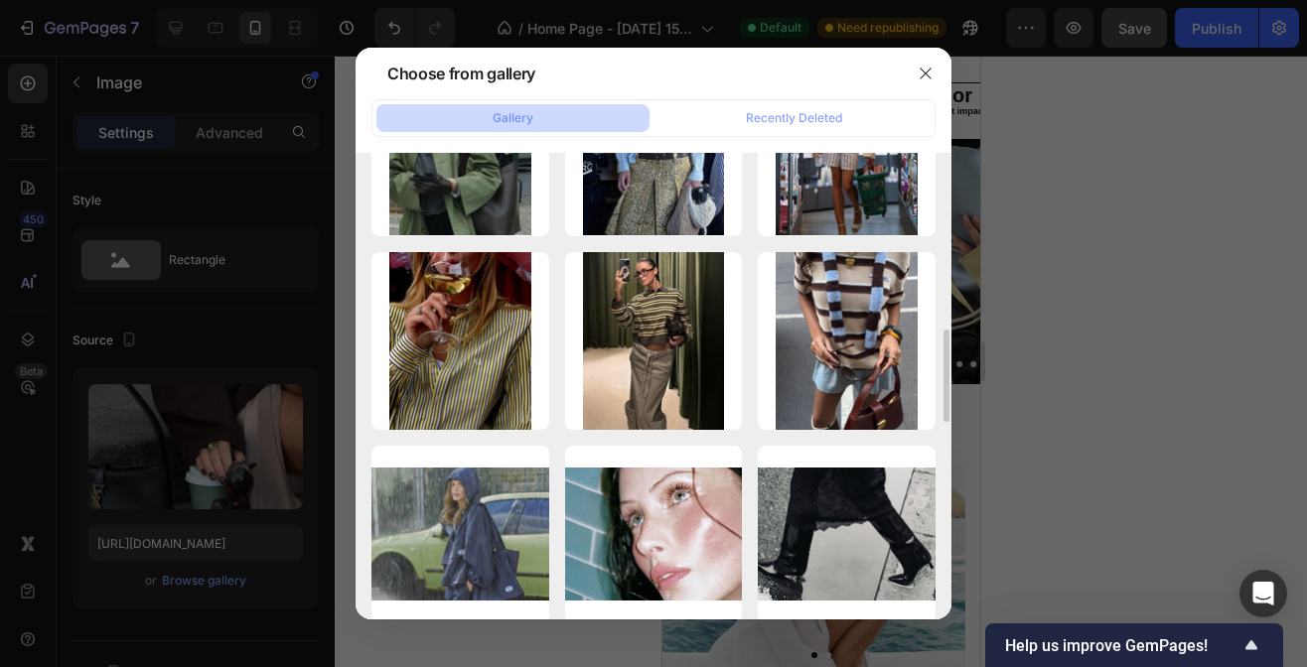
scroll to position [937, 0]
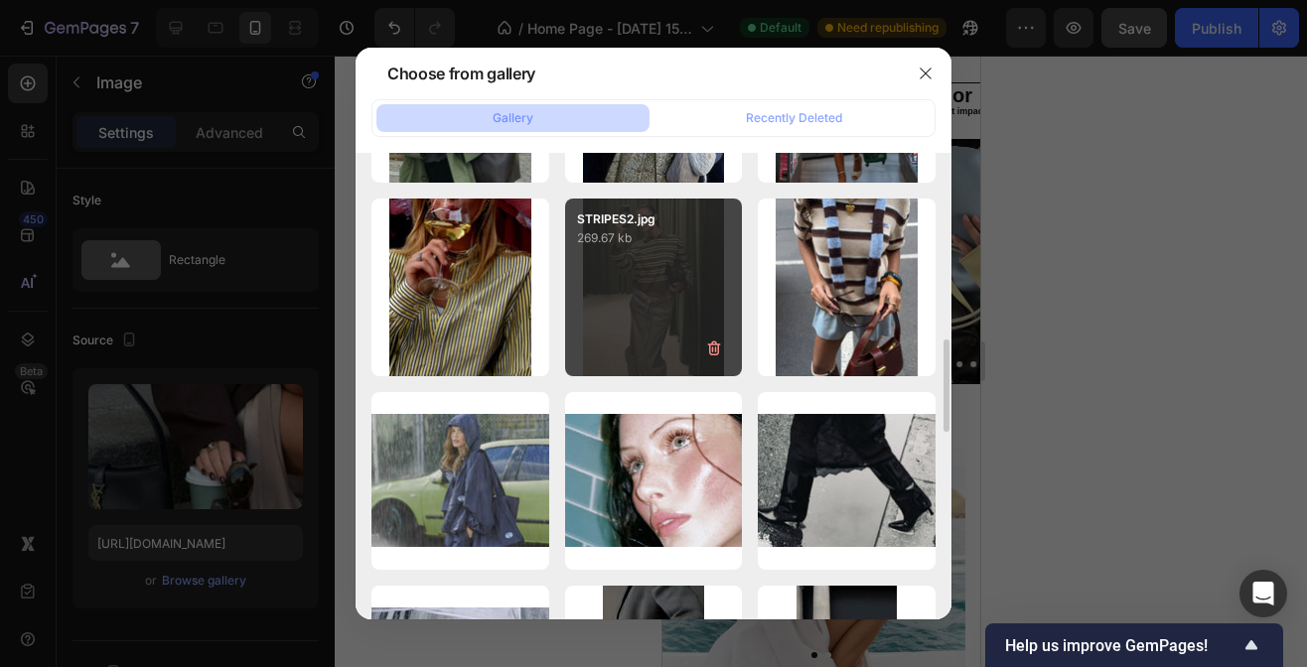
click at [668, 246] on p "269.67 kb" at bounding box center [654, 238] width 154 height 20
type input "[URL][DOMAIN_NAME]"
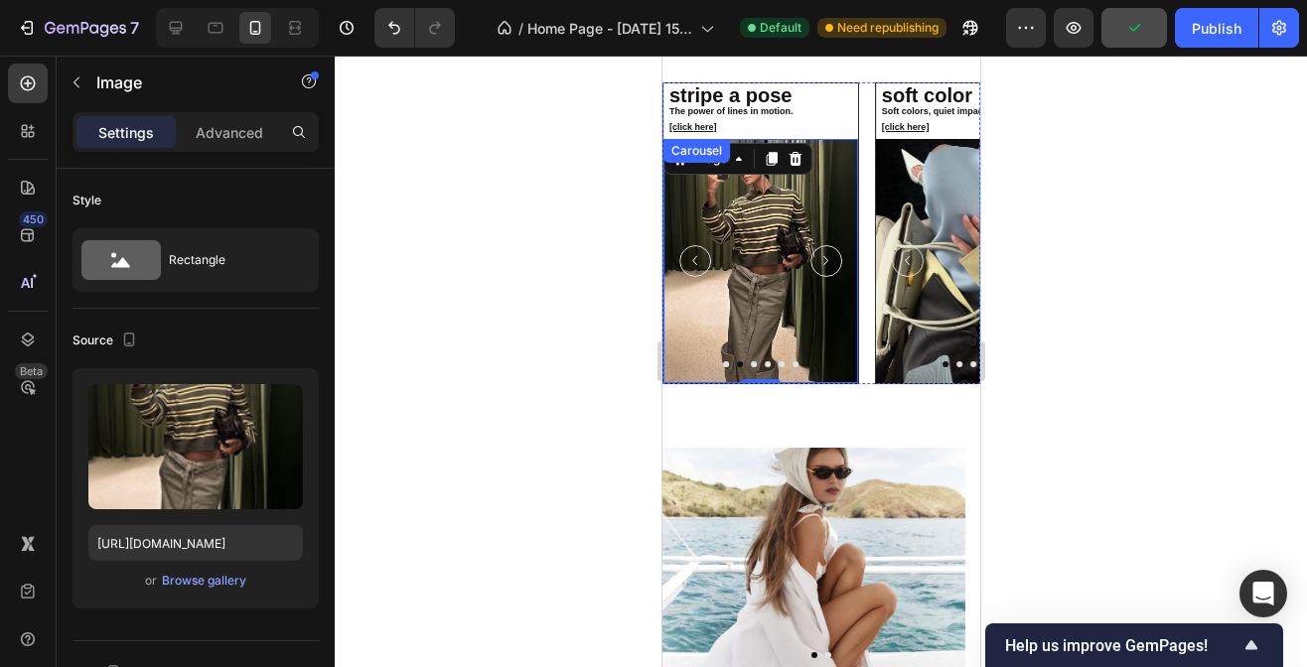
click at [826, 269] on icon "Carousel Next Arrow" at bounding box center [824, 260] width 19 height 19
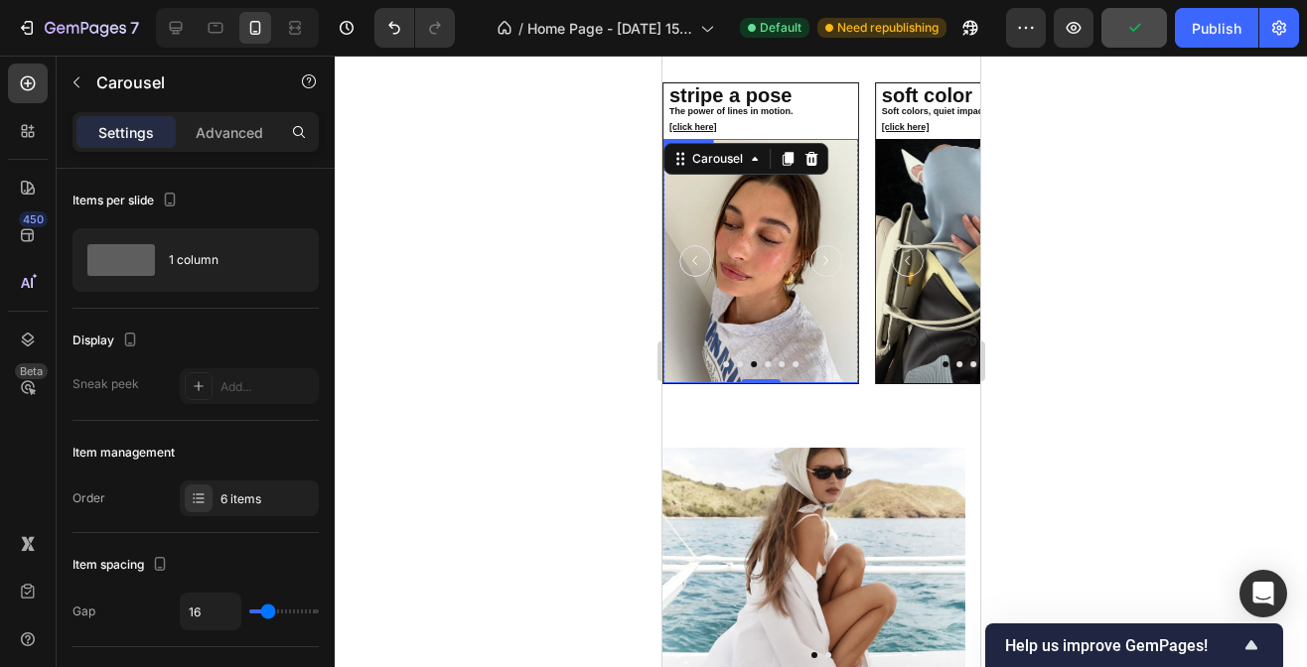
click at [771, 299] on img at bounding box center [759, 260] width 195 height 243
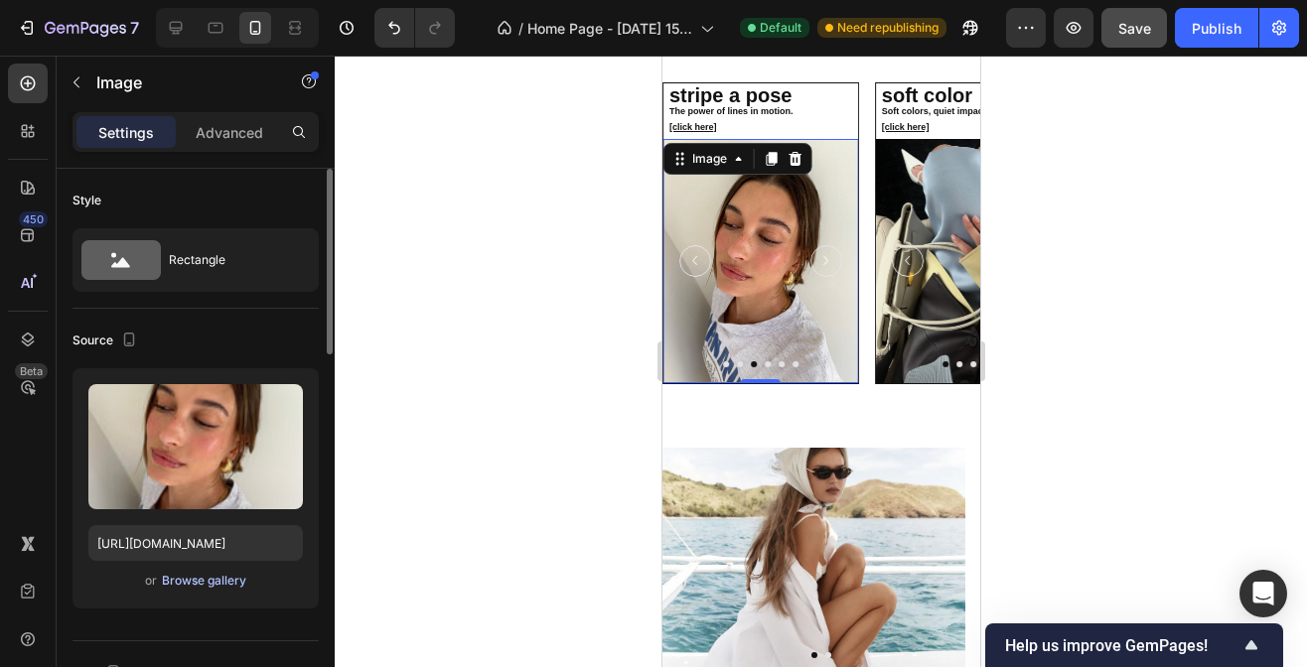
click at [226, 576] on div "Browse gallery" at bounding box center [204, 581] width 84 height 18
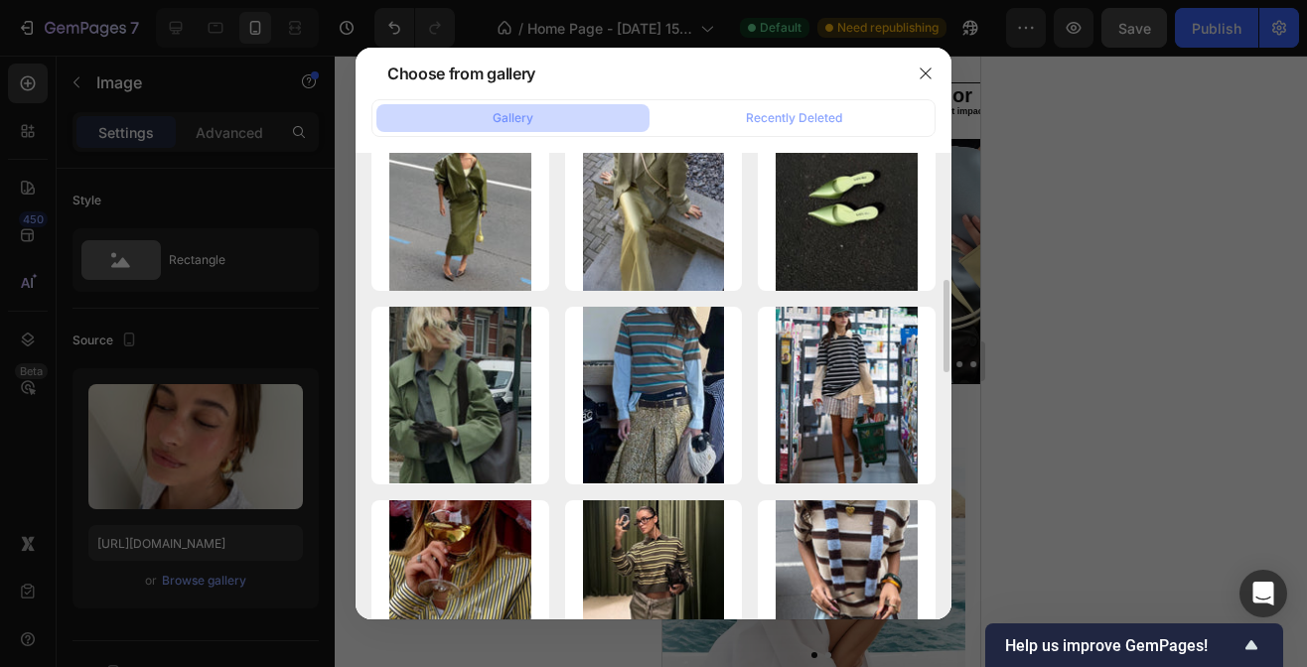
scroll to position [760, 0]
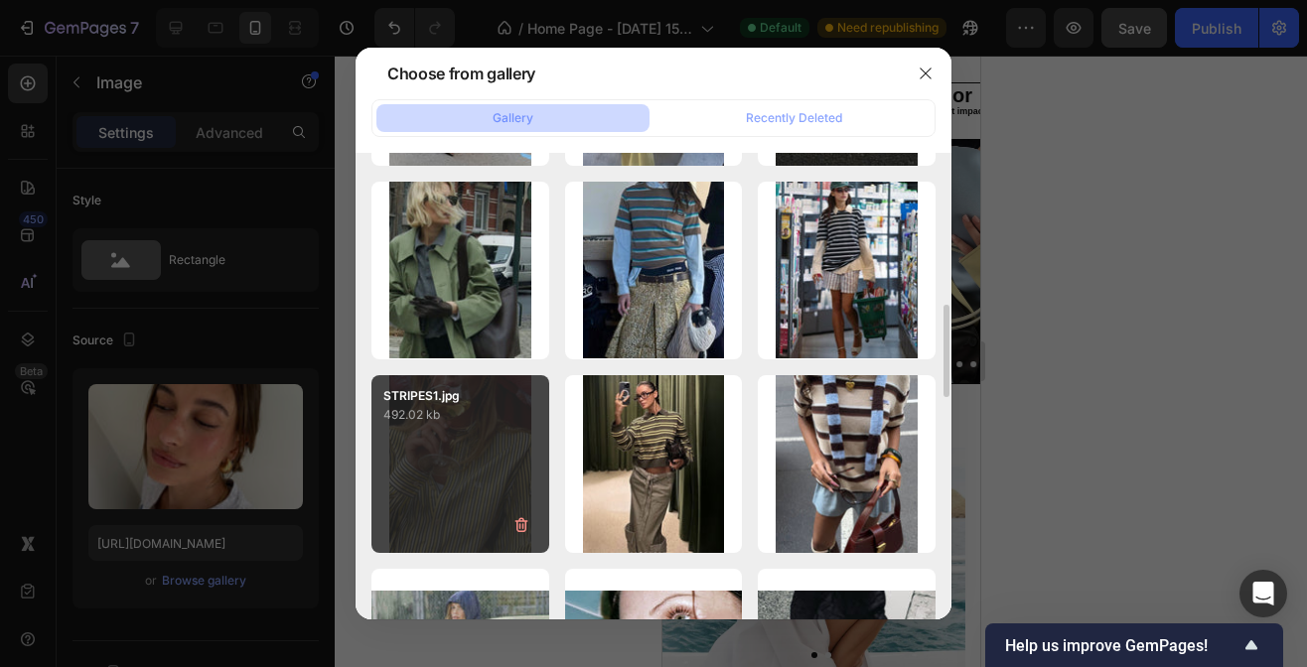
click at [485, 440] on div "STRIPES1.jpg 492.02 kb" at bounding box center [460, 464] width 178 height 178
type input "[URL][DOMAIN_NAME]"
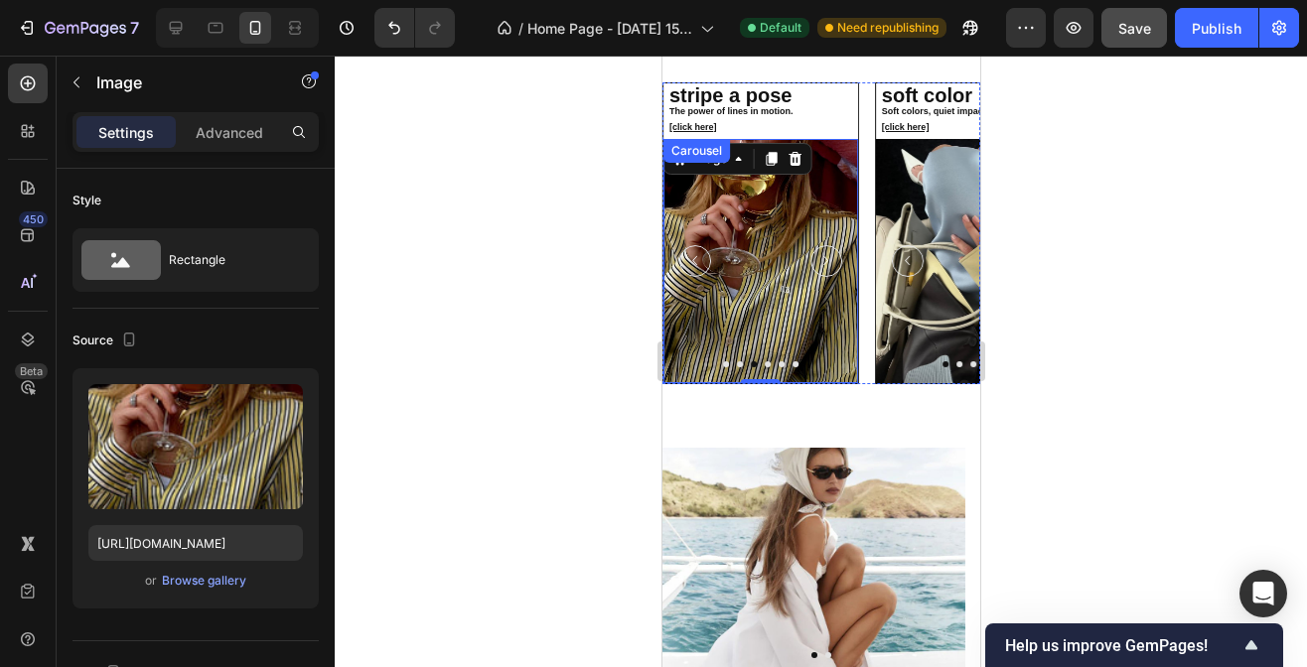
click at [825, 270] on icon "Carousel Next Arrow" at bounding box center [824, 260] width 19 height 19
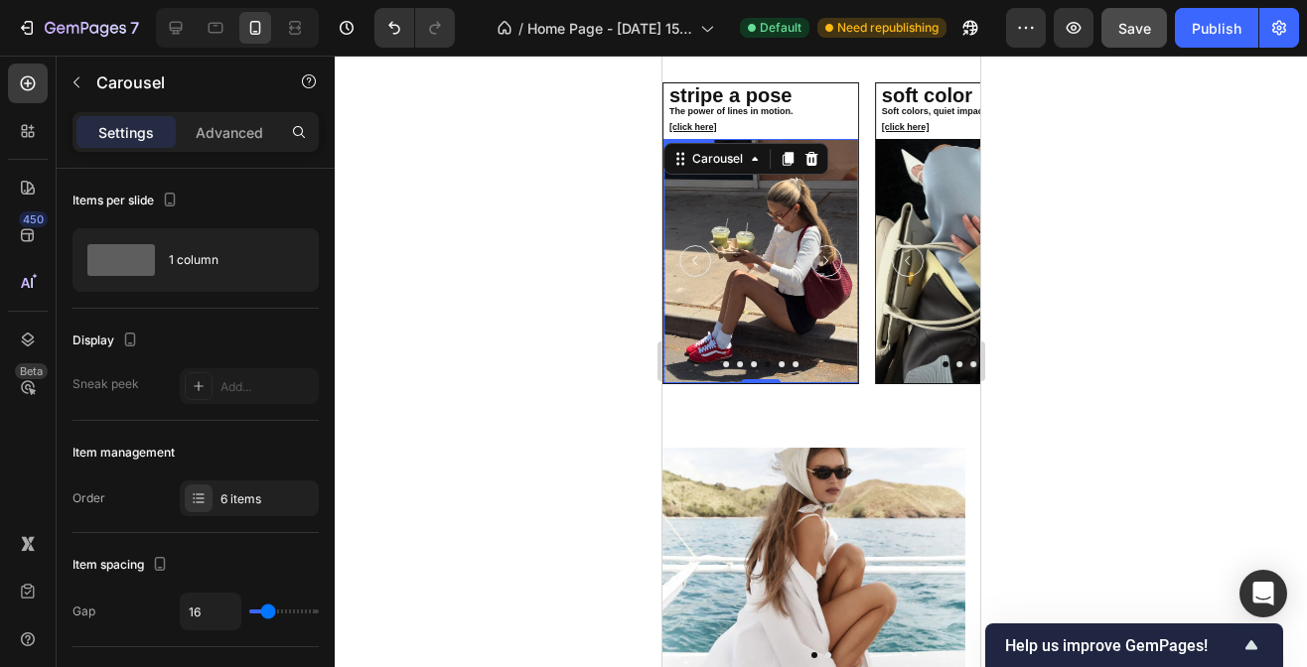
click at [786, 317] on img at bounding box center [759, 260] width 195 height 243
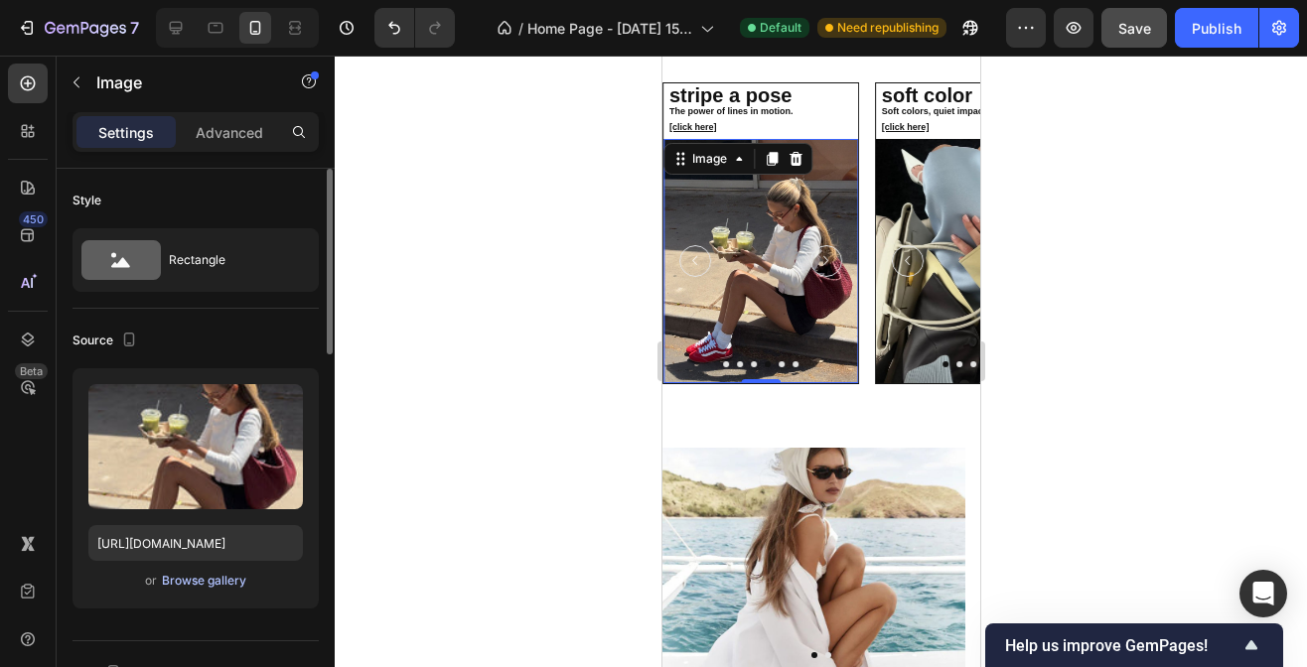
click at [203, 582] on div "Browse gallery" at bounding box center [204, 581] width 84 height 18
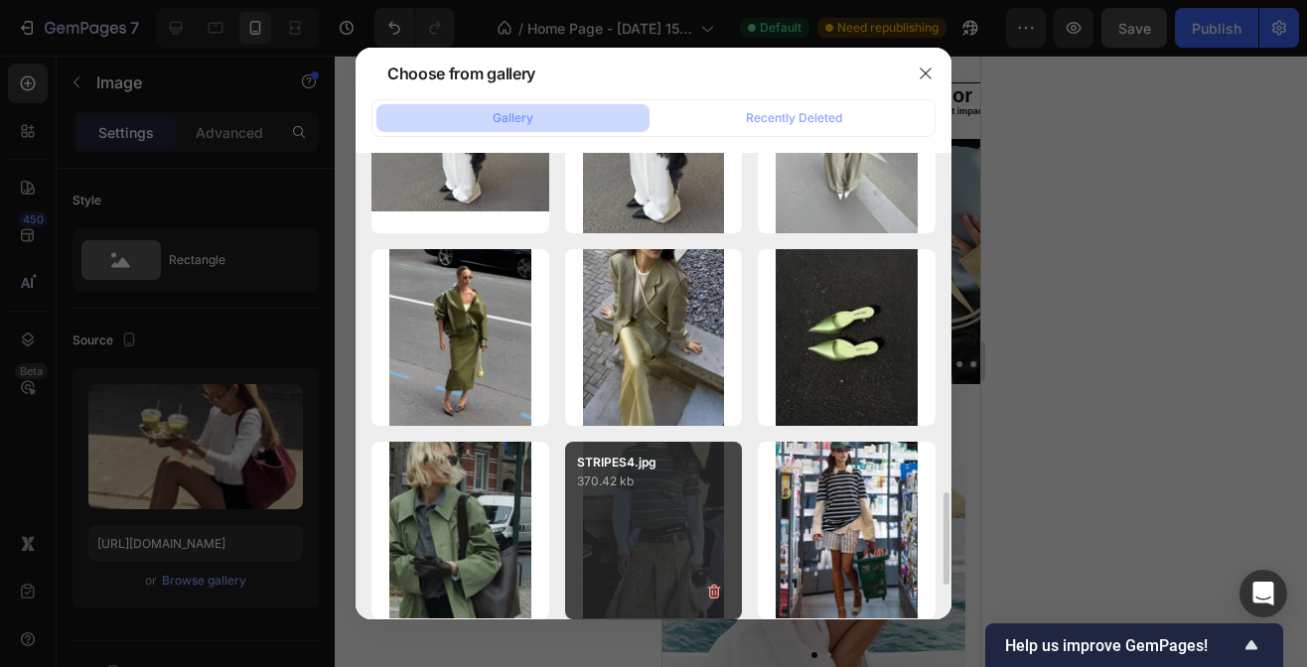
scroll to position [742, 0]
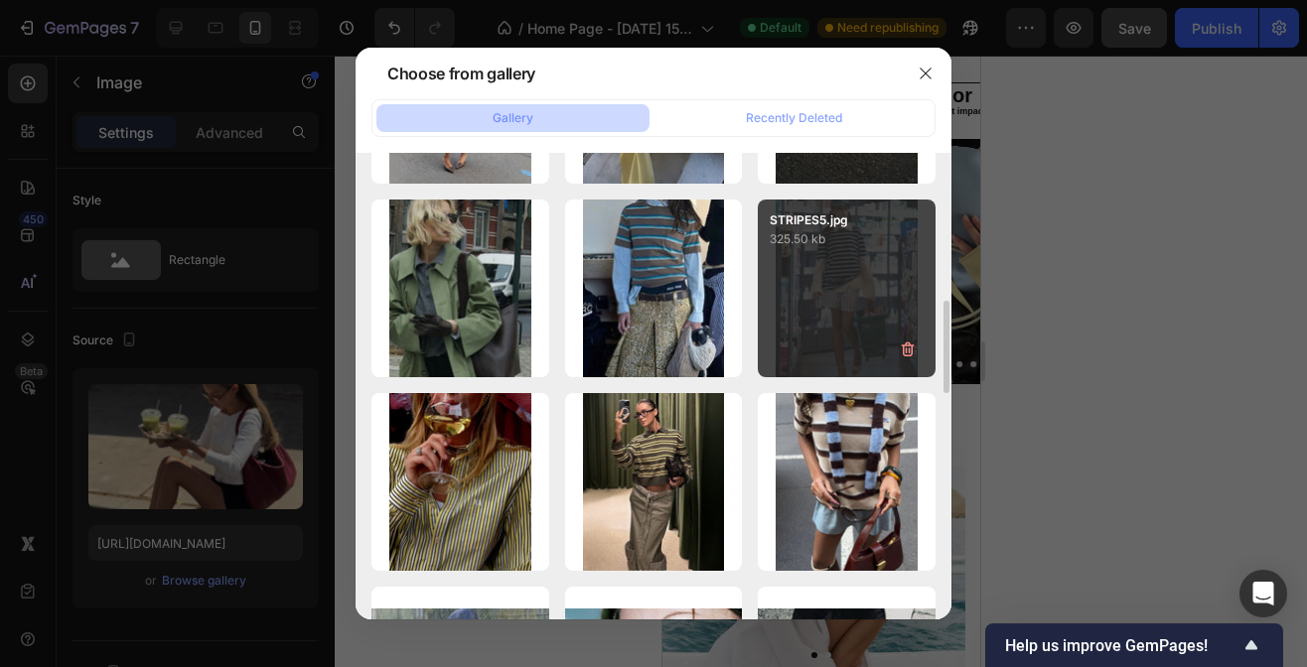
click at [842, 267] on div "STRIPES5.jpg 325.50 kb" at bounding box center [847, 289] width 178 height 178
type input "[URL][DOMAIN_NAME]"
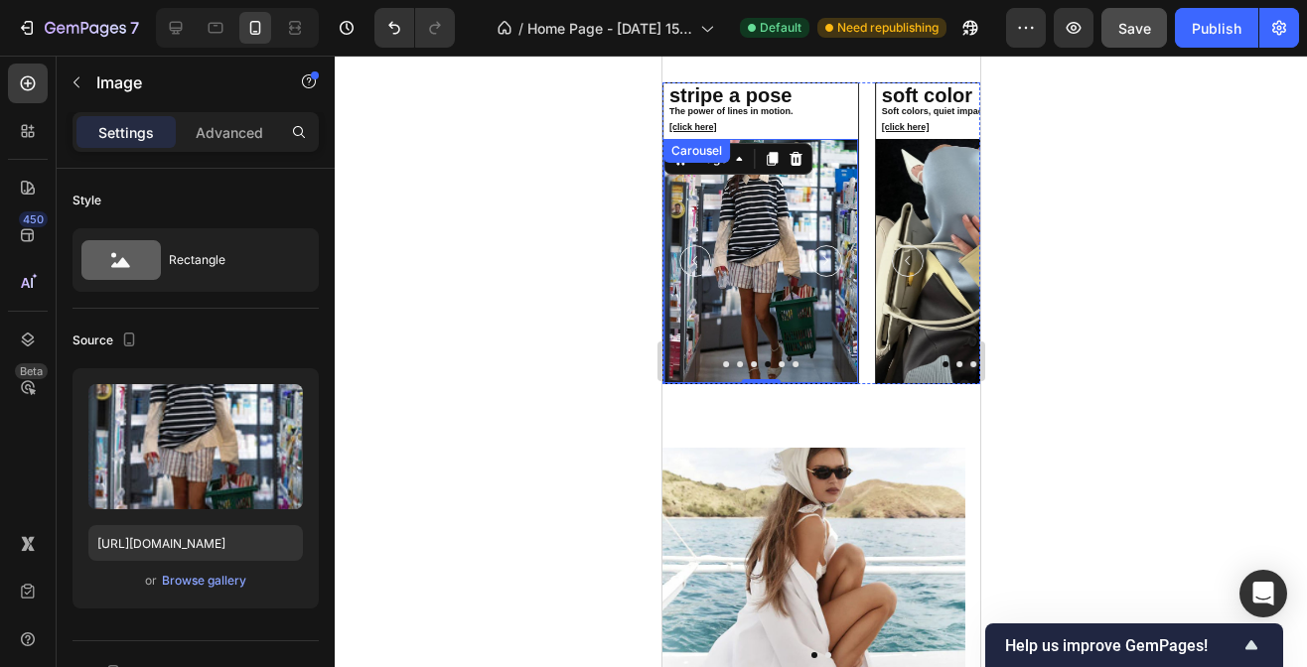
click at [831, 270] on icon "Carousel Next Arrow" at bounding box center [824, 260] width 19 height 19
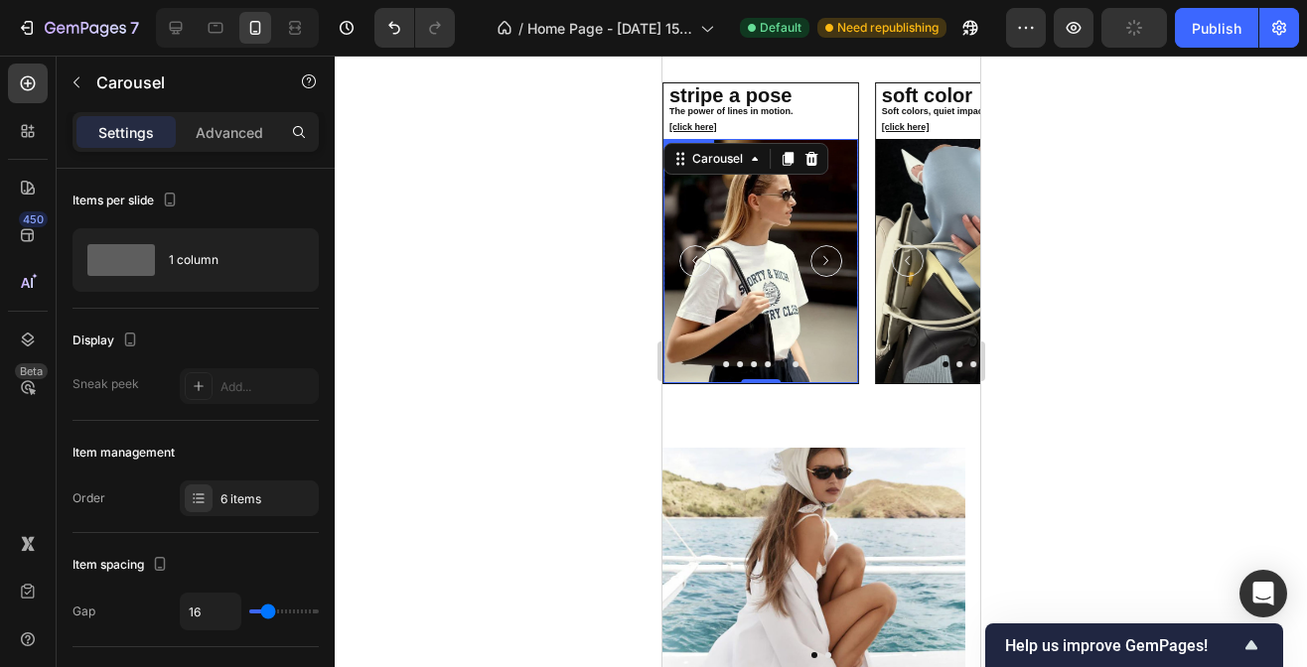
click at [778, 306] on img at bounding box center [759, 260] width 195 height 243
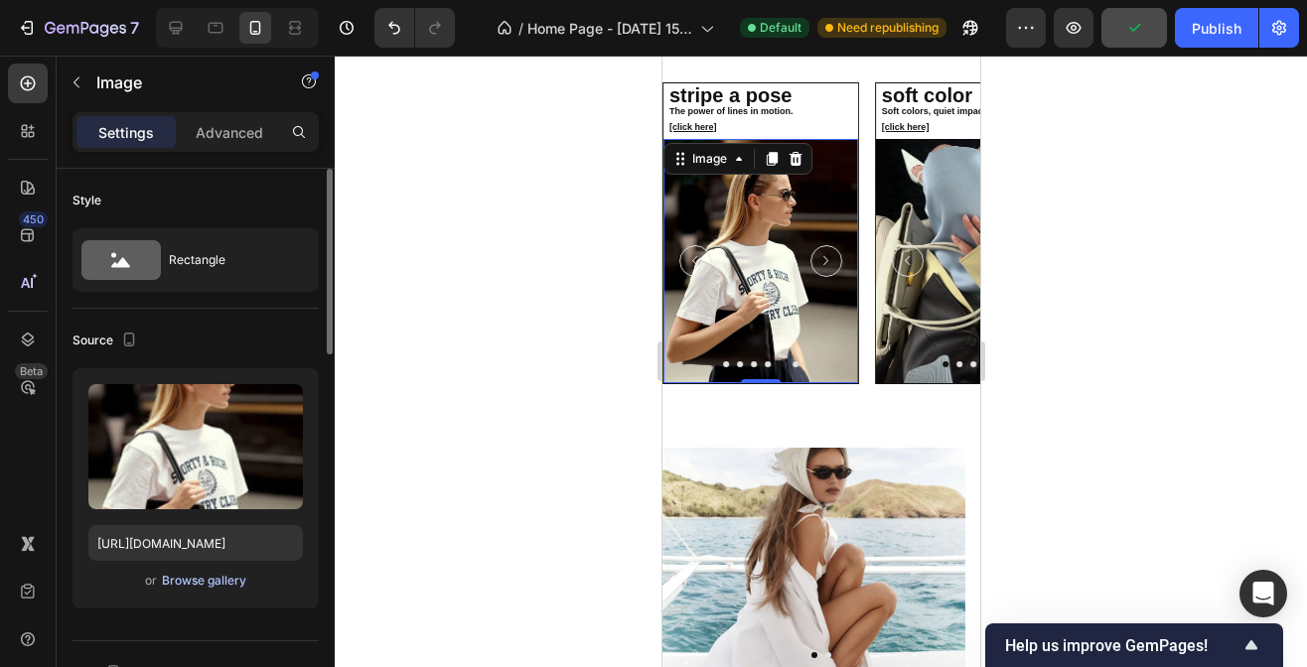
click at [218, 579] on div "Browse gallery" at bounding box center [204, 581] width 84 height 18
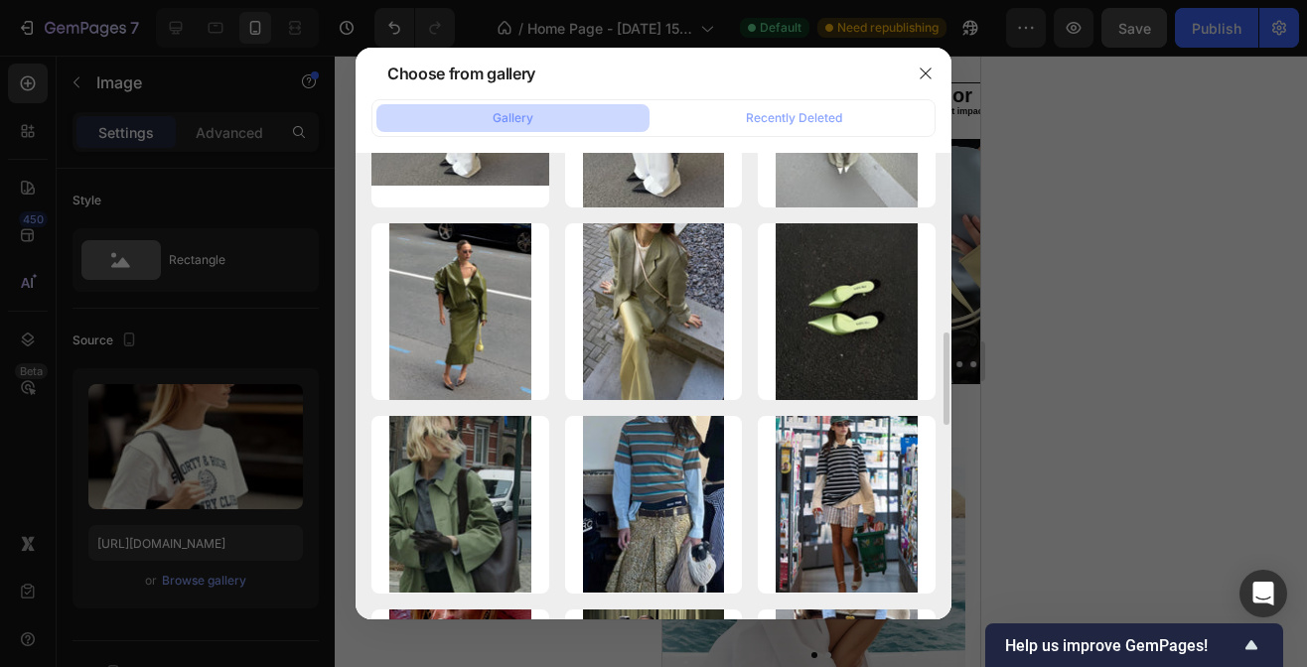
scroll to position [654, 0]
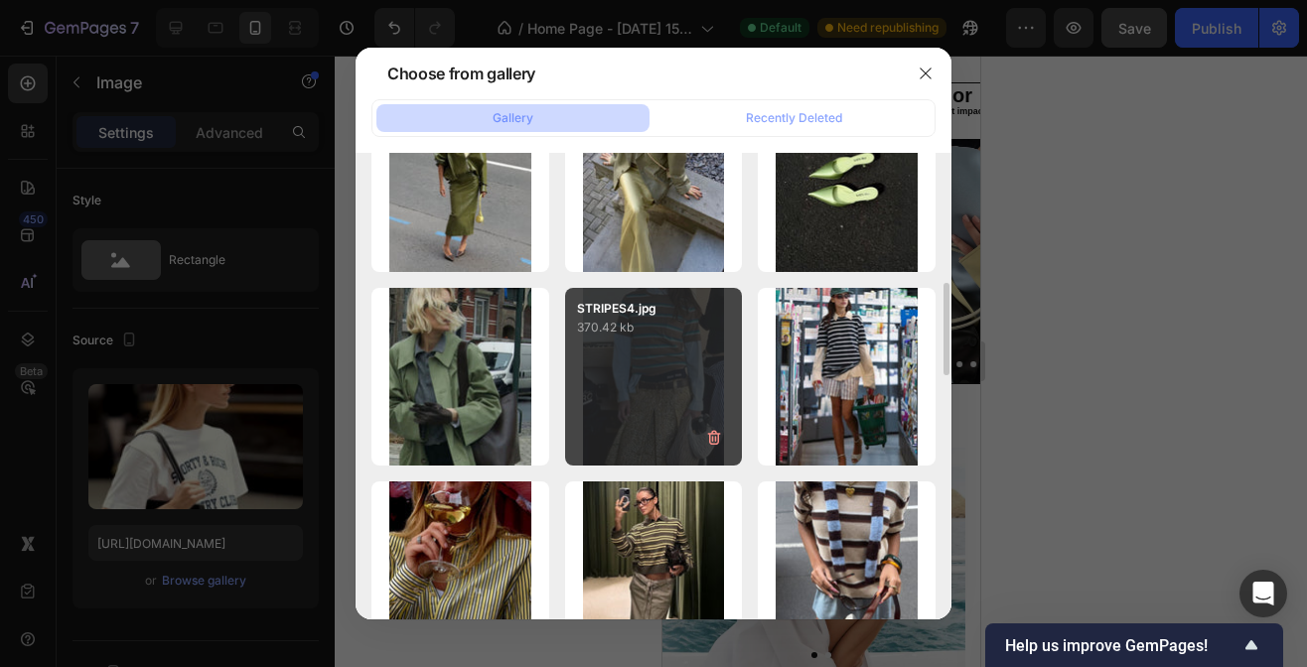
click at [662, 372] on div "STRIPES4.jpg 370.42 kb" at bounding box center [654, 377] width 178 height 178
type input "[URL][DOMAIN_NAME]"
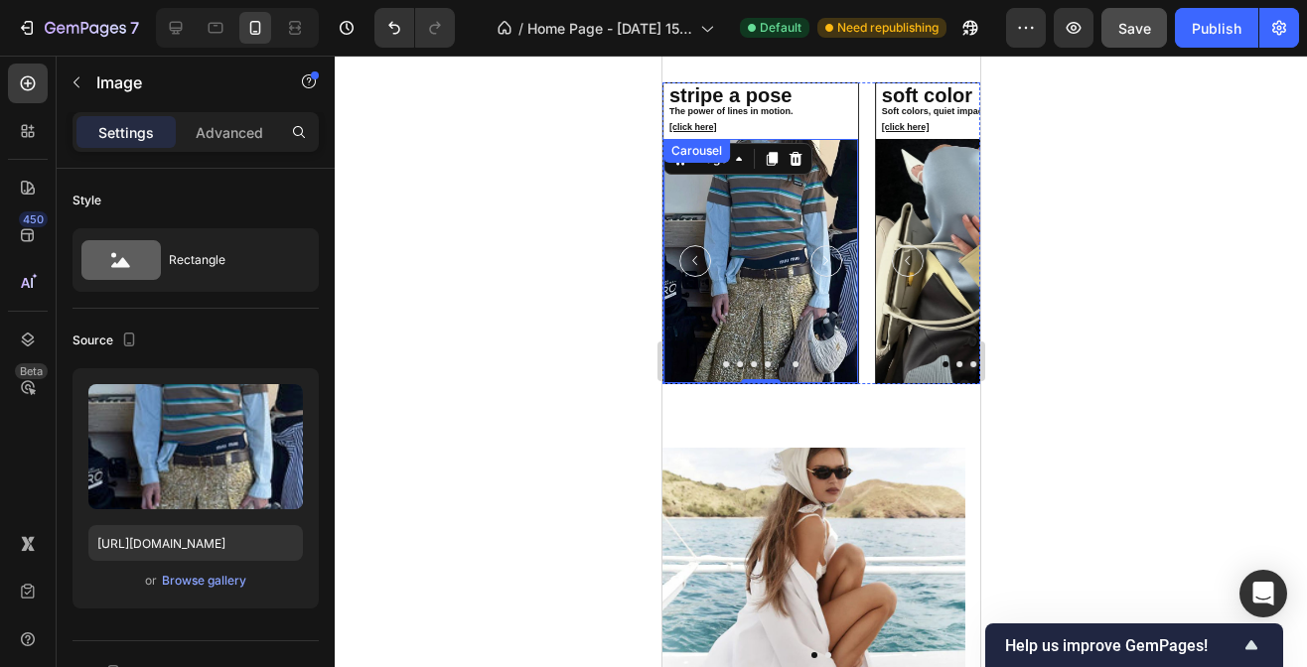
click at [830, 270] on icon "Carousel Next Arrow" at bounding box center [824, 260] width 19 height 19
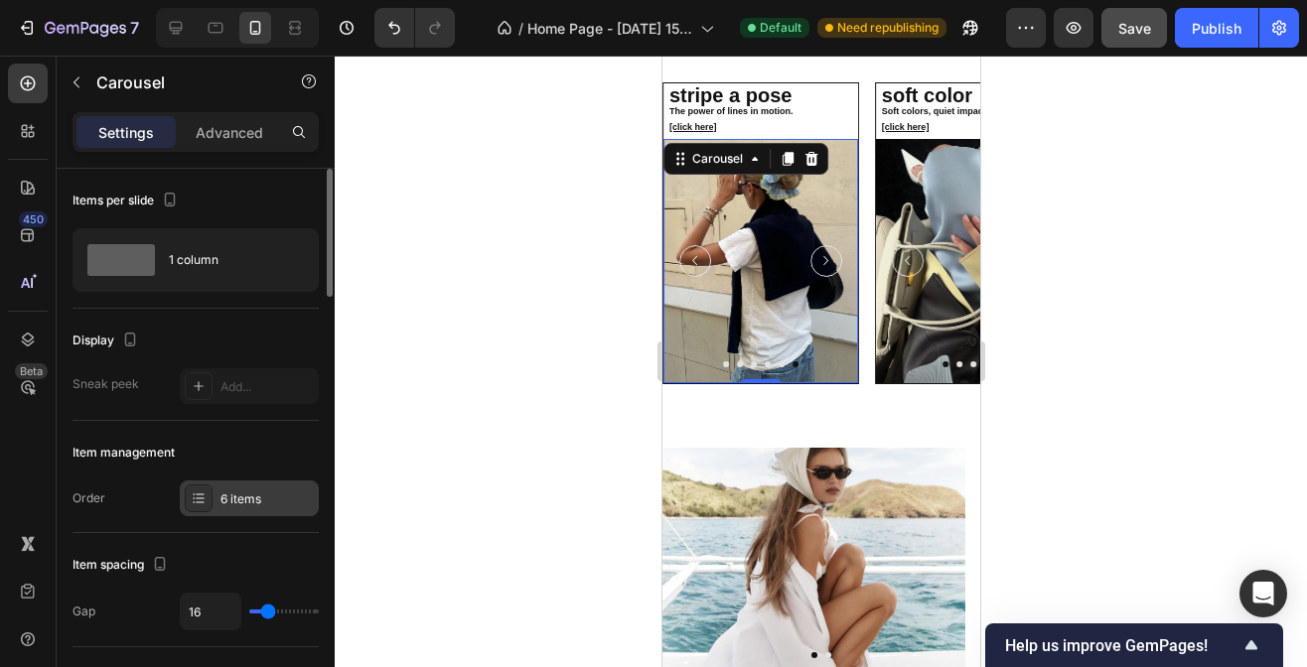
click at [252, 497] on div "6 items" at bounding box center [266, 500] width 93 height 18
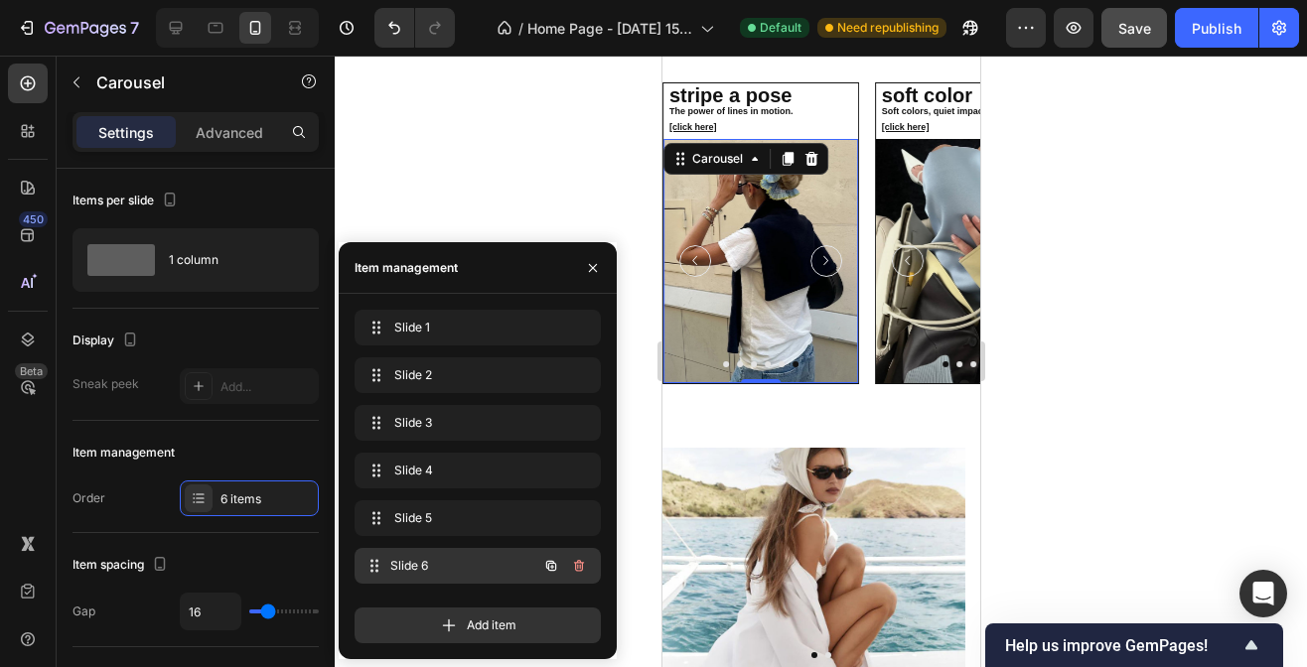
click at [418, 562] on span "Slide 6" at bounding box center [463, 566] width 147 height 18
click at [581, 565] on icon "button" at bounding box center [579, 566] width 16 height 16
click at [566, 567] on div "Delete" at bounding box center [565, 566] width 37 height 18
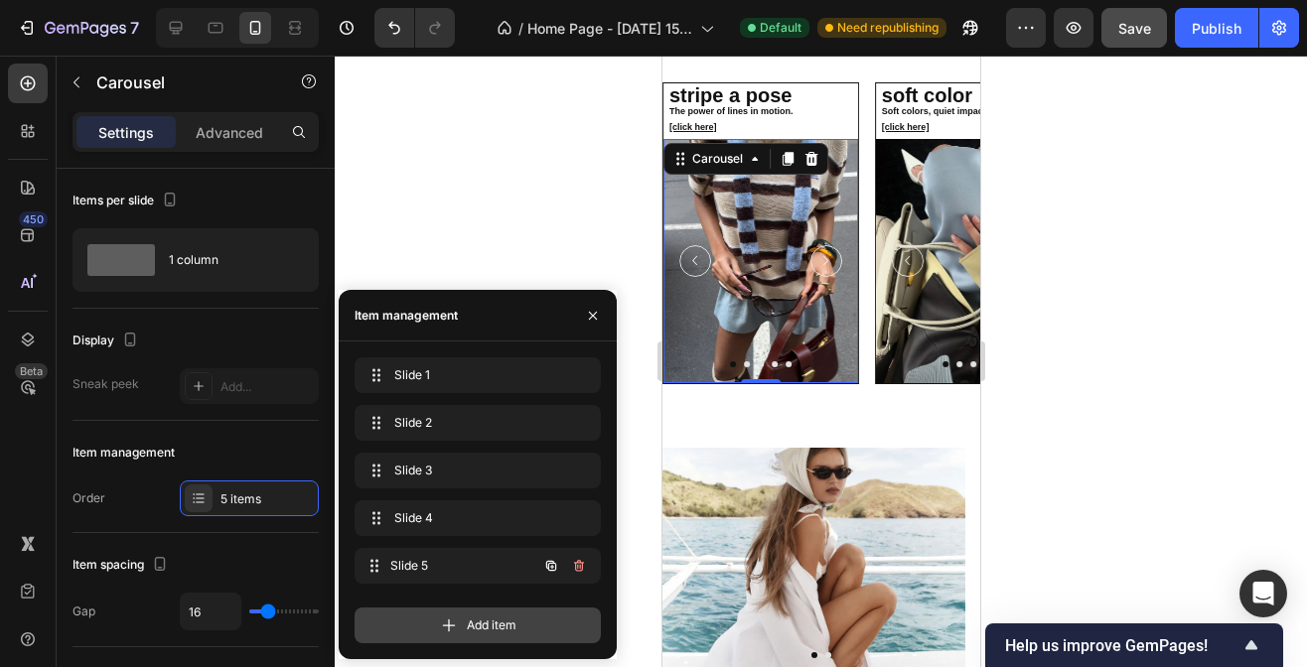
click at [566, 567] on div "Slide 5 Slide 5" at bounding box center [478, 566] width 246 height 36
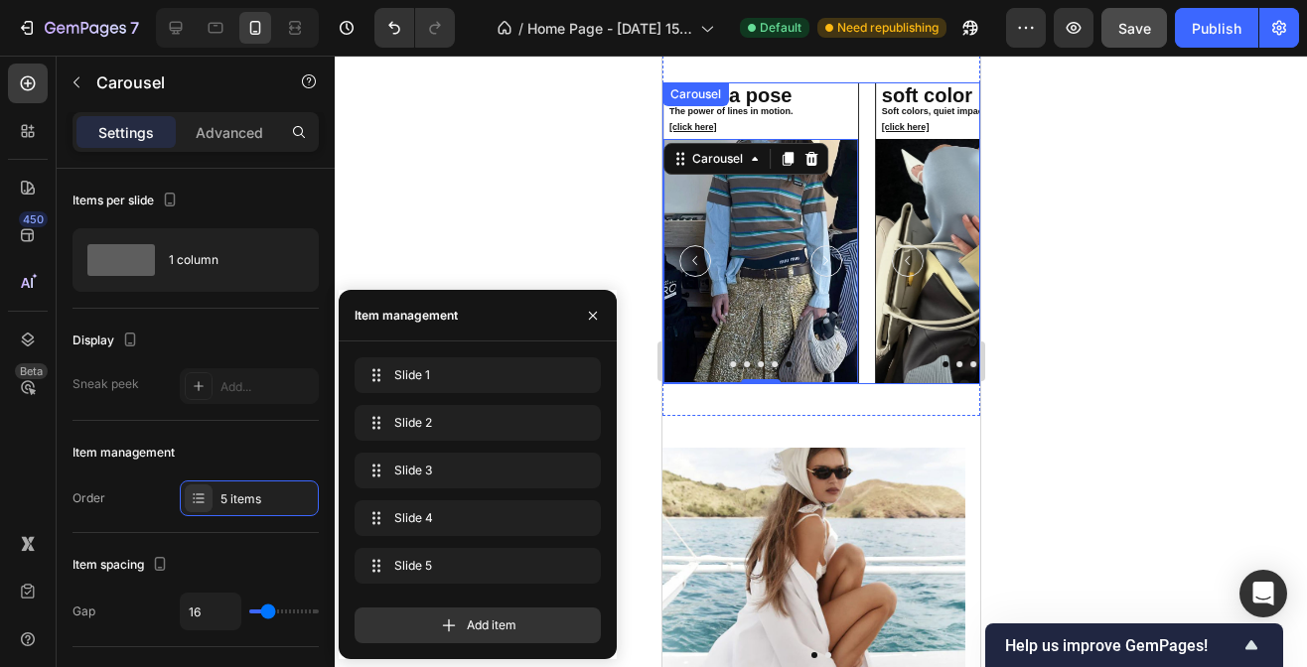
click at [864, 177] on div "⁠⁠⁠⁠⁠⁠⁠ suede dreams Soft earth tones, effortless elegance [click here] Heading…" at bounding box center [820, 232] width 318 height 301
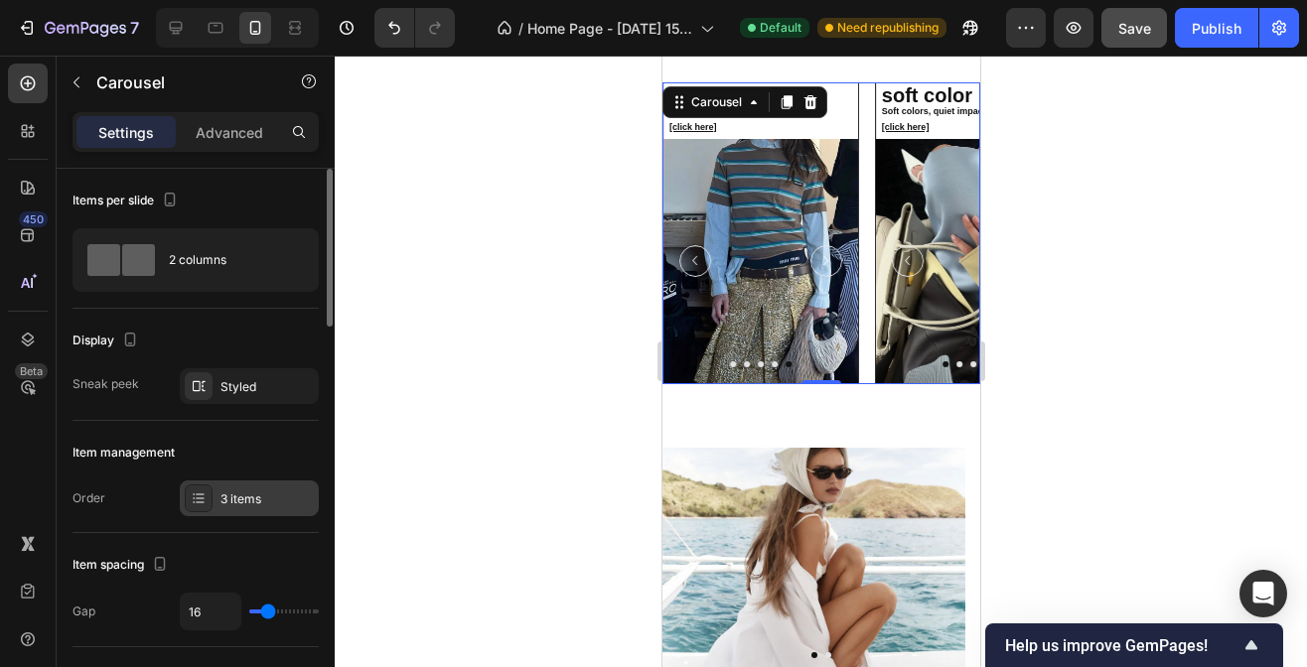
click at [218, 500] on div "3 items" at bounding box center [249, 499] width 139 height 36
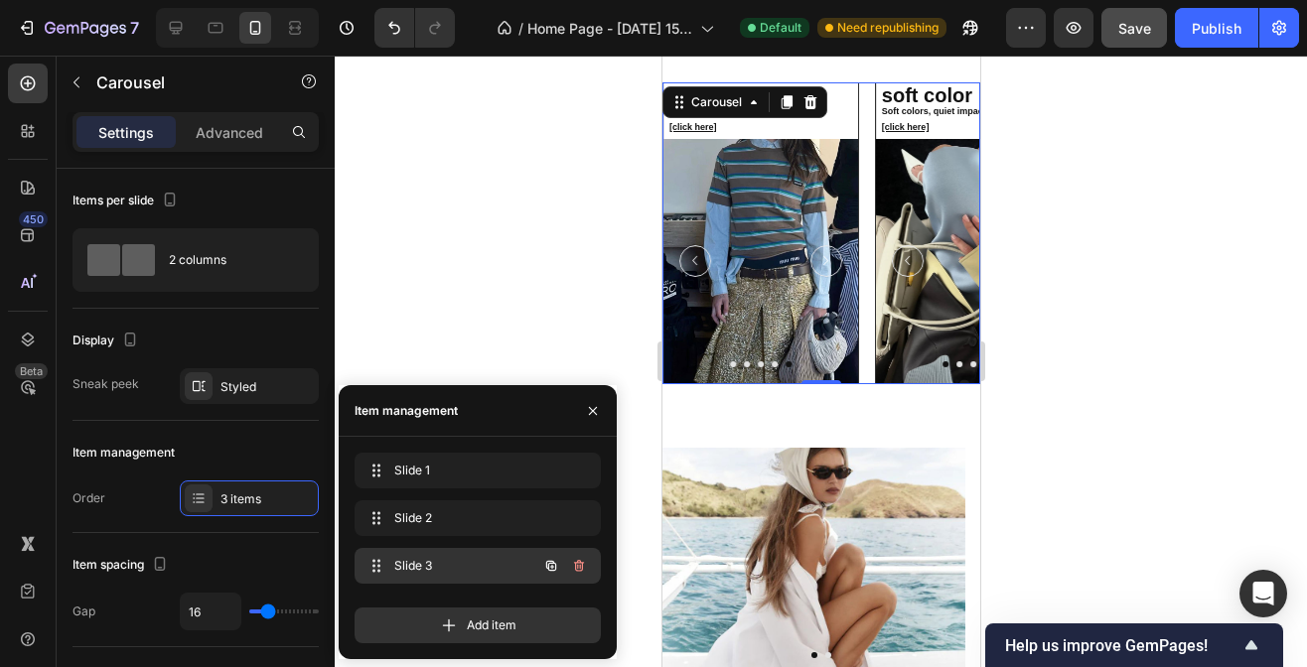
click at [391, 566] on div "Slide 3 Slide 3" at bounding box center [450, 566] width 175 height 28
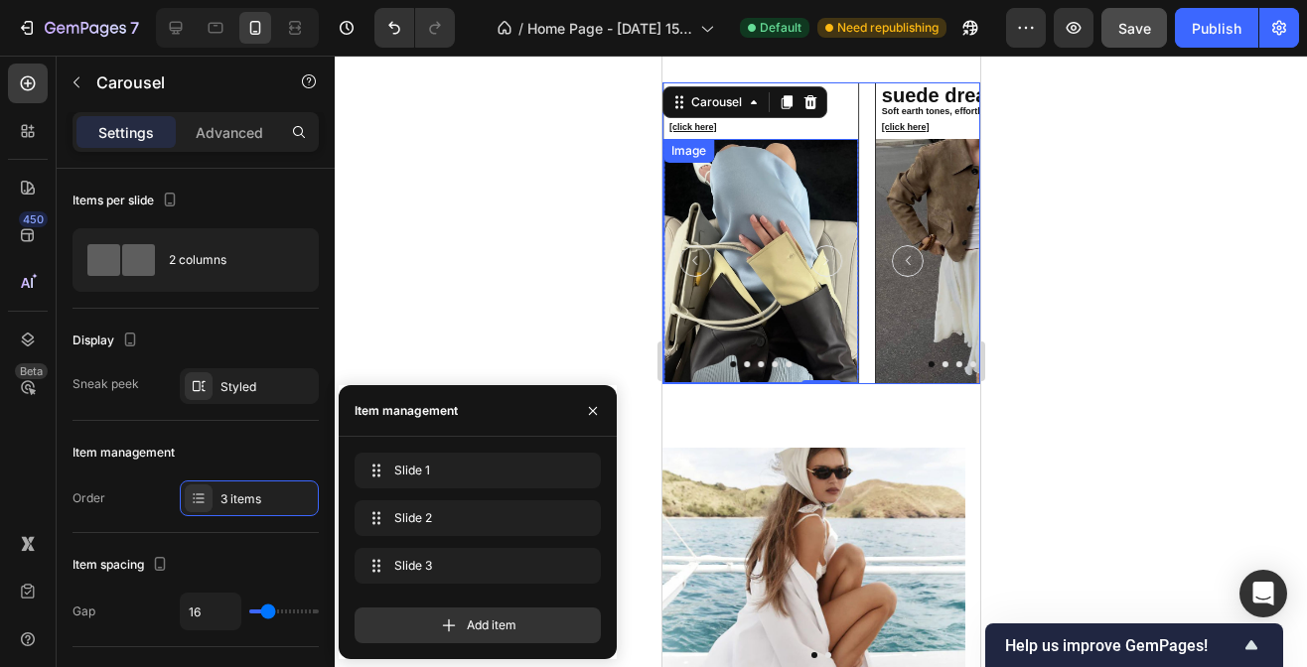
click at [730, 188] on img at bounding box center [759, 260] width 195 height 243
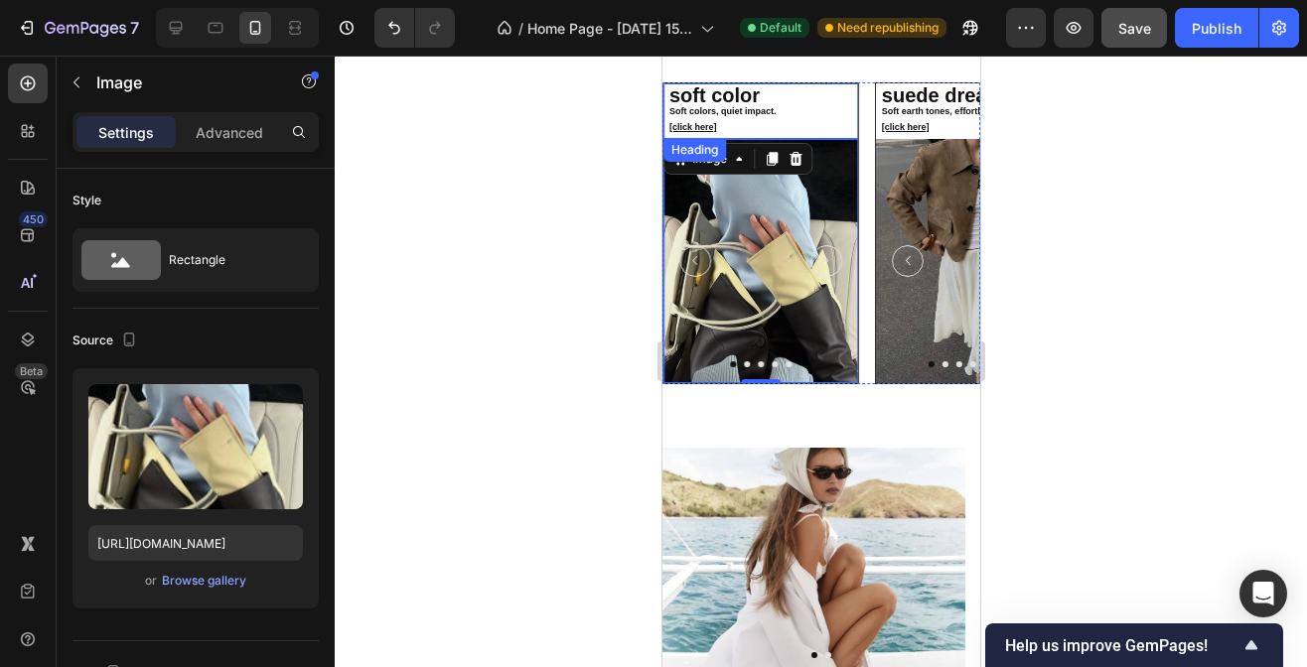
click at [752, 106] on link "soft color" at bounding box center [713, 95] width 90 height 22
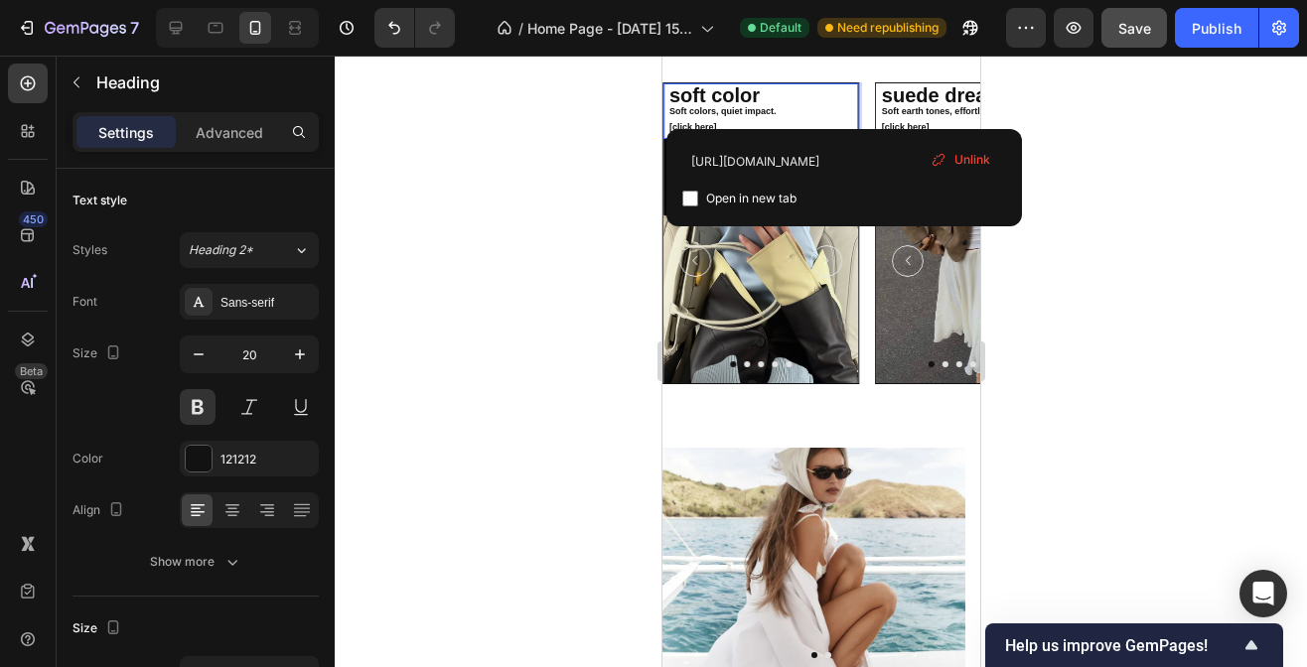
click at [755, 106] on link "soft color" at bounding box center [713, 95] width 90 height 22
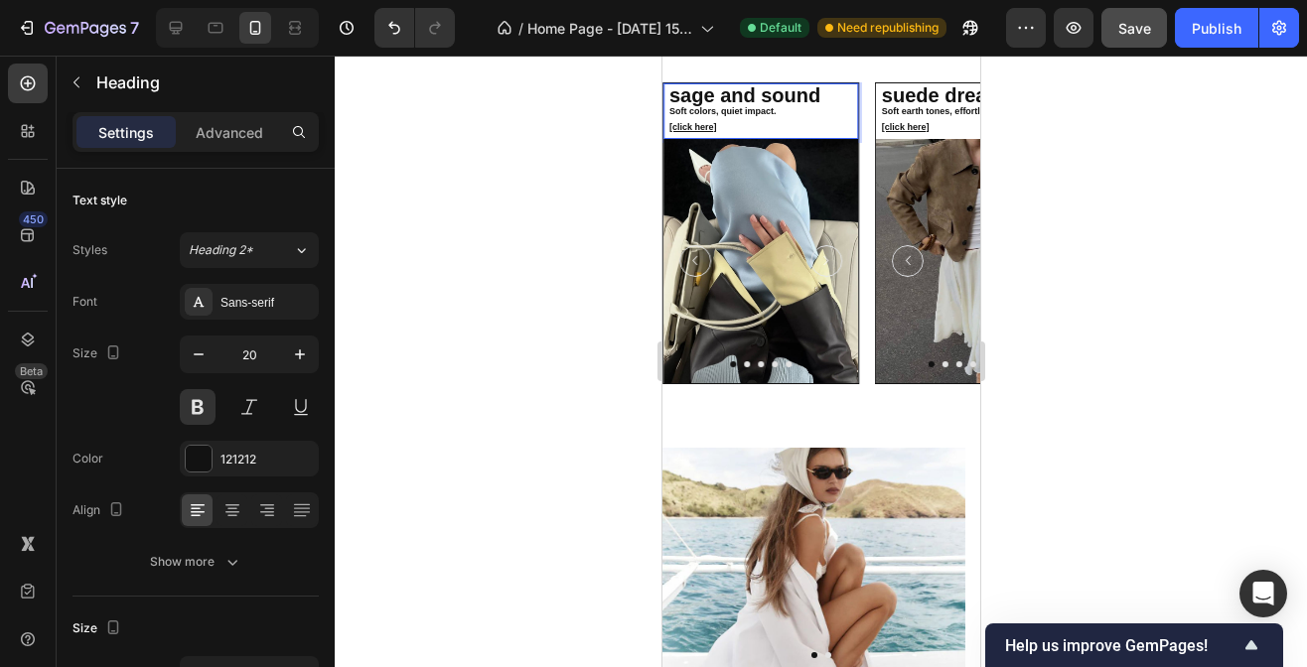
click at [774, 116] on span "Soft colors, quiet impact." at bounding box center [721, 111] width 107 height 10
click at [676, 116] on span "SThe calm power of green." at bounding box center [725, 111] width 114 height 10
click at [768, 266] on img at bounding box center [759, 260] width 195 height 243
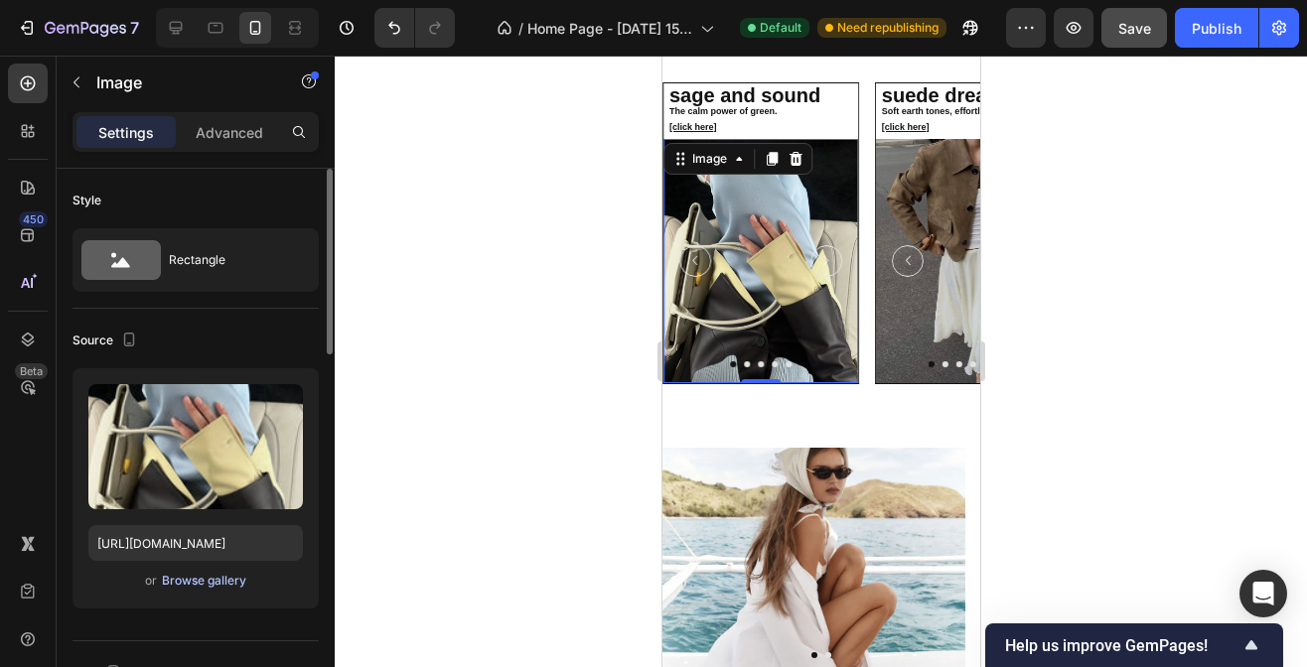
click at [228, 577] on div "Browse gallery" at bounding box center [204, 581] width 84 height 18
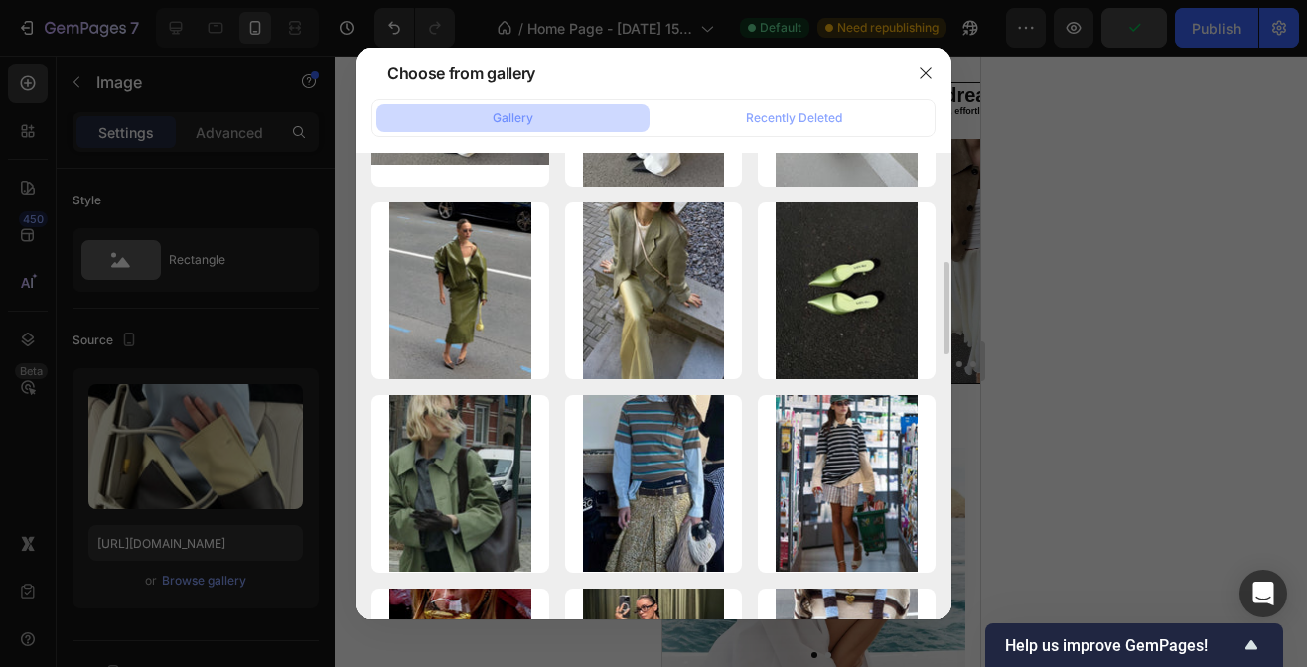
scroll to position [618, 0]
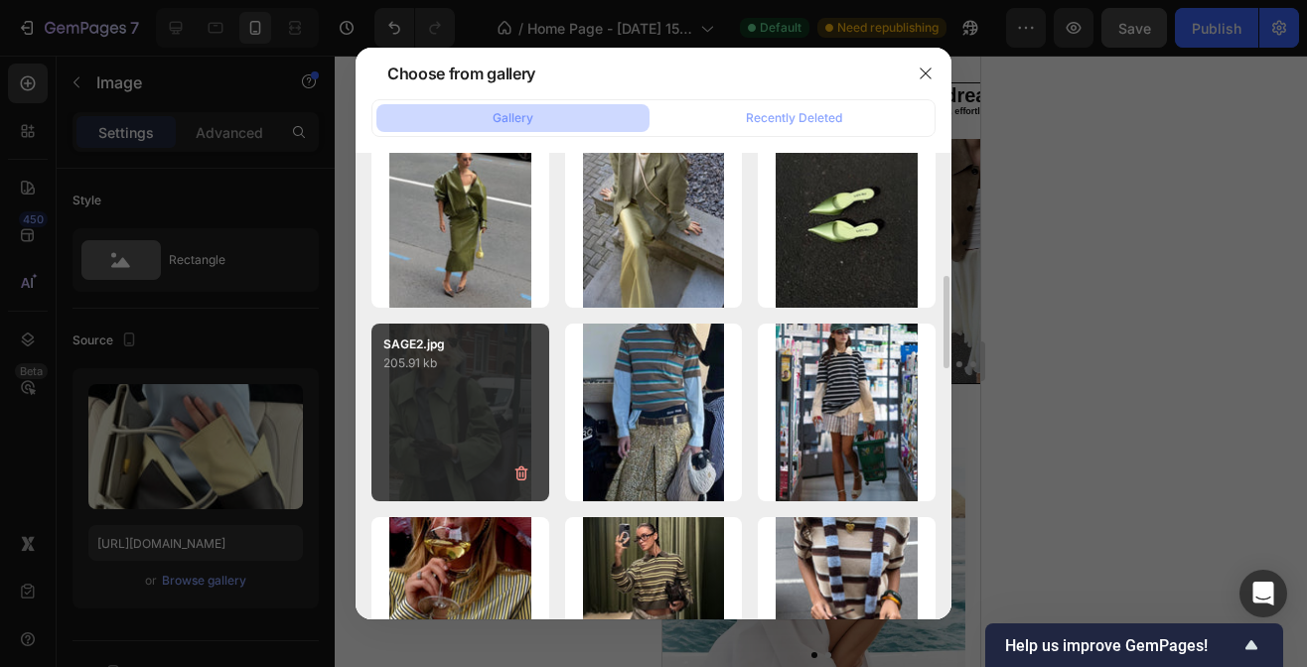
click at [477, 361] on p "205.91 kb" at bounding box center [460, 364] width 154 height 20
type input "[URL][DOMAIN_NAME]"
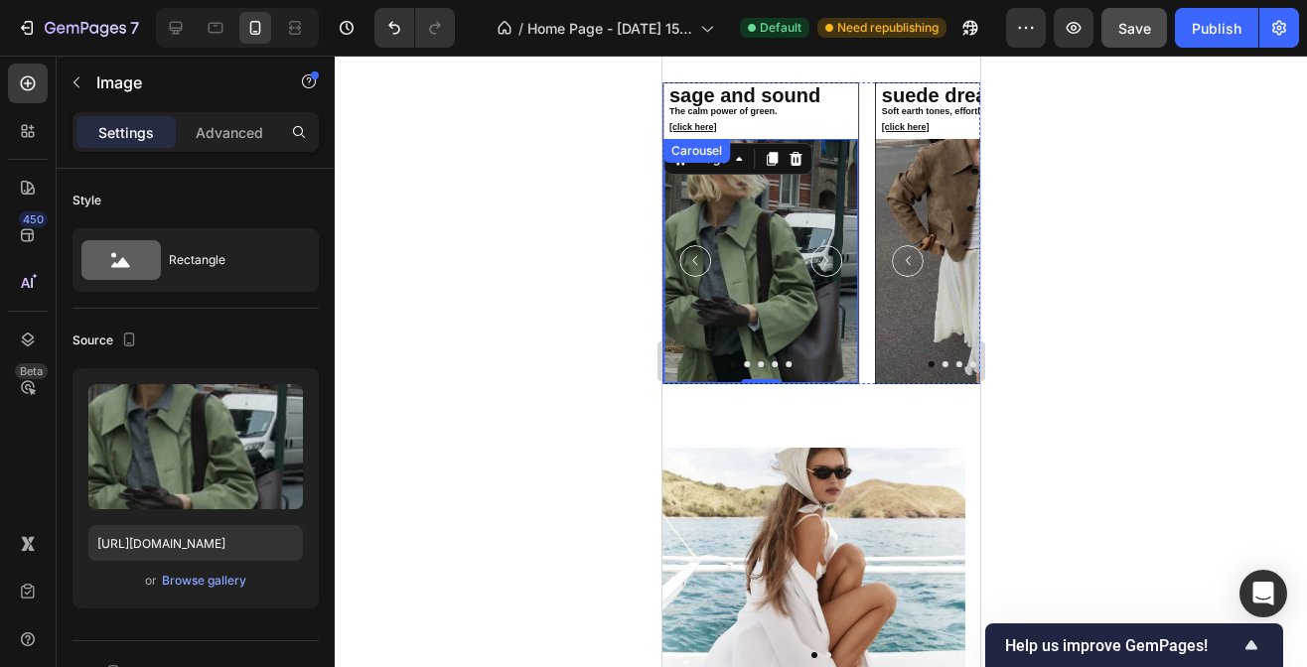
click at [825, 270] on icon "Carousel Next Arrow" at bounding box center [824, 260] width 19 height 19
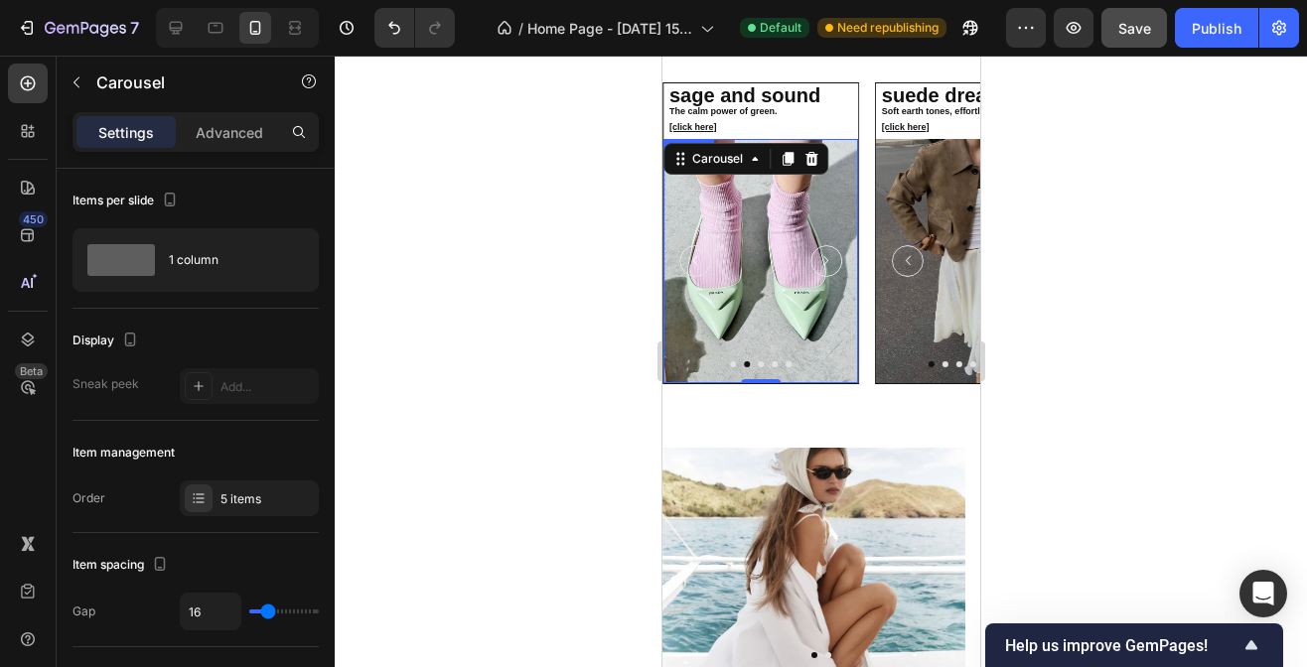
click at [776, 289] on img at bounding box center [759, 260] width 195 height 243
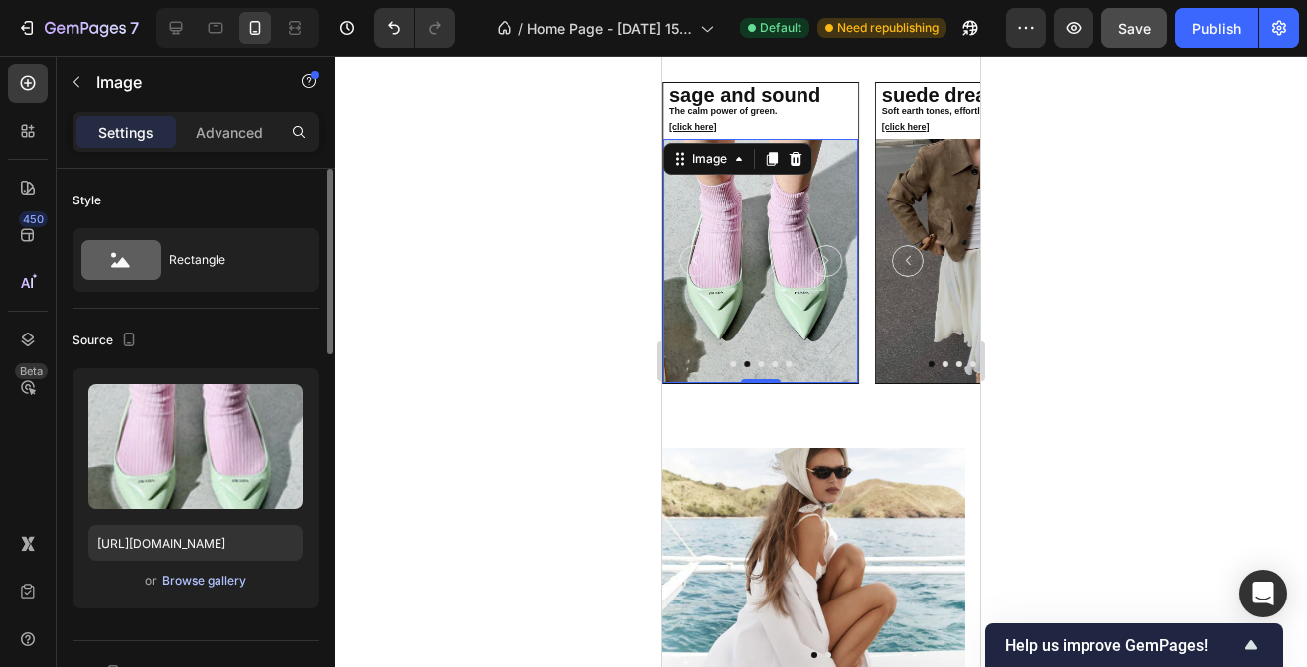
click at [193, 582] on div "Browse gallery" at bounding box center [204, 581] width 84 height 18
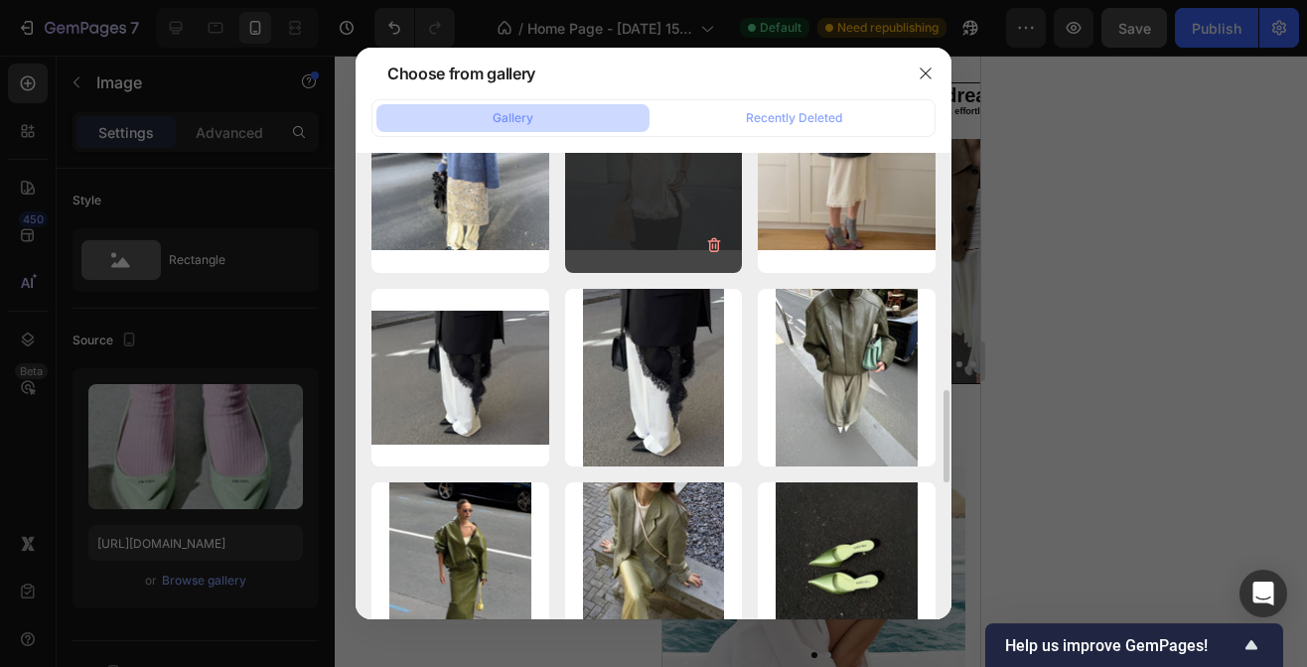
scroll to position [520, 0]
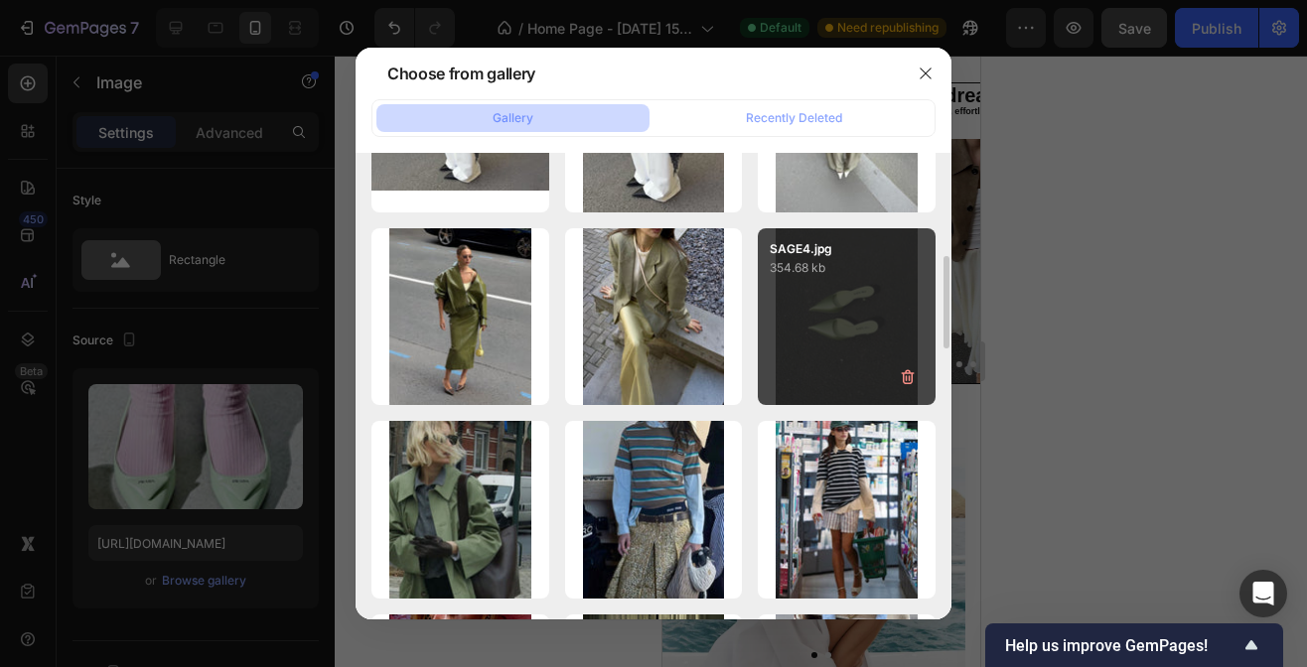
click at [818, 303] on div "SAGE4.jpg 354.68 kb" at bounding box center [847, 317] width 178 height 178
type input "[URL][DOMAIN_NAME]"
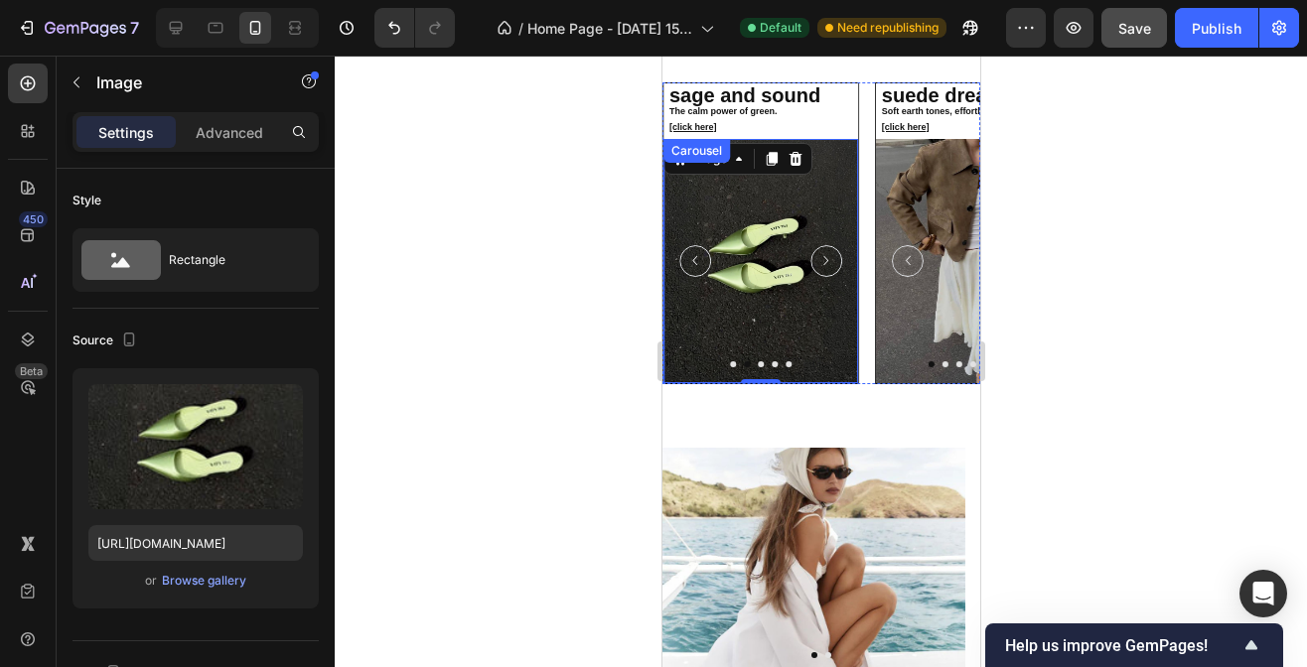
click at [826, 266] on icon "Carousel Next Arrow" at bounding box center [824, 261] width 5 height 10
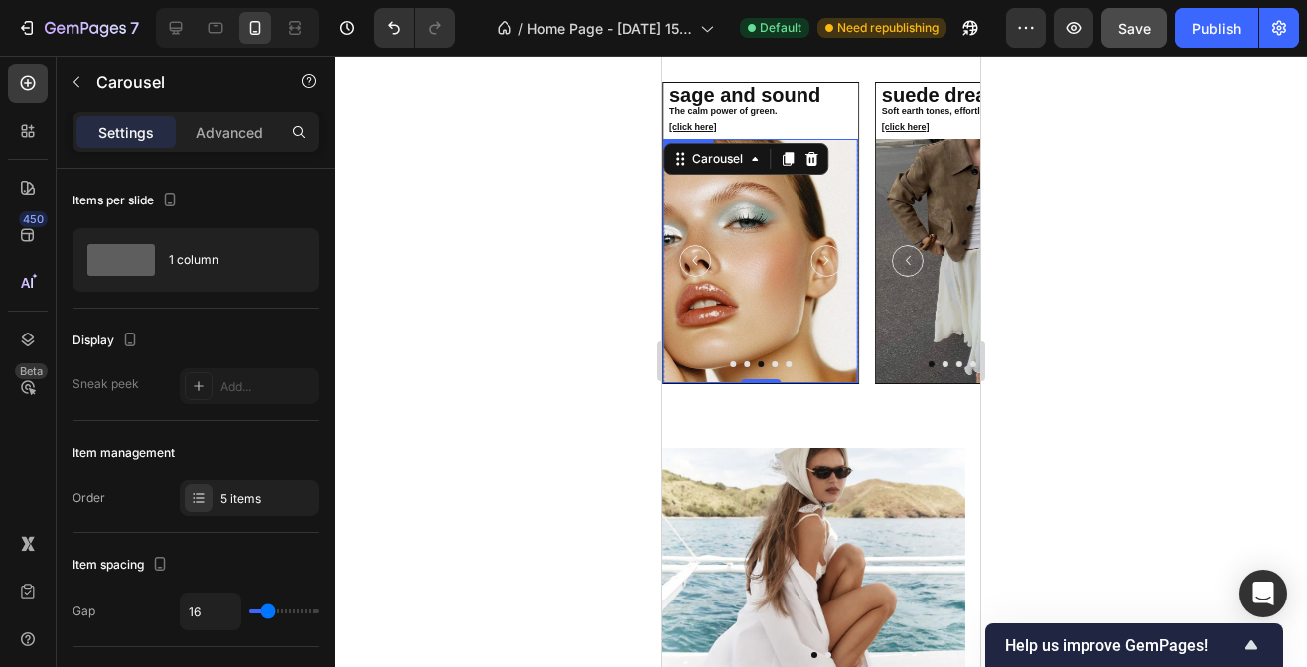
click at [776, 308] on img at bounding box center [759, 260] width 195 height 243
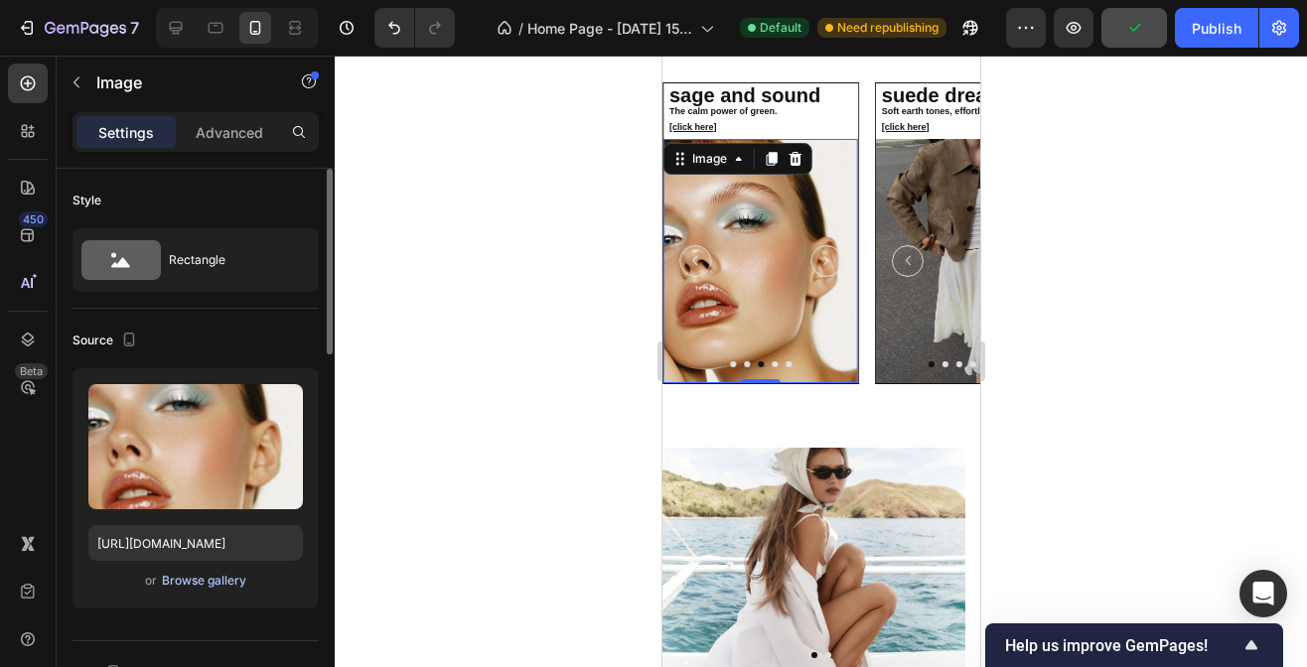
click at [234, 576] on div "Browse gallery" at bounding box center [204, 581] width 84 height 18
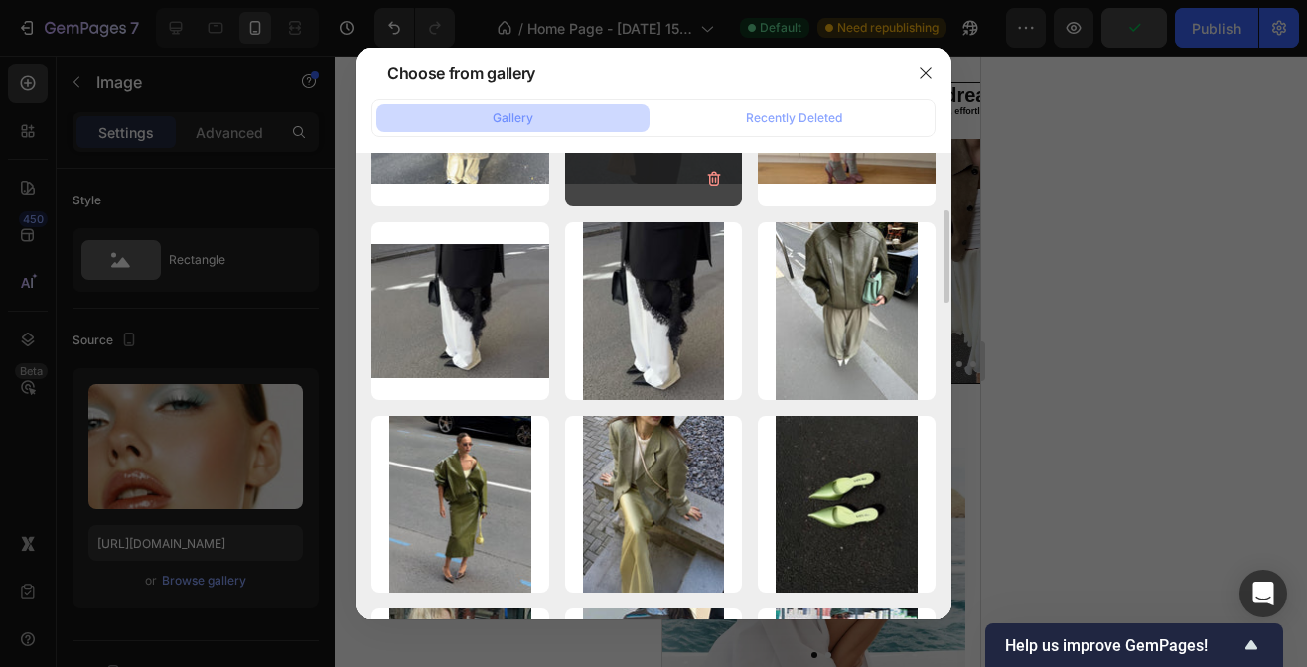
scroll to position [334, 0]
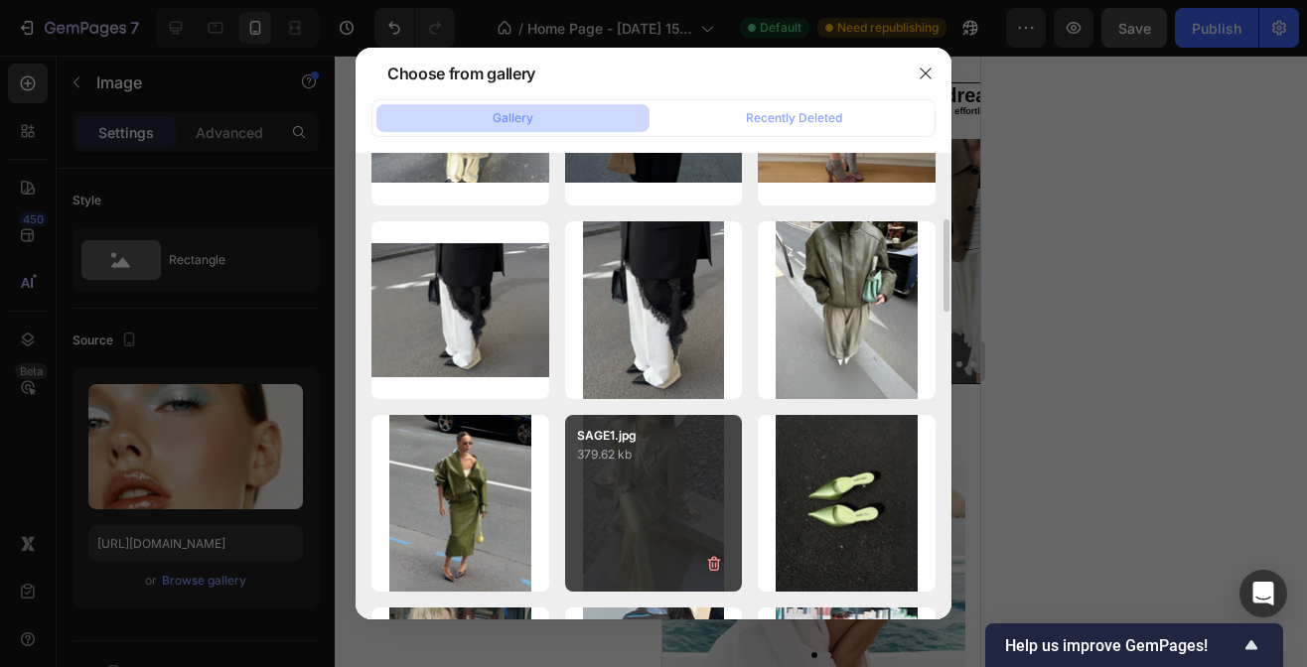
click at [687, 483] on div "SAGE1.jpg 379.62 kb" at bounding box center [654, 504] width 178 height 178
type input "[URL][DOMAIN_NAME]"
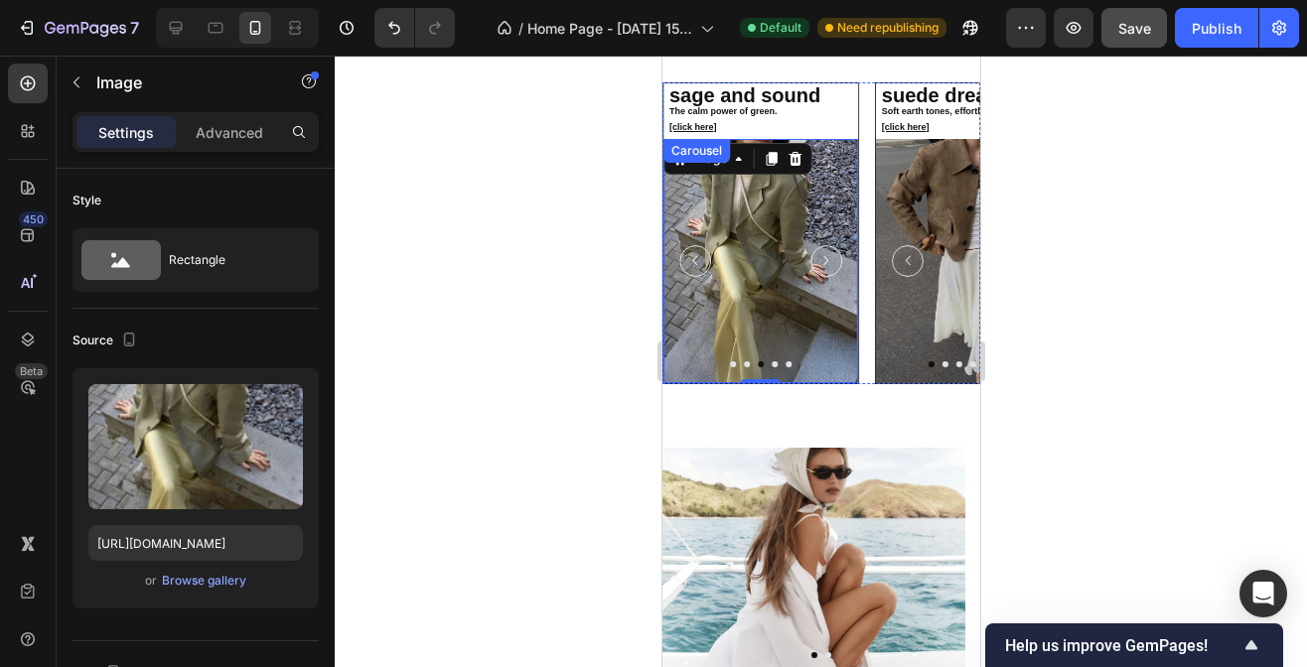
click at [827, 270] on icon "Carousel Next Arrow" at bounding box center [824, 260] width 19 height 19
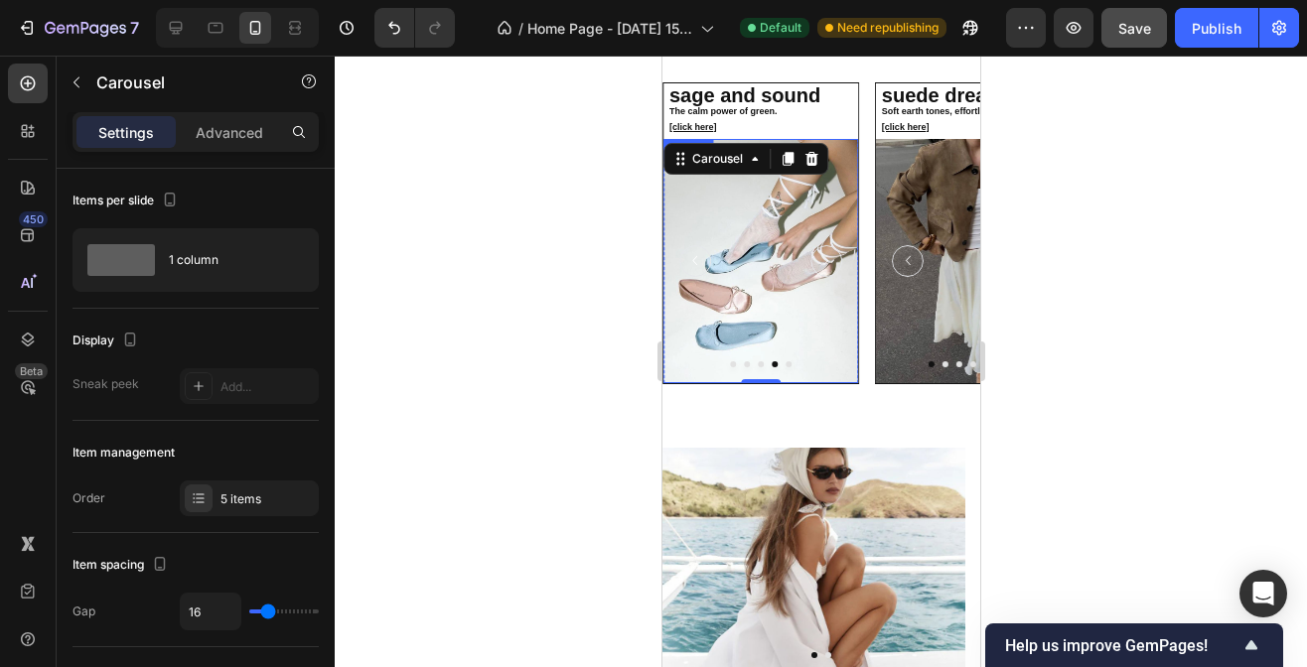
click at [777, 319] on img at bounding box center [759, 260] width 195 height 243
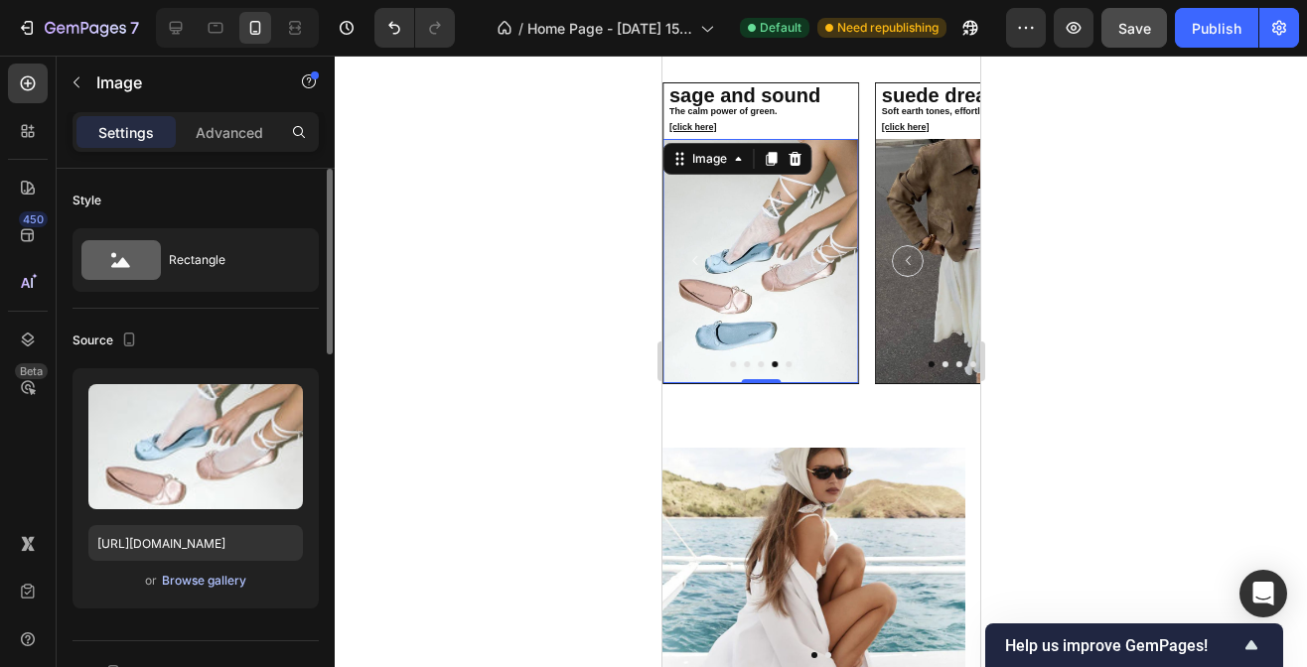
click at [218, 580] on div "Browse gallery" at bounding box center [204, 581] width 84 height 18
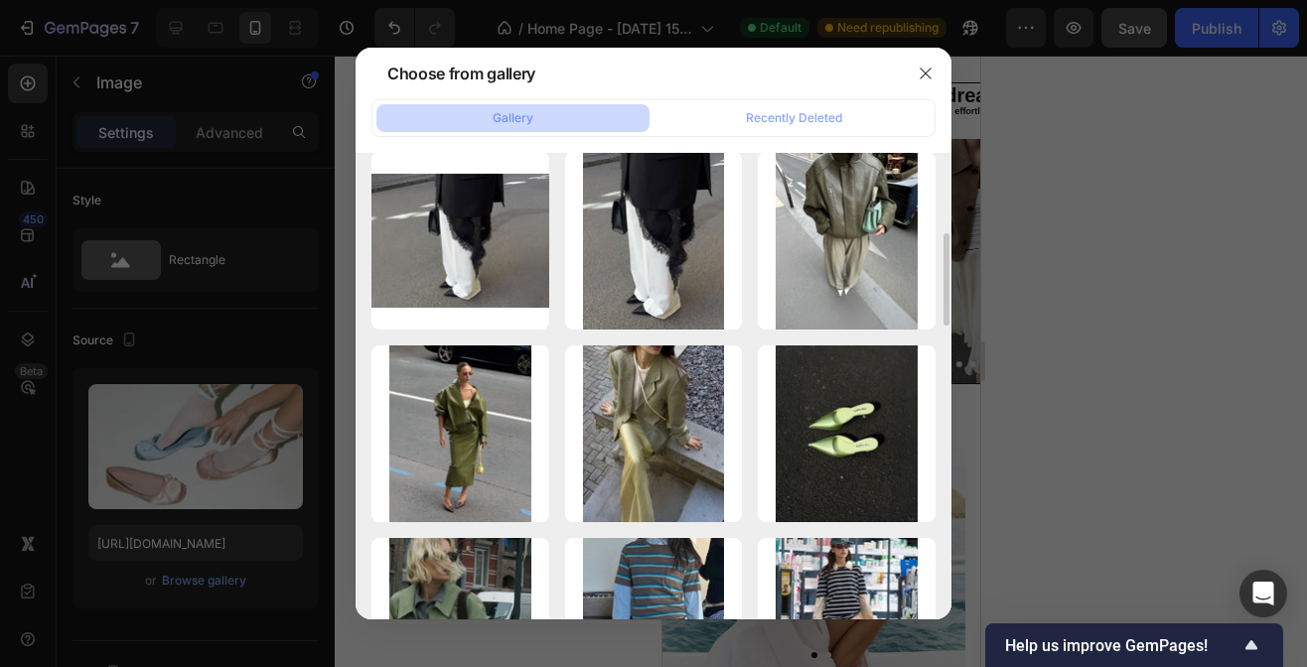
scroll to position [404, 0]
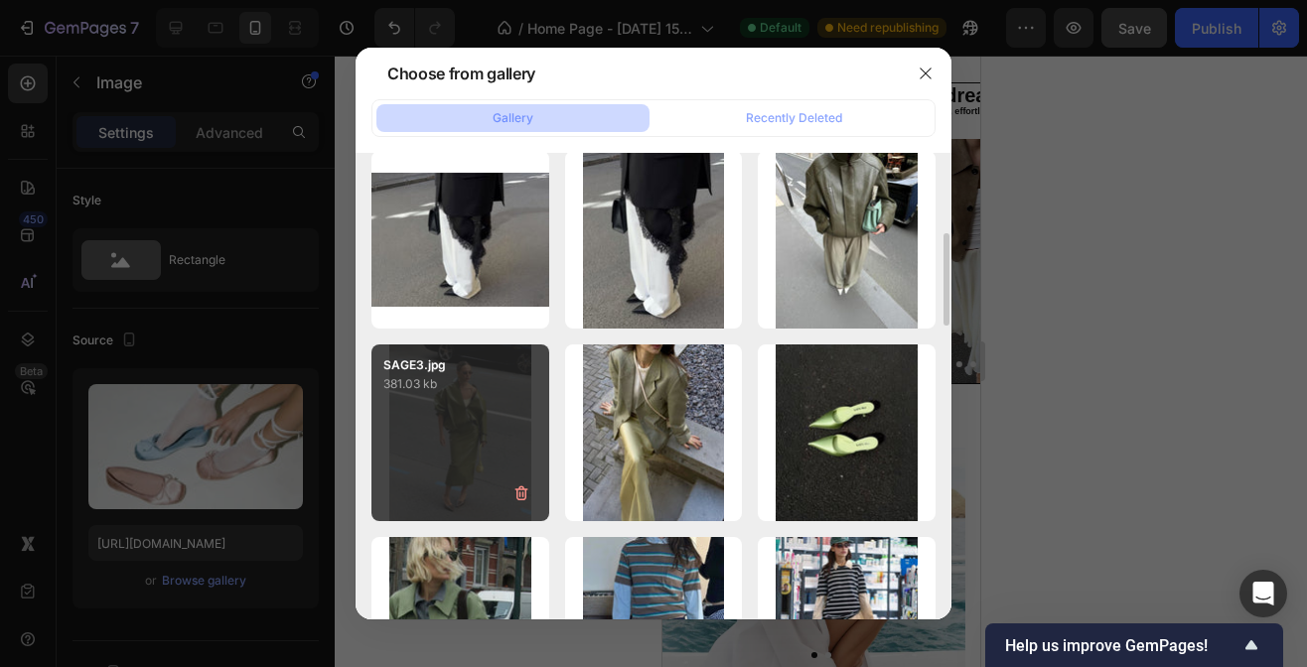
click at [481, 406] on div "SAGE3.jpg 381.03 kb" at bounding box center [460, 434] width 178 height 178
type input "[URL][DOMAIN_NAME]"
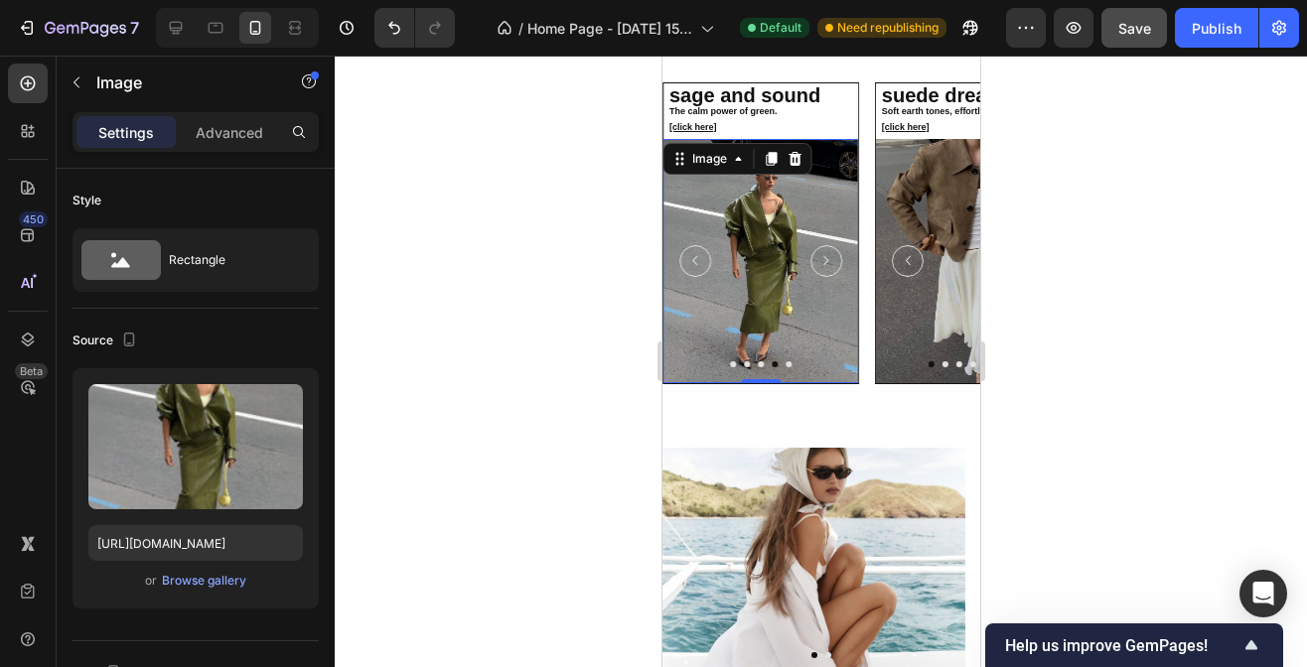
click at [817, 270] on icon "Carousel Next Arrow" at bounding box center [824, 260] width 19 height 19
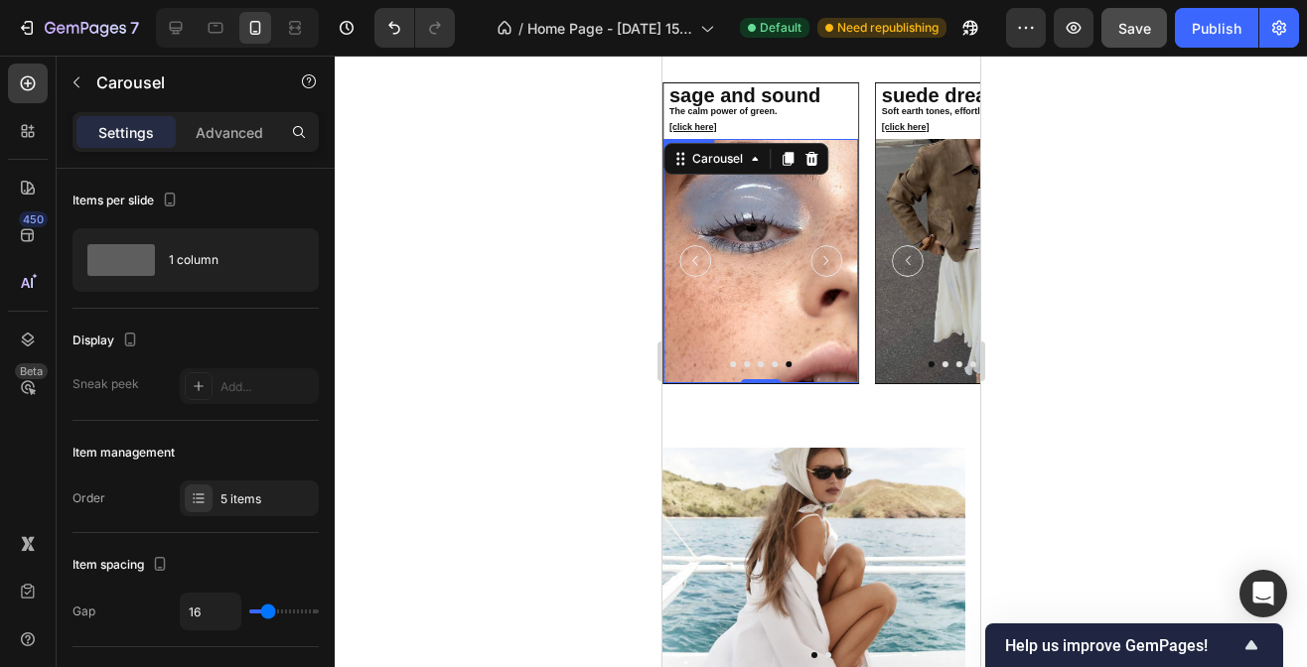
click at [781, 313] on img at bounding box center [759, 260] width 195 height 243
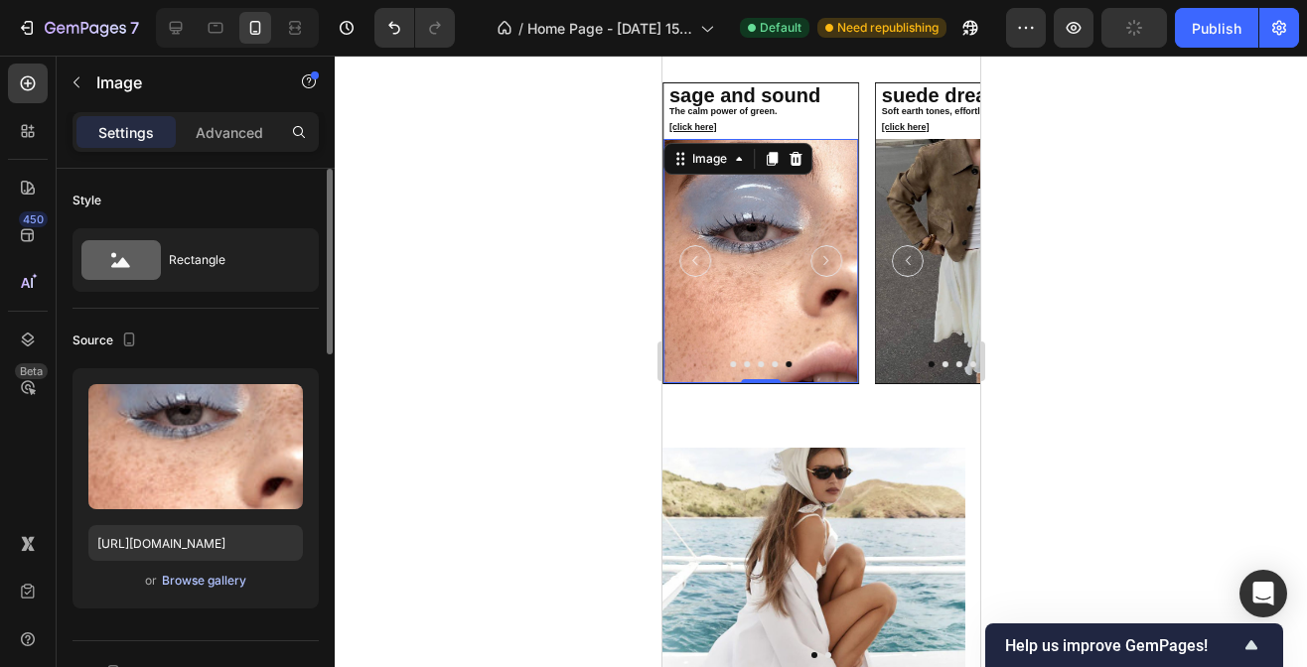
click at [199, 588] on div "Browse gallery" at bounding box center [204, 581] width 84 height 18
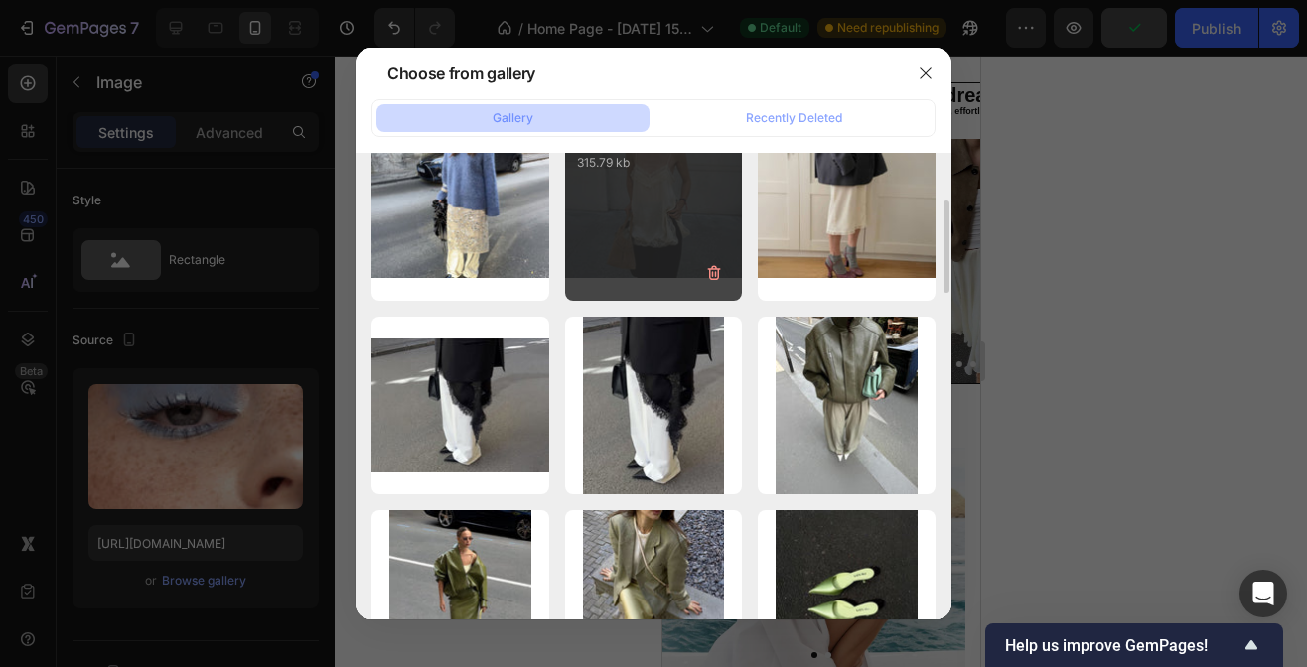
scroll to position [238, 0]
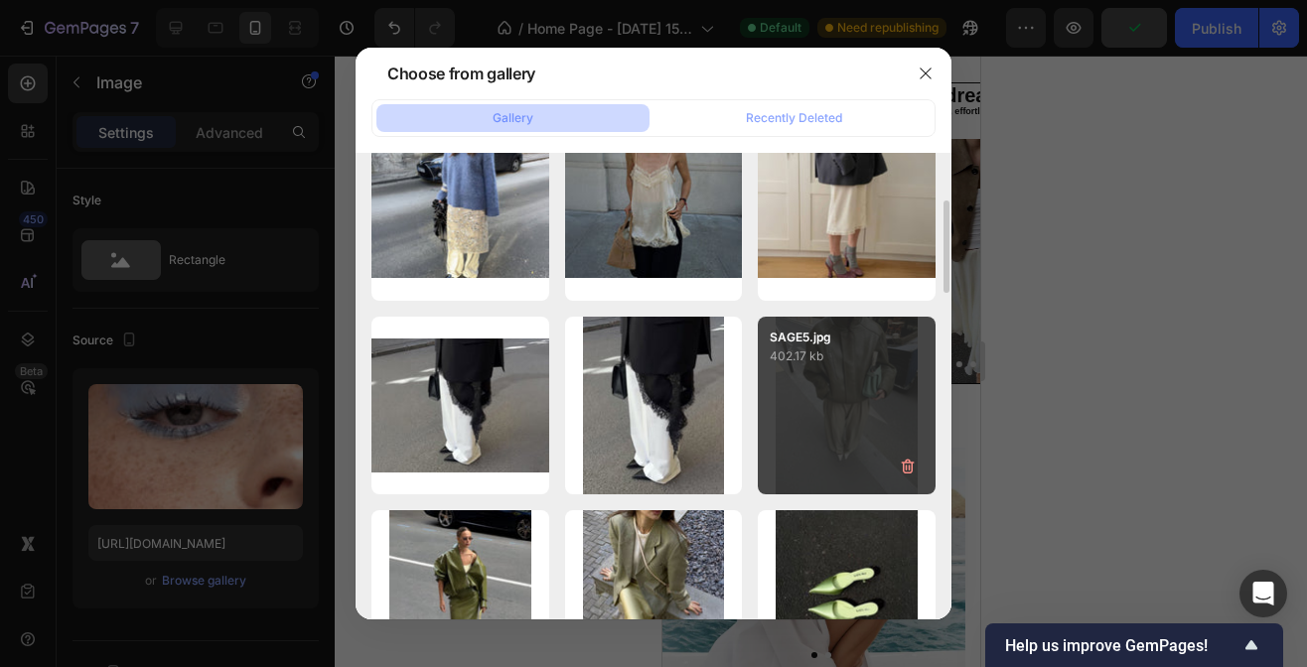
click at [860, 372] on div "SAGE5.jpg 402.17 kb" at bounding box center [847, 406] width 178 height 178
type input "[URL][DOMAIN_NAME]"
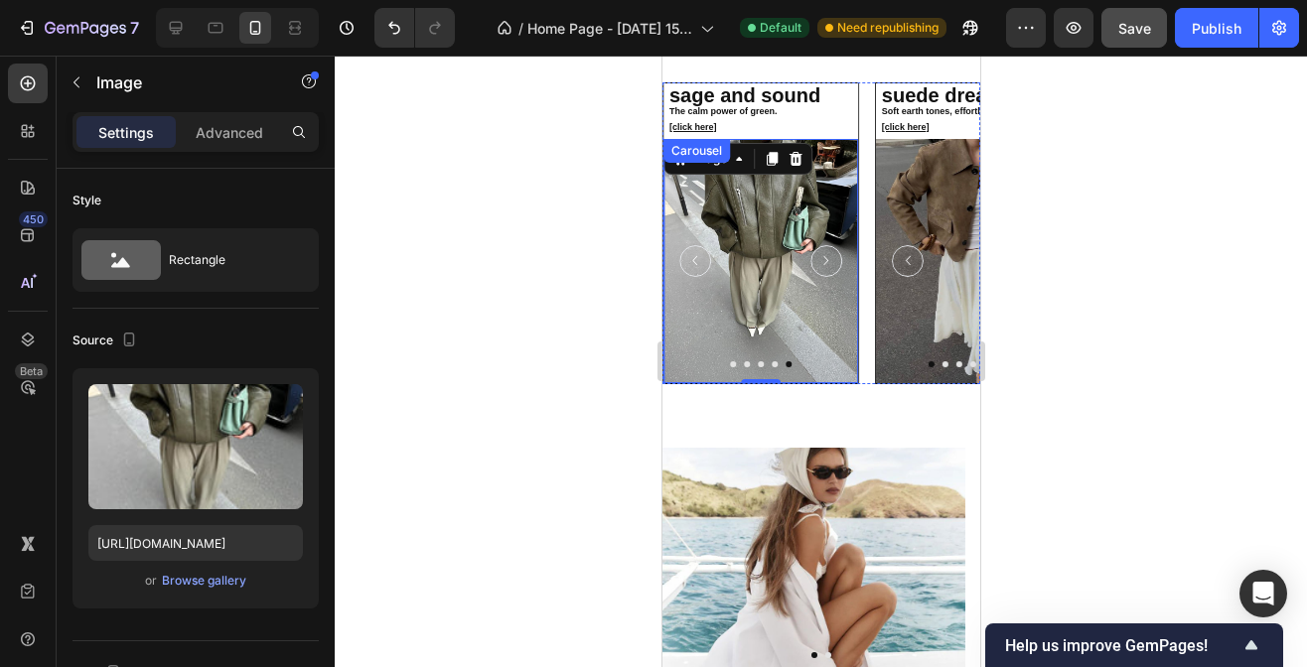
click at [824, 268] on icon "Carousel Next Arrow" at bounding box center [824, 260] width 19 height 19
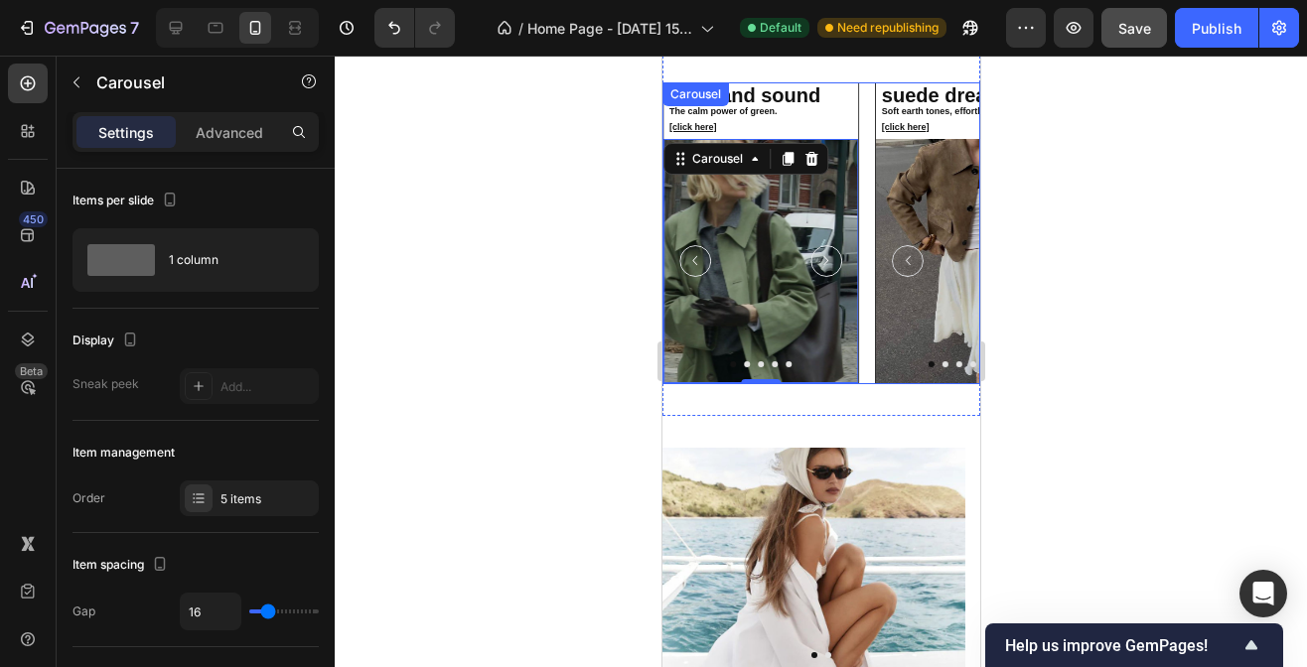
click at [864, 132] on div "⁠⁠⁠⁠⁠⁠⁠ suede dreams Soft earth tones, effortless elegance [click here] Heading…" at bounding box center [820, 232] width 318 height 301
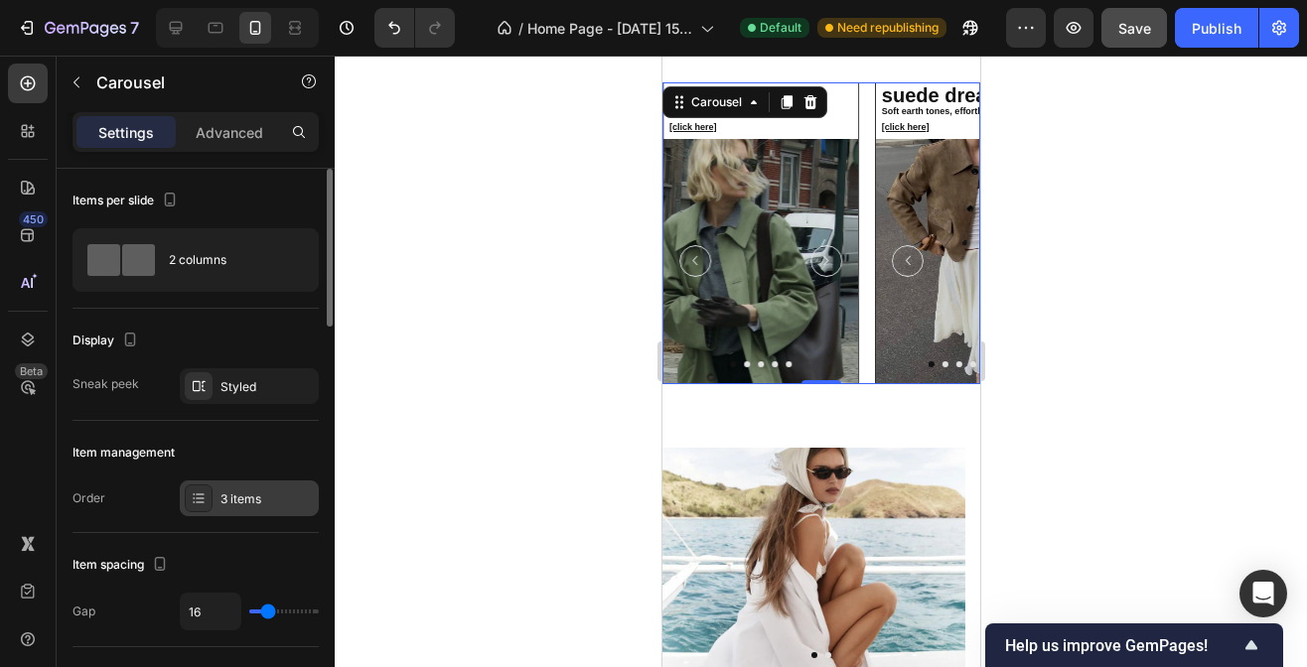
click at [262, 502] on div "3 items" at bounding box center [266, 500] width 93 height 18
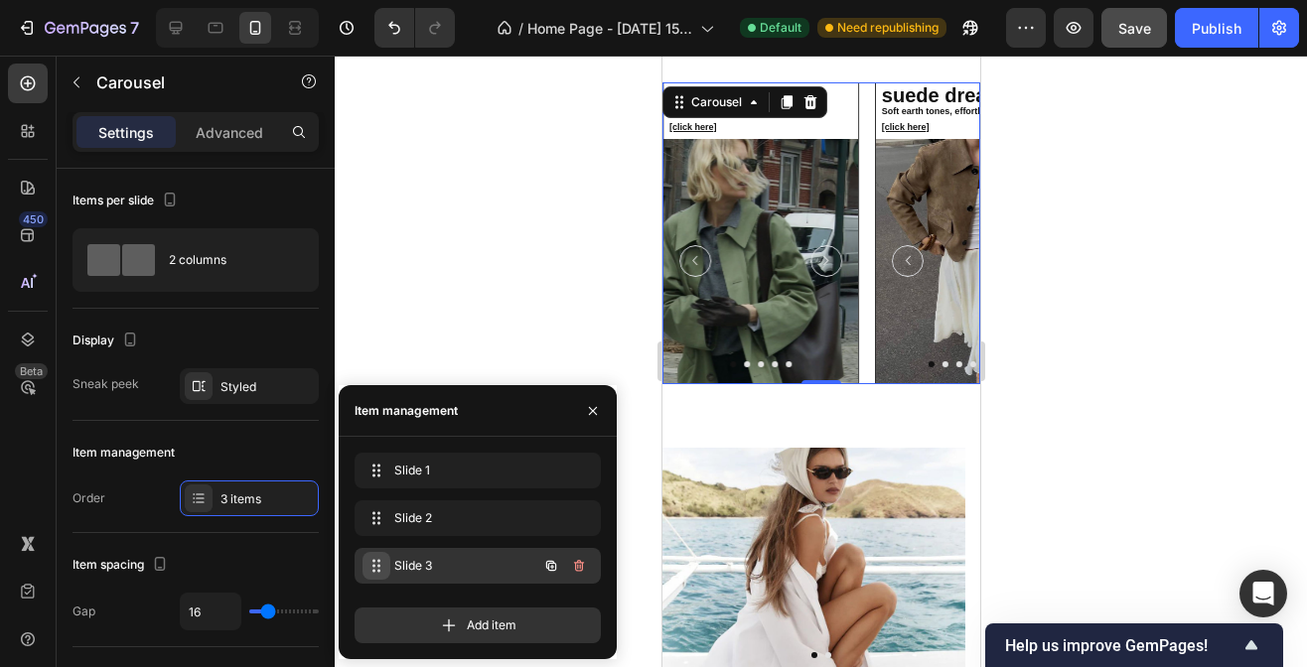
click at [379, 567] on icon at bounding box center [376, 566] width 16 height 16
click at [436, 561] on span "Slide 3" at bounding box center [463, 566] width 147 height 18
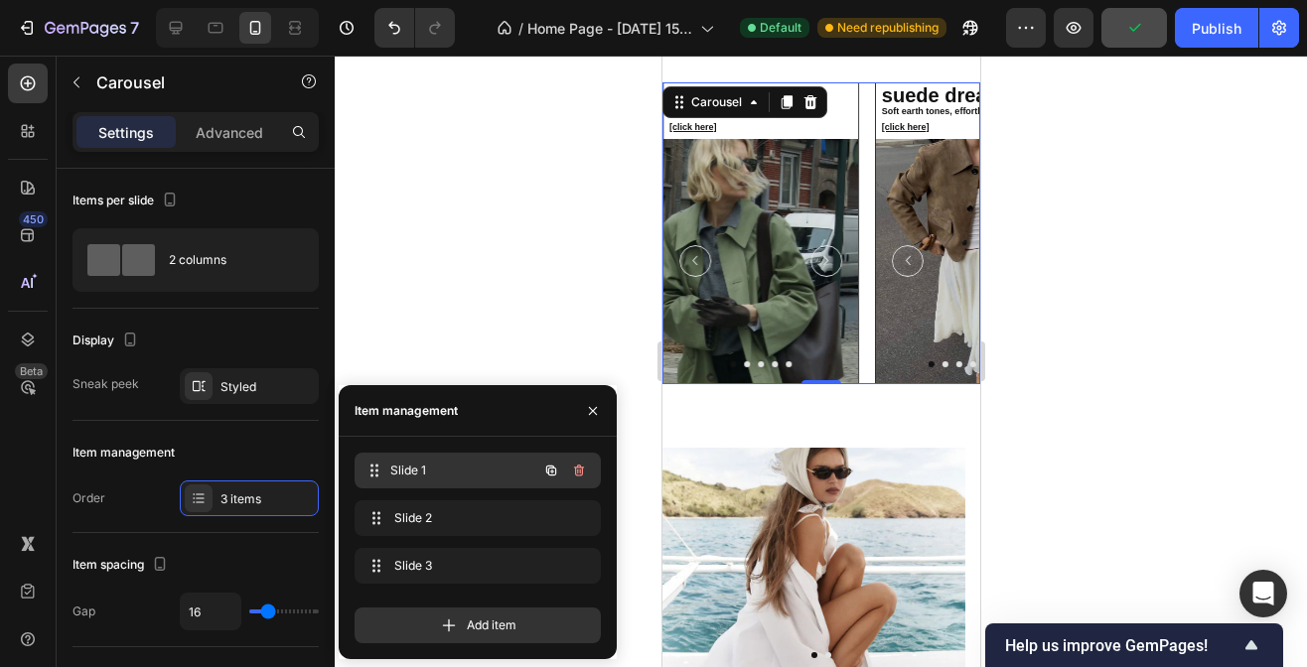
click at [437, 468] on span "Slide 1" at bounding box center [463, 471] width 147 height 18
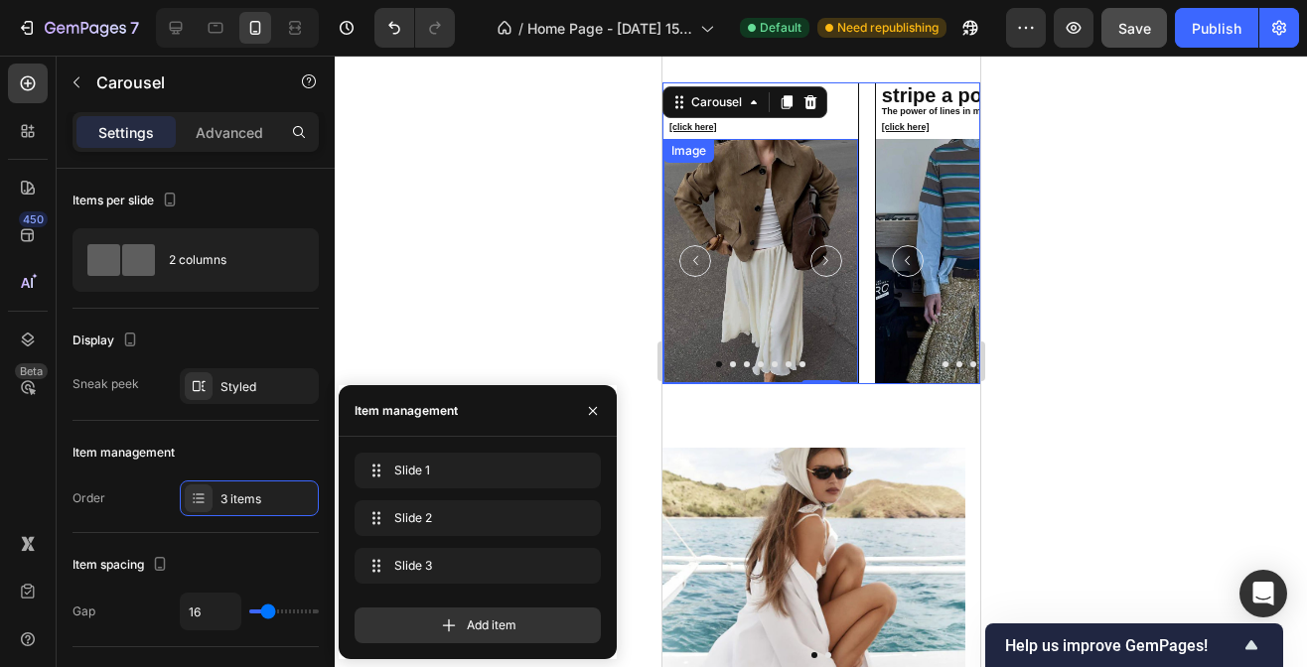
click at [813, 277] on button "Carousel Next Arrow" at bounding box center [825, 261] width 32 height 32
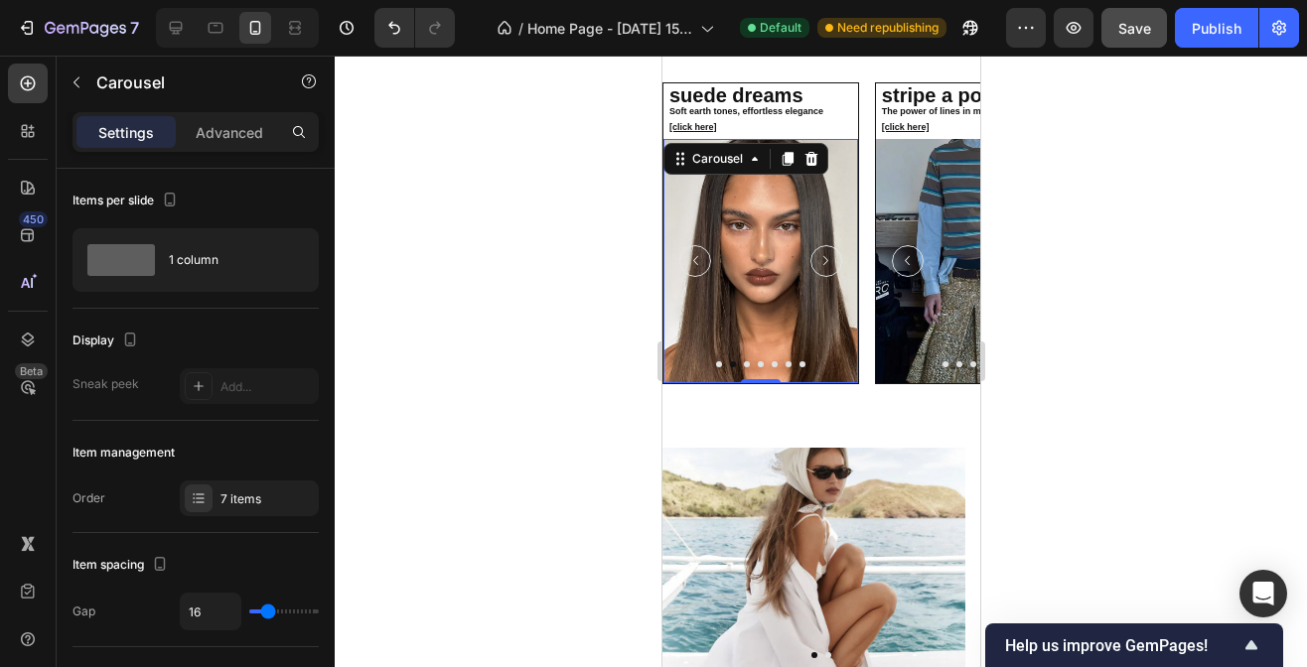
click at [820, 270] on icon "Carousel Next Arrow" at bounding box center [824, 260] width 19 height 19
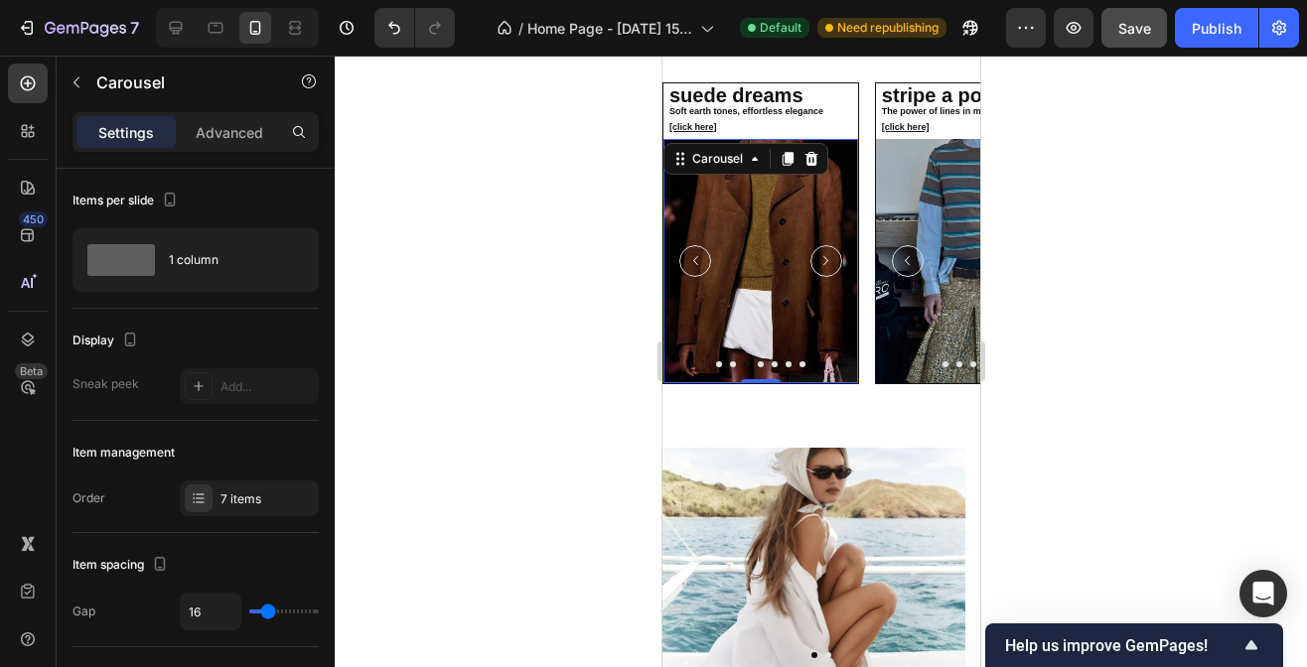
click at [820, 270] on icon "Carousel Next Arrow" at bounding box center [824, 260] width 19 height 19
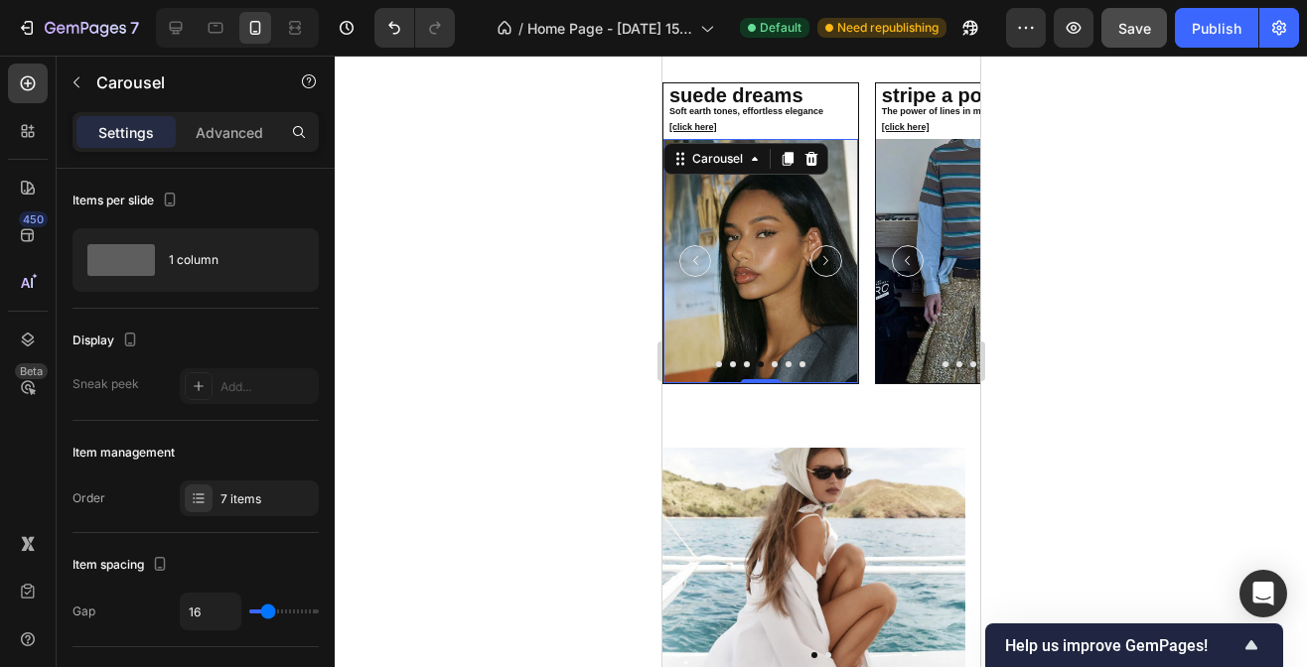
click at [820, 270] on icon "Carousel Next Arrow" at bounding box center [824, 260] width 19 height 19
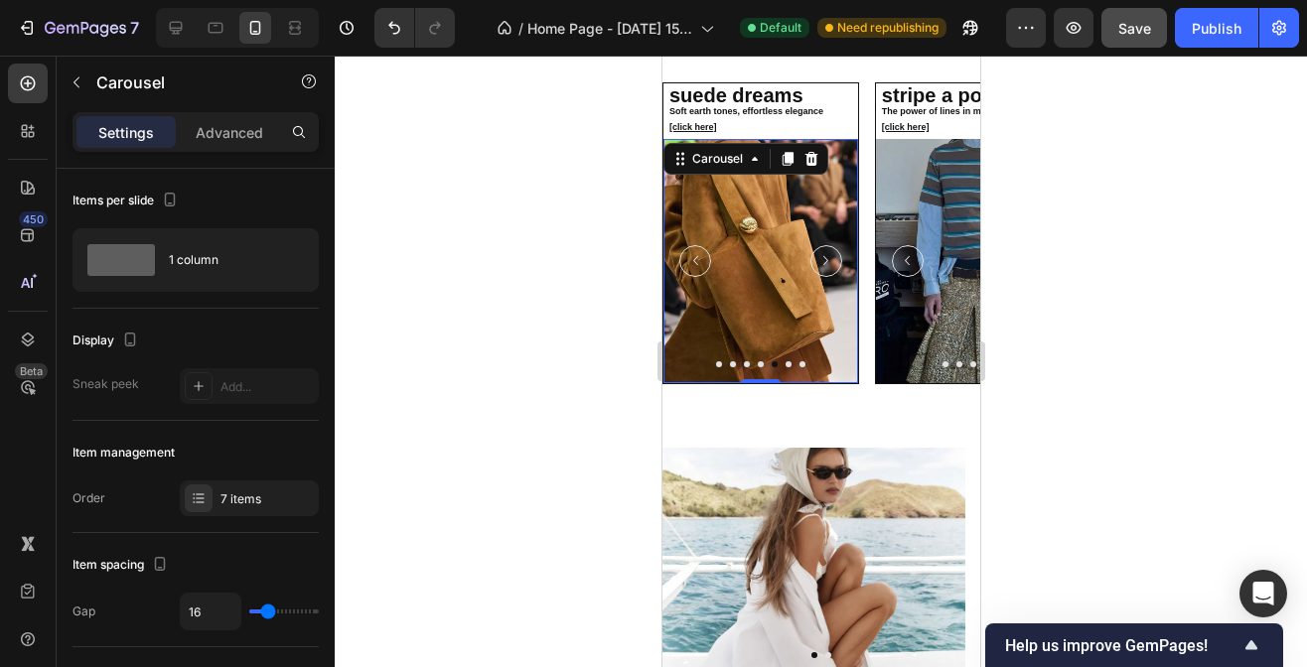
click at [826, 277] on button "Carousel Next Arrow" at bounding box center [825, 261] width 32 height 32
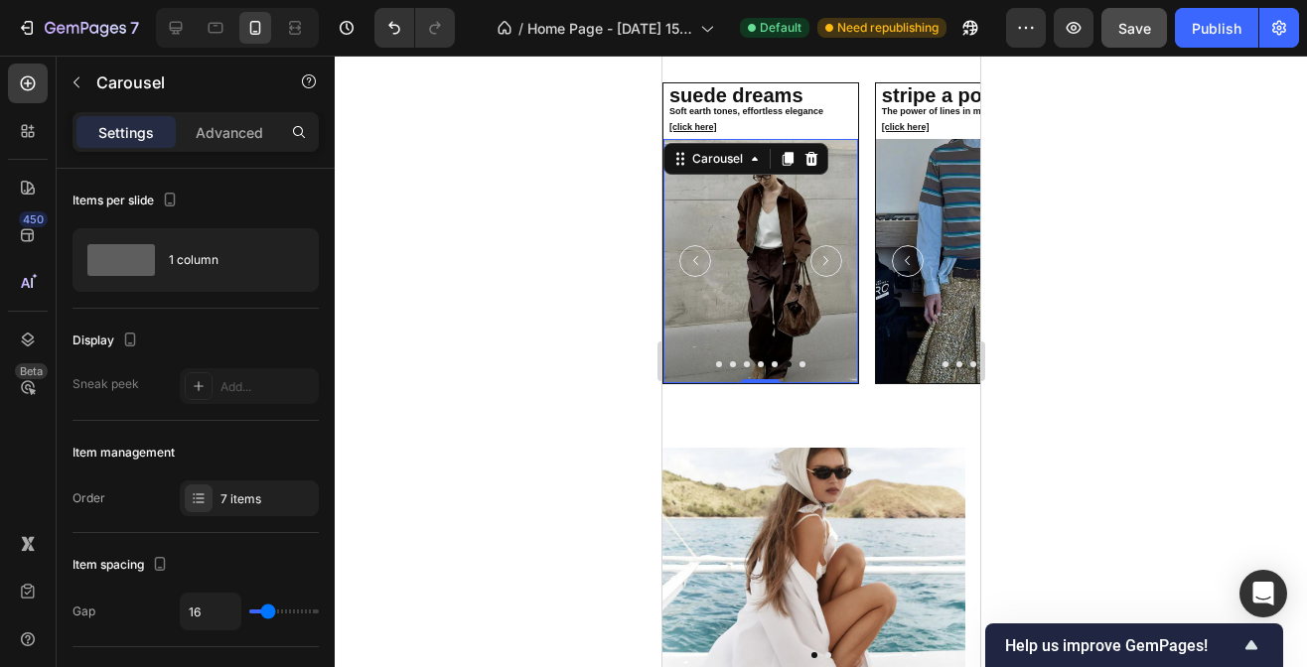
click at [827, 277] on button "Carousel Next Arrow" at bounding box center [825, 261] width 32 height 32
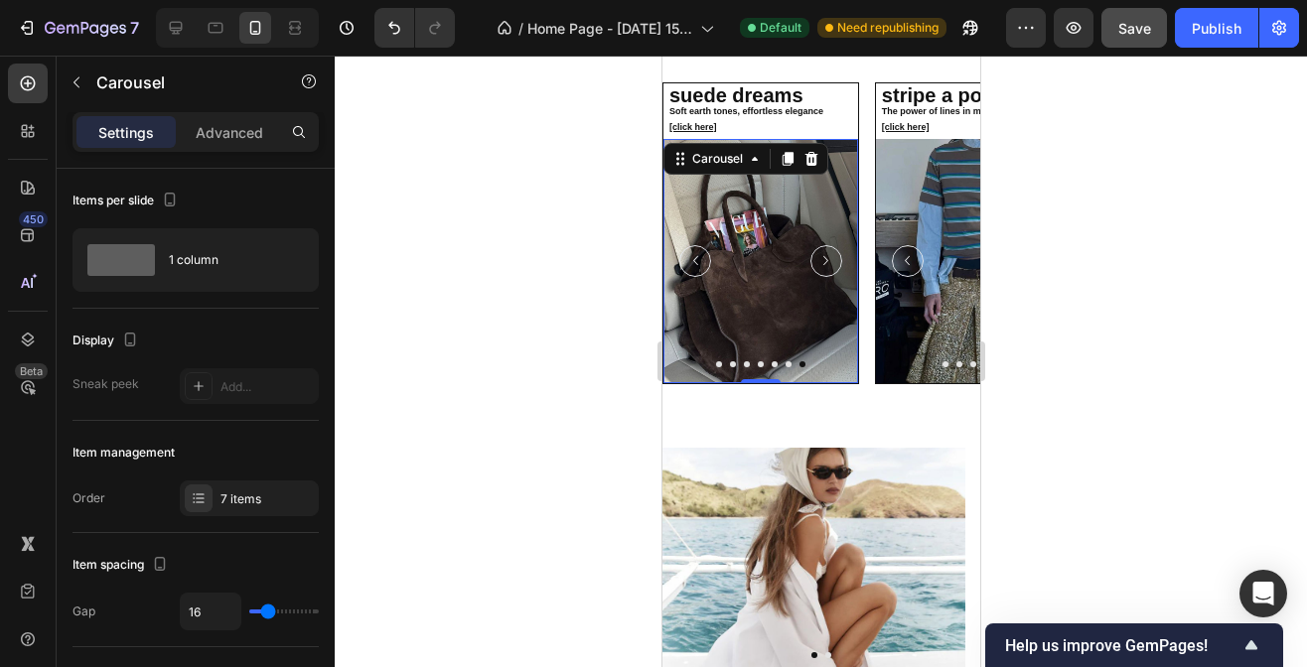
click at [827, 277] on button "Carousel Next Arrow" at bounding box center [825, 261] width 32 height 32
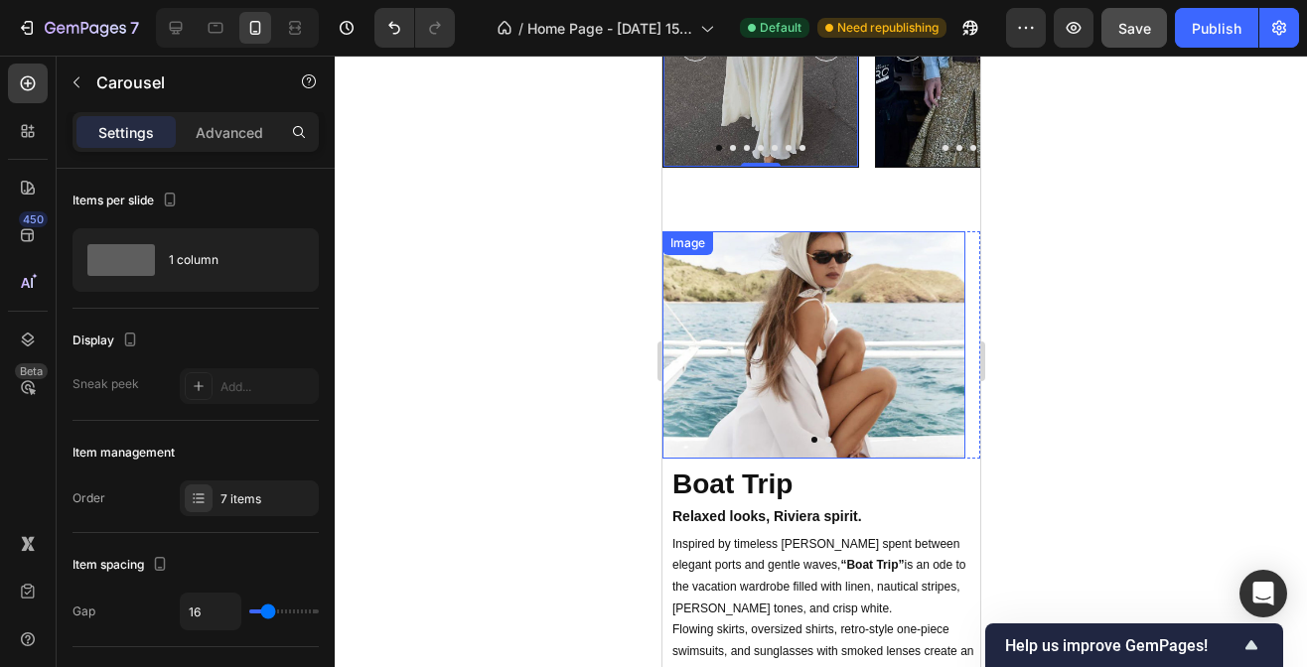
scroll to position [4163, 0]
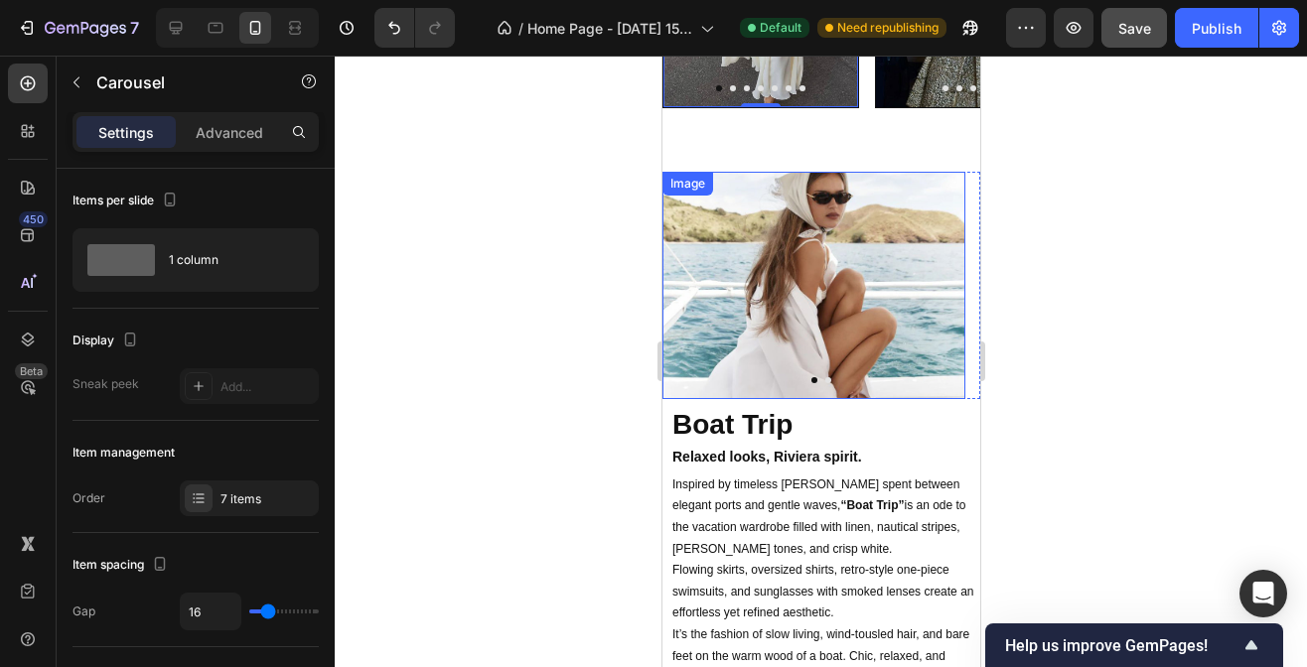
click at [831, 309] on img at bounding box center [812, 285] width 303 height 227
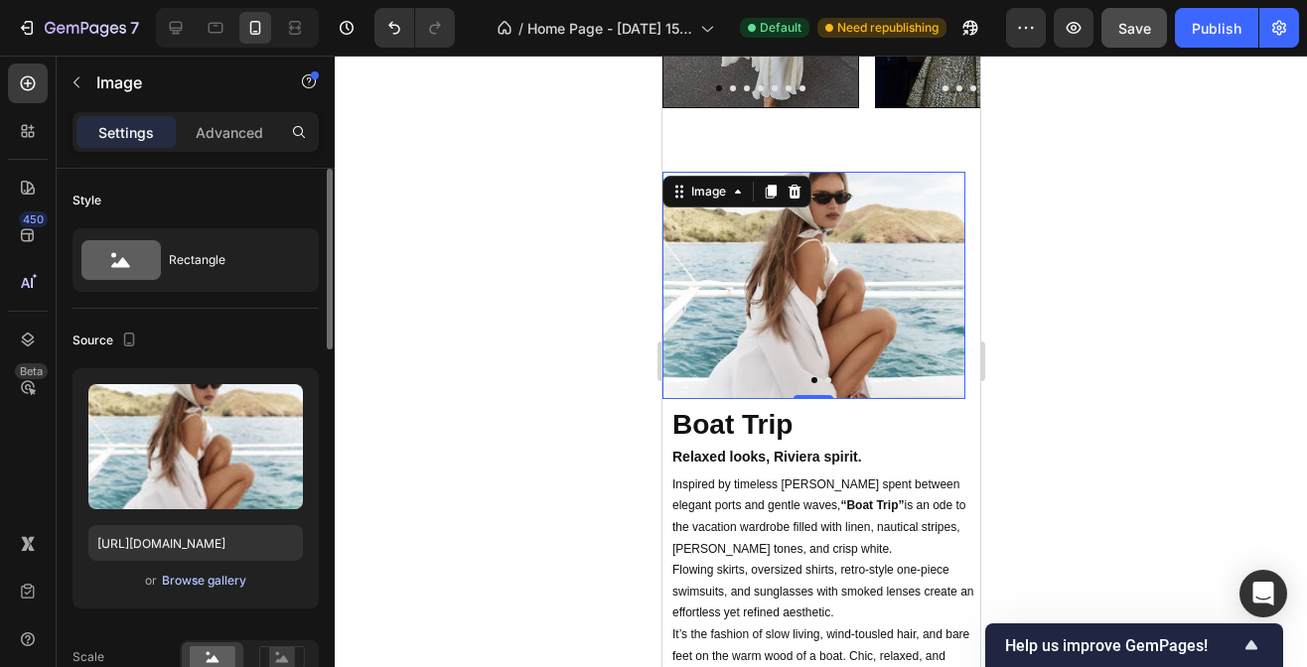
click at [194, 583] on div "Browse gallery" at bounding box center [204, 581] width 84 height 18
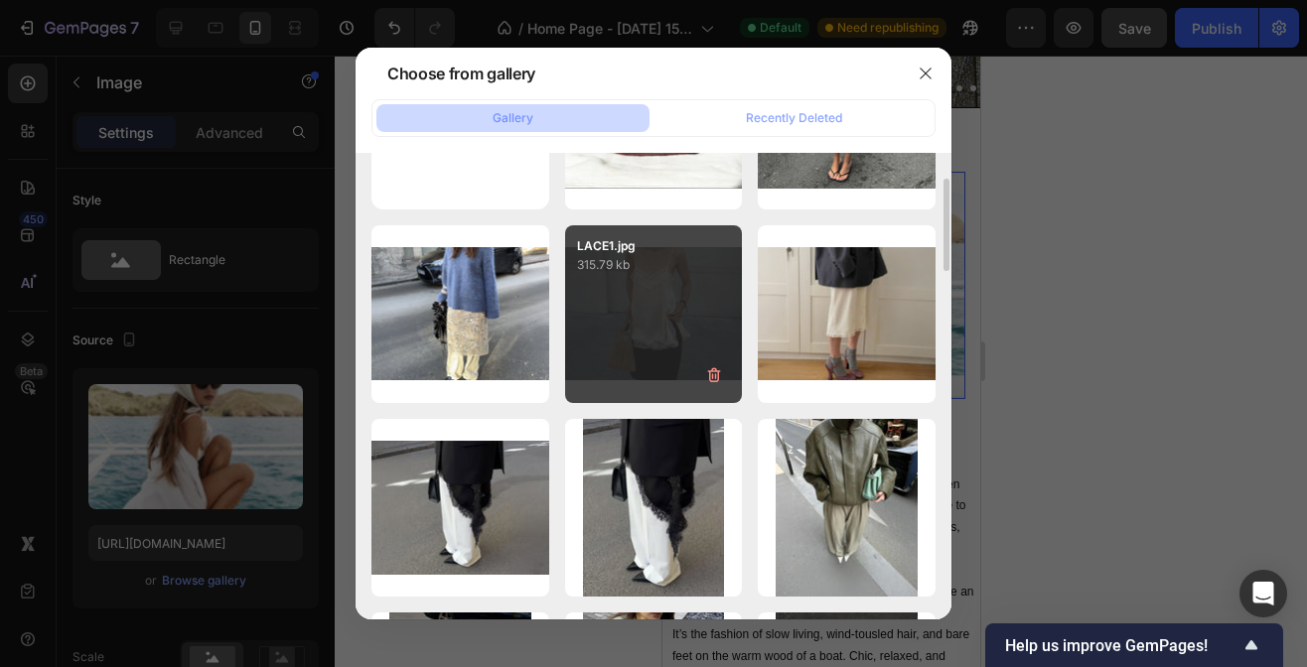
scroll to position [135, 0]
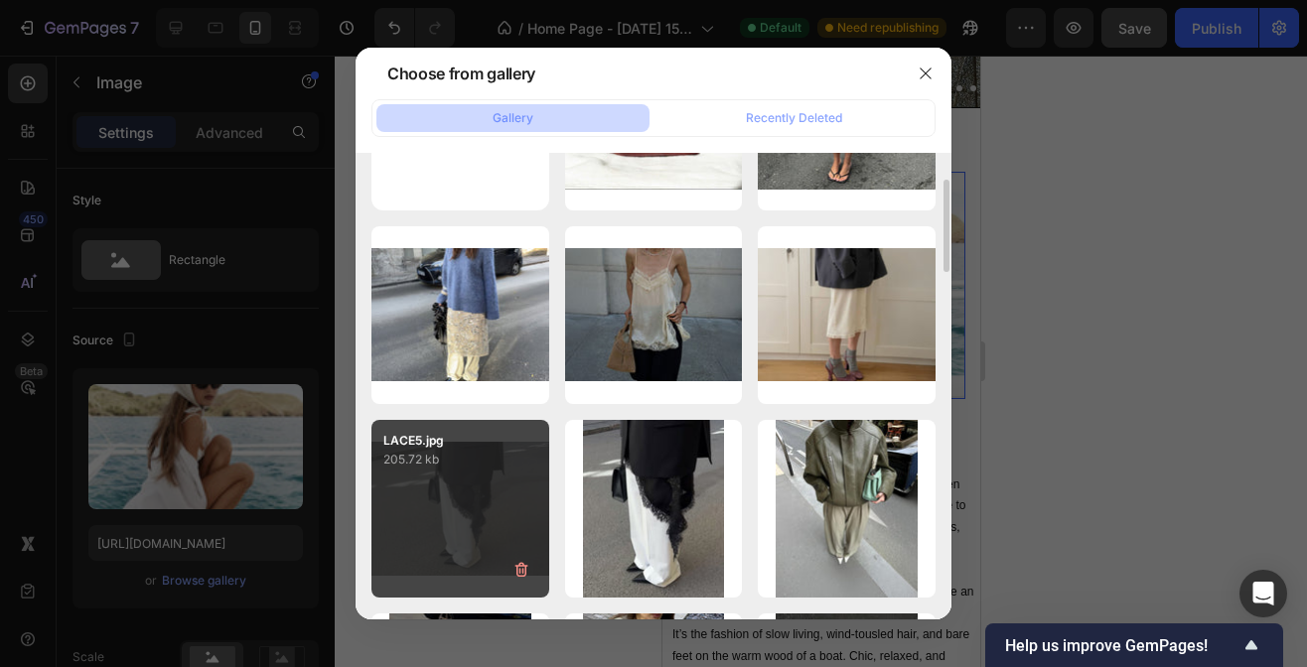
click at [512, 496] on div "LACE5.jpg 205.72 kb" at bounding box center [460, 509] width 178 height 178
type input "[URL][DOMAIN_NAME]"
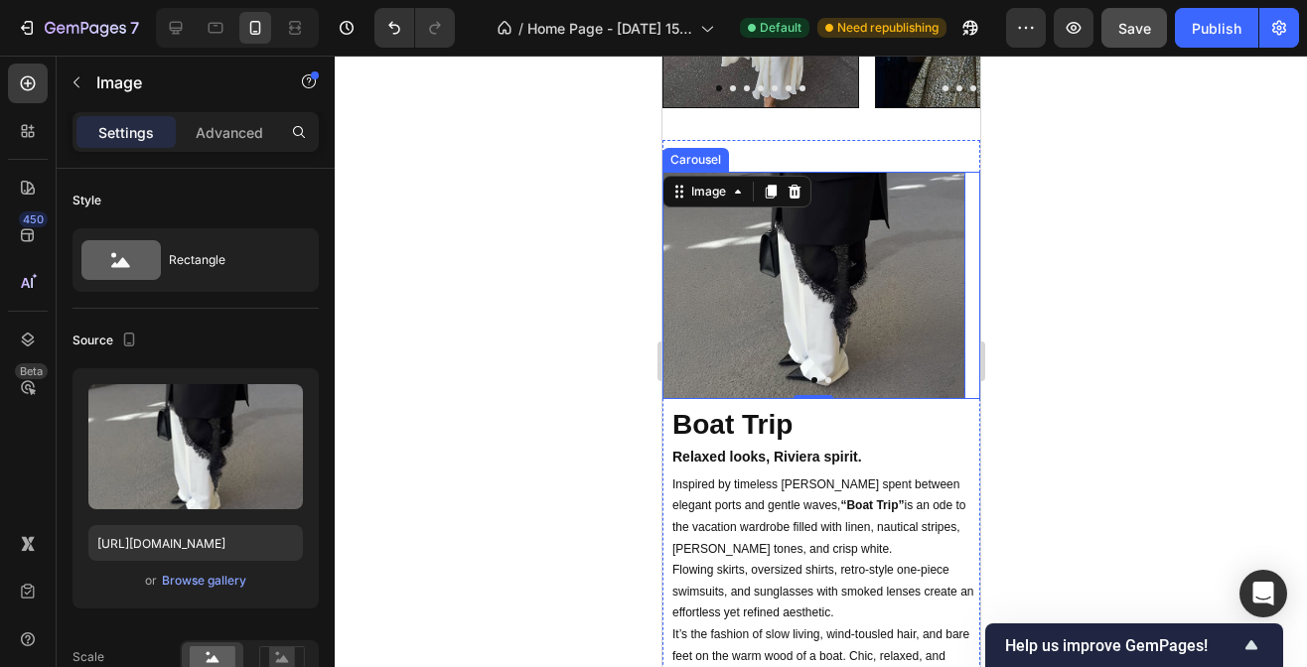
click at [824, 377] on button "Dot" at bounding box center [827, 380] width 6 height 6
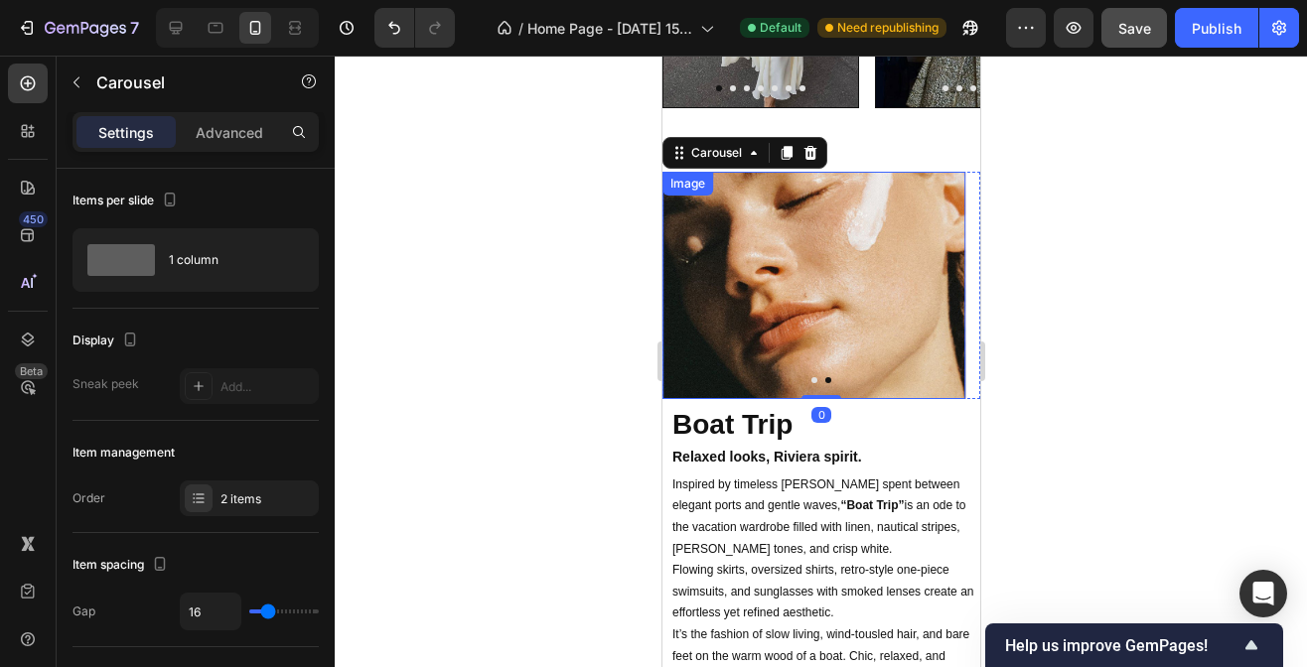
click at [810, 295] on img at bounding box center [812, 285] width 303 height 227
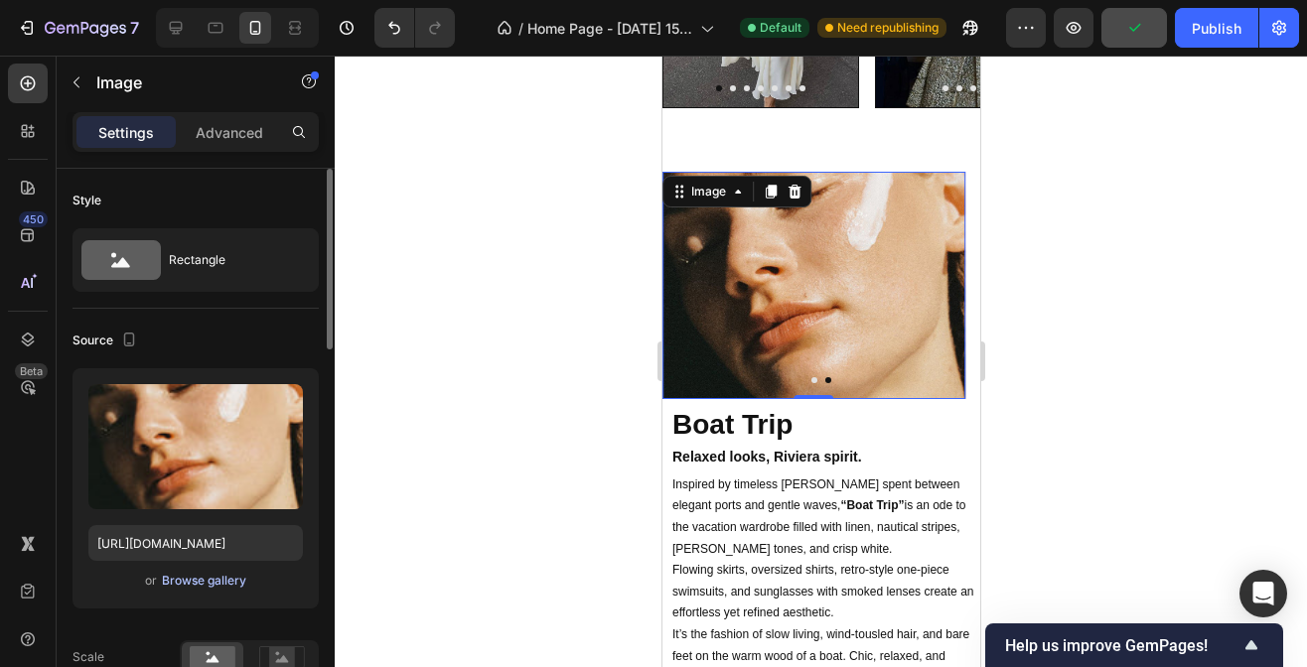
click at [192, 584] on div "Browse gallery" at bounding box center [204, 581] width 84 height 18
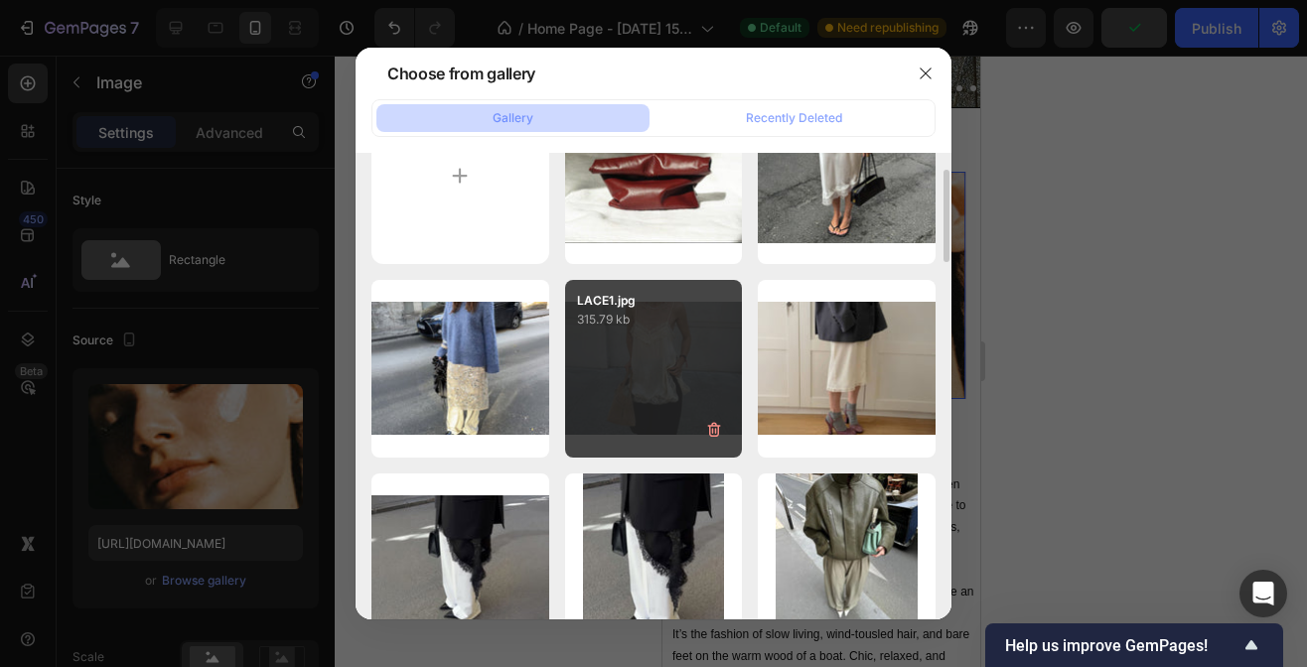
scroll to position [82, 0]
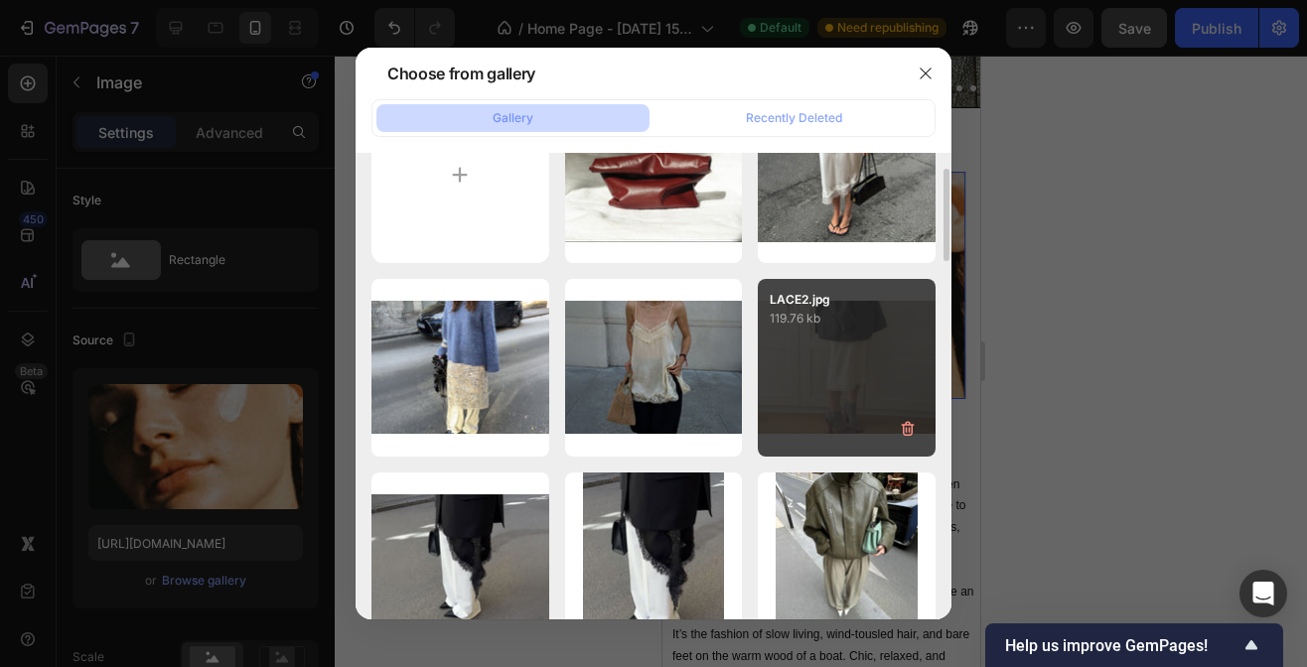
click at [863, 349] on div "LACE2.jpg 119.76 kb" at bounding box center [847, 368] width 178 height 178
type input "[URL][DOMAIN_NAME]"
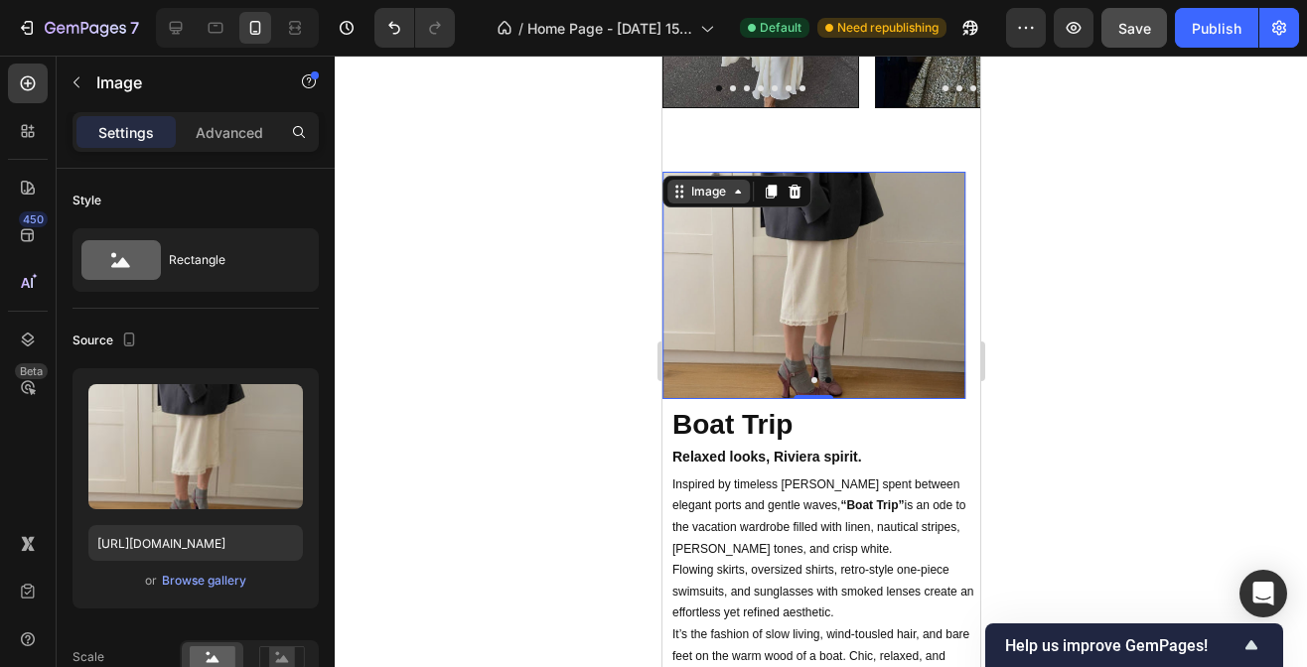
click at [720, 198] on div "Image" at bounding box center [707, 192] width 43 height 18
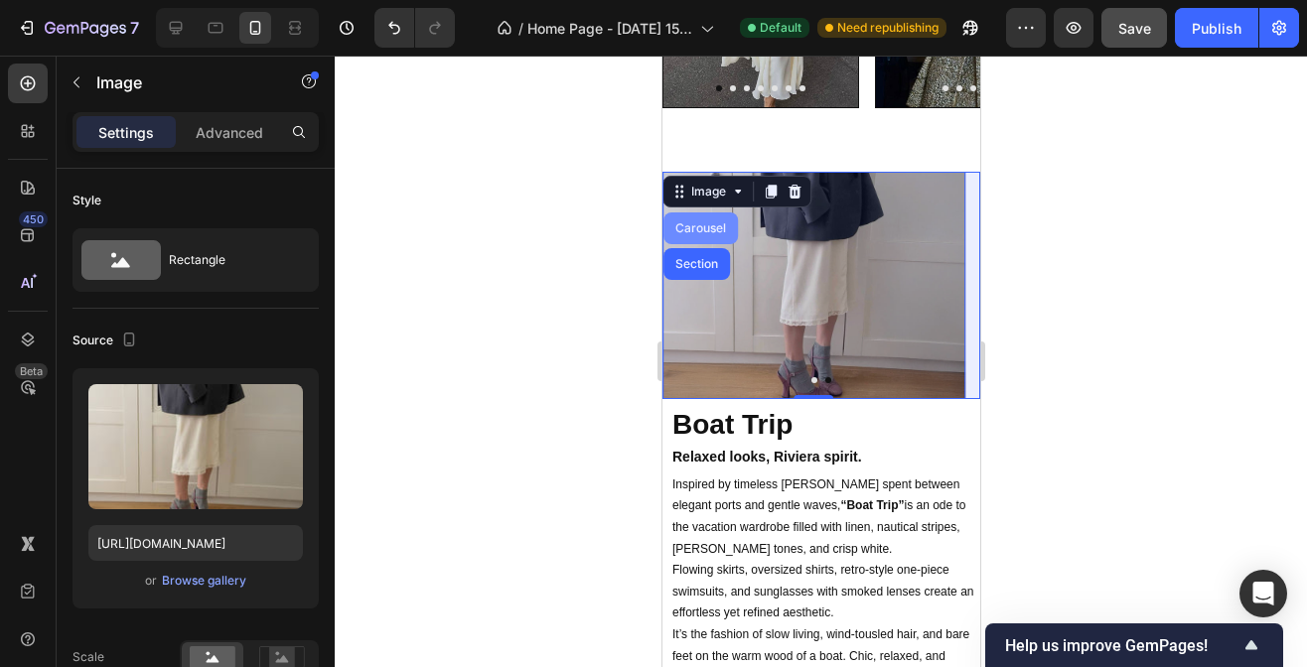
click at [711, 229] on div "Carousel" at bounding box center [699, 228] width 59 height 12
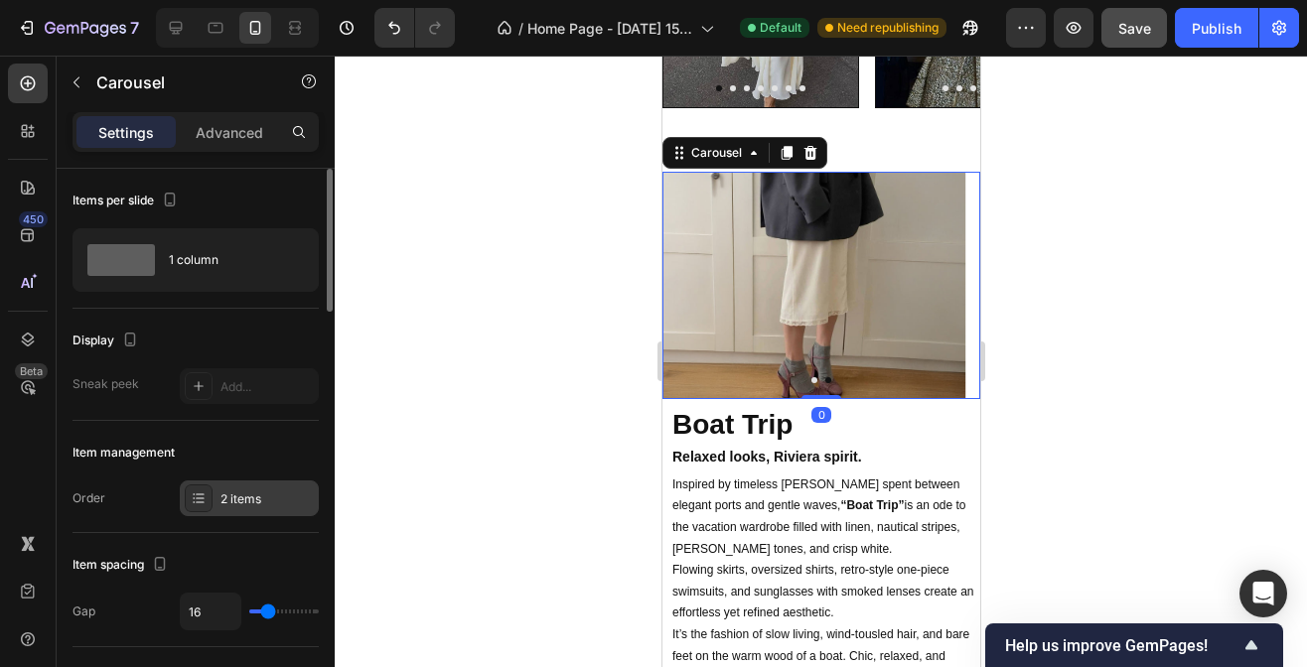
click at [253, 501] on div "2 items" at bounding box center [266, 500] width 93 height 18
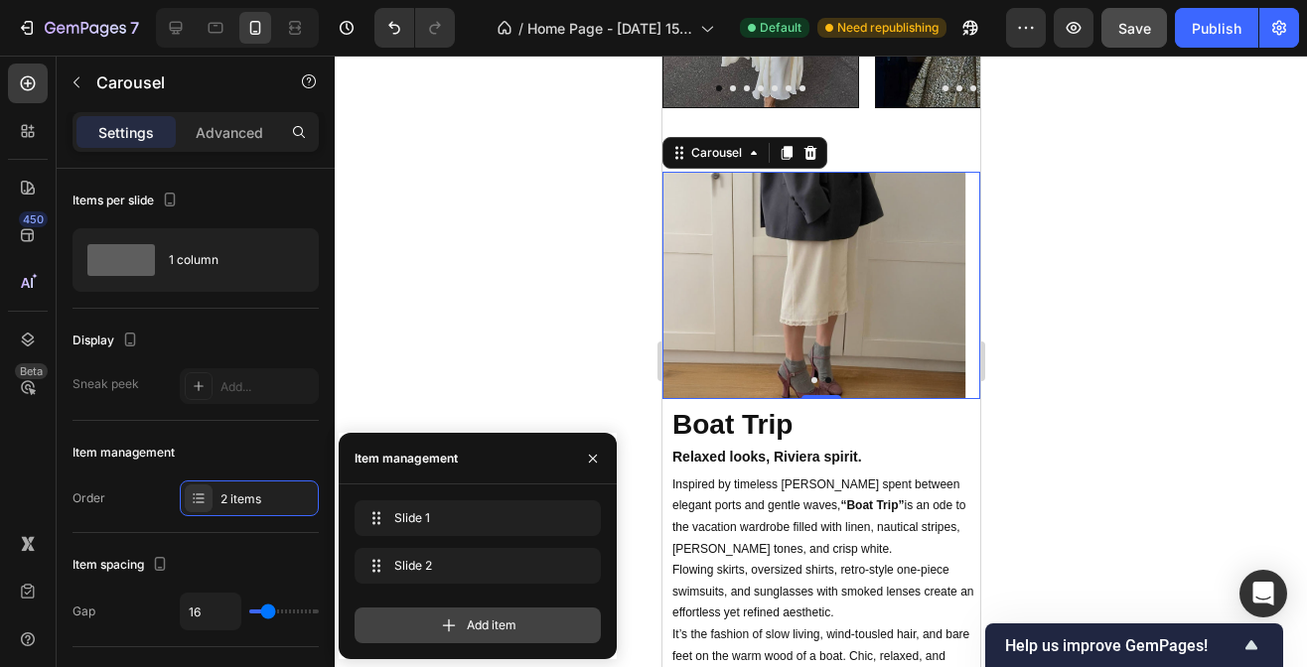
click at [526, 613] on div "Add item" at bounding box center [478, 626] width 246 height 36
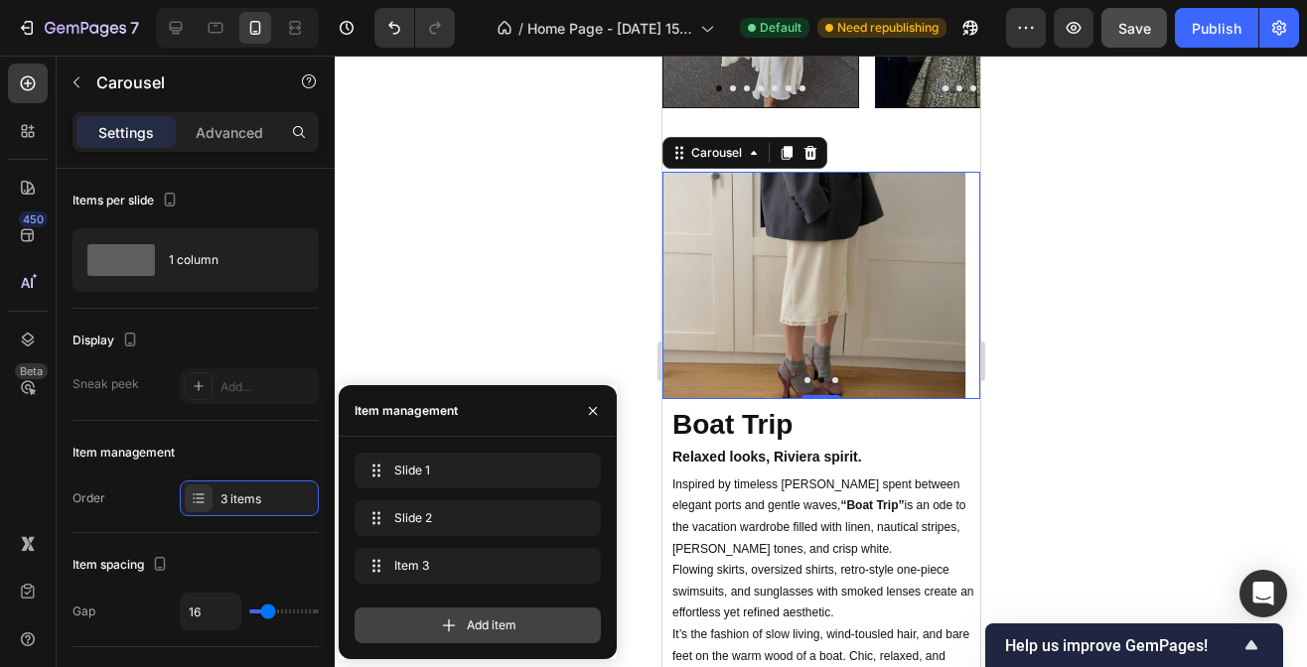
click at [504, 625] on span "Add item" at bounding box center [492, 626] width 50 height 18
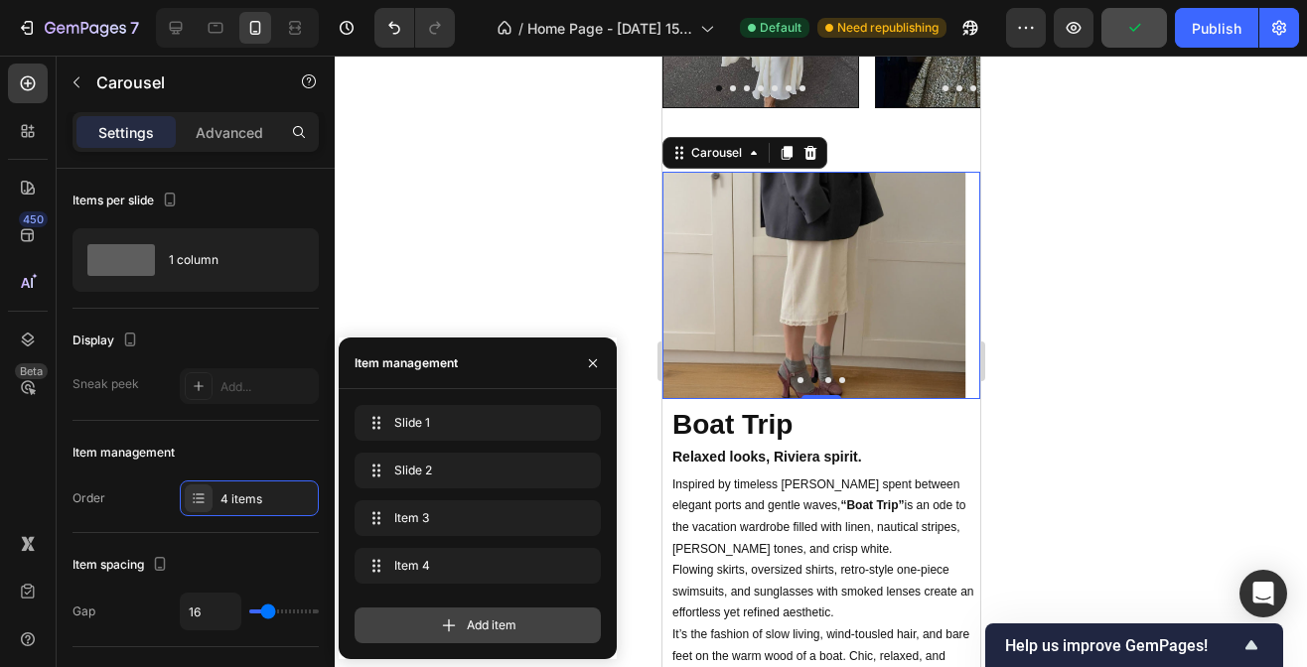
click at [481, 626] on span "Add item" at bounding box center [492, 626] width 50 height 18
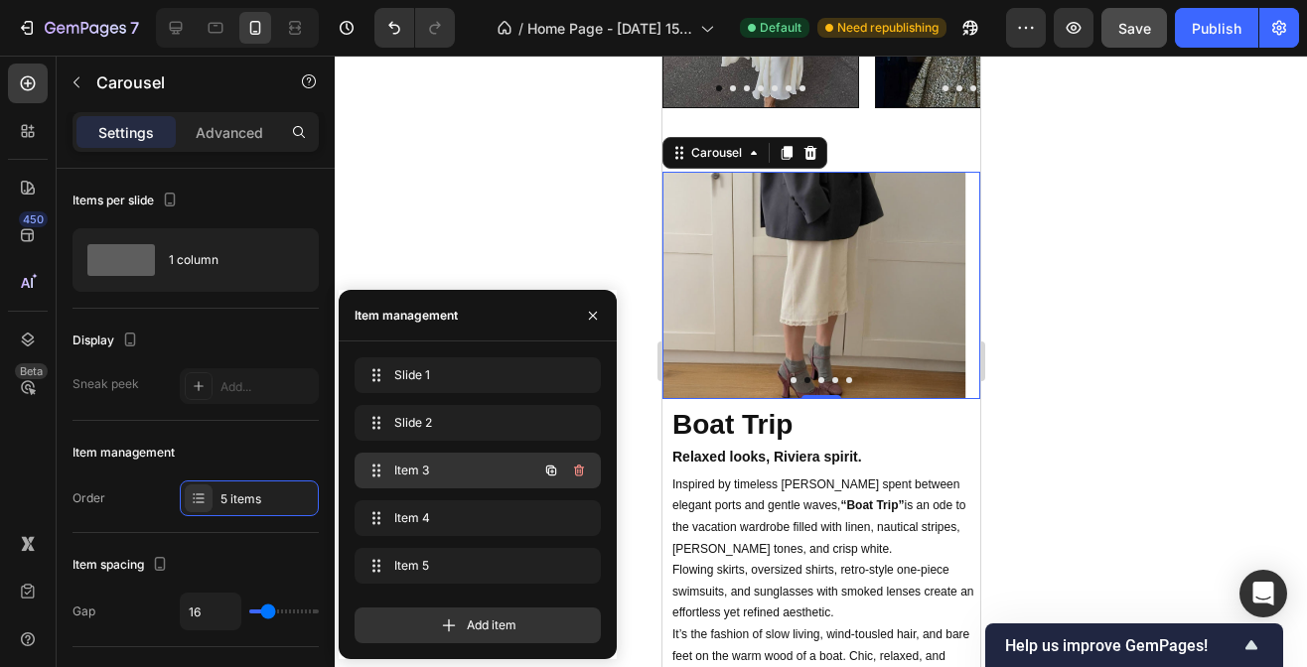
click at [455, 476] on span "Item 3" at bounding box center [450, 471] width 112 height 18
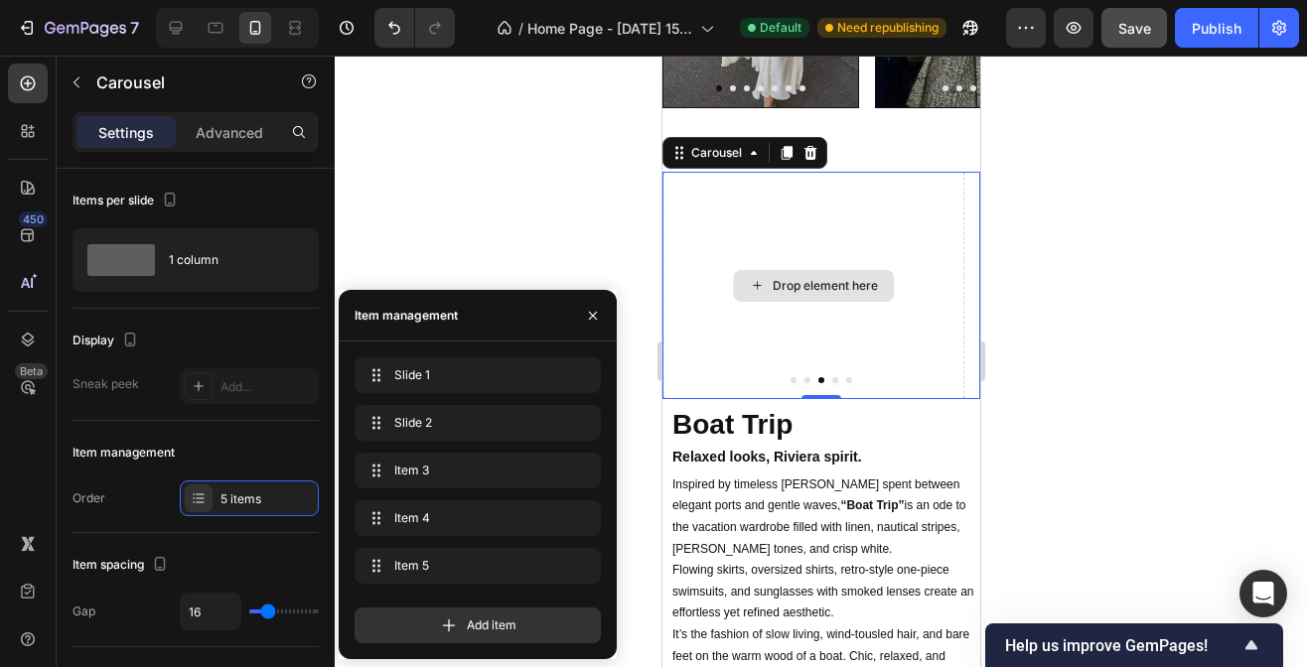
click at [788, 296] on div "Drop element here" at bounding box center [812, 286] width 161 height 32
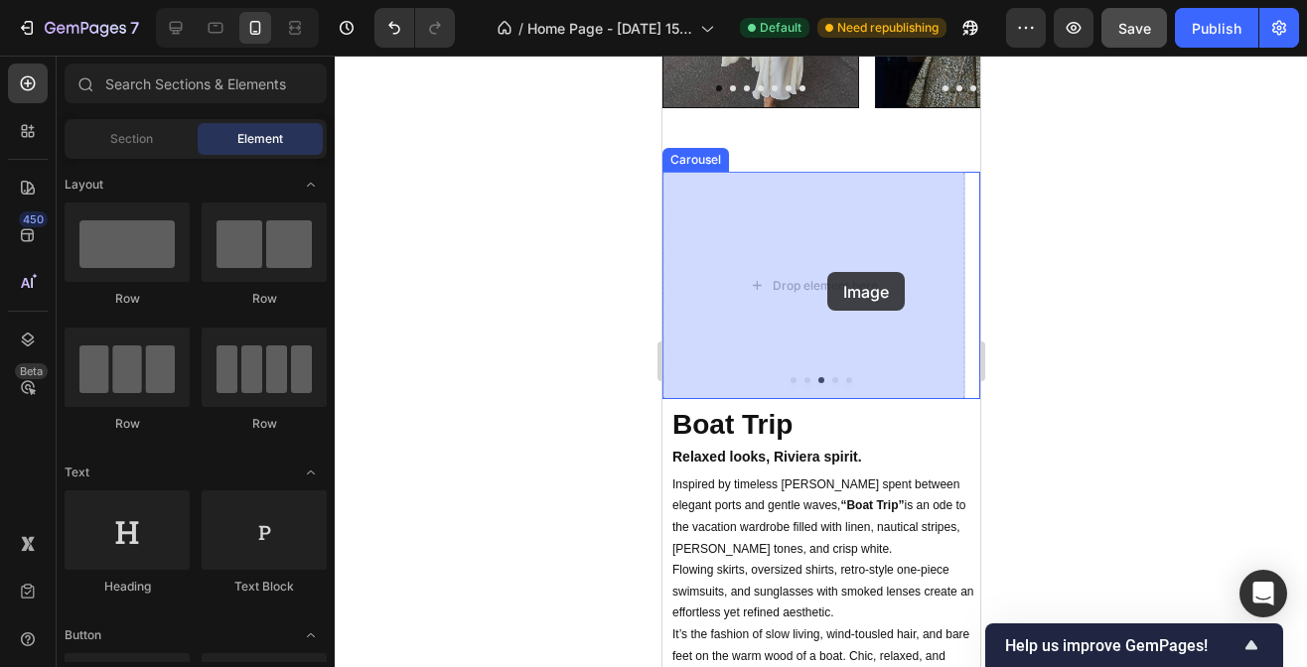
drag, startPoint x: 804, startPoint y: 408, endPoint x: 824, endPoint y: 272, distance: 137.5
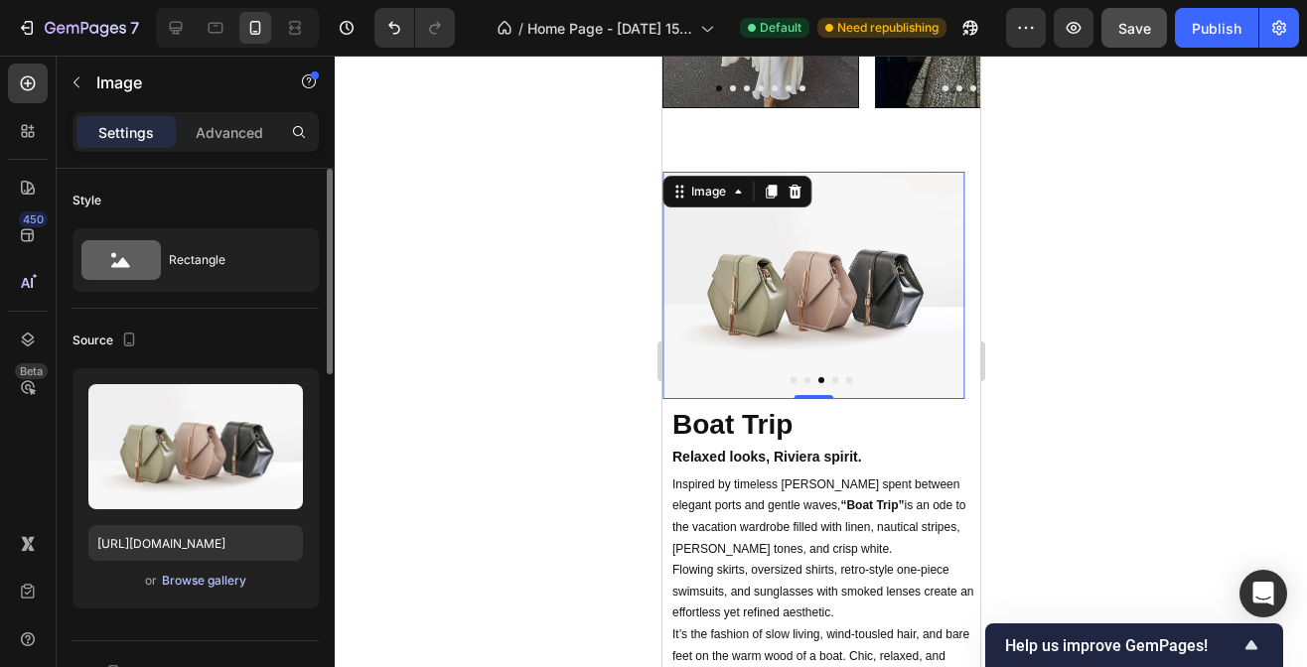
click at [221, 579] on div "Browse gallery" at bounding box center [204, 581] width 84 height 18
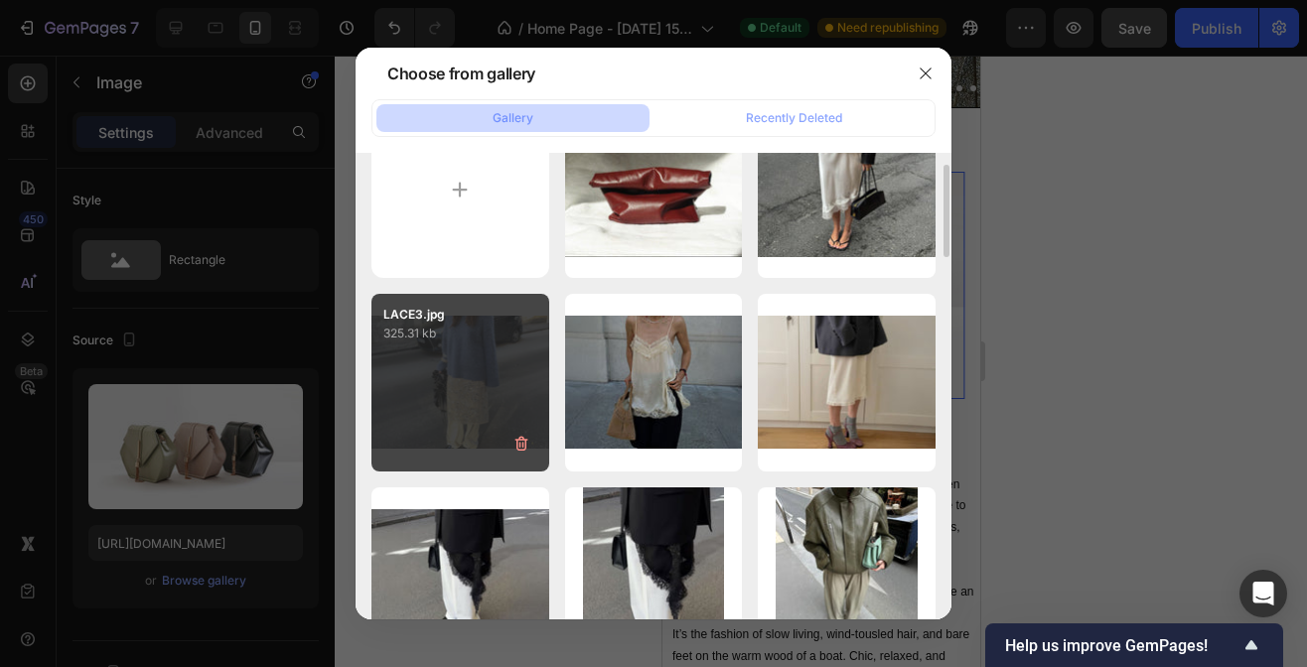
scroll to position [67, 0]
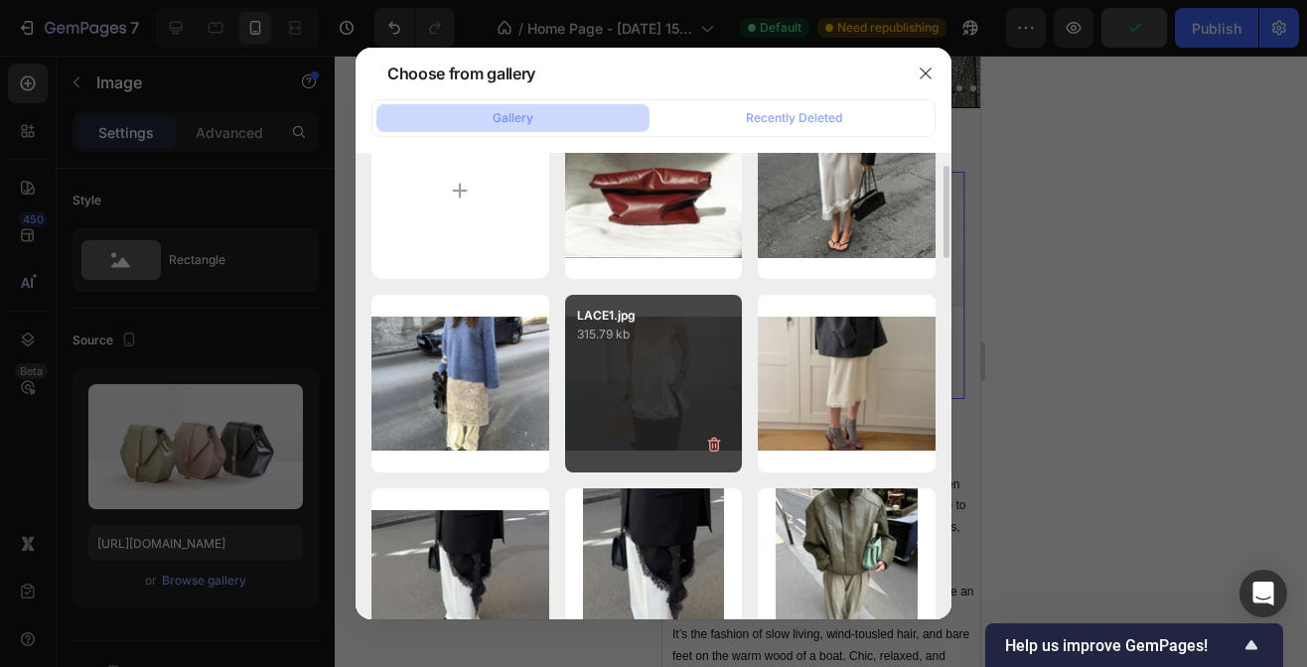
click at [661, 367] on div "LACE1.jpg 315.79 kb" at bounding box center [654, 384] width 178 height 178
type input "[URL][DOMAIN_NAME]"
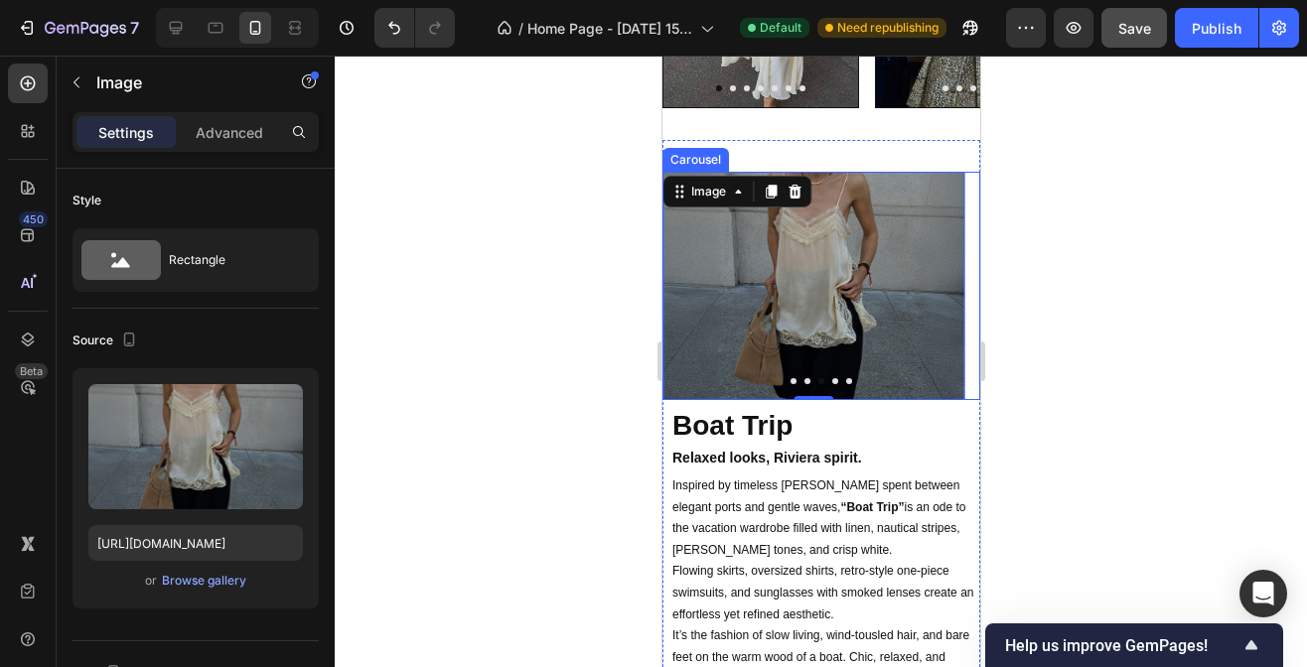
click at [831, 379] on button "Dot" at bounding box center [834, 381] width 6 height 6
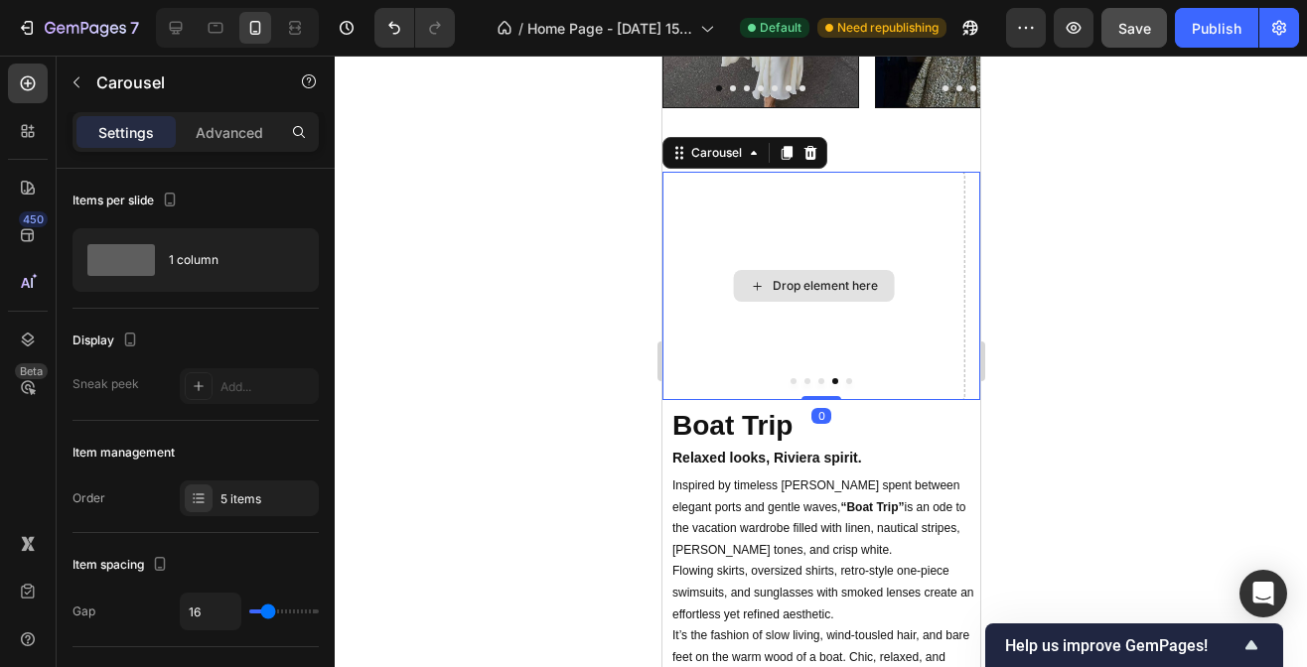
click at [814, 289] on div "Drop element here" at bounding box center [824, 286] width 105 height 16
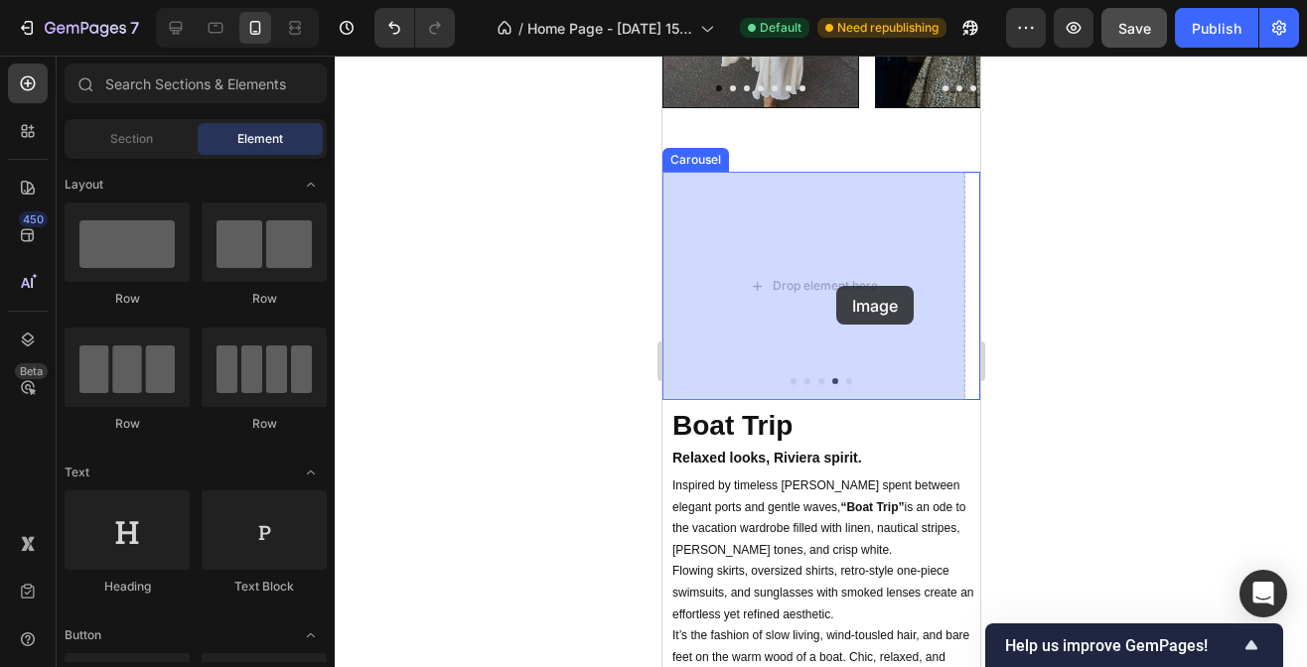
drag, startPoint x: 800, startPoint y: 426, endPoint x: 826, endPoint y: 284, distance: 144.4
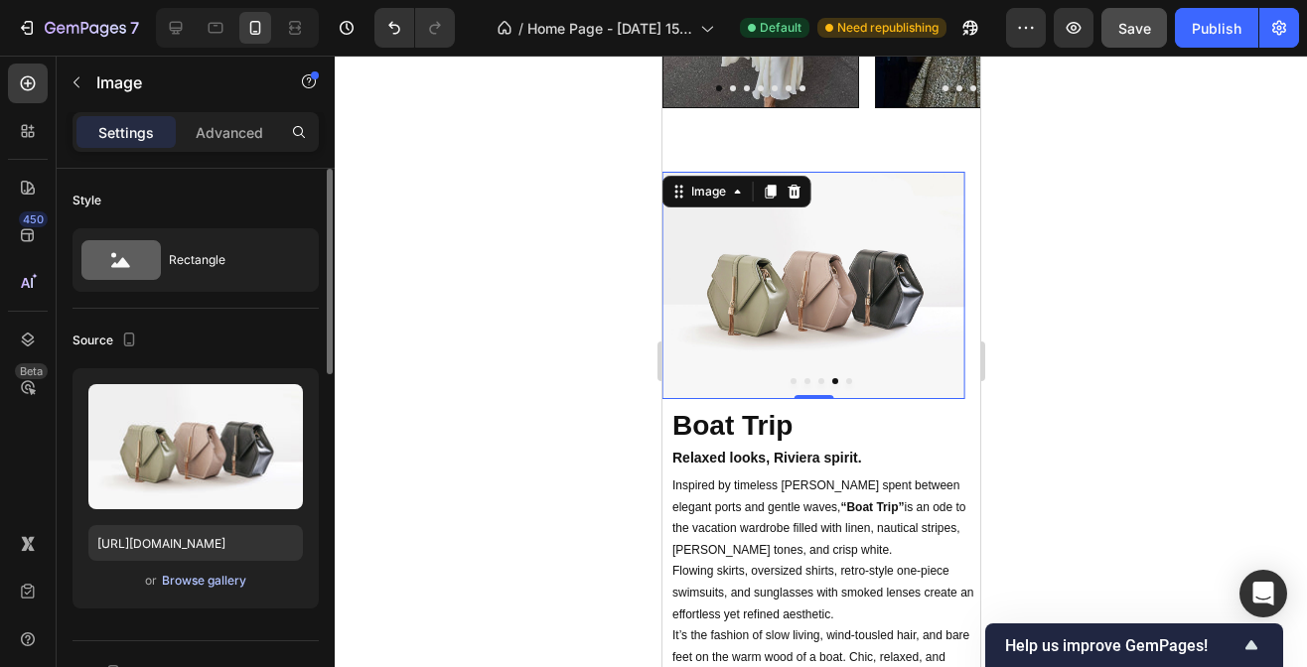
click at [190, 583] on div "Browse gallery" at bounding box center [204, 581] width 84 height 18
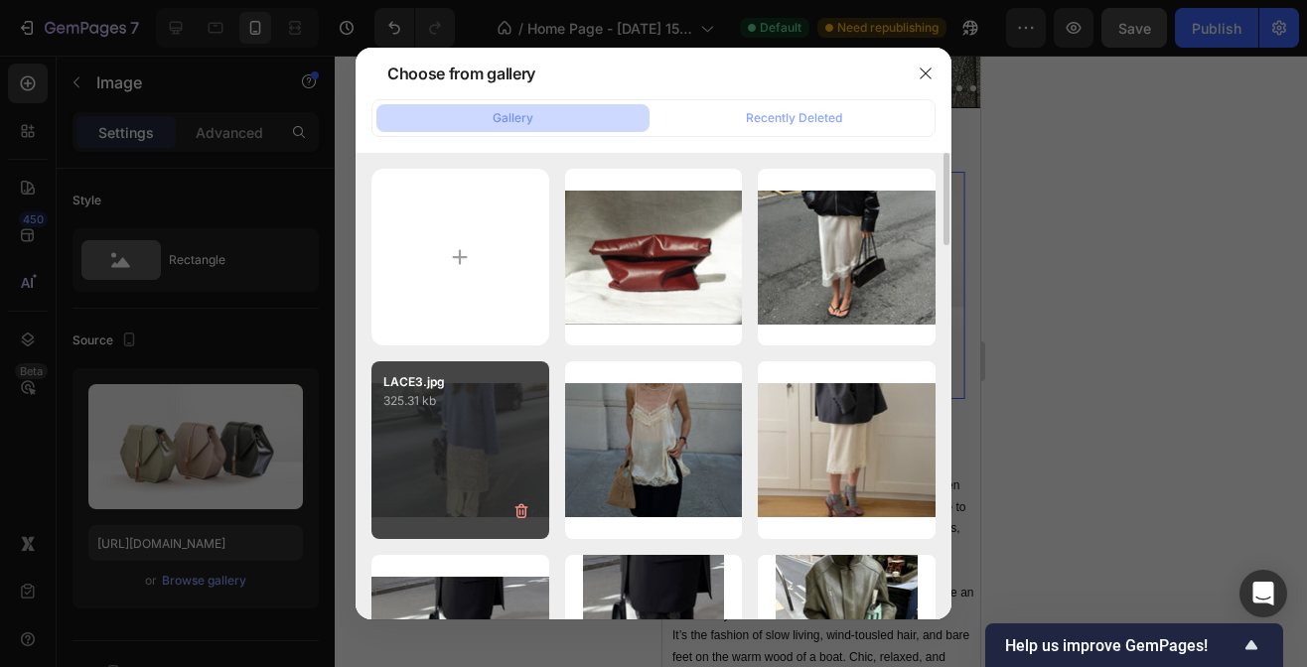
click at [511, 428] on div "LACE3.jpg 325.31 kb" at bounding box center [460, 451] width 178 height 178
type input "[URL][DOMAIN_NAME]"
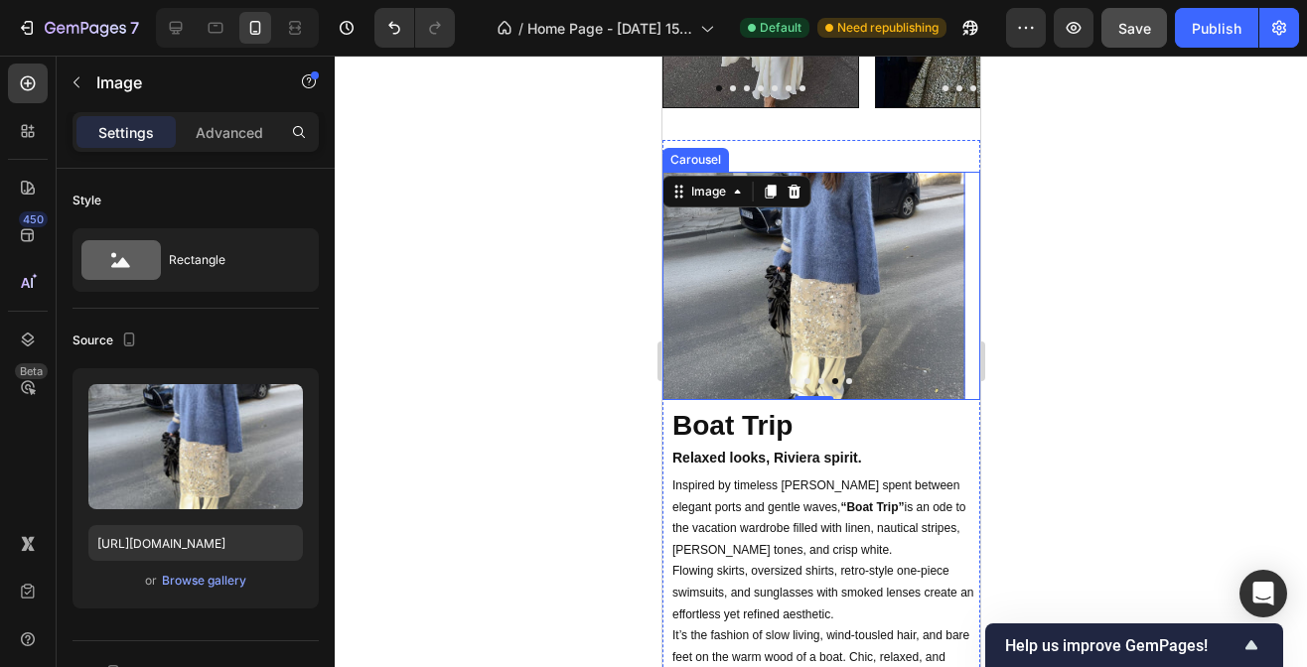
click at [845, 380] on button "Dot" at bounding box center [848, 381] width 6 height 6
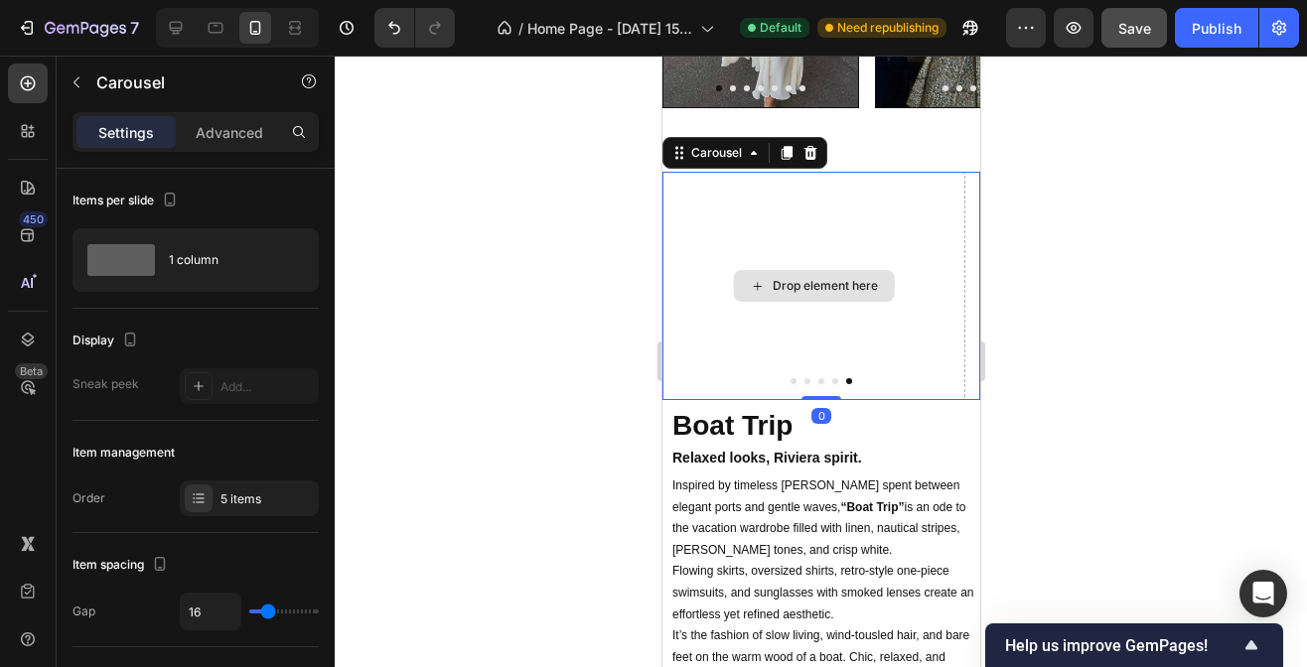
click at [819, 301] on div "Drop element here" at bounding box center [812, 286] width 303 height 228
click at [828, 270] on div "Drop element here" at bounding box center [812, 286] width 161 height 32
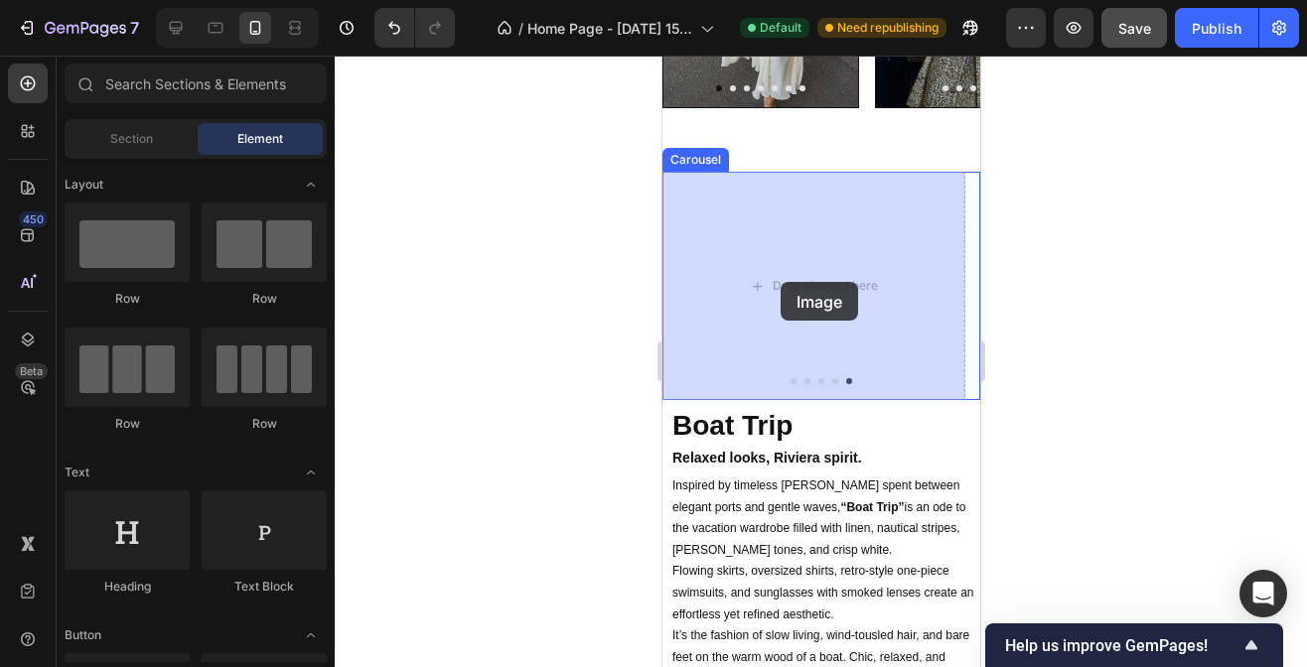
drag, startPoint x: 783, startPoint y: 428, endPoint x: 780, endPoint y: 284, distance: 144.0
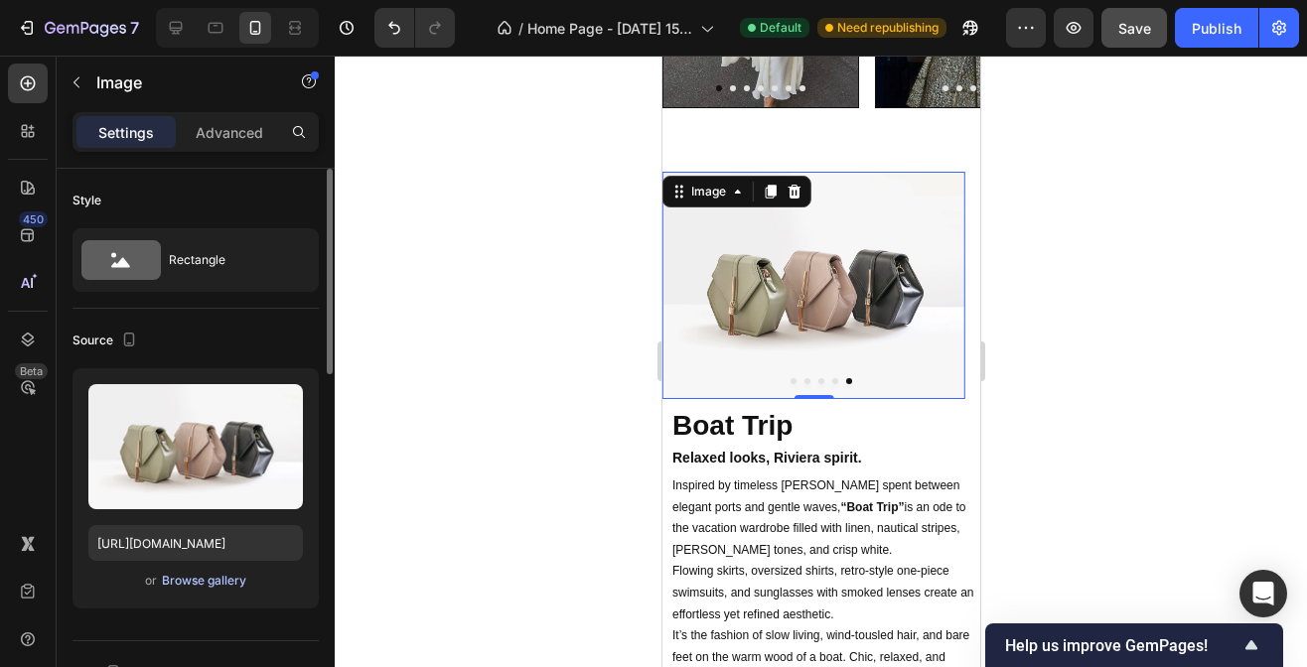
click at [199, 581] on div "Browse gallery" at bounding box center [204, 581] width 84 height 18
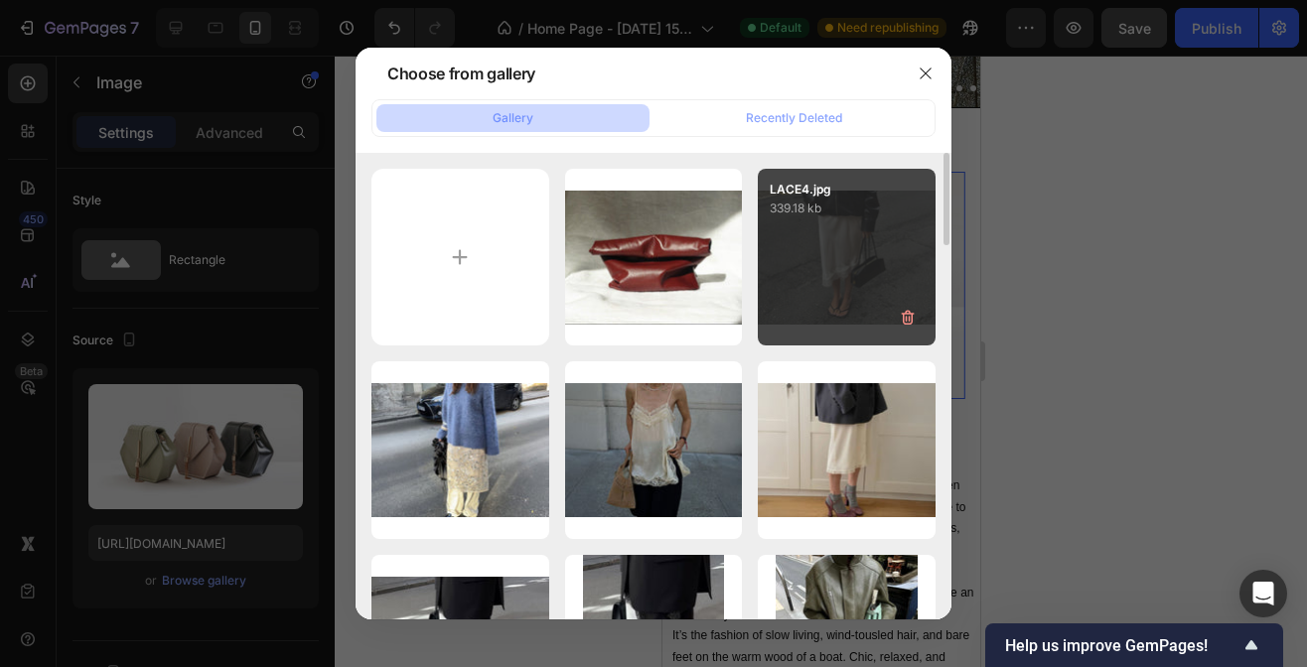
click at [874, 246] on div "LACE4.jpg 339.18 kb" at bounding box center [847, 258] width 178 height 178
type input "[URL][DOMAIN_NAME]"
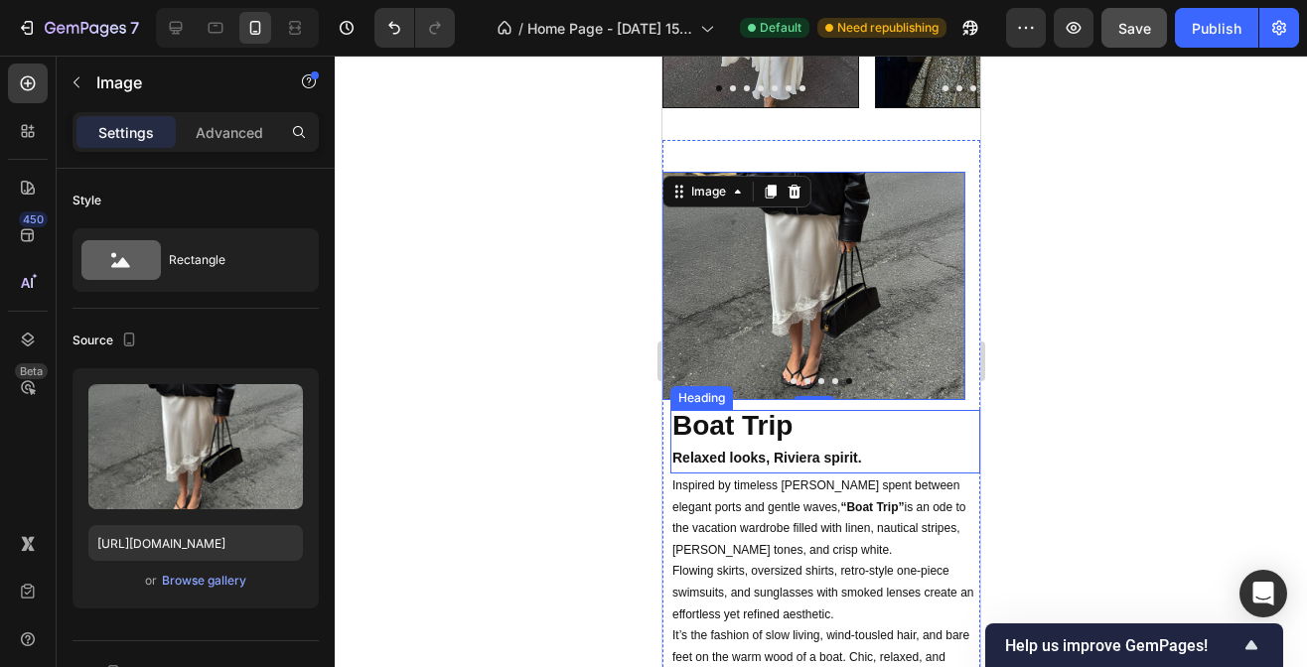
click at [752, 432] on strong "Boat Trip" at bounding box center [731, 425] width 120 height 31
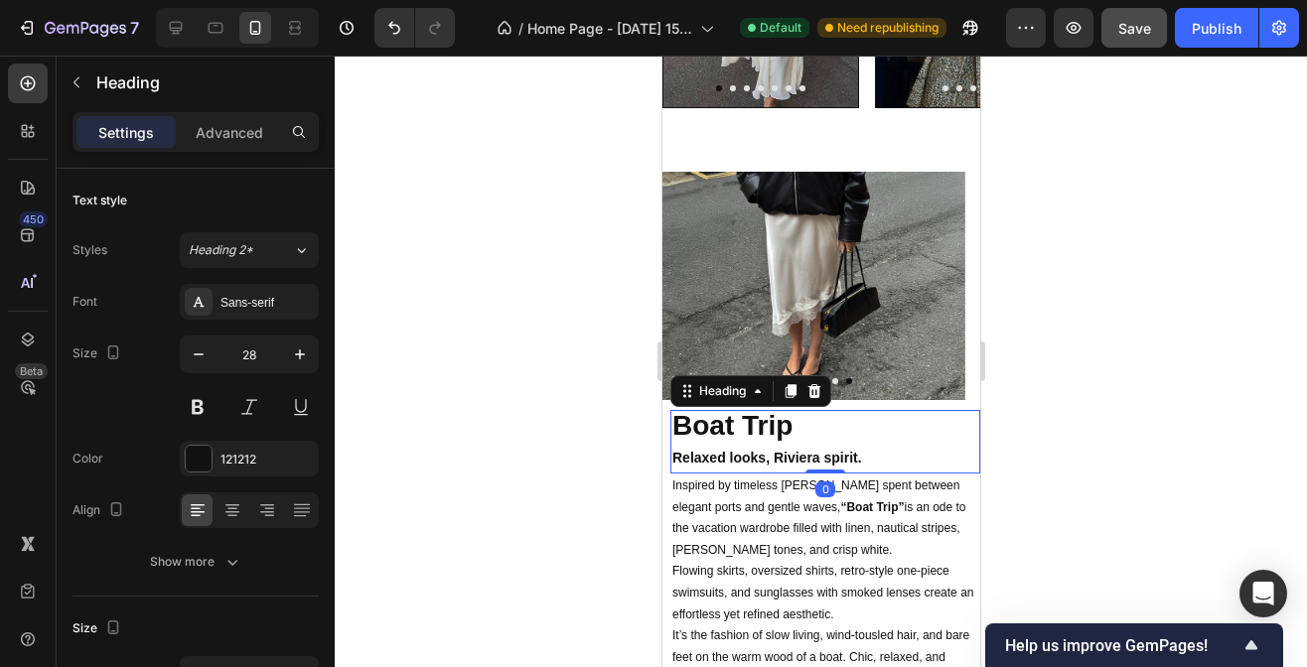
click at [792, 428] on h2 "Boat Trip Relaxed looks, Riviera spirit." at bounding box center [824, 442] width 310 height 64
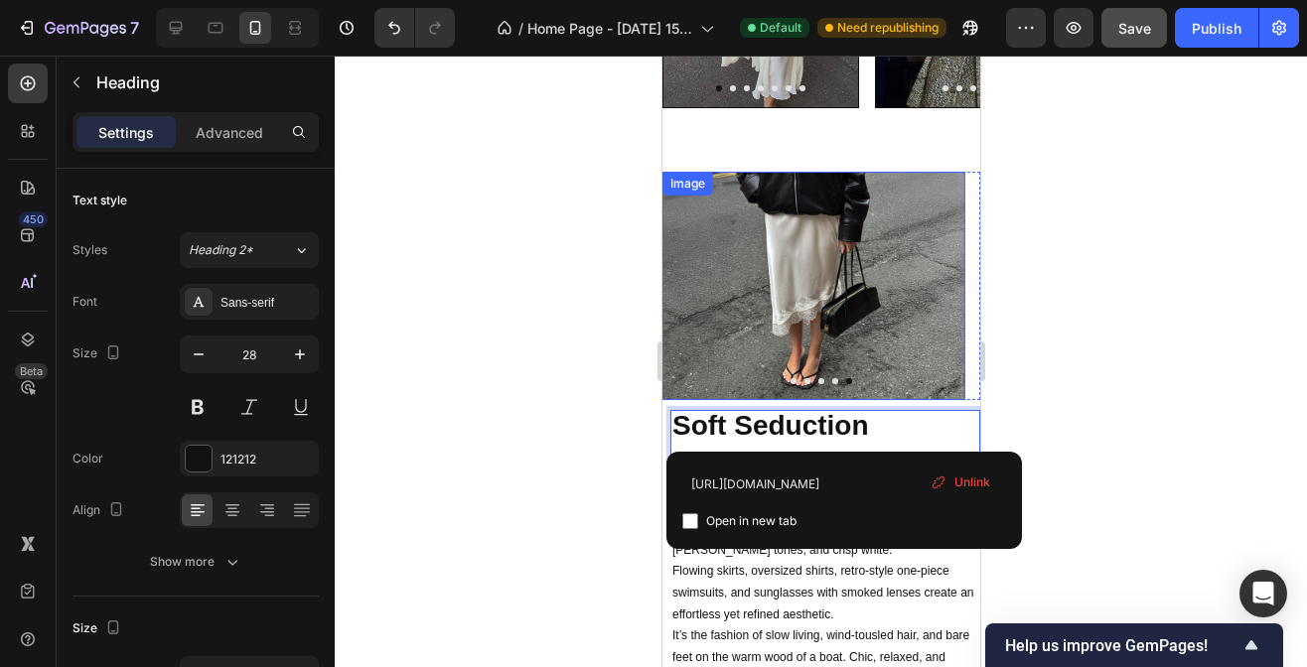
click at [816, 338] on img at bounding box center [812, 286] width 303 height 228
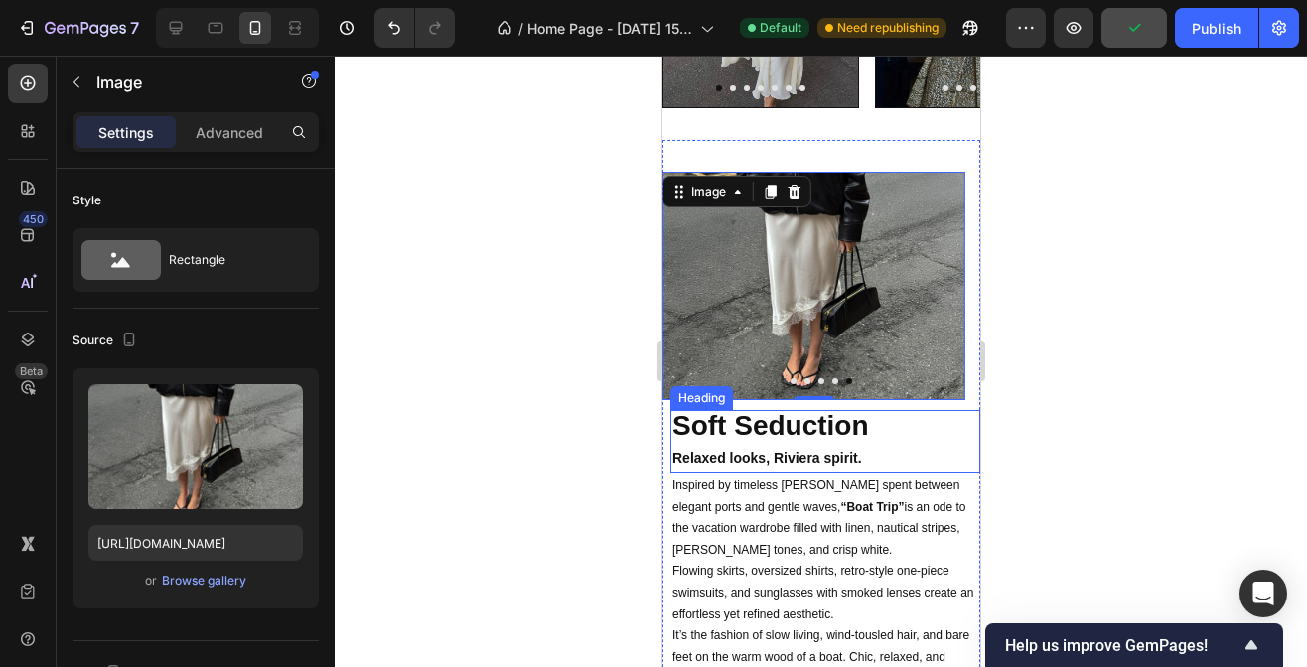
click at [784, 457] on strong "Relaxed looks, Riviera spirit." at bounding box center [766, 458] width 190 height 16
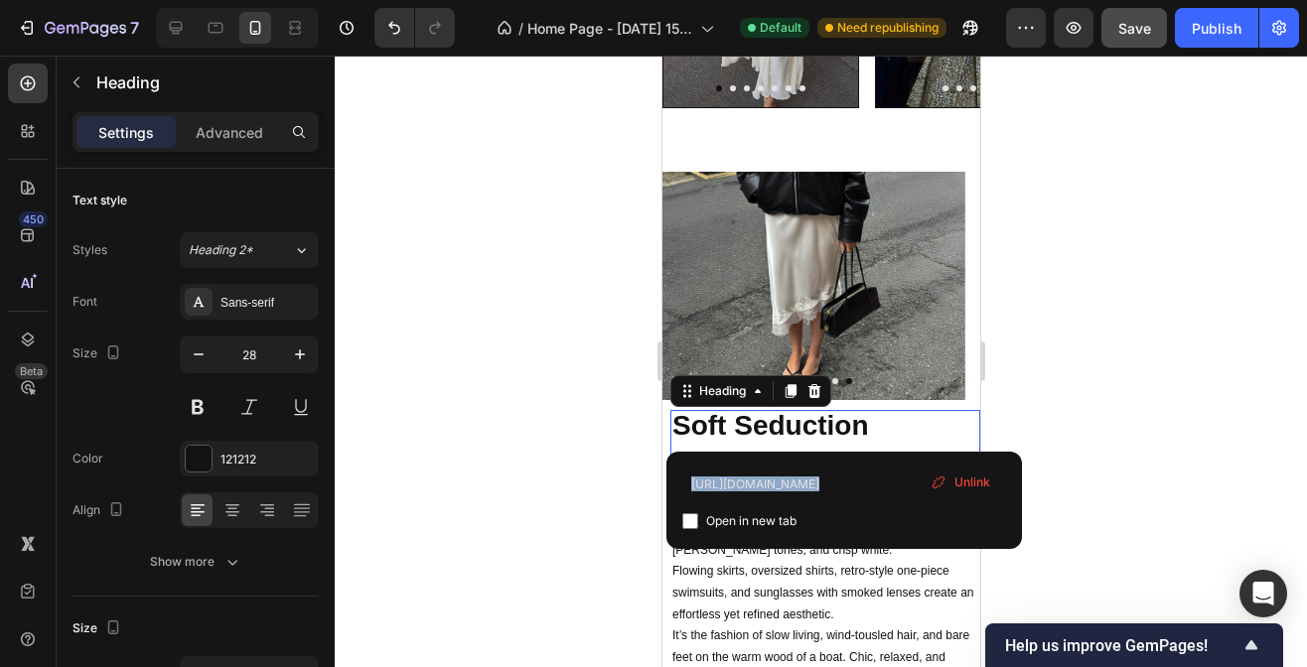
click at [785, 457] on div "https://mirandabox.it/pages/boat-trip-page Open in new tab Unlink" at bounding box center [844, 500] width 356 height 97
click at [885, 331] on img at bounding box center [812, 286] width 303 height 228
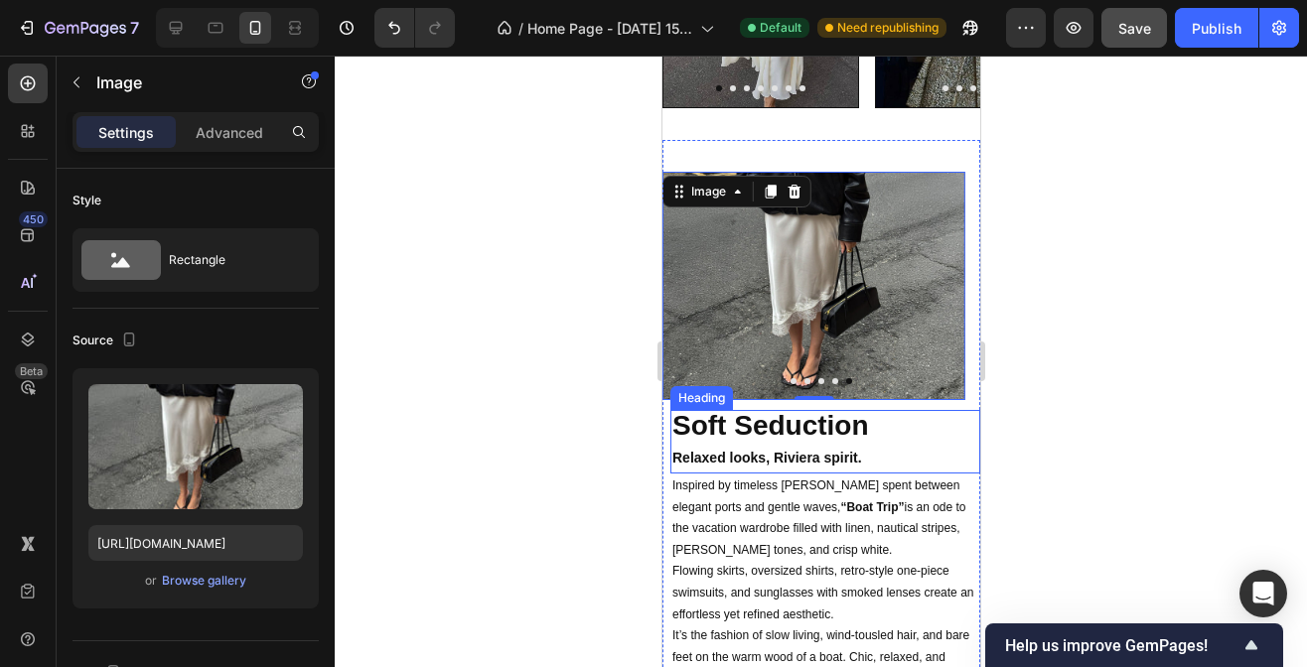
click at [835, 460] on strong "Relaxed looks, Riviera spirit." at bounding box center [766, 458] width 190 height 16
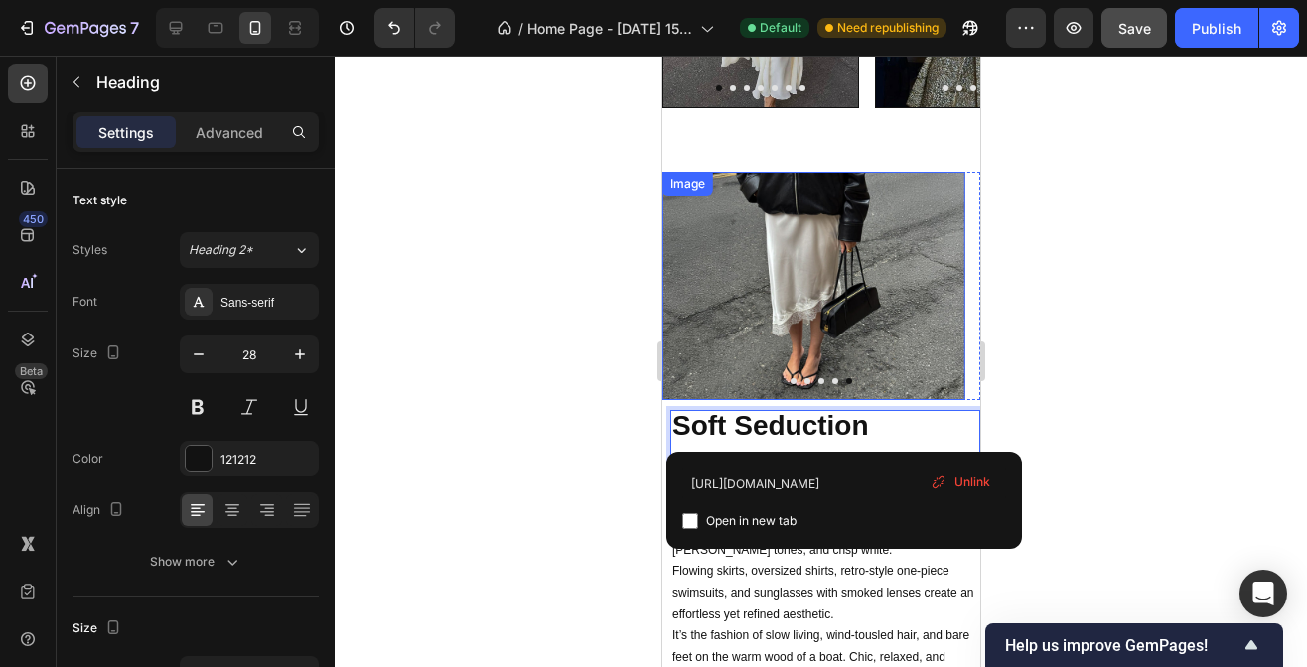
click at [877, 354] on img at bounding box center [812, 286] width 303 height 228
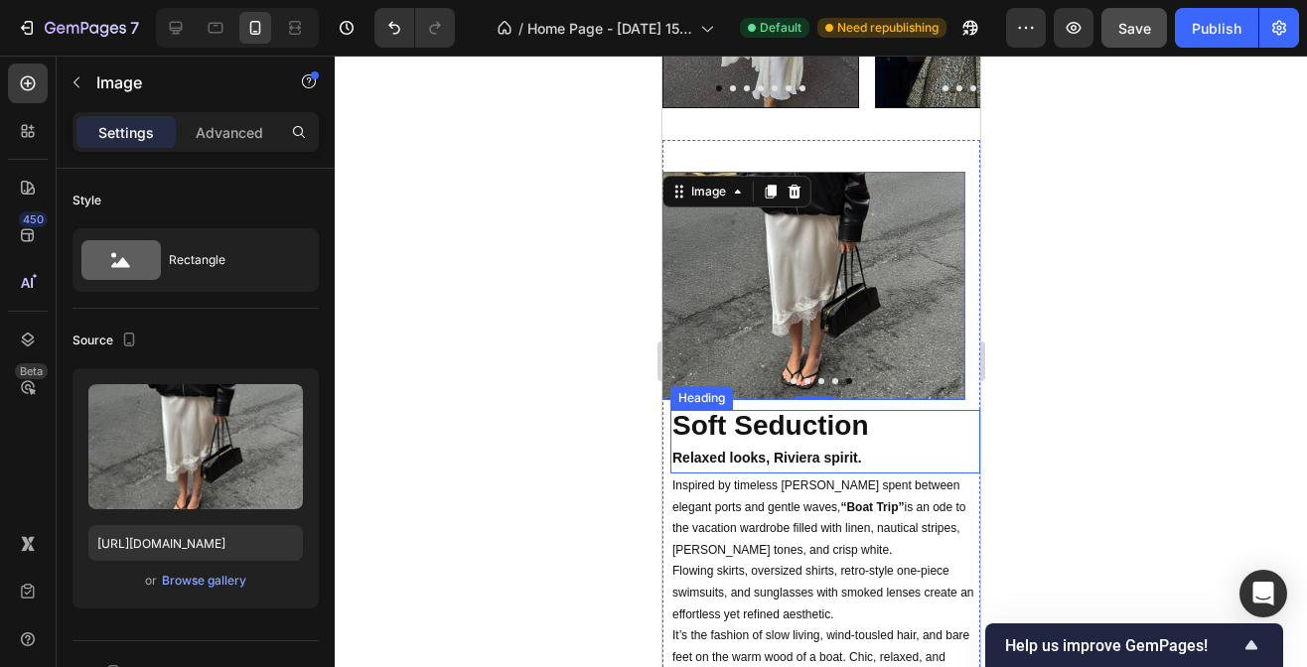
click at [835, 463] on strong "Relaxed looks, Riviera spirit." at bounding box center [766, 458] width 190 height 16
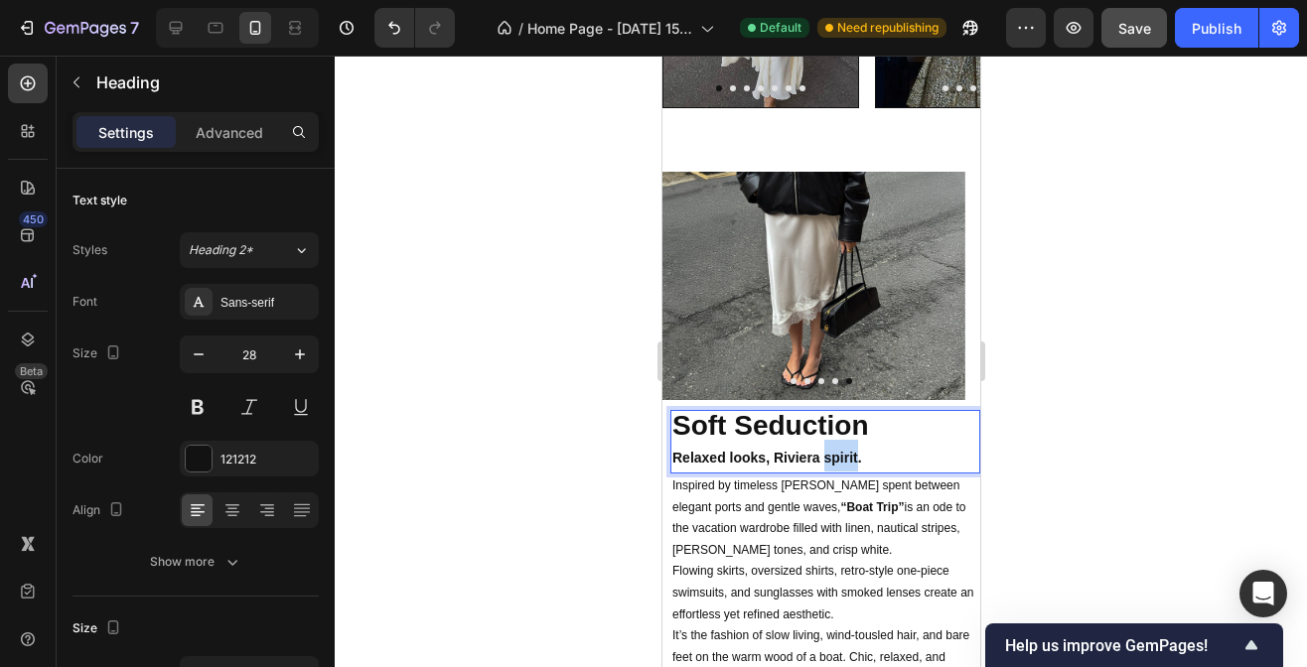
click at [840, 458] on strong "Relaxed looks, Riviera spirit." at bounding box center [766, 458] width 190 height 16
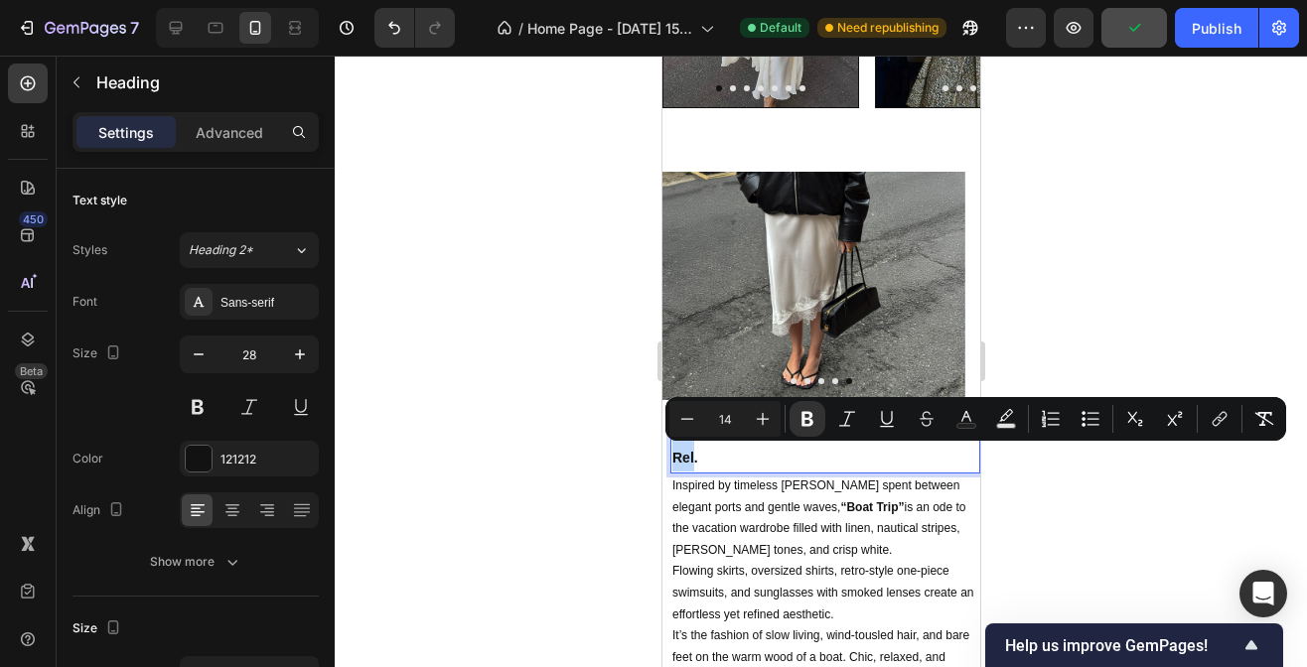
click at [684, 457] on strong "Rel." at bounding box center [684, 458] width 26 height 16
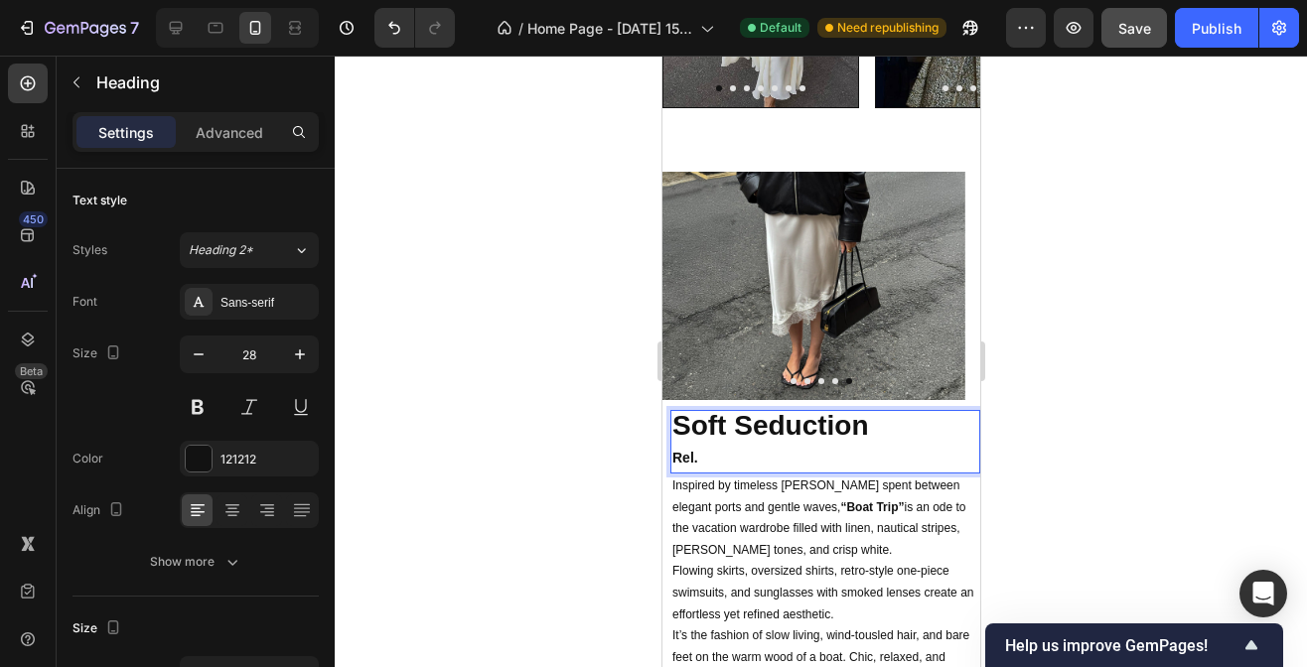
click at [694, 457] on strong "Rel." at bounding box center [684, 458] width 26 height 16
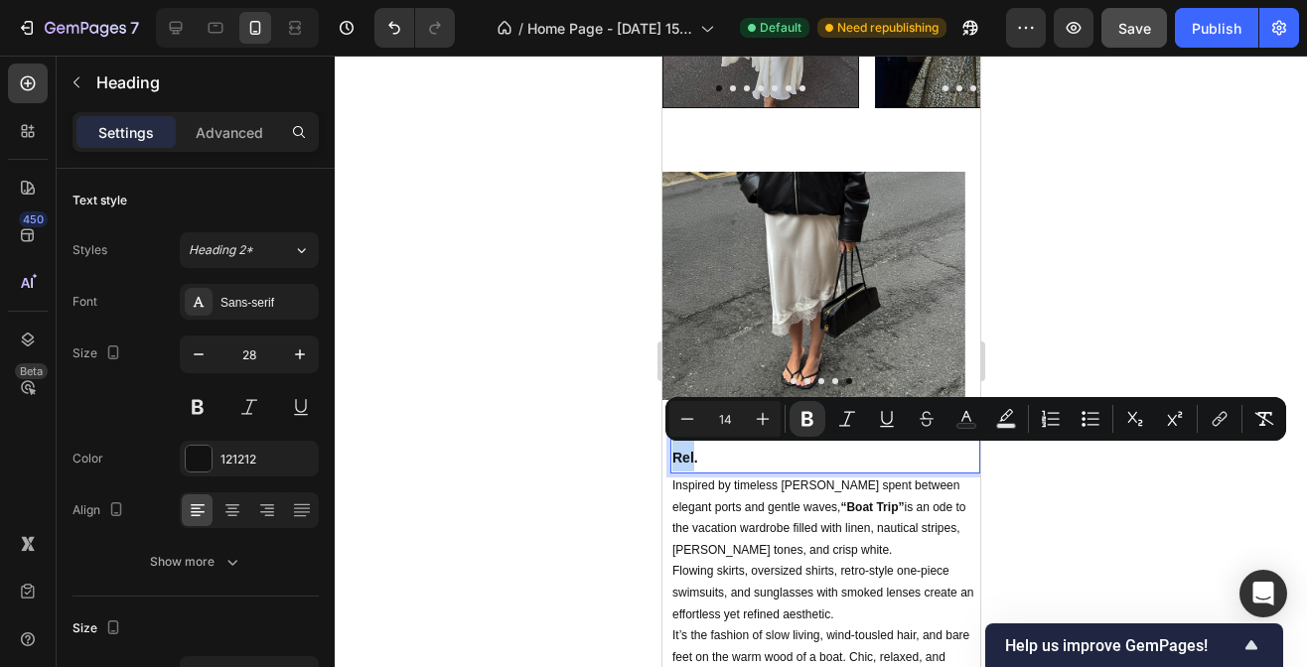
click at [694, 459] on strong "Rel." at bounding box center [684, 458] width 26 height 16
click at [692, 458] on strong "Rel." at bounding box center [684, 458] width 26 height 16
click at [689, 460] on strong "Rel." at bounding box center [684, 458] width 26 height 16
click at [696, 462] on strong "Rel." at bounding box center [684, 458] width 26 height 16
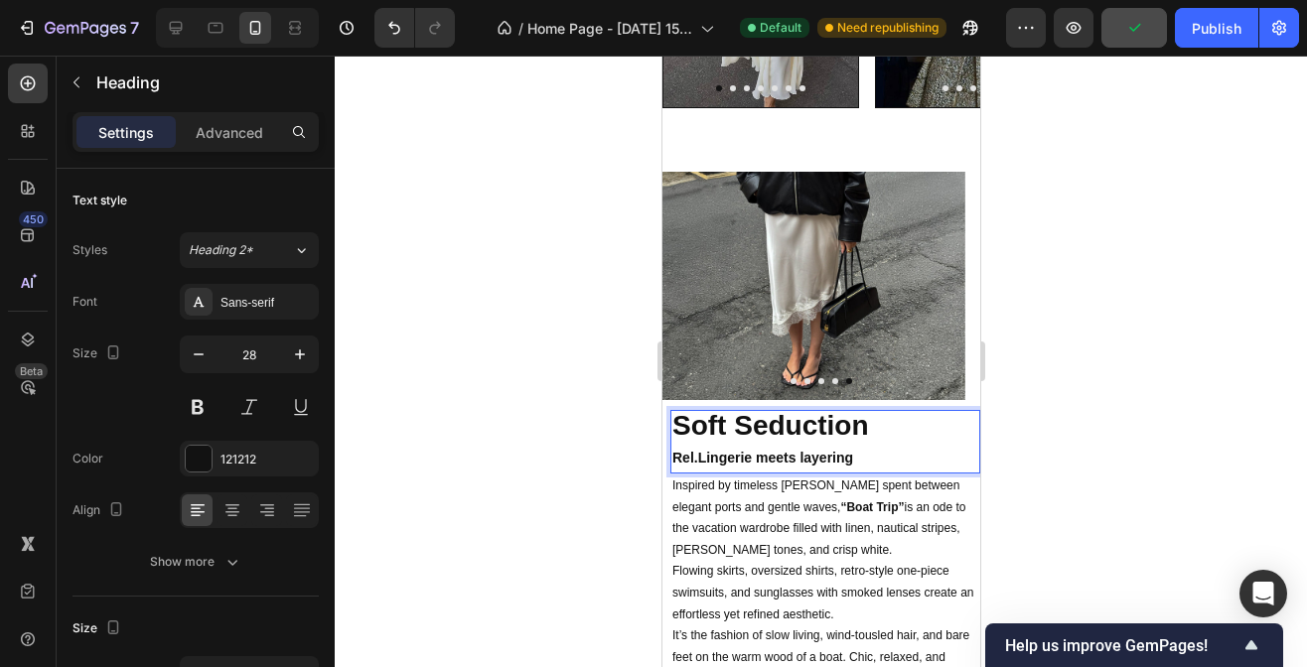
click at [696, 463] on strong "Rel.Lingerie meets layering" at bounding box center [761, 458] width 181 height 16
click at [712, 551] on p "Inspired by timeless [PERSON_NAME] spent between elegant ports and gentle waves…" at bounding box center [824, 583] width 306 height 215
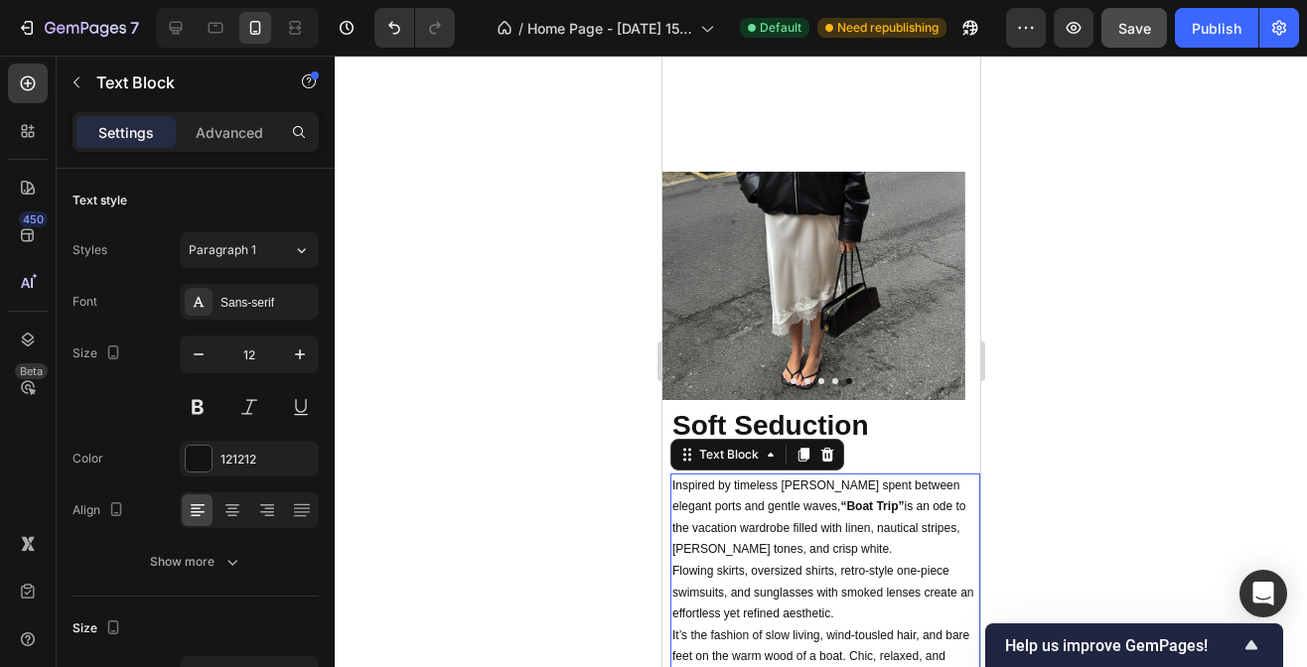
scroll to position [4445, 0]
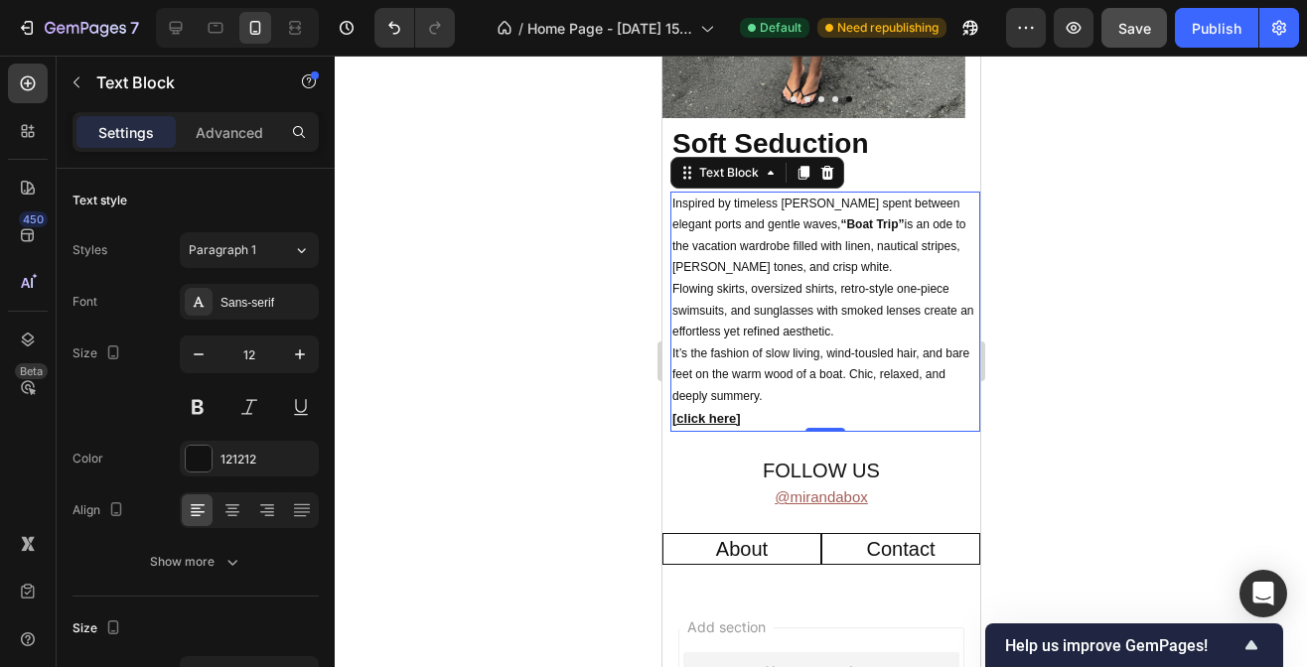
click at [750, 372] on p "Inspired by timeless [PERSON_NAME] spent between elegant ports and gentle waves…" at bounding box center [824, 301] width 306 height 215
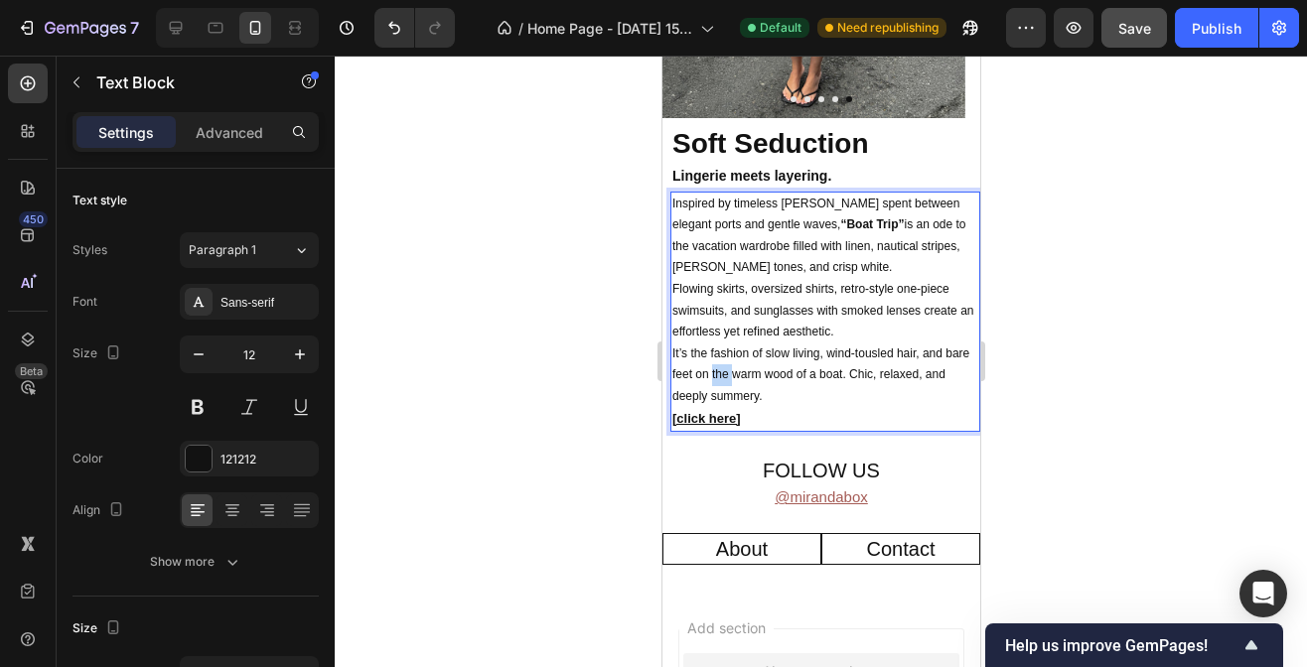
click at [750, 372] on p "Inspired by timeless [PERSON_NAME] spent between elegant ports and gentle waves…" at bounding box center [824, 301] width 306 height 215
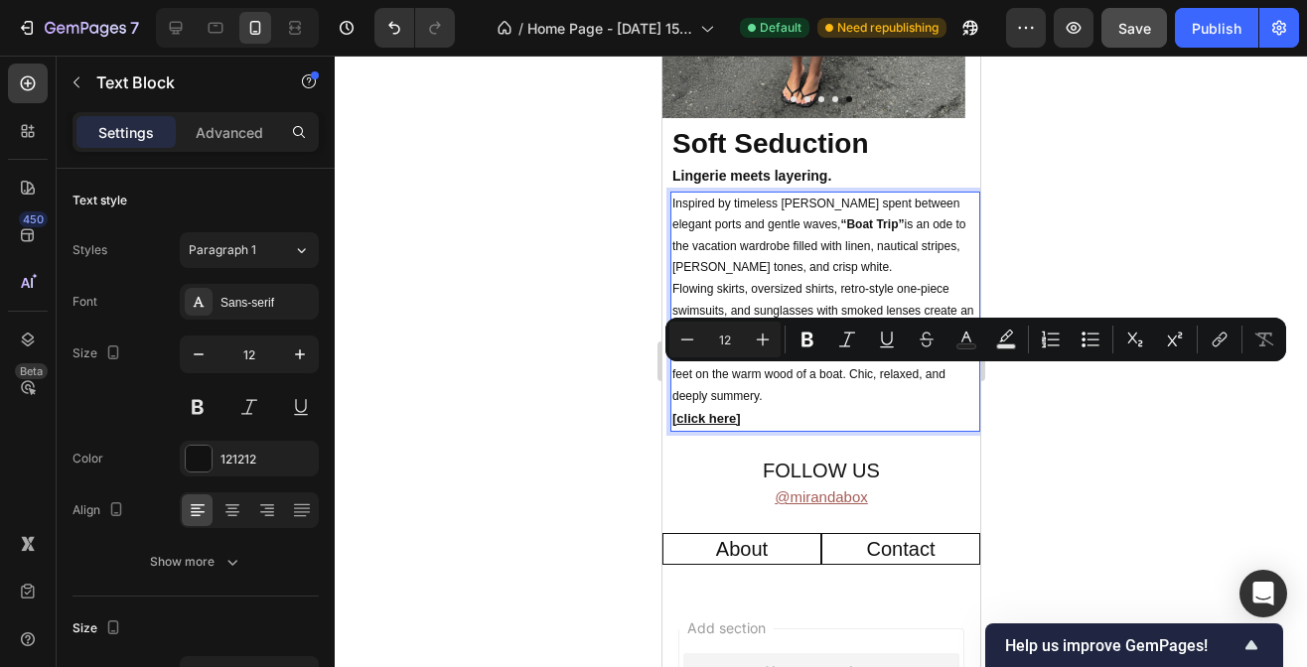
click at [790, 400] on p "Inspired by timeless [PERSON_NAME] spent between elegant ports and gentle waves…" at bounding box center [824, 301] width 306 height 215
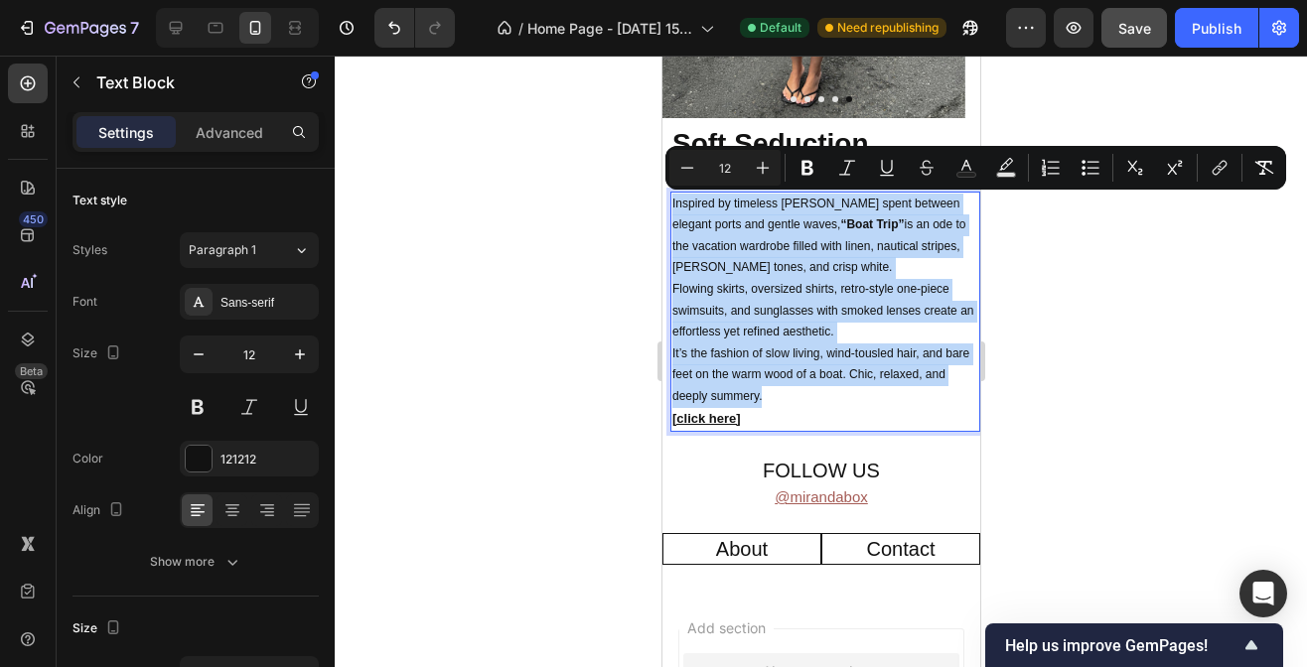
drag, startPoint x: 790, startPoint y: 400, endPoint x: 653, endPoint y: 210, distance: 234.8
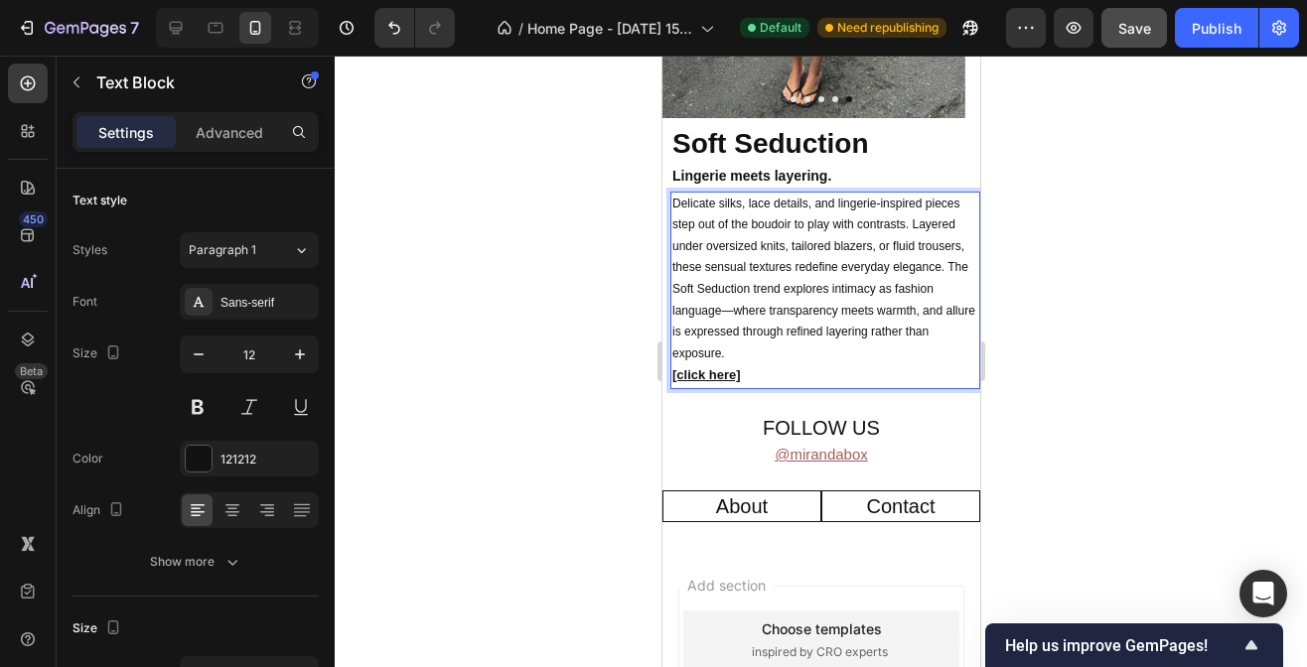
click at [792, 315] on p "Delicate silks, lace details, and lingerie-inspired pieces step out of the boud…" at bounding box center [824, 280] width 306 height 172
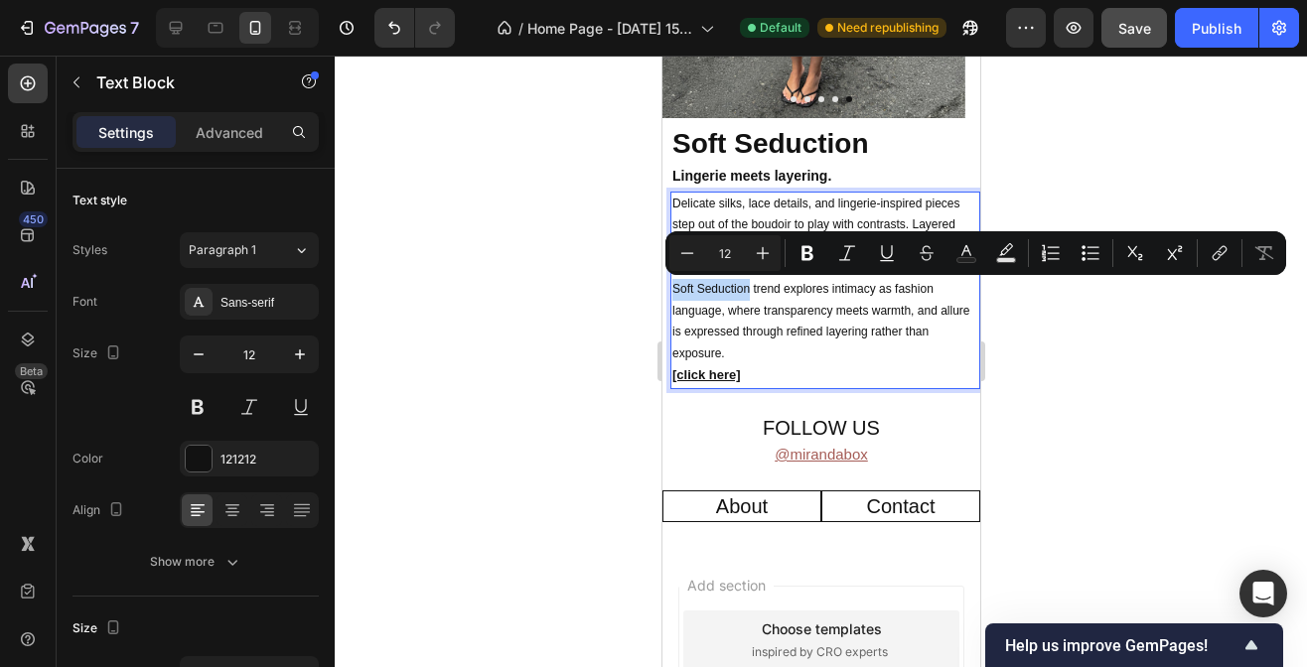
drag, startPoint x: 750, startPoint y: 291, endPoint x: 825, endPoint y: 289, distance: 75.5
click at [825, 289] on p "Delicate silks, lace details, and lingerie-inspired pieces step out of the boud…" at bounding box center [824, 280] width 306 height 172
click at [813, 241] on button "Bold" at bounding box center [808, 253] width 36 height 36
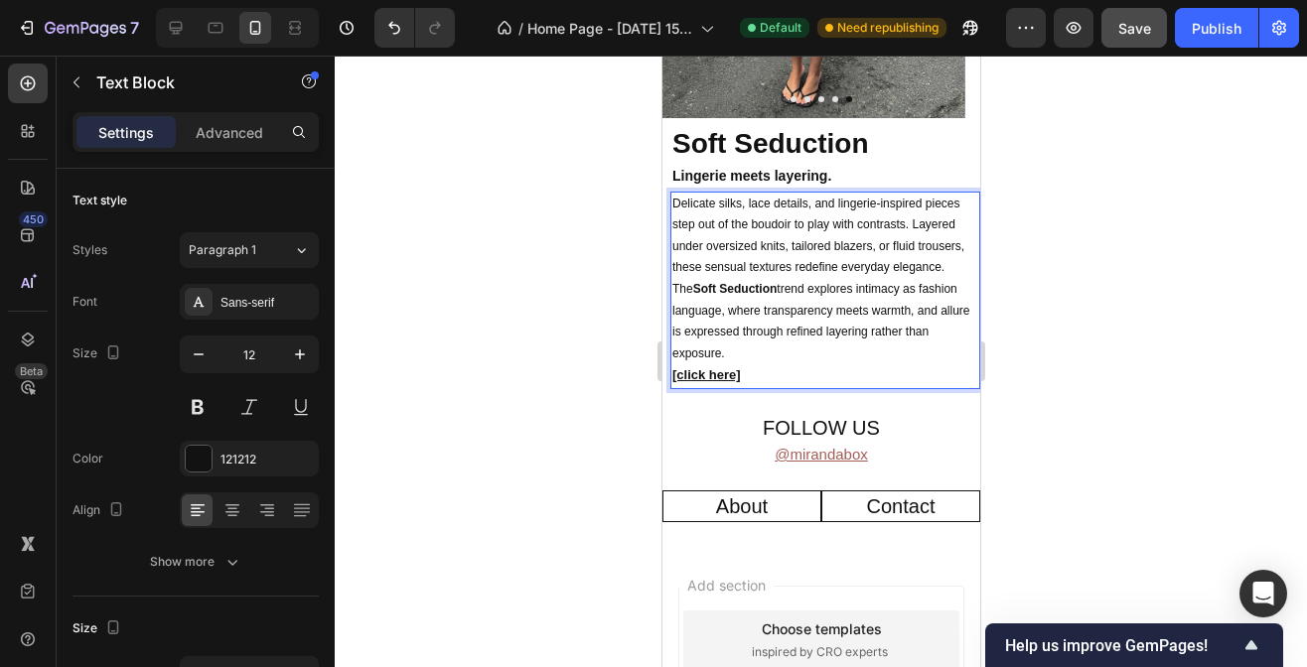
click at [835, 348] on p "Delicate silks, lace details, and lingerie-inspired pieces step out of the boud…" at bounding box center [824, 280] width 306 height 172
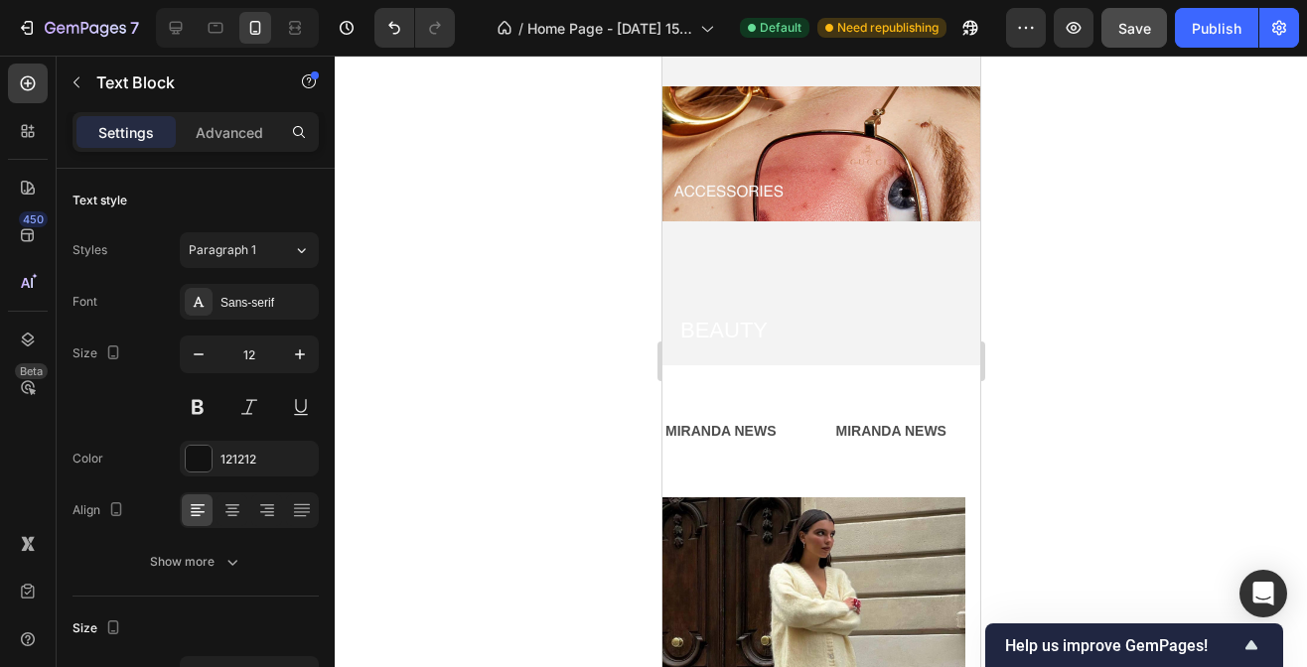
scroll to position [0, 0]
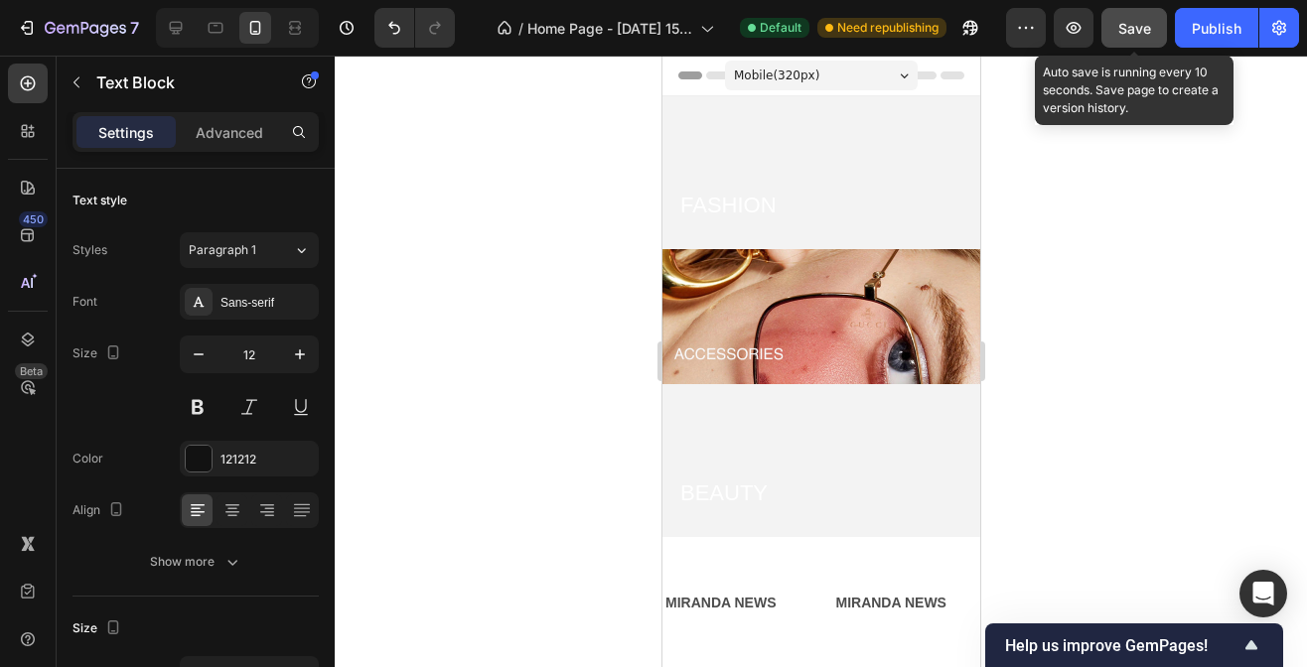
click at [1138, 30] on span "Save" at bounding box center [1134, 28] width 33 height 17
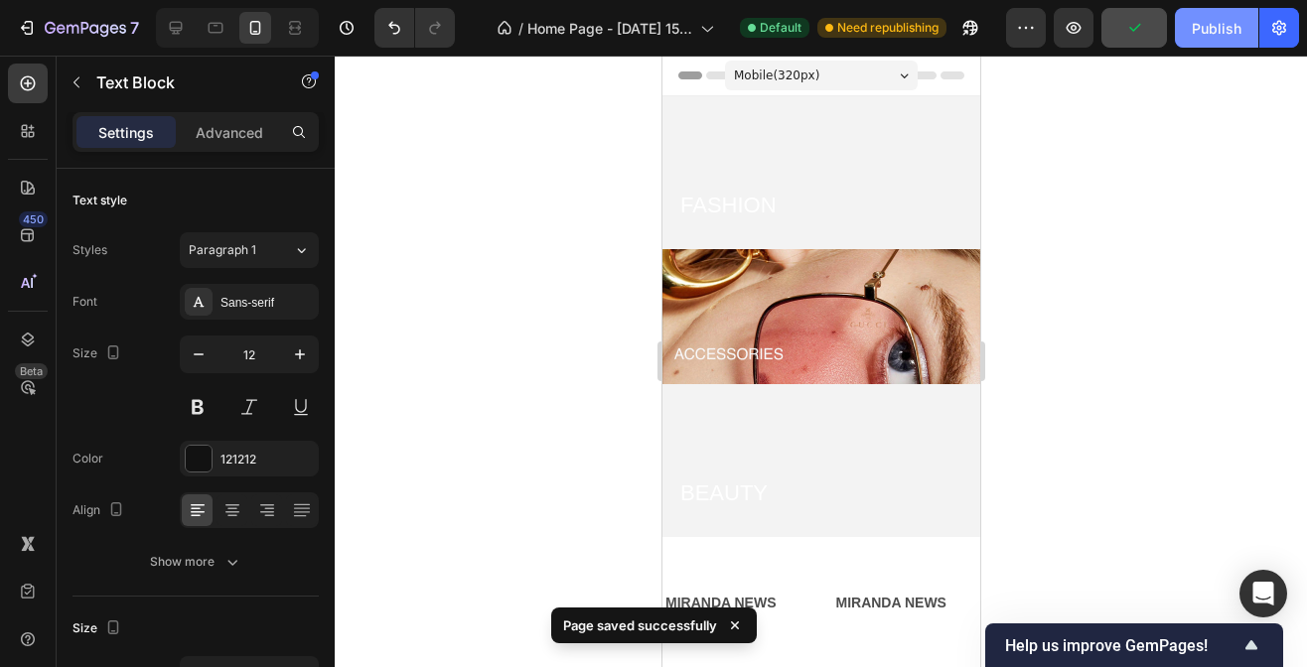
click at [1210, 36] on div "Publish" at bounding box center [1217, 28] width 50 height 21
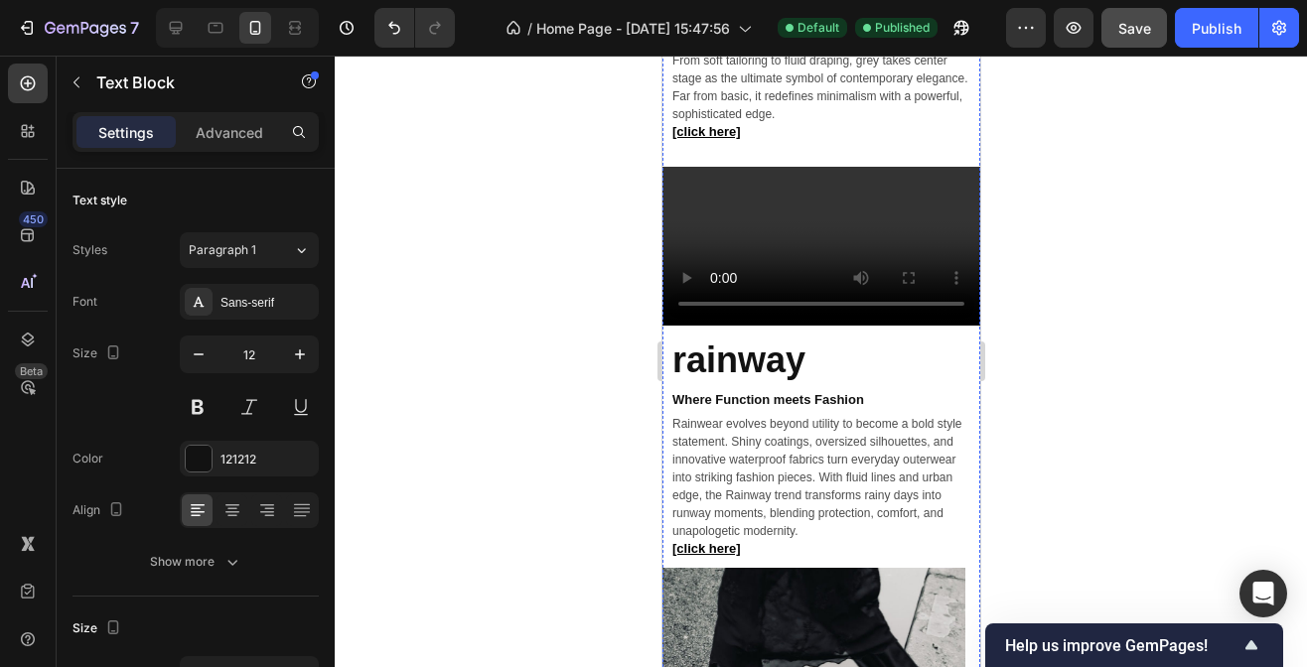
scroll to position [2558, 0]
